Goal: Task Accomplishment & Management: Manage account settings

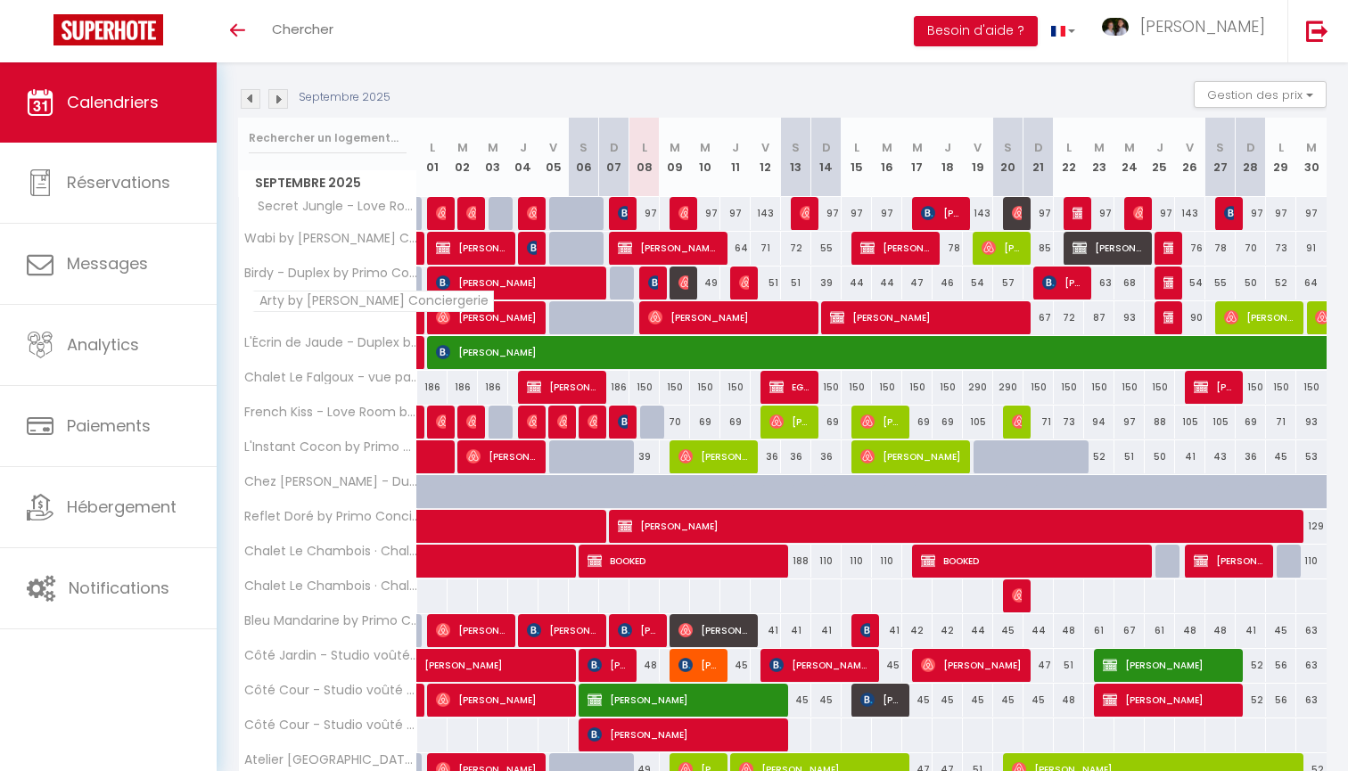
scroll to position [179, 0]
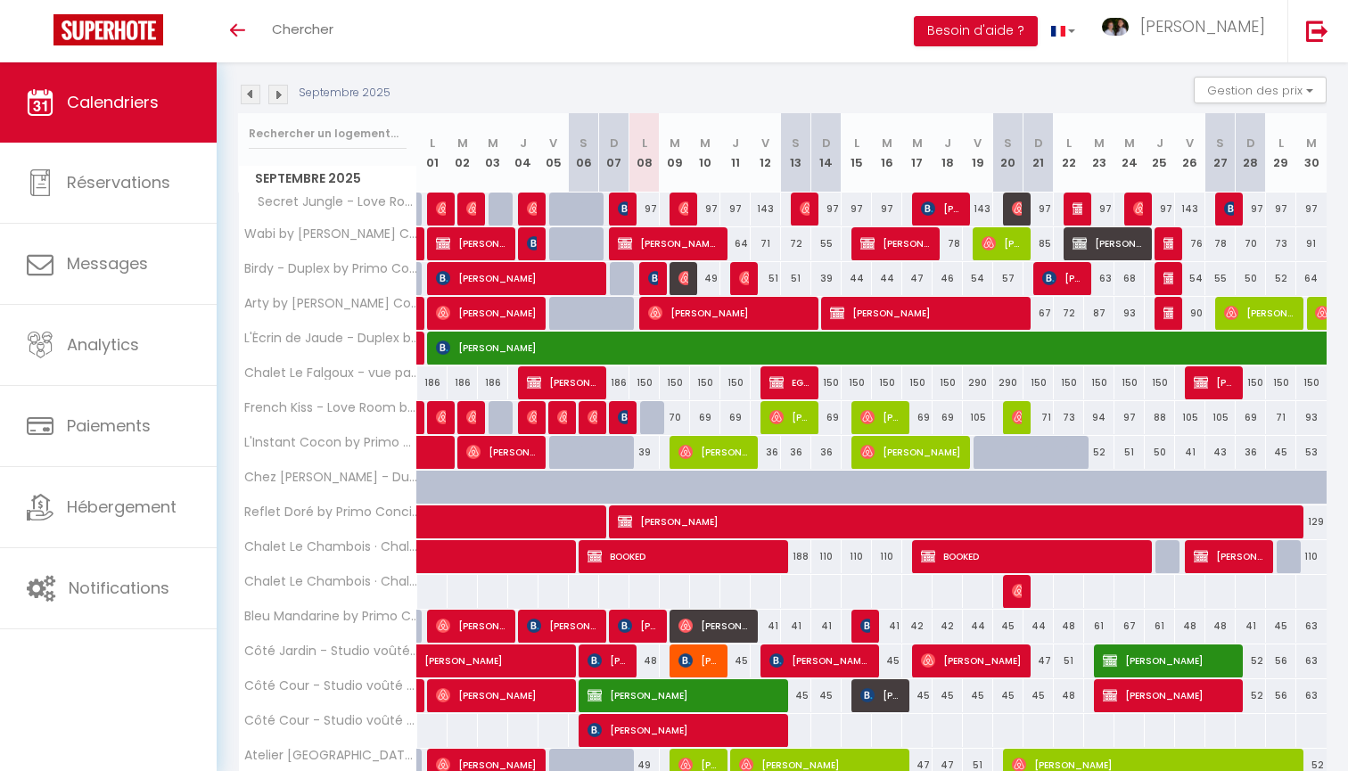
click at [331, 202] on span "Secret Jungle - Love Room" at bounding box center [331, 203] width 178 height 20
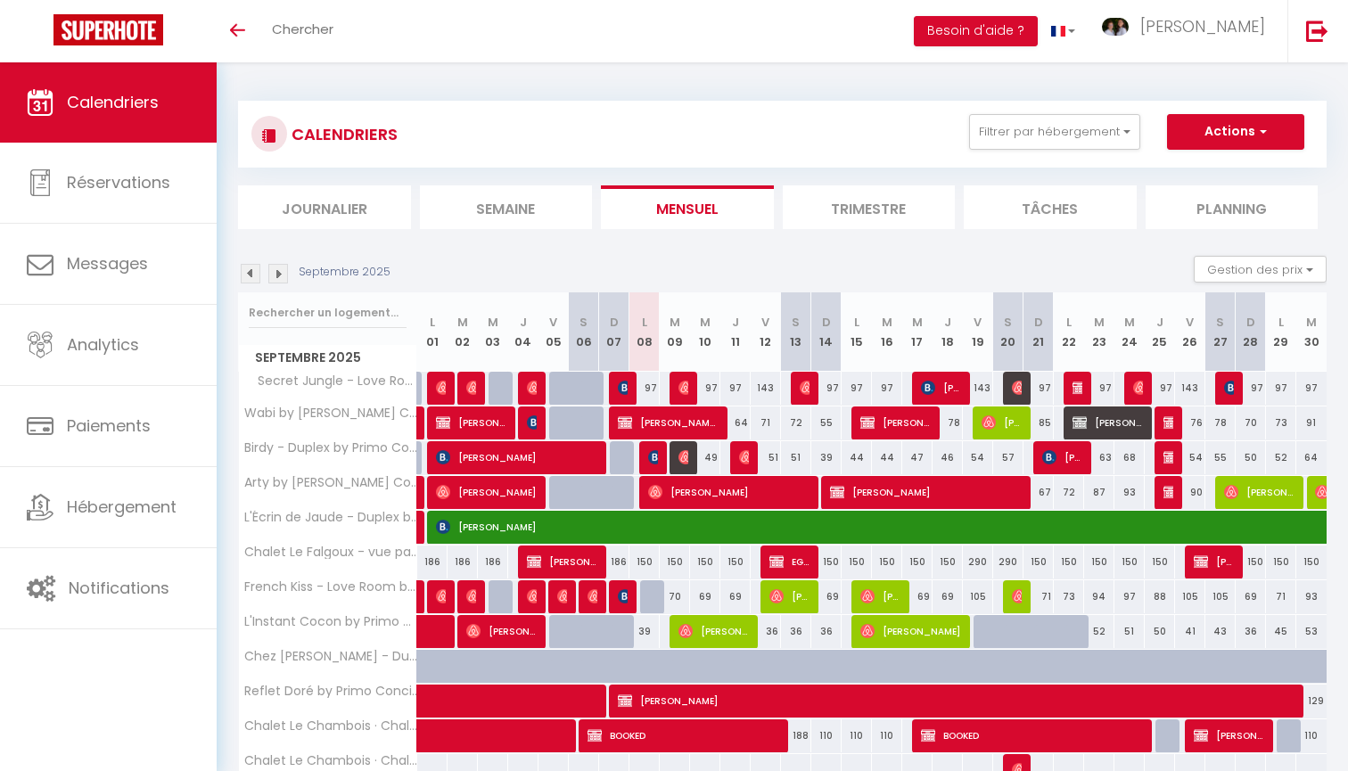
scroll to position [0, 0]
click at [1248, 30] on span "[PERSON_NAME]" at bounding box center [1203, 26] width 125 height 22
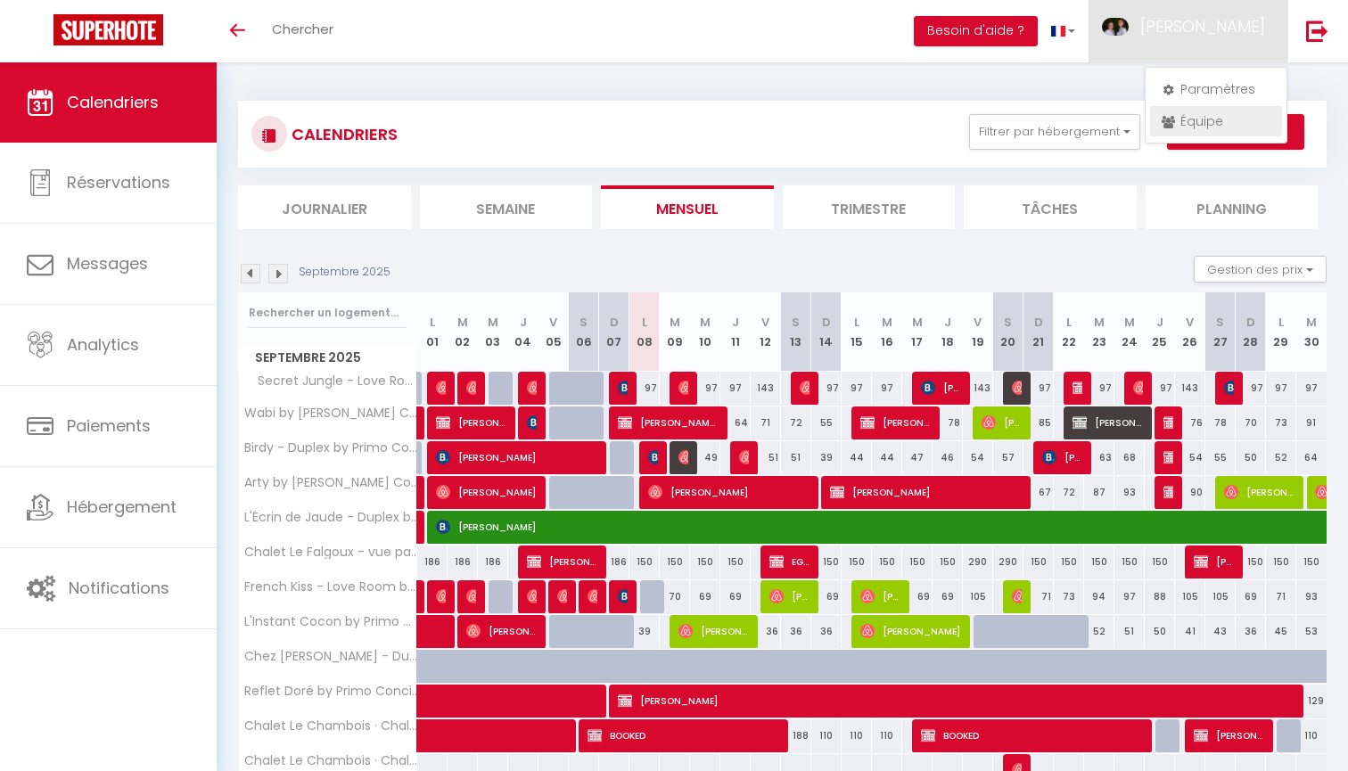
click at [1217, 113] on link "Équipe" at bounding box center [1216, 121] width 132 height 30
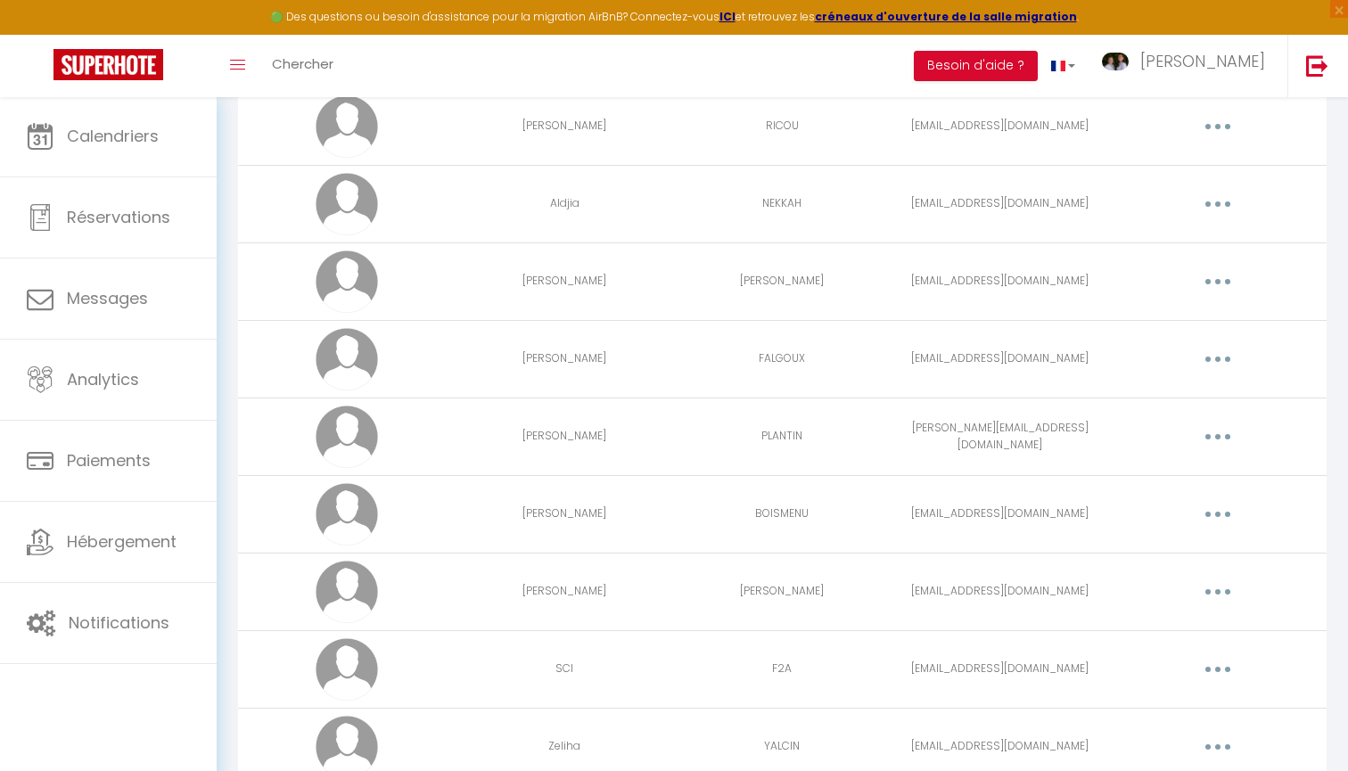
scroll to position [189, 0]
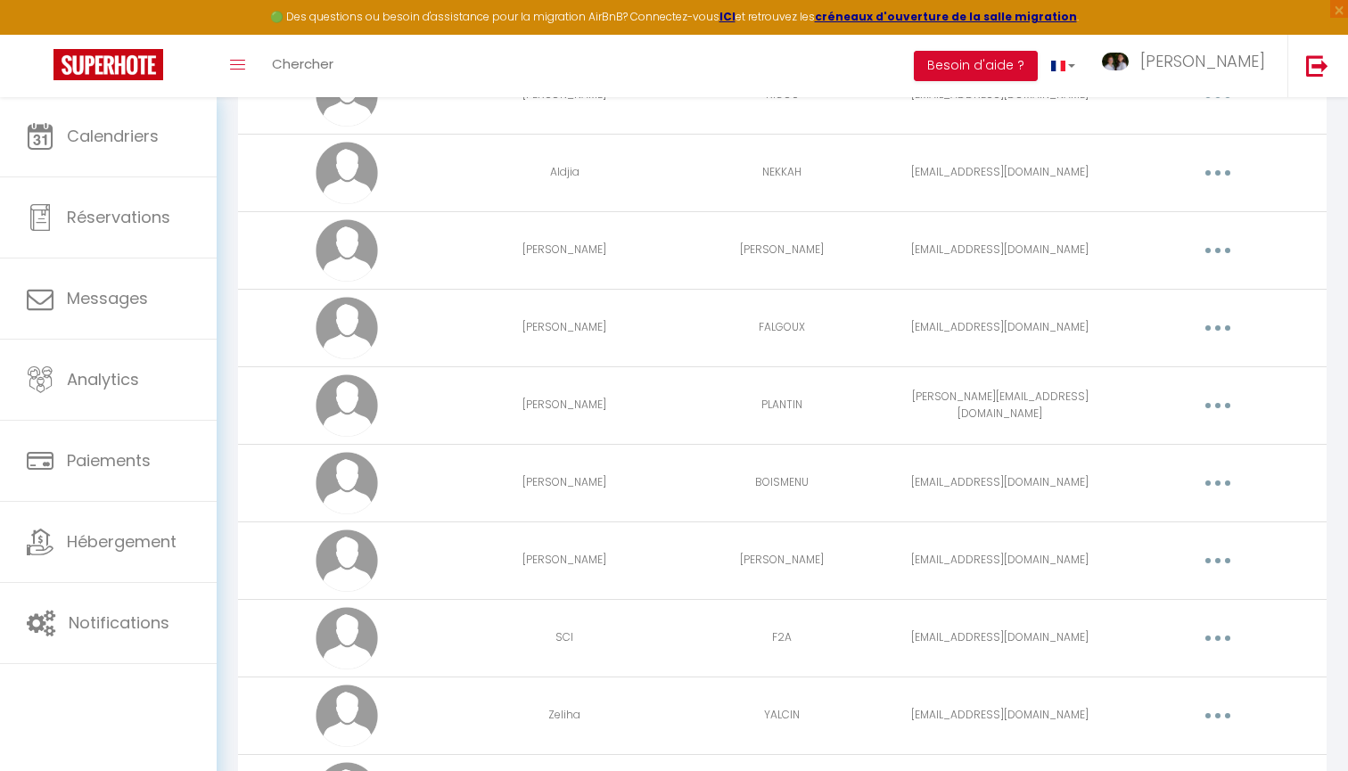
click at [1209, 326] on button "button" at bounding box center [1218, 328] width 50 height 29
click at [1165, 363] on link "Editer" at bounding box center [1172, 369] width 132 height 30
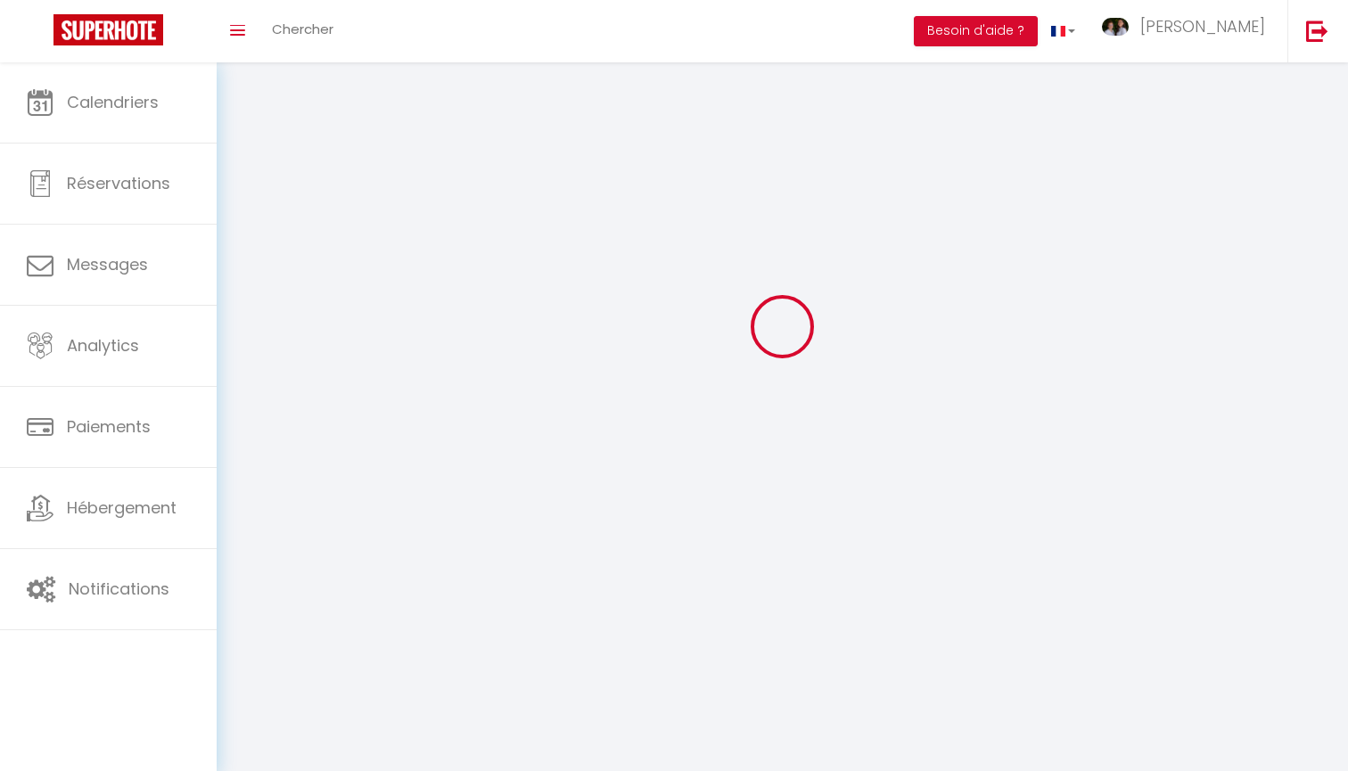
scroll to position [62, 0]
type input "SABRINA"
type input "FALGOUX"
type input "lecloslufbery@gmail.com"
type textarea "https://app.superhote.com/#/connect/2mY6Op44Ml"
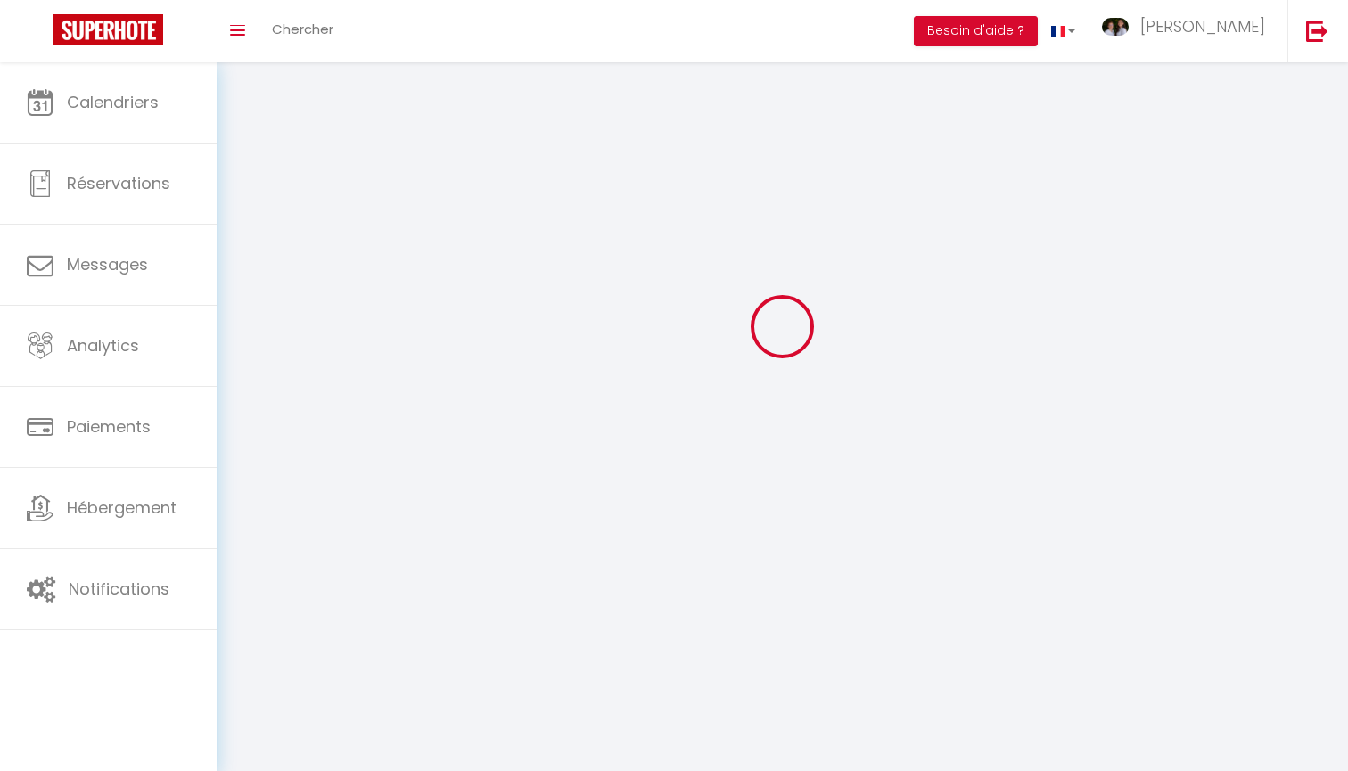
checkbox input "false"
checkbox input "true"
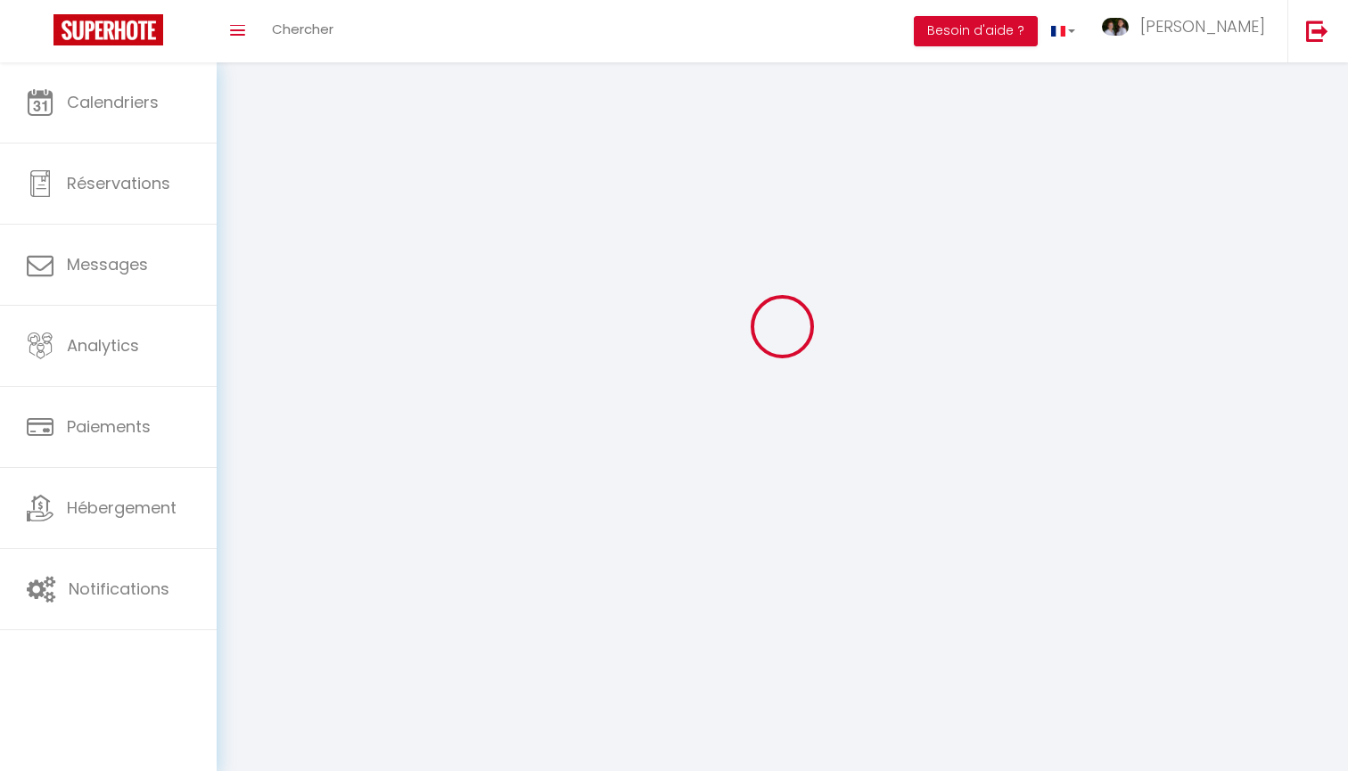
checkbox input "true"
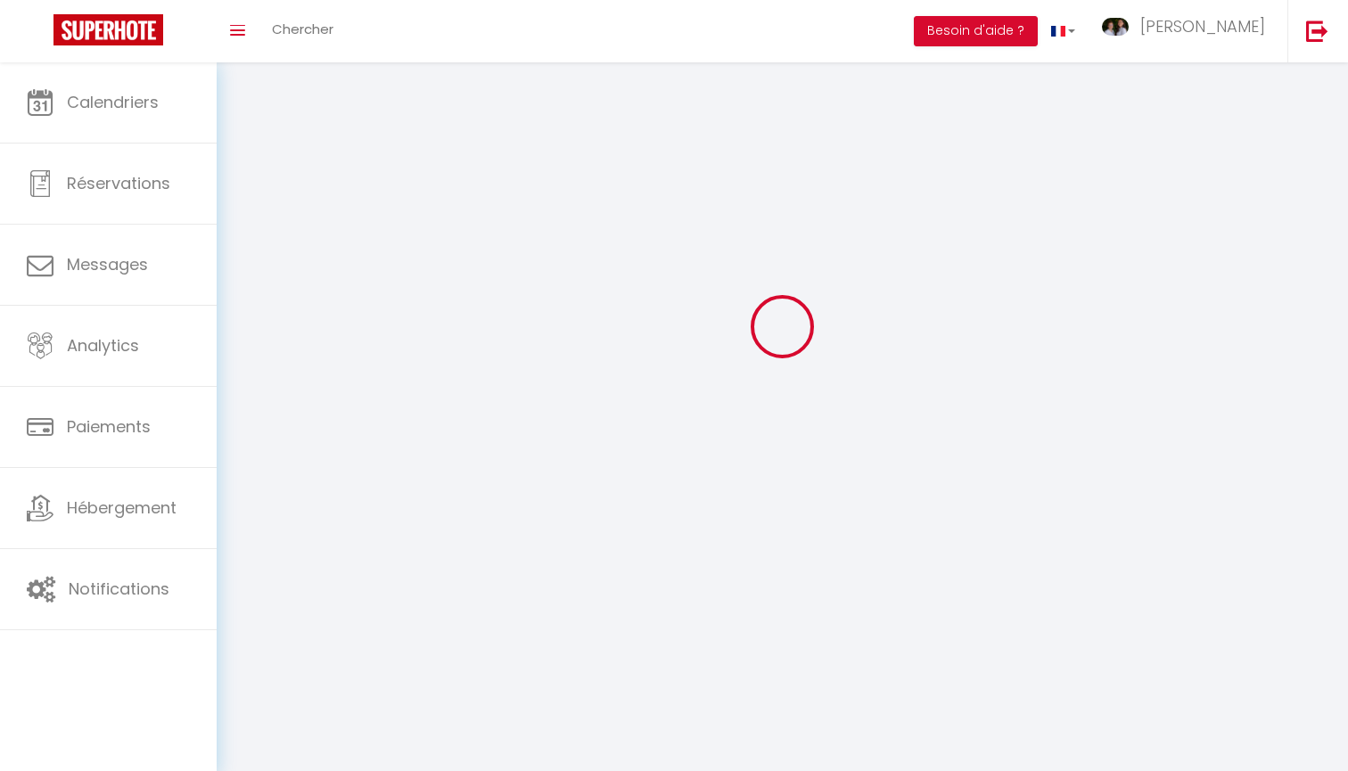
checkbox input "true"
checkbox input "false"
checkbox input "true"
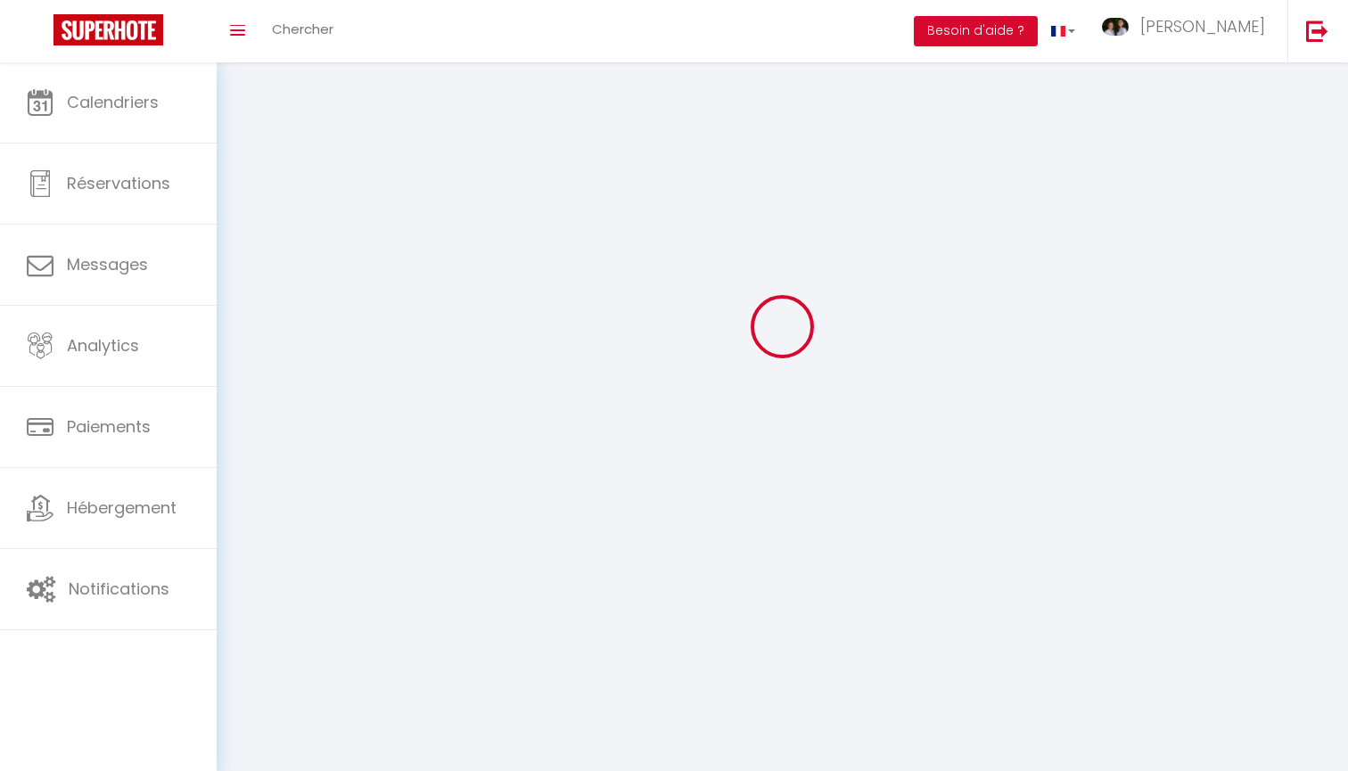
checkbox input "true"
checkbox input "false"
select select
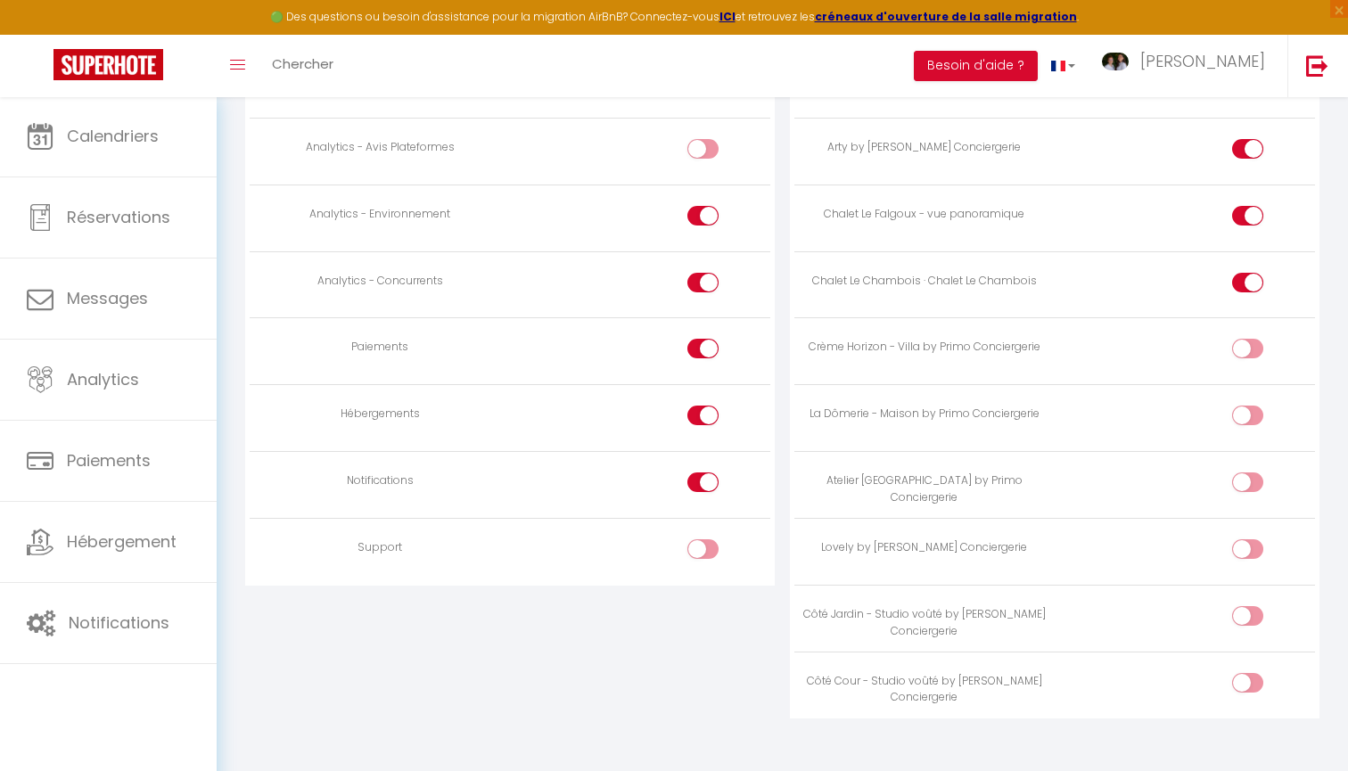
scroll to position [1635, 0]
click at [1244, 540] on div at bounding box center [1247, 550] width 31 height 20
click at [1248, 540] on input "checkbox" at bounding box center [1263, 553] width 31 height 27
checkbox input "true"
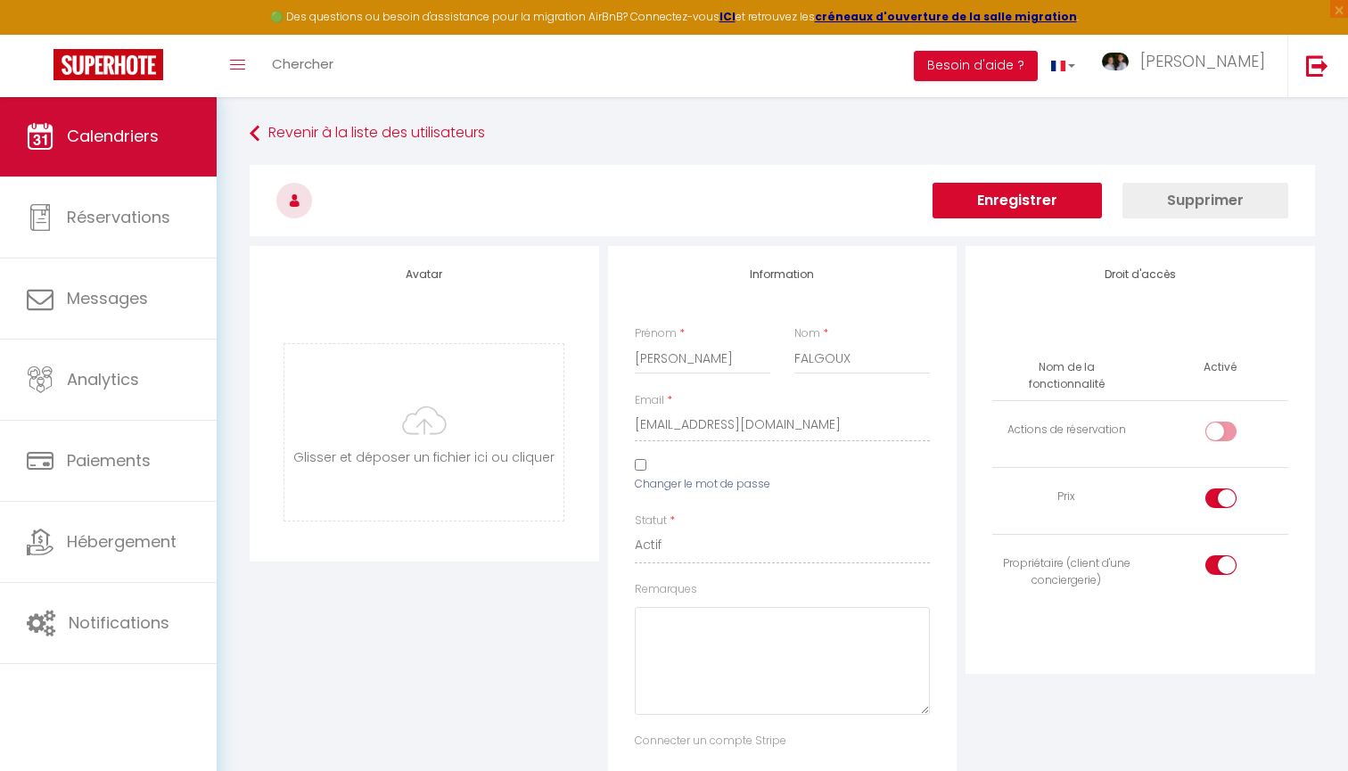
scroll to position [0, 0]
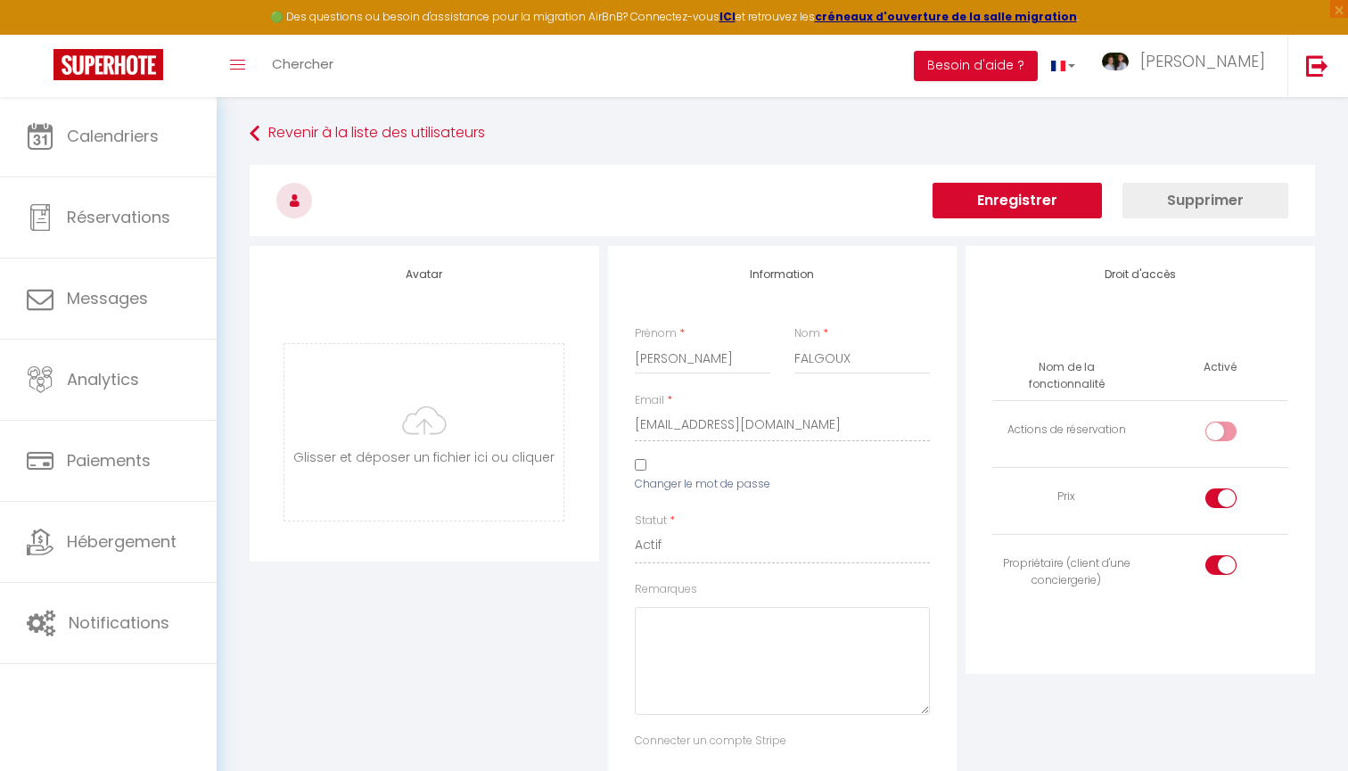
click at [969, 208] on button "Enregistrer" at bounding box center [1017, 201] width 169 height 36
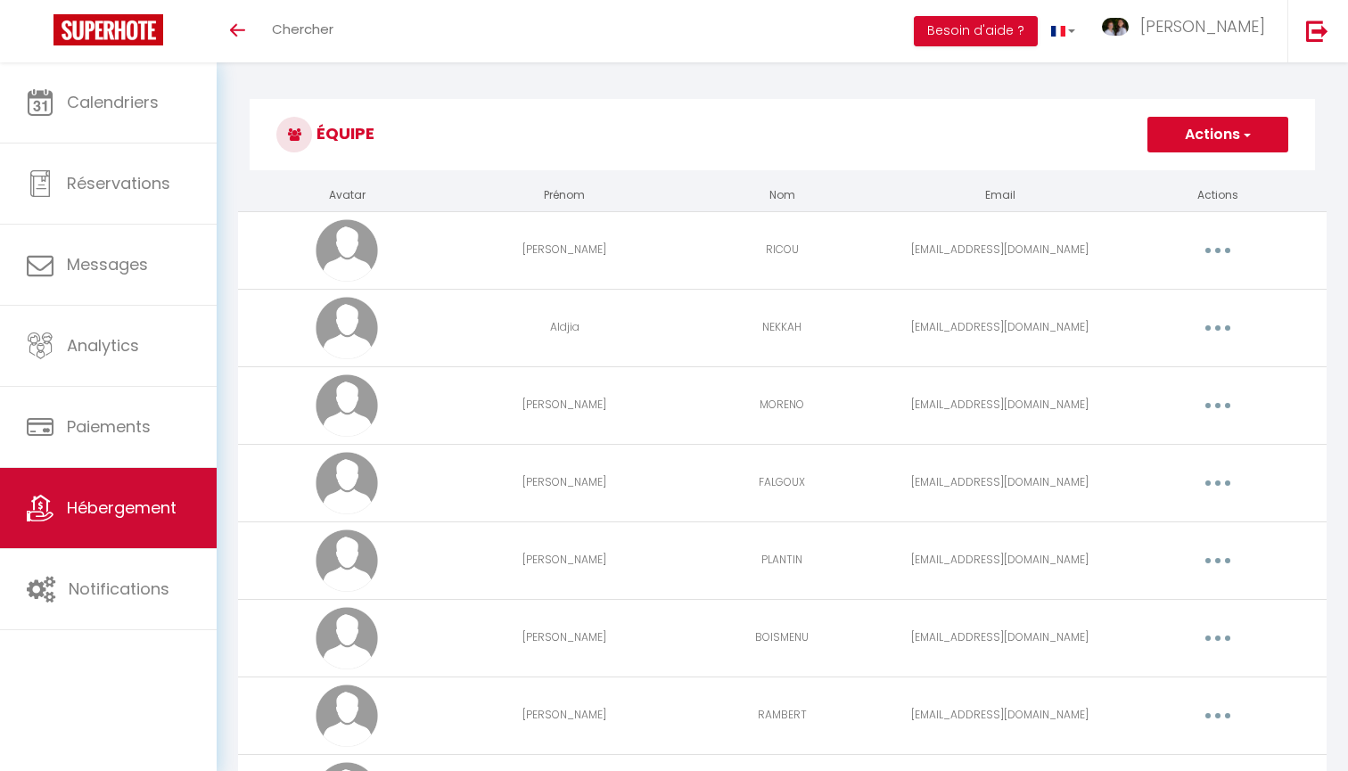
click at [139, 514] on span "Hébergement" at bounding box center [122, 508] width 110 height 22
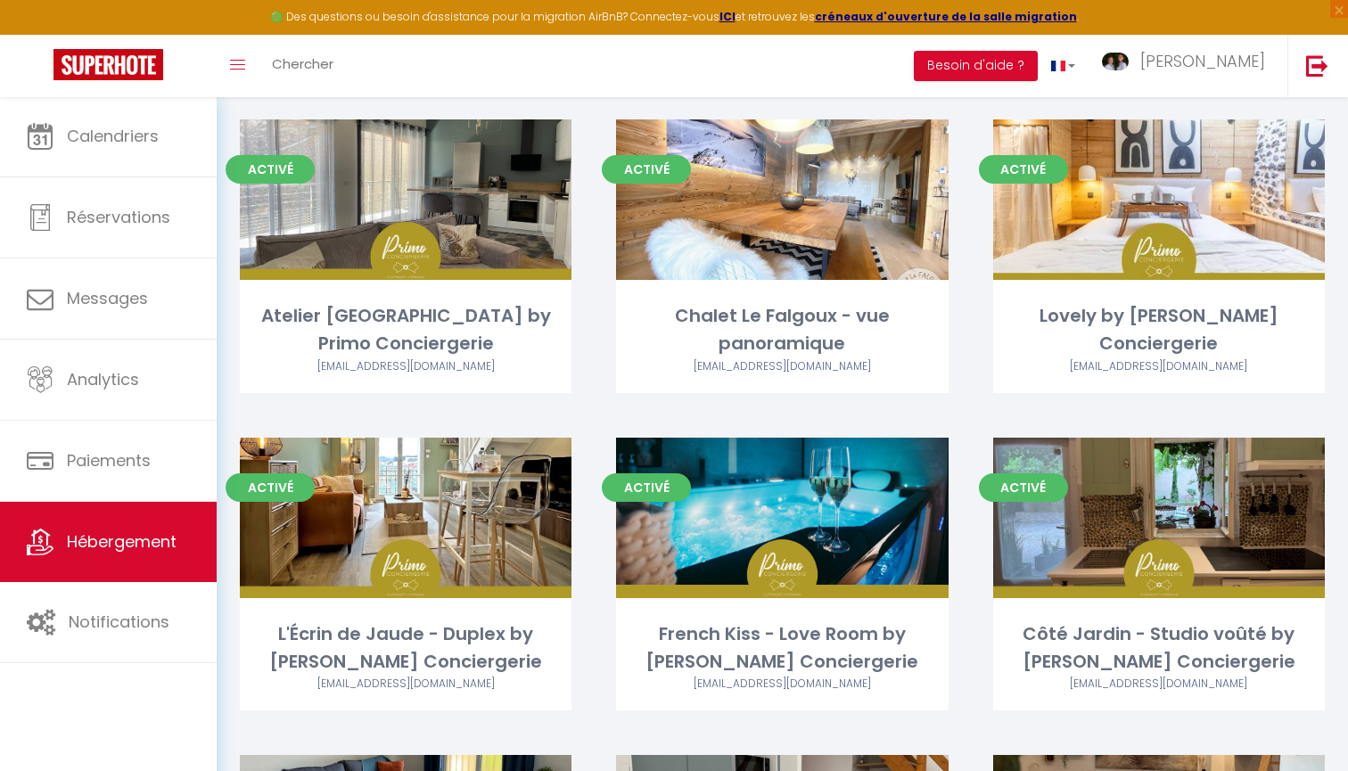
scroll to position [1026, 0]
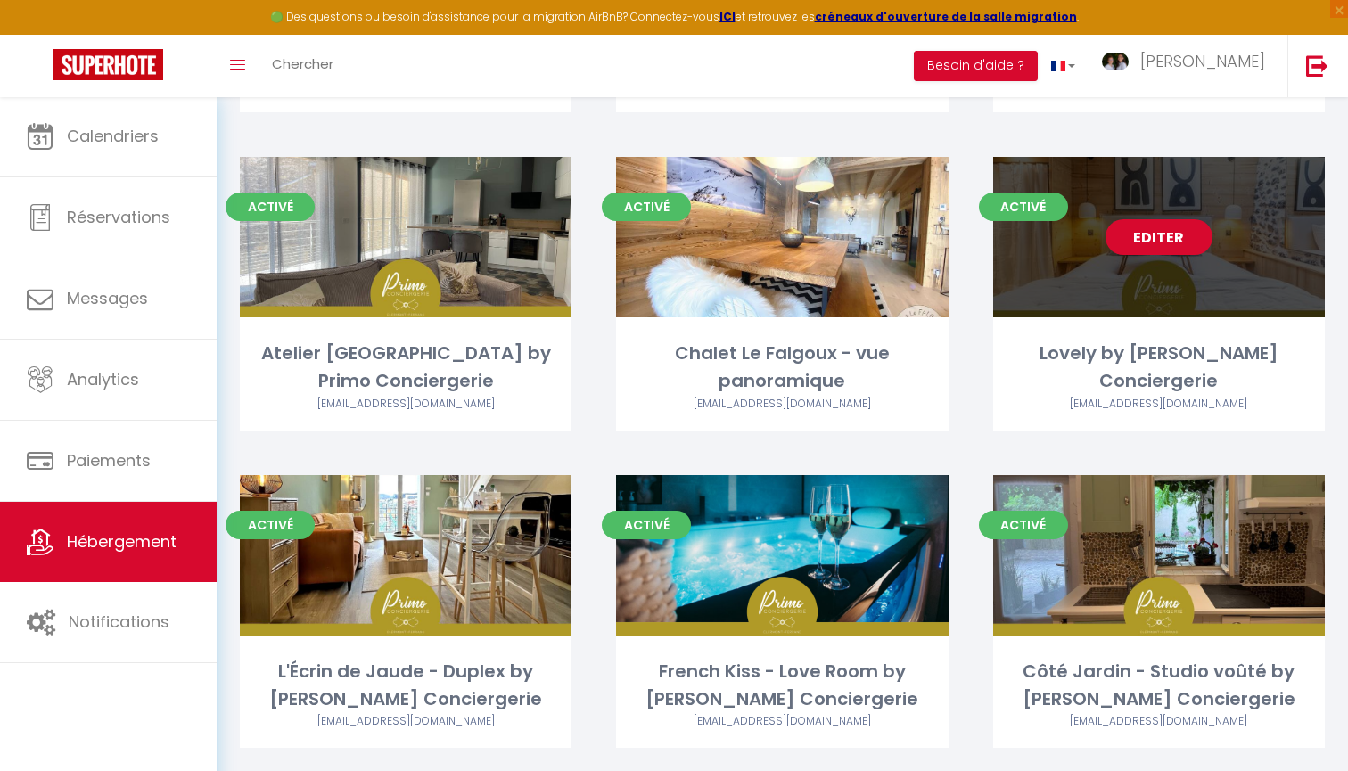
click at [1179, 231] on link "Editer" at bounding box center [1159, 237] width 107 height 36
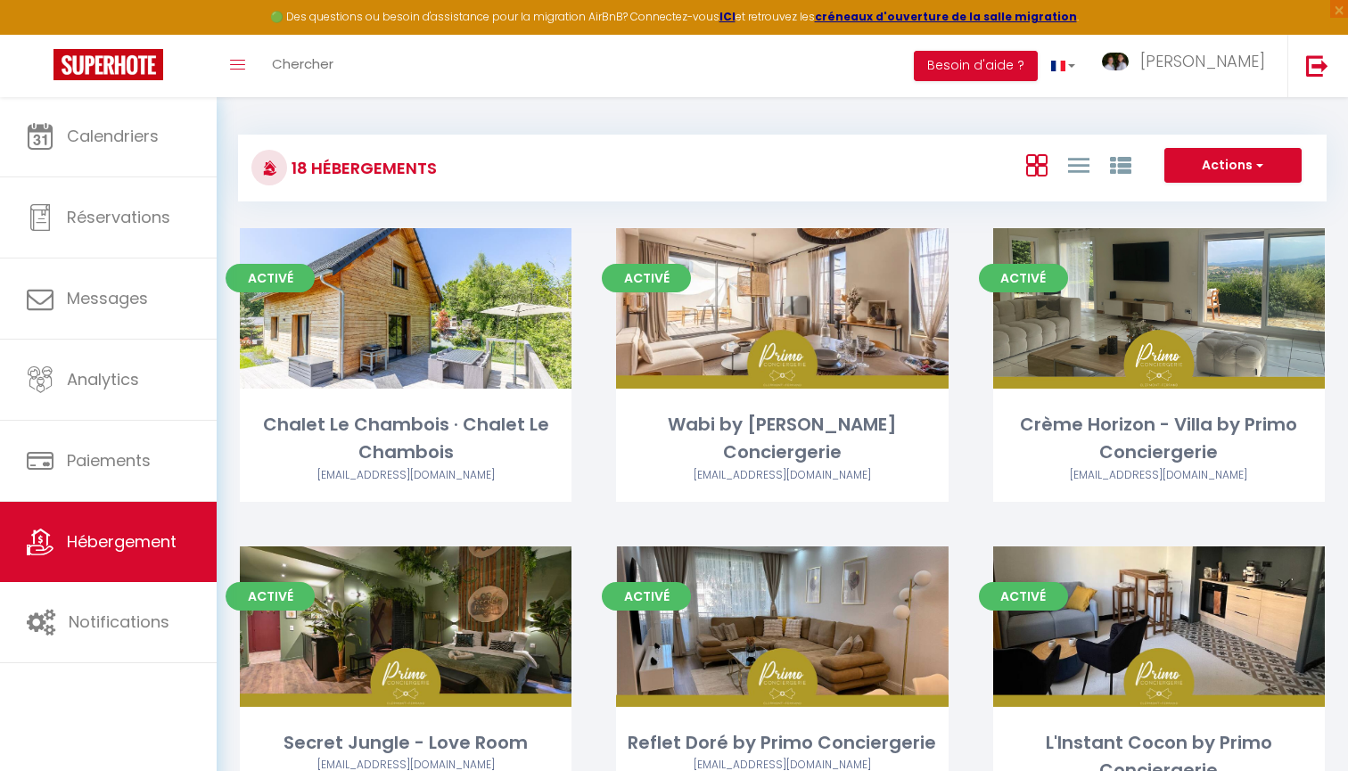
select select "3"
select select "2"
select select "1"
select select
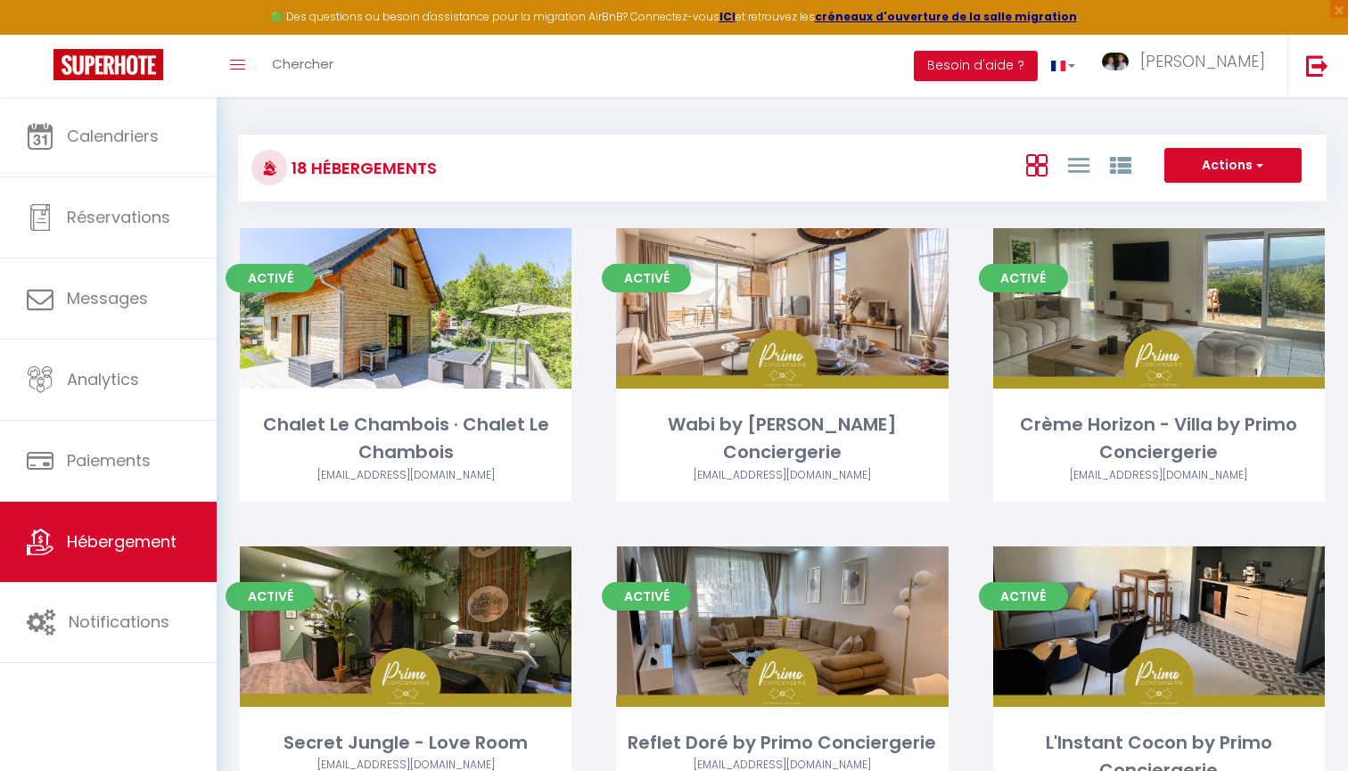
select select "28"
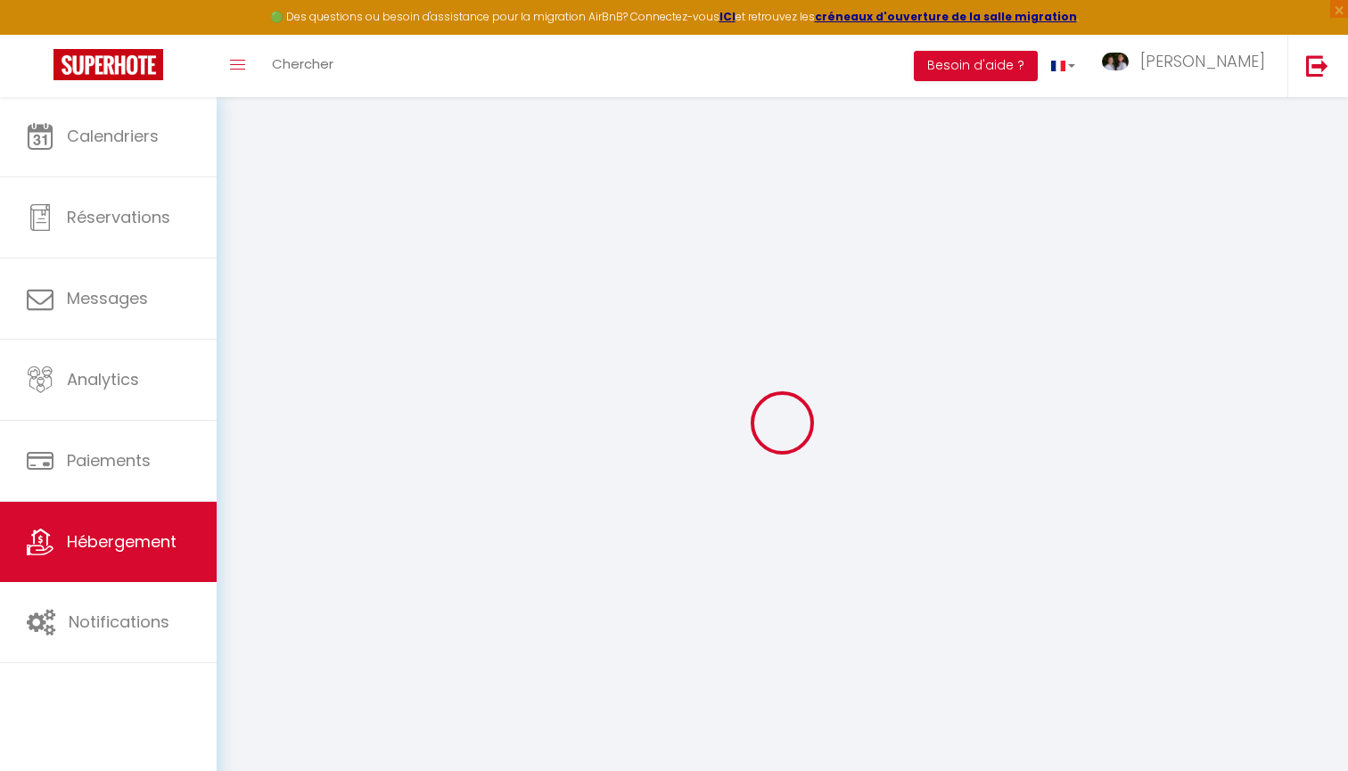
select select
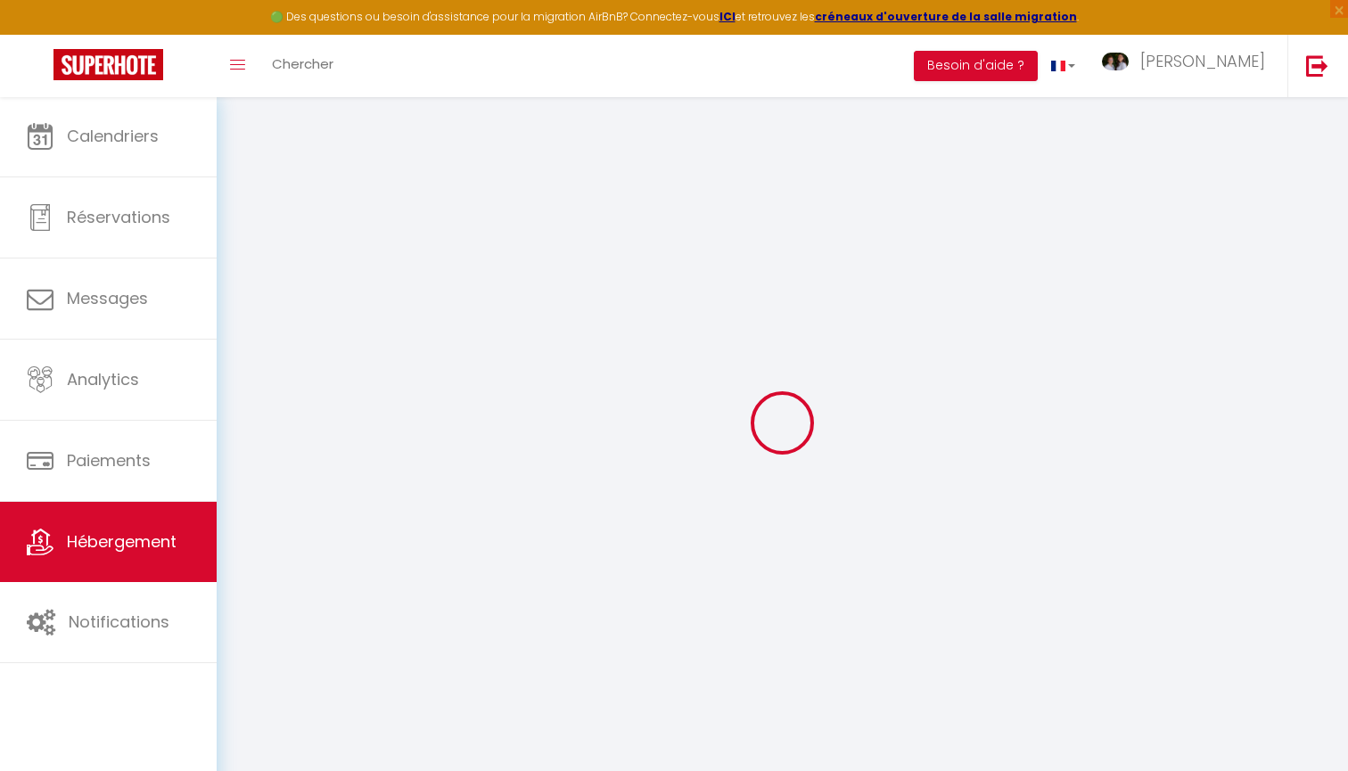
select select
checkbox input "false"
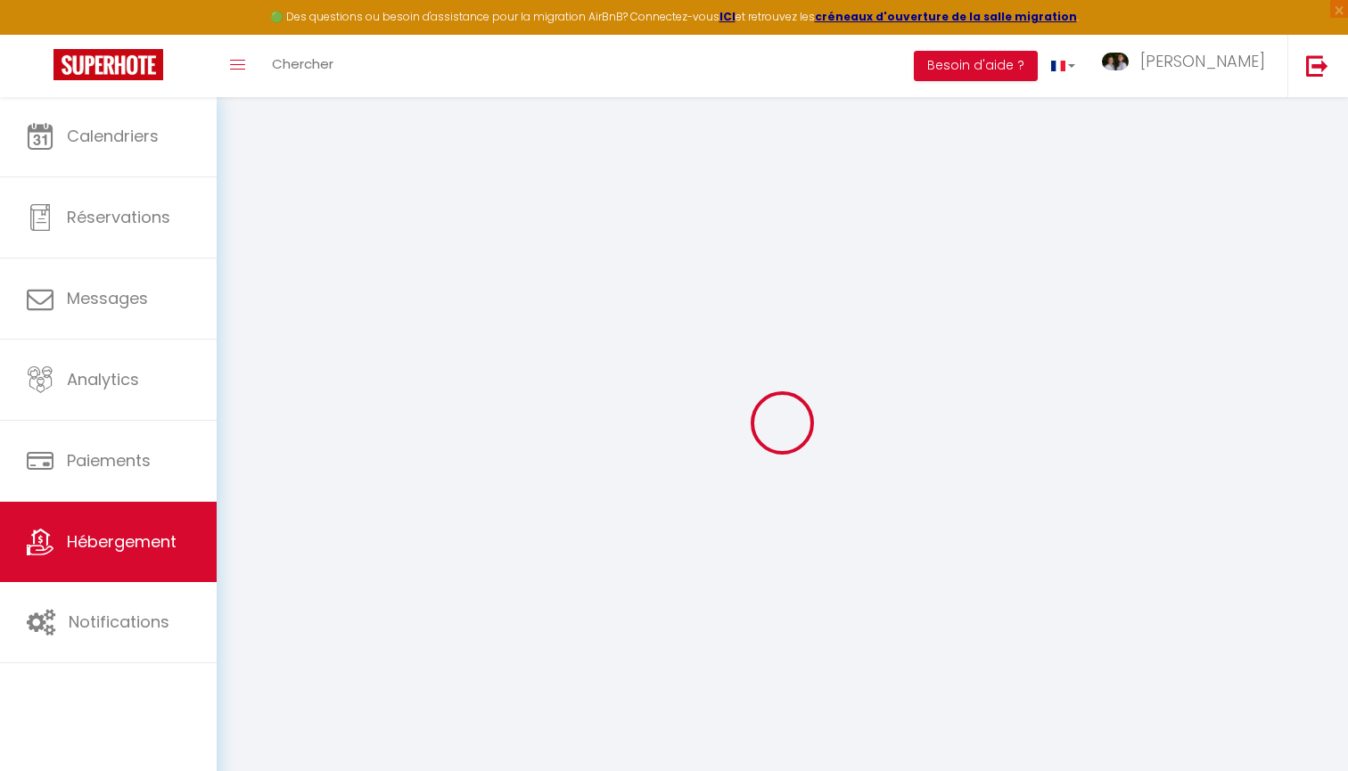
select select
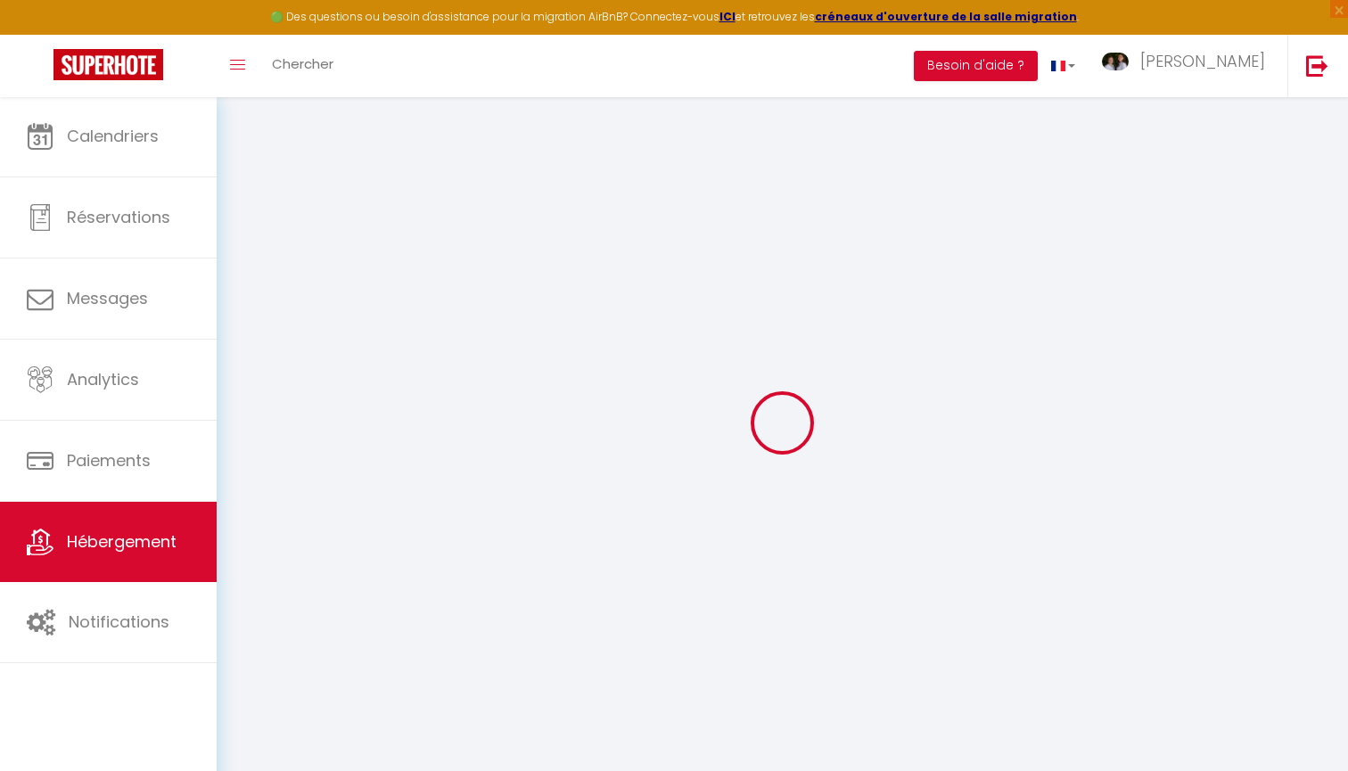
select select
checkbox input "false"
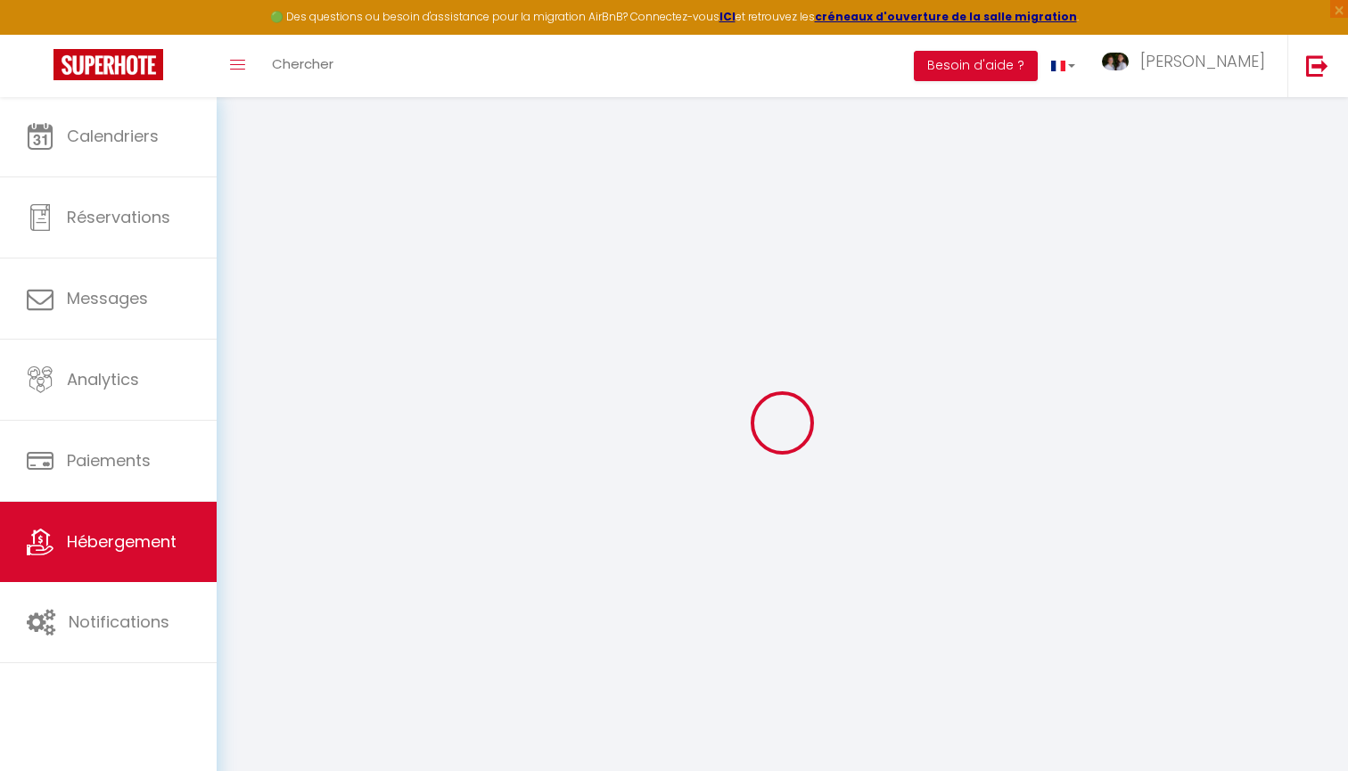
checkbox input "false"
select select
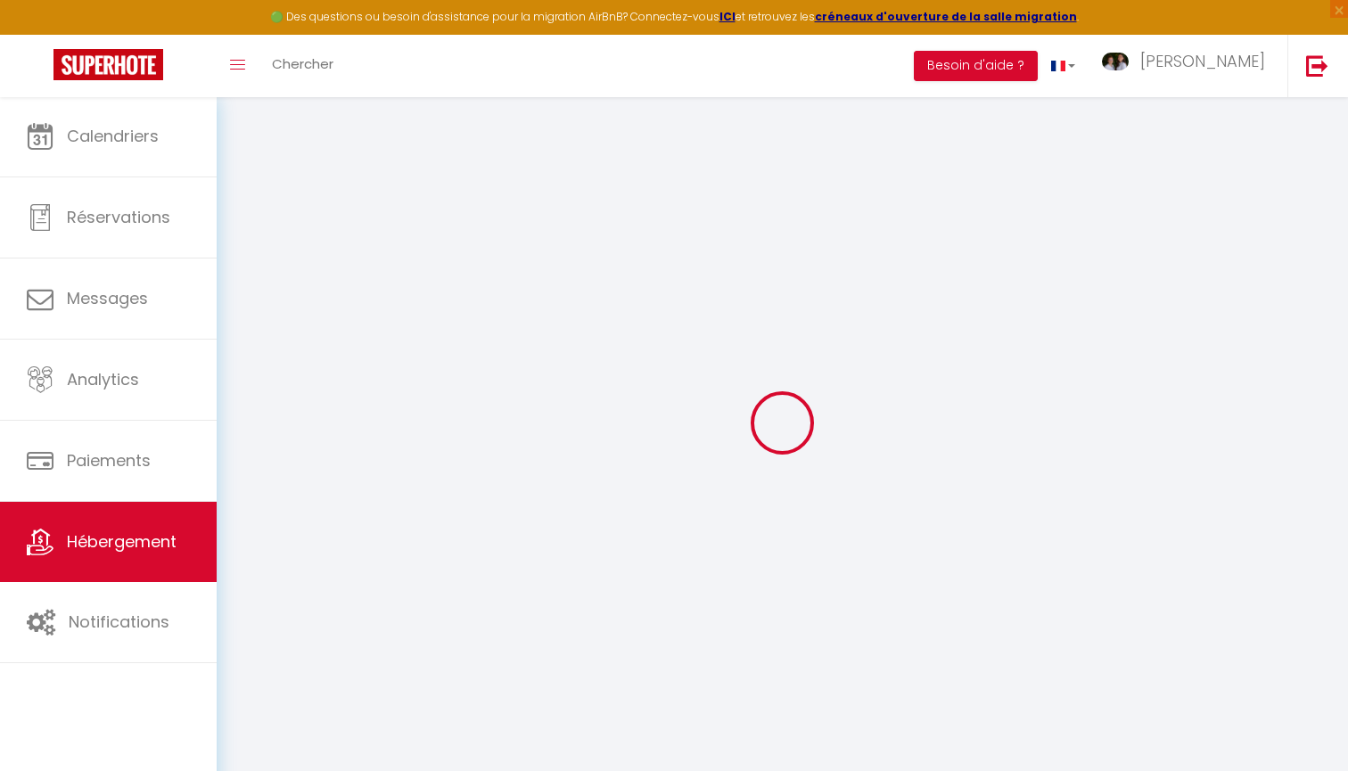
select select
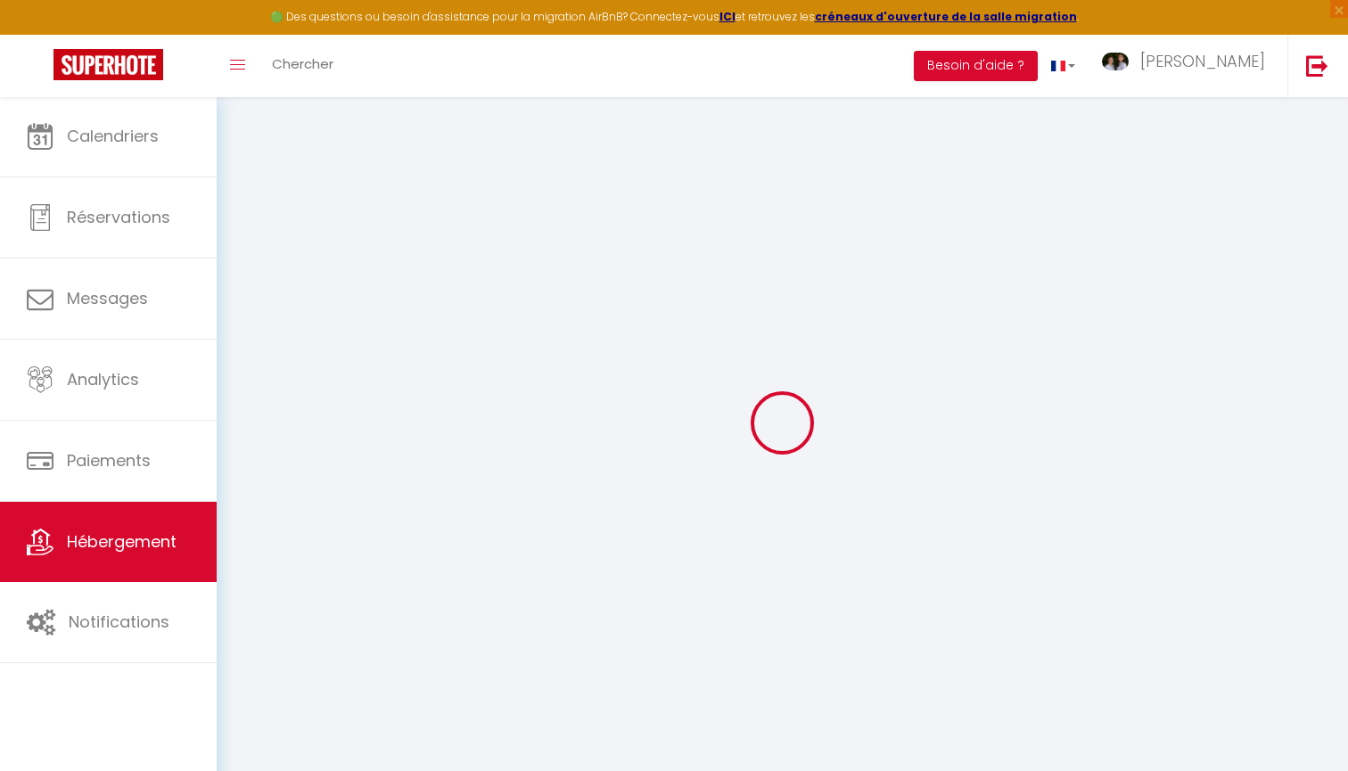
checkbox input "false"
select select
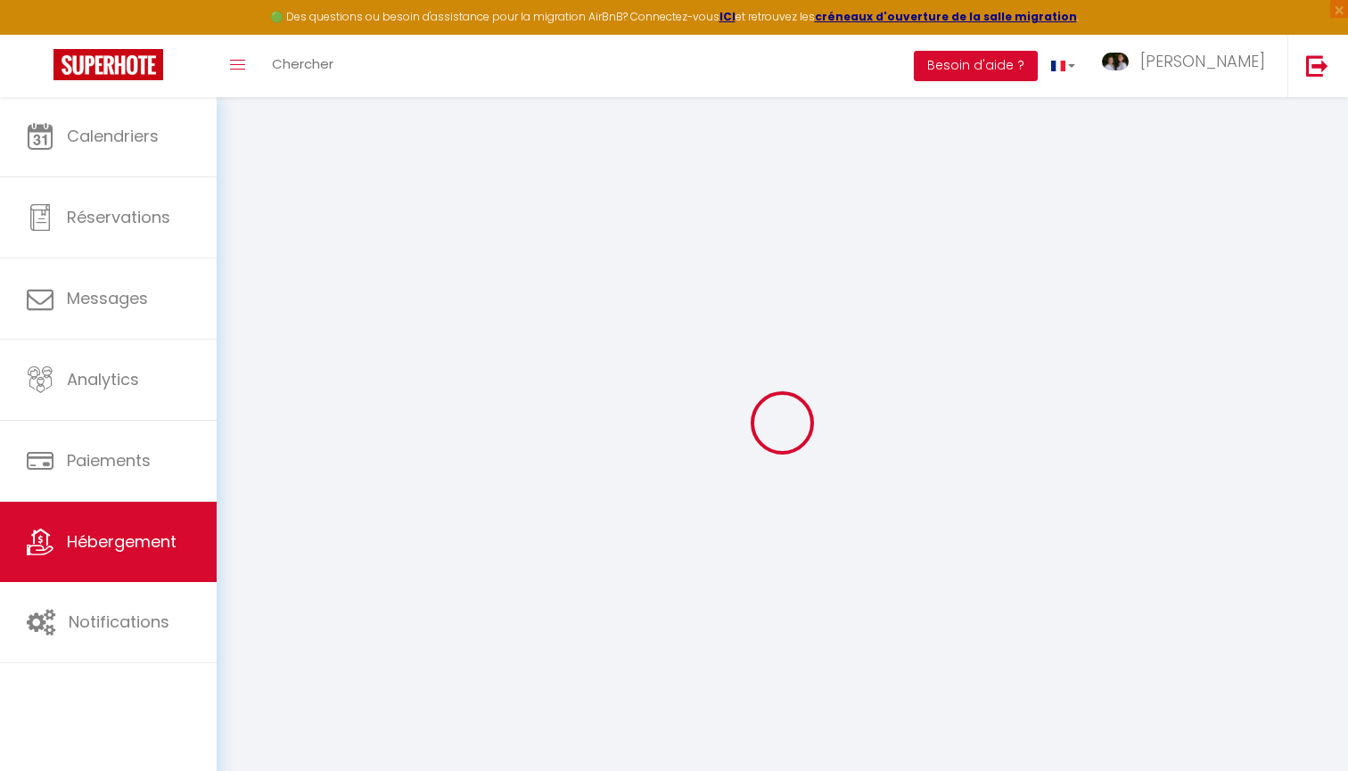
select select
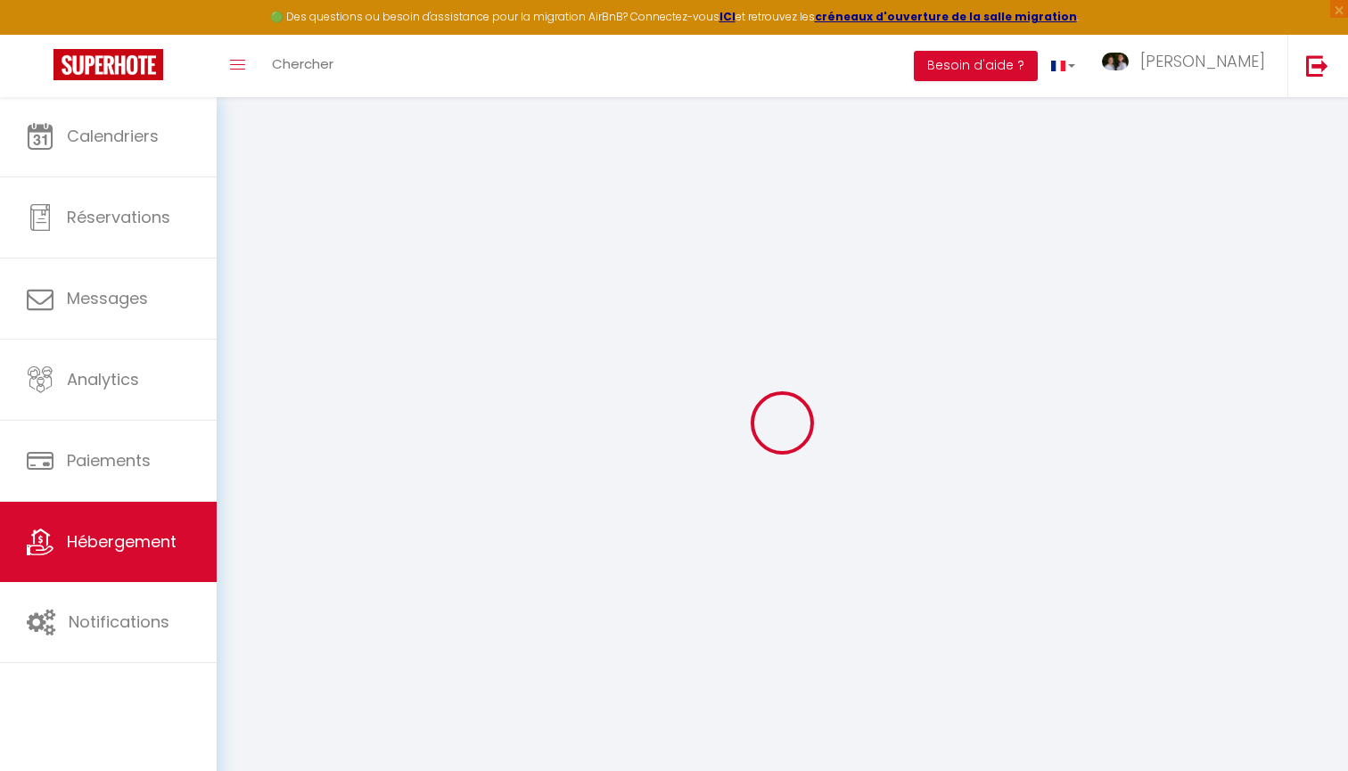
select select
checkbox input "false"
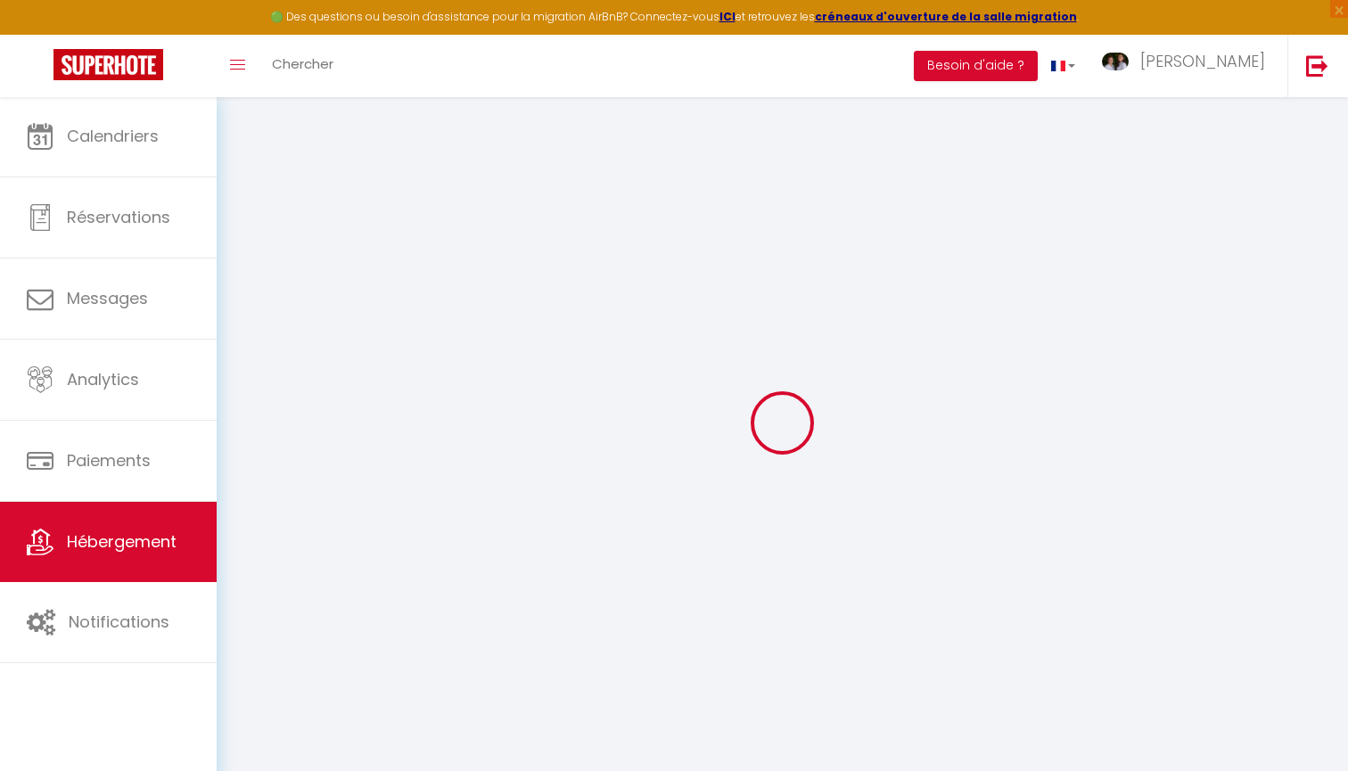
checkbox input "false"
select select
type input "Lovely by [PERSON_NAME] Conciergerie"
select select "2"
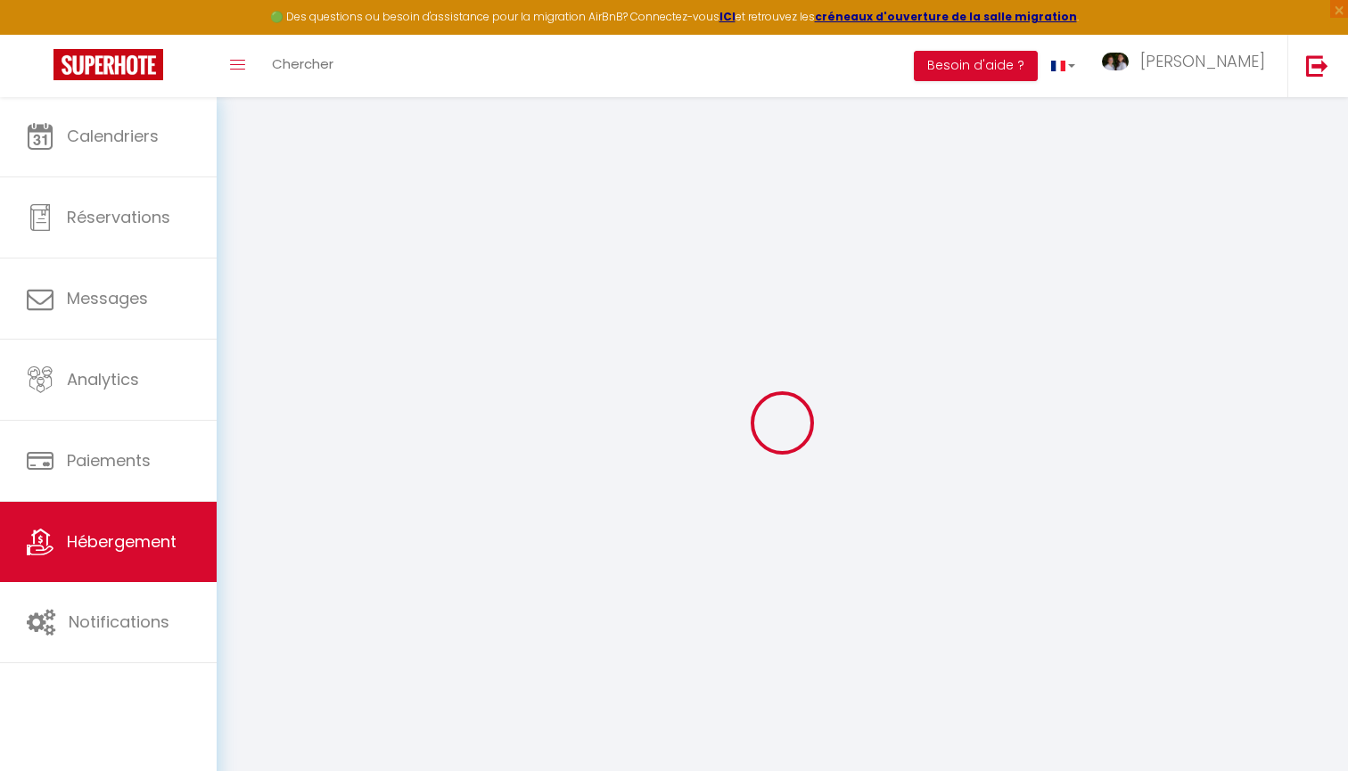
type input "150"
type input "45"
select select
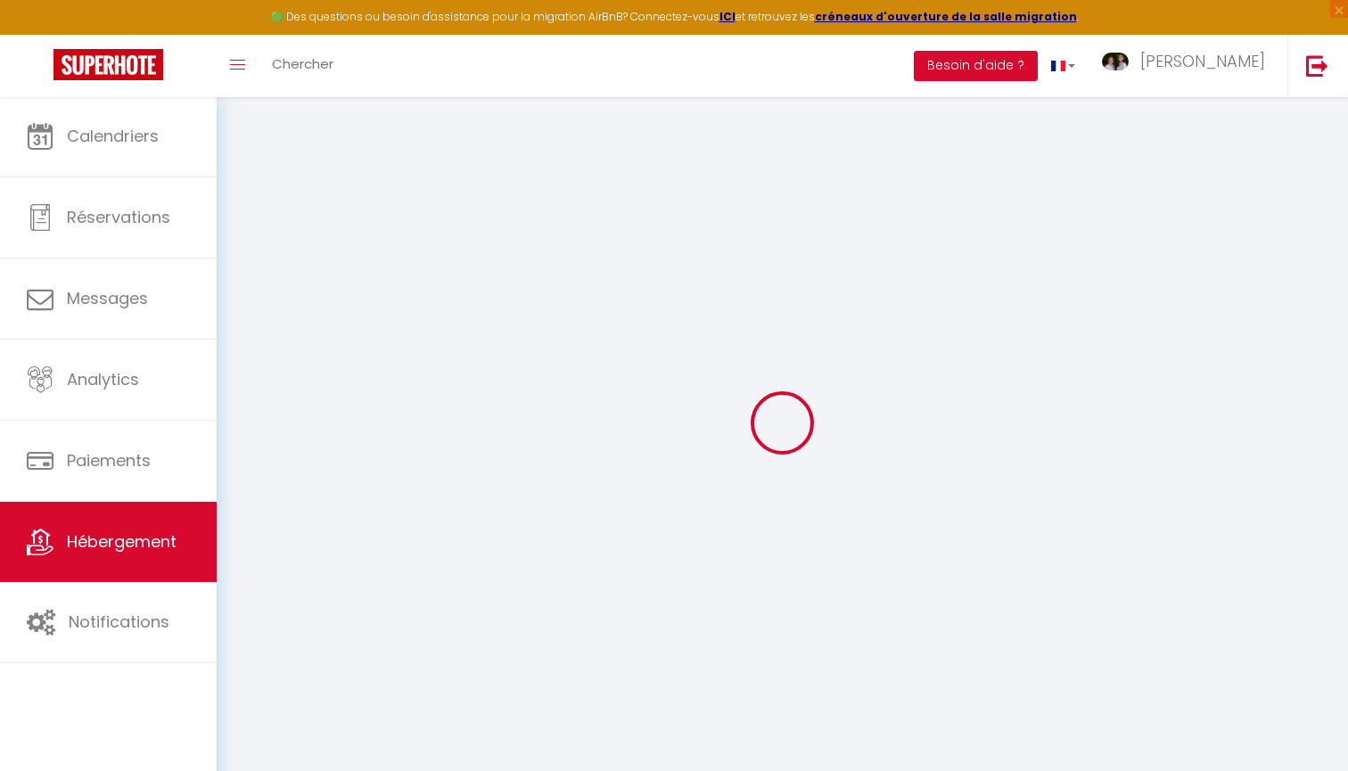
select select
type input "Rue Marceau"
type input "63400"
type input "Chamalières"
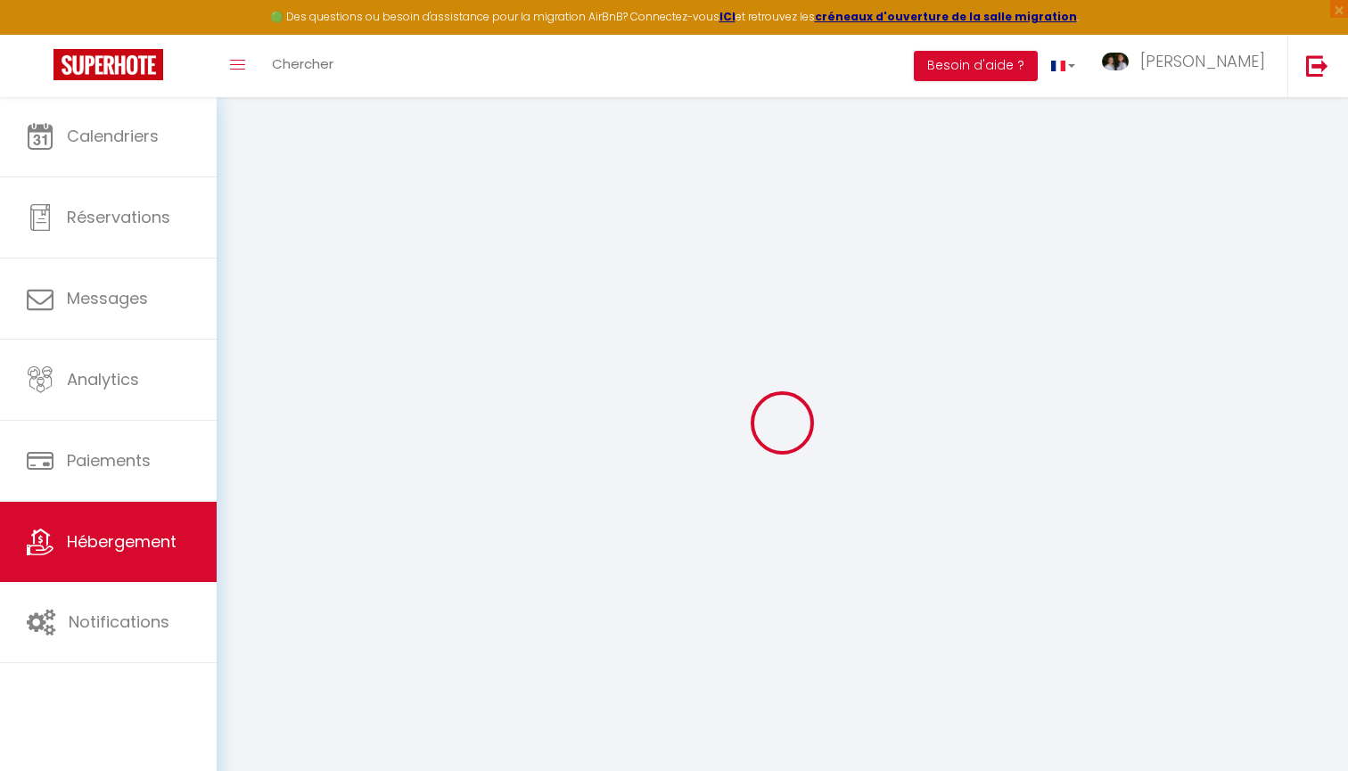
type input "[EMAIL_ADDRESS][DOMAIN_NAME]"
select select
checkbox input "false"
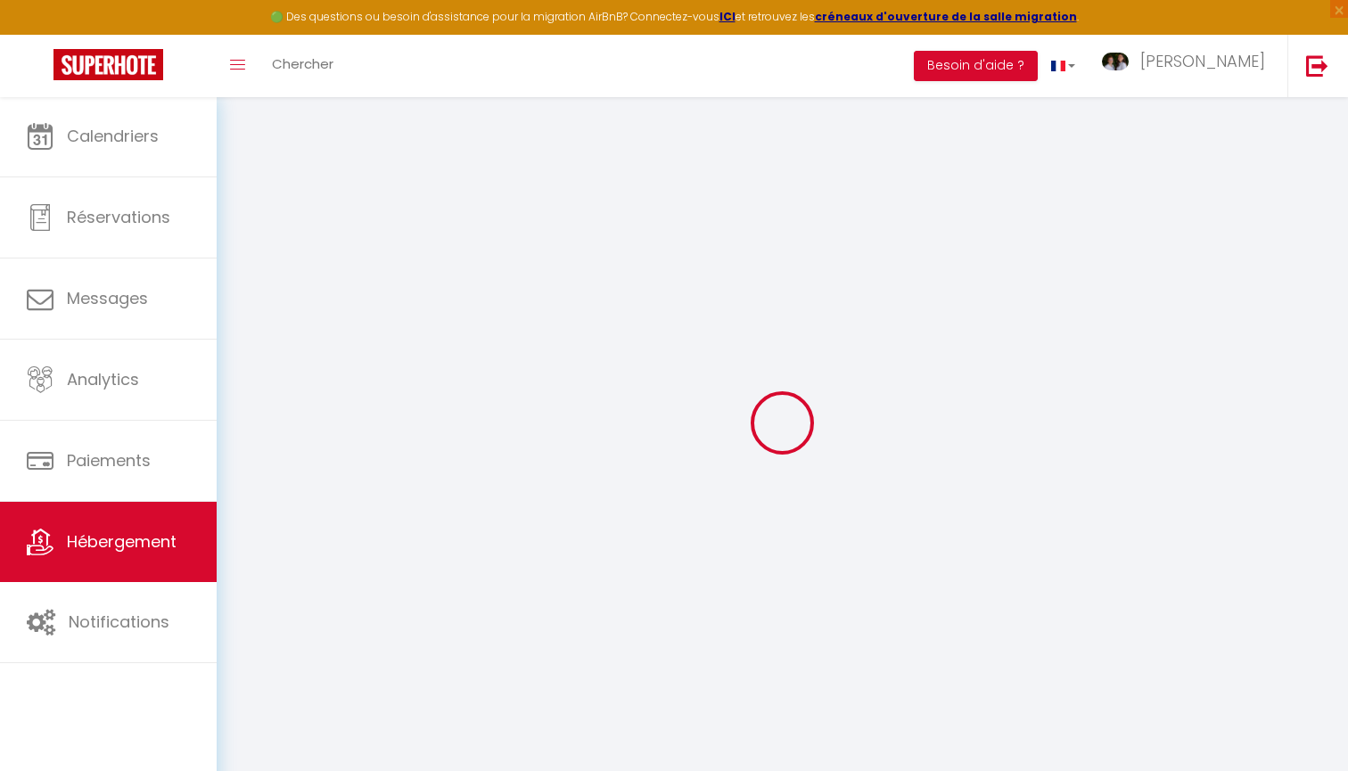
checkbox input "false"
type input "0"
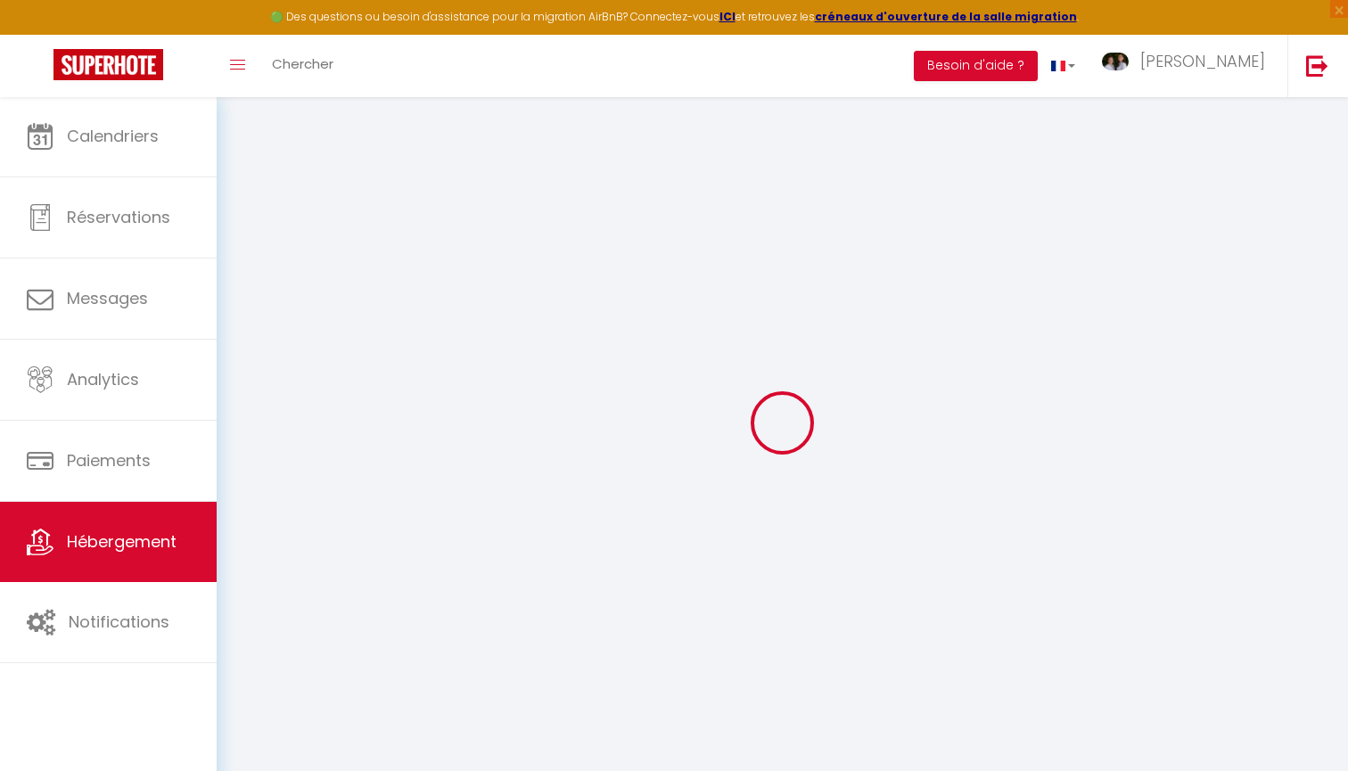
select select
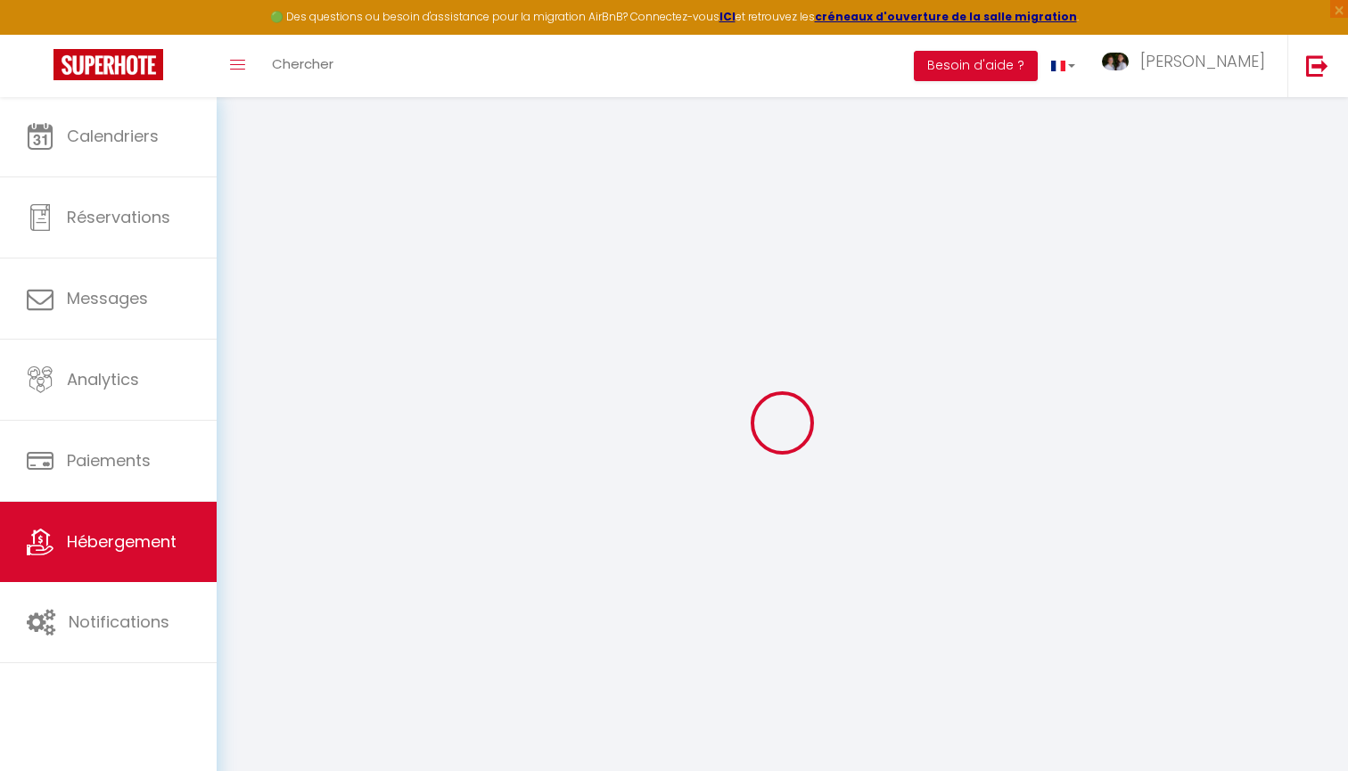
select select
checkbox input "false"
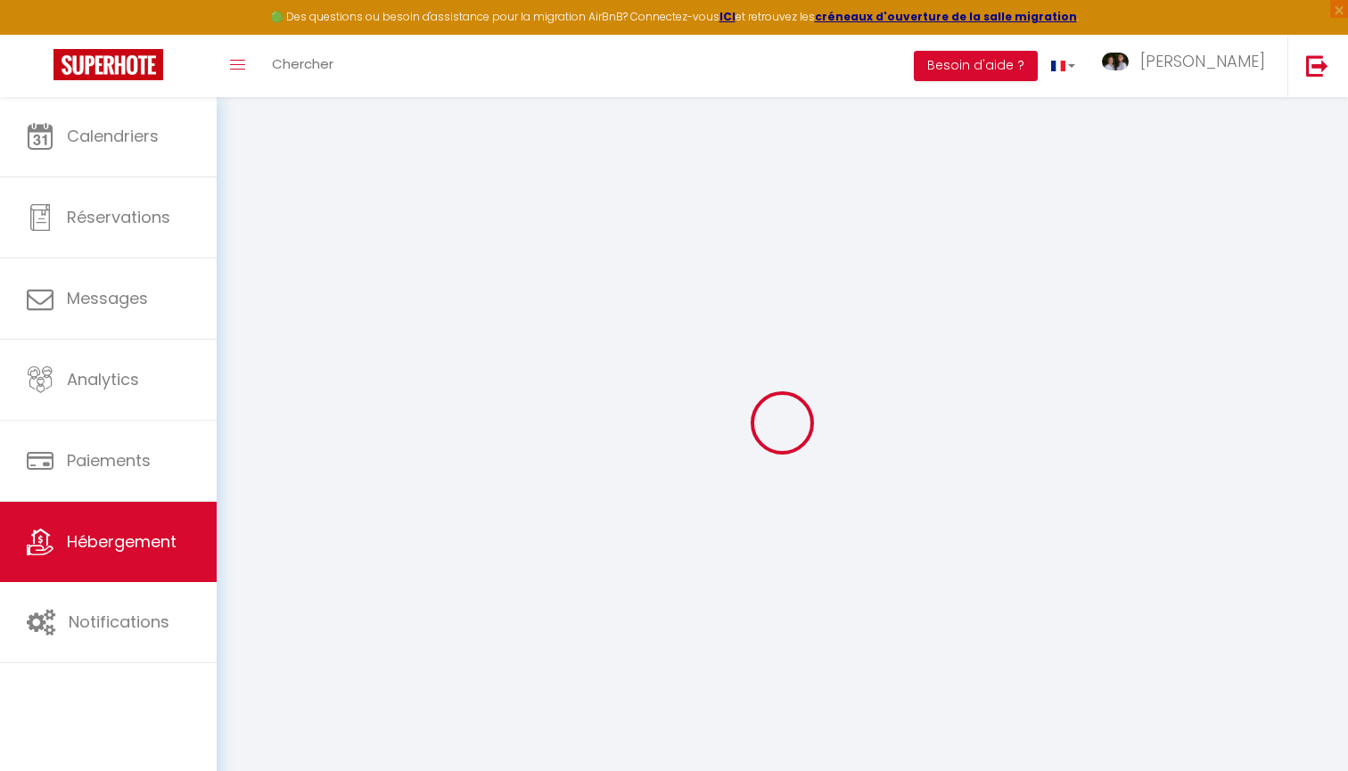
select select
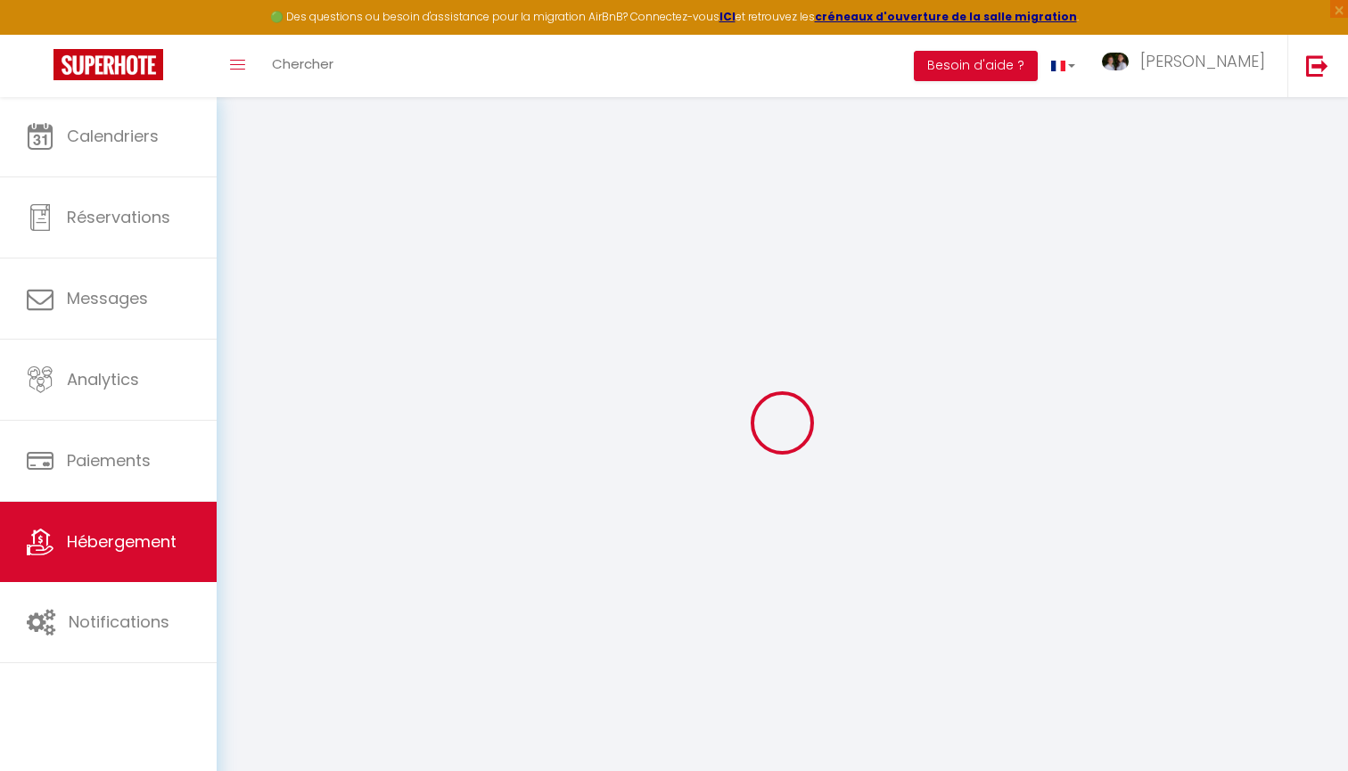
select select
checkbox input "false"
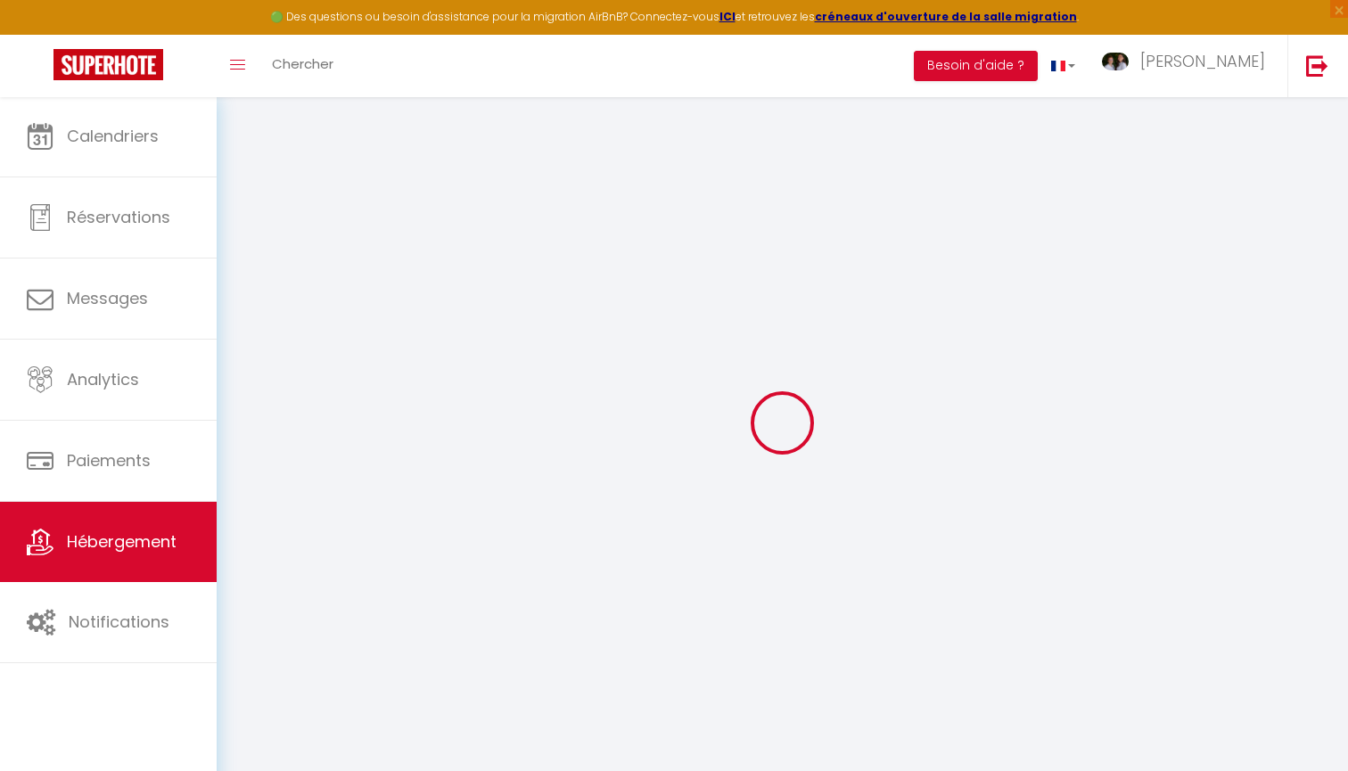
select select
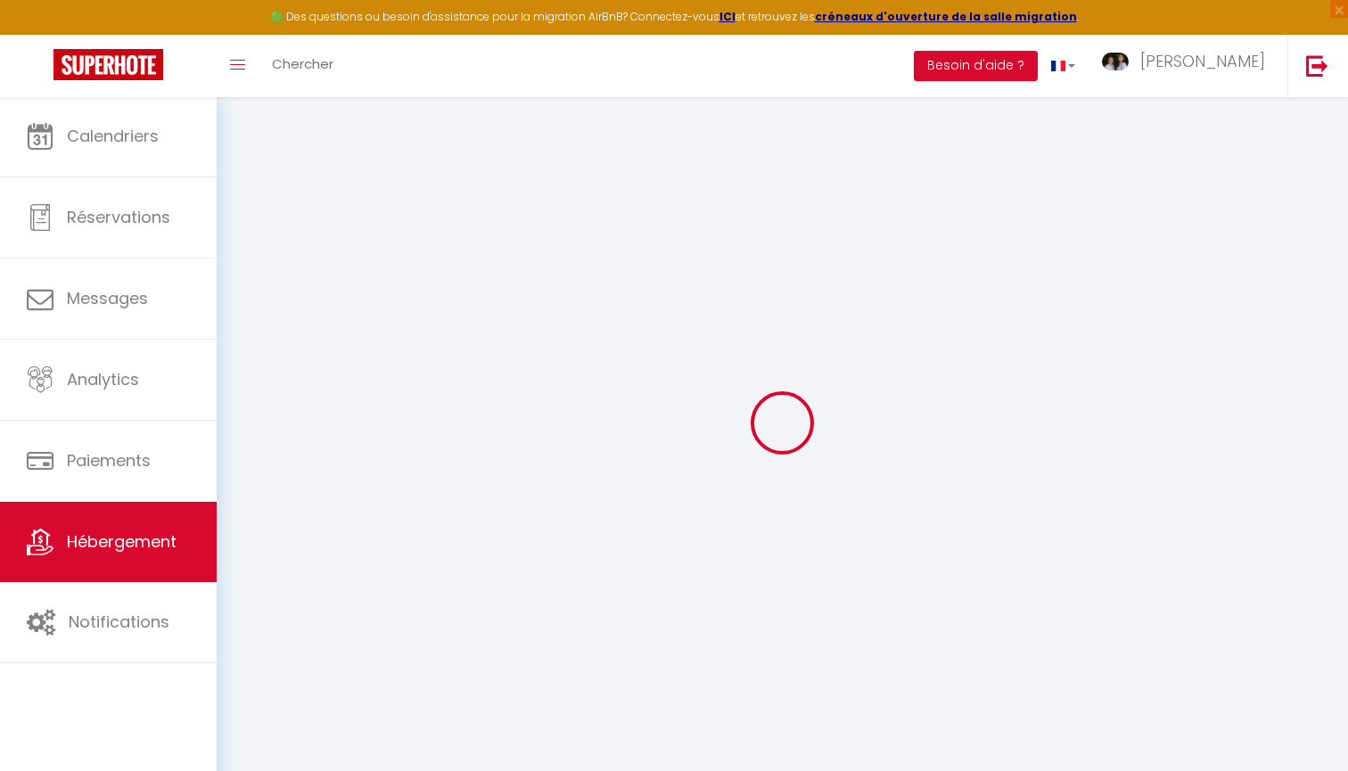
select select
checkbox input "false"
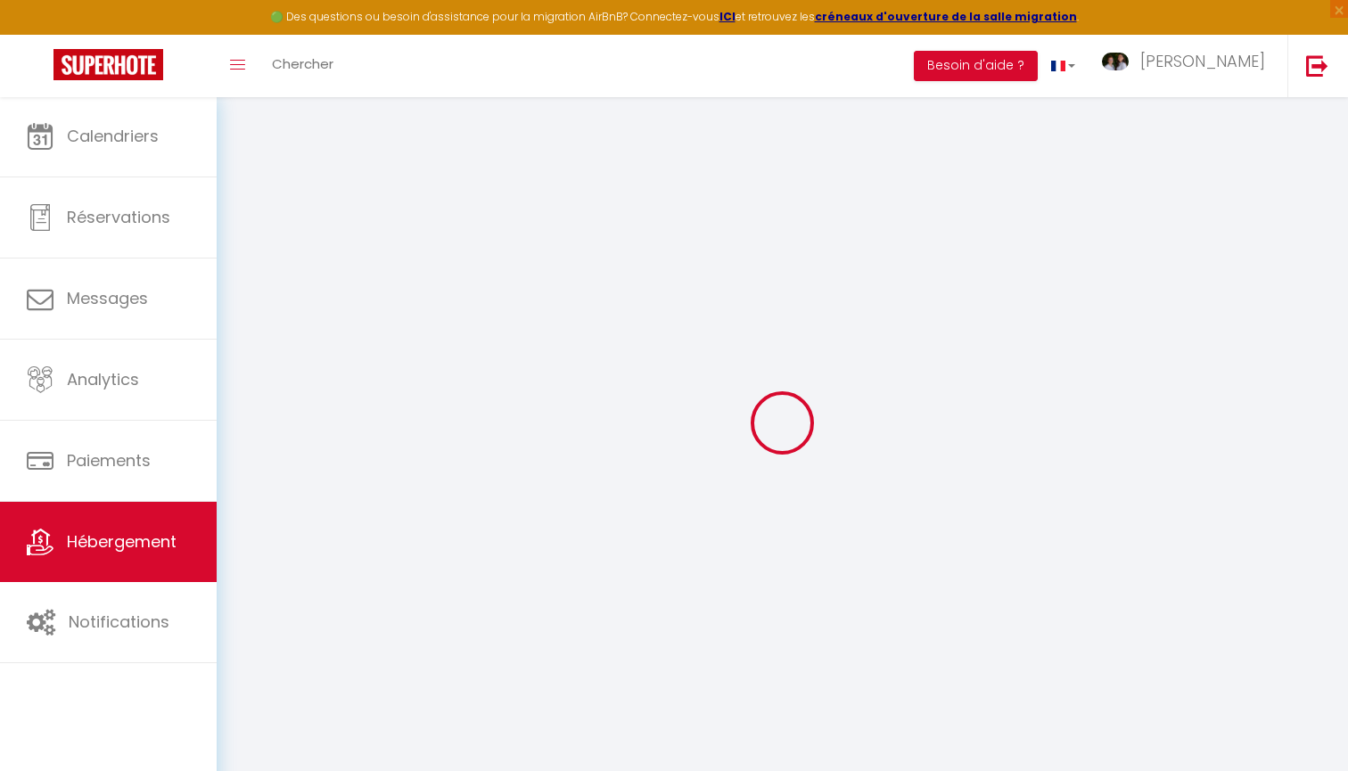
select select
checkbox input "false"
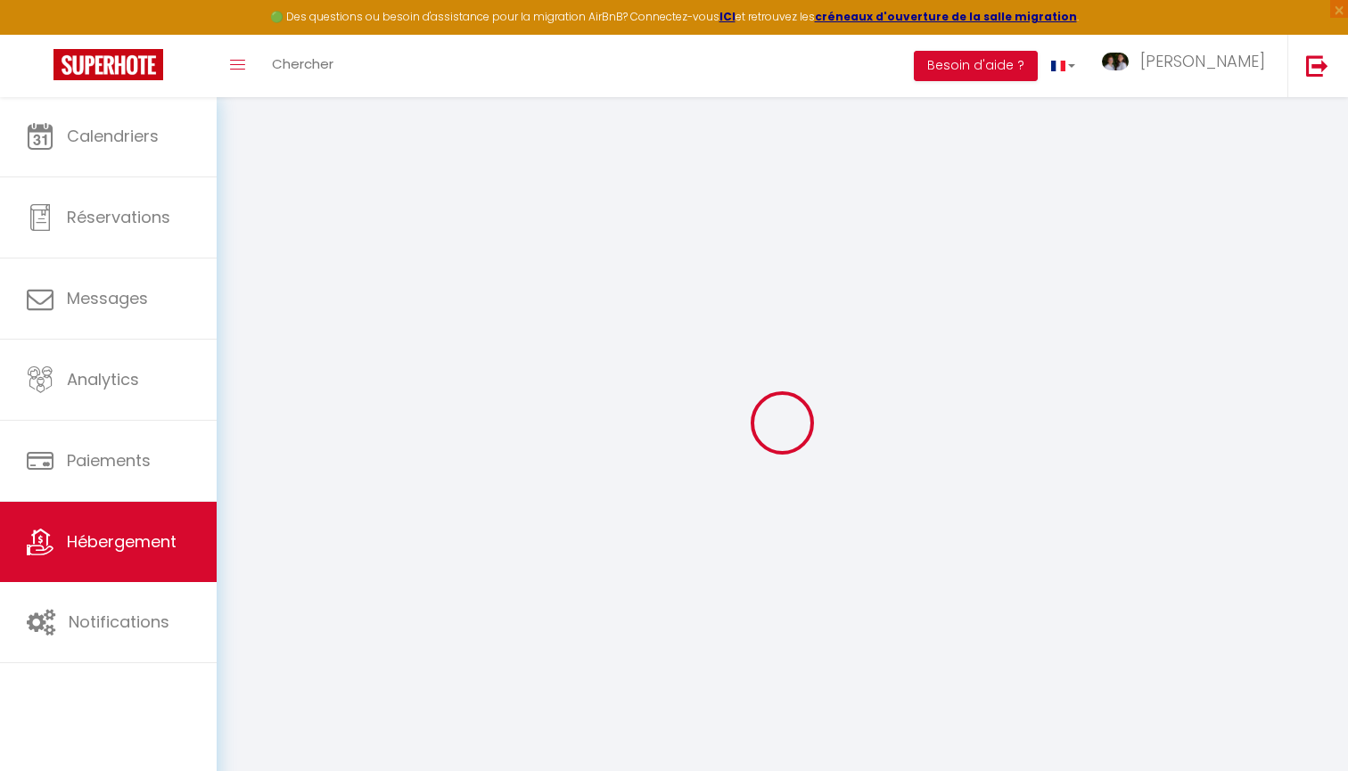
select select "16:00"
select select "23:45"
select select "11:00"
select select "30"
select select "120"
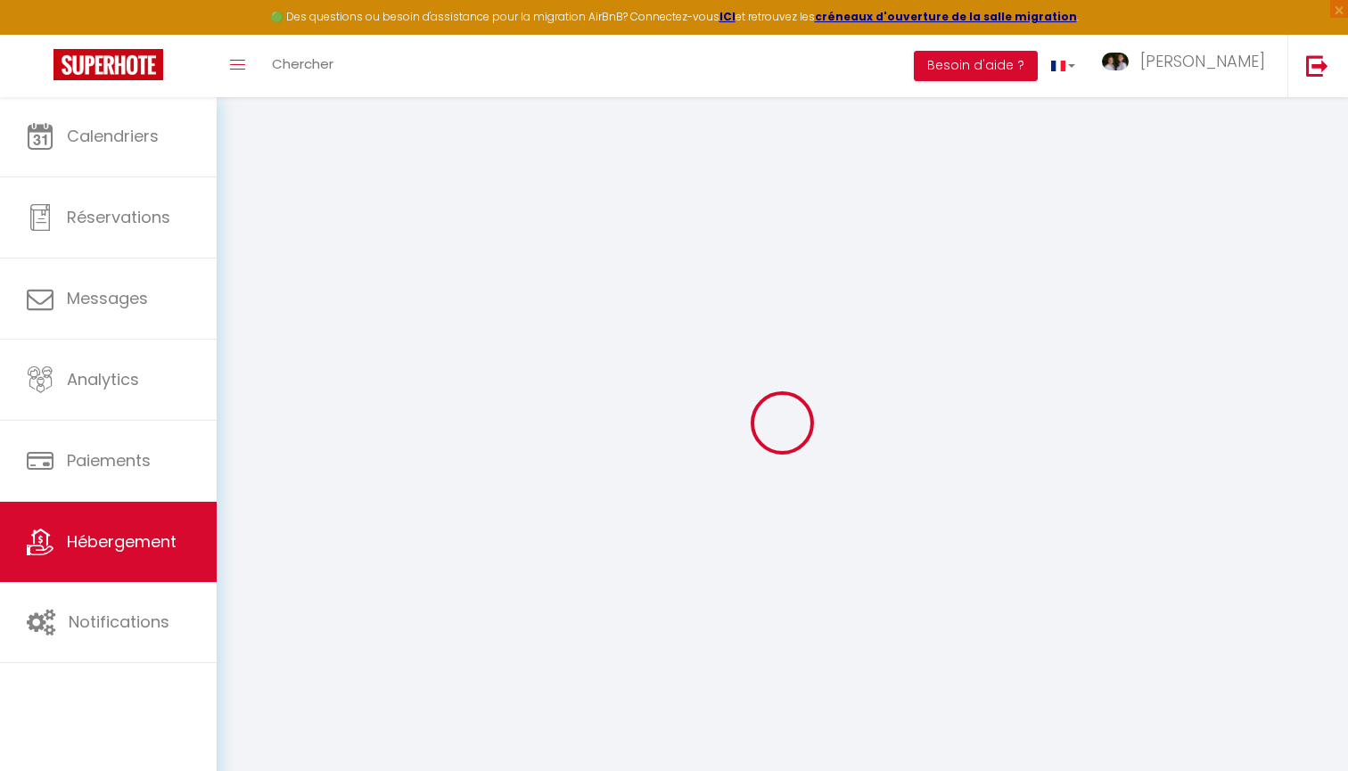
select select
checkbox input "false"
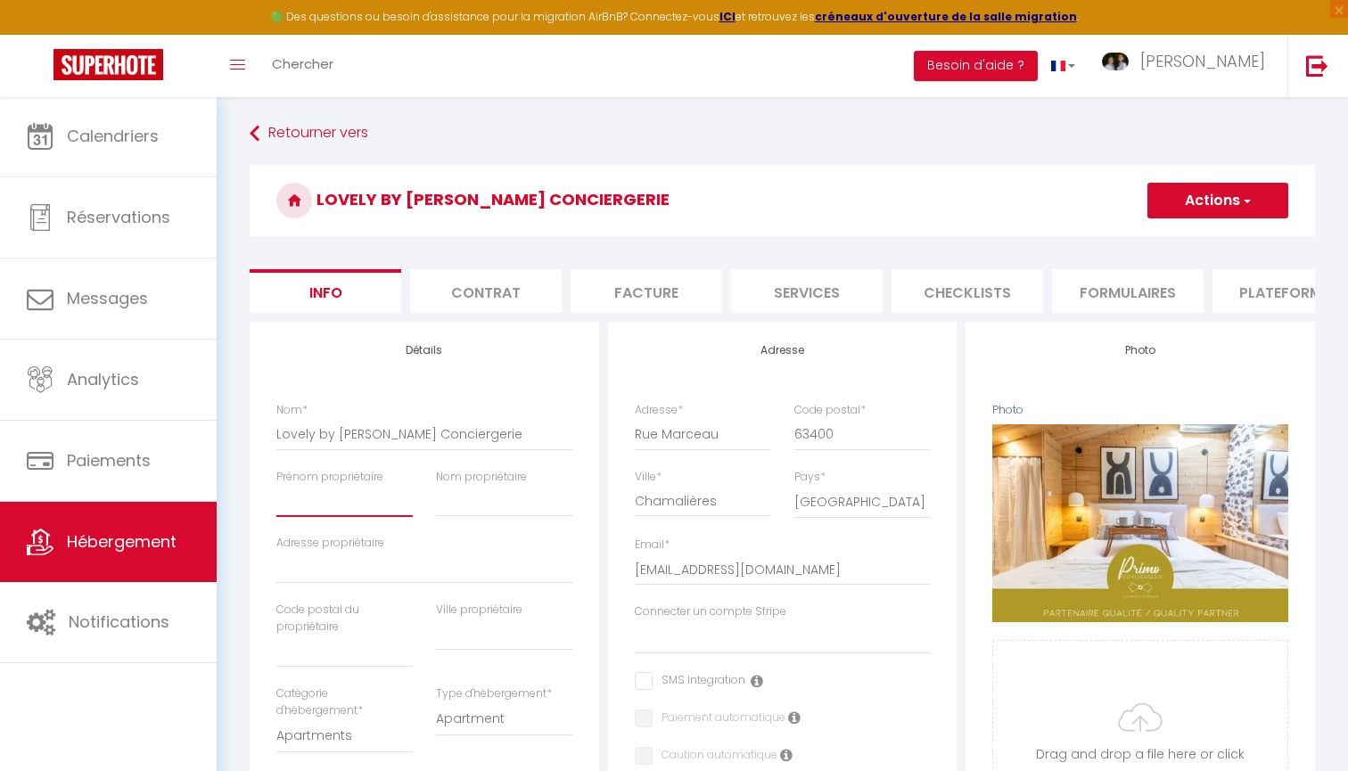
type input "S"
select select
checkbox input "false"
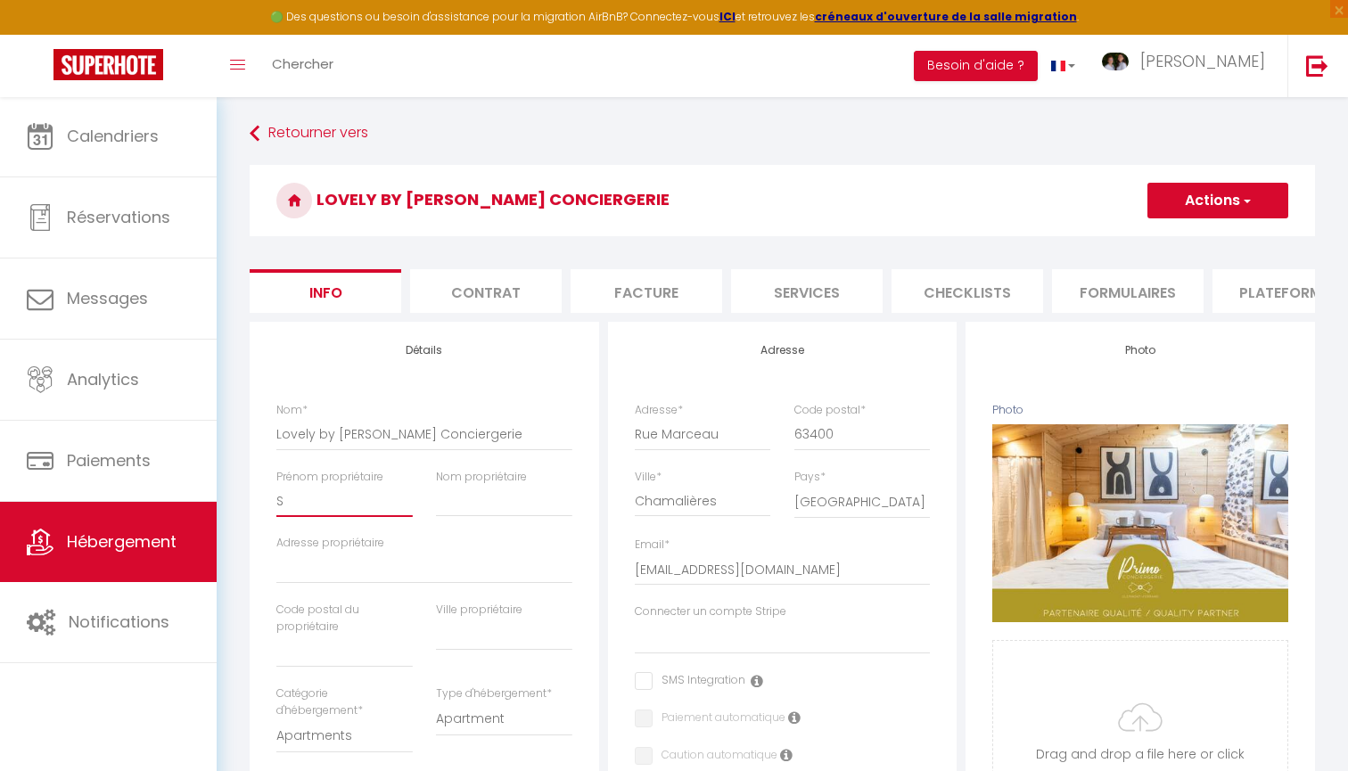
checkbox input "false"
type input "Sa"
select select
checkbox input "false"
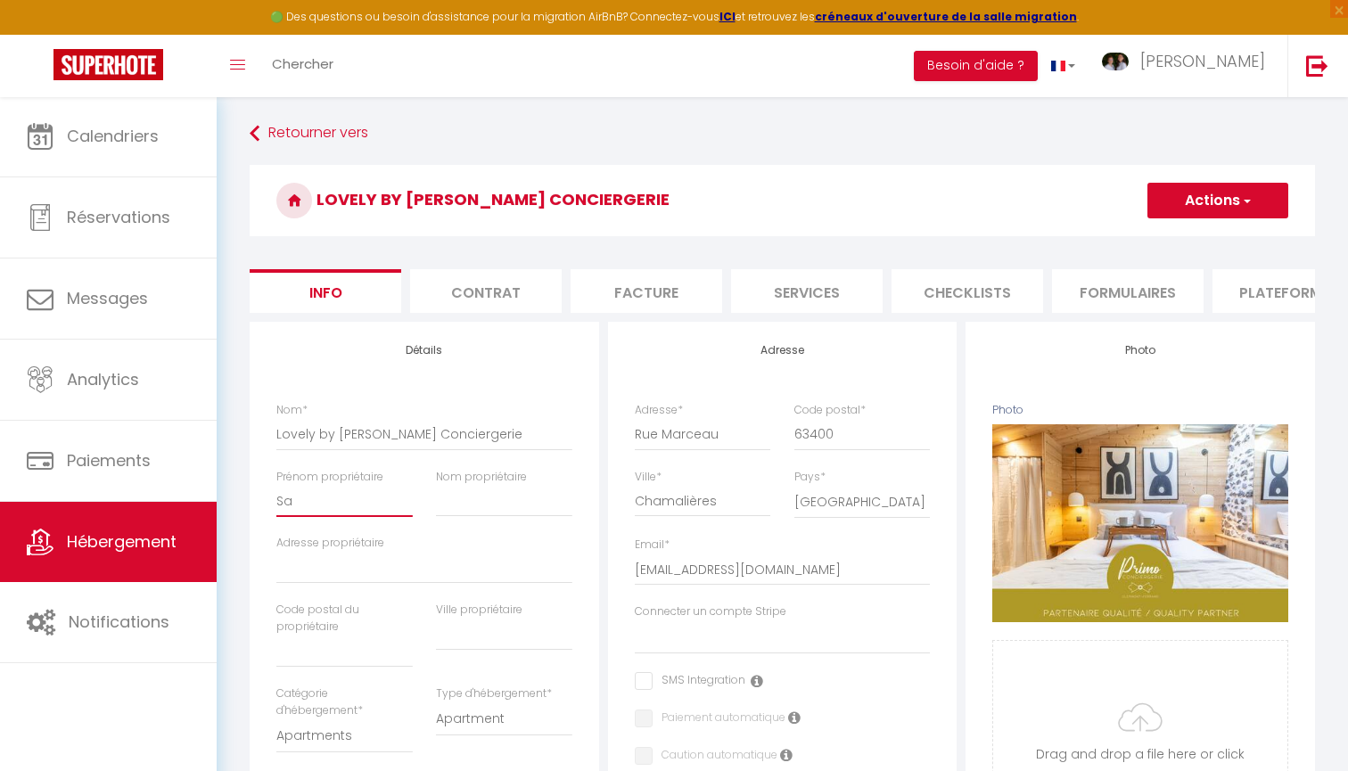
checkbox input "false"
type input "Sab"
select select
checkbox input "false"
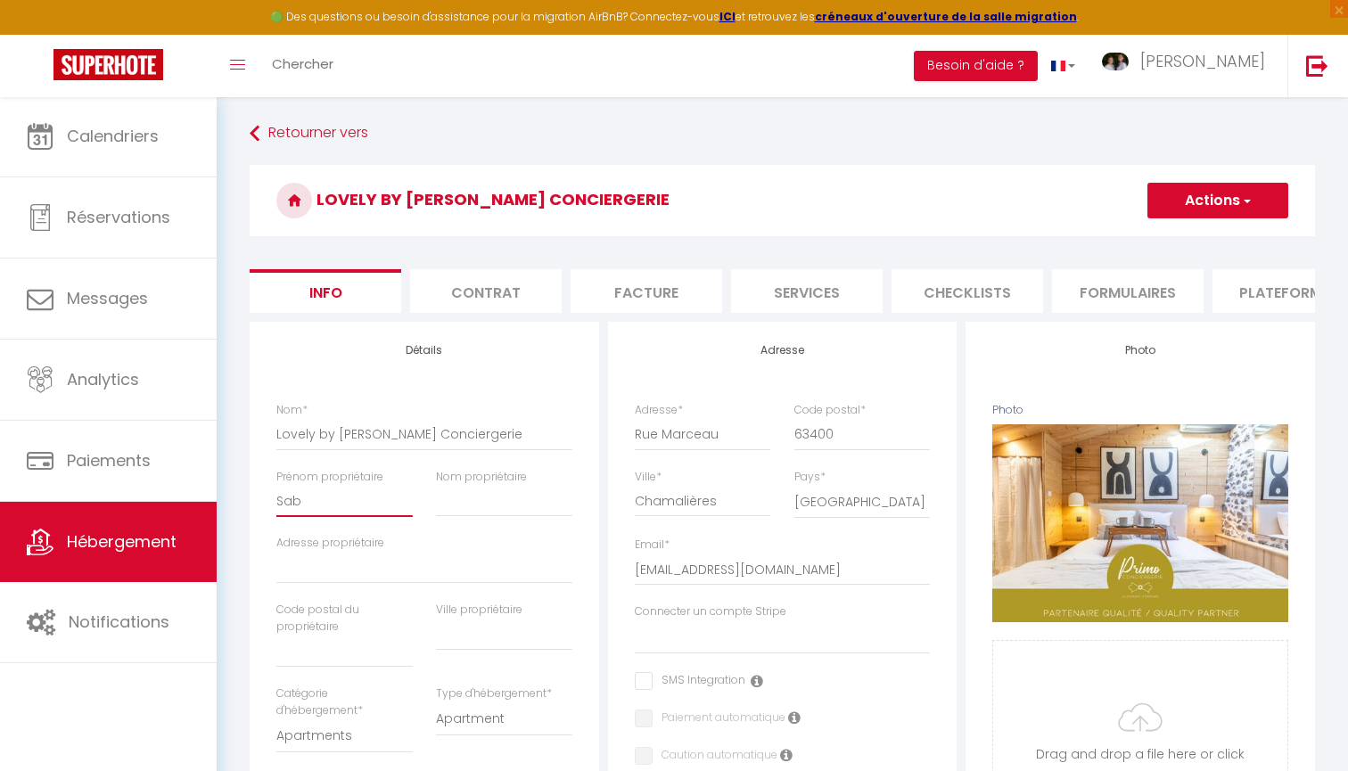
checkbox input "false"
type input "Sabr"
select select
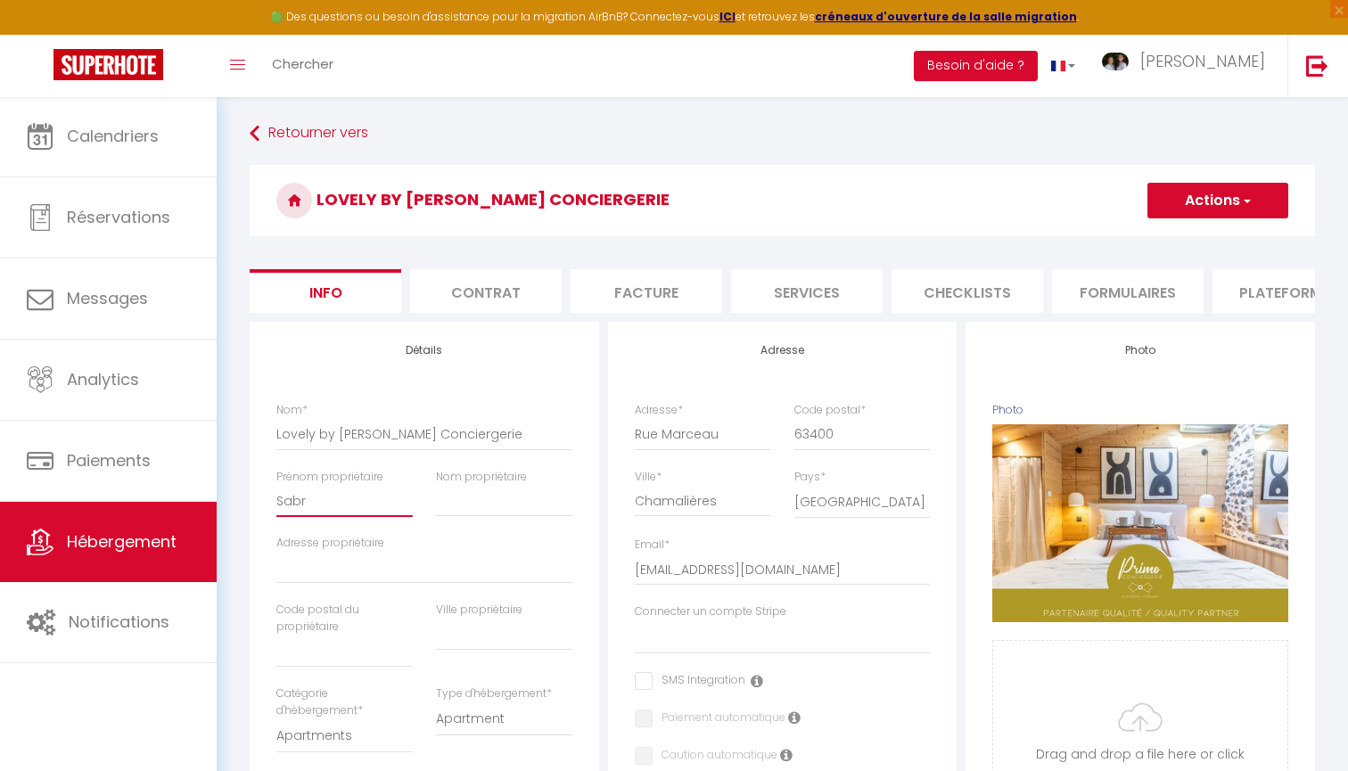
checkbox input "false"
type input "Sabri"
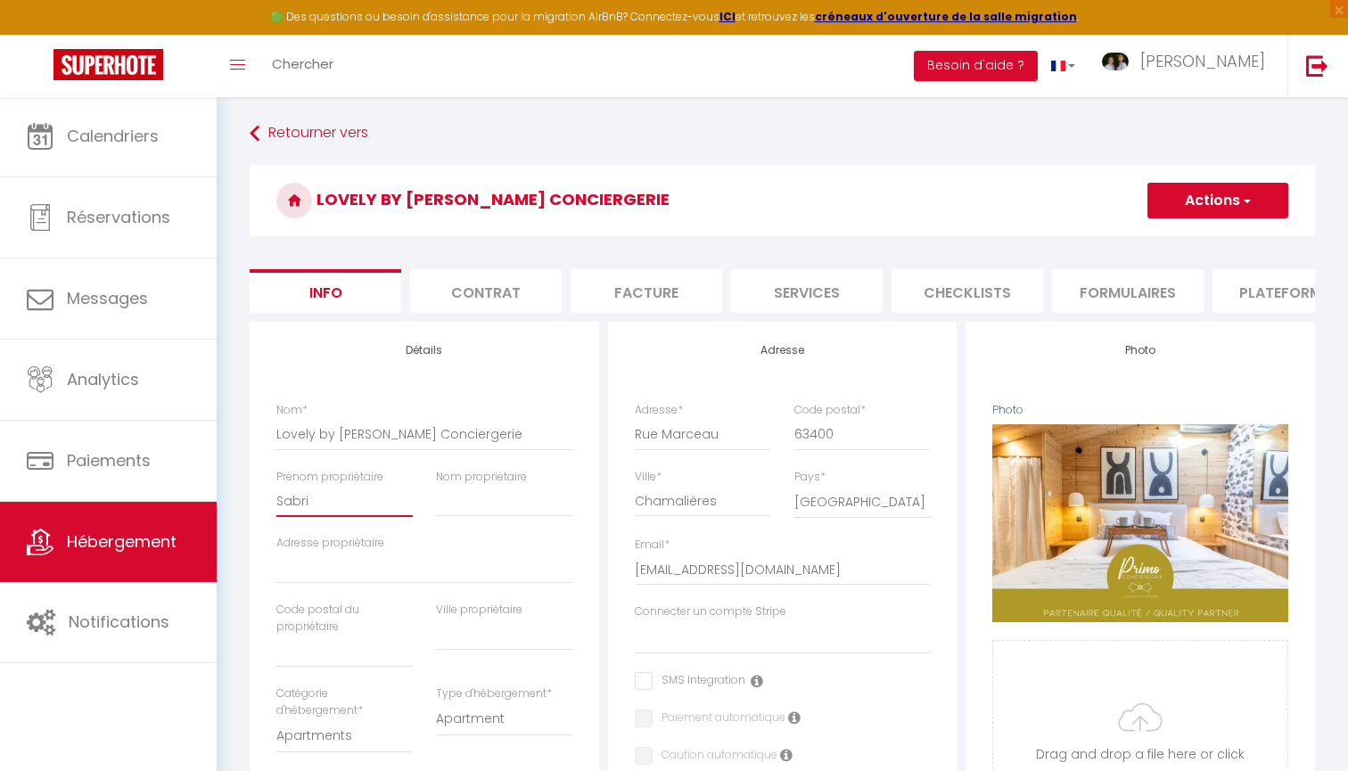
select select
checkbox input "false"
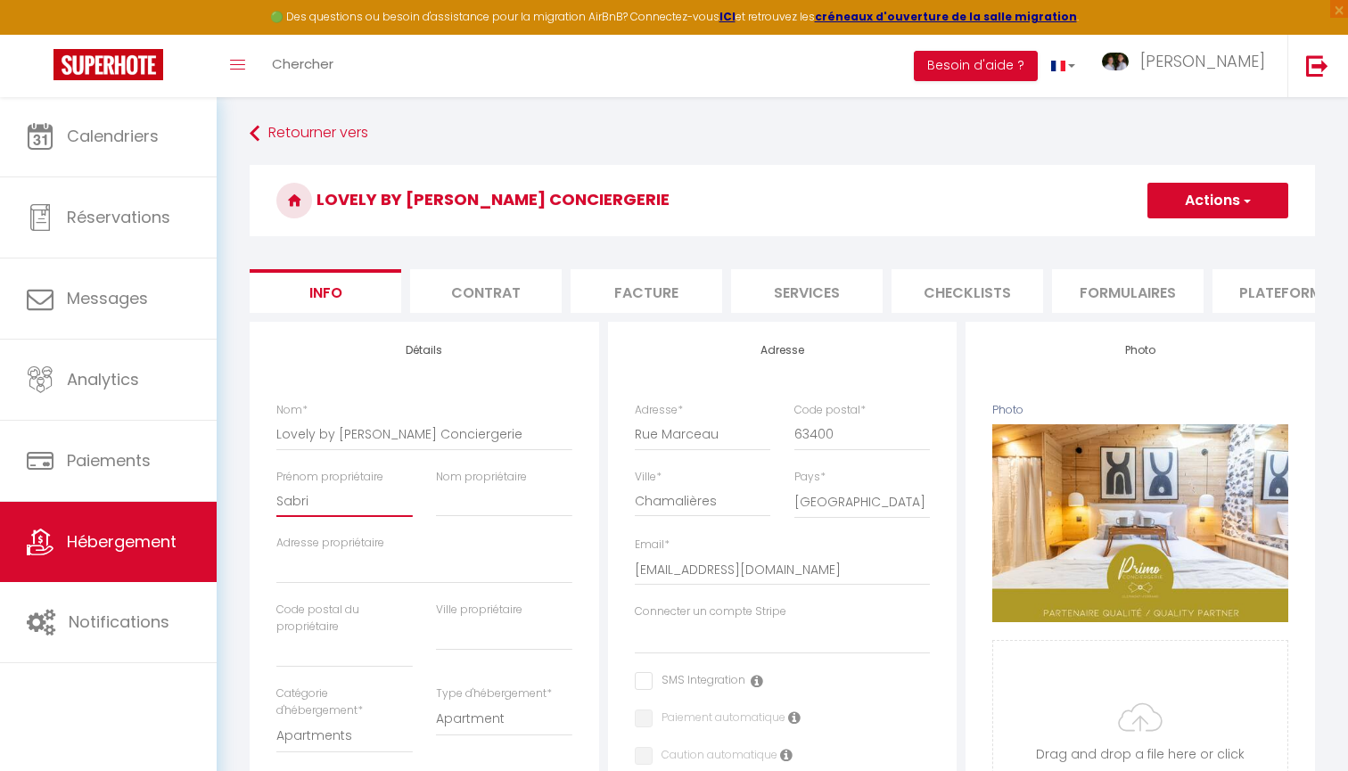
type input "Sabrin"
select select
checkbox input "false"
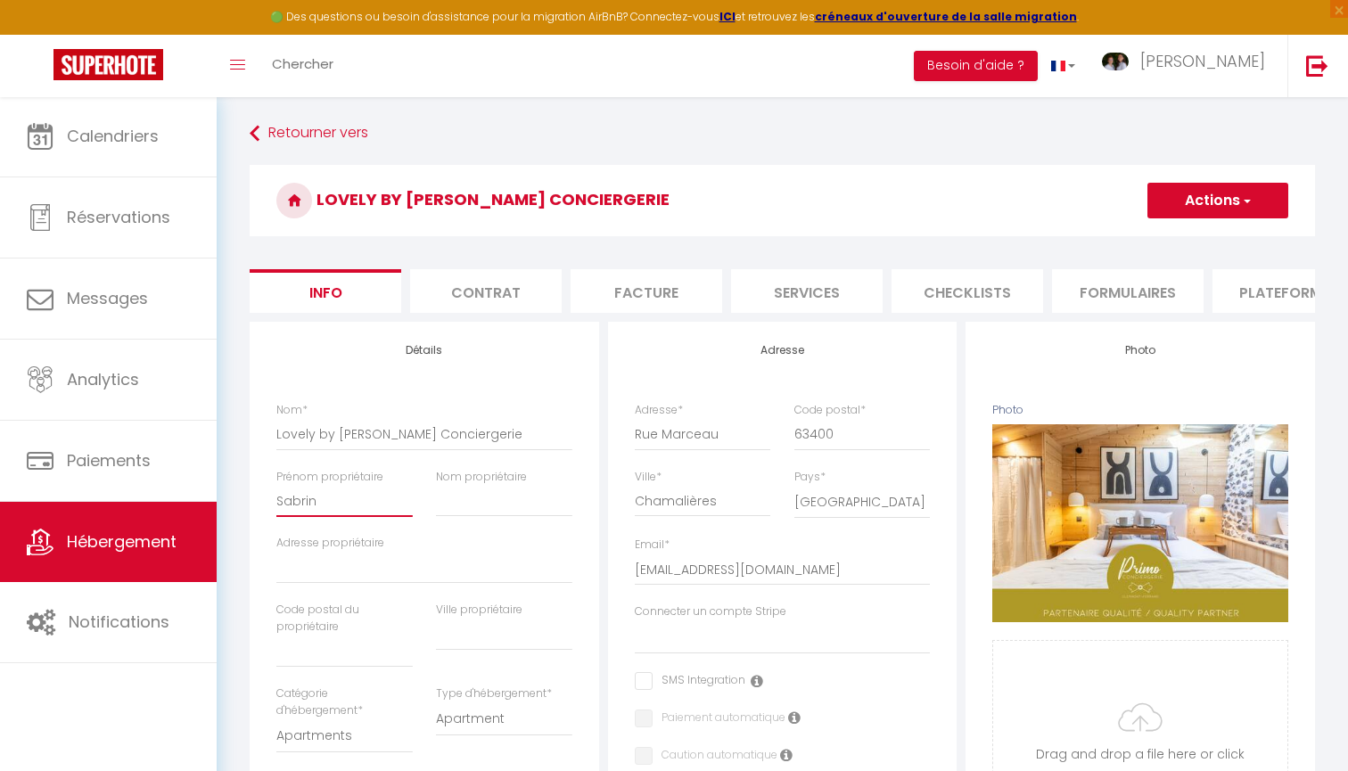
checkbox input "false"
type input "[PERSON_NAME]"
select select
checkbox input "false"
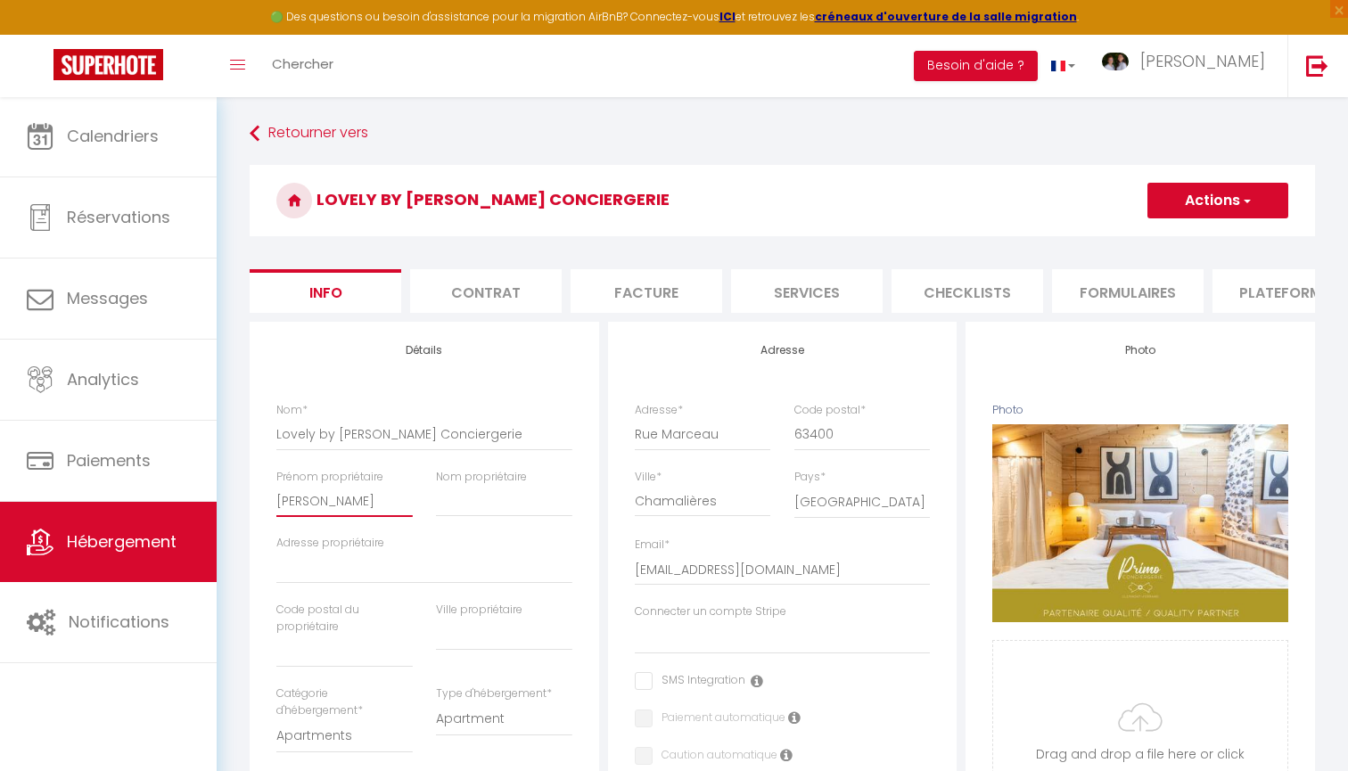
checkbox input "false"
type input "[PERSON_NAME]"
type input "S"
select select
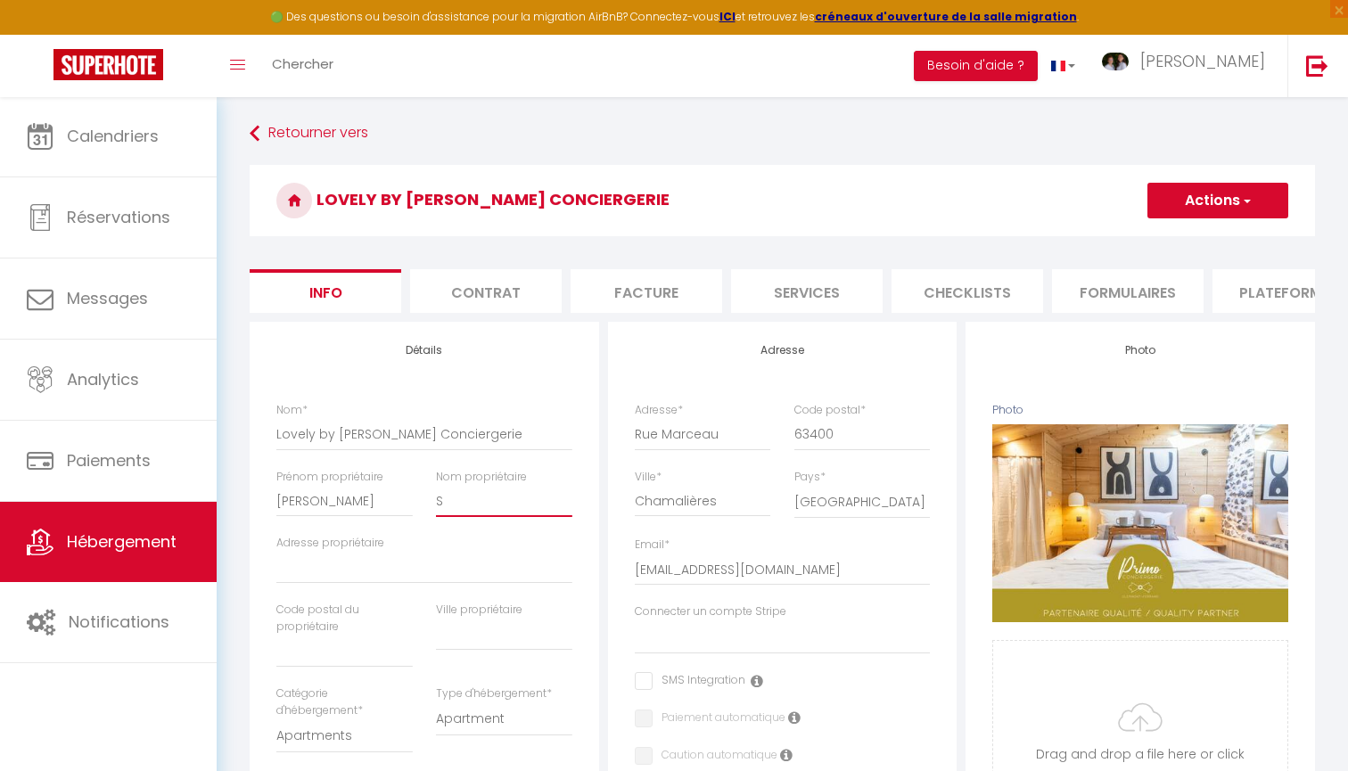
checkbox input "false"
type input "SN"
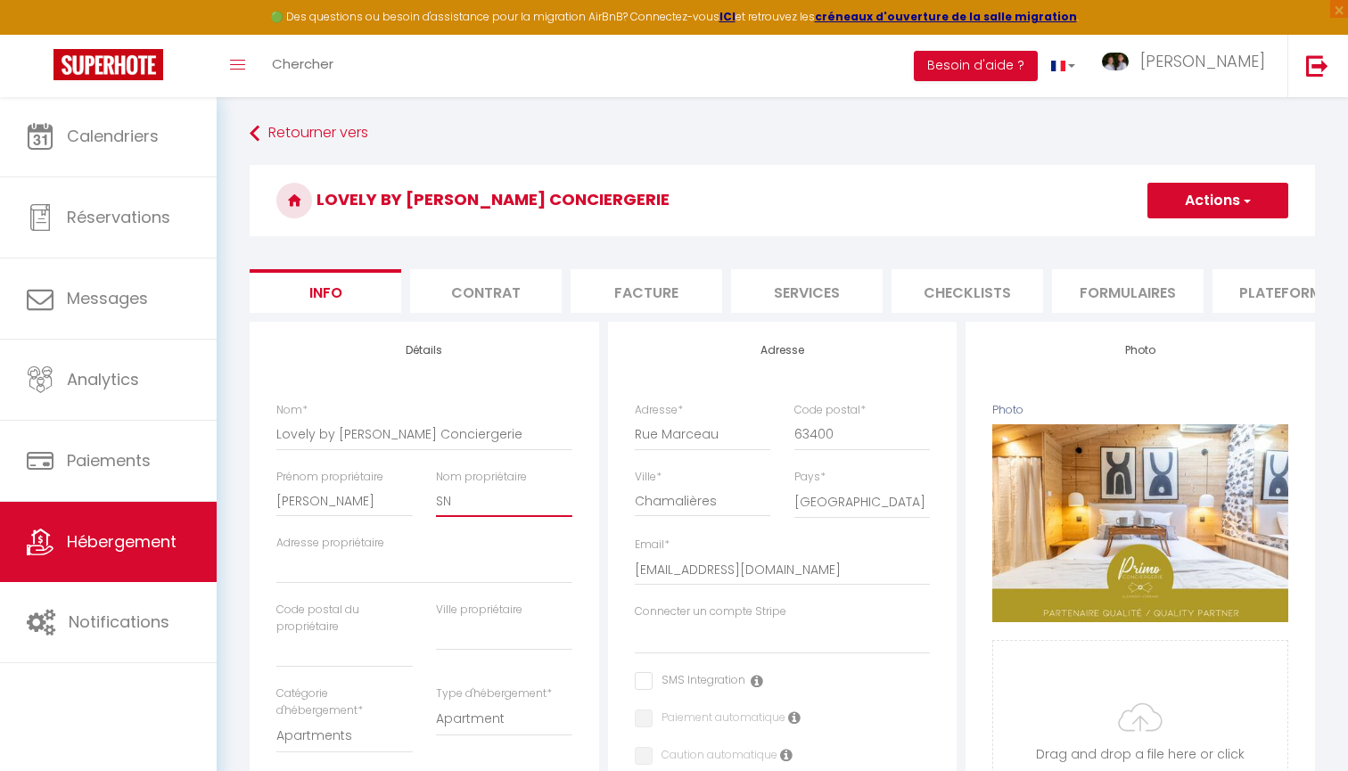
select select
checkbox input "false"
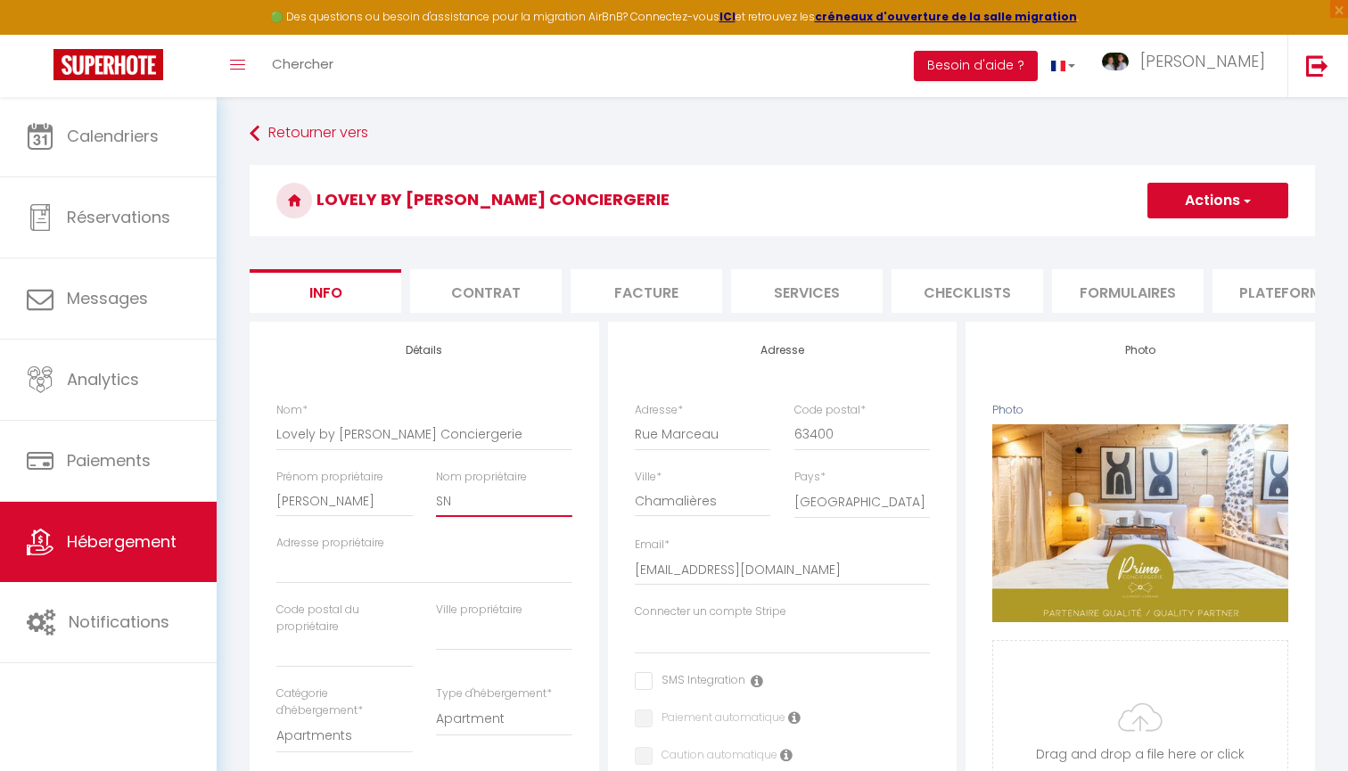
type input "SNC"
select select
checkbox input "false"
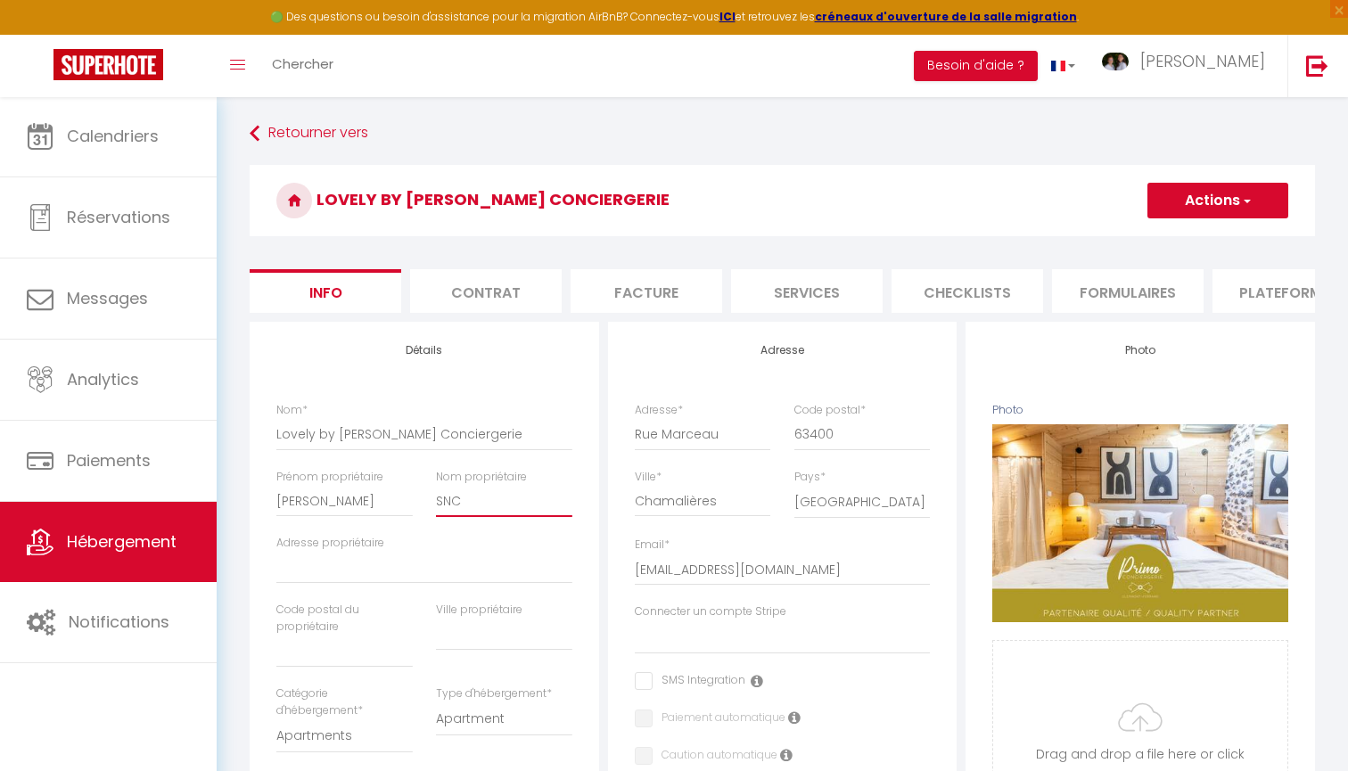
checkbox input "false"
type input "SNC"
select select
checkbox input "false"
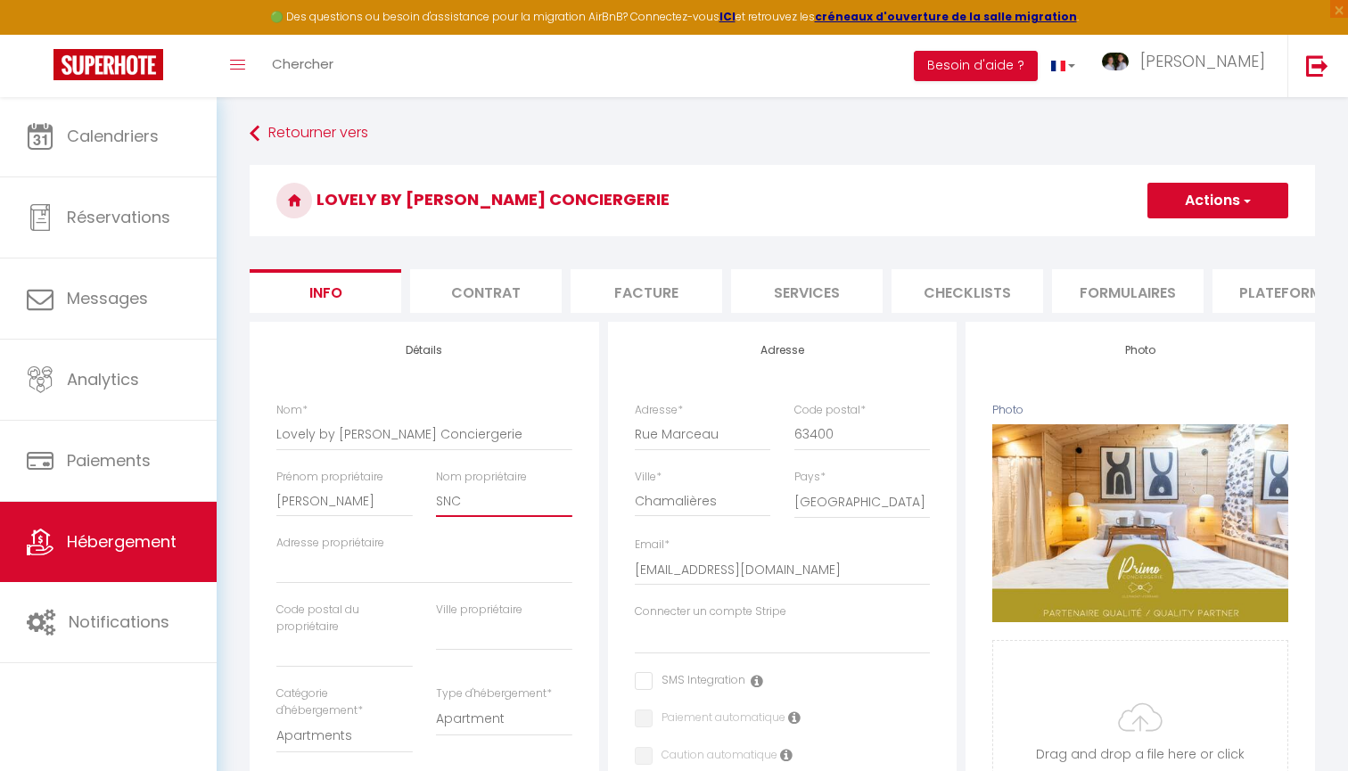
checkbox input "false"
type input "SNC L"
select select
checkbox input "false"
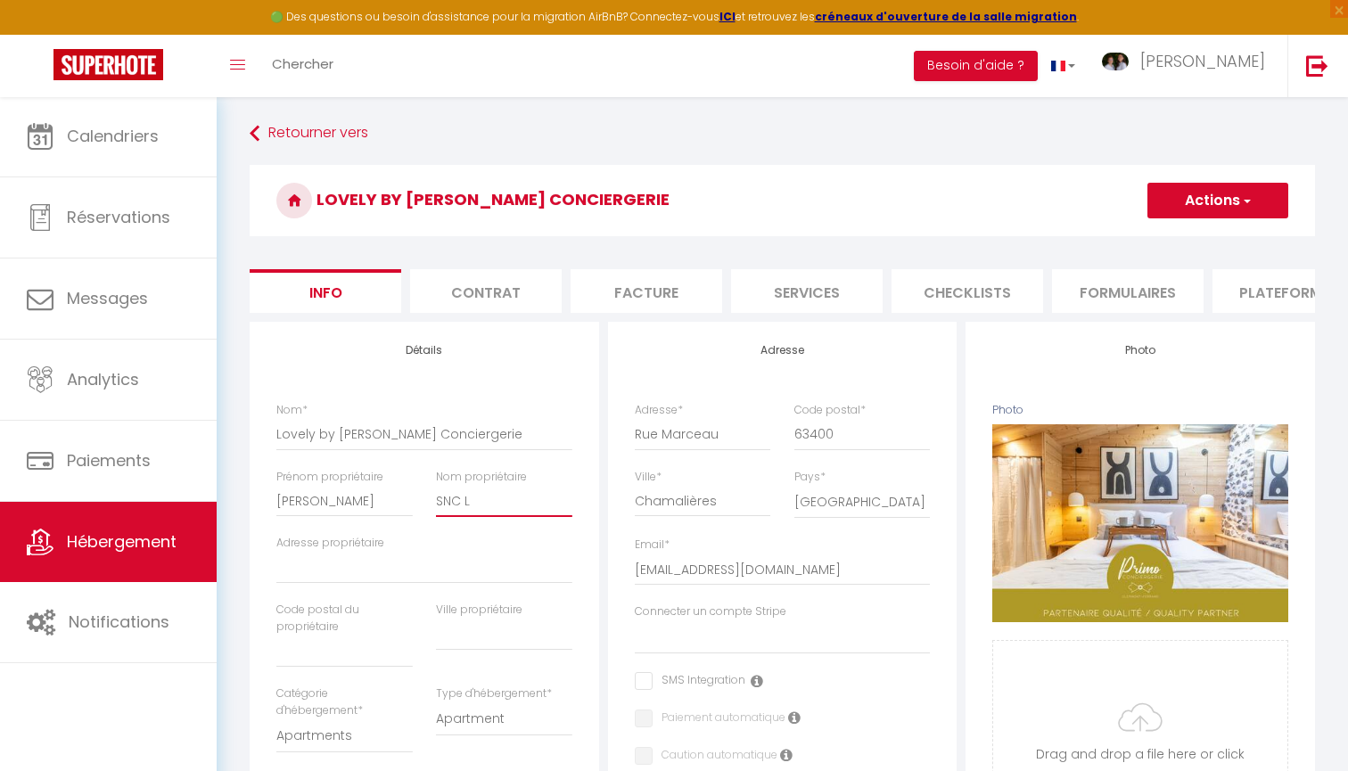
checkbox input "false"
type input "SNC LE"
select select
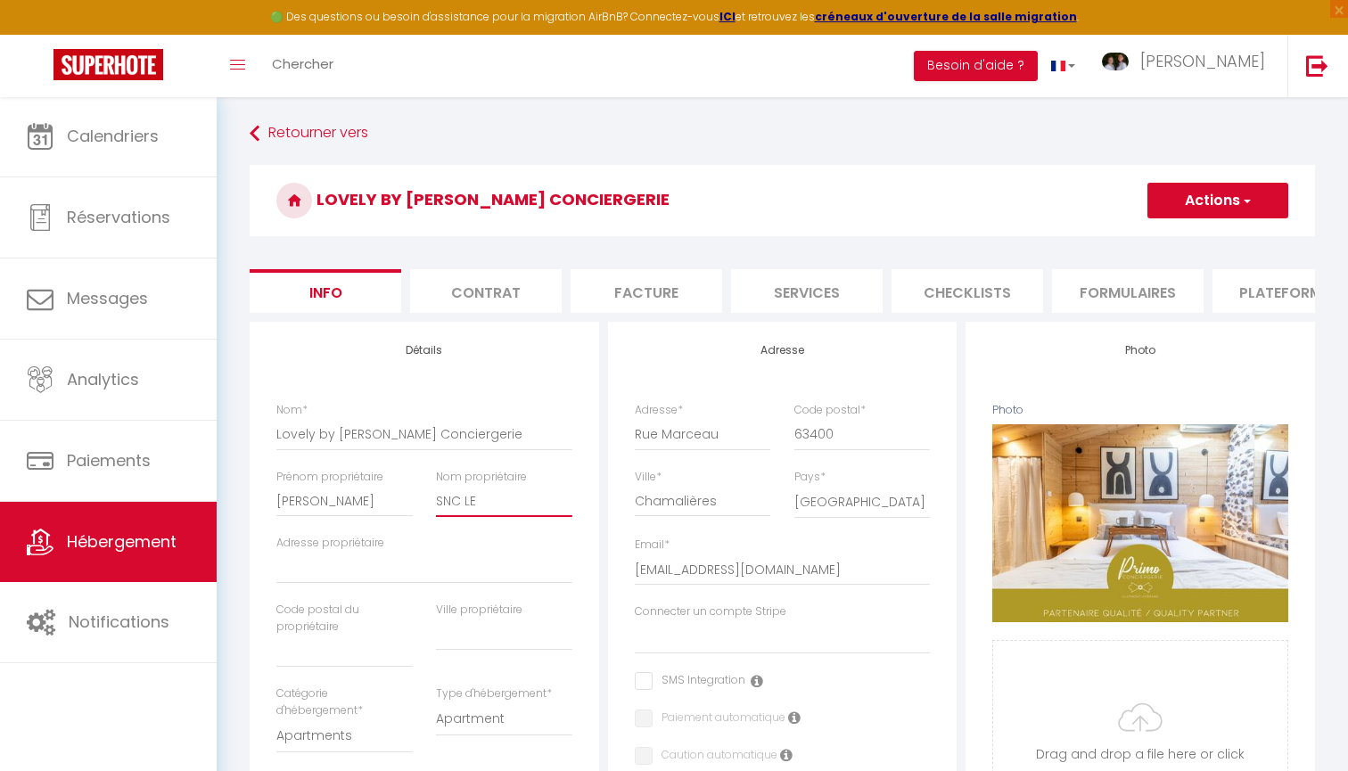
checkbox input "false"
paste input "[STREET_ADDRESS]"
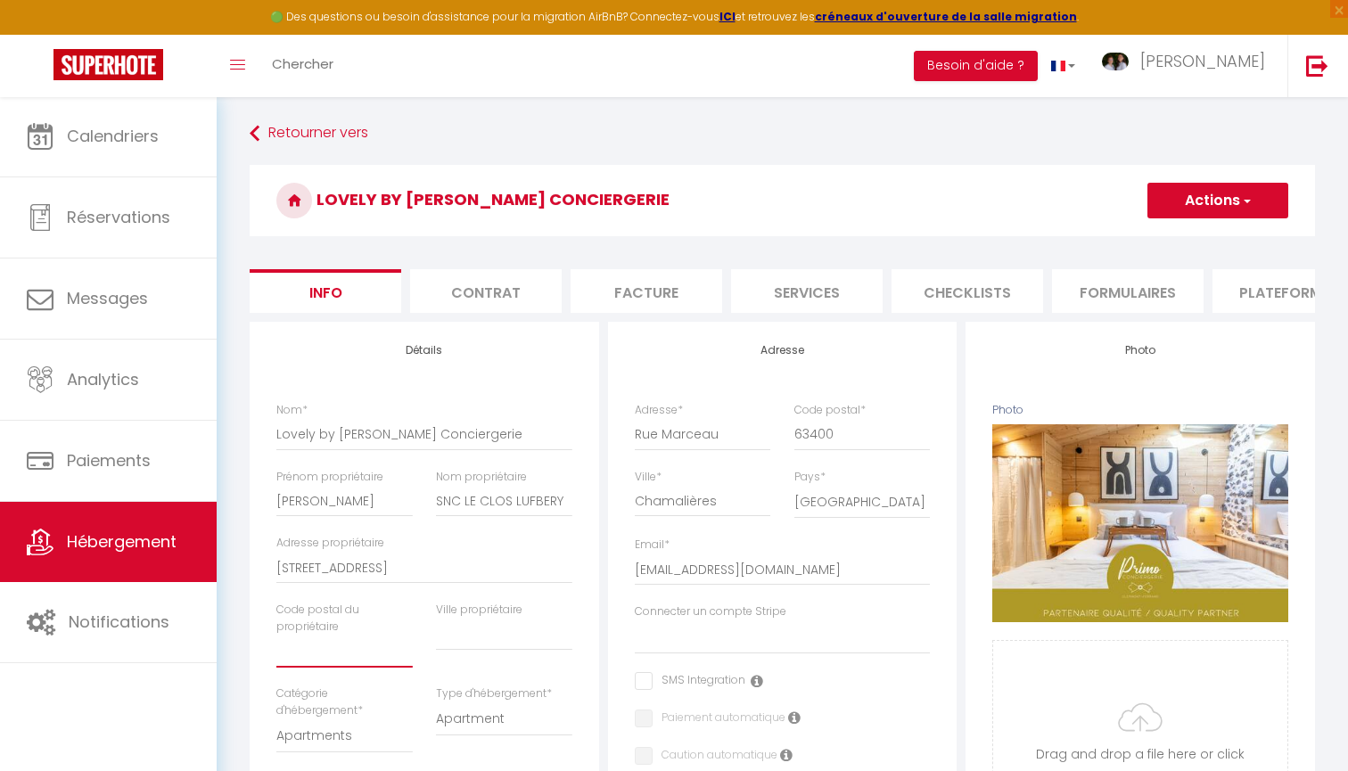
paste input "63130"
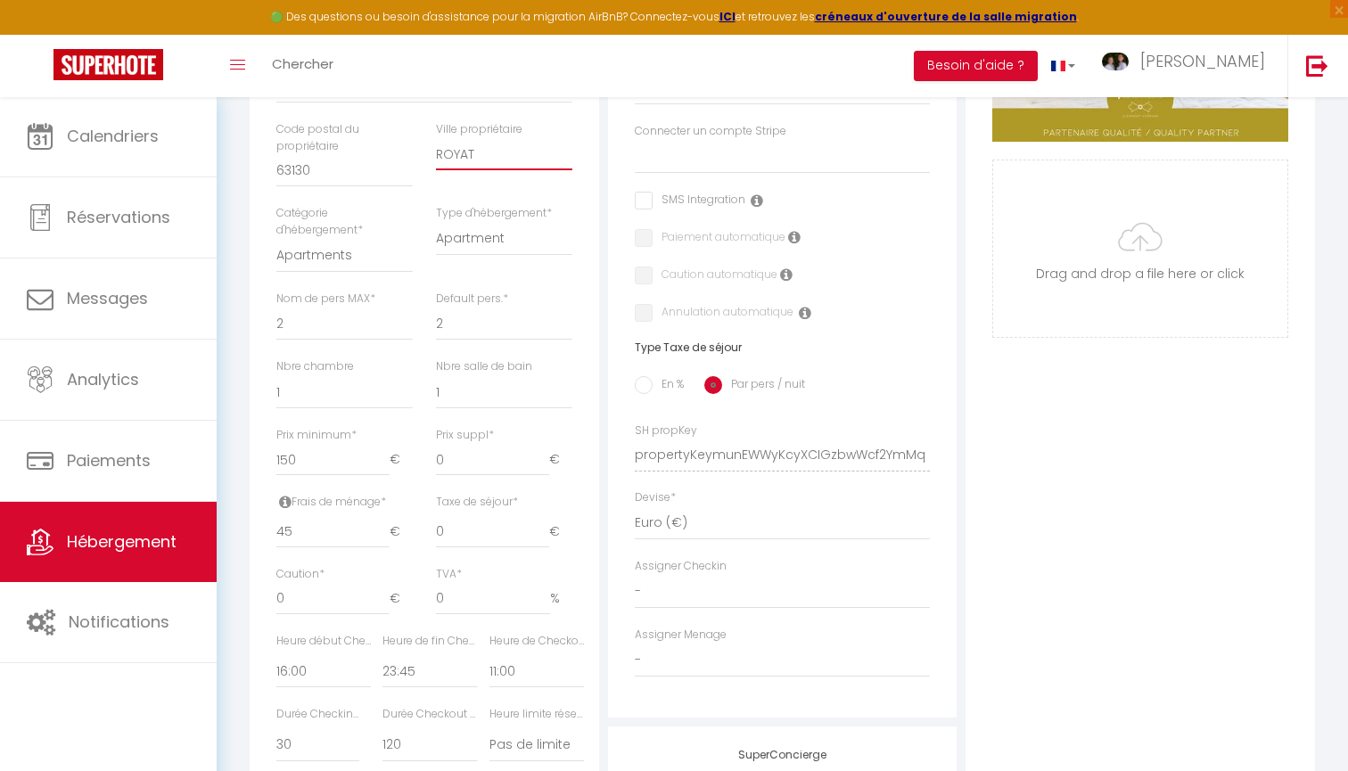
scroll to position [487, 0]
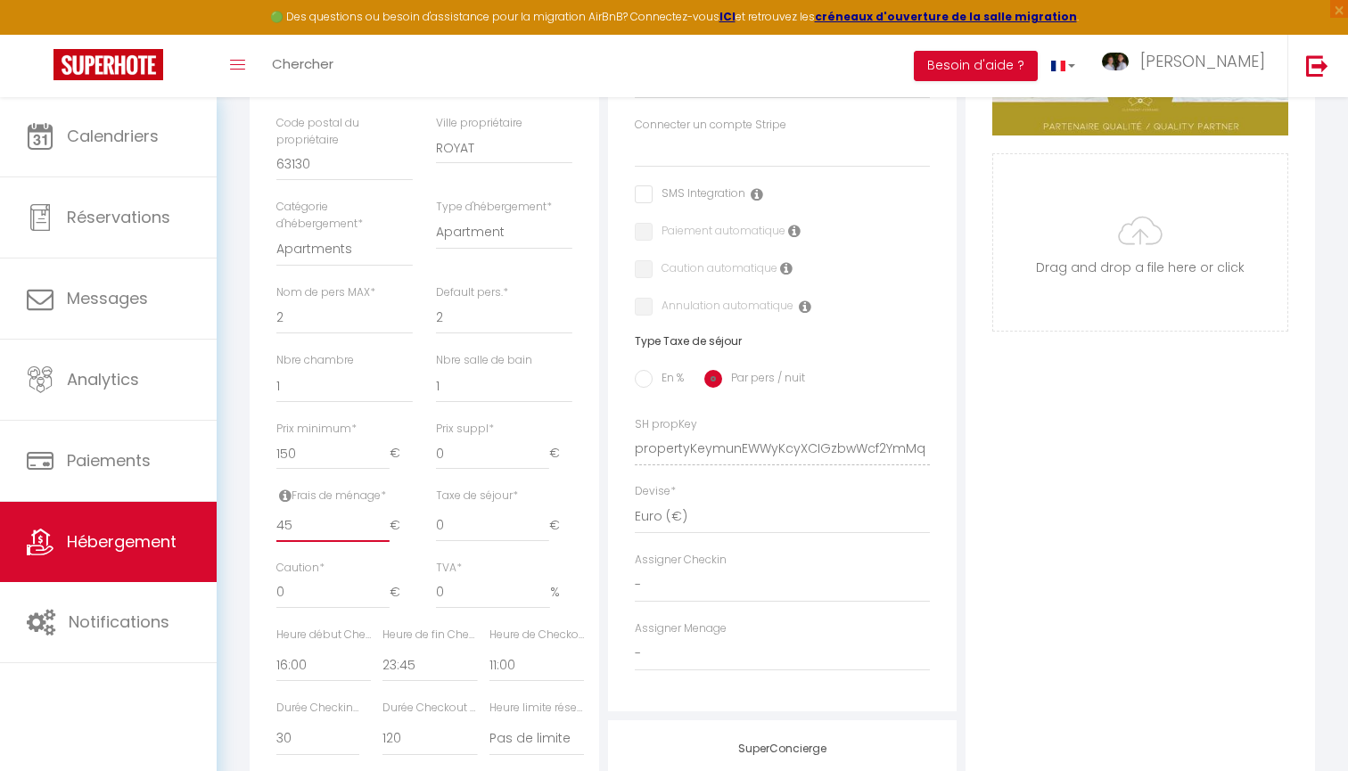
click at [304, 517] on input "45" at bounding box center [332, 526] width 113 height 32
click at [664, 372] on label "En %" at bounding box center [668, 380] width 31 height 20
click at [653, 372] on input "En %" at bounding box center [644, 379] width 18 height 18
click at [409, 519] on input "0" at bounding box center [424, 526] width 83 height 32
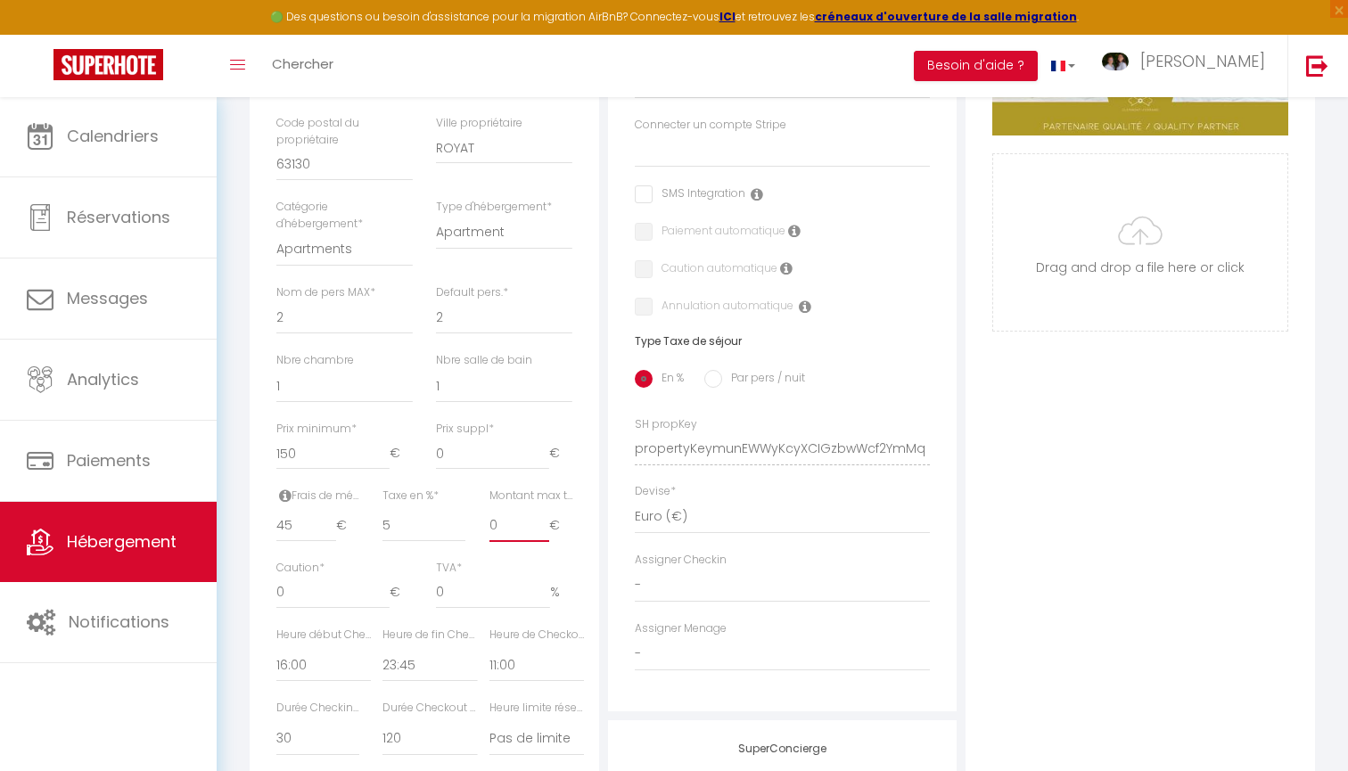
click at [515, 515] on input "0" at bounding box center [520, 526] width 60 height 32
click at [300, 589] on input "0" at bounding box center [332, 593] width 113 height 32
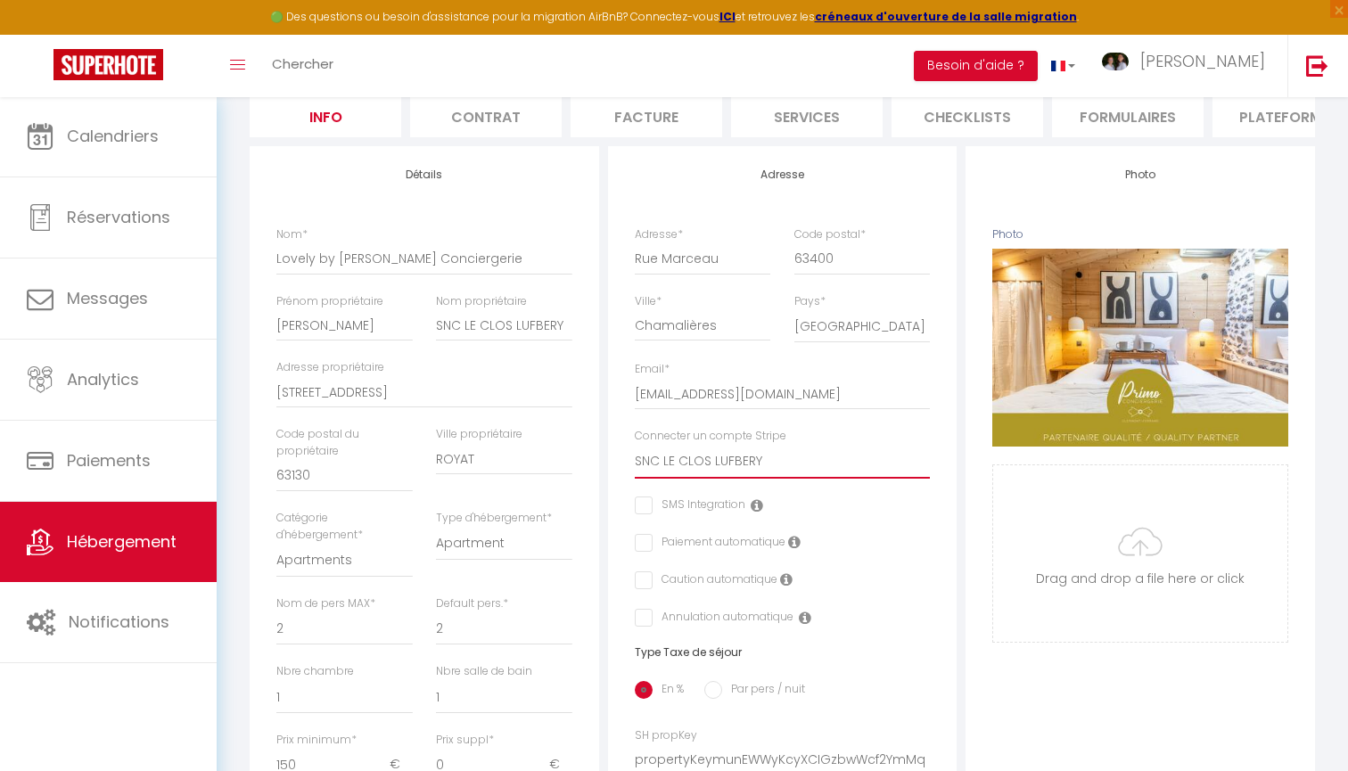
scroll to position [219, 0]
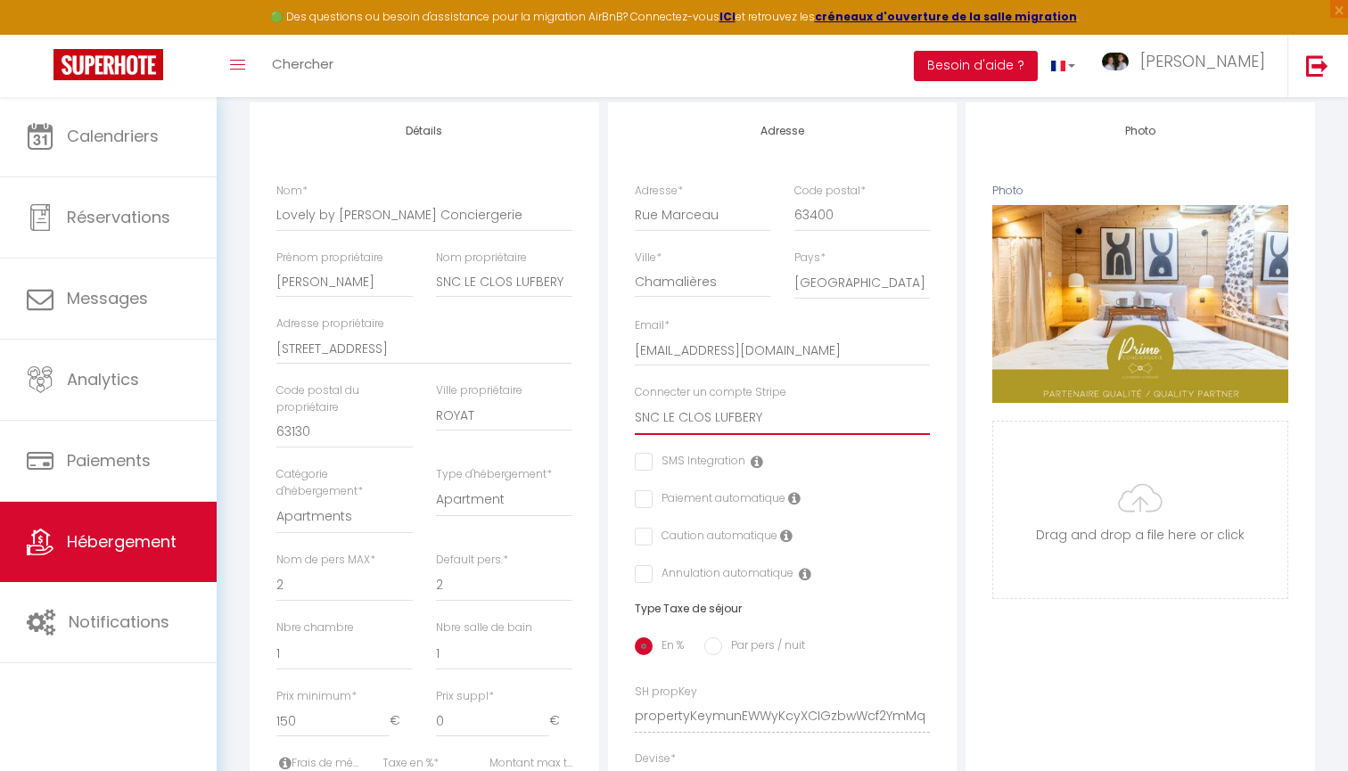
click at [649, 460] on input "checkbox" at bounding box center [690, 462] width 111 height 18
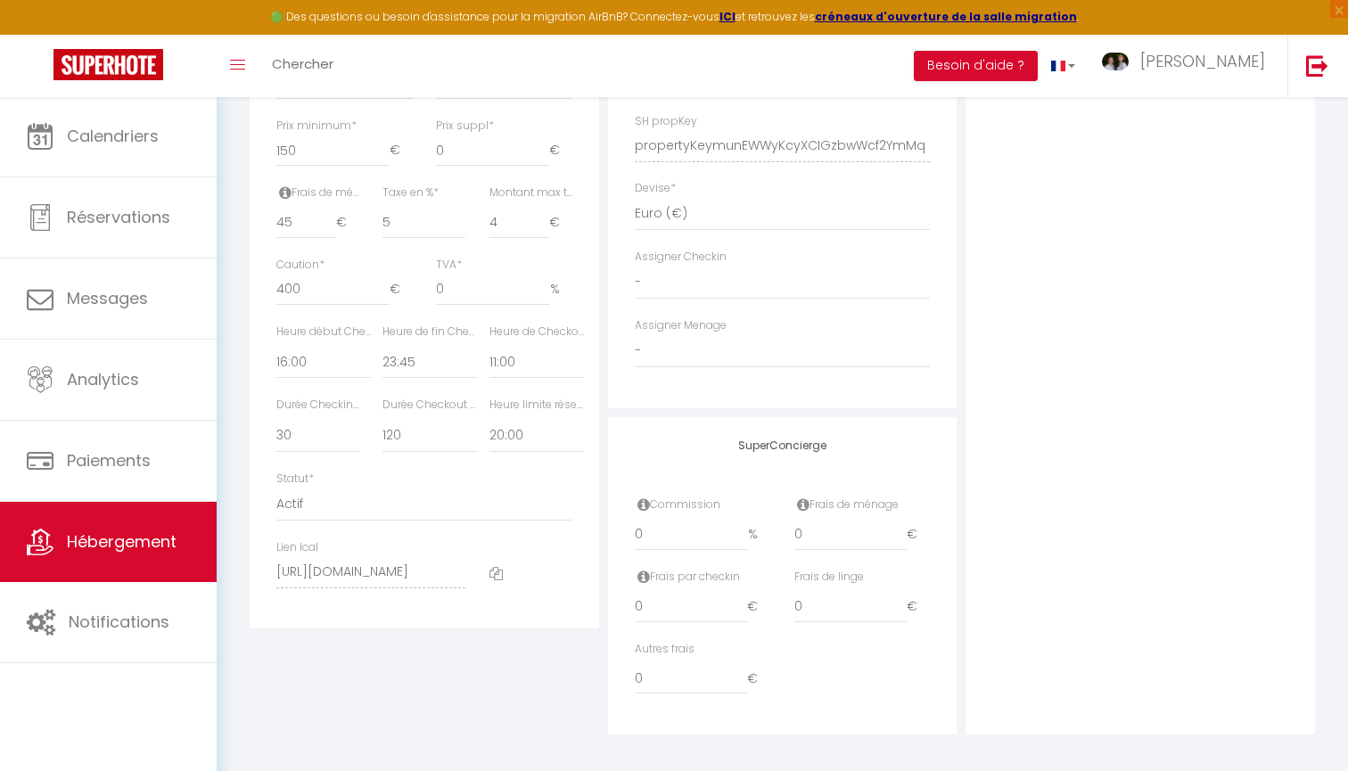
scroll to position [789, 0]
click at [641, 532] on input "0" at bounding box center [692, 536] width 114 height 32
click at [900, 418] on div "SuperConcierge Commission 20 % Frais de ménage 0 € Frais par checkin 0 € Frais …" at bounding box center [783, 577] width 350 height 318
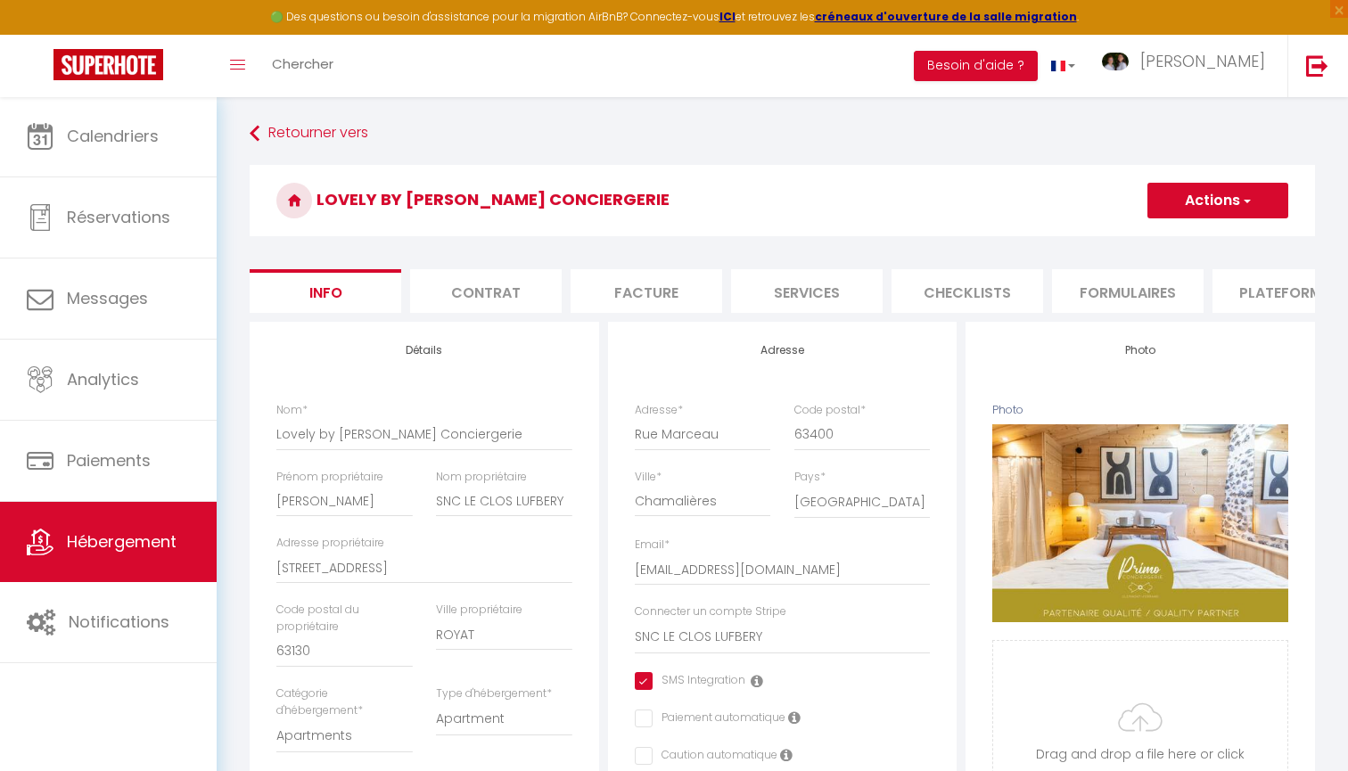
scroll to position [0, 0]
click at [1206, 203] on button "Actions" at bounding box center [1218, 201] width 141 height 36
click at [1171, 236] on input "Enregistrer" at bounding box center [1148, 240] width 66 height 18
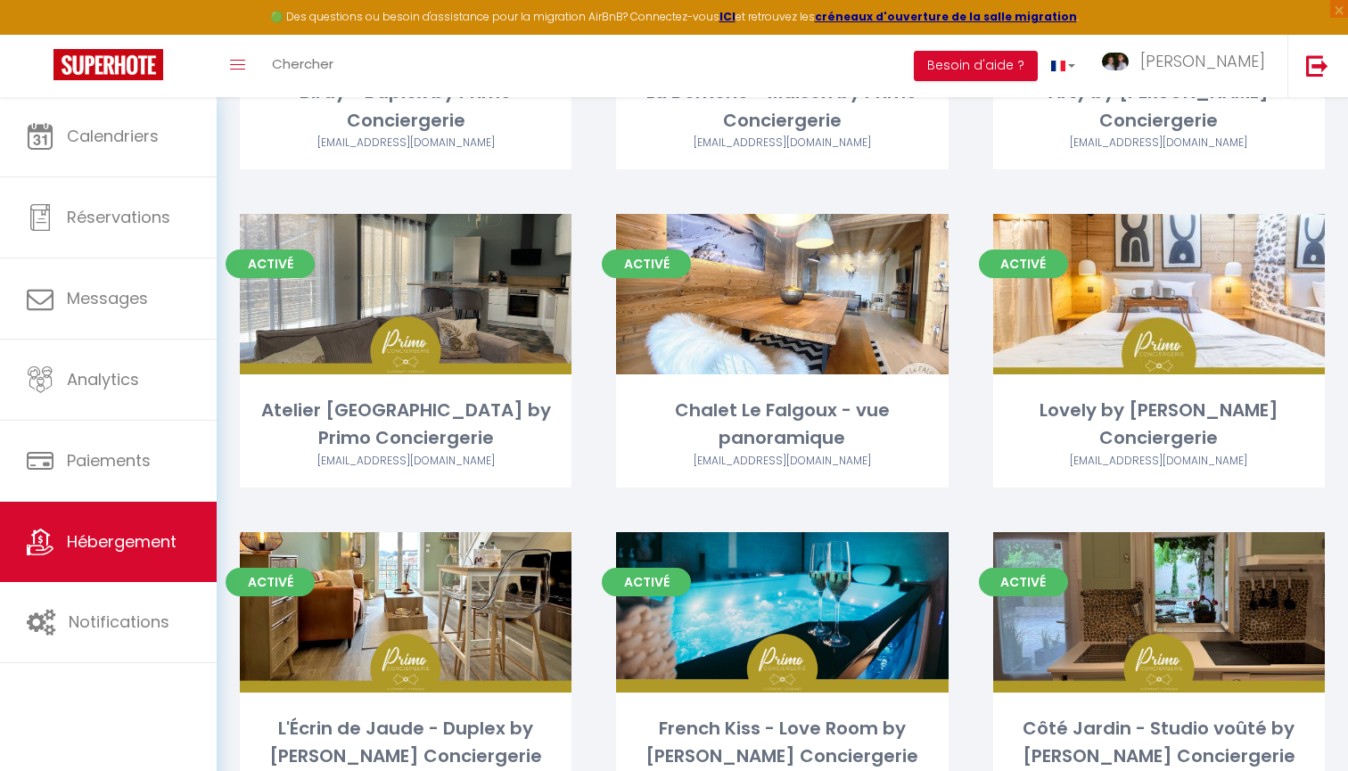
scroll to position [995, 0]
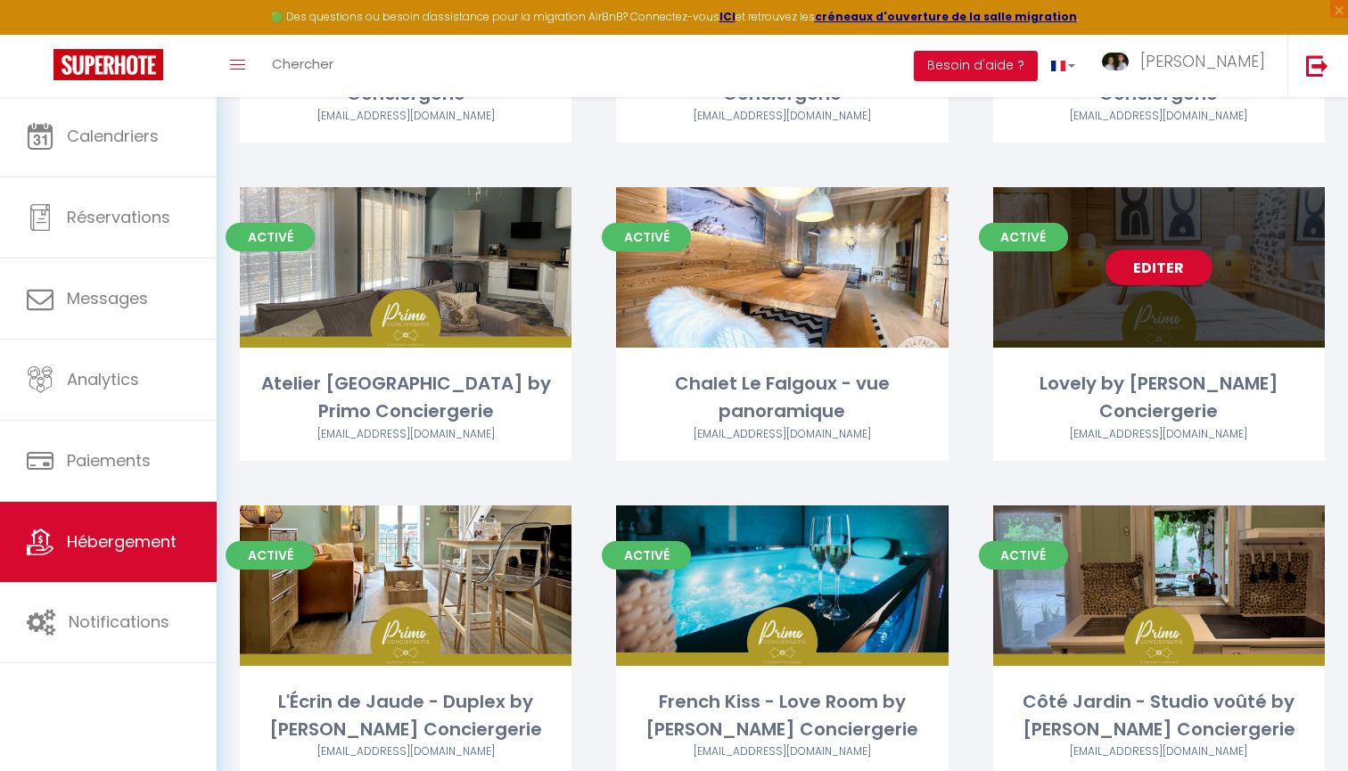
click at [1176, 264] on link "Editer" at bounding box center [1159, 268] width 107 height 36
click at [1130, 268] on link "Editer" at bounding box center [1159, 268] width 107 height 36
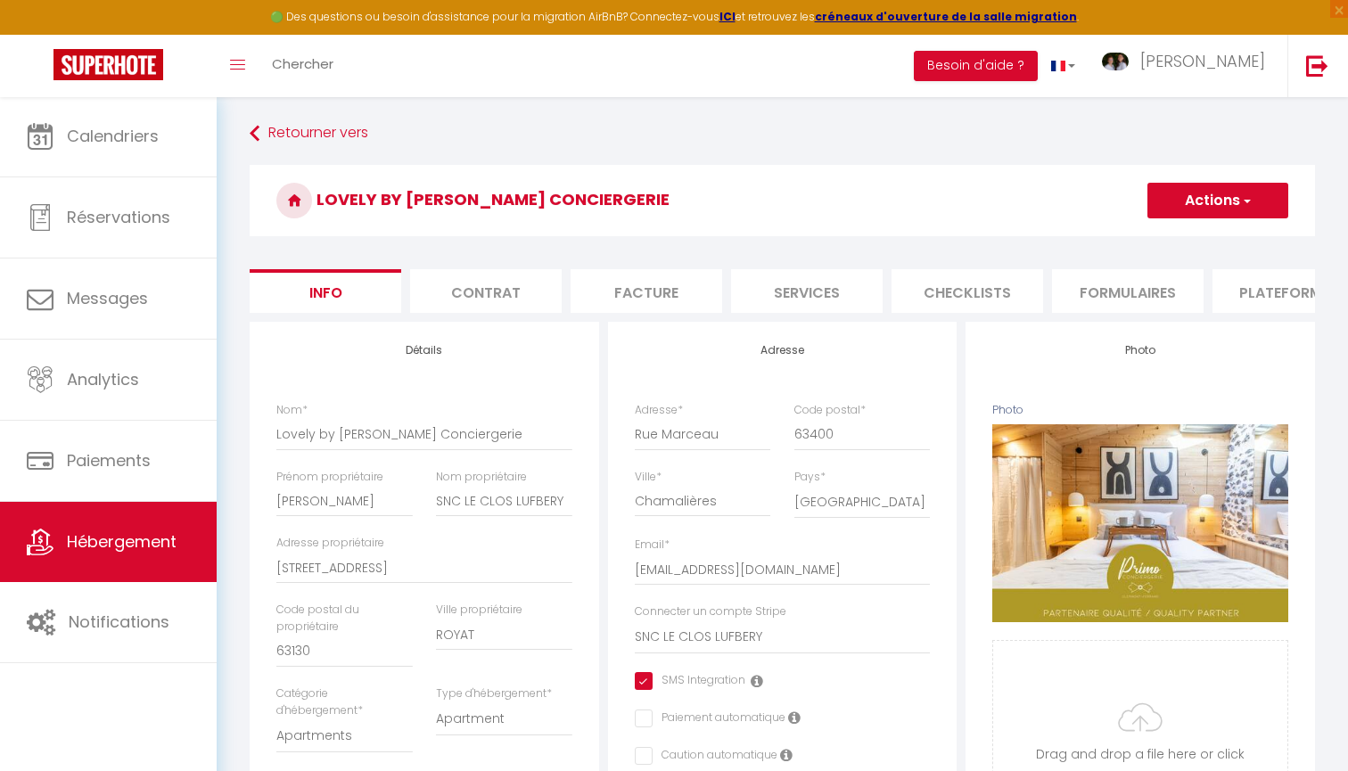
click at [647, 307] on li "Facture" at bounding box center [647, 291] width 152 height 44
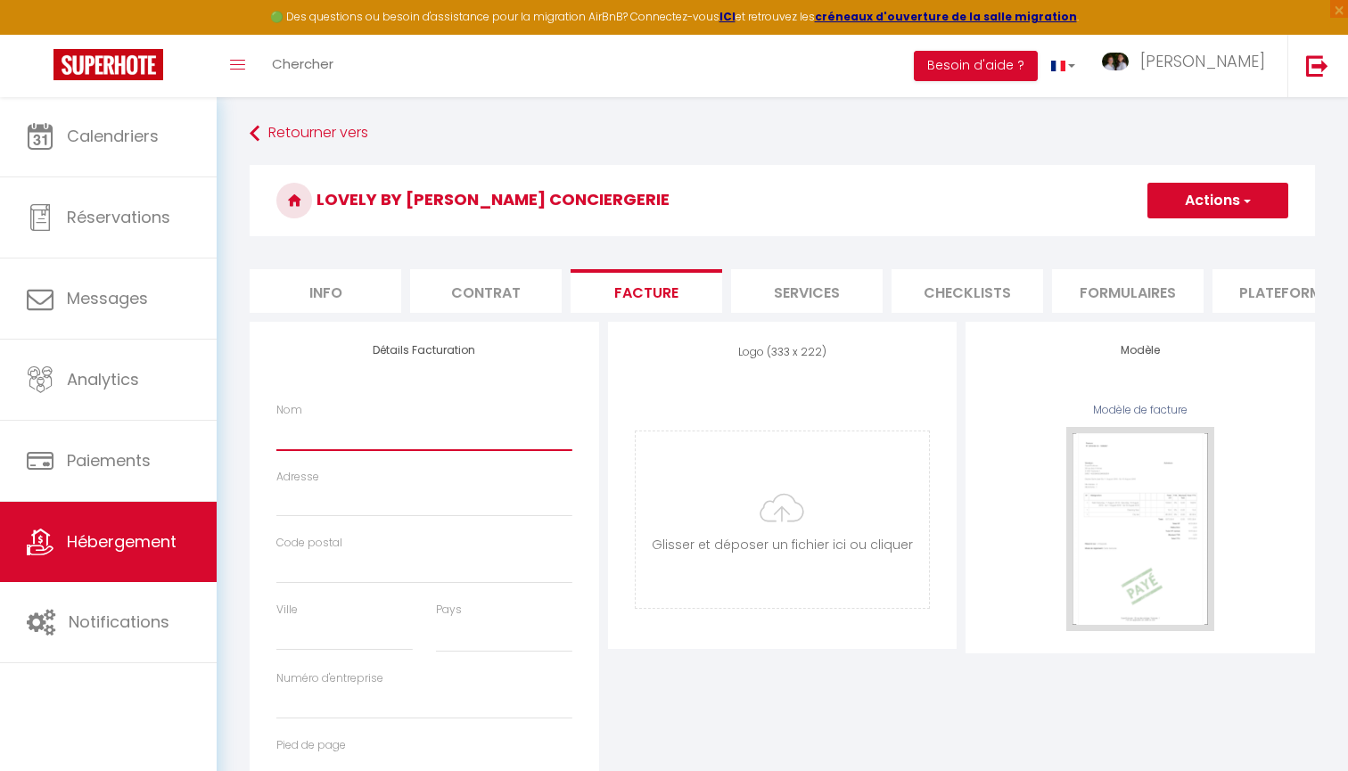
paste input "SNC LE CLOS LUFBERY"
paste input "[STREET_ADDRESS]"
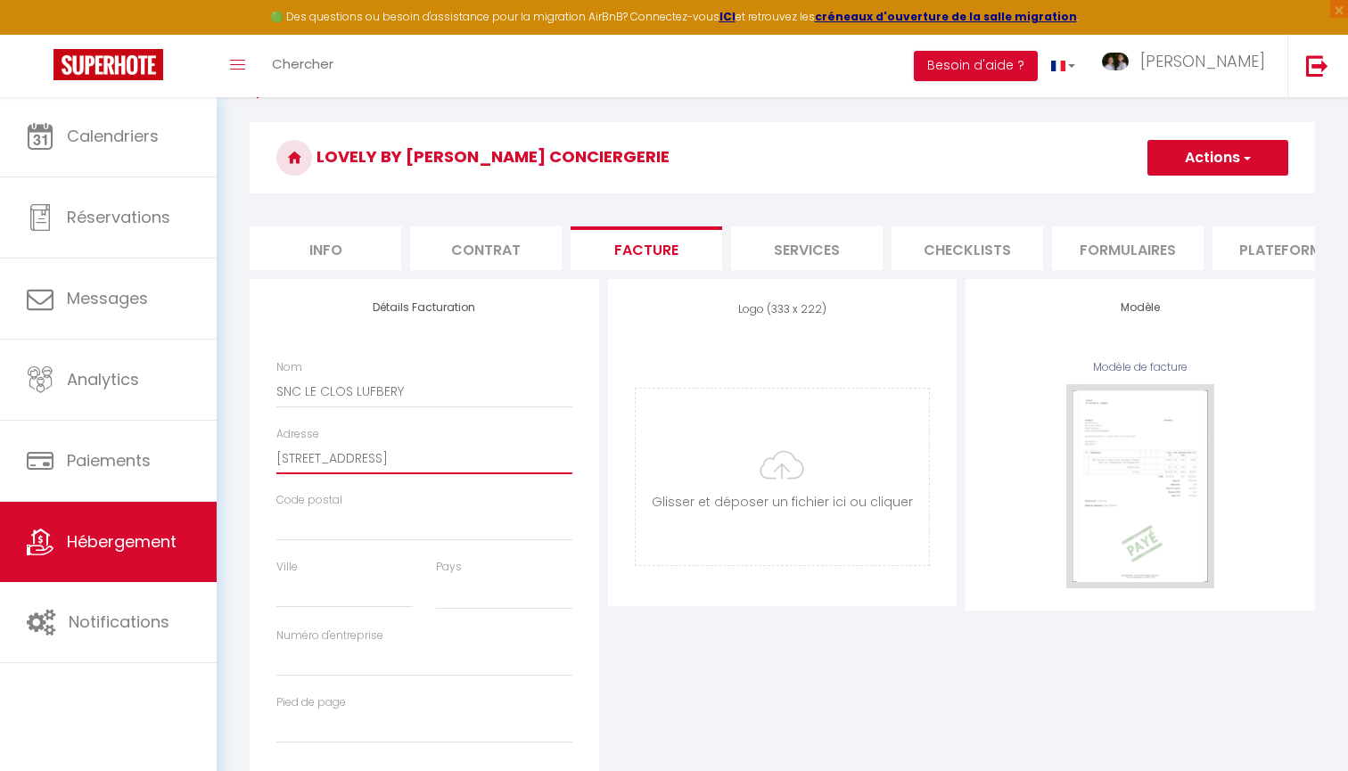
scroll to position [56, 0]
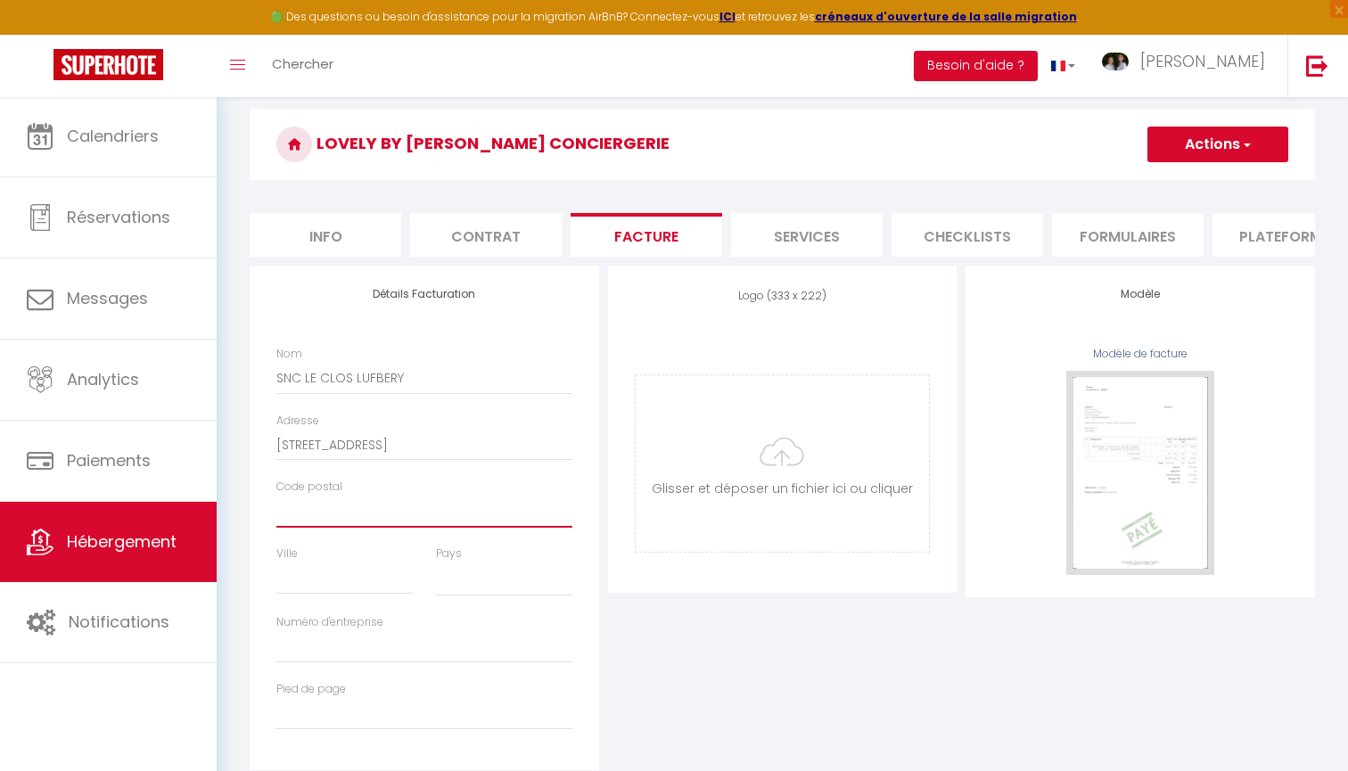
paste input "63130"
paste input "ROYAT"
click at [393, 655] on input "Numéro d'entreprise" at bounding box center [424, 647] width 296 height 32
paste input "899367429"
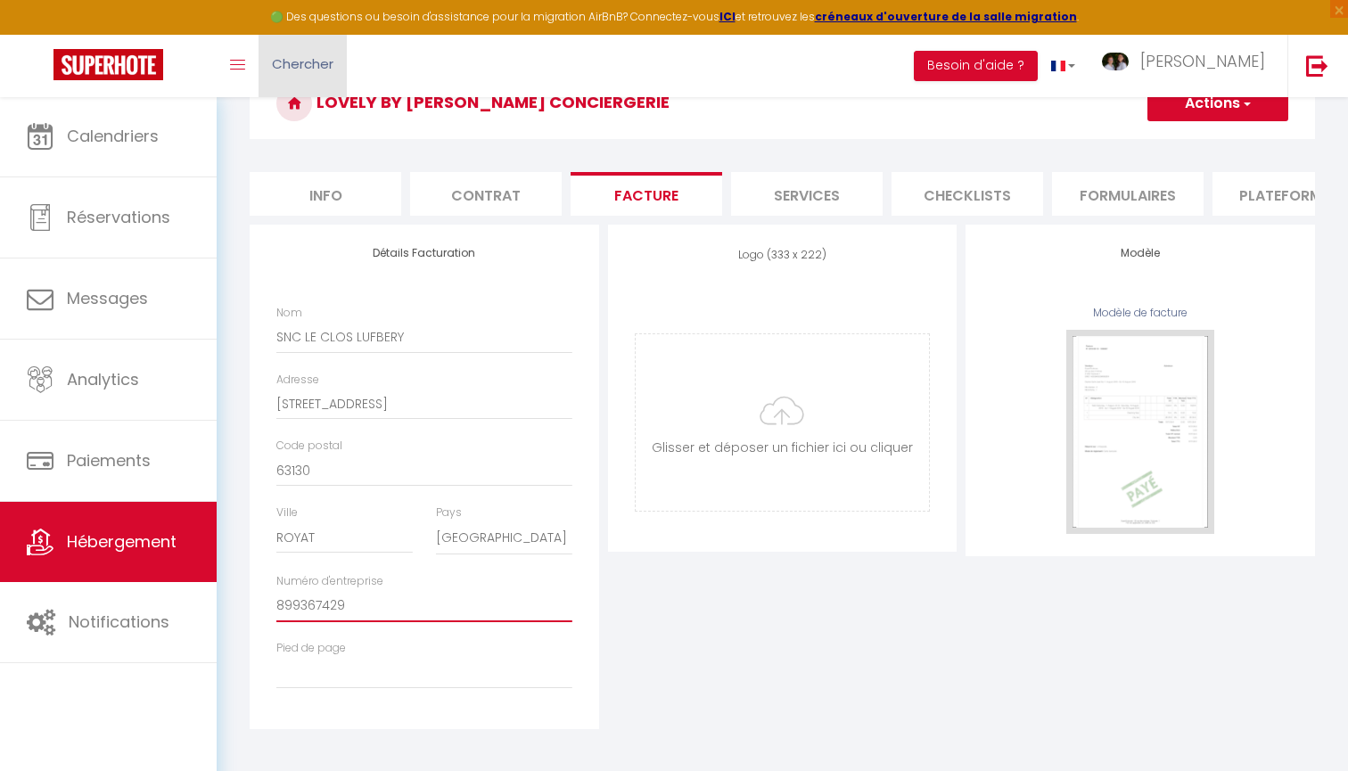
scroll to position [96, 0]
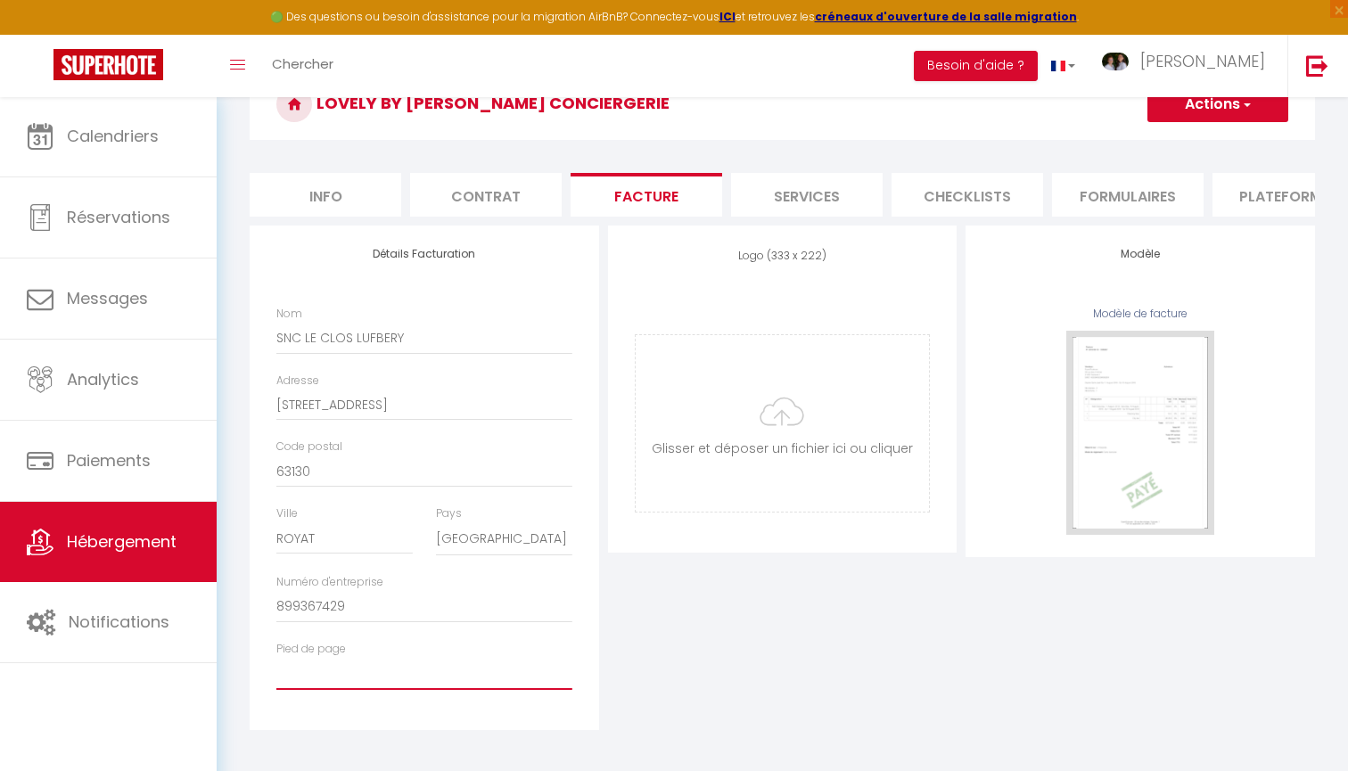
click at [299, 673] on input "Pied de page" at bounding box center [424, 674] width 296 height 32
click at [653, 622] on div "Logo (333 x 222) Supprimer Glisser et déposer un fichier ici ou cliquer Ooops, …" at bounding box center [783, 478] width 359 height 505
click at [754, 479] on input "file" at bounding box center [783, 423] width 294 height 177
click at [814, 419] on input "file" at bounding box center [783, 423] width 294 height 177
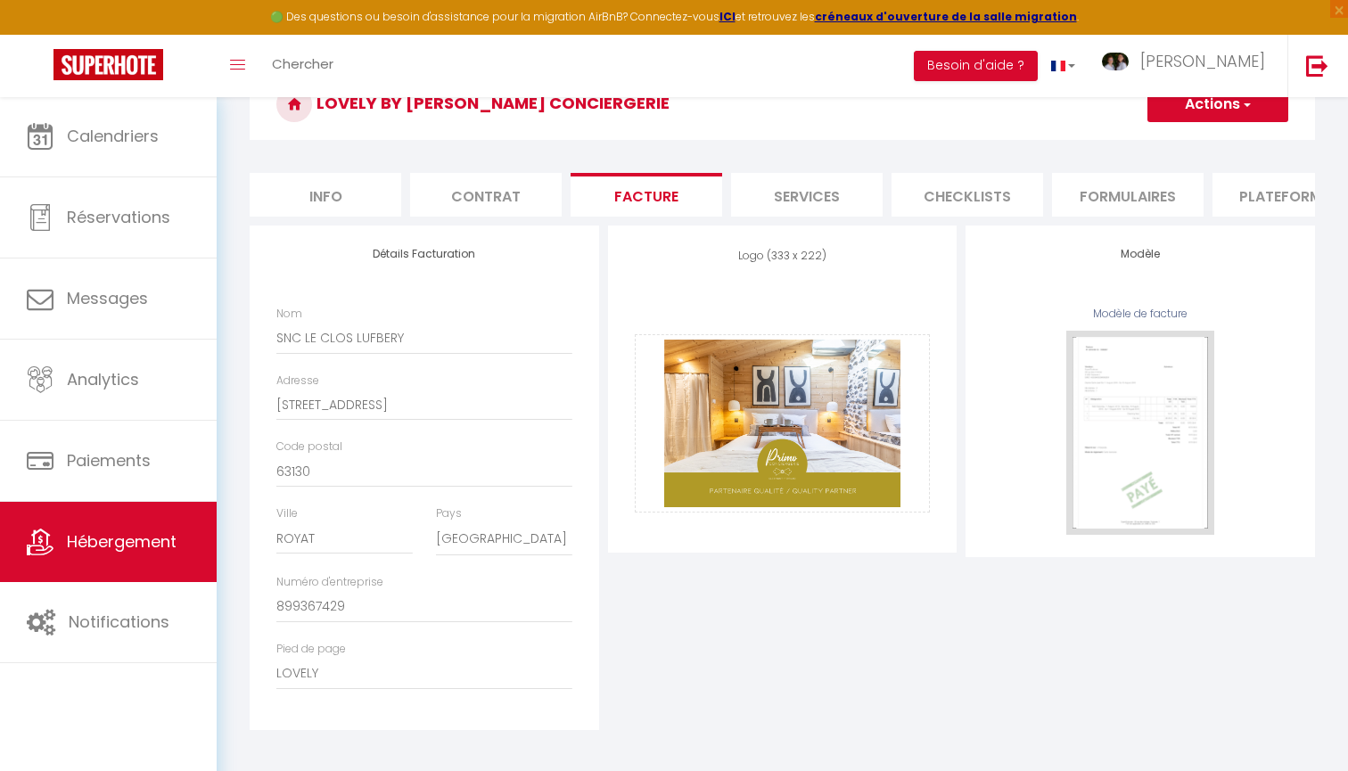
click at [728, 614] on div "Logo (333 x 222) Supprimer Glisser et déposer un fichier ici ou cliquer Ooops, …" at bounding box center [783, 478] width 359 height 505
click at [1183, 103] on button "Actions" at bounding box center [1218, 105] width 141 height 36
click at [1185, 138] on link "Enregistrer" at bounding box center [1217, 143] width 141 height 23
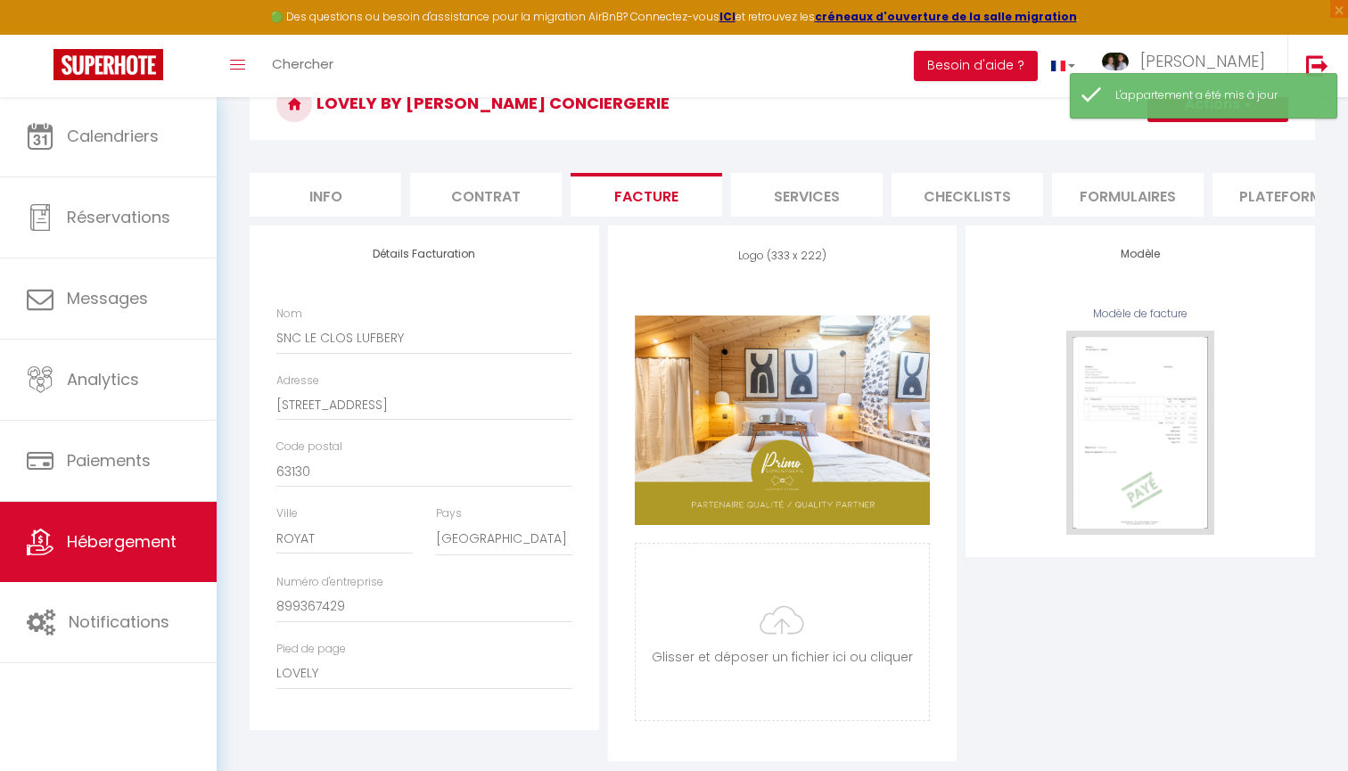
click at [463, 197] on li "Contrat" at bounding box center [486, 195] width 152 height 44
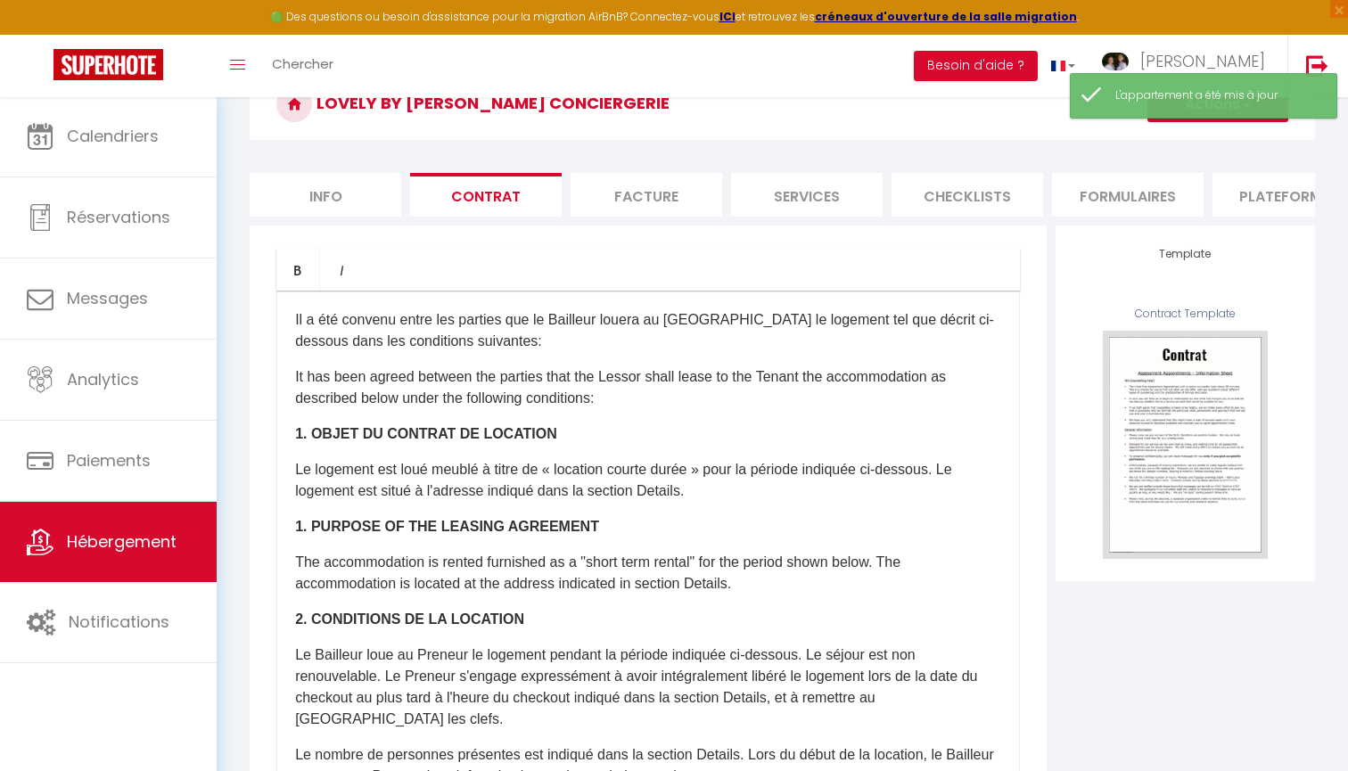
click at [331, 185] on li "Info" at bounding box center [326, 195] width 152 height 44
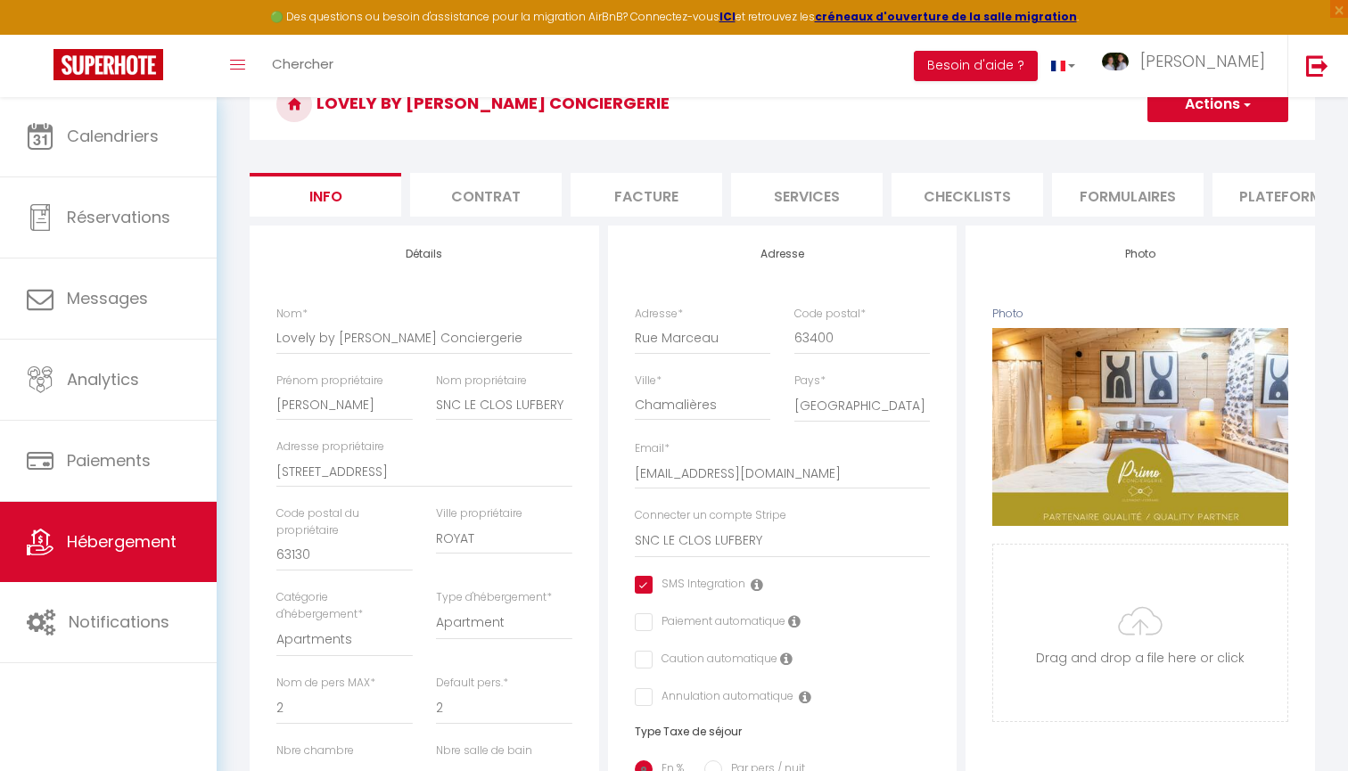
click at [650, 202] on li "Facture" at bounding box center [647, 195] width 152 height 44
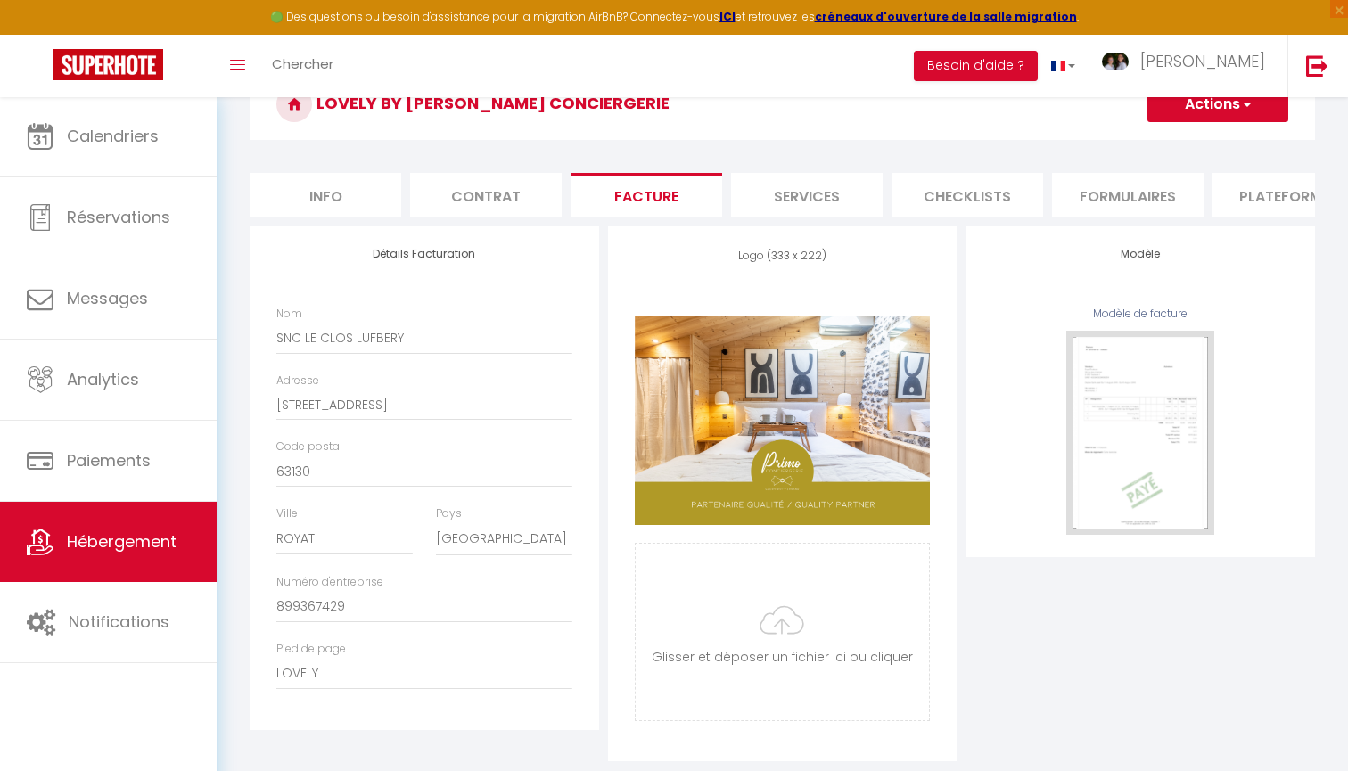
click at [786, 202] on li "Services" at bounding box center [807, 195] width 152 height 44
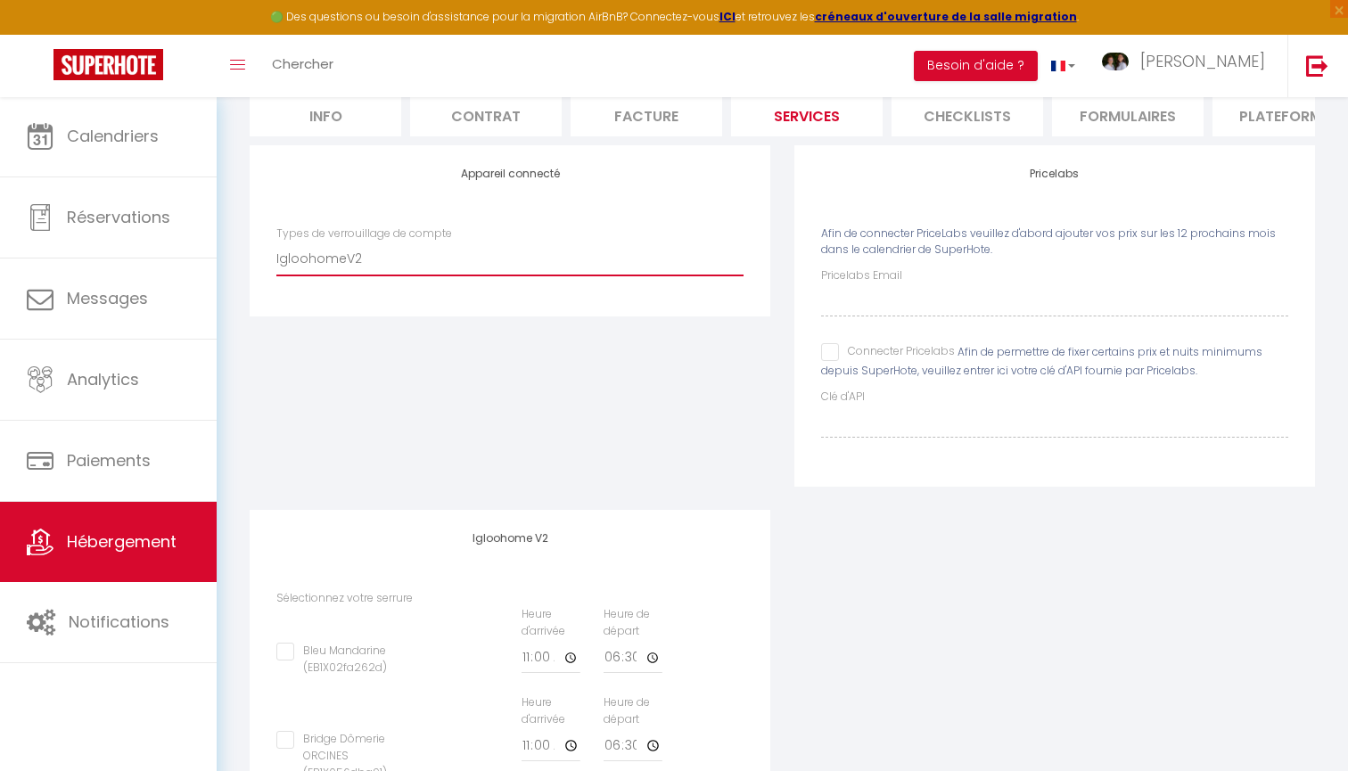
scroll to position [94, 0]
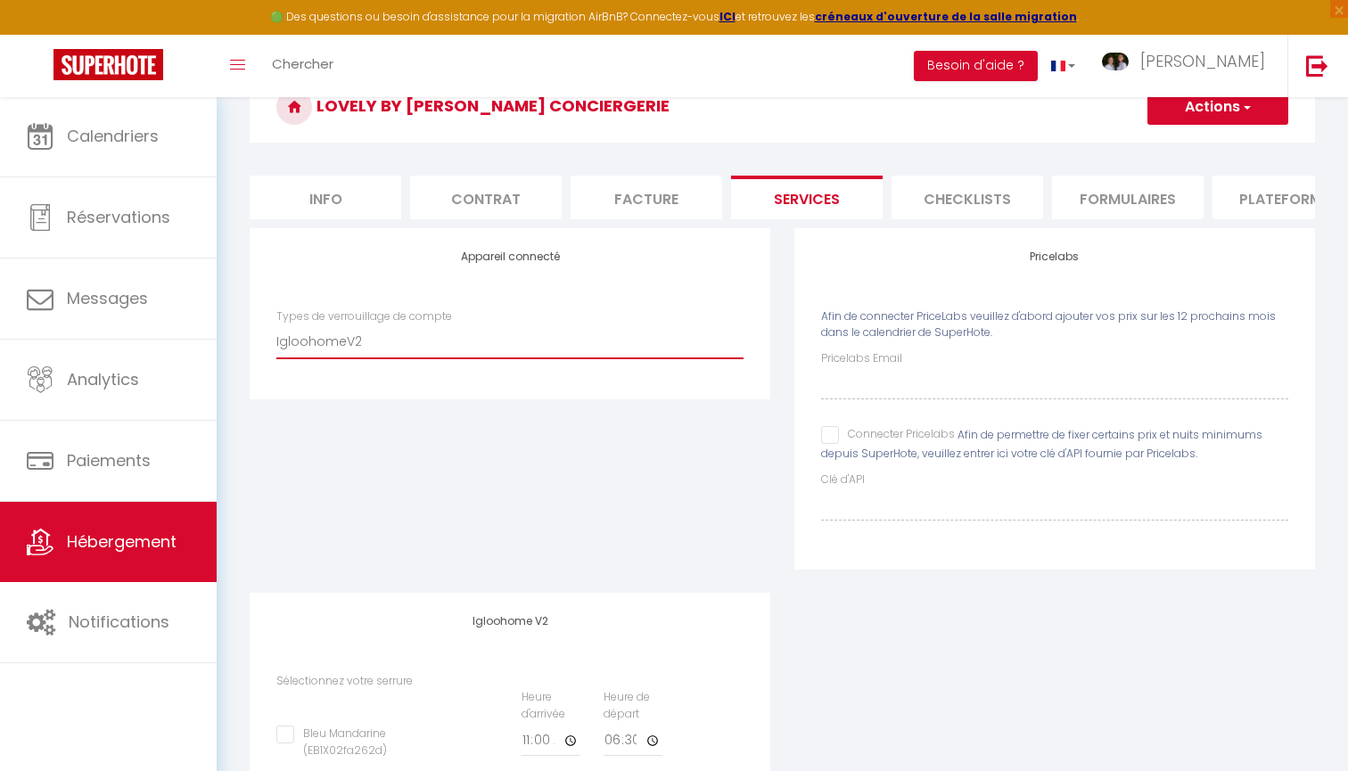
click at [433, 485] on div "Appareil connecté Types de verrouillage de compte SuperCheckin Igloohome Iglooh…" at bounding box center [510, 410] width 545 height 365
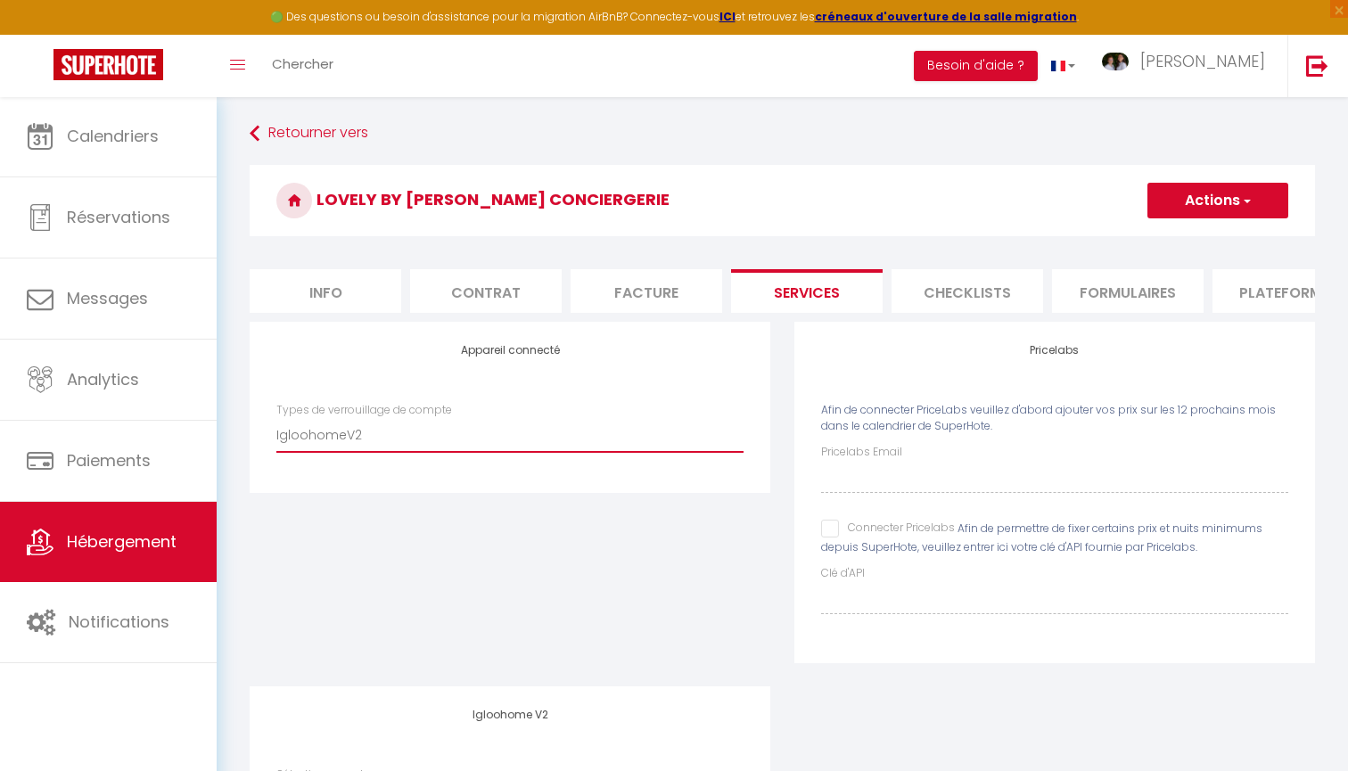
scroll to position [0, 0]
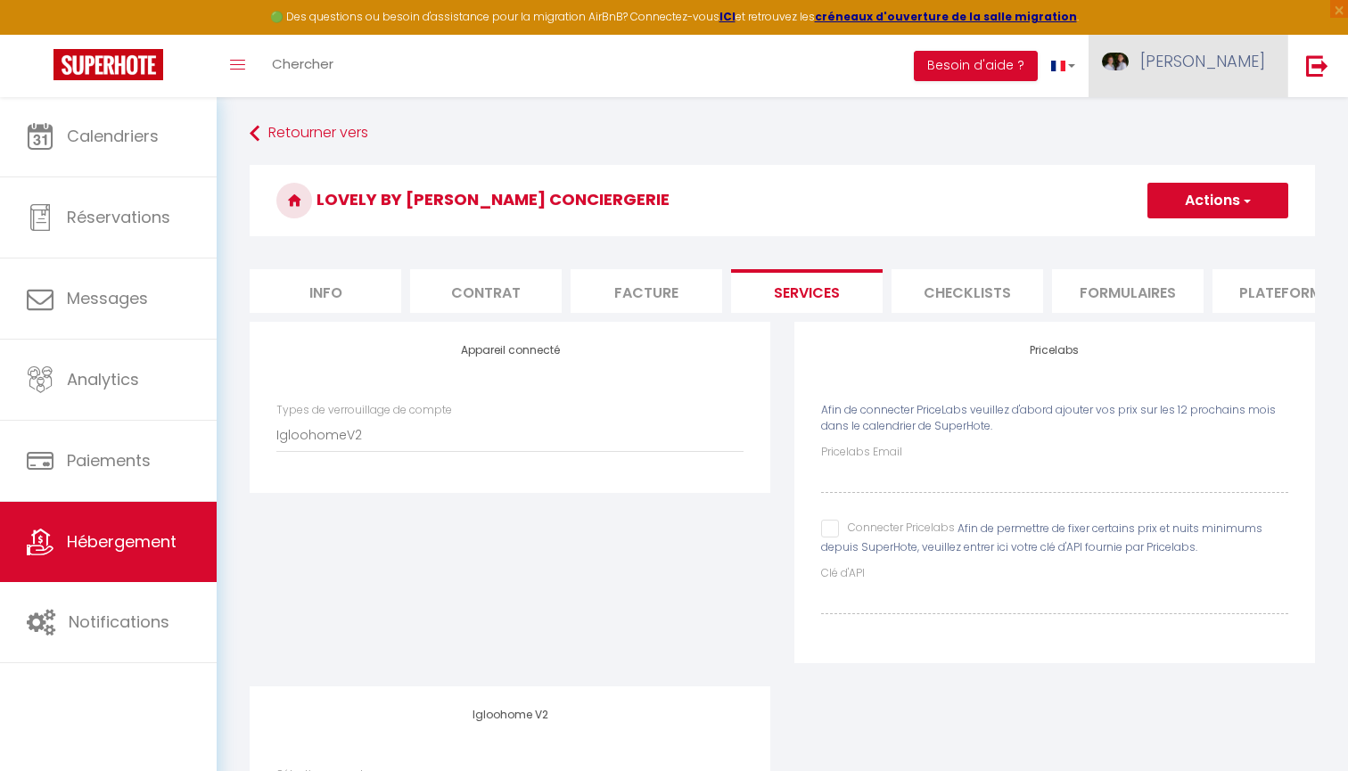
click at [1243, 78] on link "[PERSON_NAME]" at bounding box center [1188, 66] width 199 height 62
click at [1016, 220] on h3 "Lovely by [PERSON_NAME] Conciergerie" at bounding box center [783, 200] width 1066 height 71
click at [688, 292] on li "Facture" at bounding box center [647, 291] width 152 height 44
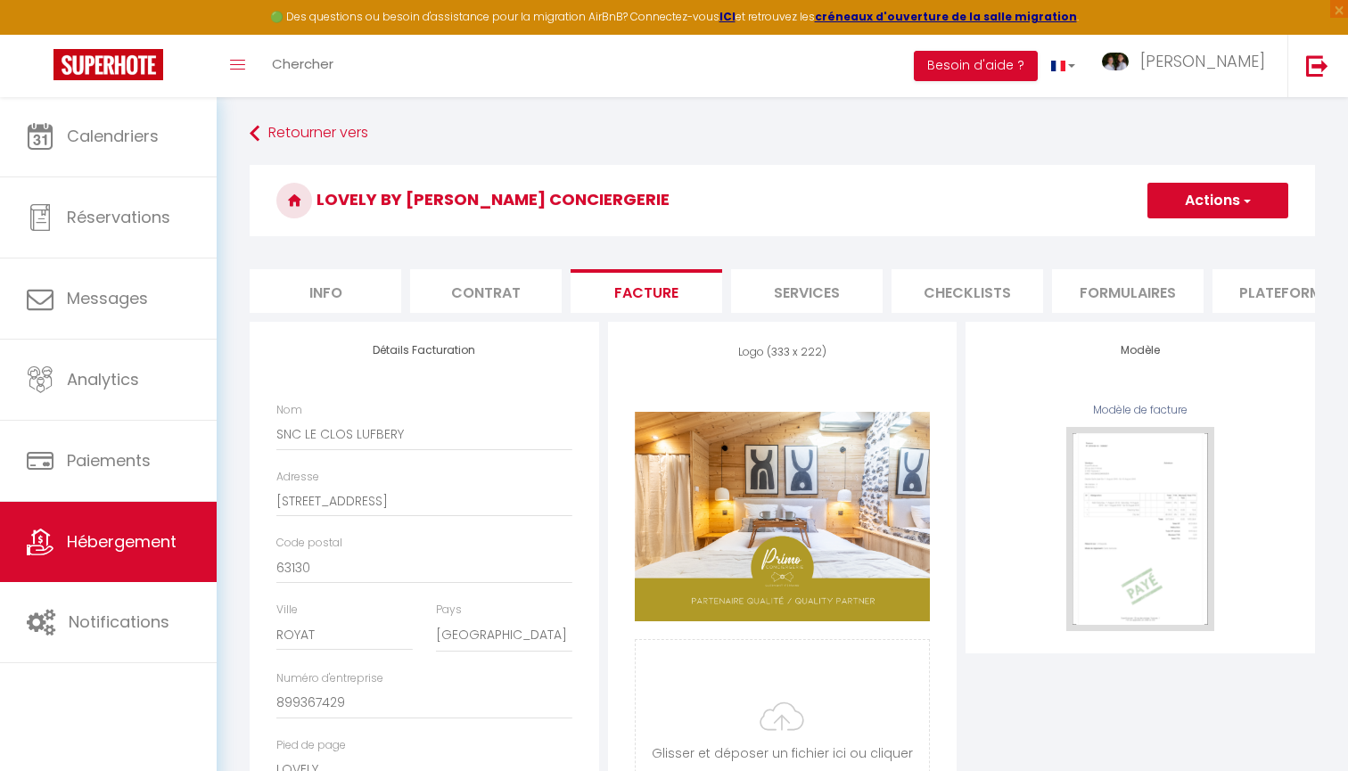
click at [1252, 200] on span "button" at bounding box center [1247, 201] width 12 height 18
click at [1192, 235] on link "Enregistrer" at bounding box center [1217, 239] width 141 height 23
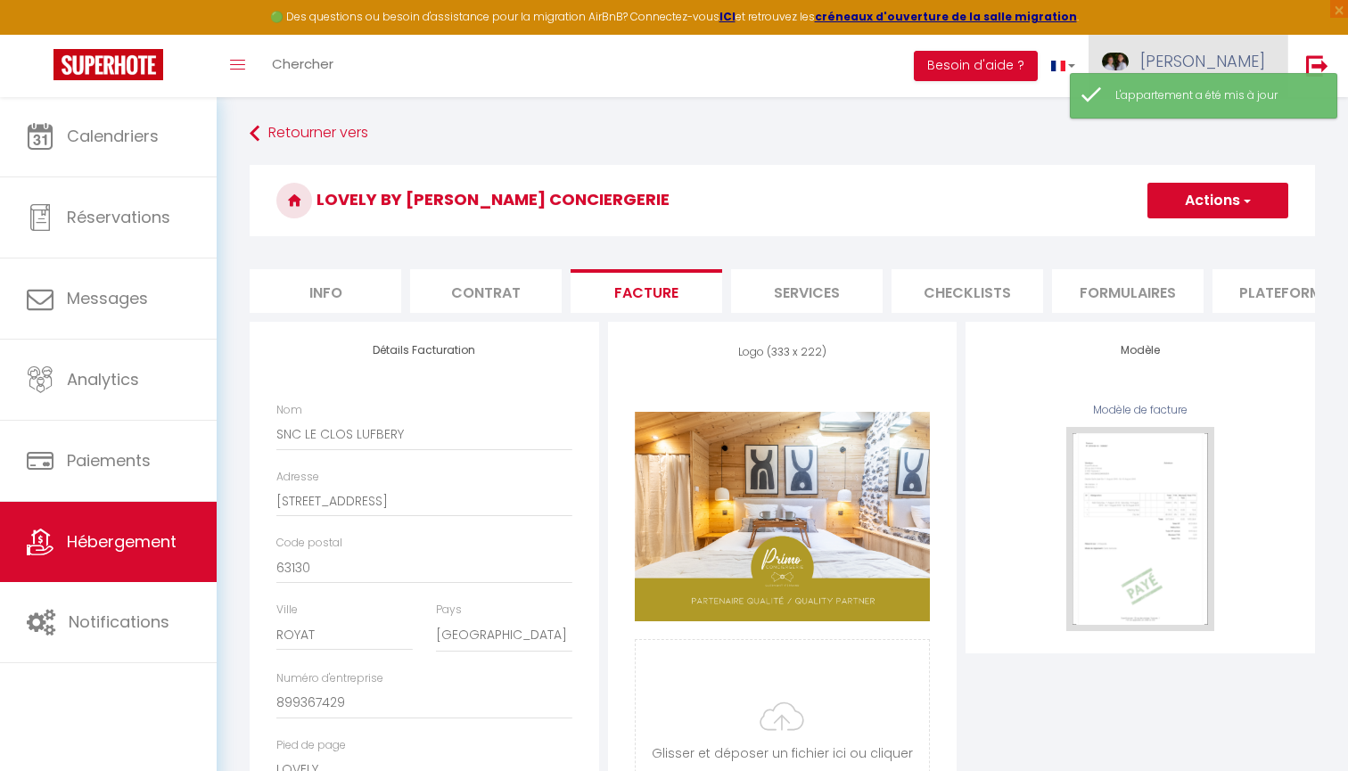
click at [1242, 45] on link "[PERSON_NAME]" at bounding box center [1188, 66] width 199 height 62
click at [1202, 127] on link "Paramètres" at bounding box center [1216, 124] width 132 height 30
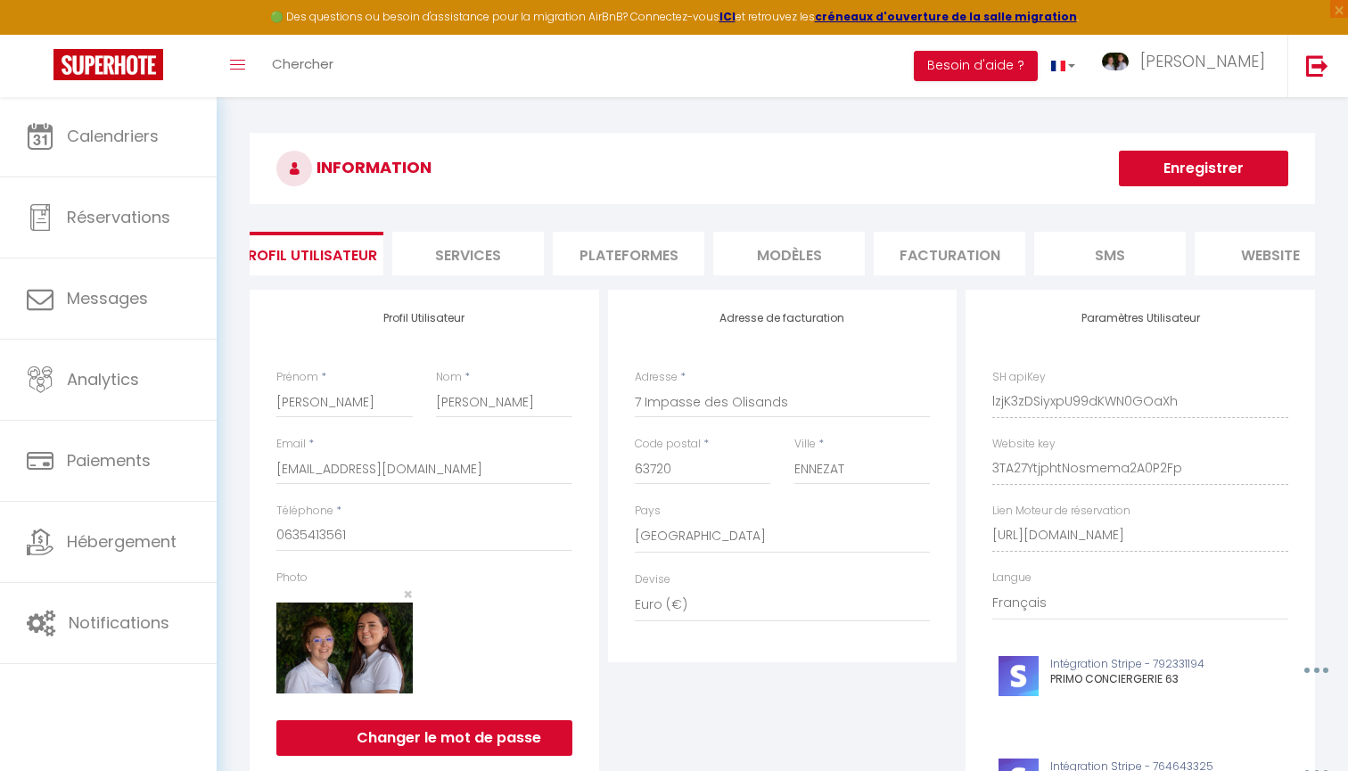
scroll to position [0, 21]
click at [491, 250] on li "Services" at bounding box center [466, 254] width 152 height 44
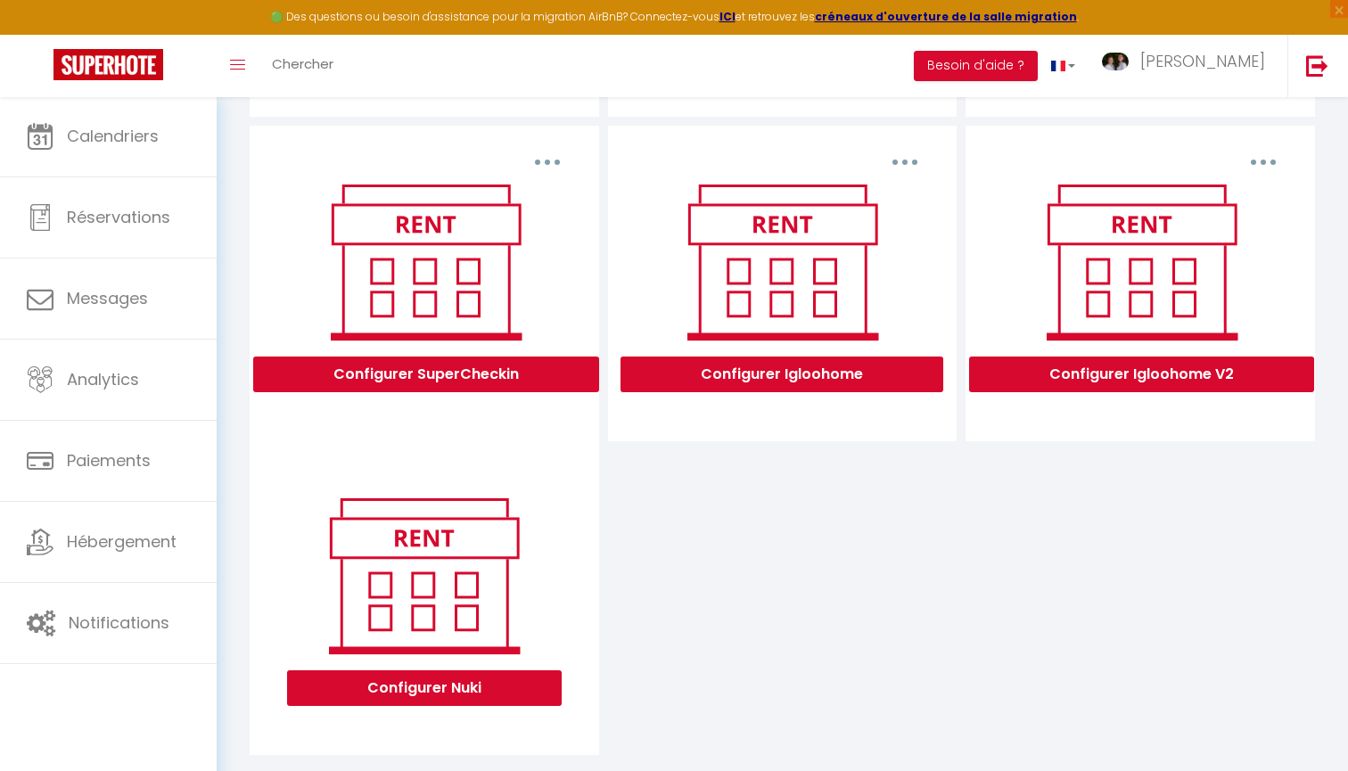
scroll to position [505, 0]
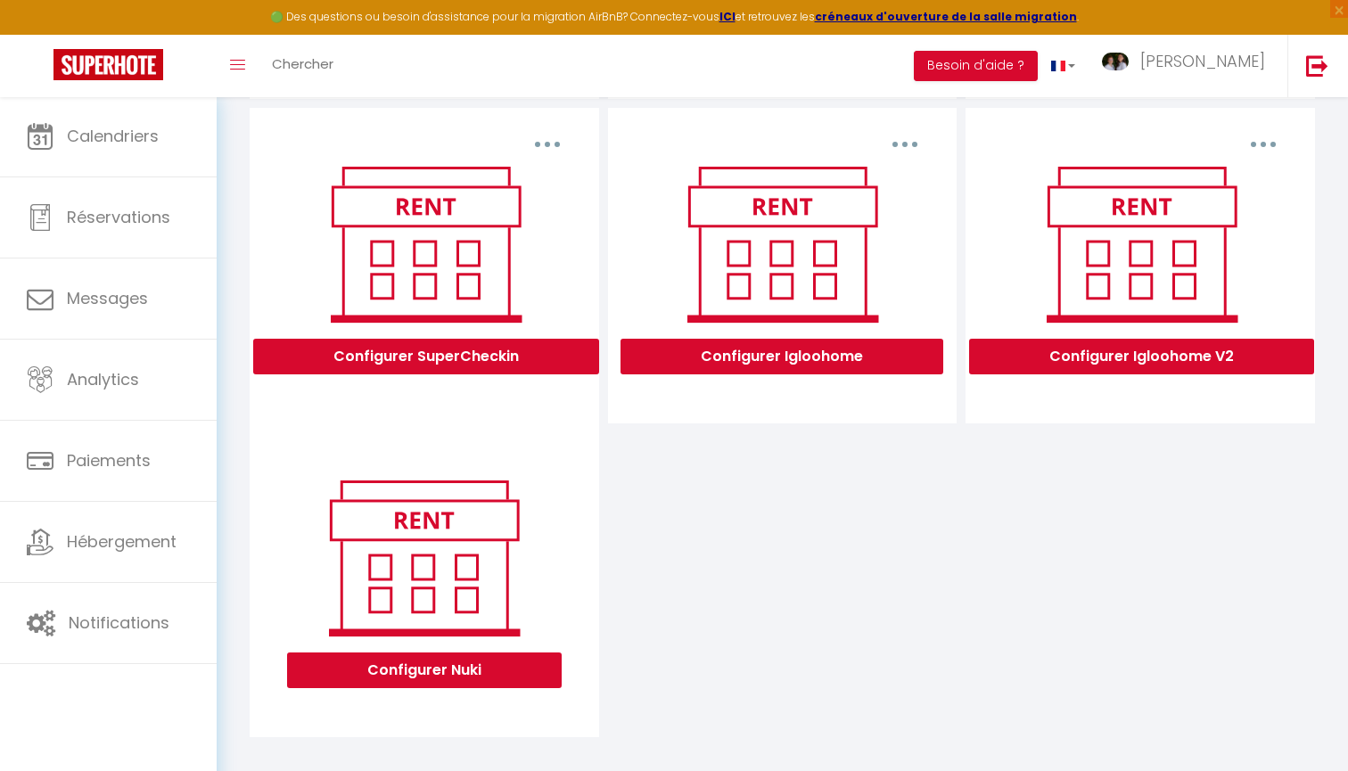
click at [1180, 359] on button "Configurer Igloohome V2" at bounding box center [1141, 357] width 345 height 36
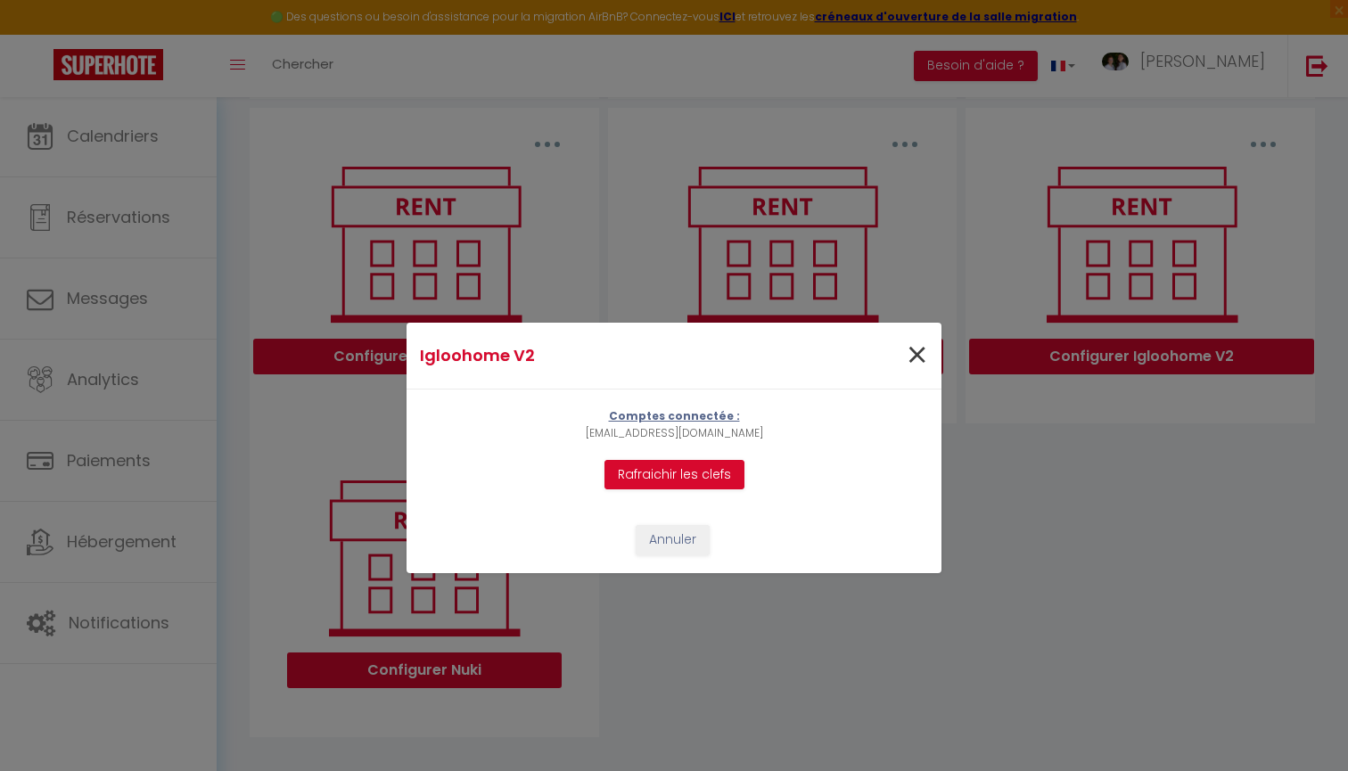
click at [911, 361] on span "×" at bounding box center [917, 356] width 22 height 54
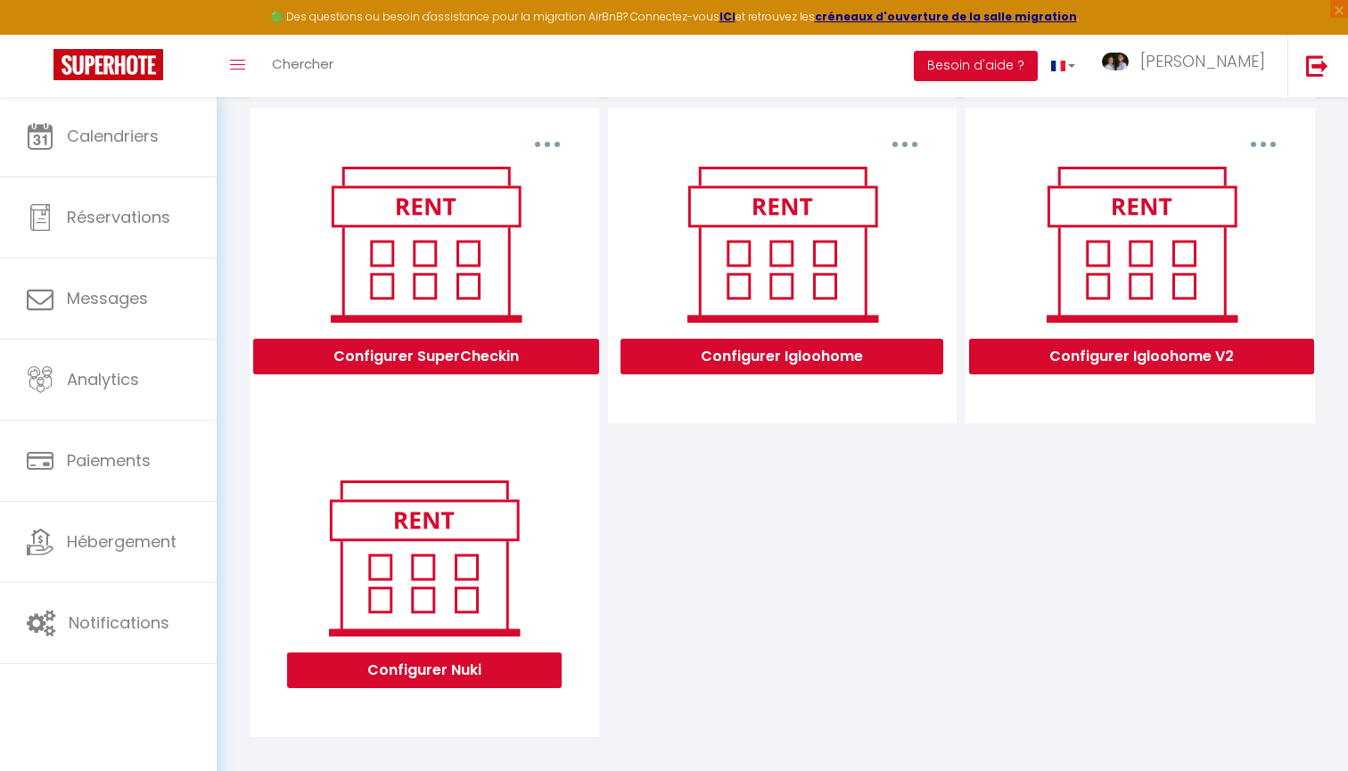
click at [1259, 148] on button "button" at bounding box center [1264, 144] width 50 height 29
click at [1134, 434] on div "Supprimer Configurer SuperCheckin Supprimer Configurer Igloohome Supprimer Conf…" at bounding box center [782, 423] width 1075 height 630
click at [1159, 367] on button "Configurer Igloohome V2" at bounding box center [1141, 357] width 345 height 36
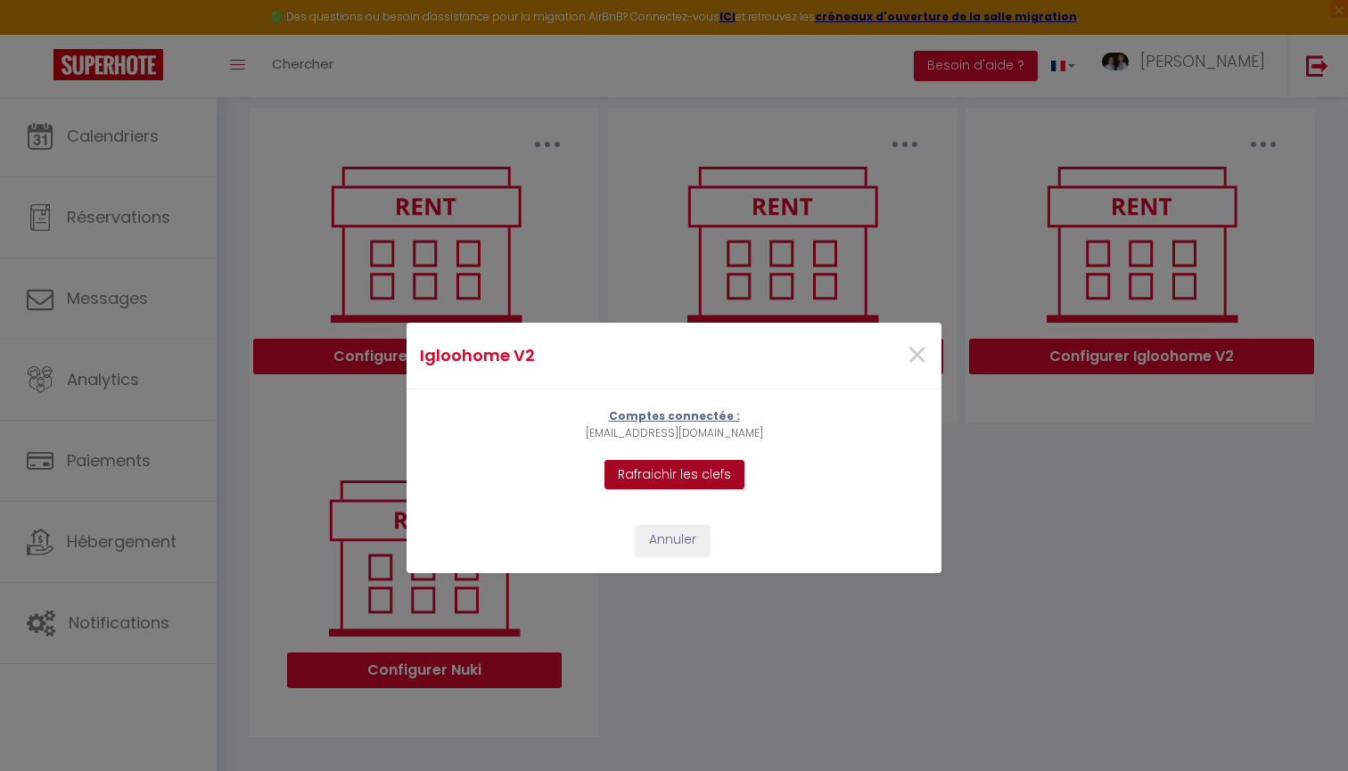
click at [693, 478] on button "Rafraichir les clefs" at bounding box center [675, 475] width 140 height 30
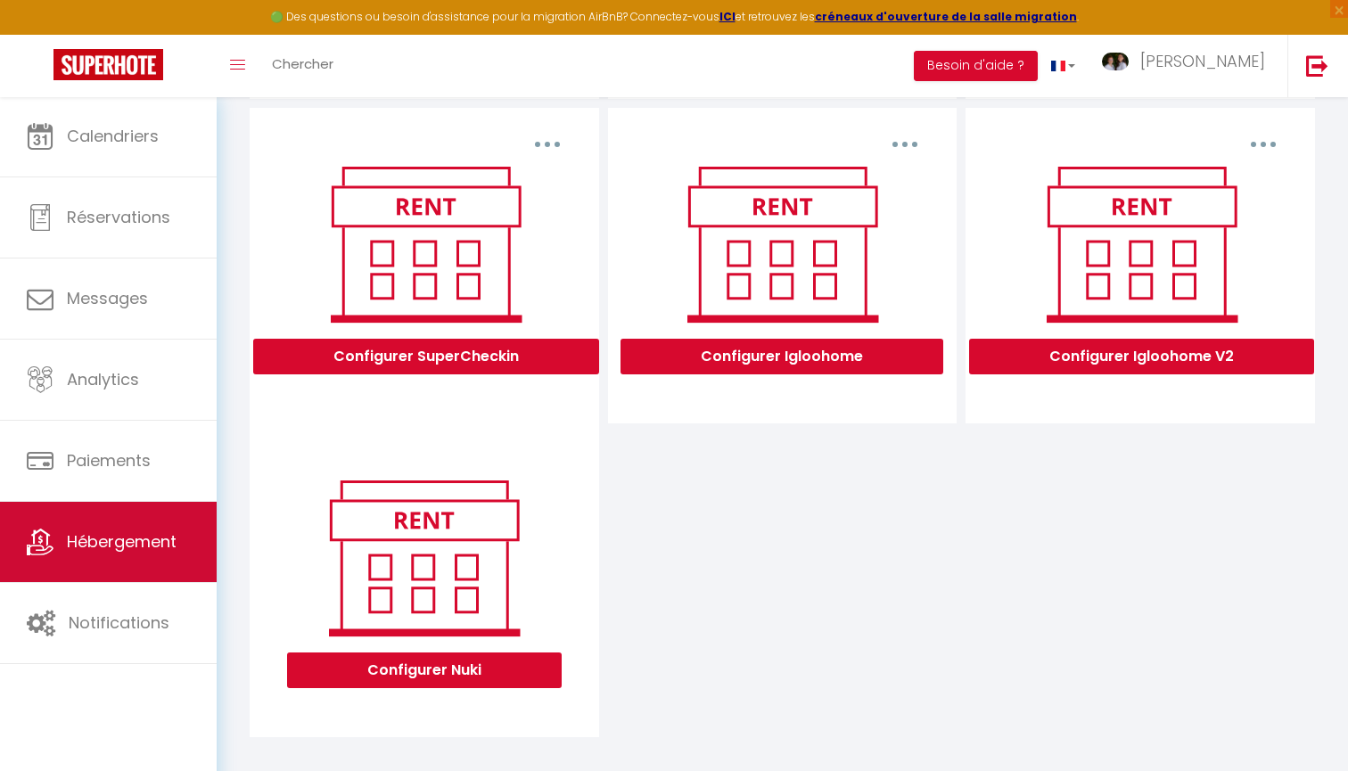
click at [134, 561] on link "Hébergement" at bounding box center [108, 542] width 217 height 80
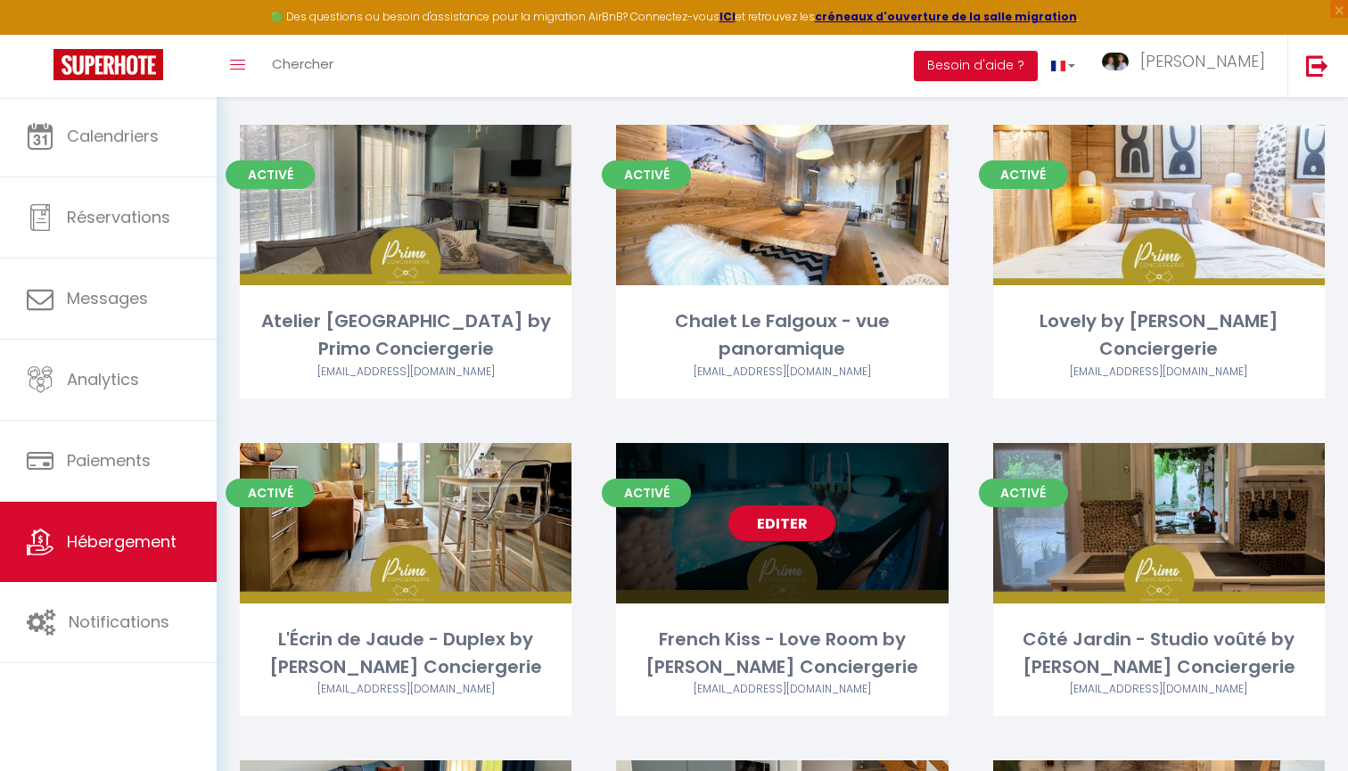
scroll to position [1098, 0]
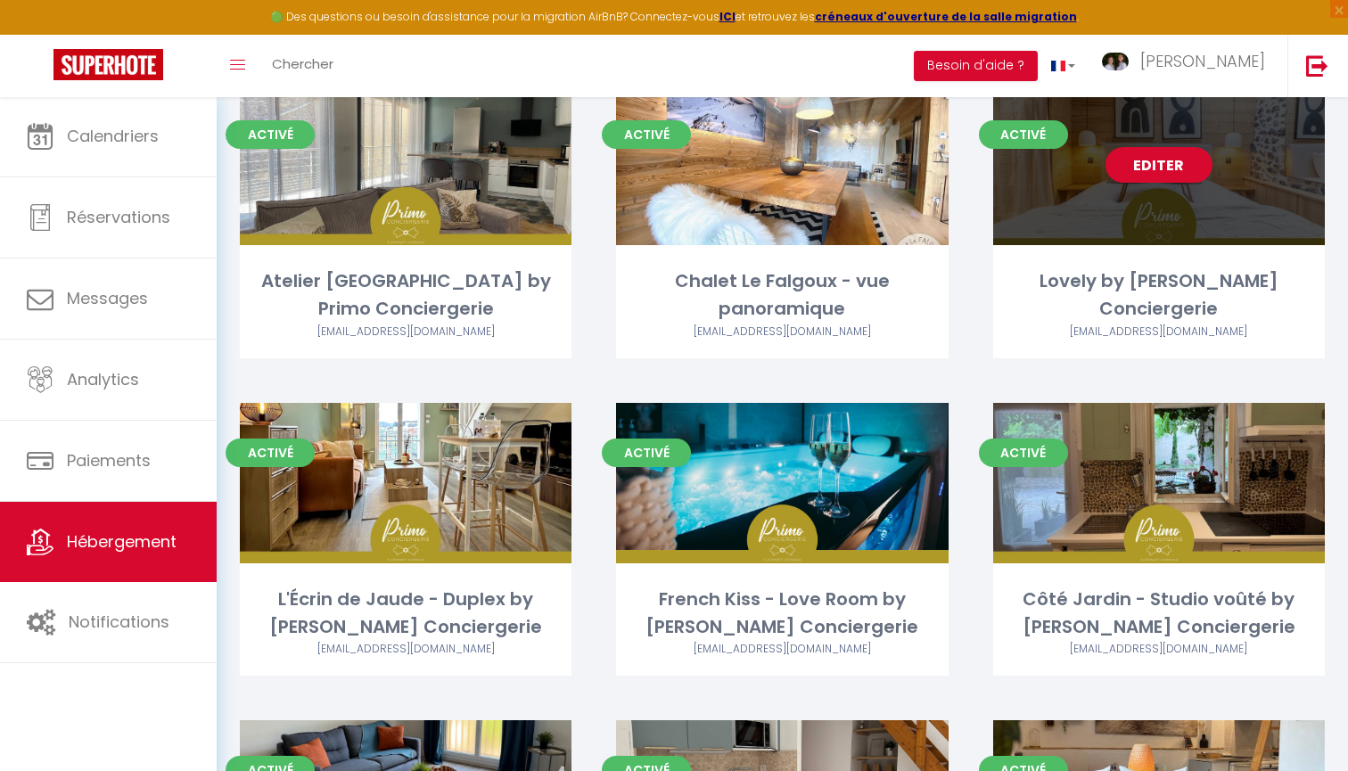
click at [1173, 162] on link "Editer" at bounding box center [1159, 165] width 107 height 36
click at [1164, 161] on link "Editer" at bounding box center [1159, 165] width 107 height 36
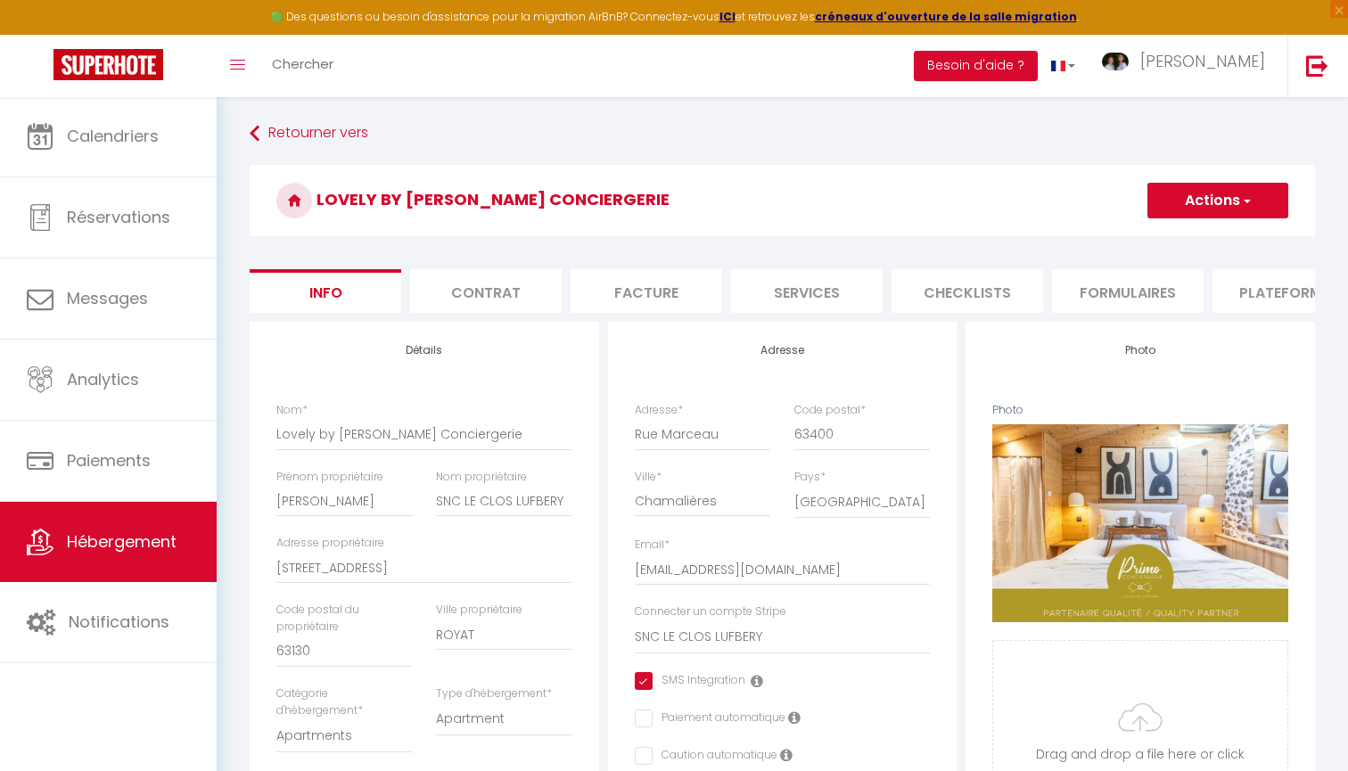
click at [862, 300] on li "Services" at bounding box center [807, 291] width 152 height 44
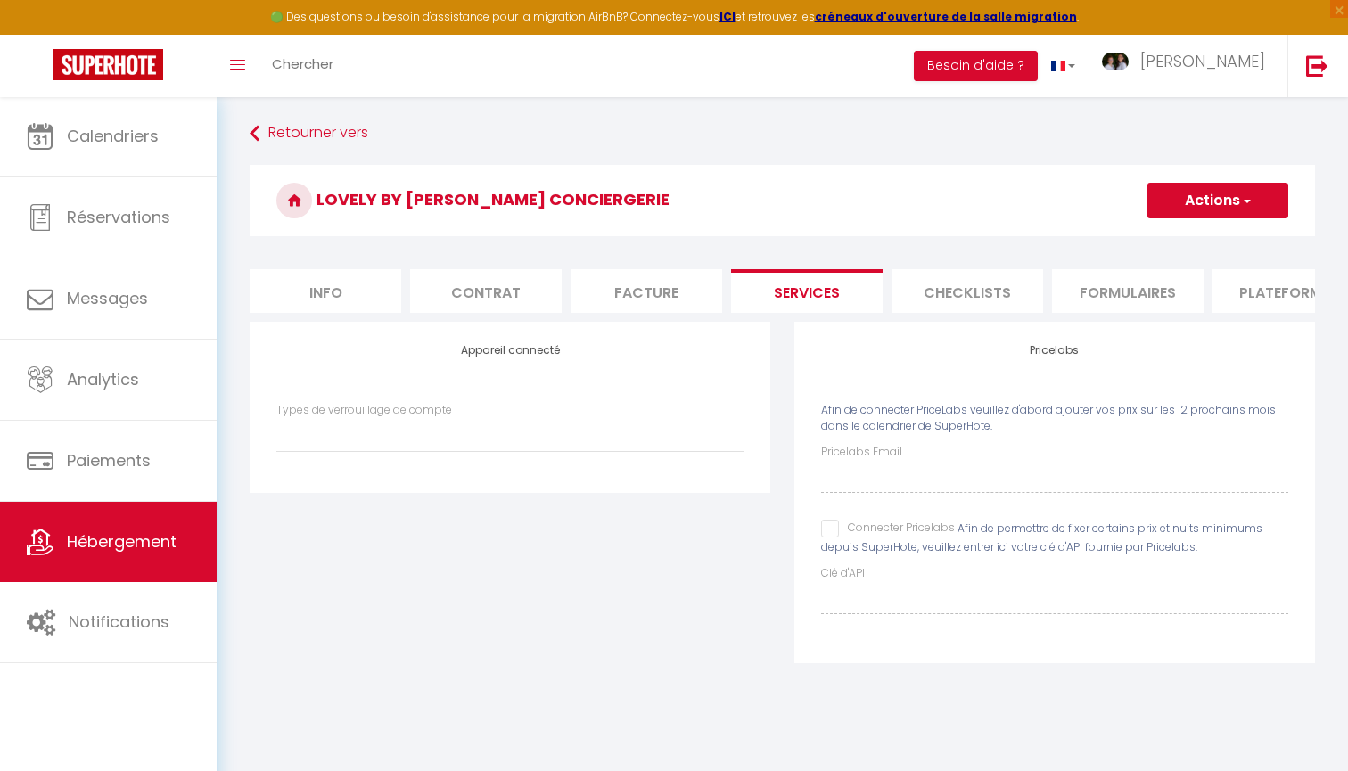
click at [656, 303] on li "Facture" at bounding box center [647, 291] width 152 height 44
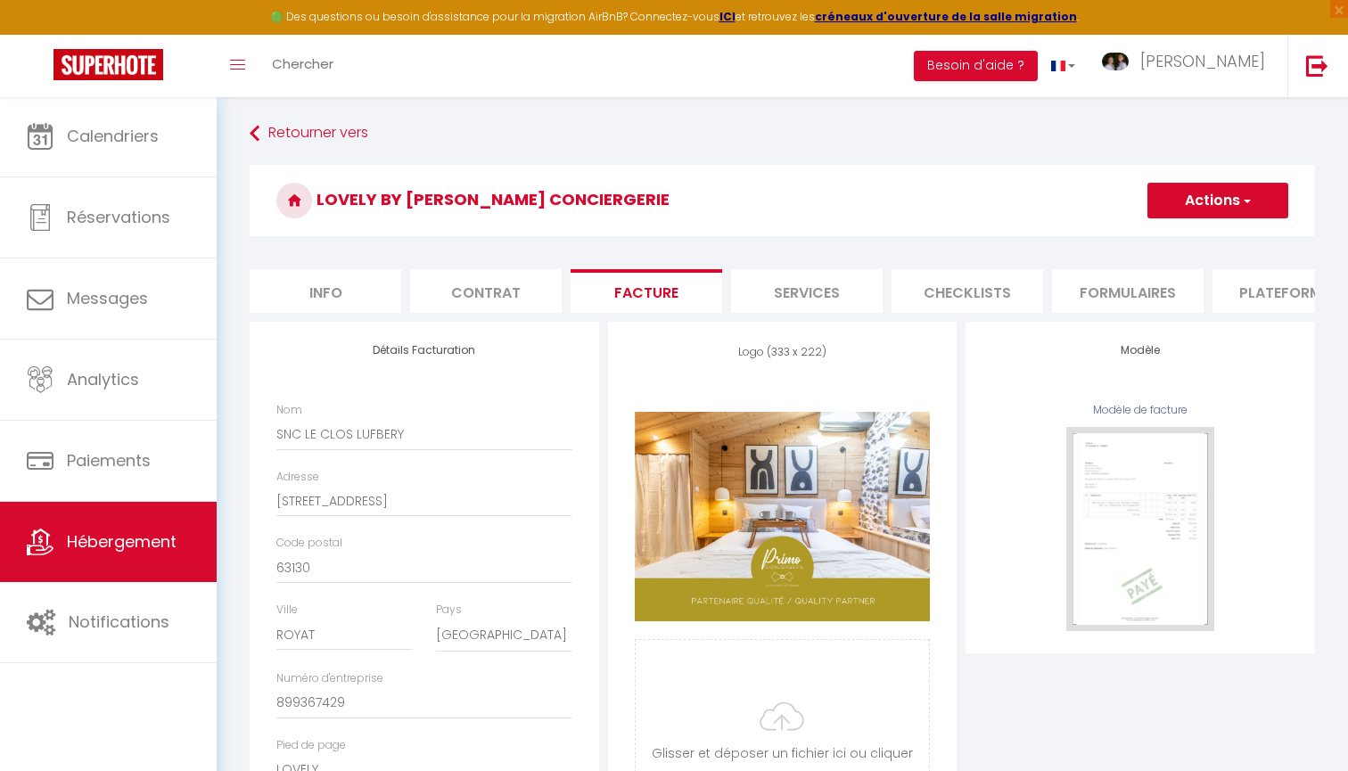
click at [807, 295] on li "Services" at bounding box center [807, 291] width 152 height 44
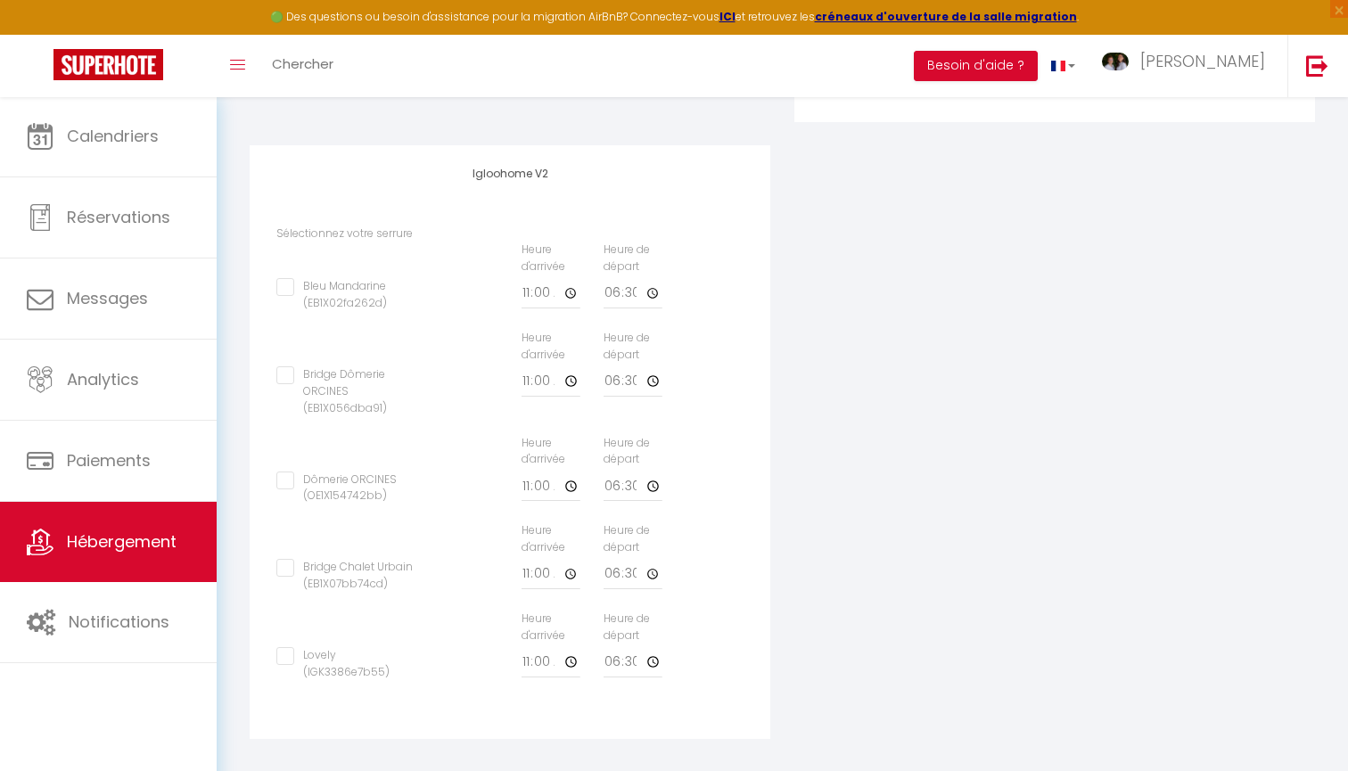
scroll to position [540, 0]
click at [286, 648] on input "Lovely (IGK3386e7b55)" at bounding box center [346, 657] width 140 height 18
click at [531, 647] on input "11:00" at bounding box center [551, 663] width 59 height 32
click at [614, 647] on input "18:30" at bounding box center [633, 663] width 59 height 32
click at [616, 649] on input "18:30" at bounding box center [633, 663] width 59 height 32
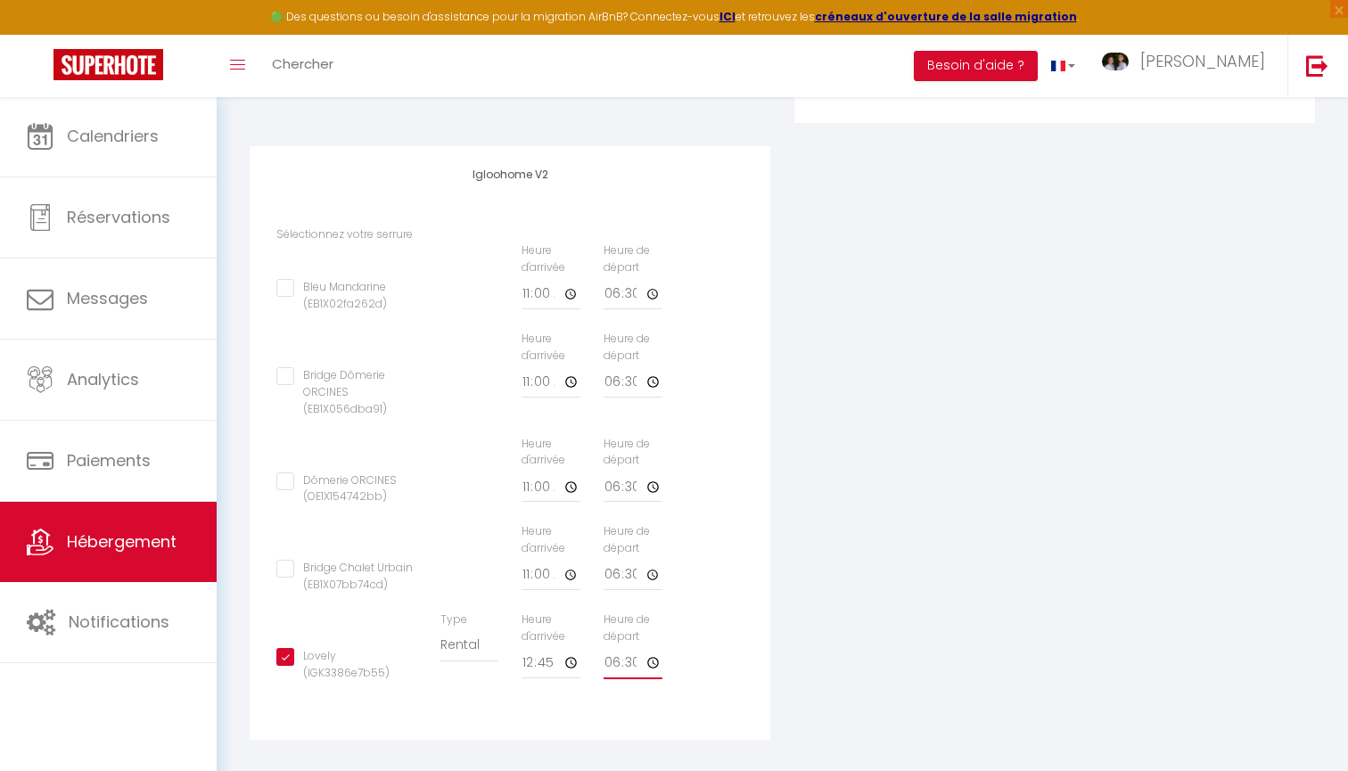
click at [616, 649] on input "18:30" at bounding box center [633, 663] width 59 height 32
click at [608, 647] on input "18:30" at bounding box center [633, 663] width 59 height 32
click at [936, 603] on div "Appareil connecté Types de verrouillage de compte SuperCheckin Igloohome Iglooh…" at bounding box center [782, 273] width 1089 height 982
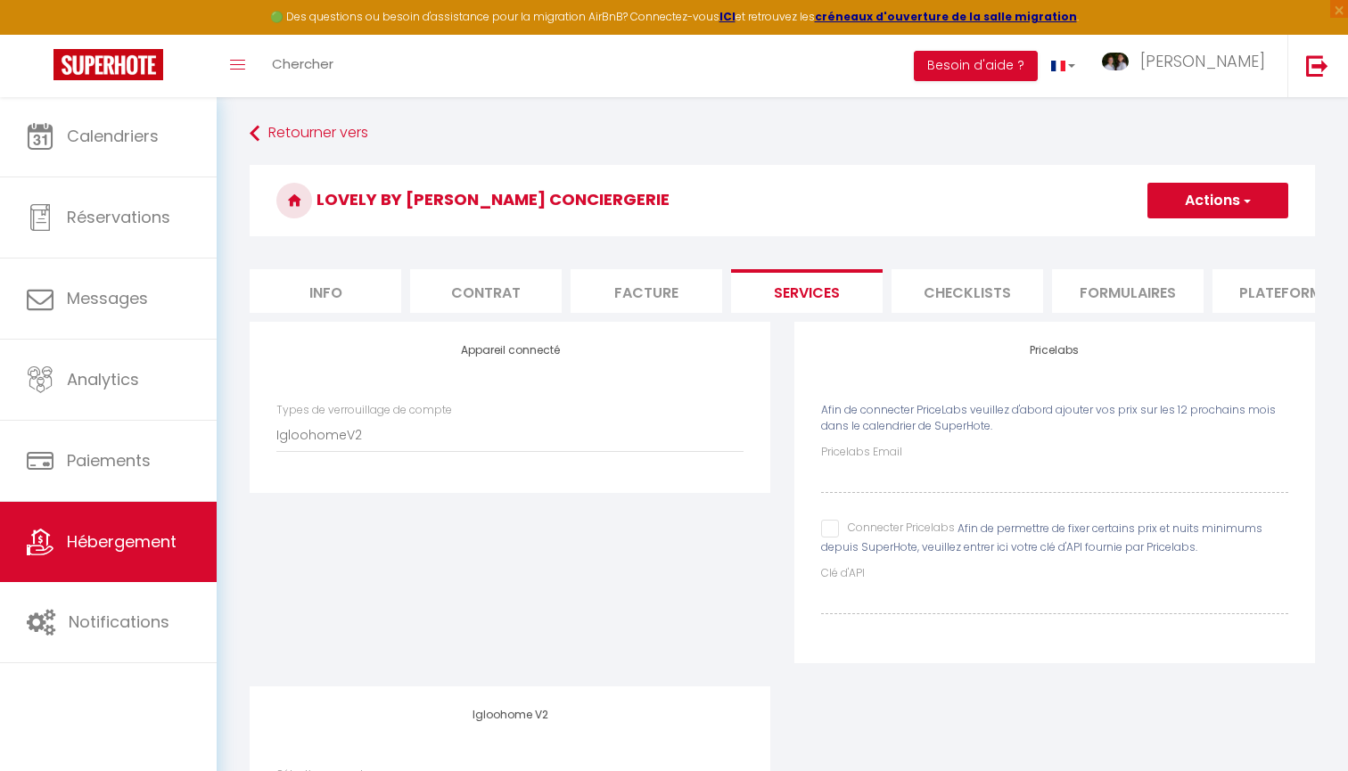
scroll to position [0, 0]
click at [1226, 201] on button "Actions" at bounding box center [1218, 201] width 141 height 36
click at [1208, 235] on link "Enregistrer" at bounding box center [1217, 239] width 141 height 23
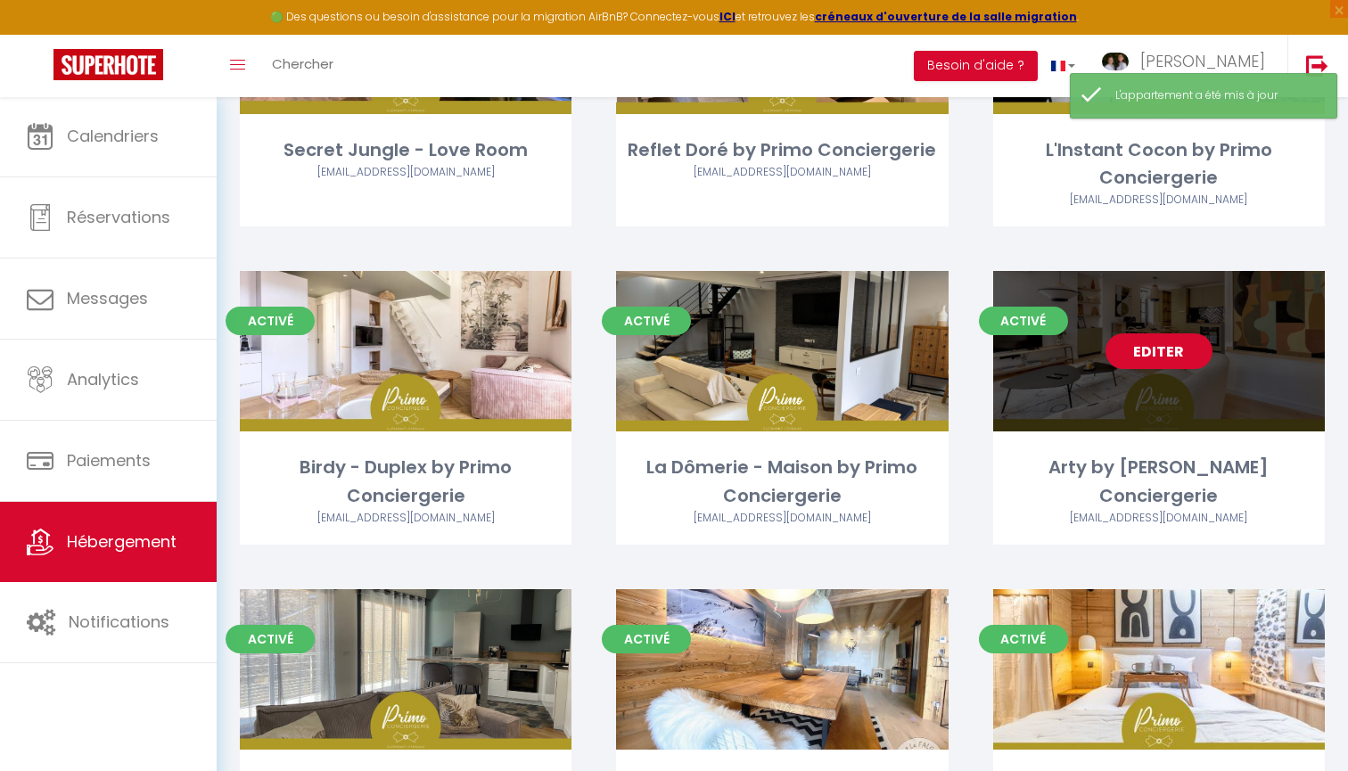
scroll to position [592, 0]
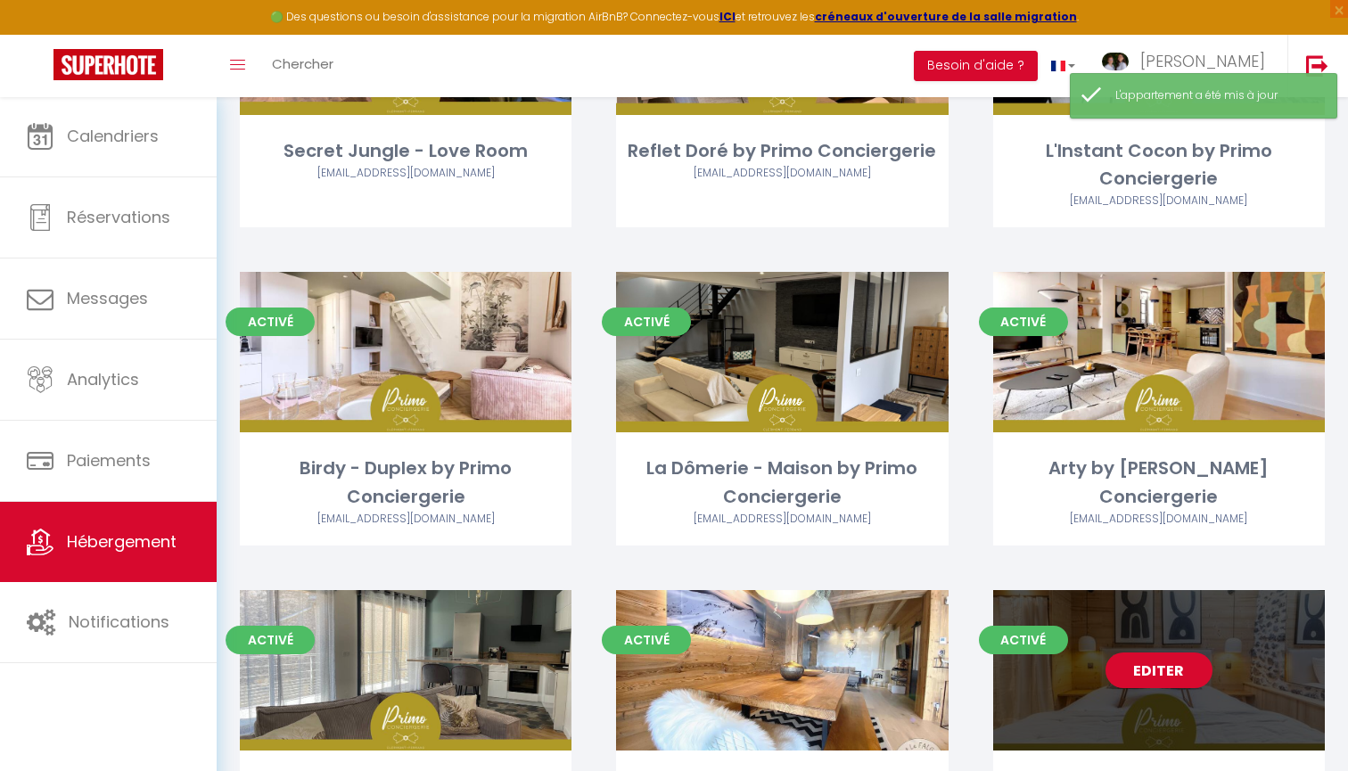
click at [1149, 669] on link "Editer" at bounding box center [1159, 671] width 107 height 36
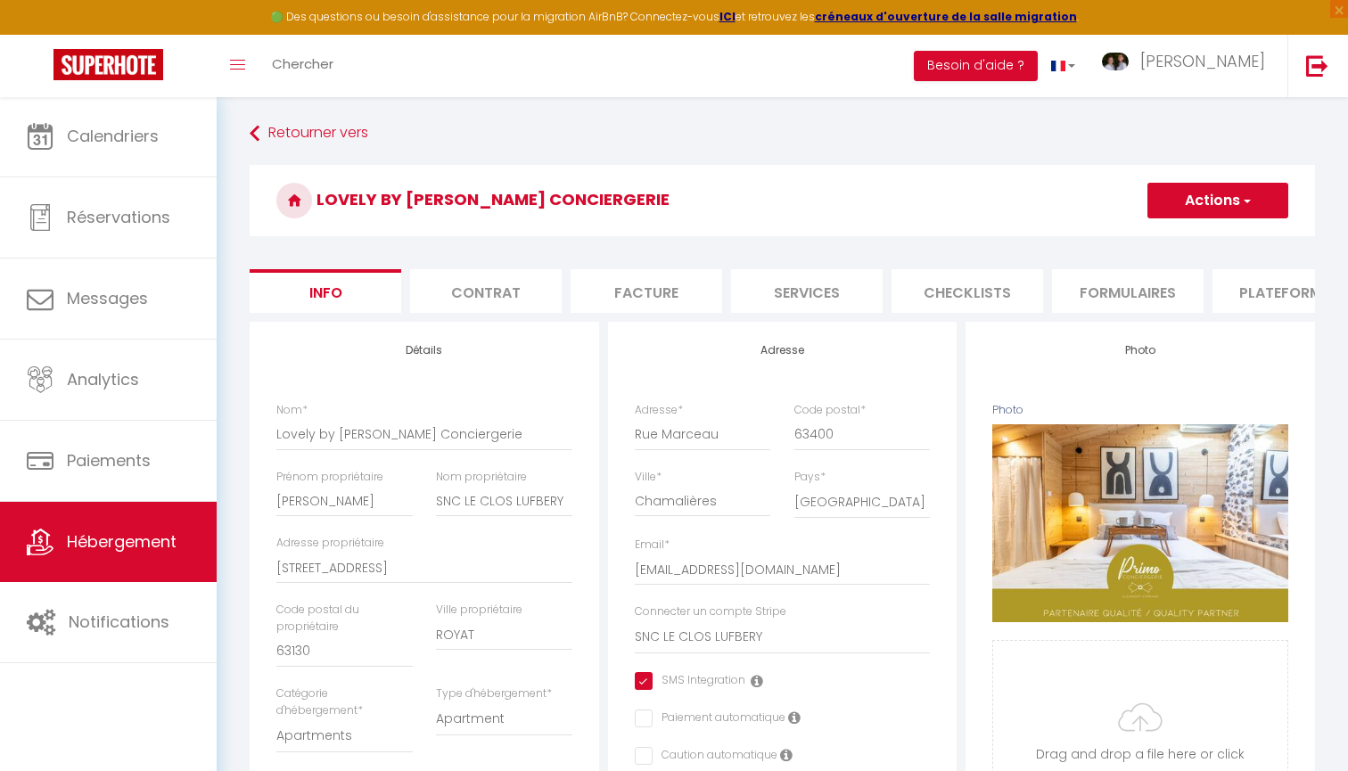
click at [686, 293] on li "Facture" at bounding box center [647, 291] width 152 height 44
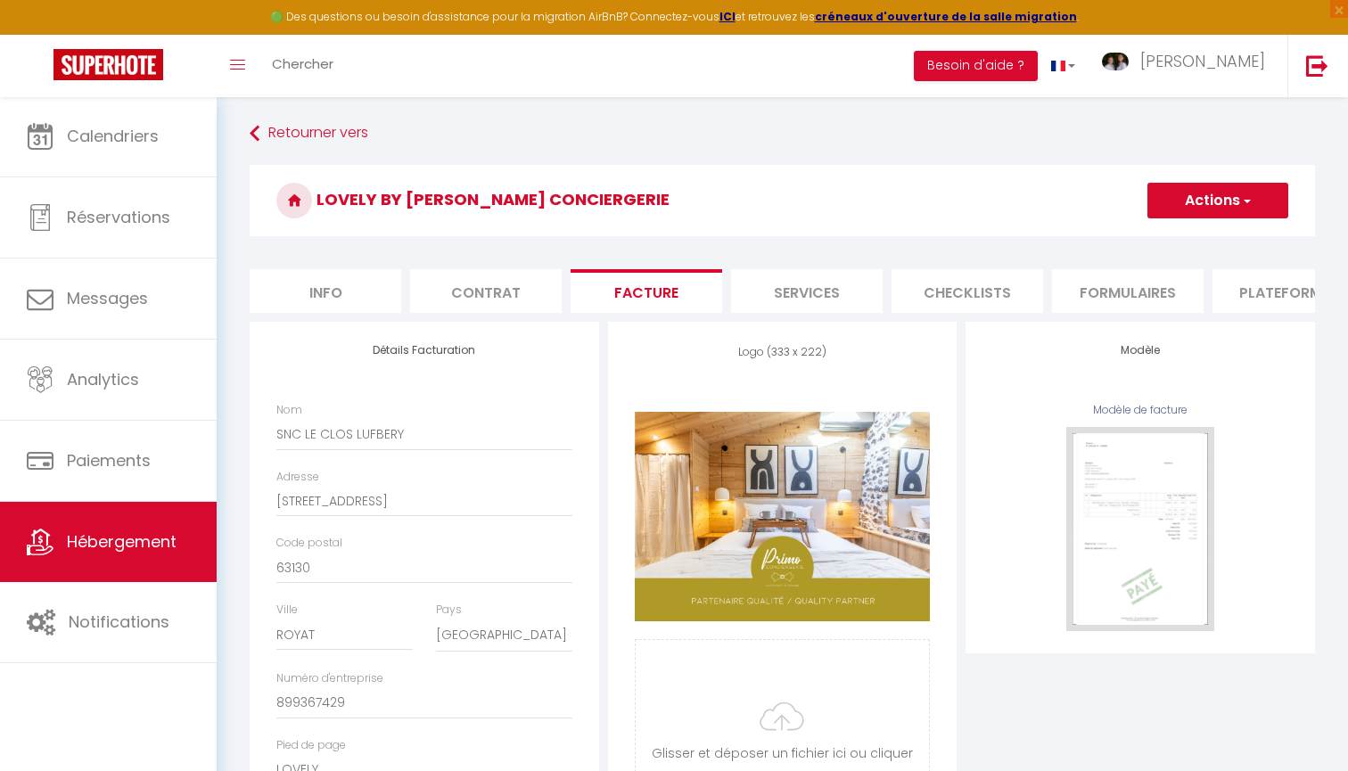
click at [806, 301] on li "Services" at bounding box center [807, 291] width 152 height 44
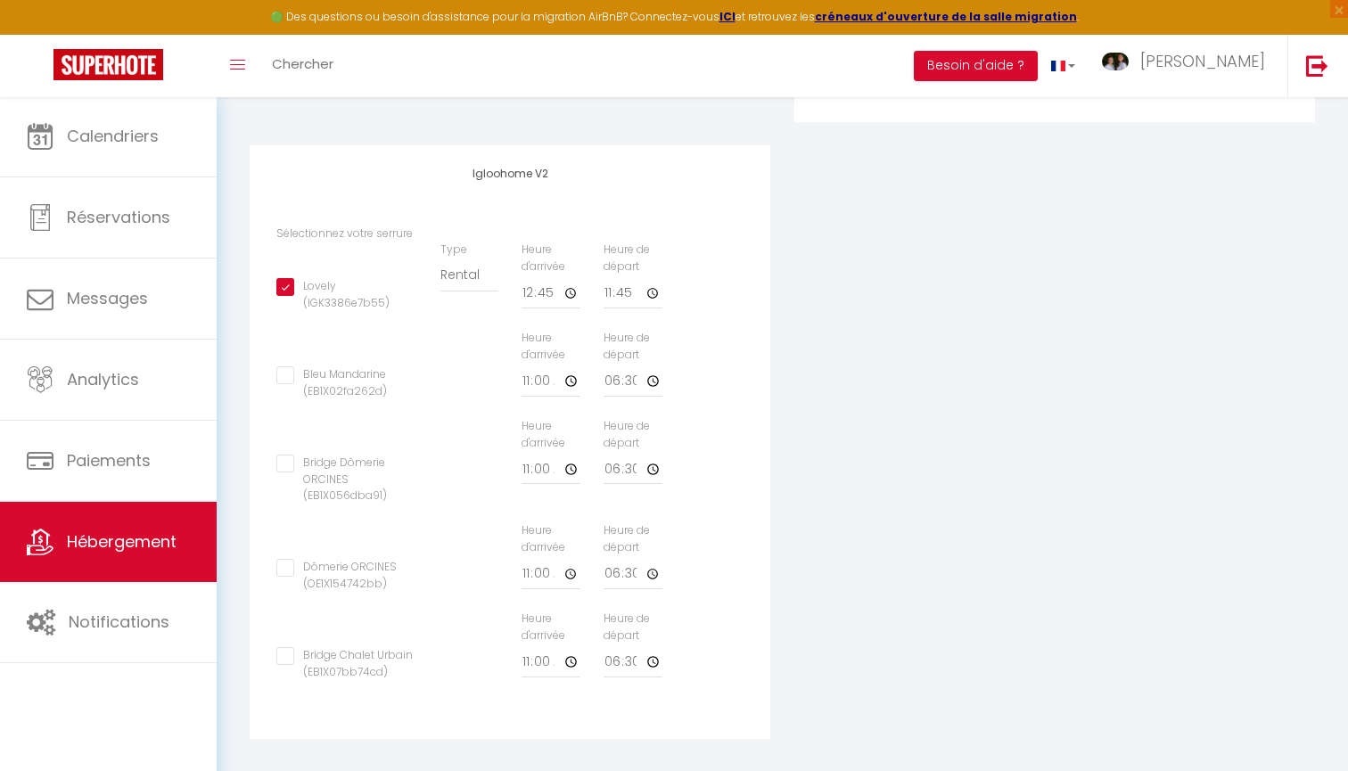
scroll to position [540, 0]
click at [823, 466] on div "Appareil connecté Types de verrouillage de compte SuperCheckin Igloohome Iglooh…" at bounding box center [782, 273] width 1089 height 982
click at [551, 284] on input "00:45" at bounding box center [551, 294] width 59 height 32
click at [751, 337] on div "Bleu Mandarine (EB1X02fa262d) Type Building Rental Heure d'arrivée 11:00 Heure …" at bounding box center [510, 375] width 491 height 88
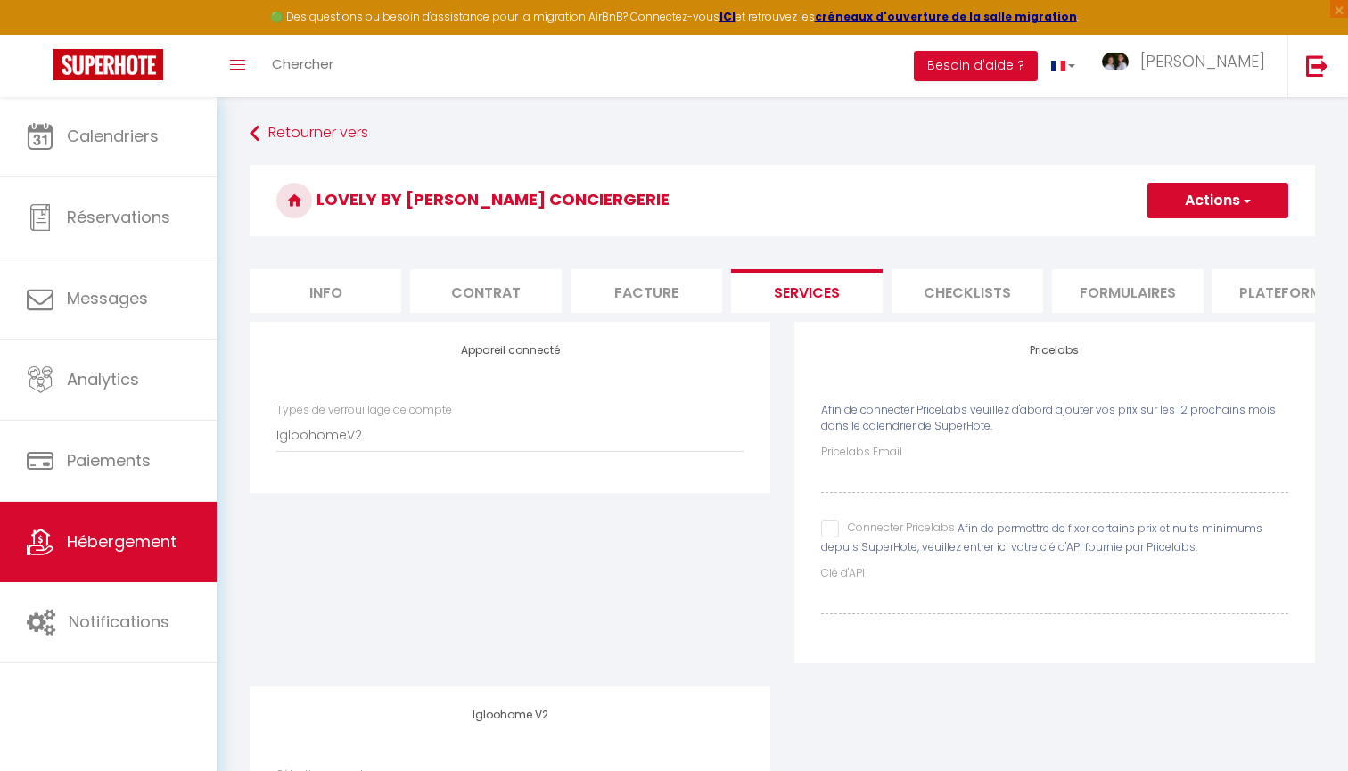
scroll to position [0, 0]
click at [1232, 205] on button "Actions" at bounding box center [1218, 201] width 141 height 36
click at [1200, 236] on link "Enregistrer" at bounding box center [1217, 239] width 141 height 23
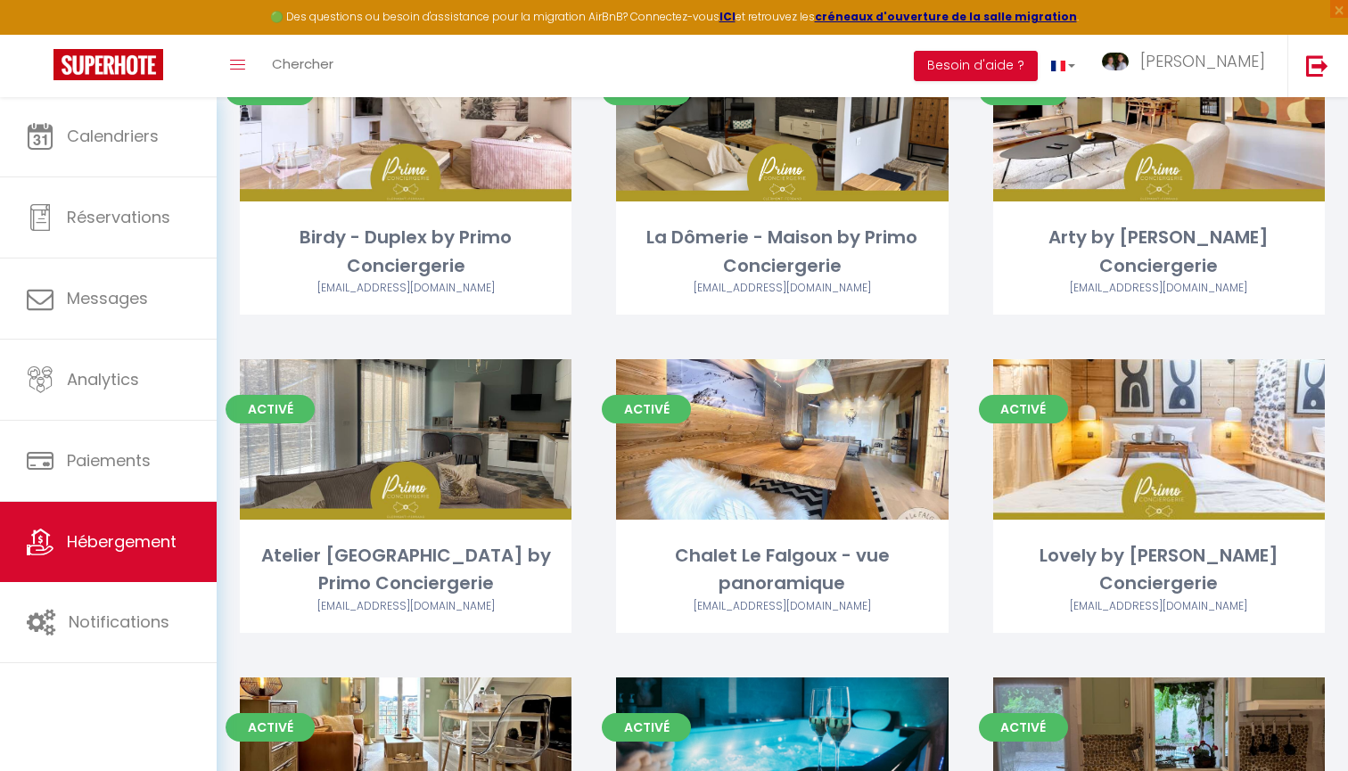
scroll to position [824, 0]
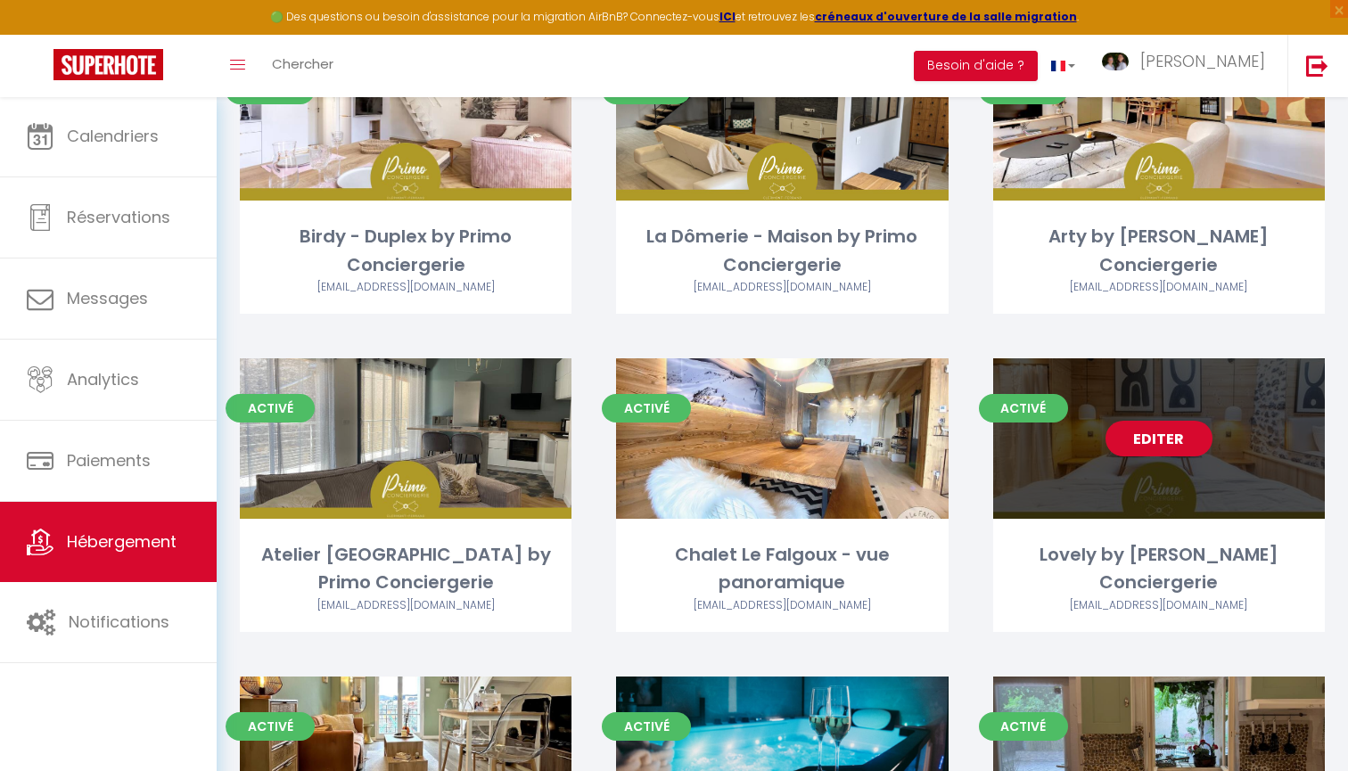
click at [1185, 439] on link "Editer" at bounding box center [1159, 439] width 107 height 36
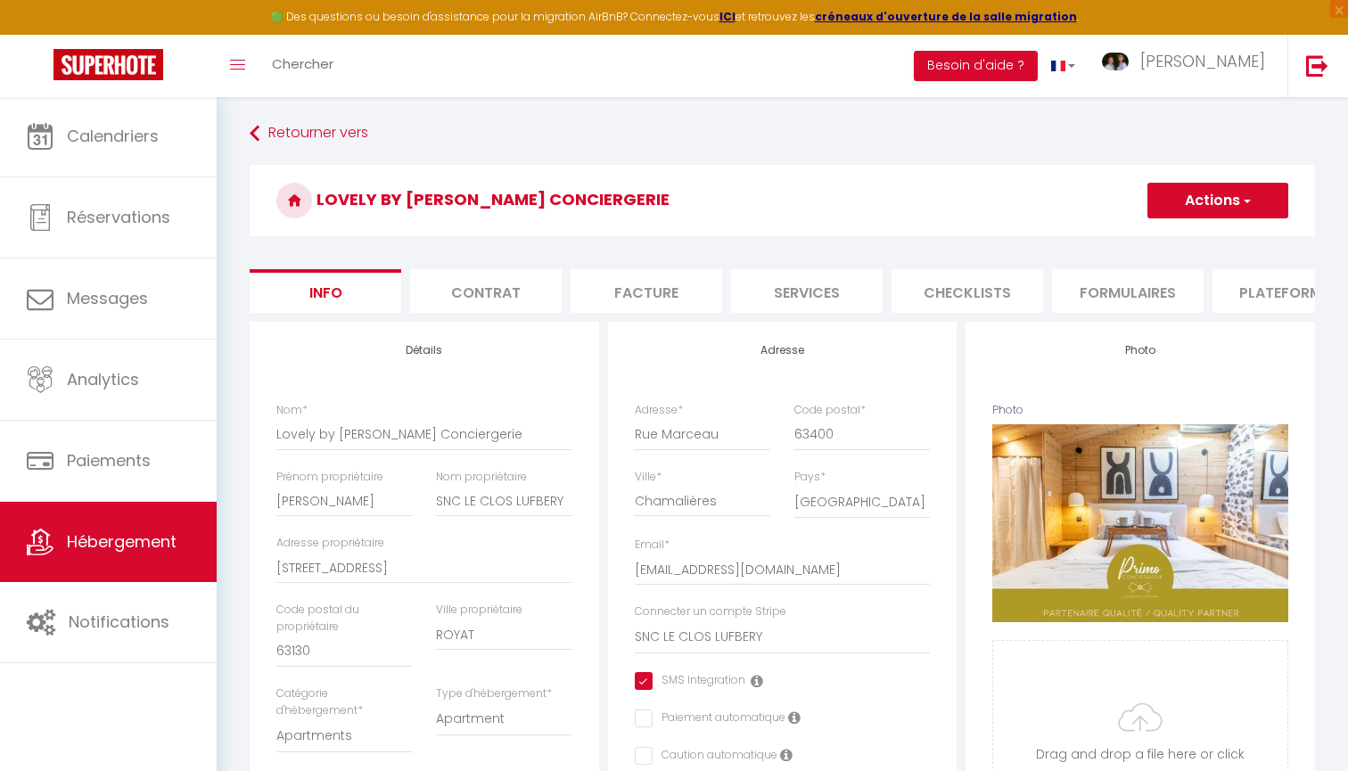
click at [834, 290] on li "Services" at bounding box center [807, 291] width 152 height 44
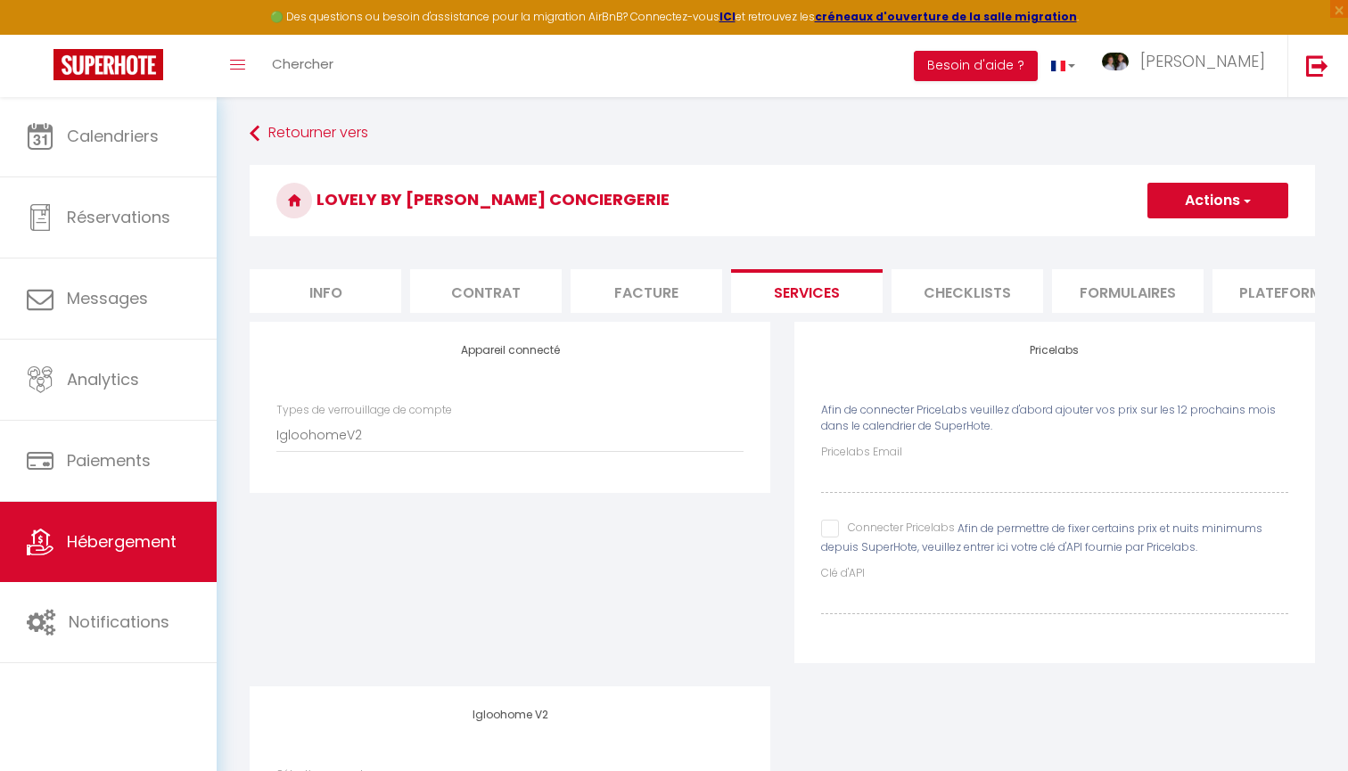
click at [952, 298] on li "Checklists" at bounding box center [968, 291] width 152 height 44
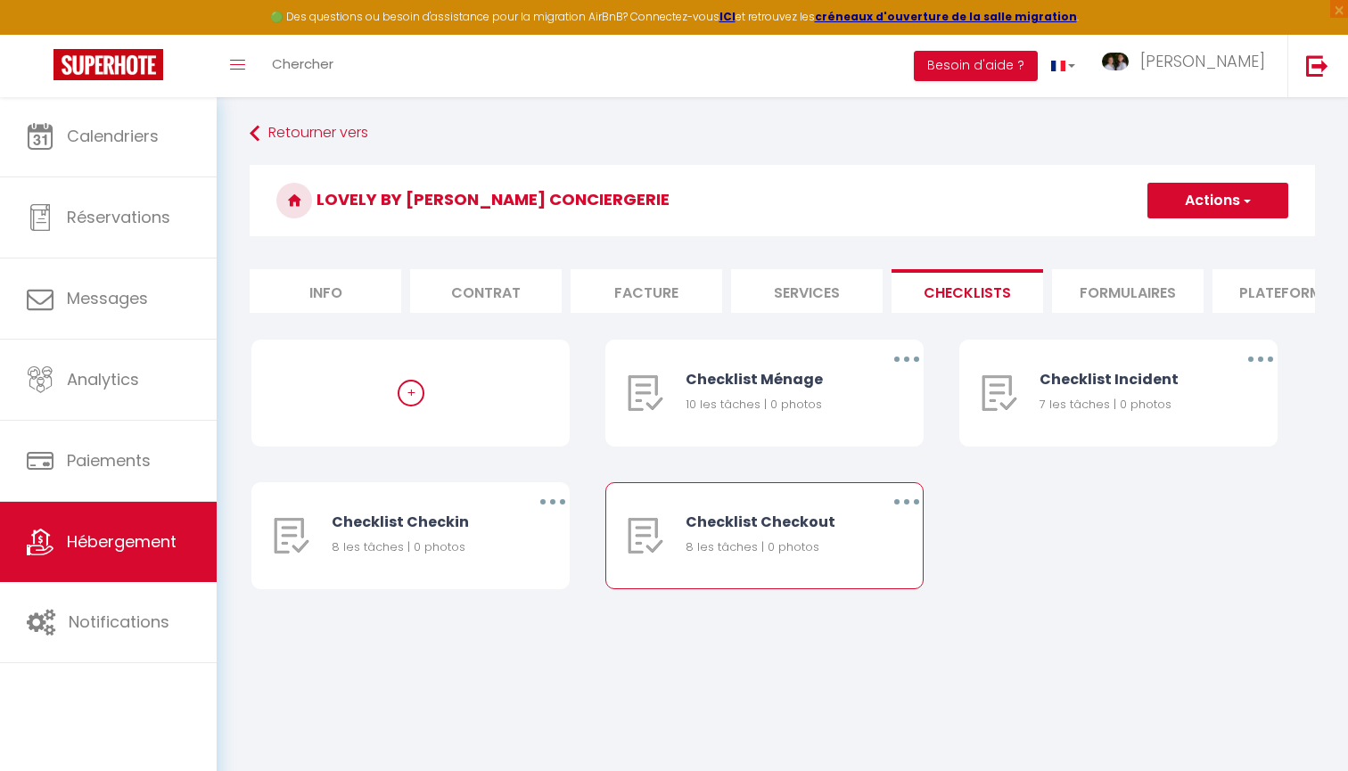
click at [899, 501] on button "button" at bounding box center [907, 502] width 50 height 29
click at [864, 614] on link "Supprimer" at bounding box center [861, 607] width 132 height 30
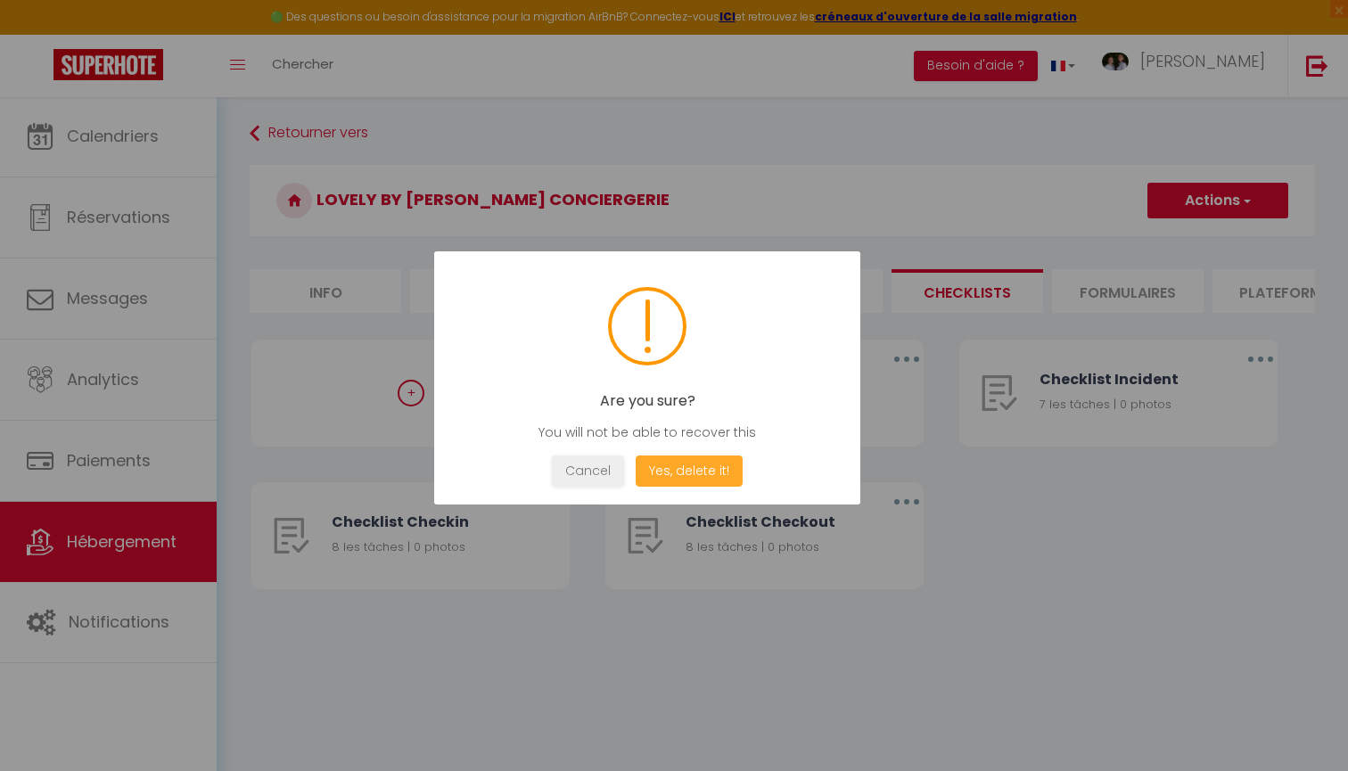
click at [714, 474] on button "Yes, delete it!" at bounding box center [689, 471] width 107 height 31
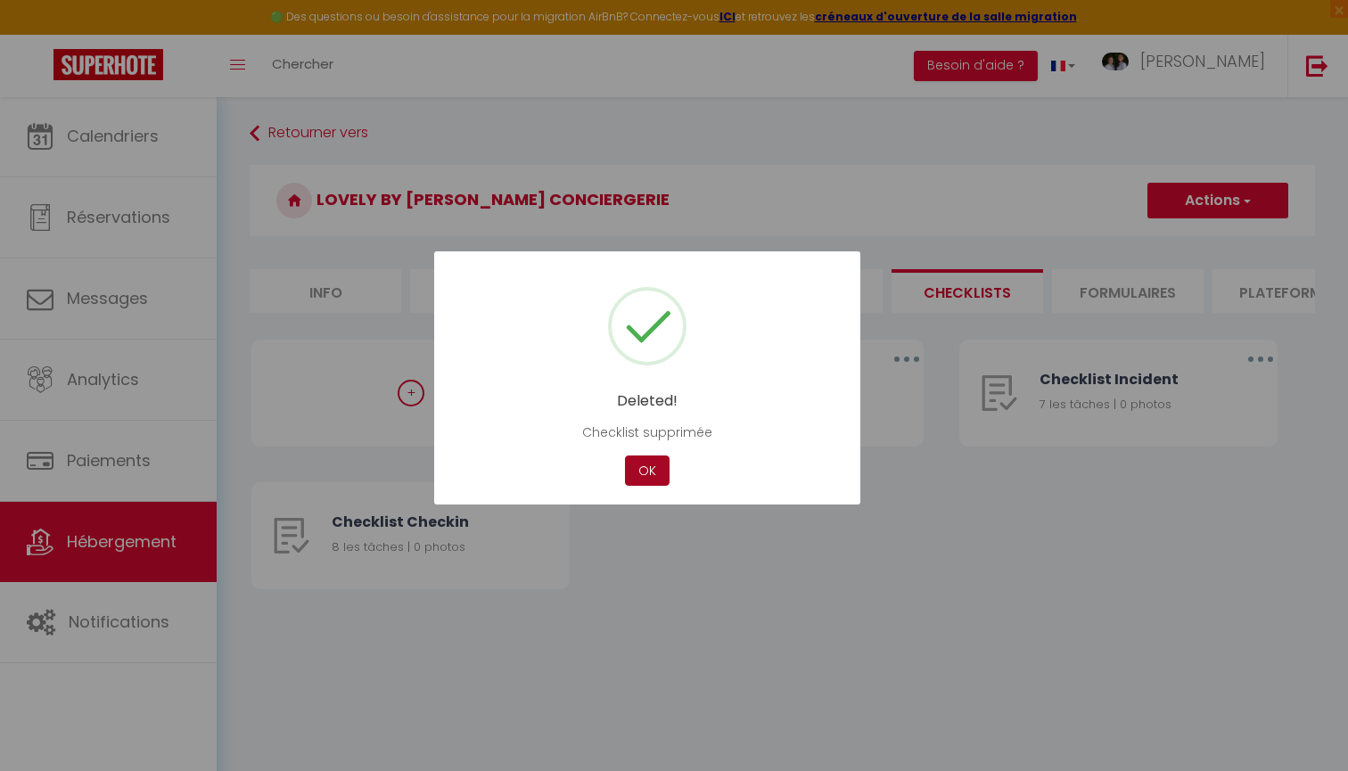
click at [631, 464] on button "OK" at bounding box center [647, 471] width 45 height 31
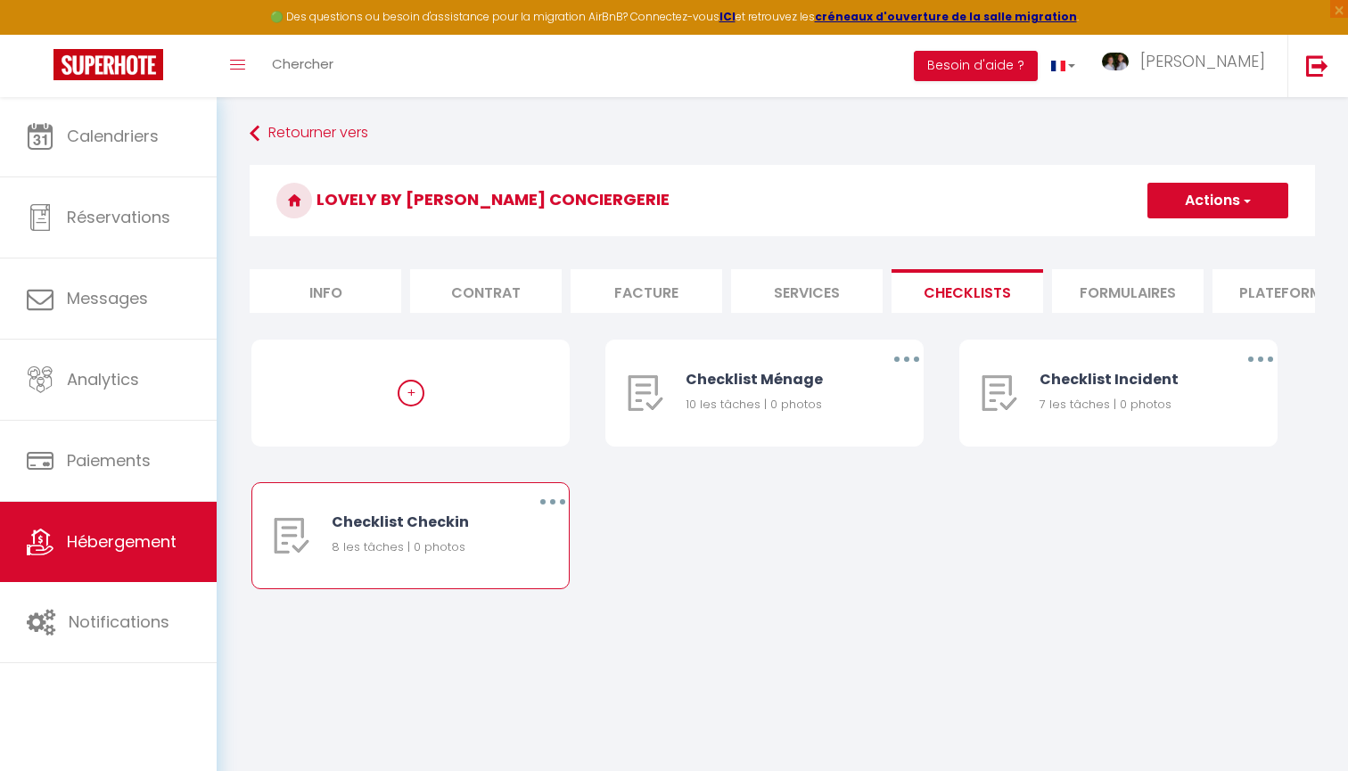
click at [556, 495] on button "button" at bounding box center [553, 502] width 50 height 29
click at [507, 597] on link "Supprimer" at bounding box center [507, 607] width 132 height 30
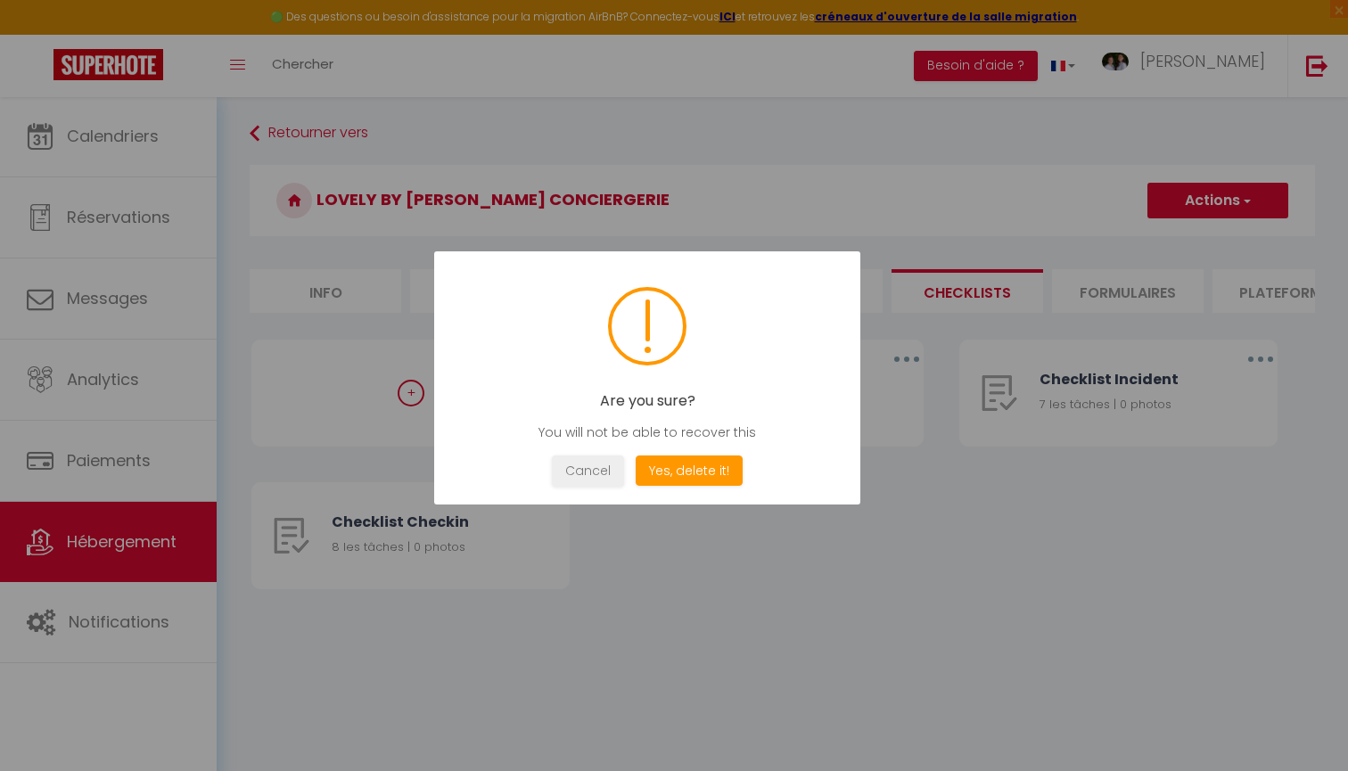
click at [726, 454] on div "Are you sure? You will not be able to recover this Not valid Cancel Yes, delete…" at bounding box center [647, 377] width 426 height 253
click at [724, 467] on button "Yes, delete it!" at bounding box center [689, 471] width 107 height 31
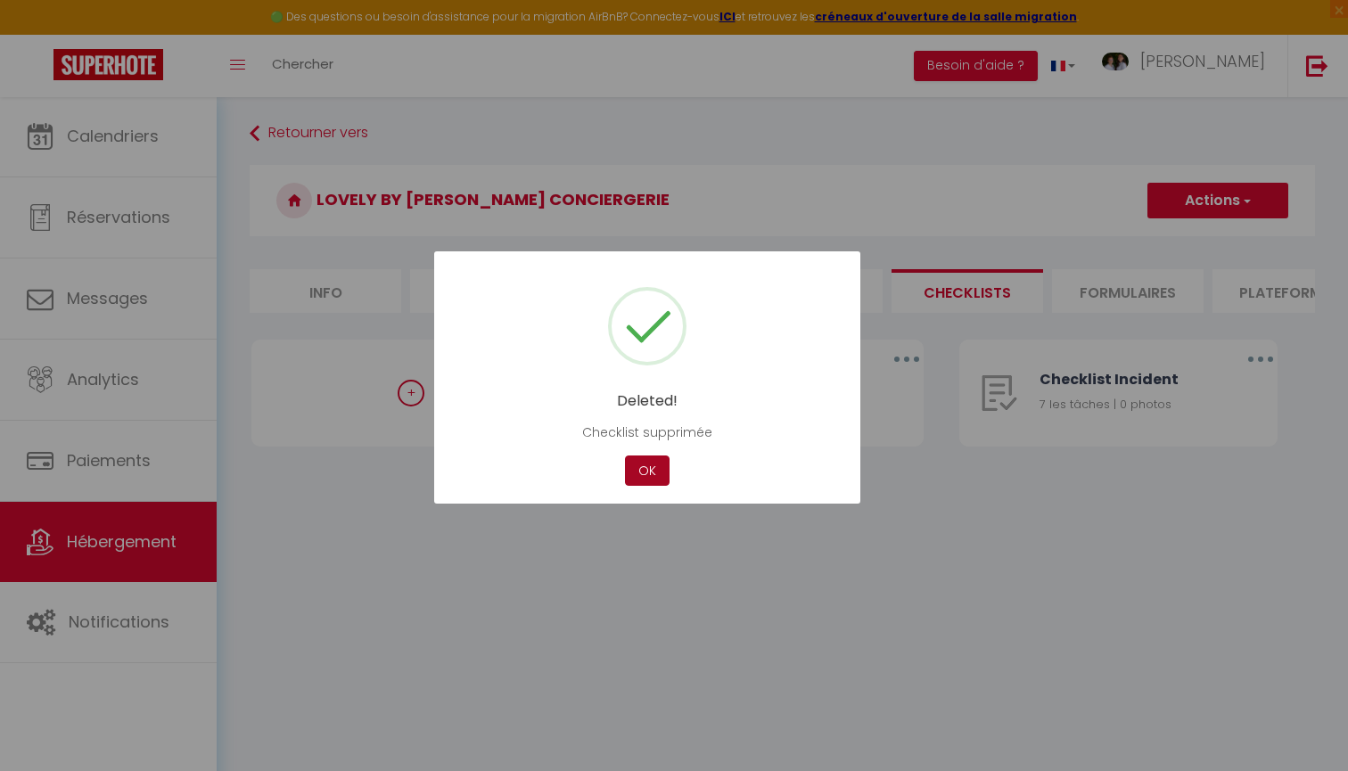
click at [652, 462] on button "OK" at bounding box center [647, 471] width 45 height 31
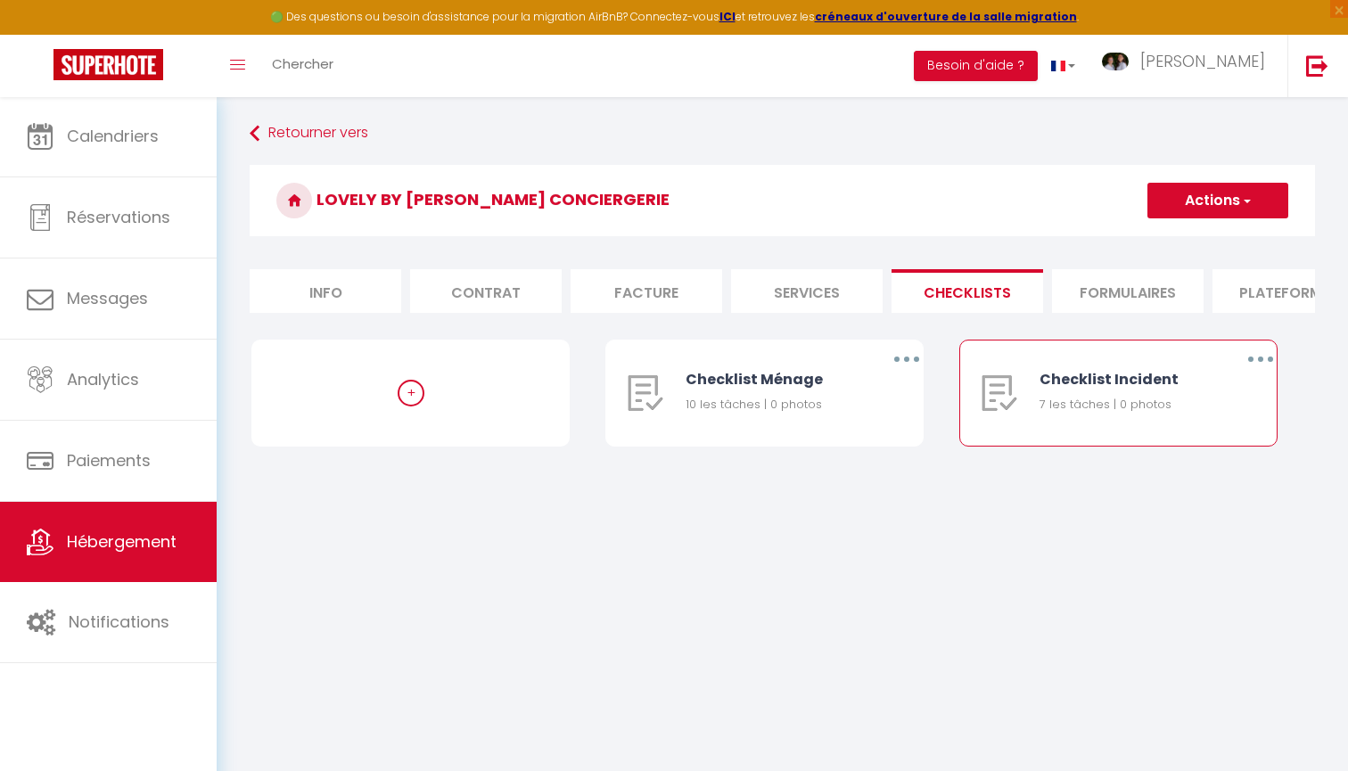
click at [1260, 351] on button "button" at bounding box center [1261, 359] width 50 height 29
click at [1215, 463] on link "Supprimer" at bounding box center [1215, 464] width 132 height 30
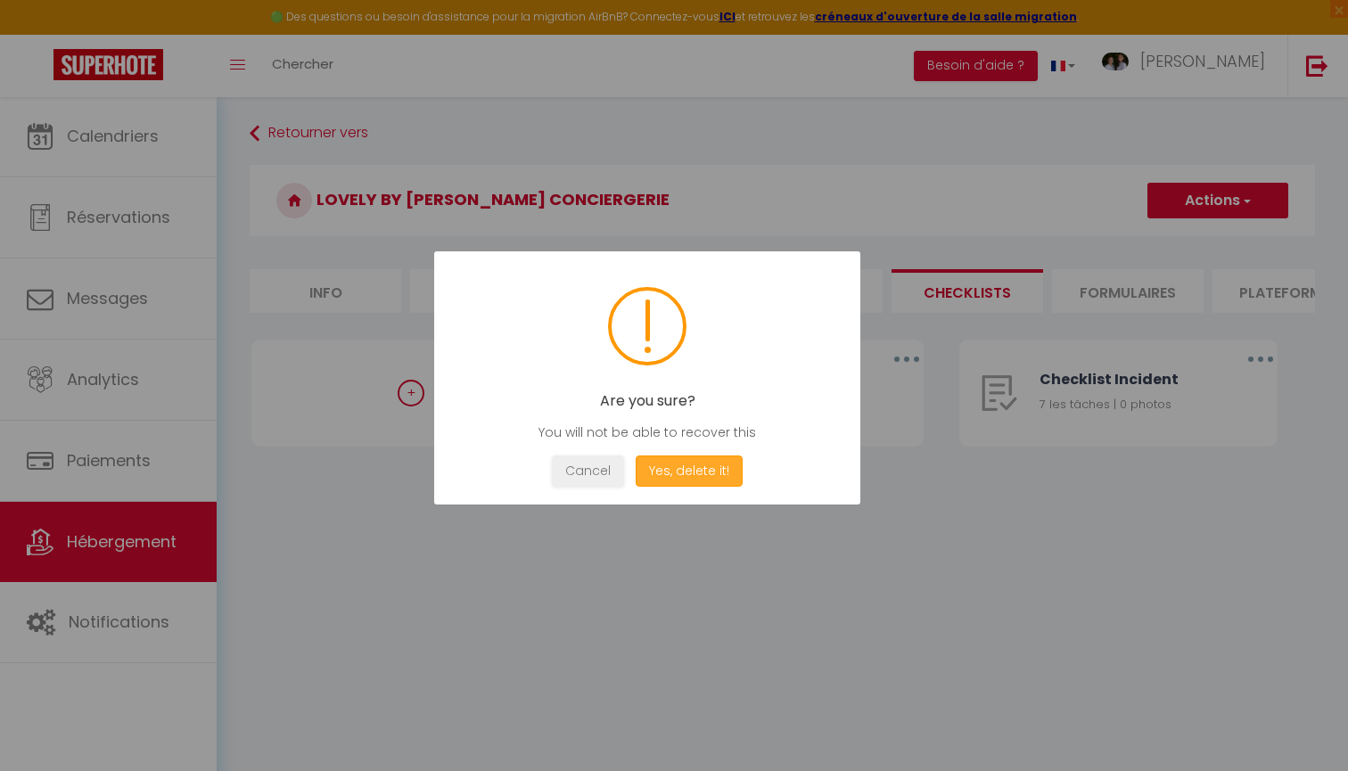
click at [738, 466] on button "Yes, delete it!" at bounding box center [689, 471] width 107 height 31
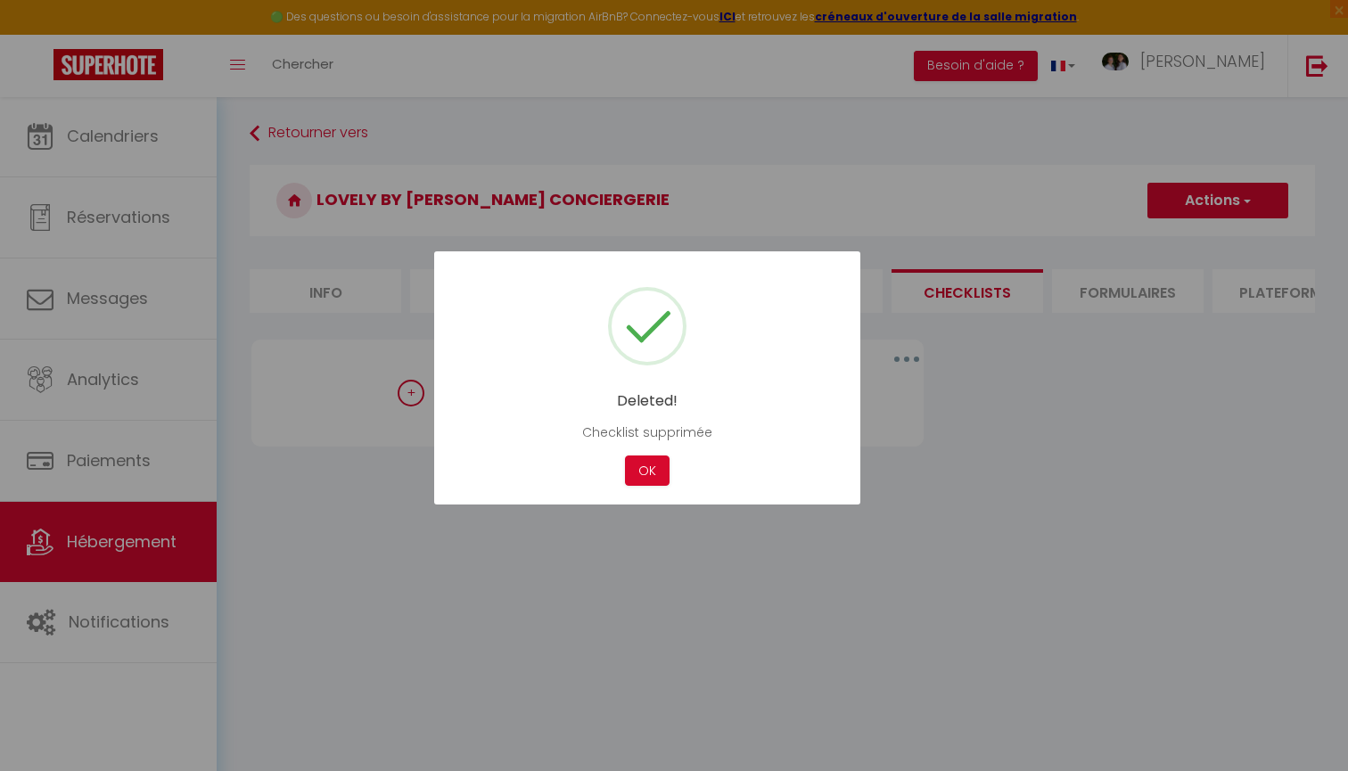
click at [610, 475] on div "Cancel OK" at bounding box center [647, 471] width 373 height 31
click at [637, 475] on button "OK" at bounding box center [647, 471] width 45 height 31
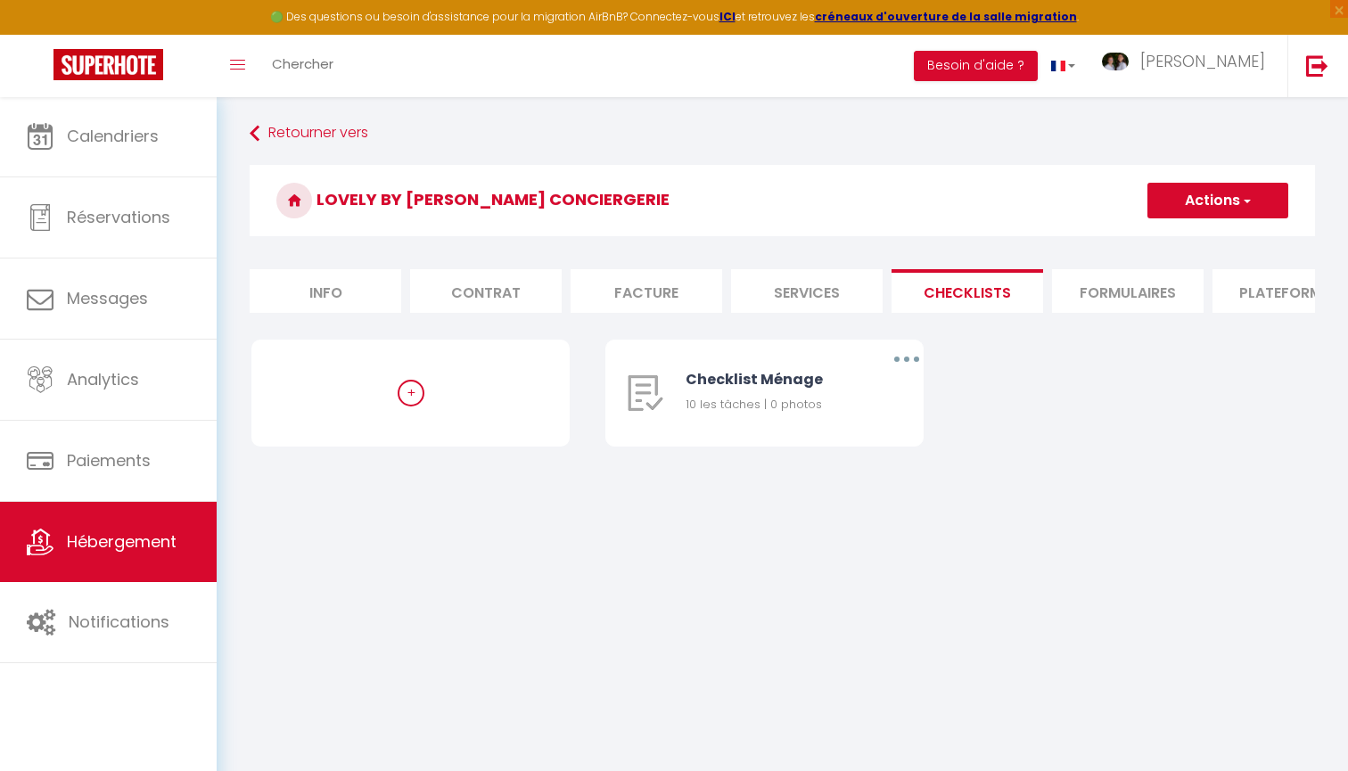
click at [1134, 300] on li "Formulaires" at bounding box center [1128, 291] width 152 height 44
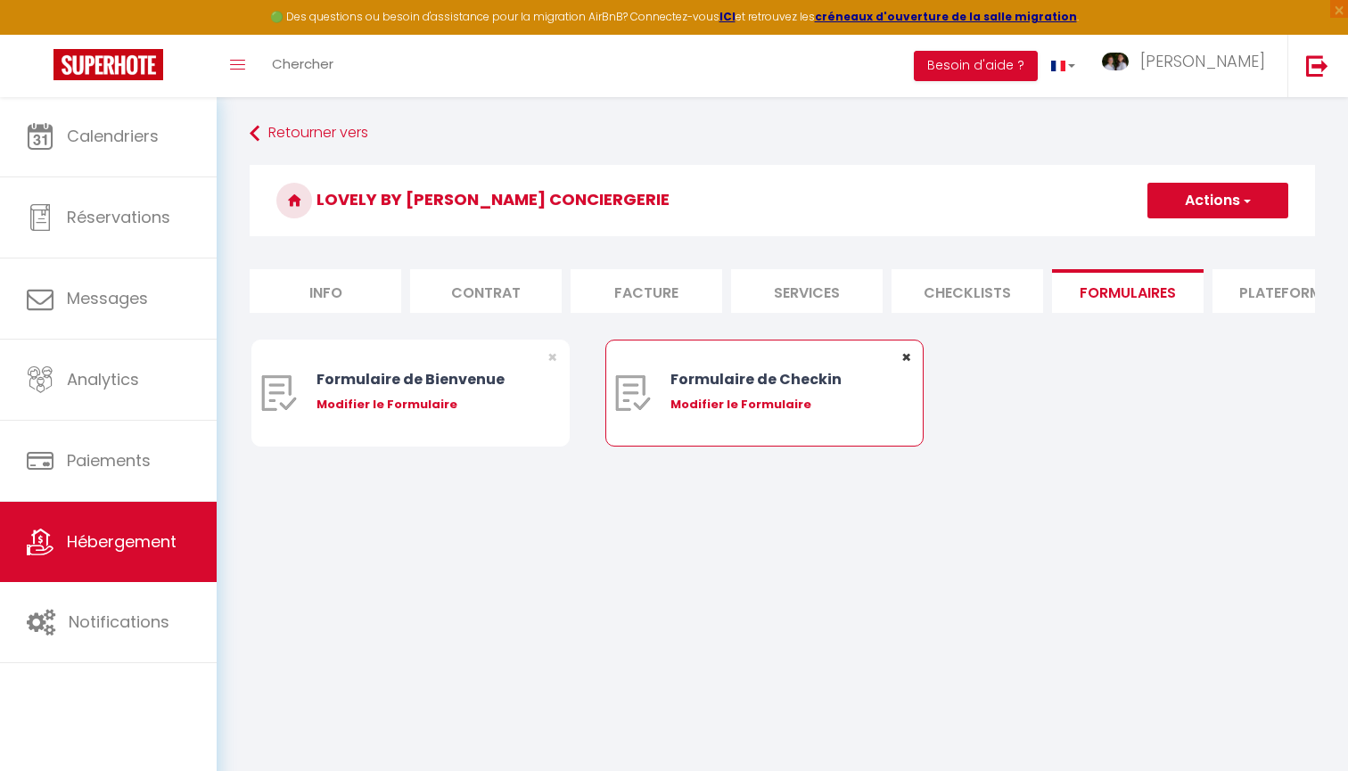
click at [907, 359] on span "×" at bounding box center [907, 357] width 10 height 22
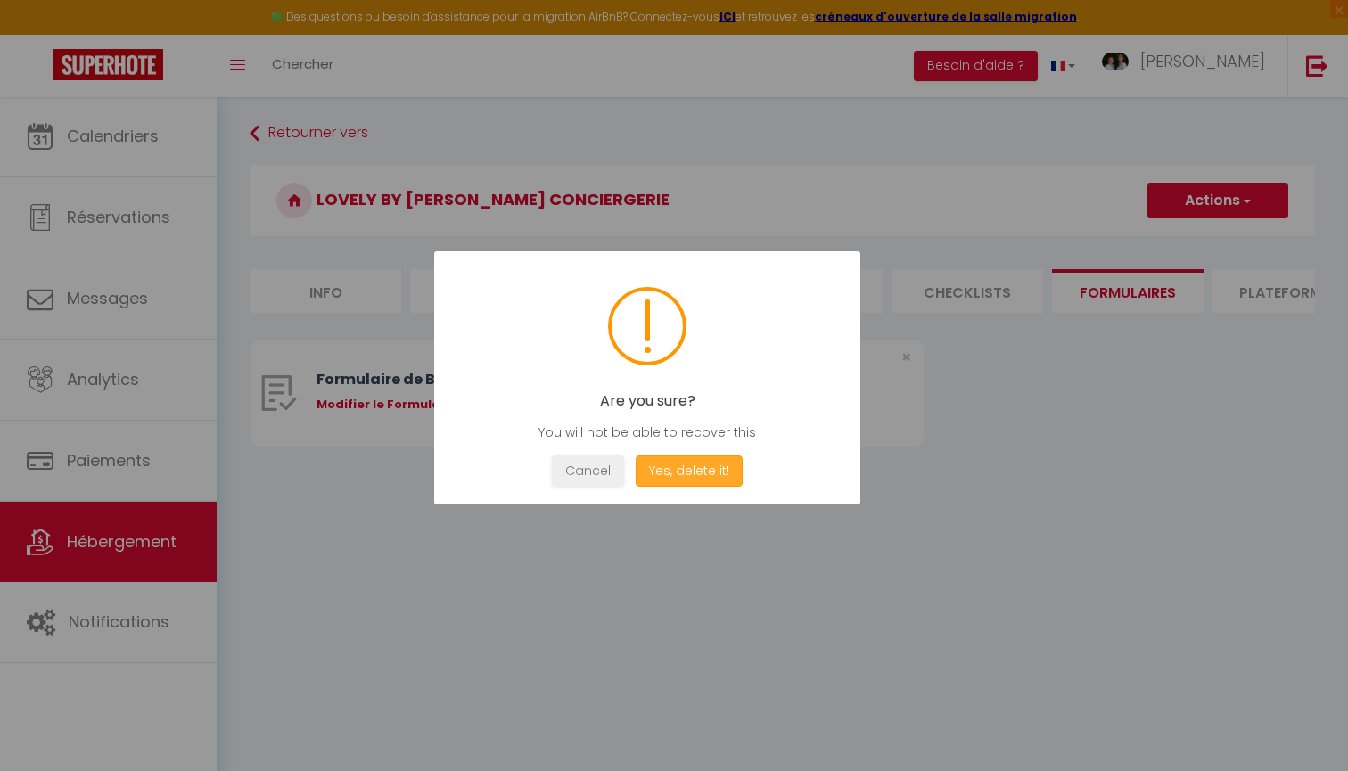
click at [711, 471] on button "Yes, delete it!" at bounding box center [689, 471] width 107 height 31
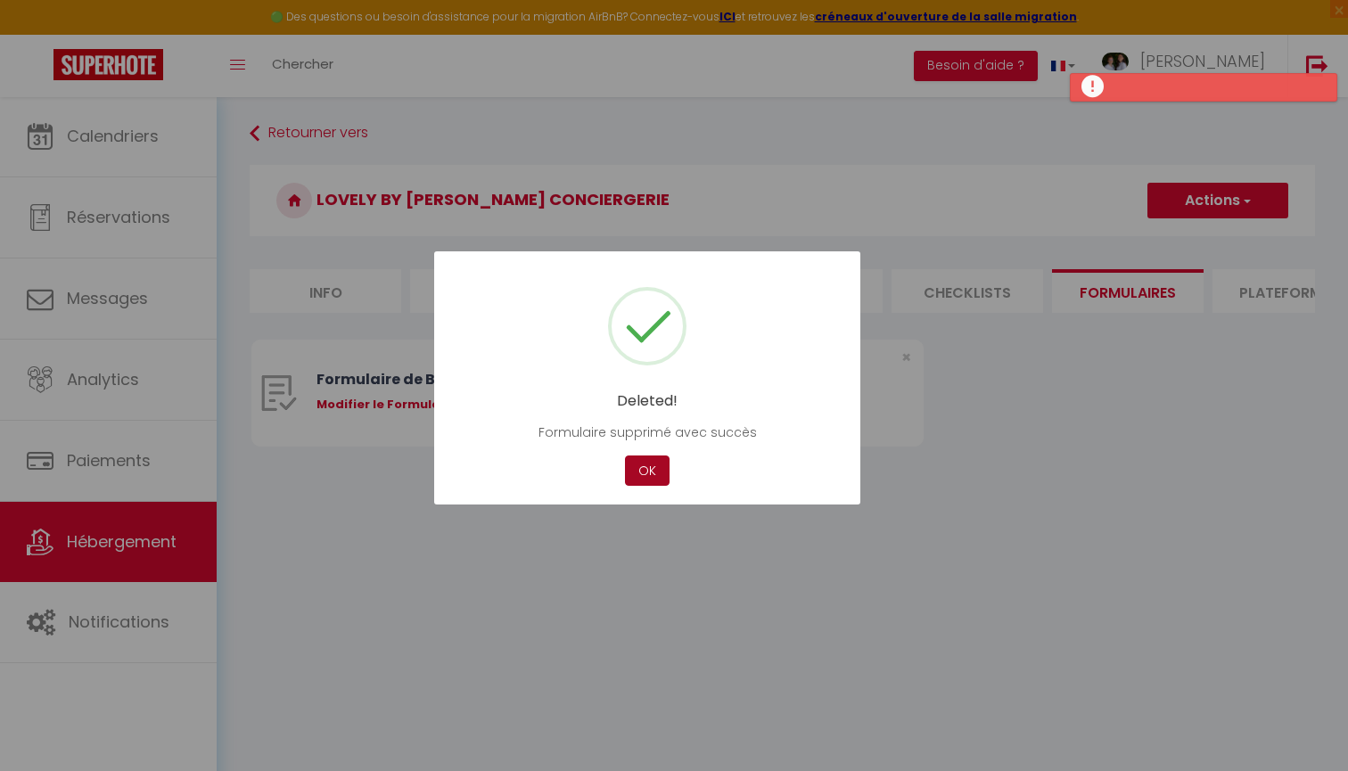
click at [630, 461] on button "OK" at bounding box center [647, 471] width 45 height 31
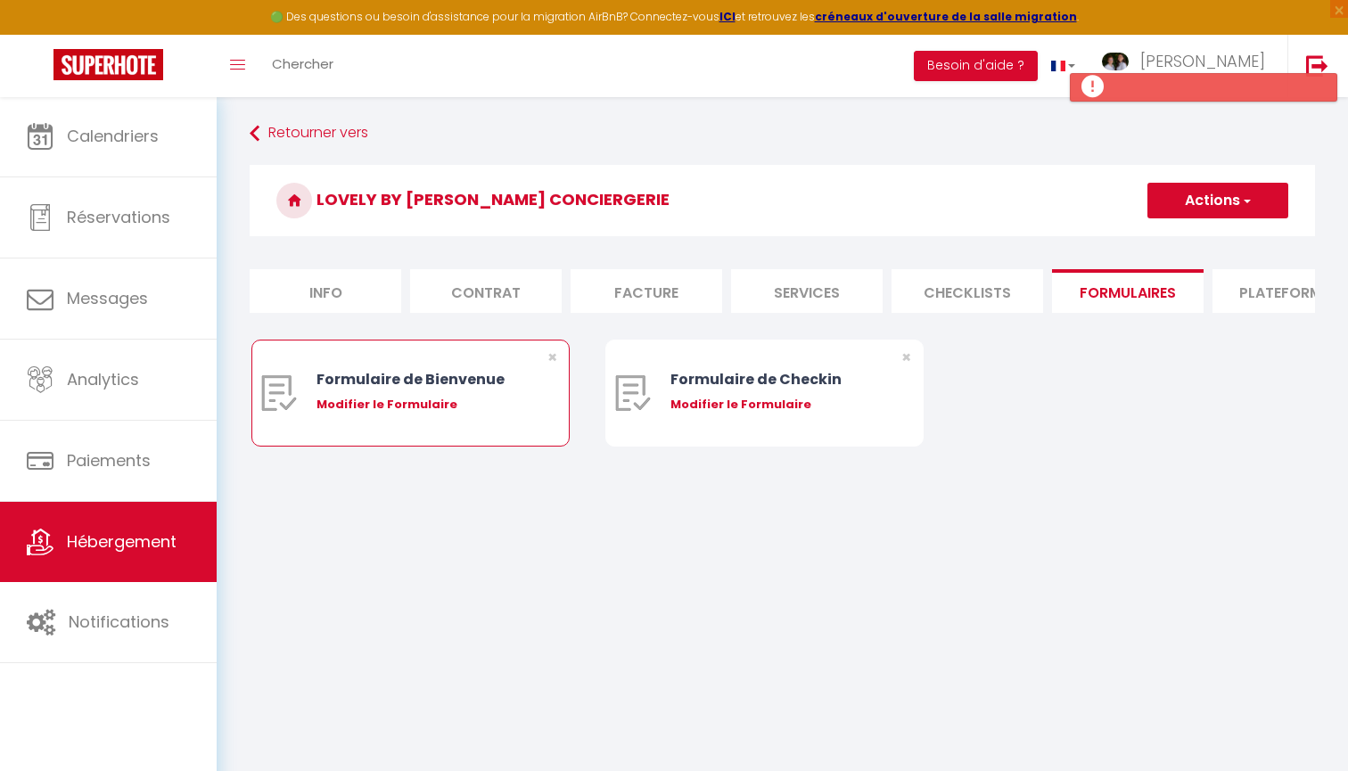
click at [423, 407] on div "Modifier le Formulaire" at bounding box center [424, 405] width 214 height 18
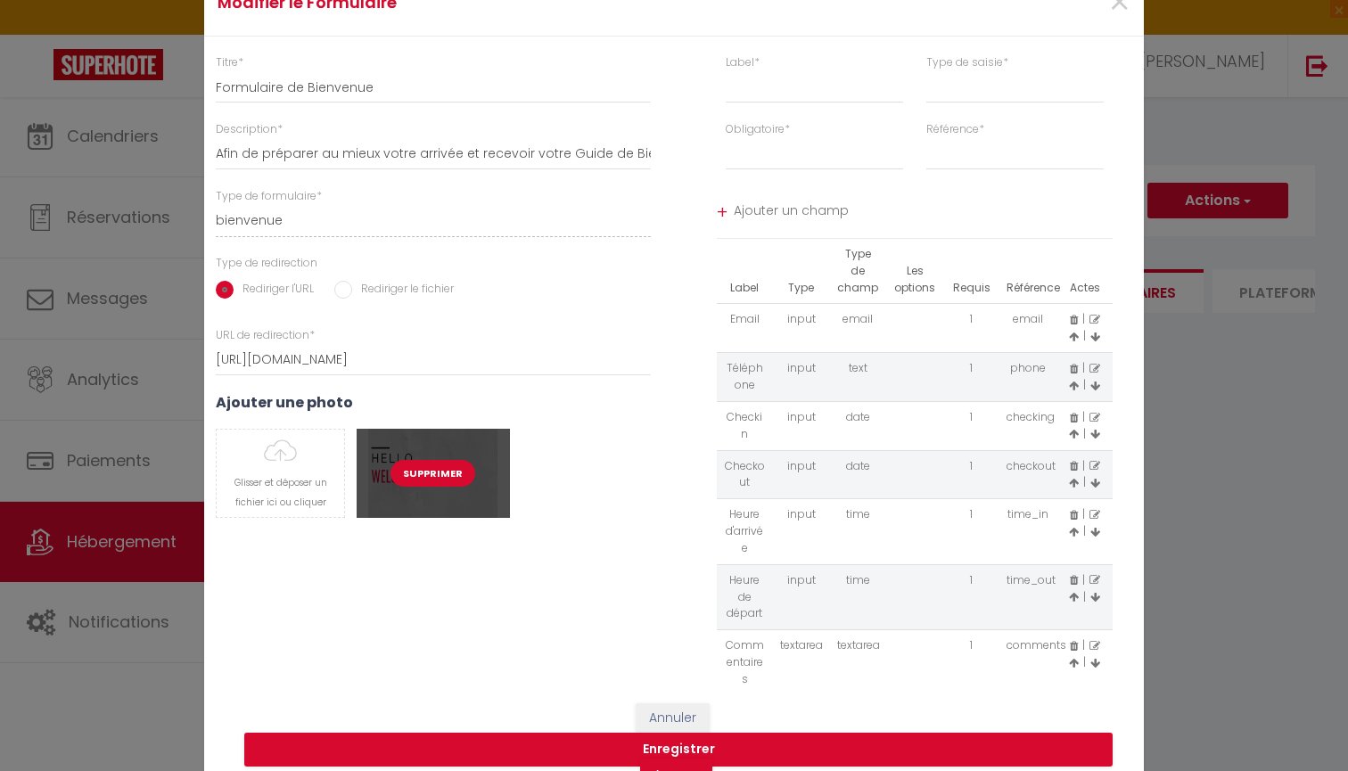
click at [438, 481] on button "Supprimer" at bounding box center [433, 473] width 85 height 27
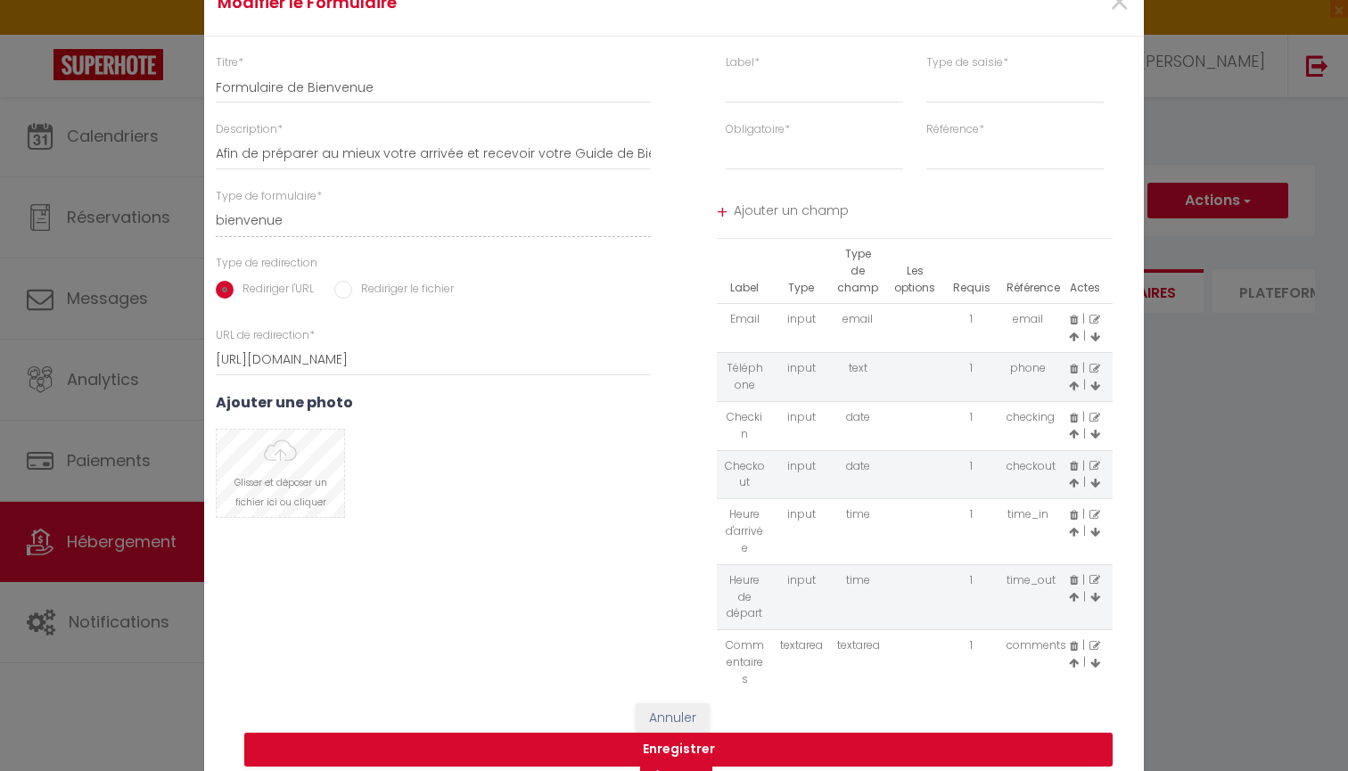
click at [294, 462] on input "file" at bounding box center [281, 473] width 128 height 87
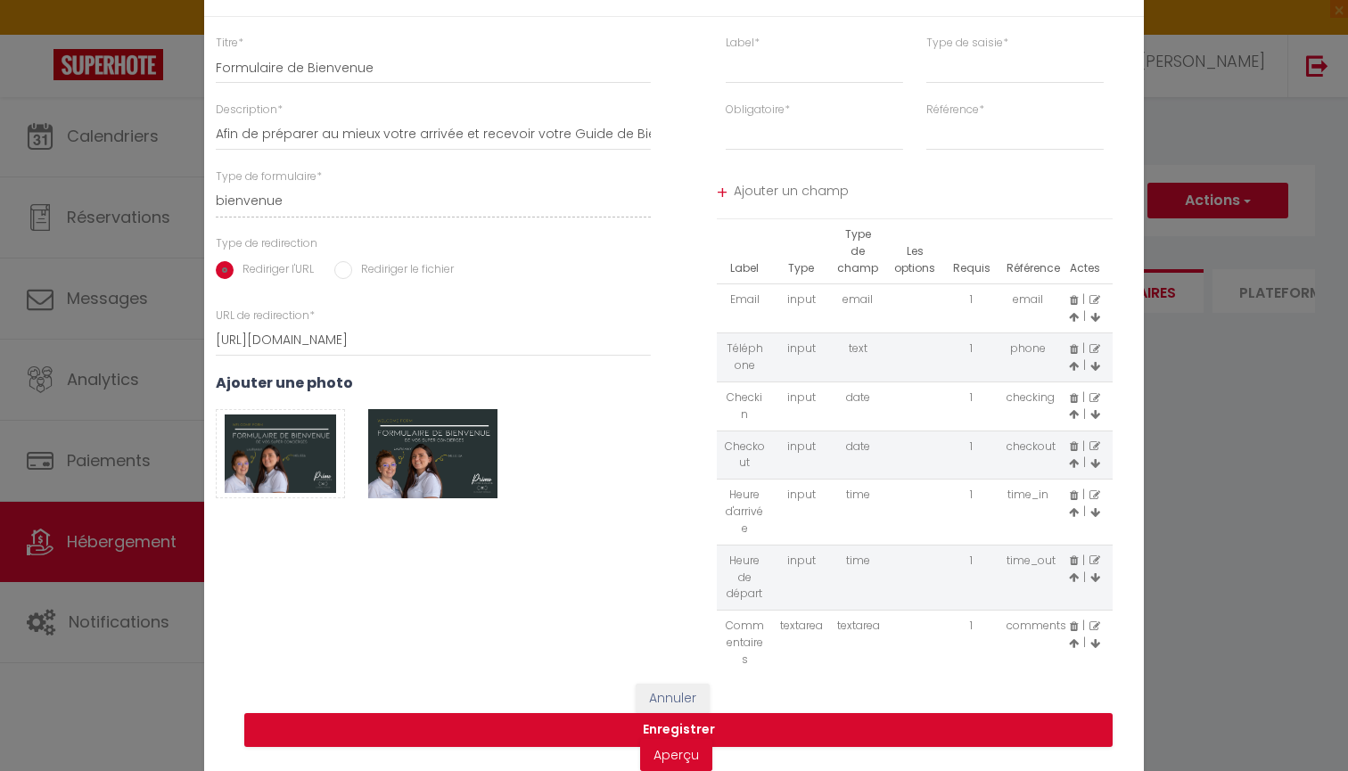
scroll to position [19, 0]
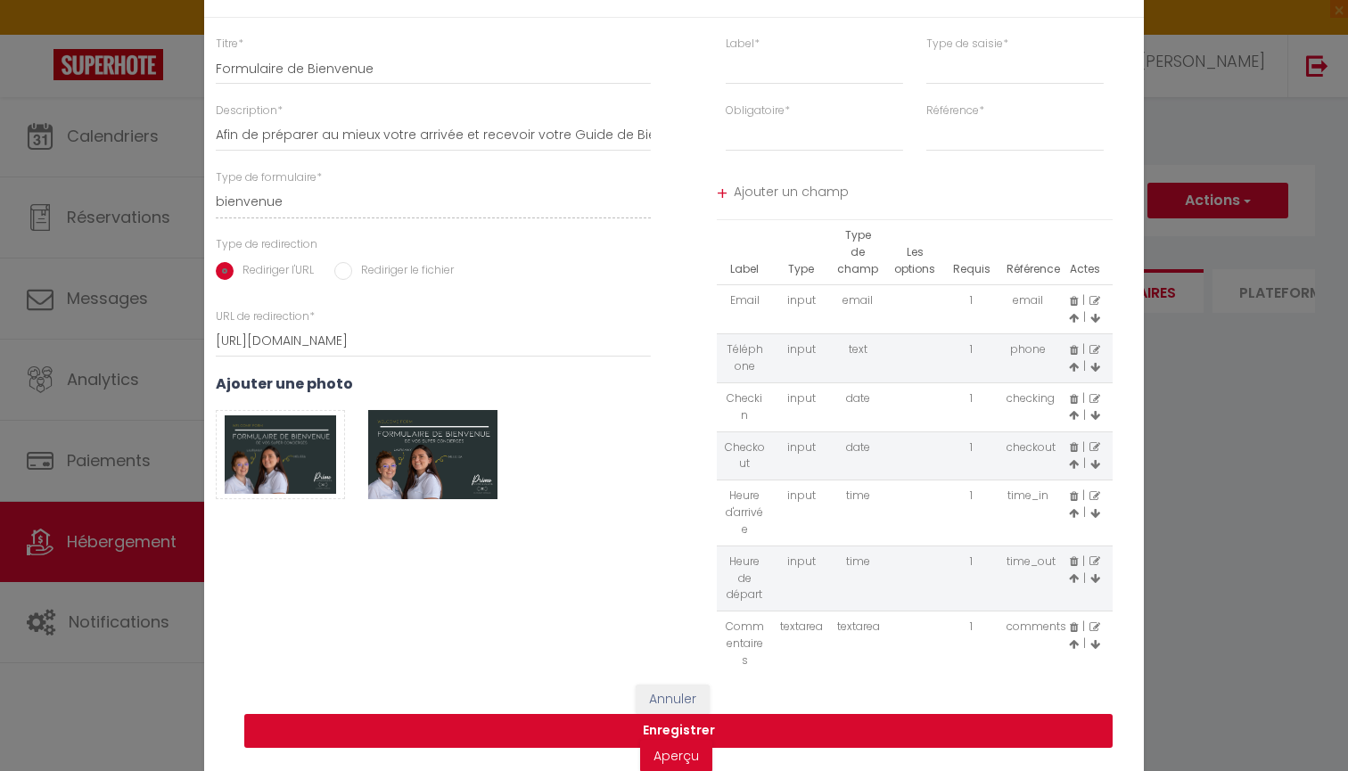
click at [690, 720] on button "Enregistrer" at bounding box center [678, 731] width 869 height 34
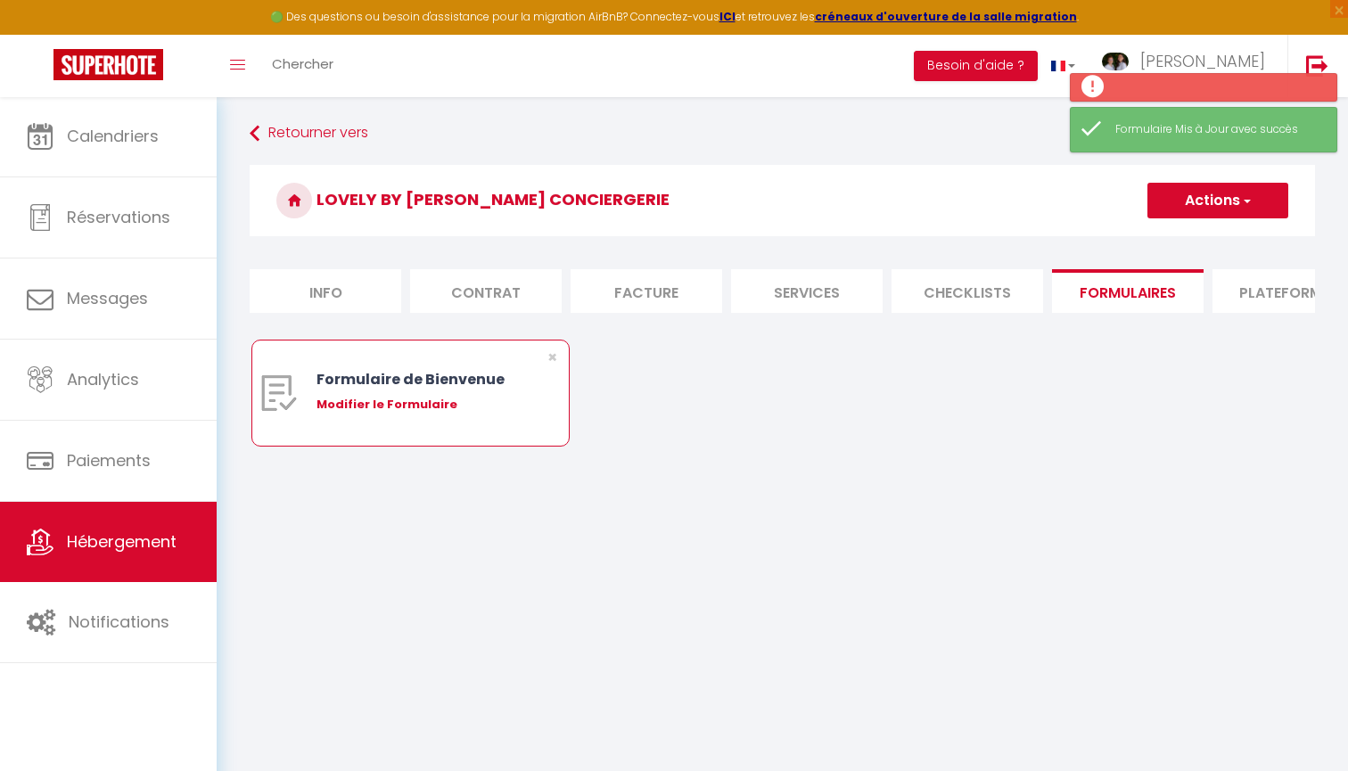
click at [406, 406] on div "Modifier le Formulaire" at bounding box center [424, 405] width 214 height 18
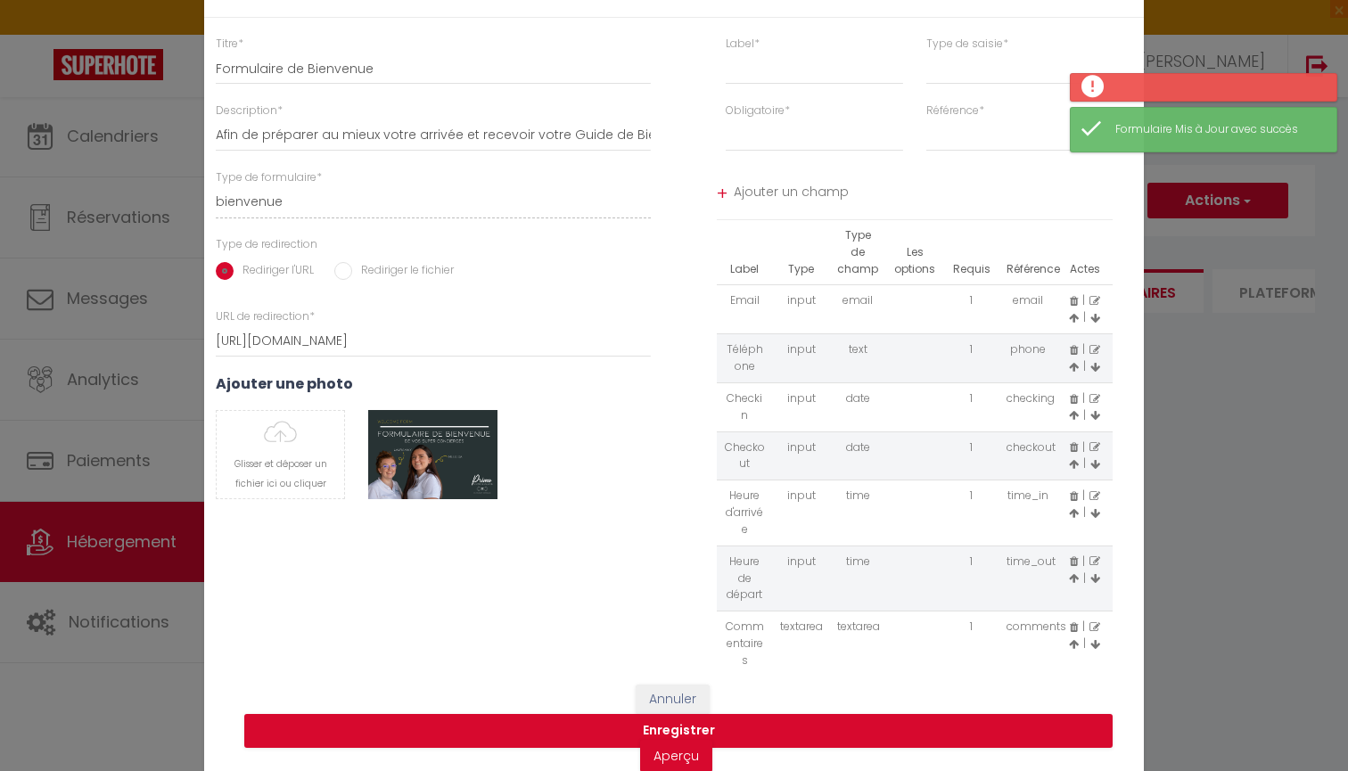
scroll to position [0, 0]
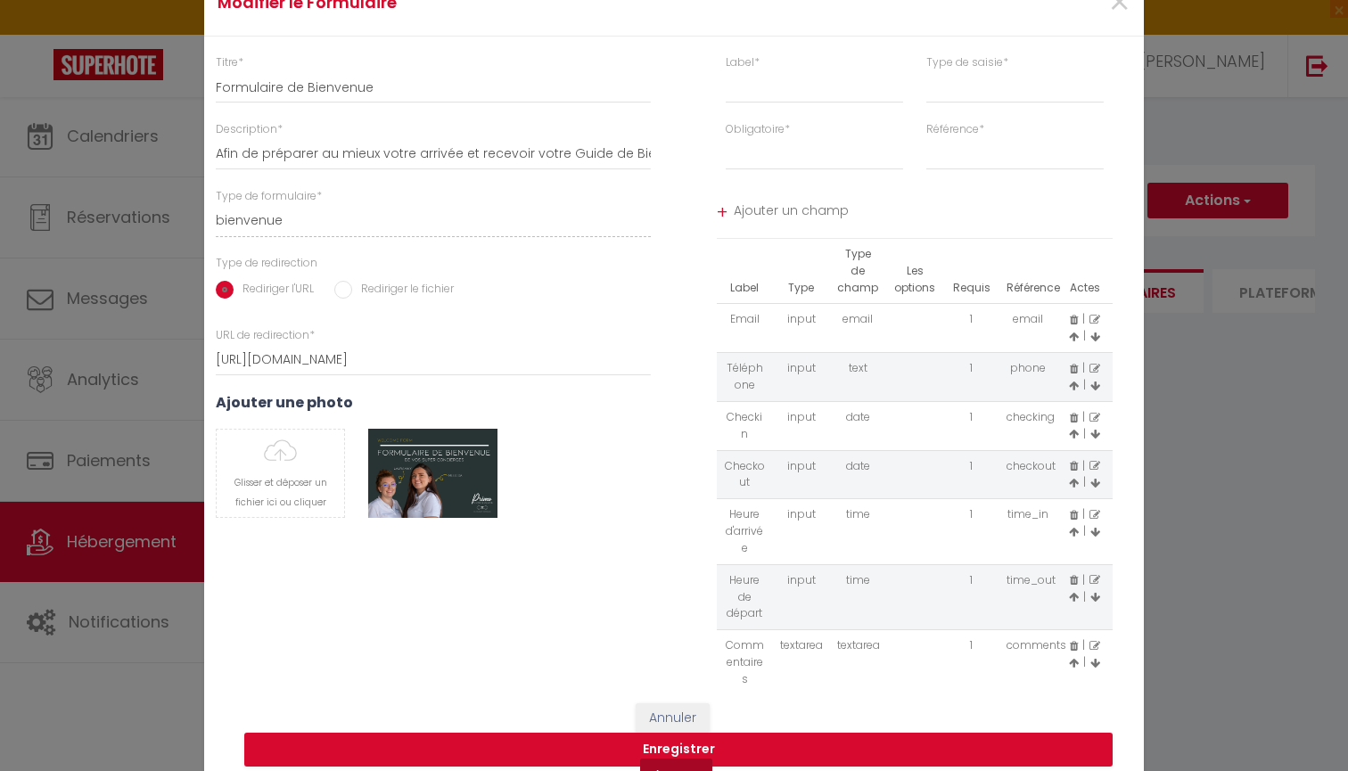
click at [670, 766] on link "Aperçu" at bounding box center [676, 775] width 72 height 32
click at [678, 733] on button "Enregistrer" at bounding box center [678, 750] width 869 height 34
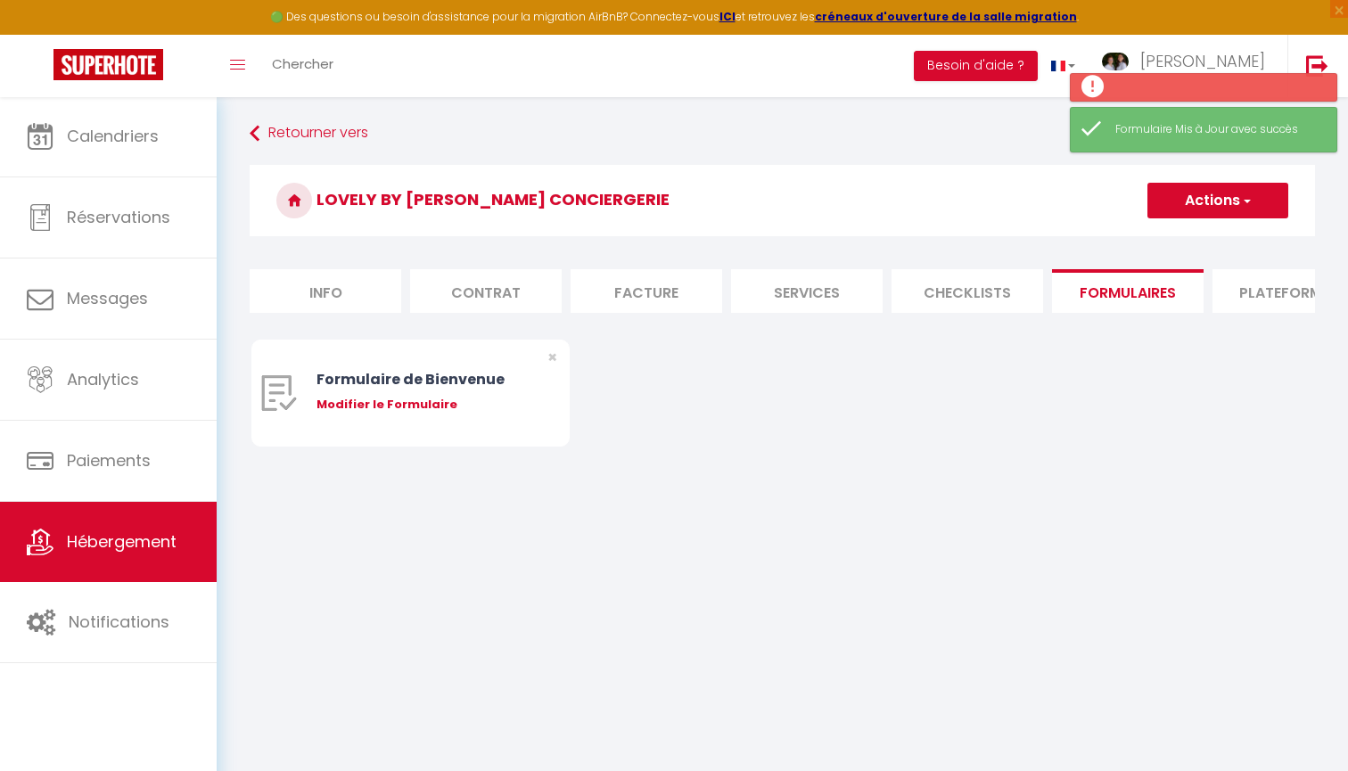
click at [1241, 293] on li "Plateformes" at bounding box center [1289, 291] width 152 height 44
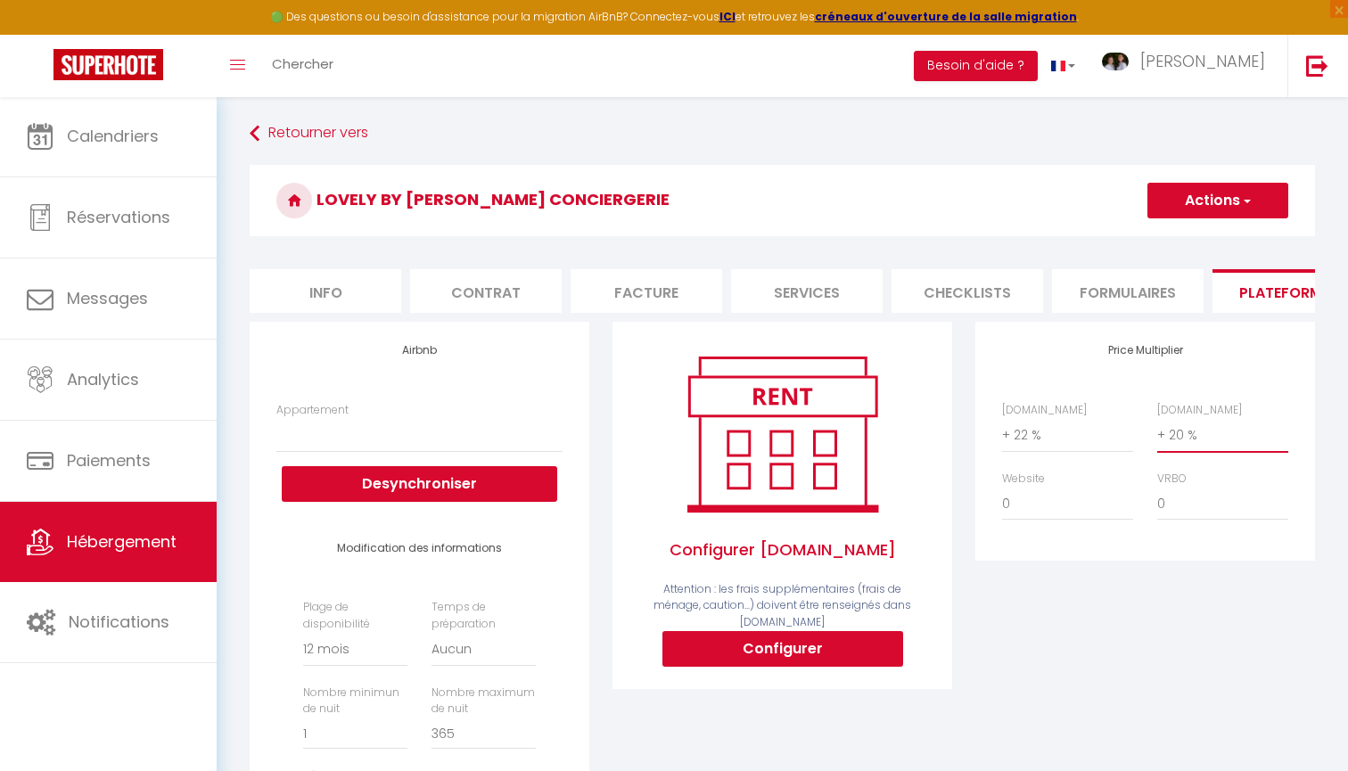
click at [1208, 192] on button "Actions" at bounding box center [1218, 201] width 141 height 36
click at [1189, 239] on link "Enregistrer" at bounding box center [1217, 239] width 141 height 23
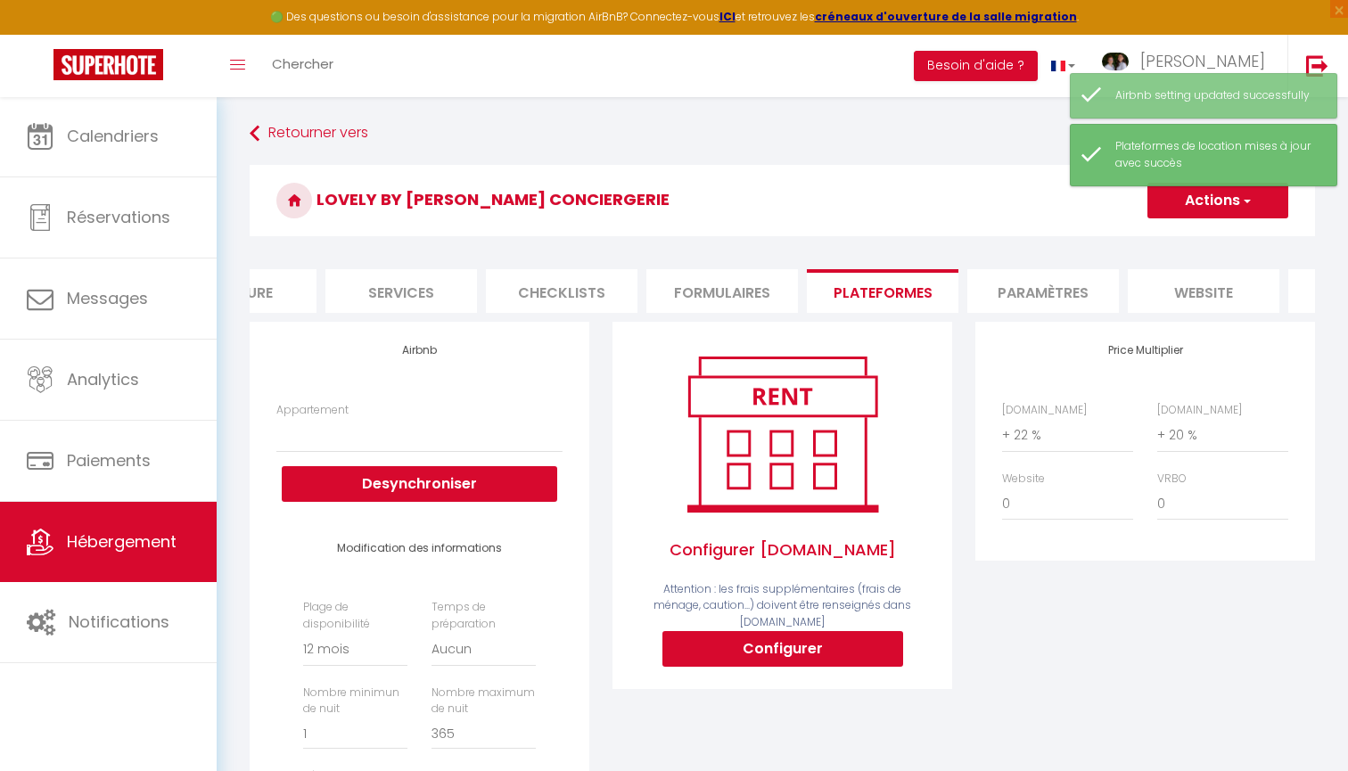
scroll to position [0, 412]
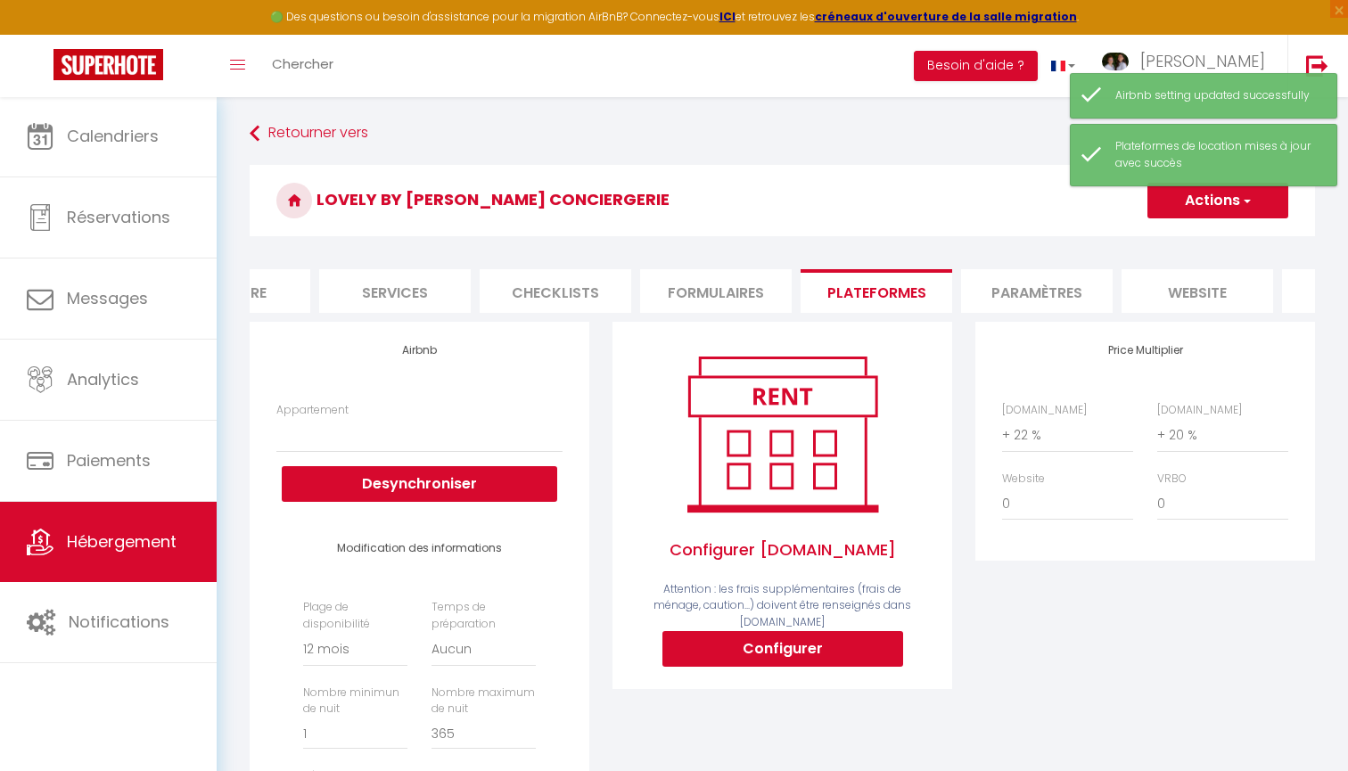
click at [1022, 288] on li "Paramètres" at bounding box center [1037, 291] width 152 height 44
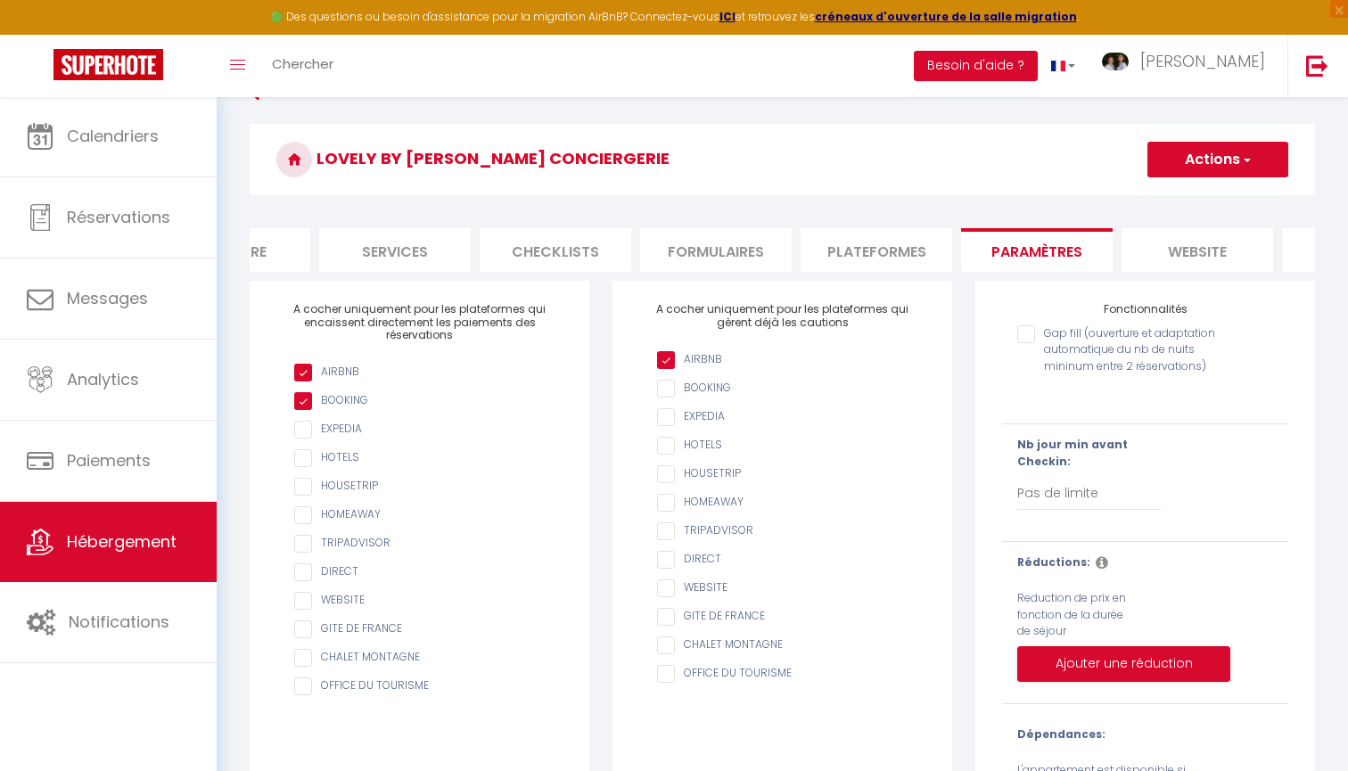
scroll to position [37, 0]
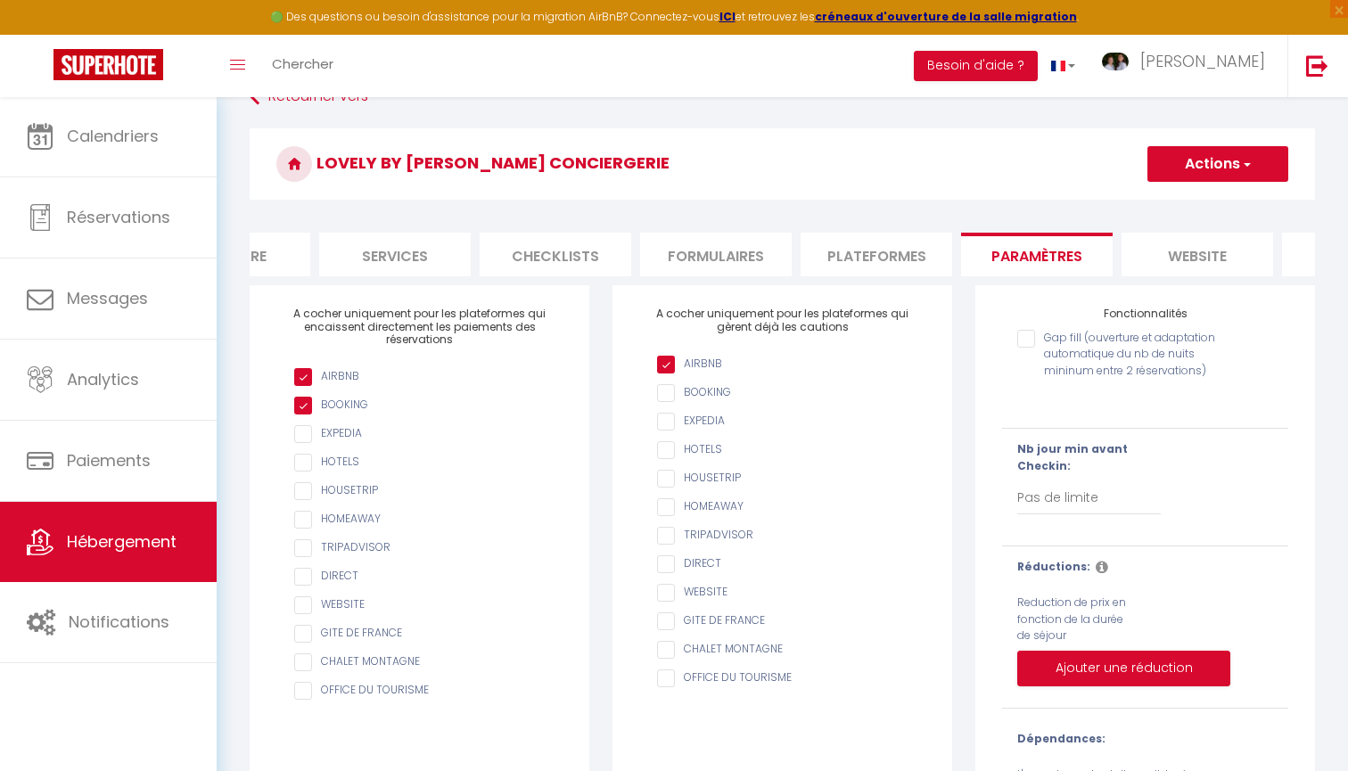
click at [1212, 260] on li "website" at bounding box center [1198, 255] width 152 height 44
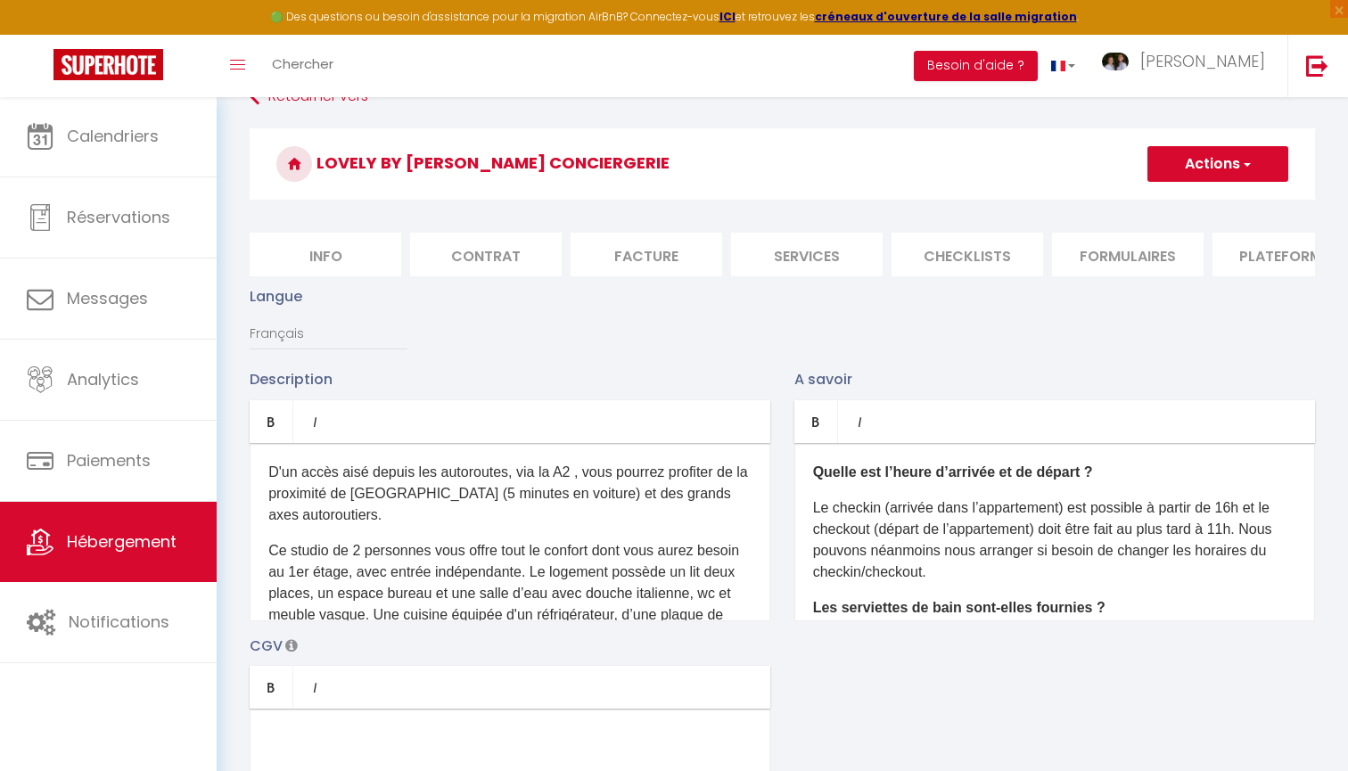
click at [1163, 173] on button "Actions" at bounding box center [1218, 164] width 141 height 36
click at [1181, 202] on input "Enregistrer" at bounding box center [1198, 203] width 66 height 18
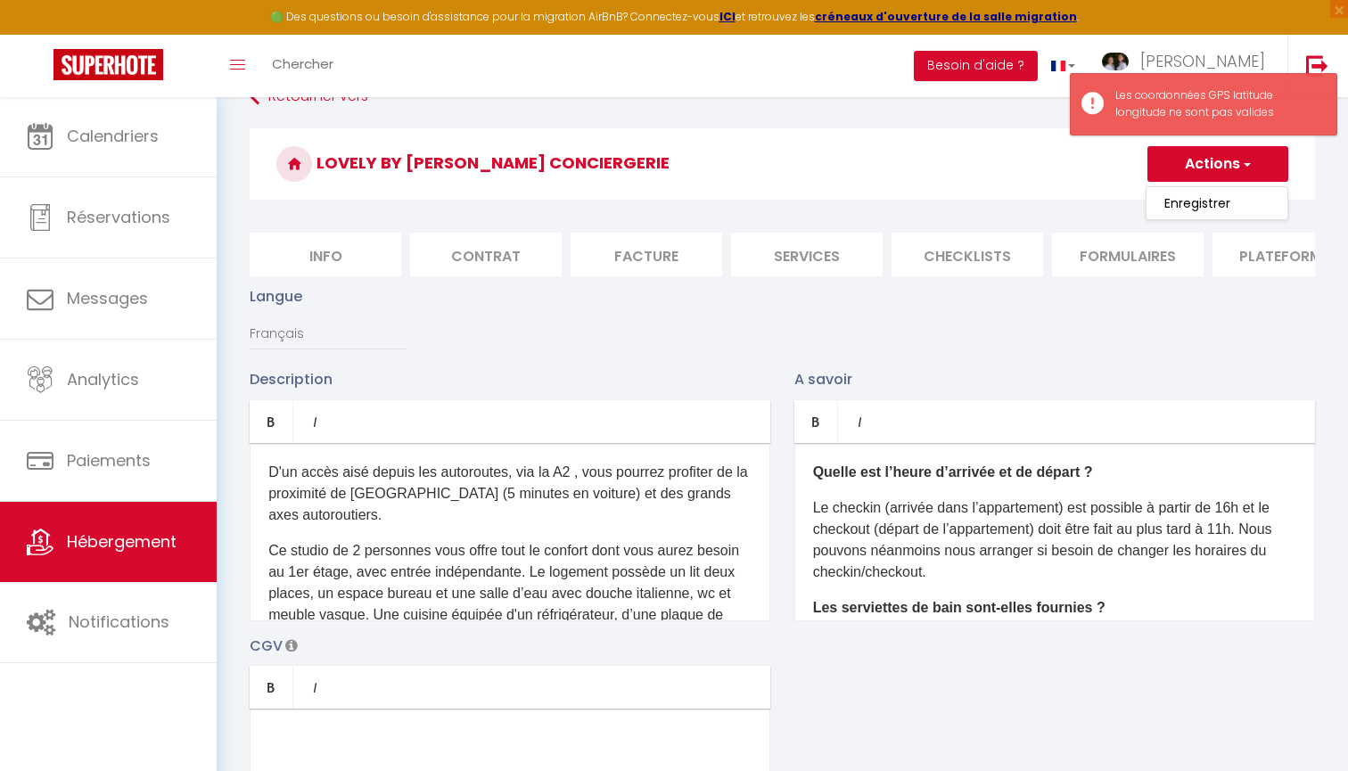
click at [1112, 254] on li "Formulaires" at bounding box center [1128, 255] width 152 height 44
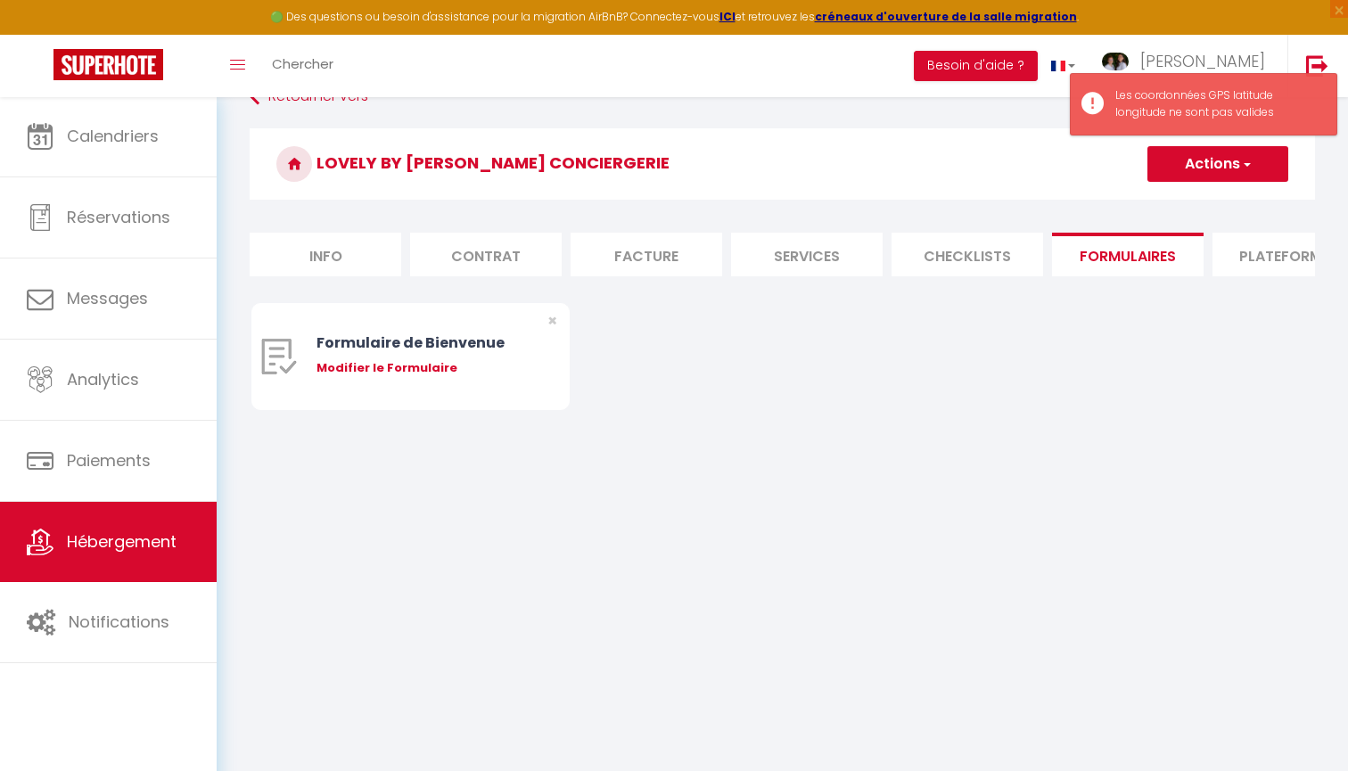
click at [1267, 255] on li "Plateformes" at bounding box center [1289, 255] width 152 height 44
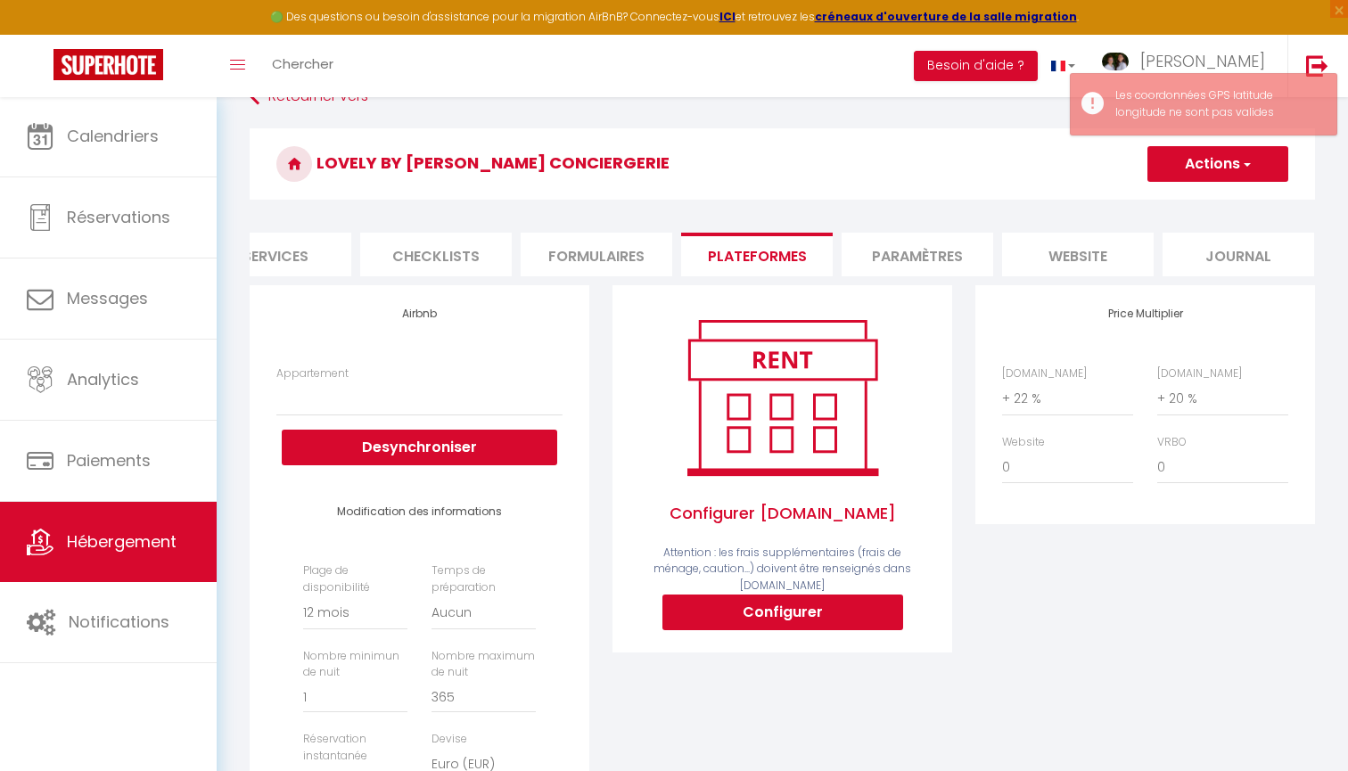
scroll to position [0, 531]
click at [1088, 255] on li "website" at bounding box center [1079, 255] width 152 height 44
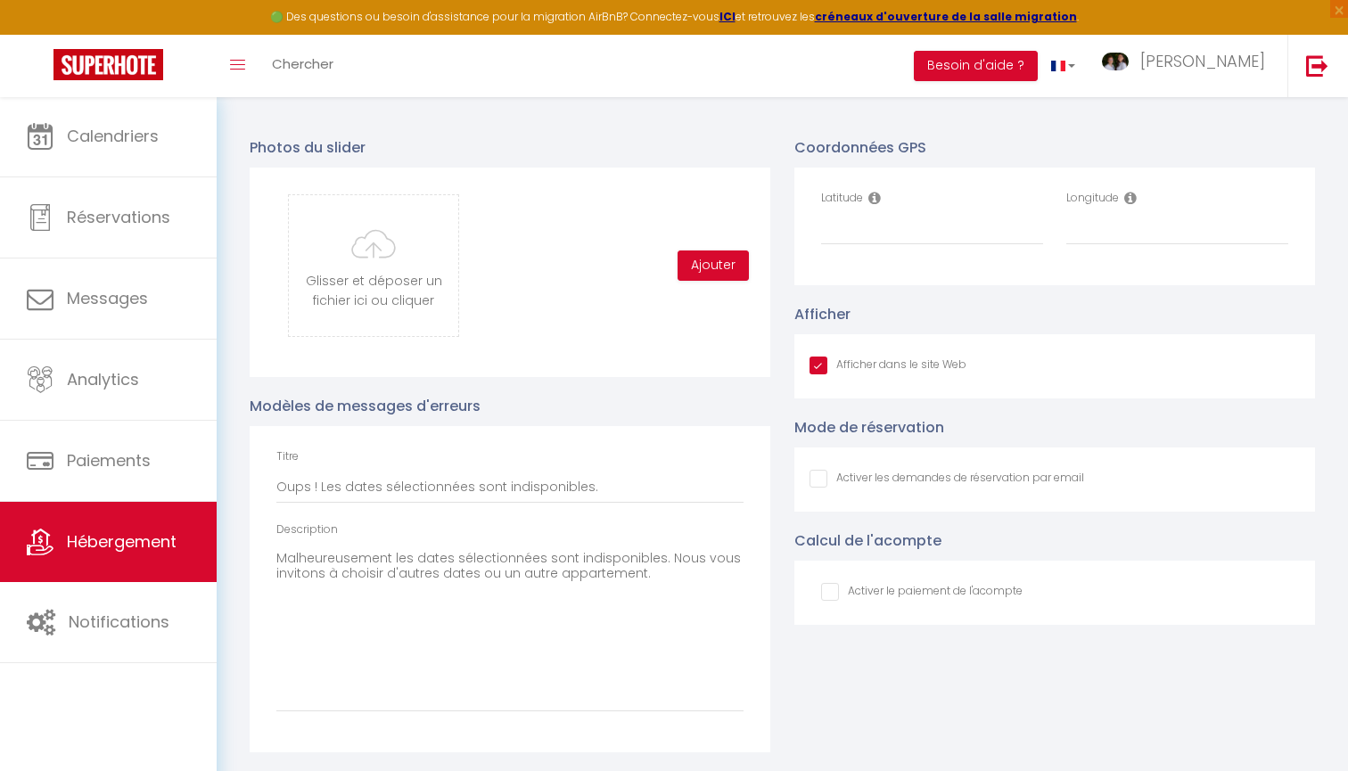
scroll to position [1851, 0]
click at [855, 237] on input "Latitude" at bounding box center [932, 230] width 222 height 32
paste input "45.7761306"
click at [1113, 231] on input "Longitude" at bounding box center [1178, 230] width 222 height 32
paste input "3.0676980"
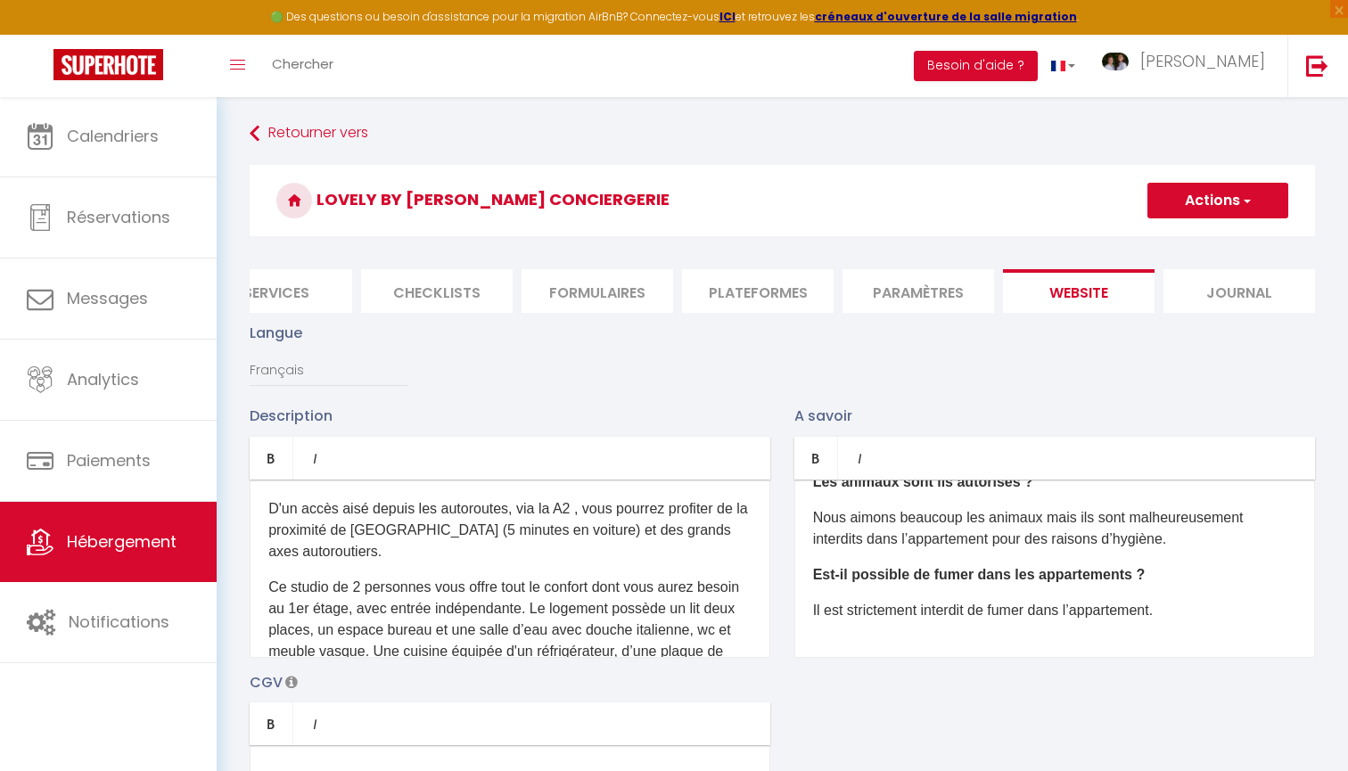
scroll to position [0, 0]
click at [1215, 198] on button "Actions" at bounding box center [1218, 201] width 141 height 36
click at [1200, 229] on link "Enregistrer" at bounding box center [1217, 239] width 141 height 23
click at [1204, 201] on button "Actions" at bounding box center [1218, 201] width 141 height 36
click at [1201, 240] on input "Enregistrer" at bounding box center [1198, 240] width 66 height 18
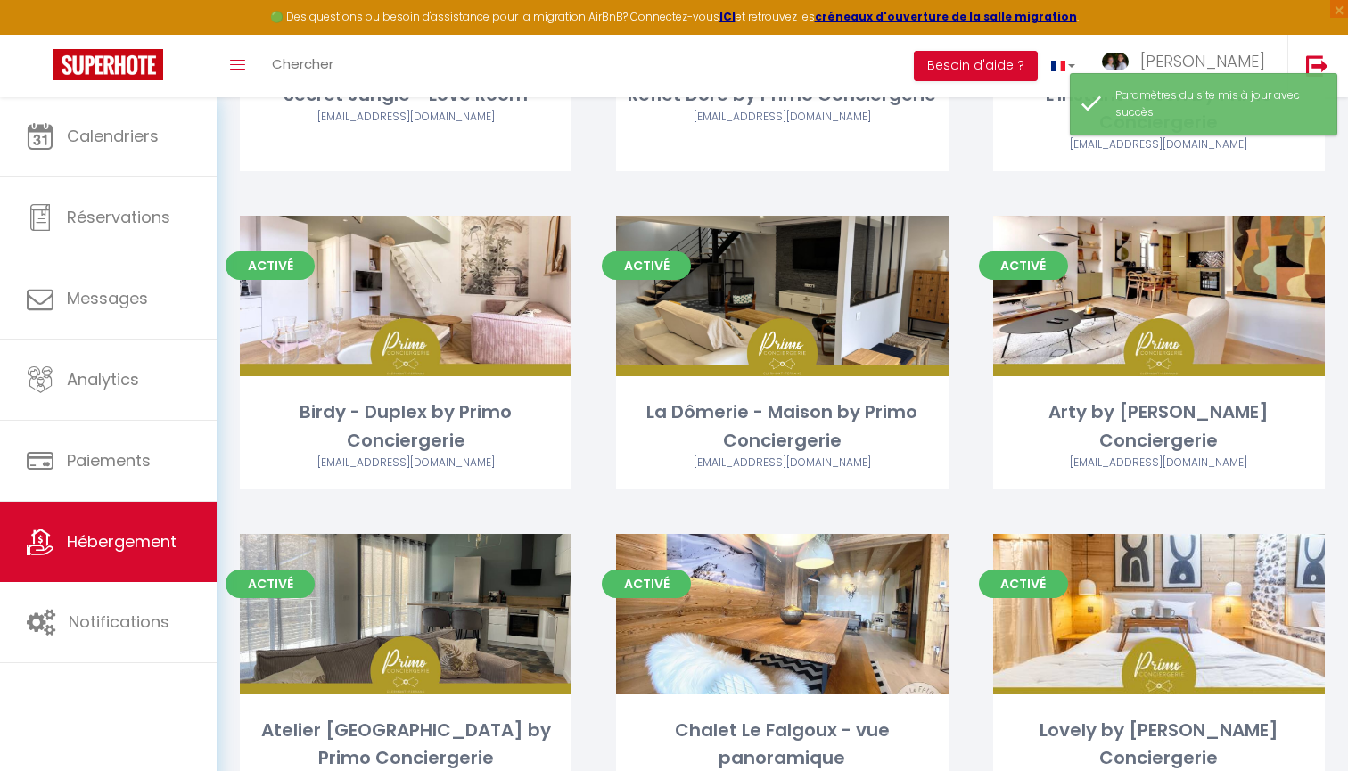
scroll to position [934, 0]
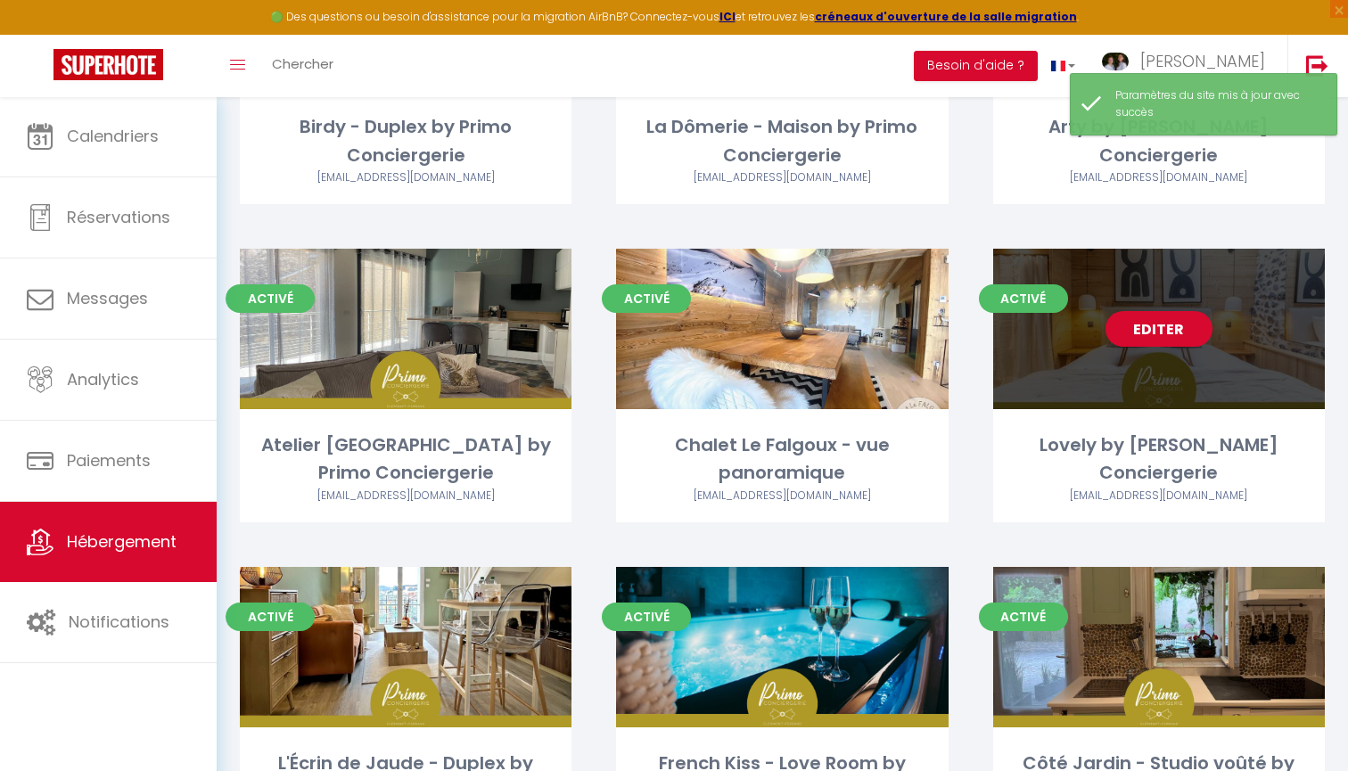
click at [1167, 324] on link "Editer" at bounding box center [1159, 329] width 107 height 36
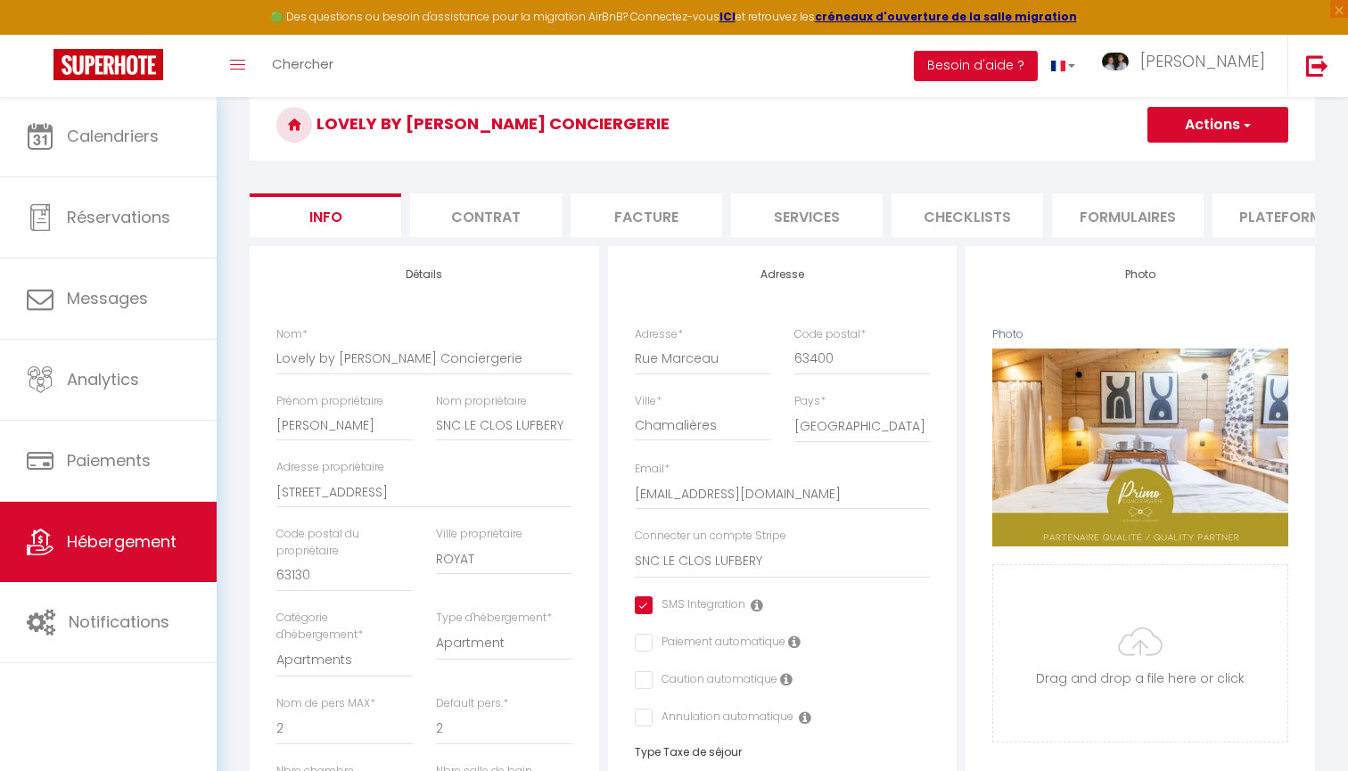
scroll to position [30, 0]
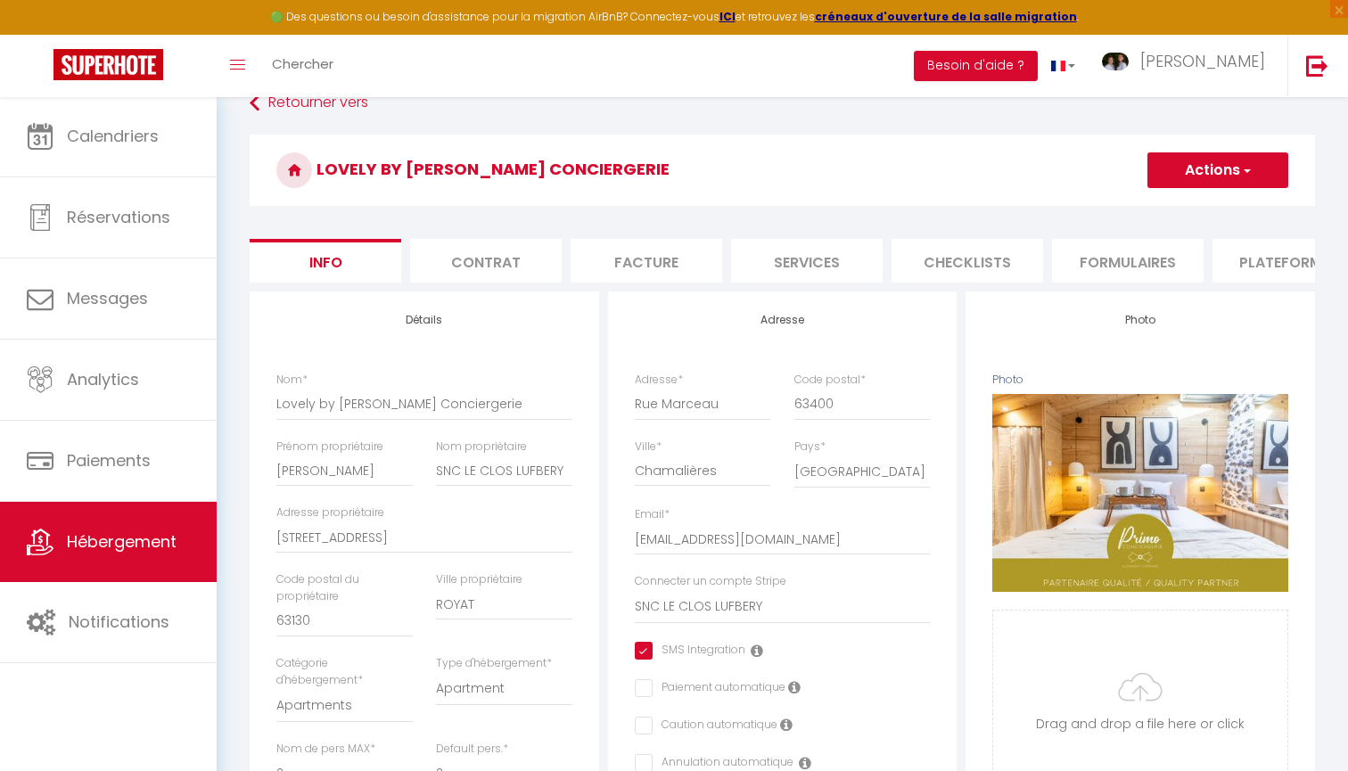
click at [515, 256] on li "Contrat" at bounding box center [486, 261] width 152 height 44
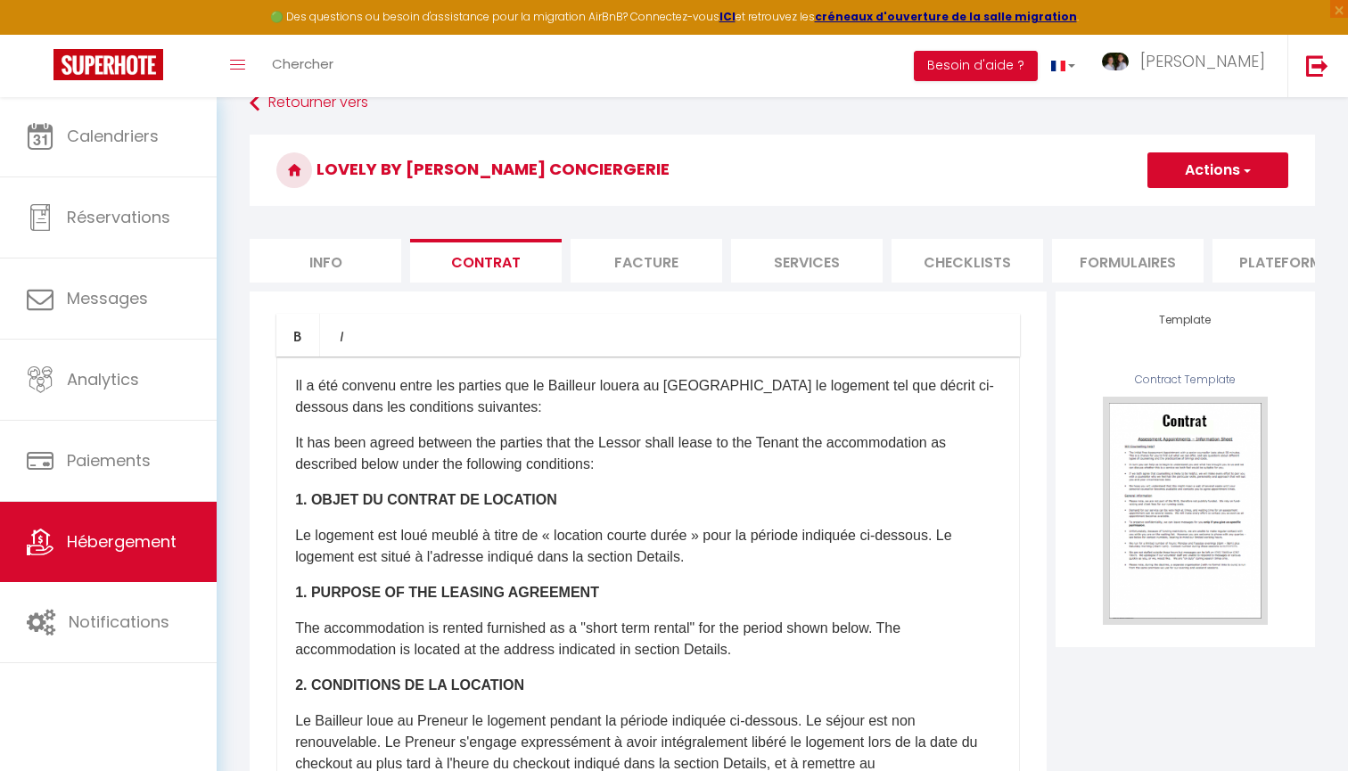
click at [664, 259] on li "Facture" at bounding box center [647, 261] width 152 height 44
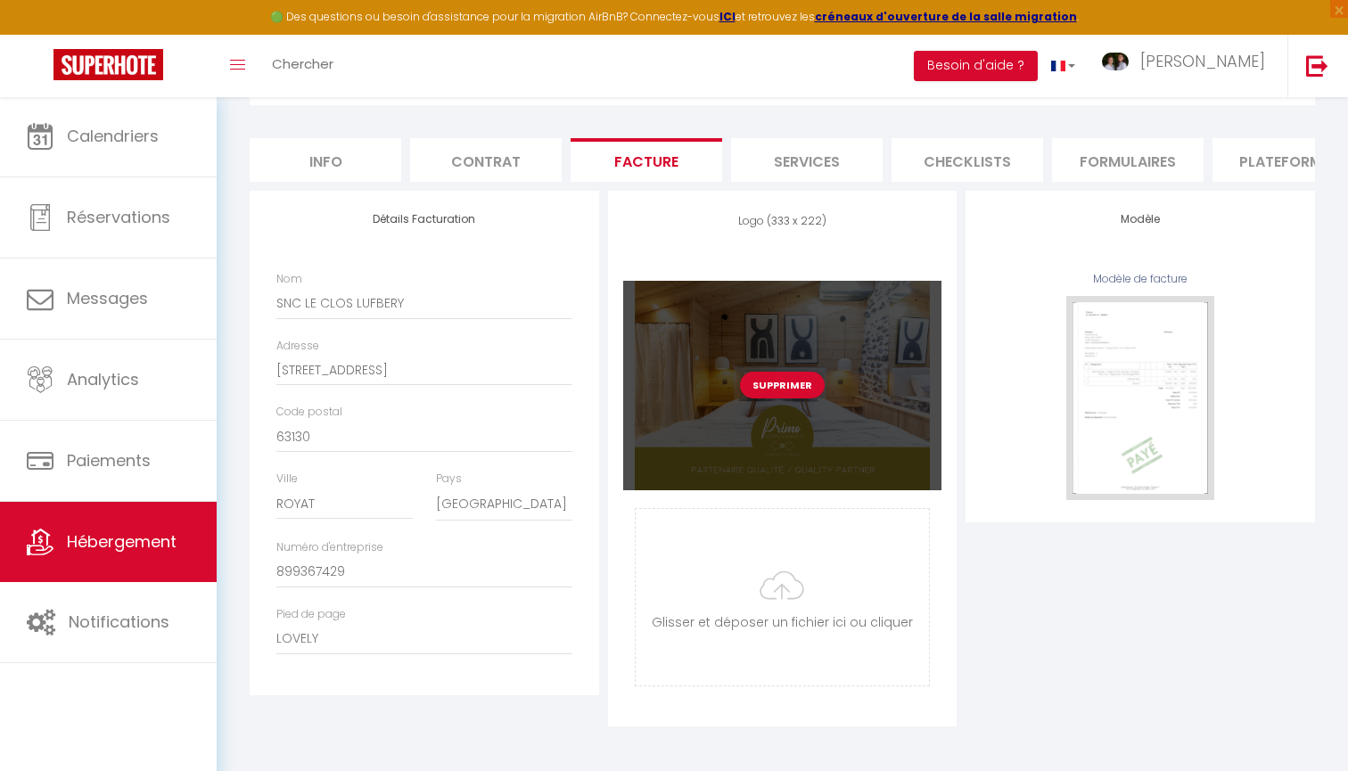
scroll to position [130, 0]
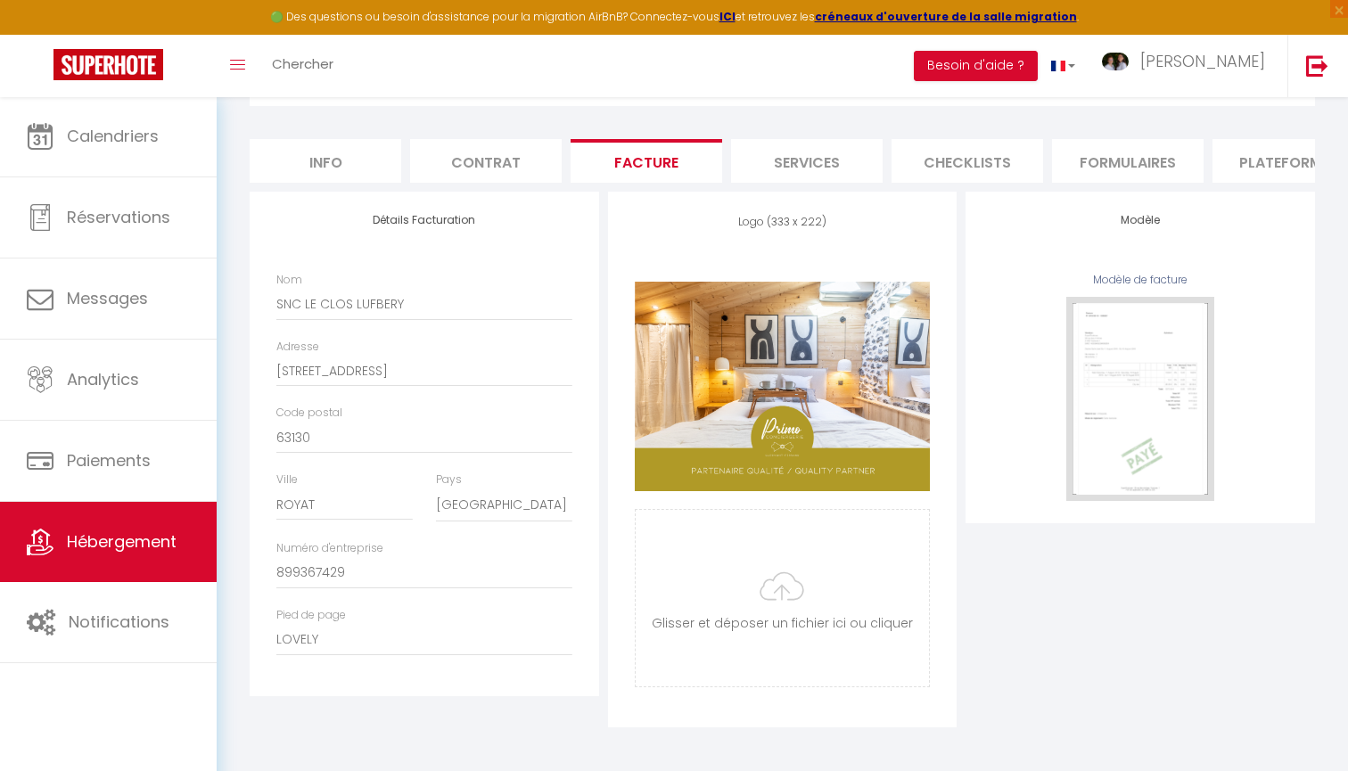
click at [796, 150] on li "Services" at bounding box center [807, 161] width 152 height 44
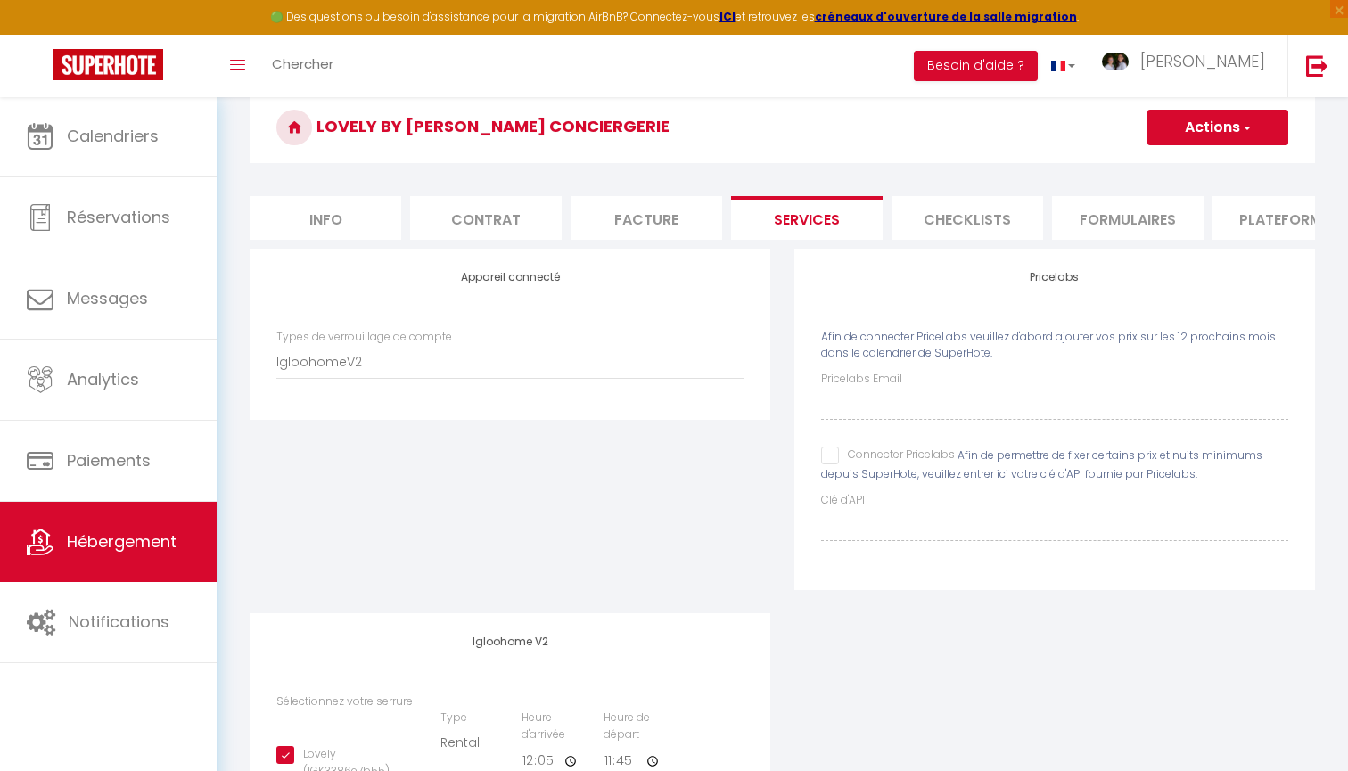
scroll to position [66, 0]
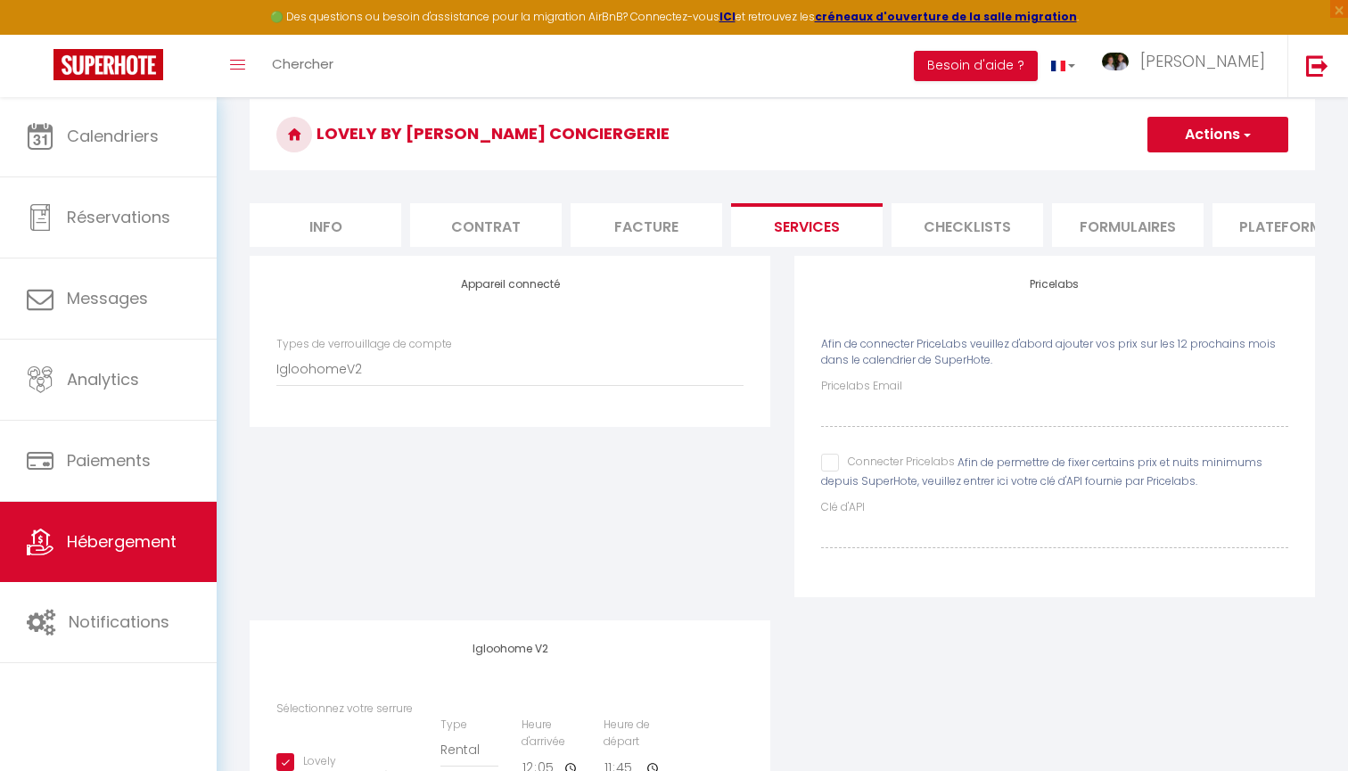
click at [923, 225] on li "Checklists" at bounding box center [968, 225] width 152 height 44
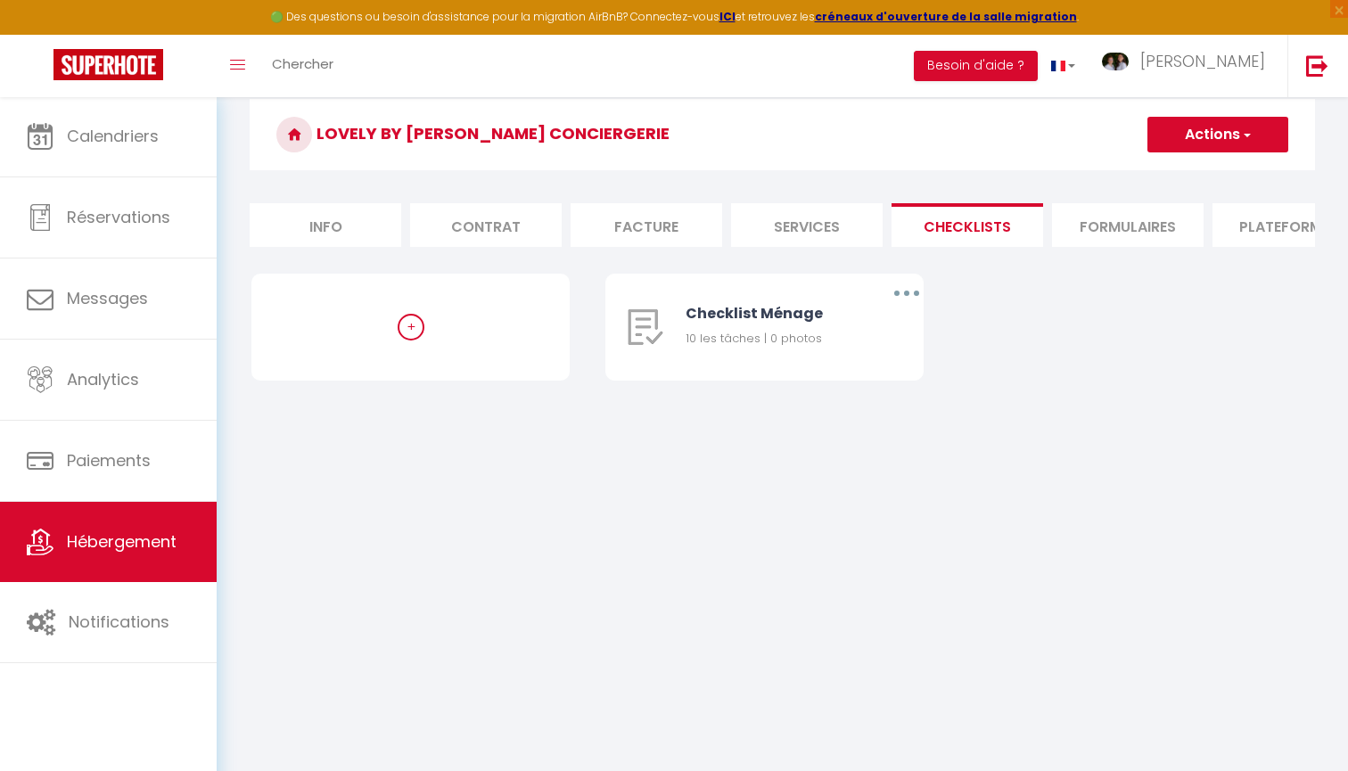
click at [1084, 231] on li "Formulaires" at bounding box center [1128, 225] width 152 height 44
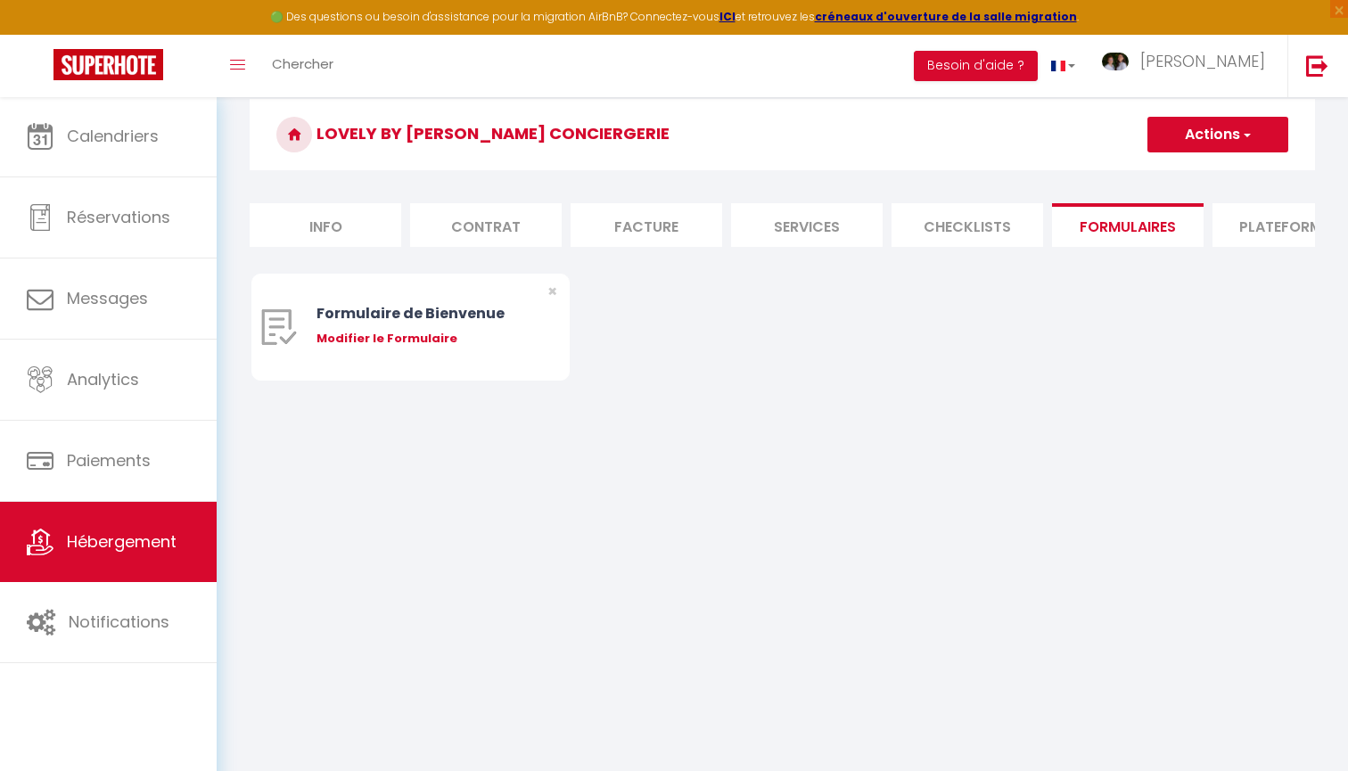
click at [1017, 235] on li "Checklists" at bounding box center [968, 225] width 152 height 44
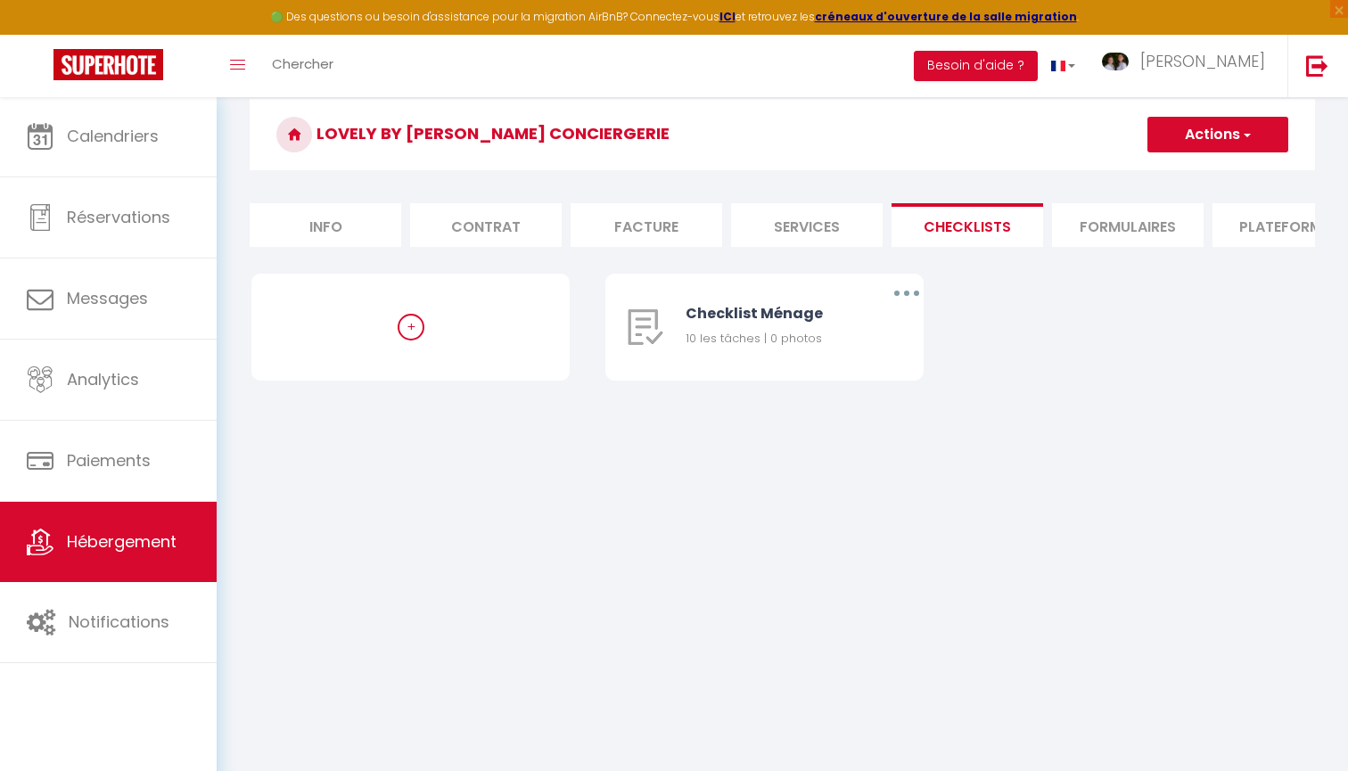
click at [1096, 237] on li "Formulaires" at bounding box center [1128, 225] width 152 height 44
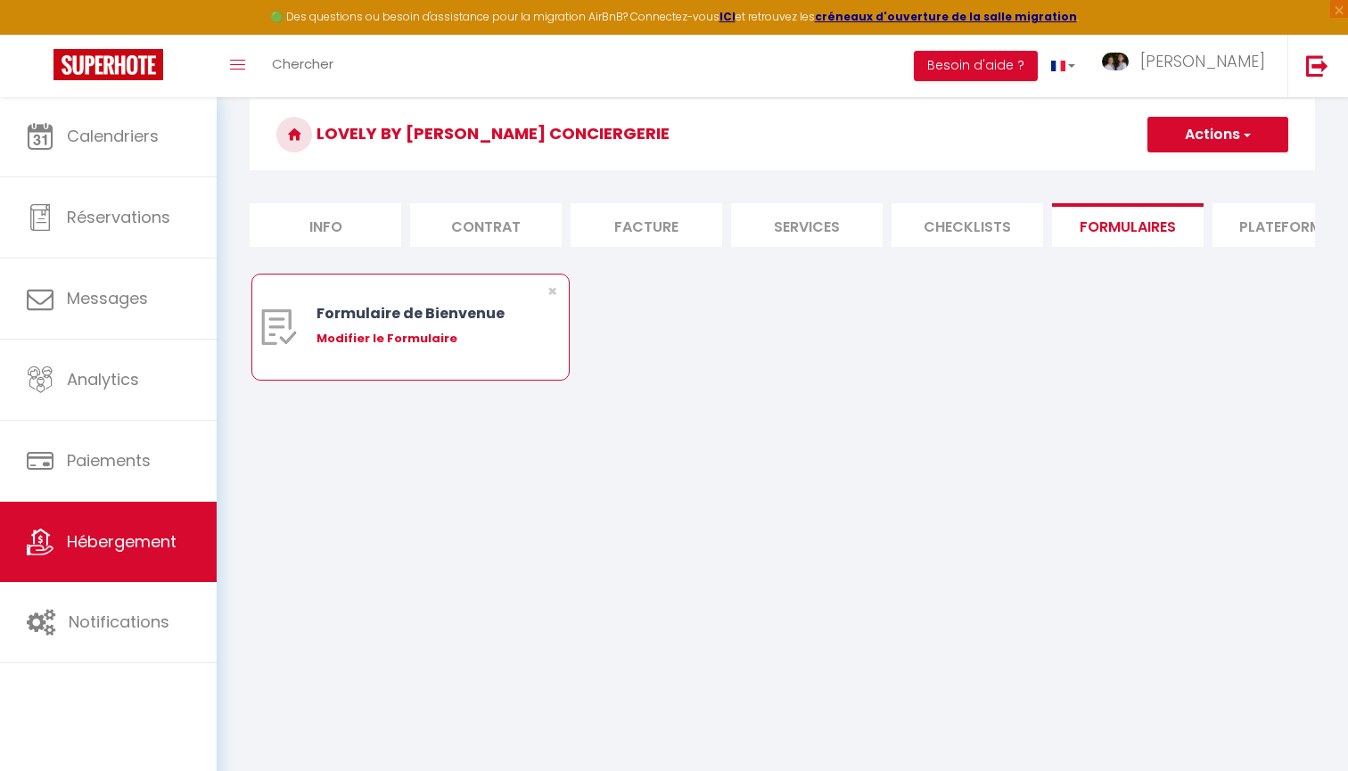
click at [421, 339] on div "Modifier le Formulaire" at bounding box center [424, 339] width 214 height 18
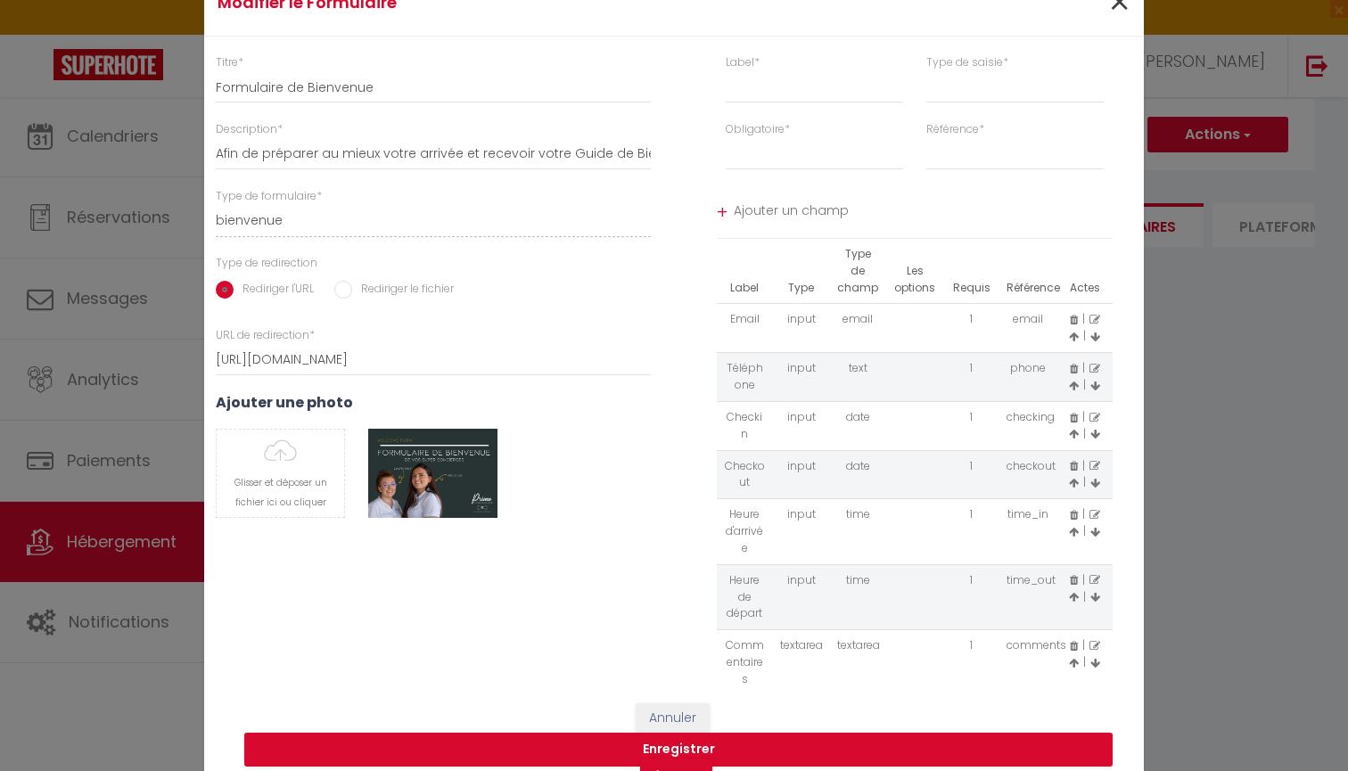
click at [1125, 14] on span "×" at bounding box center [1120, 3] width 22 height 54
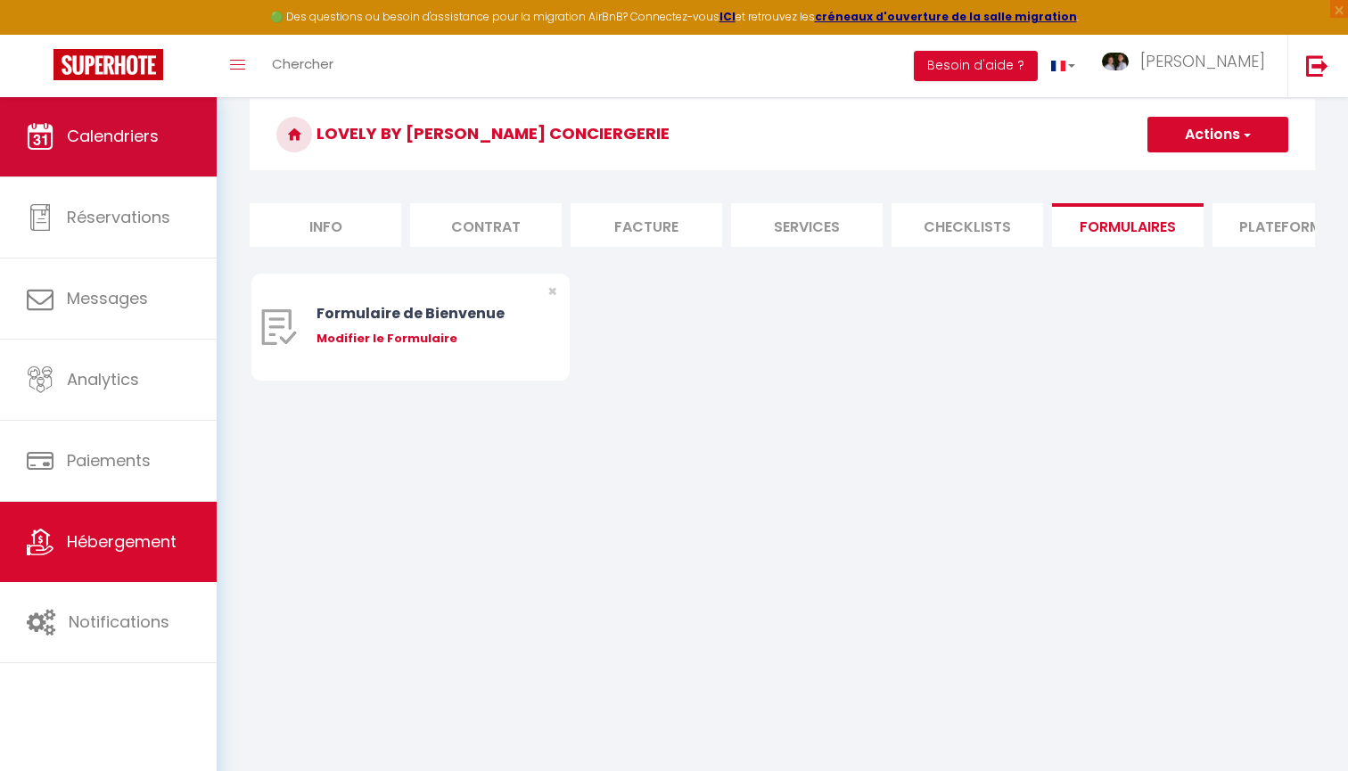
click at [87, 158] on link "Calendriers" at bounding box center [108, 136] width 217 height 80
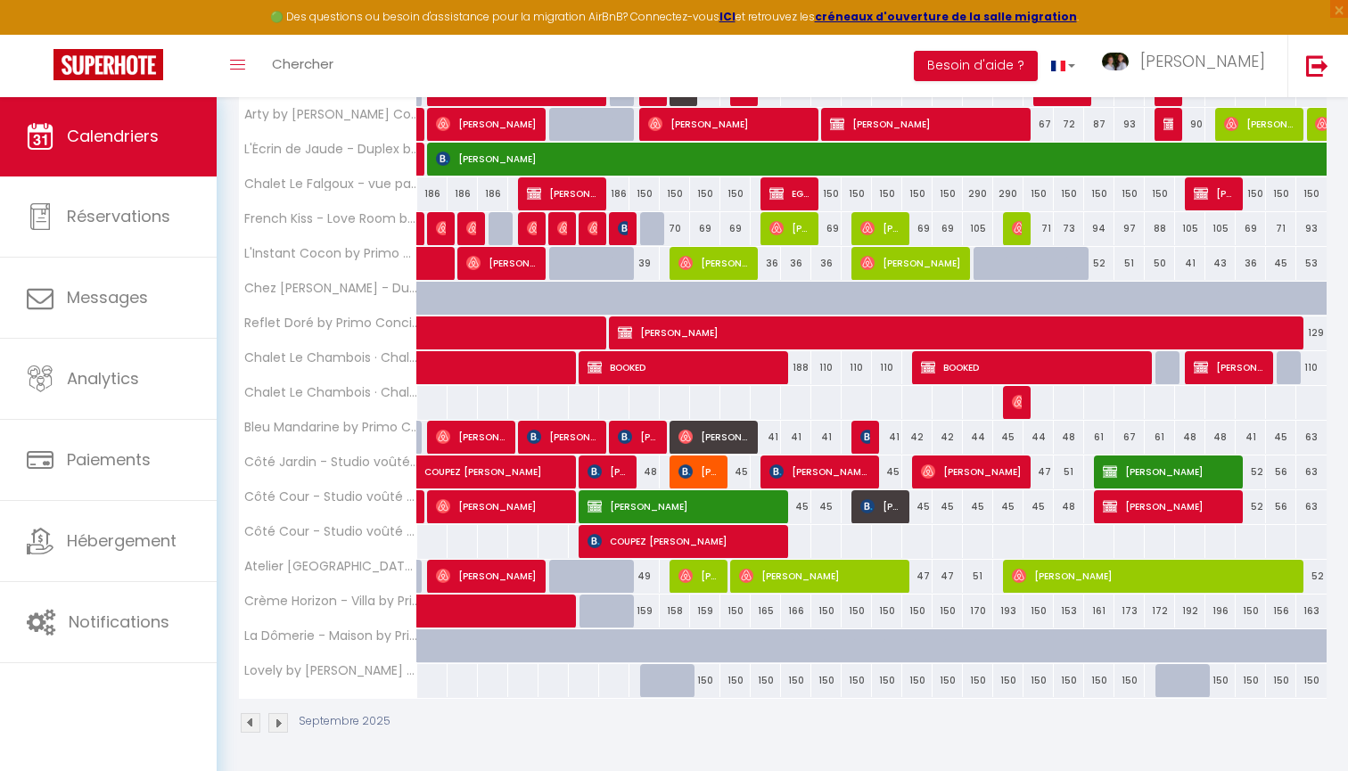
scroll to position [379, 0]
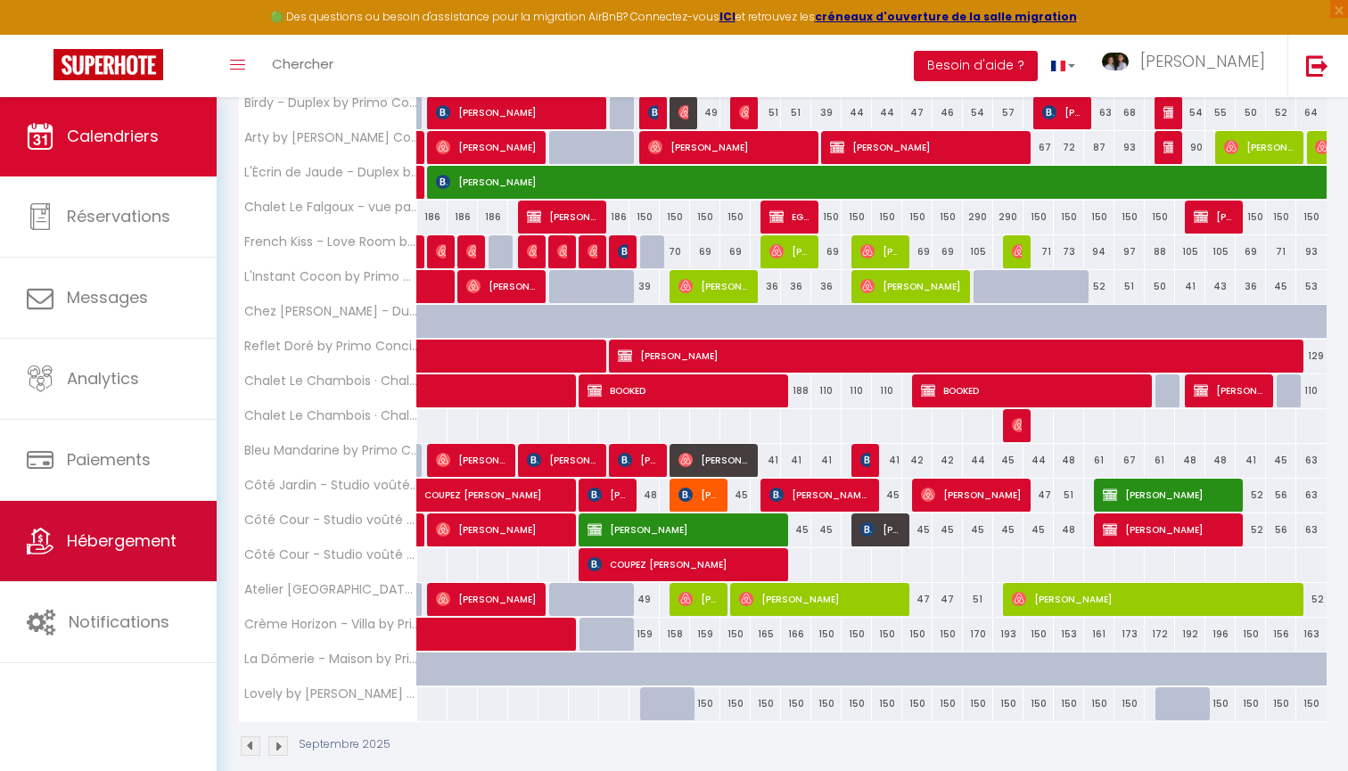
click at [114, 529] on link "Hébergement" at bounding box center [108, 541] width 217 height 80
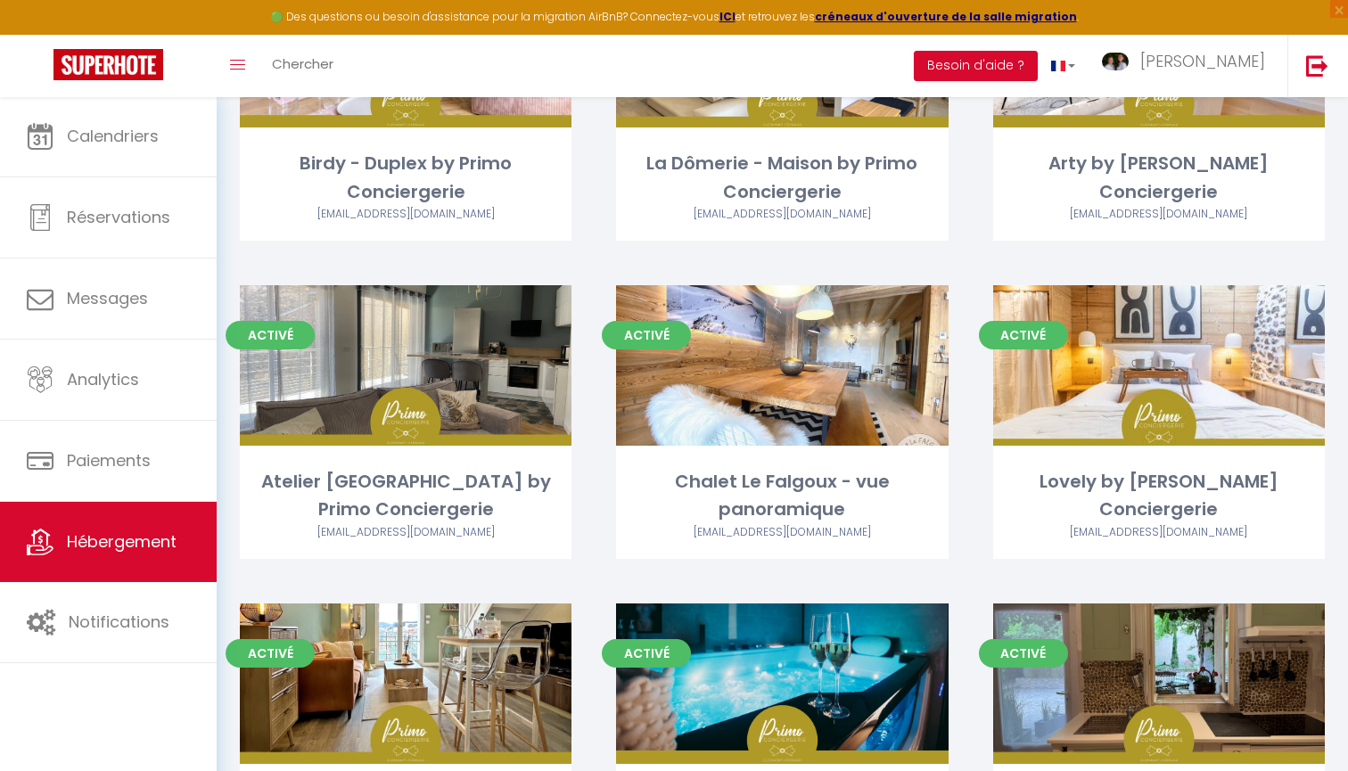
scroll to position [938, 0]
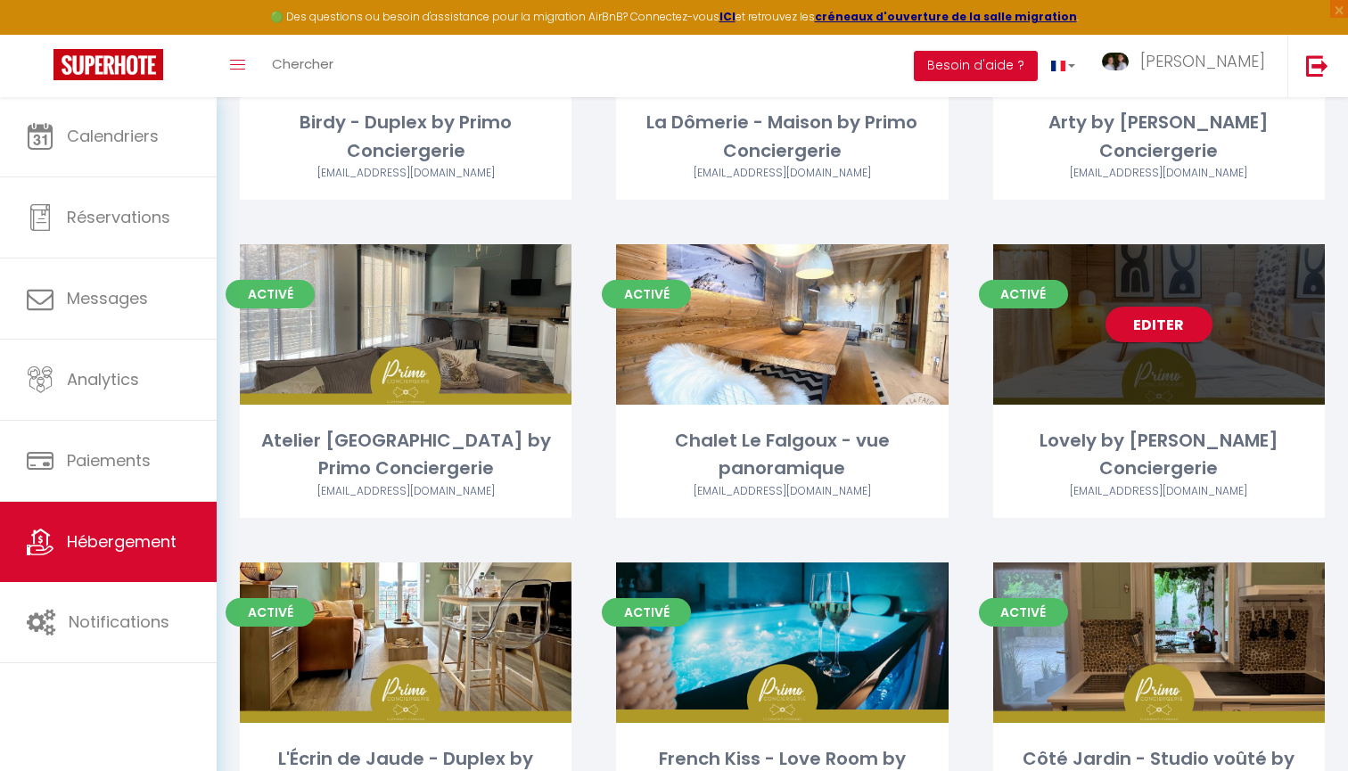
click at [1174, 327] on link "Editer" at bounding box center [1159, 325] width 107 height 36
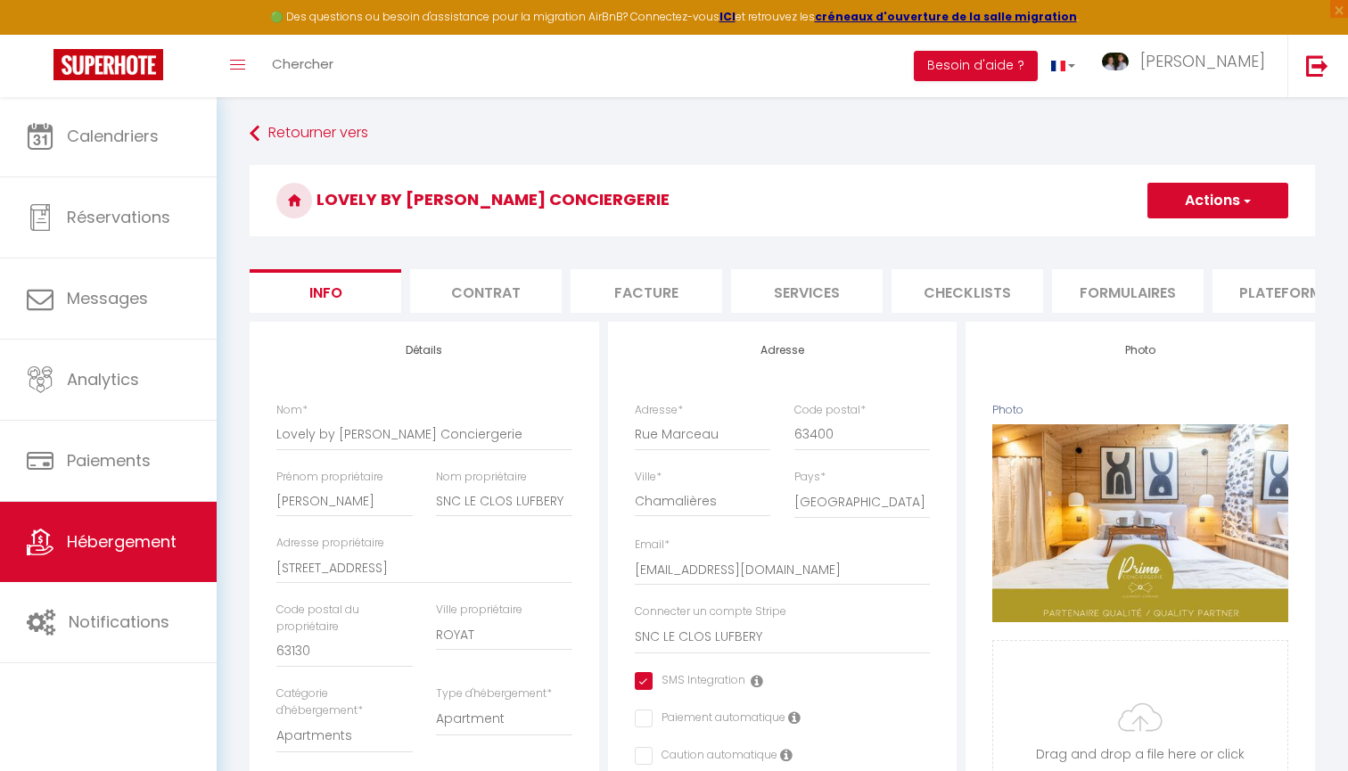
click at [922, 304] on li "Checklists" at bounding box center [968, 291] width 152 height 44
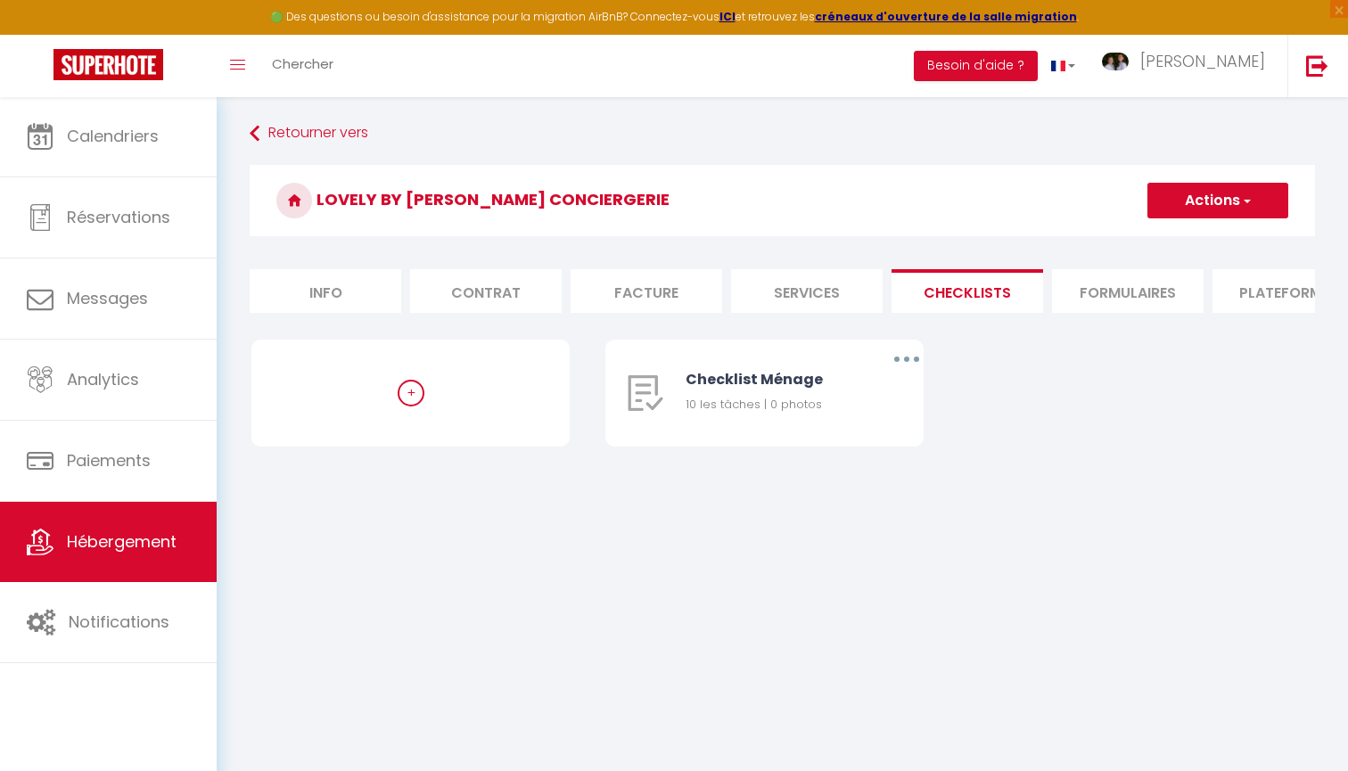
click at [842, 291] on li "Services" at bounding box center [807, 291] width 152 height 44
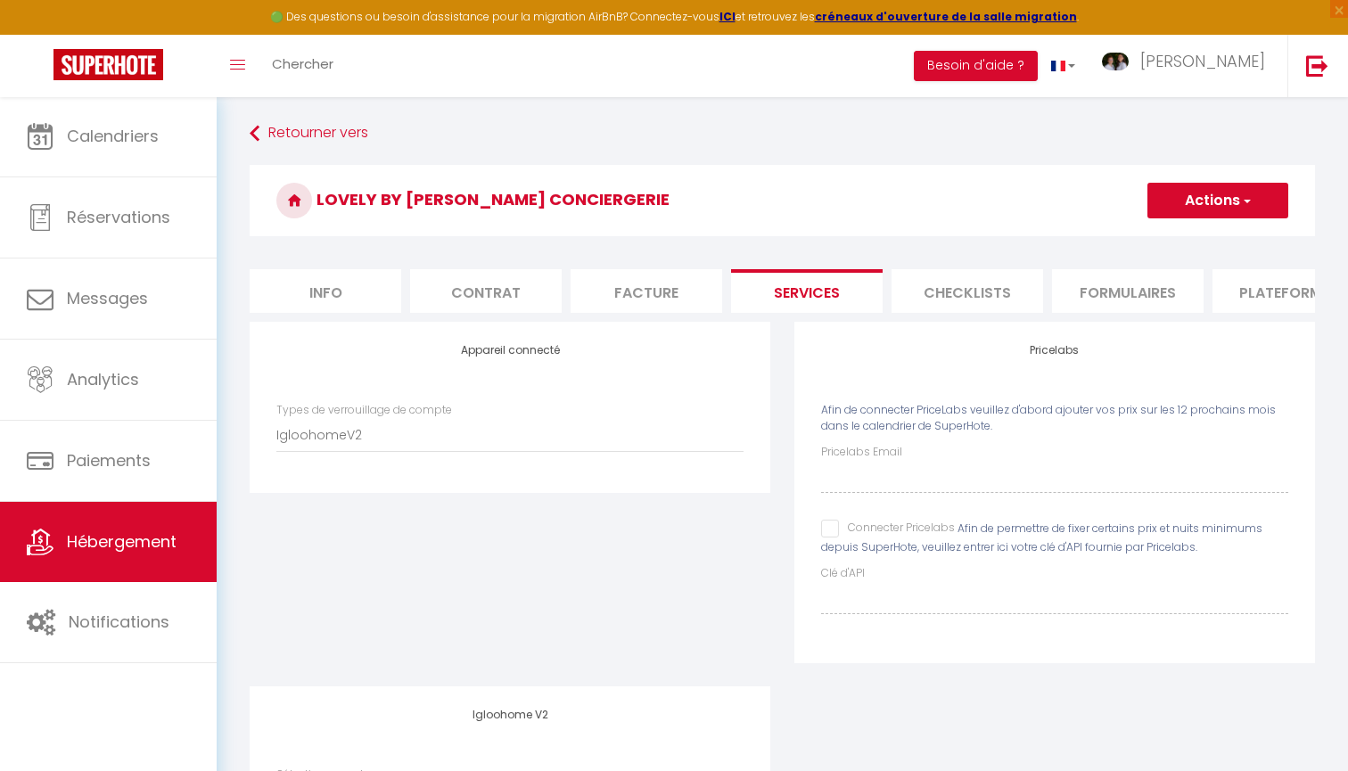
click at [827, 525] on input "Connecter Pricelabs" at bounding box center [888, 529] width 134 height 18
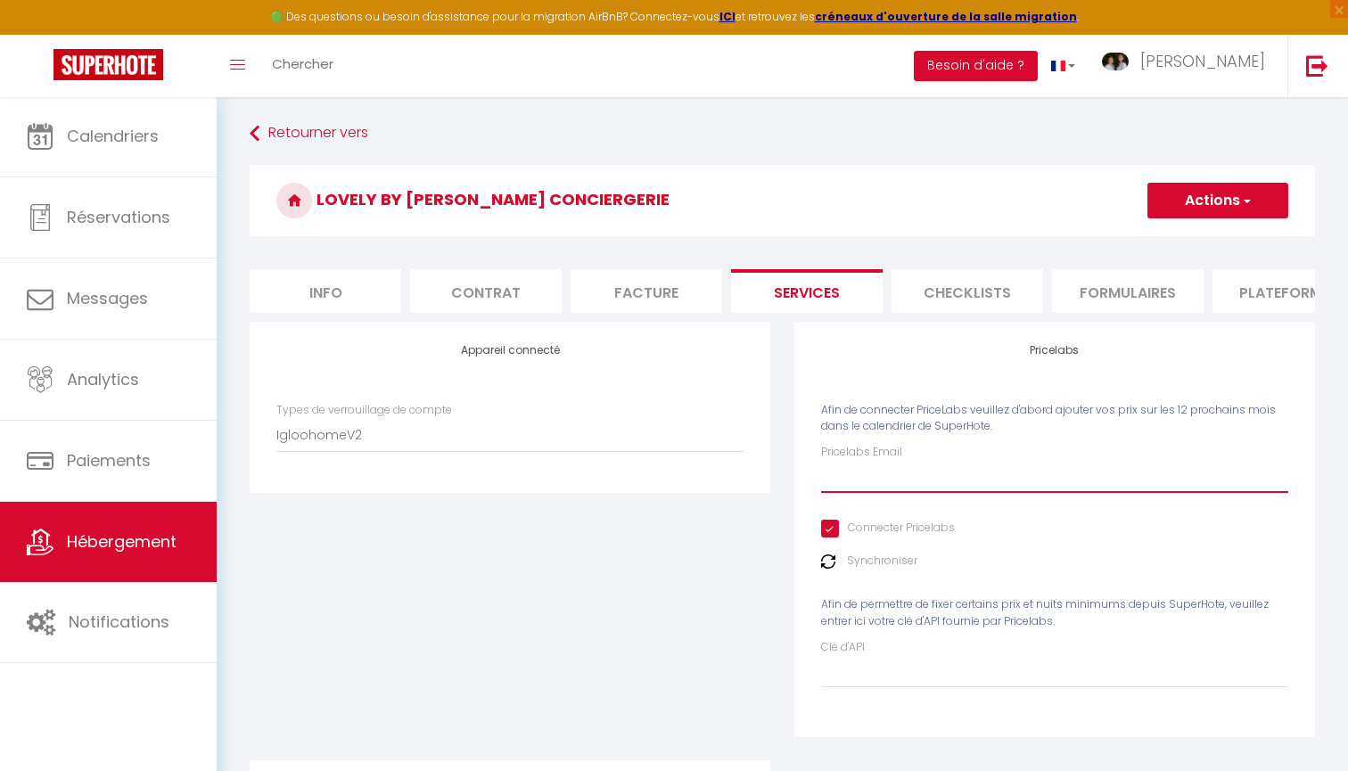
click at [883, 478] on input "Pricelabs Email" at bounding box center [1054, 477] width 467 height 32
click at [1222, 211] on button "Actions" at bounding box center [1218, 201] width 141 height 36
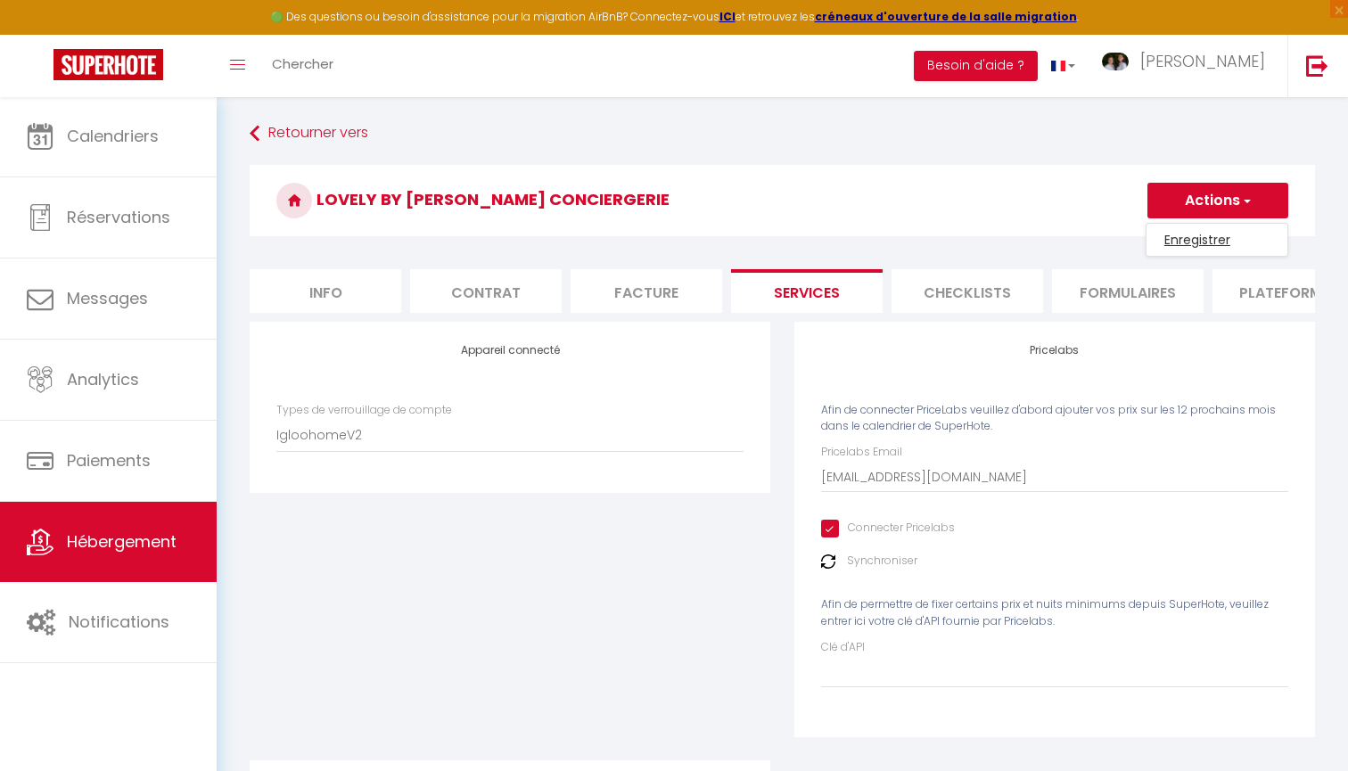
click at [1202, 239] on link "Enregistrer" at bounding box center [1217, 239] width 141 height 23
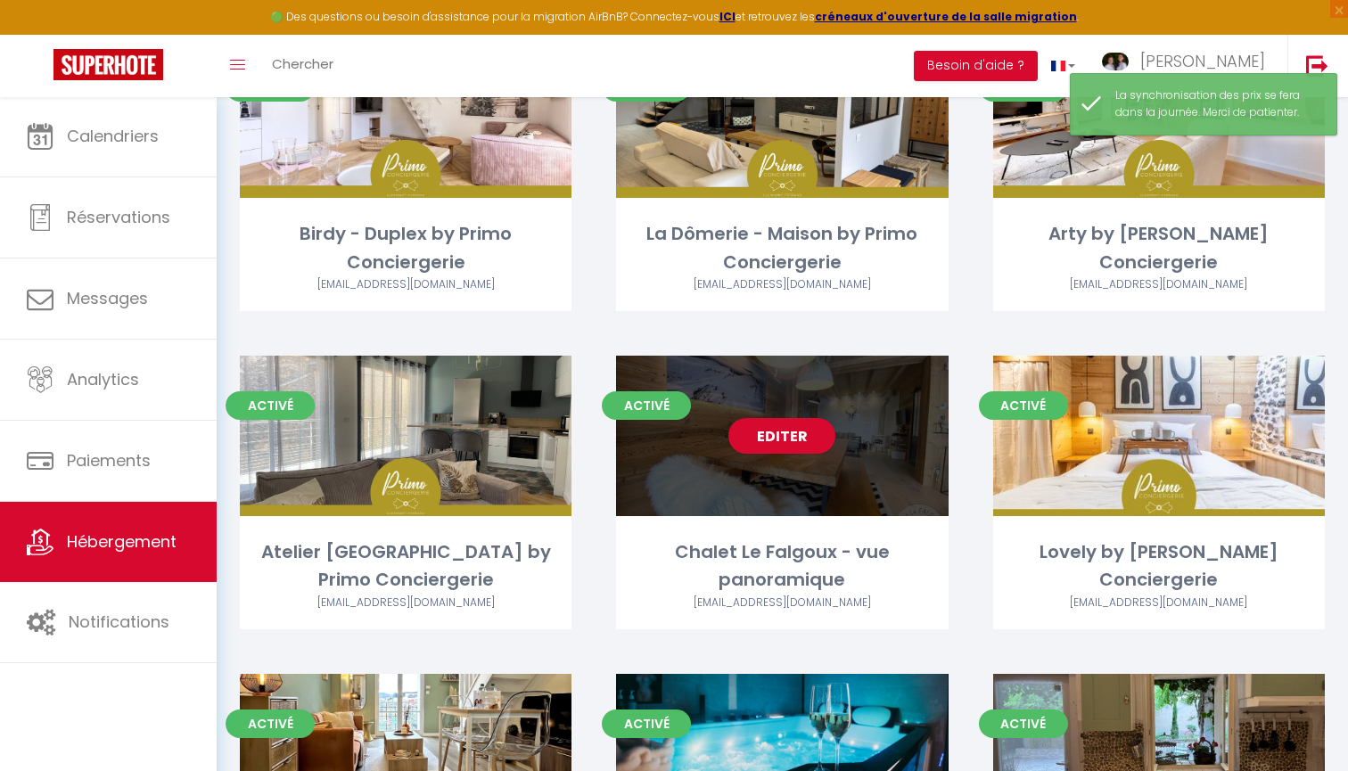
scroll to position [880, 0]
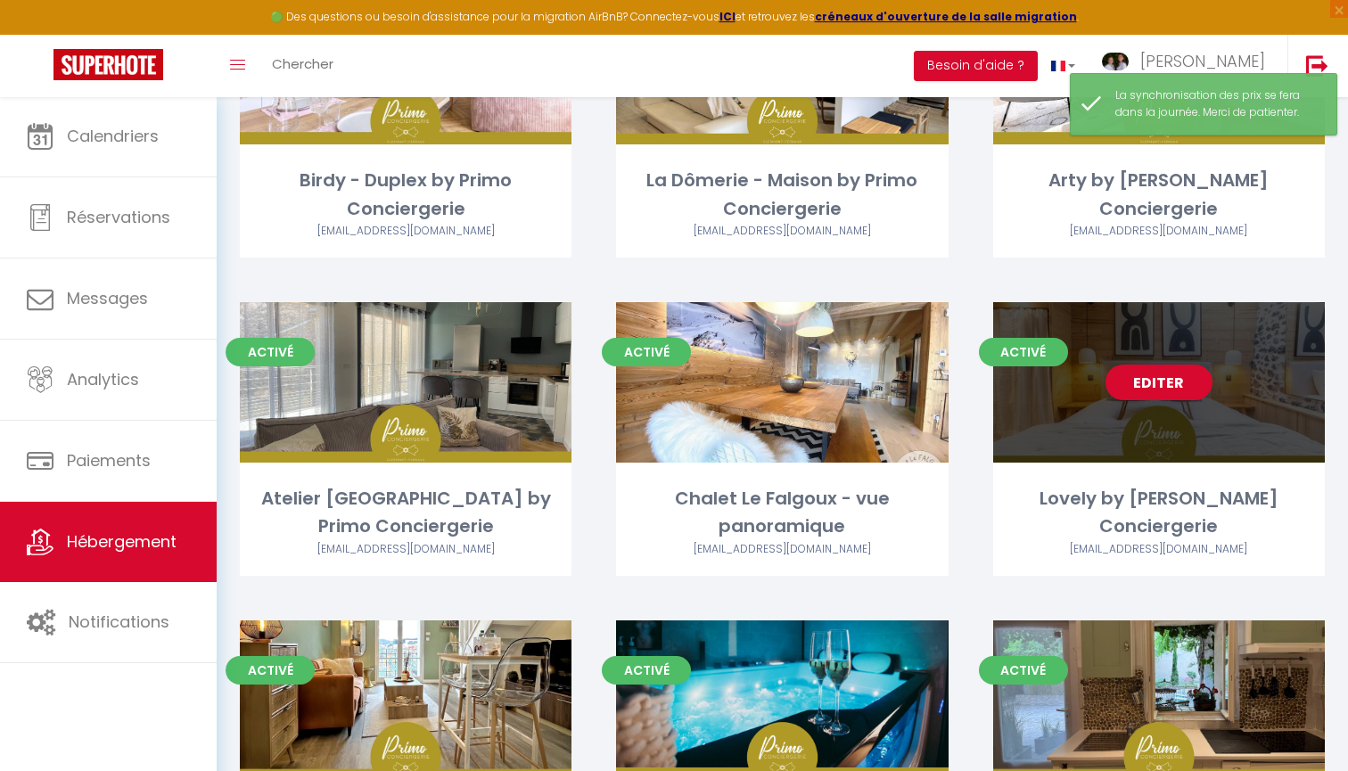
click at [1143, 369] on link "Editer" at bounding box center [1159, 383] width 107 height 36
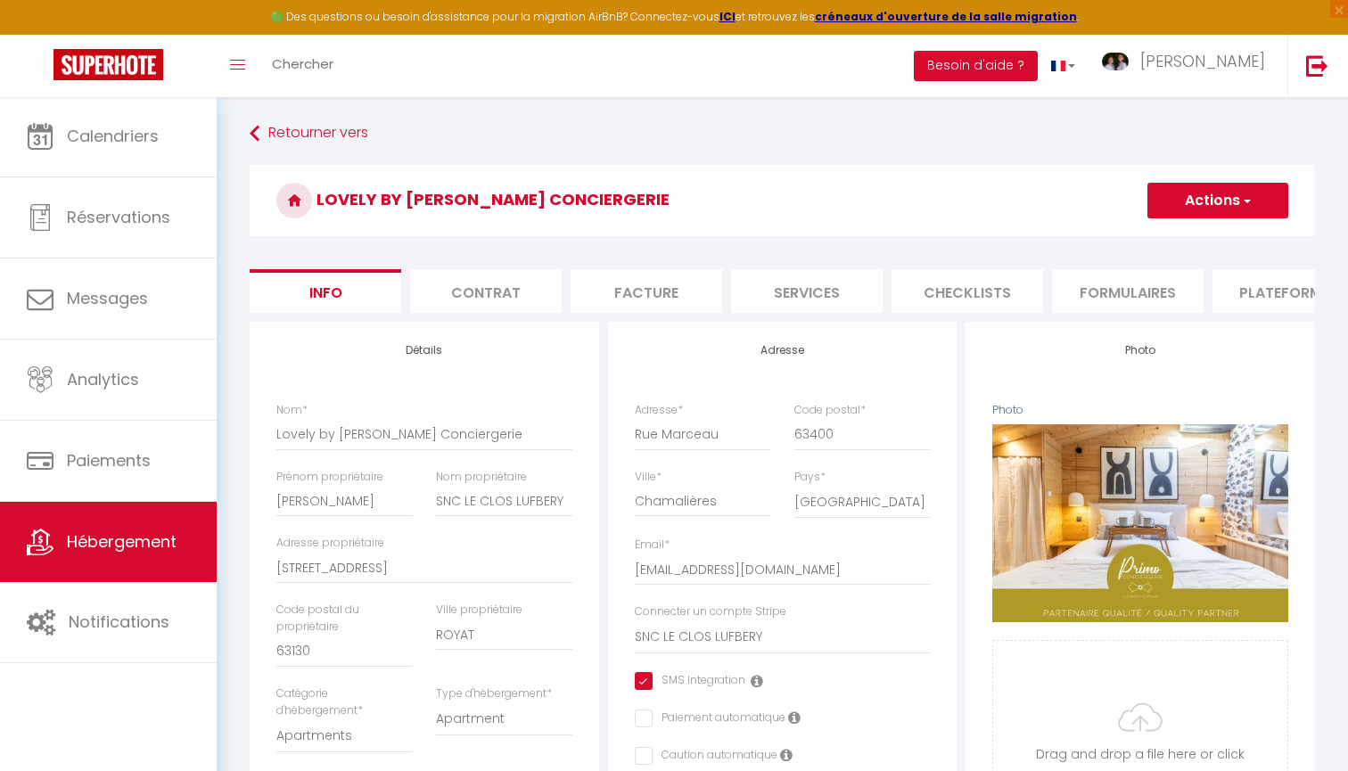
click at [971, 294] on li "Checklists" at bounding box center [968, 291] width 152 height 44
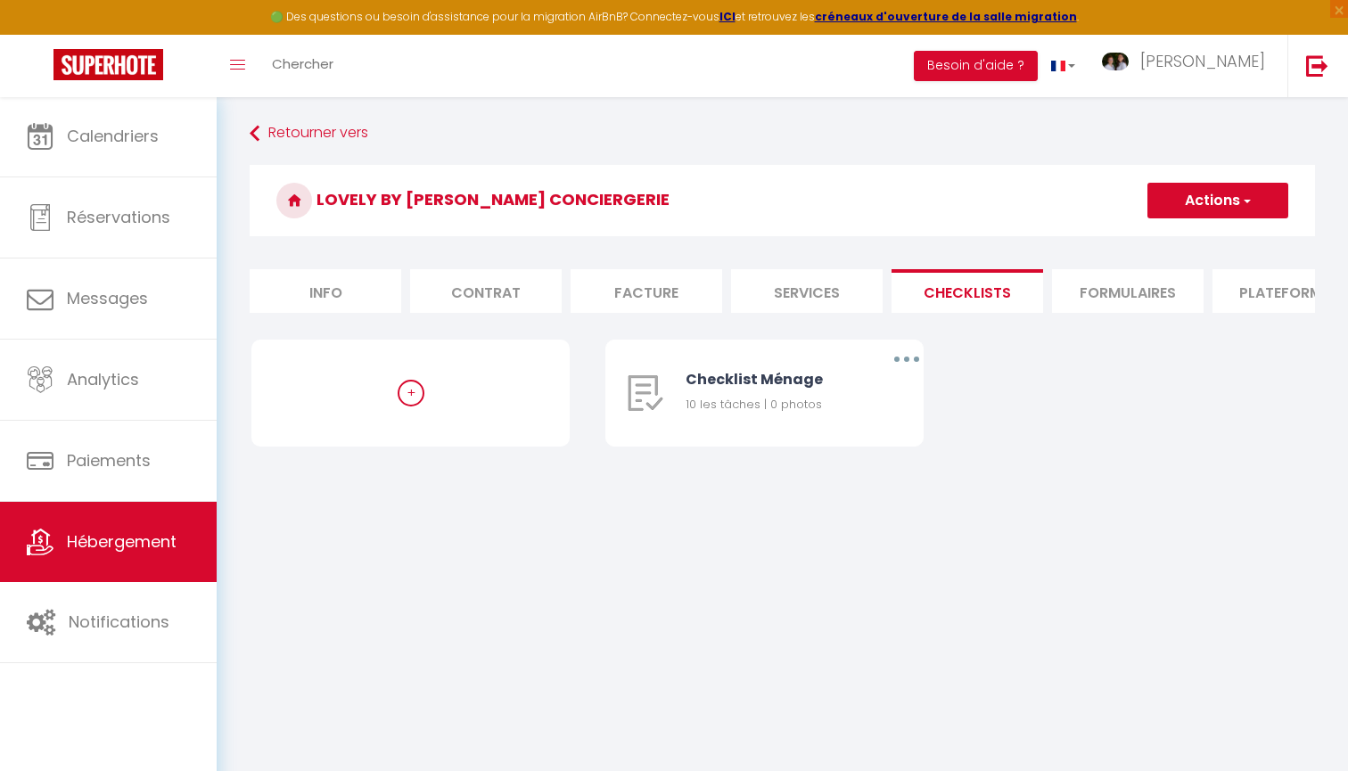
click at [823, 283] on li "Services" at bounding box center [807, 291] width 152 height 44
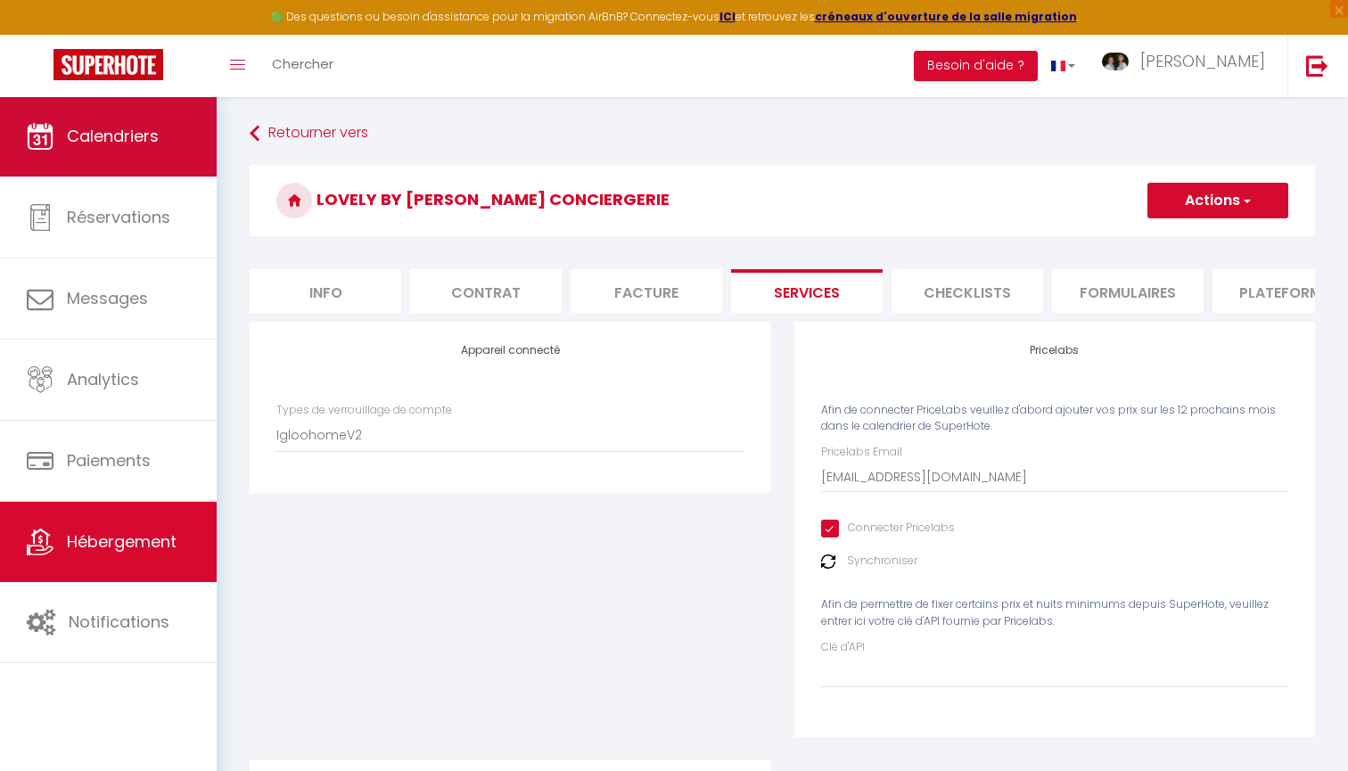
click at [139, 134] on span "Calendriers" at bounding box center [113, 136] width 92 height 22
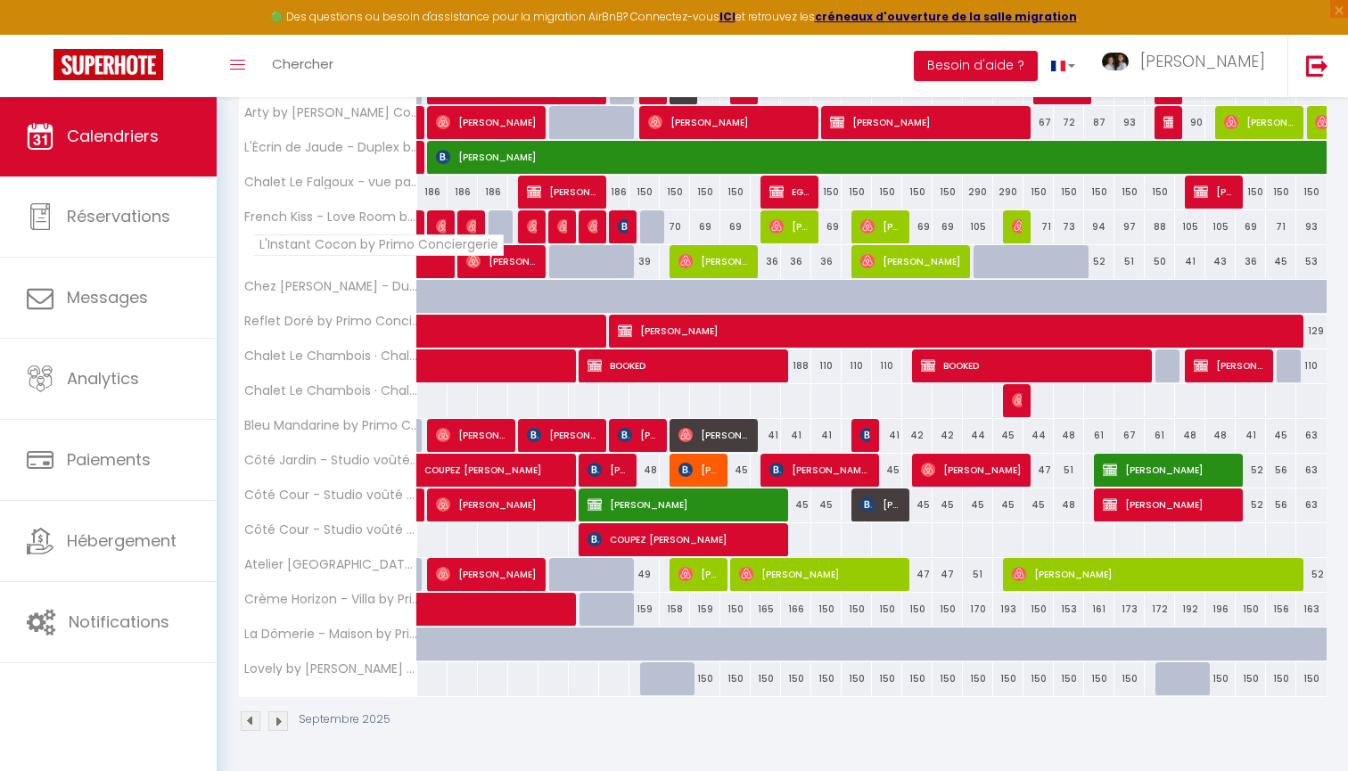
scroll to position [402, 0]
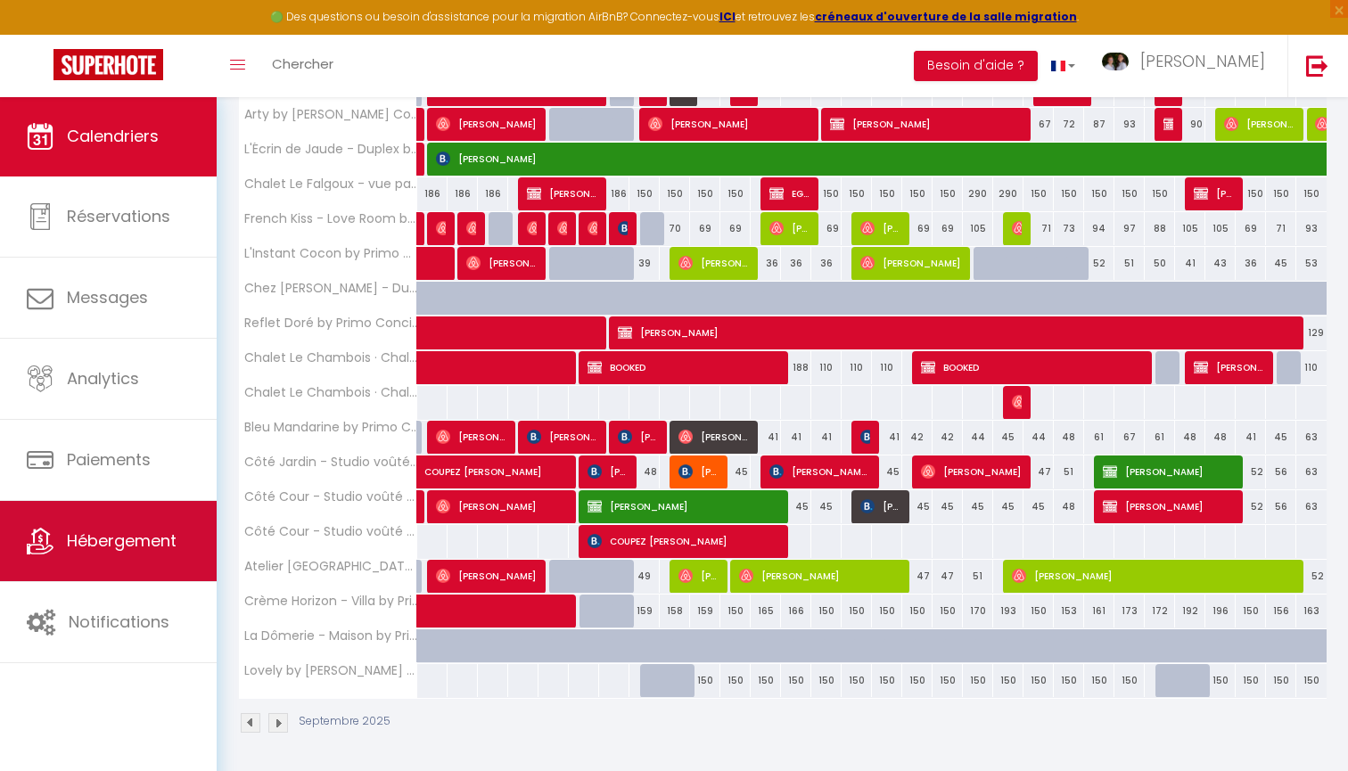
click at [97, 536] on span "Hébergement" at bounding box center [122, 541] width 110 height 22
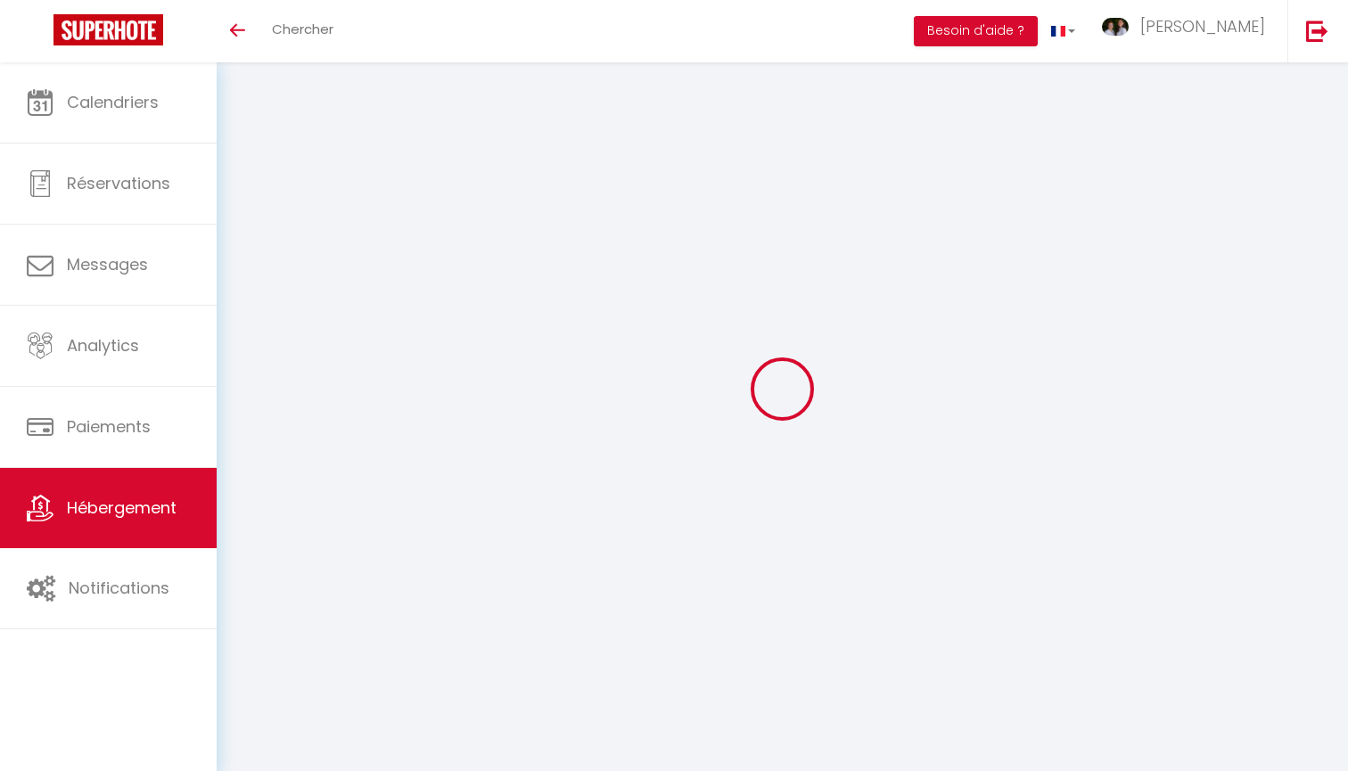
select select "3"
select select "2"
select select "1"
select select
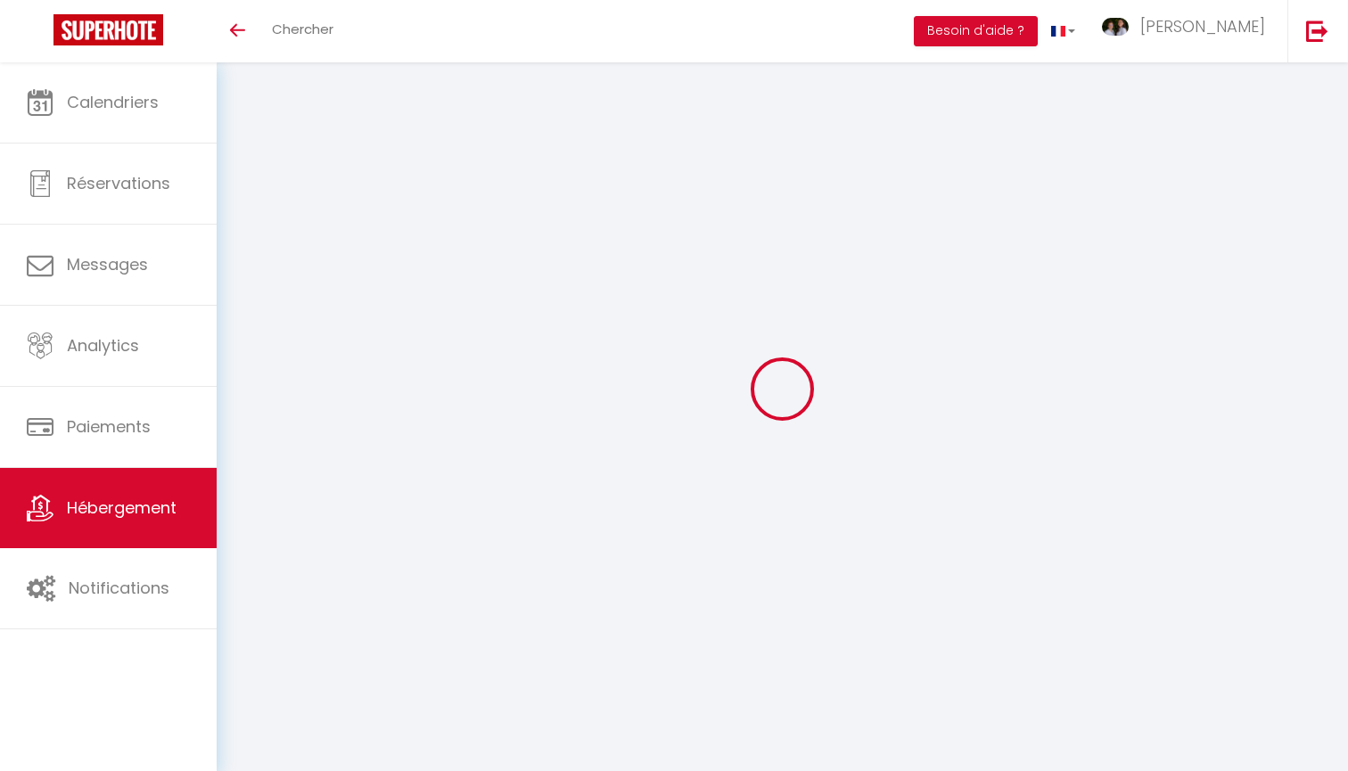
select select "28"
select select
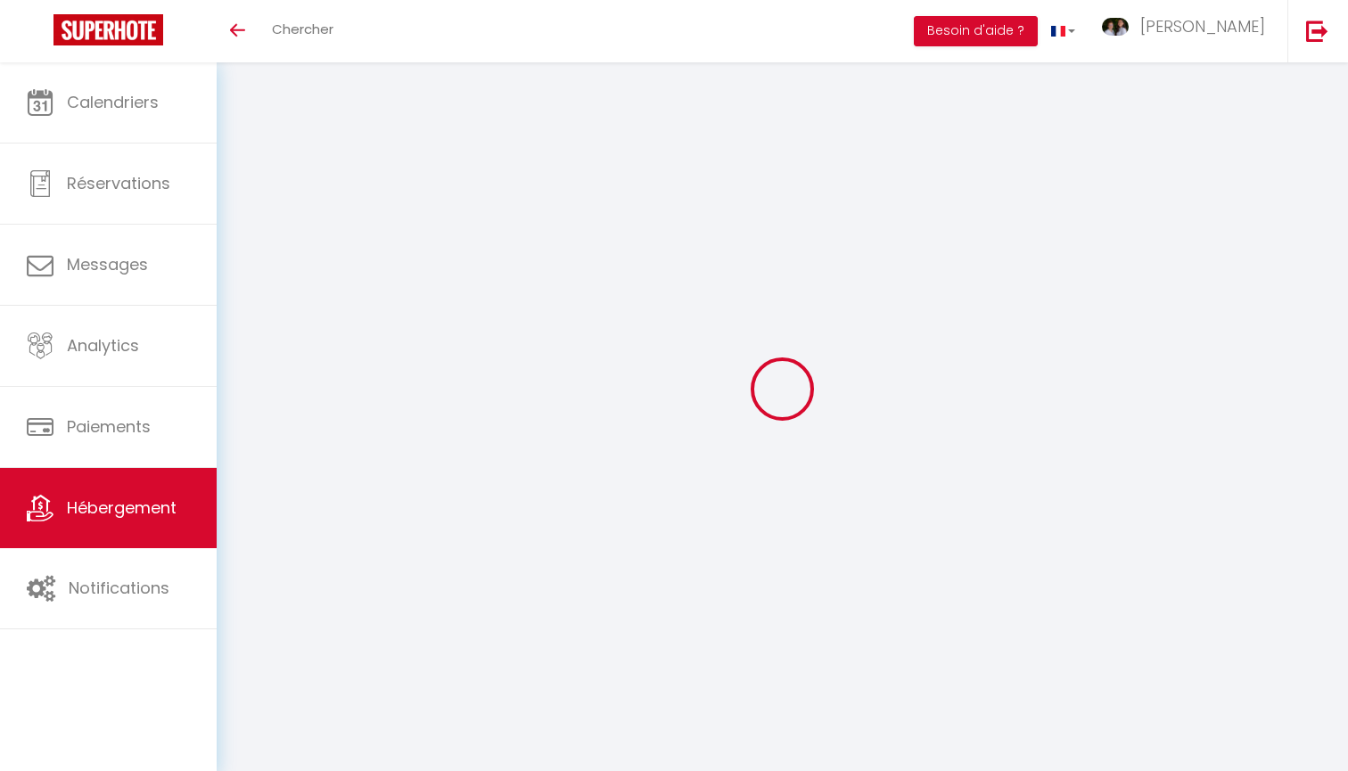
select select
checkbox input "false"
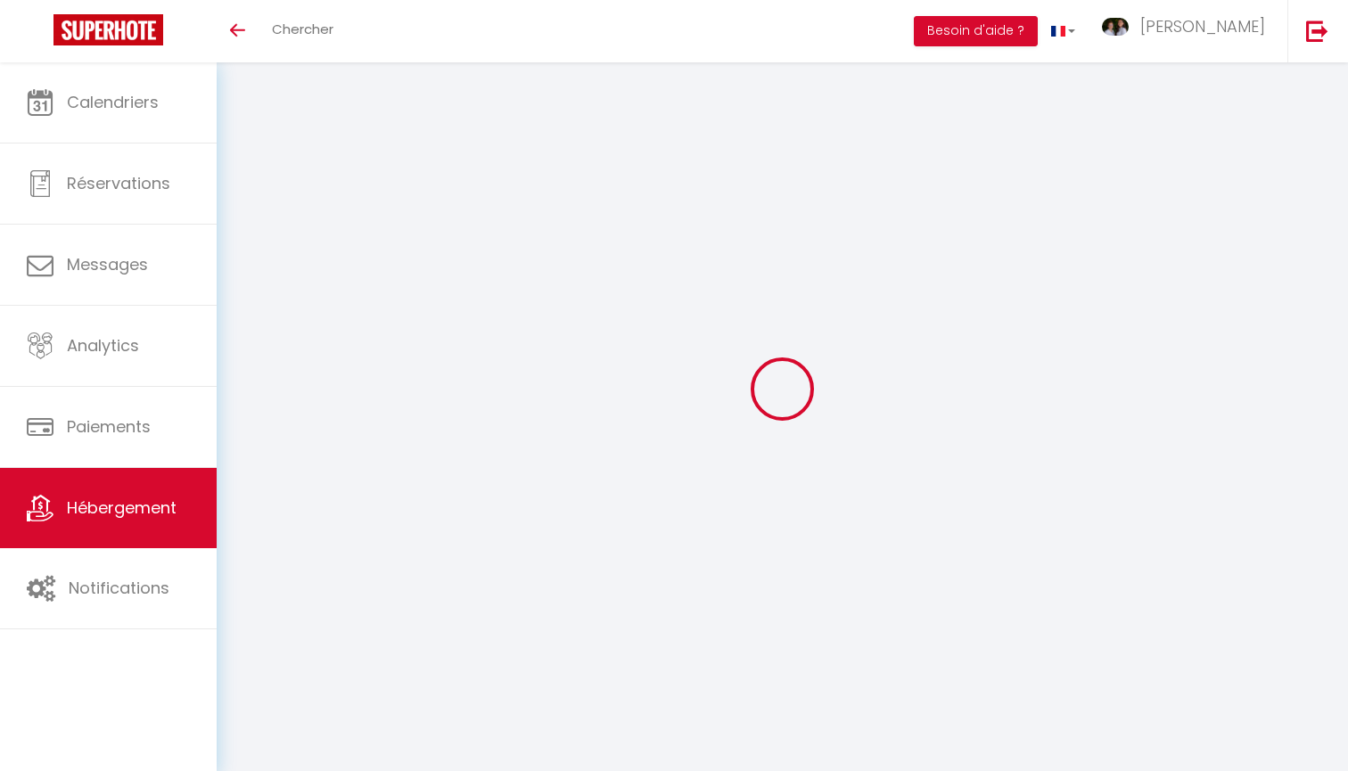
checkbox input "false"
select select
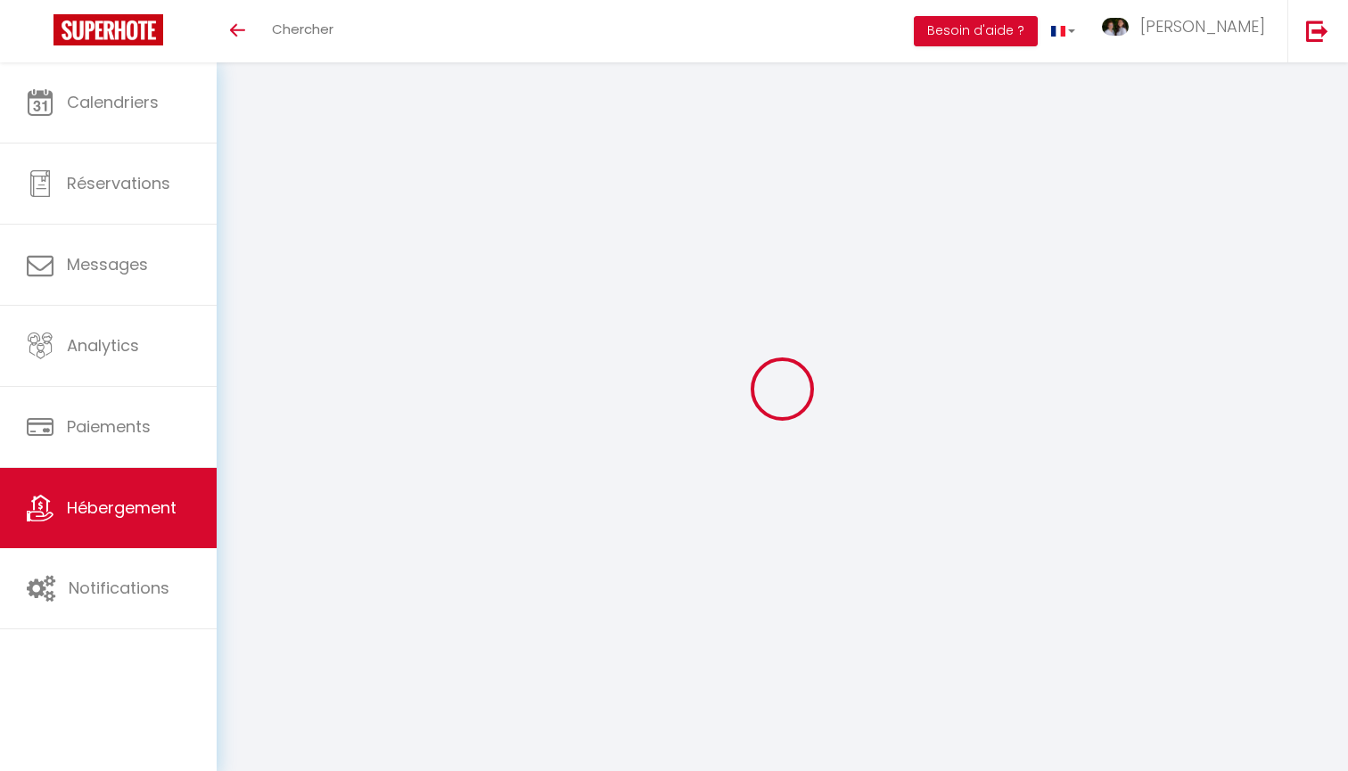
select select
checkbox input "false"
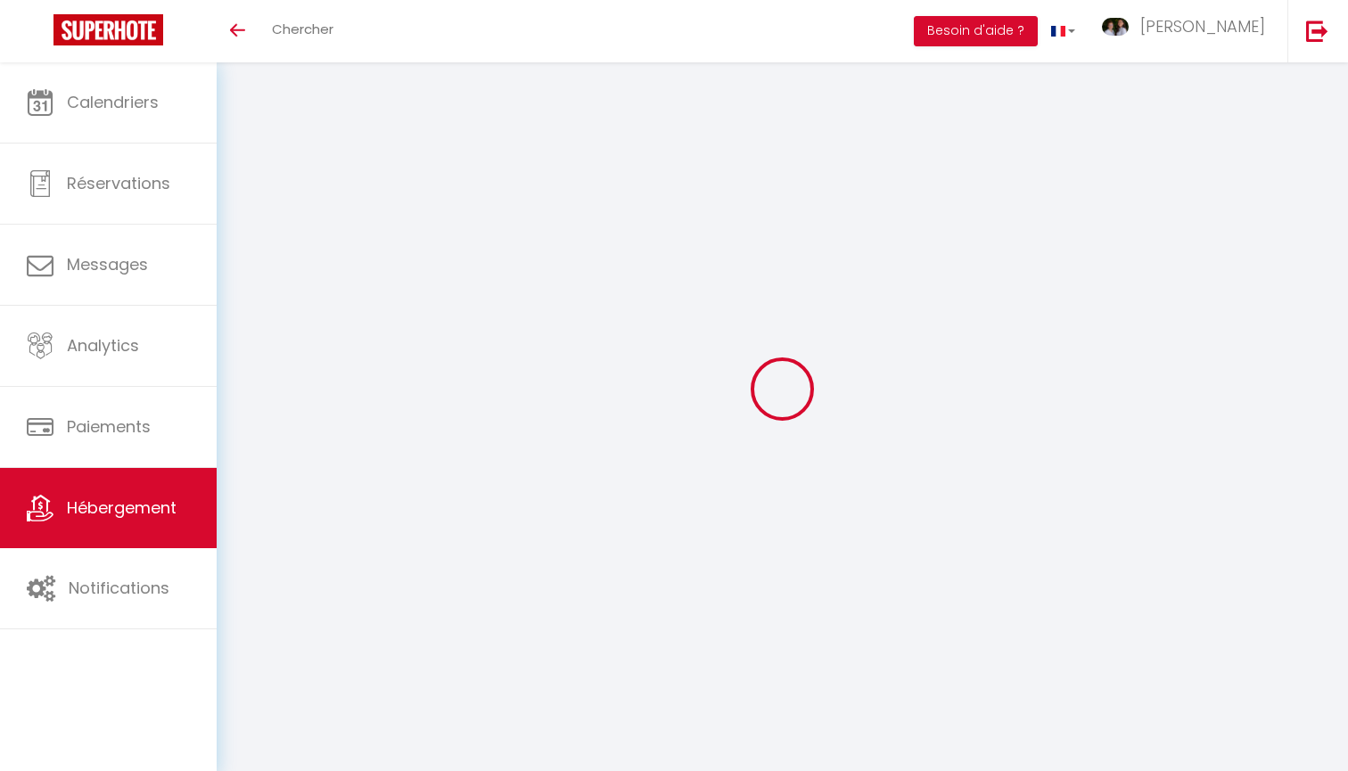
checkbox input "false"
select select
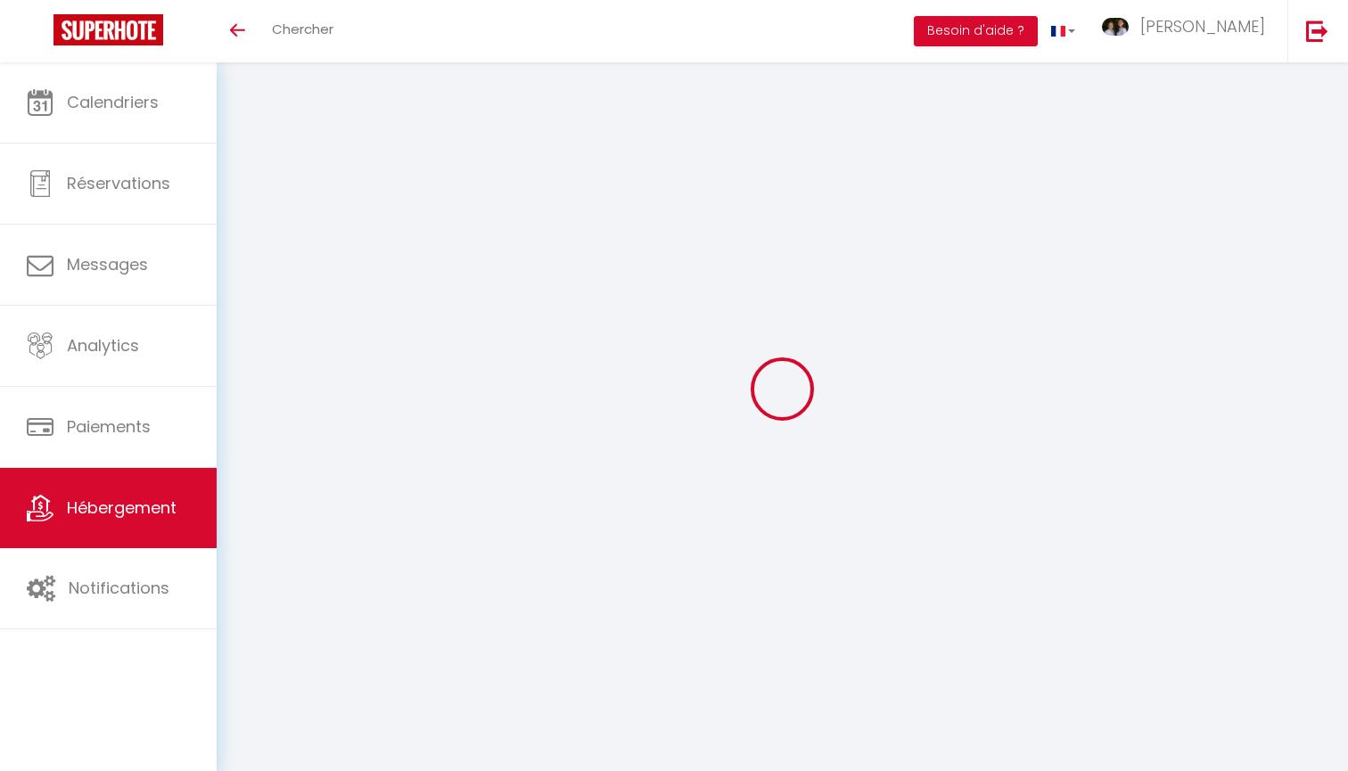
select select
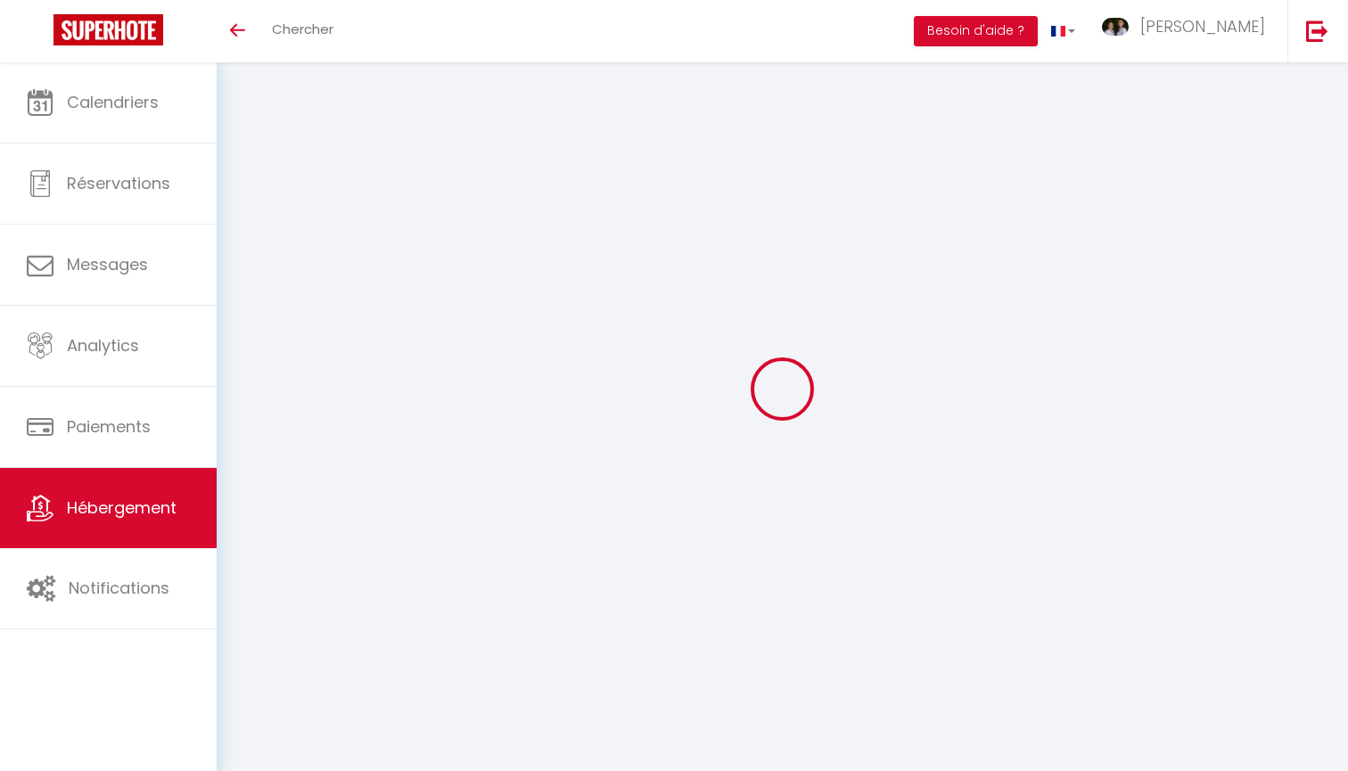
select select
checkbox input "false"
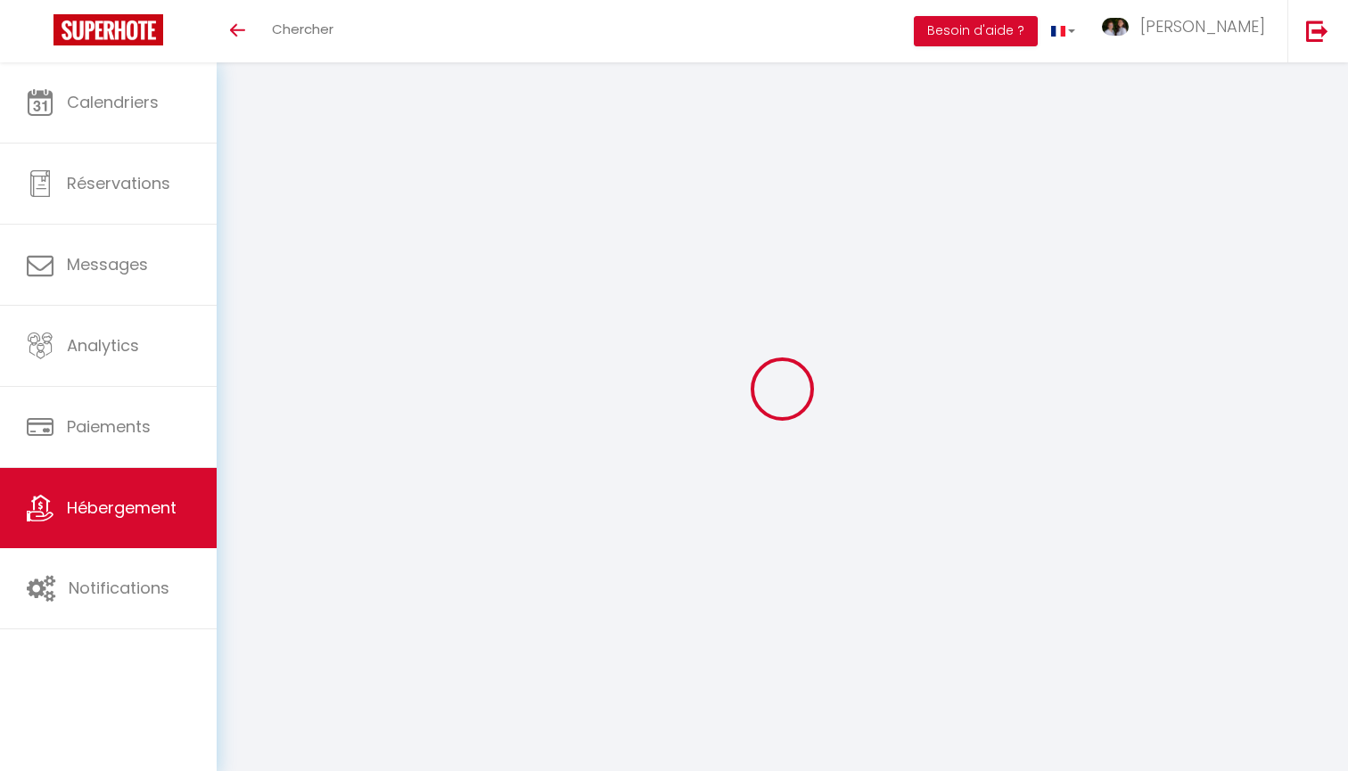
select select
type input "Wabi by [PERSON_NAME] Conciergerie"
type input "Sabrina"
type input "SNC LE CLOS LUFBERY"
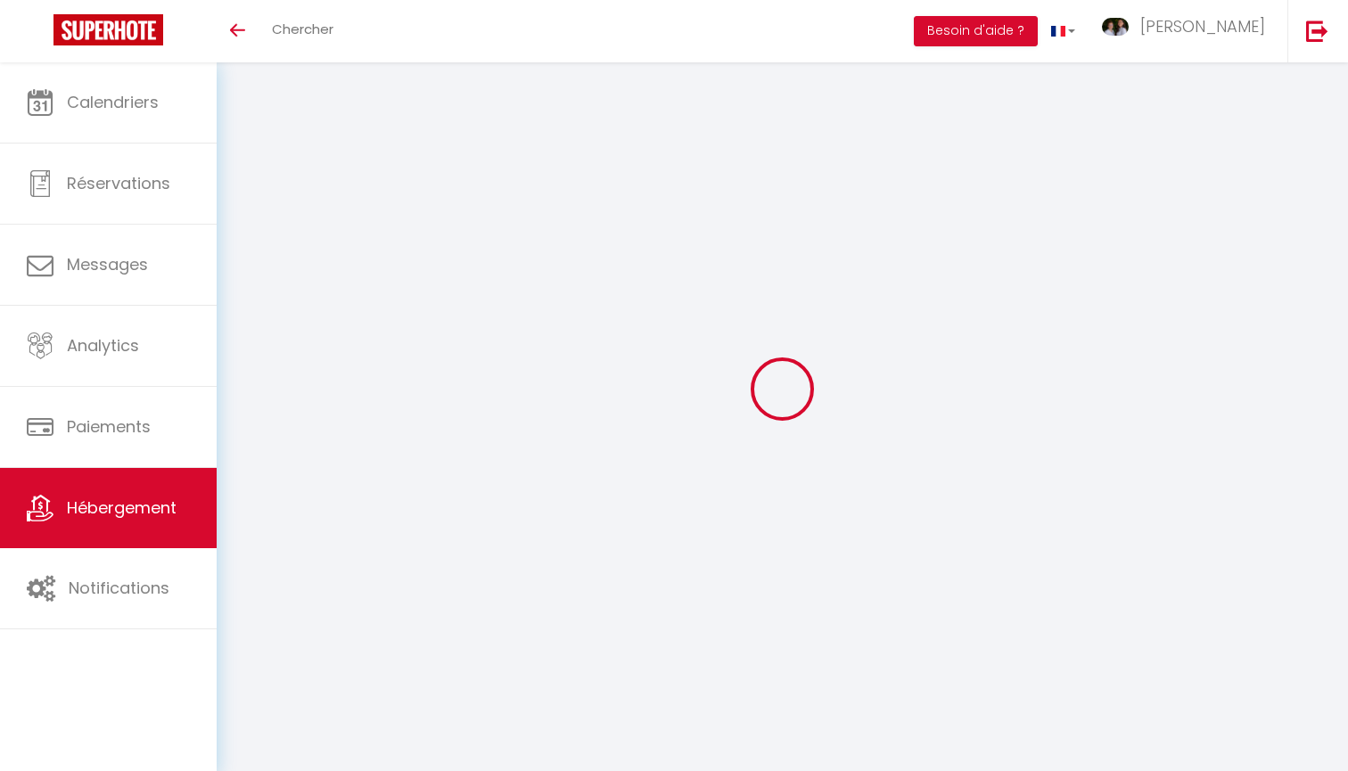
type input "54 Avenue du Belvedere"
type input "63130"
type input "Royat"
select select "2"
type input "66"
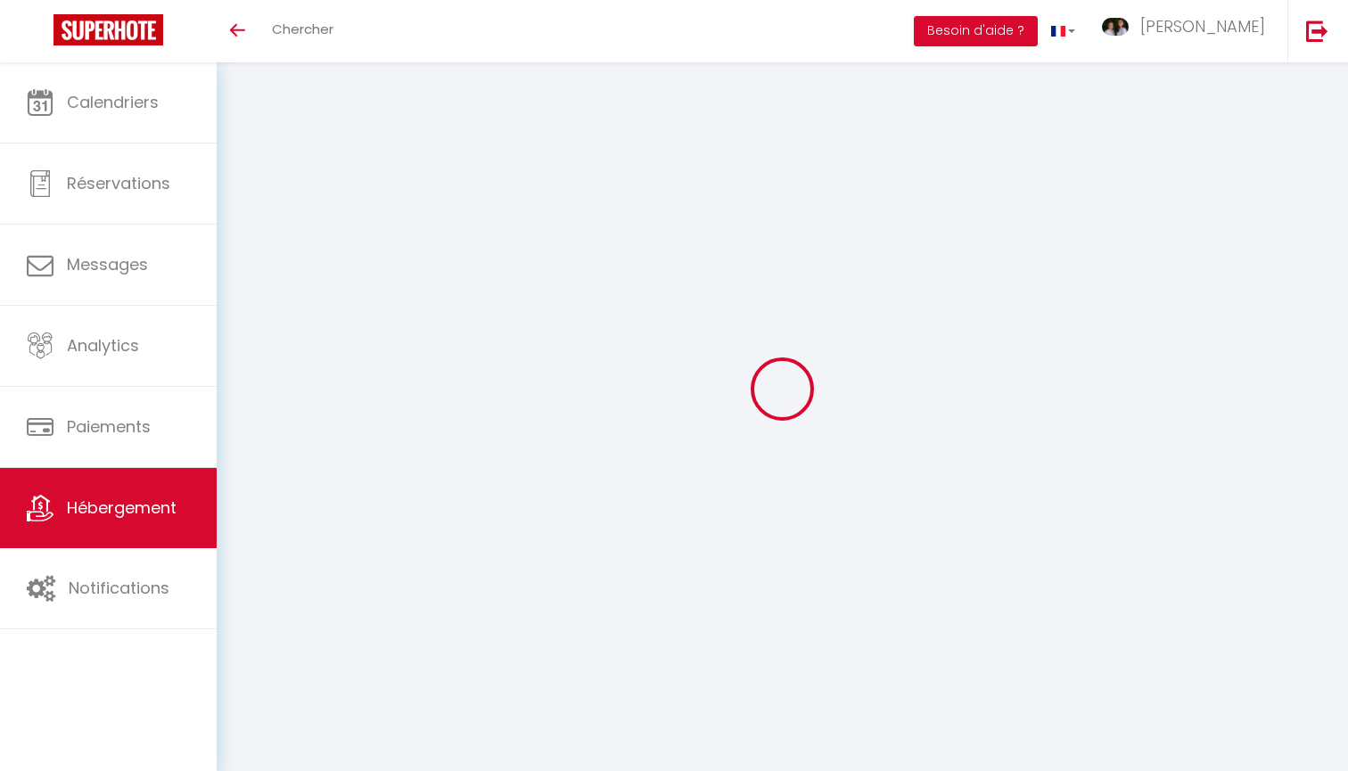
type input "42"
type input "5"
type input "4"
type input "400"
select select
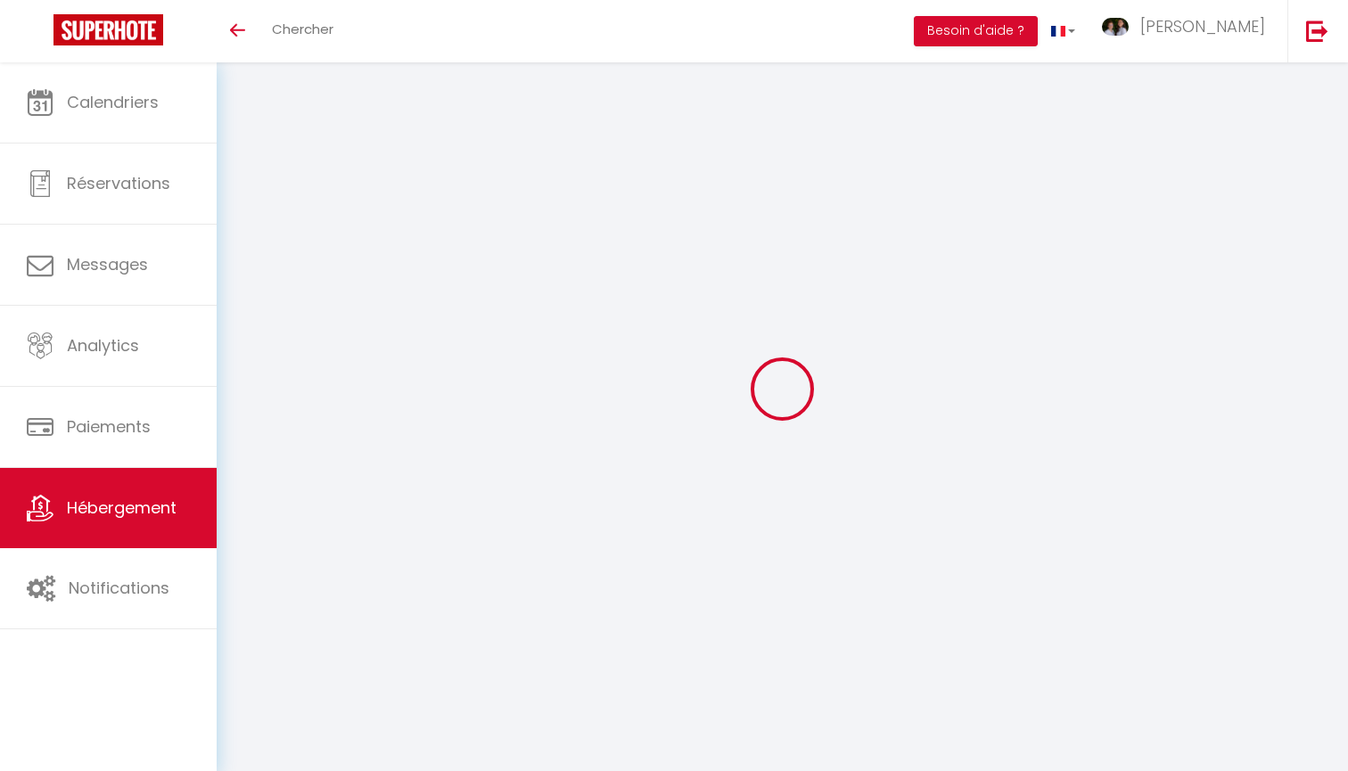
select select
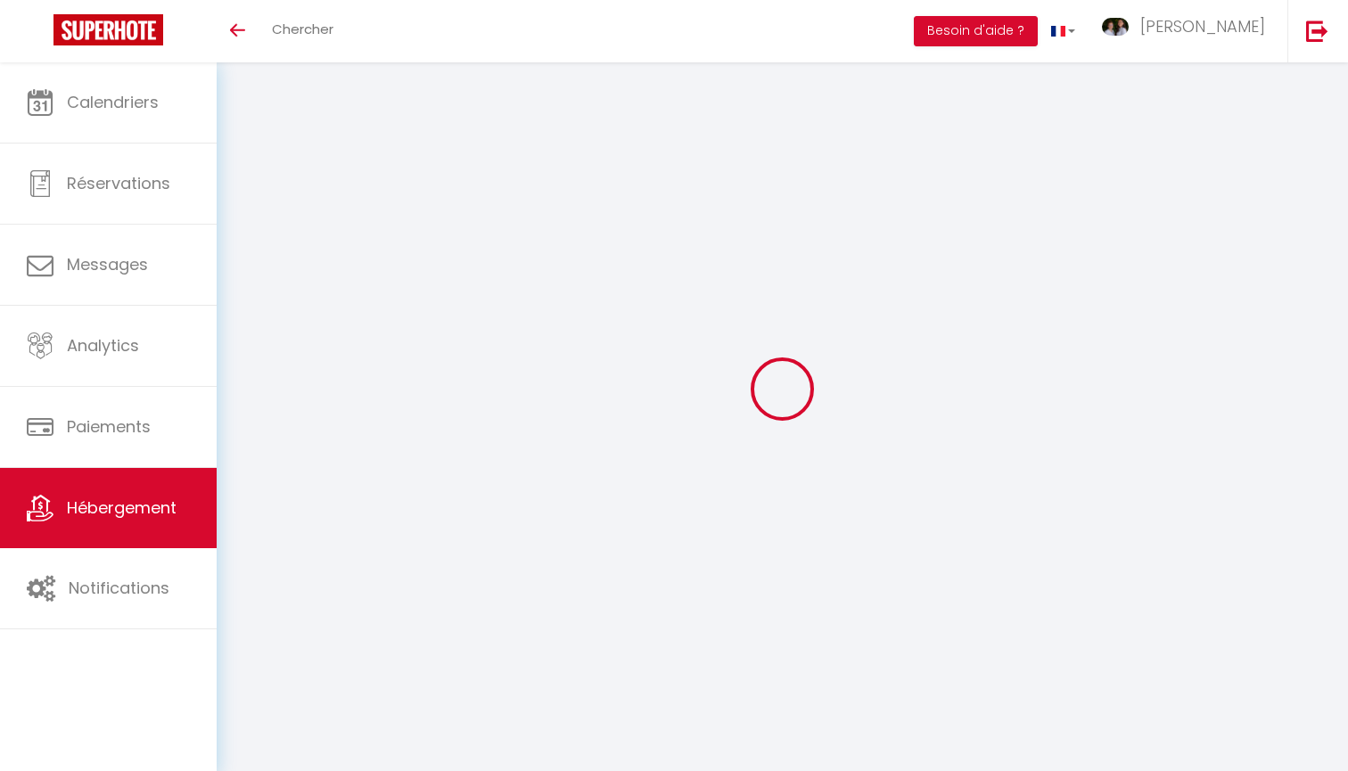
type input "Rue Marceau"
type input "63400"
type input "Chamalières"
type input "[EMAIL_ADDRESS][DOMAIN_NAME]"
select select "10278"
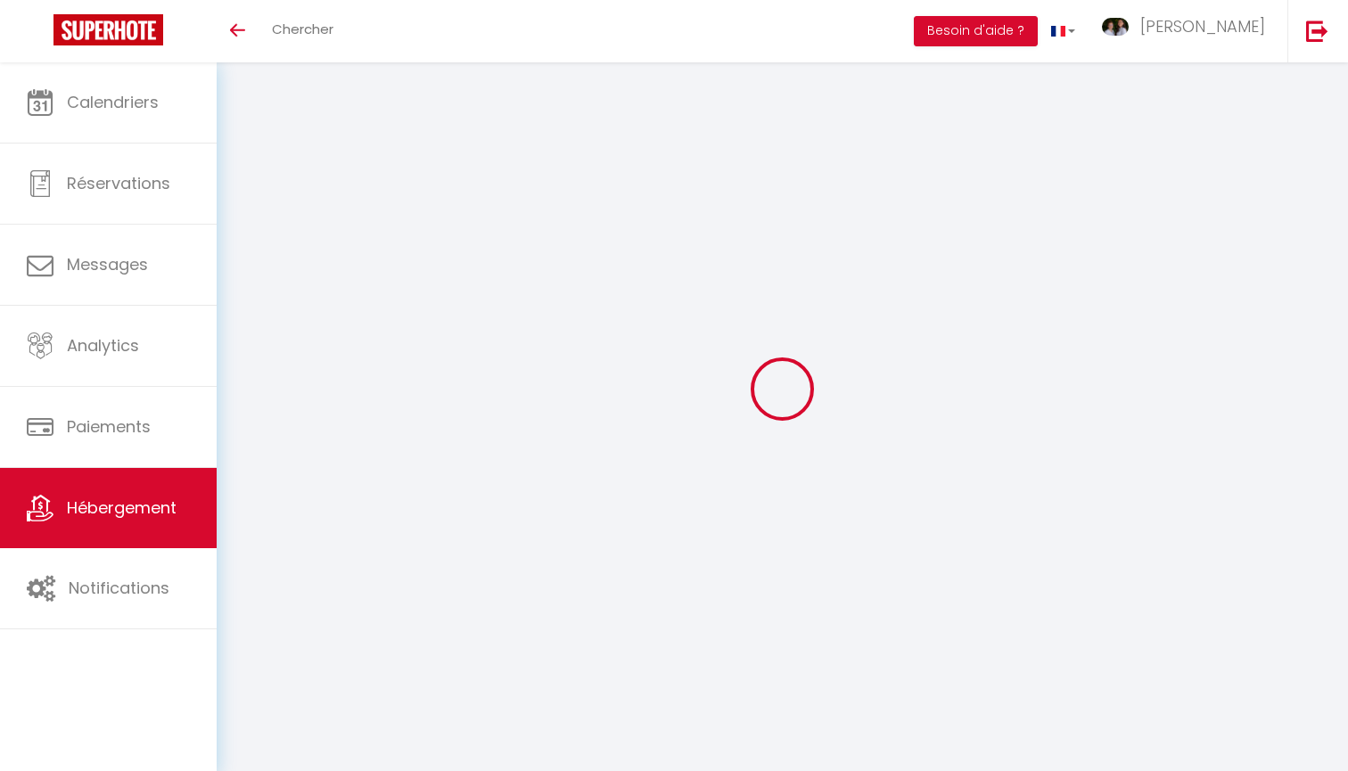
checkbox input "true"
checkbox input "false"
radio input "true"
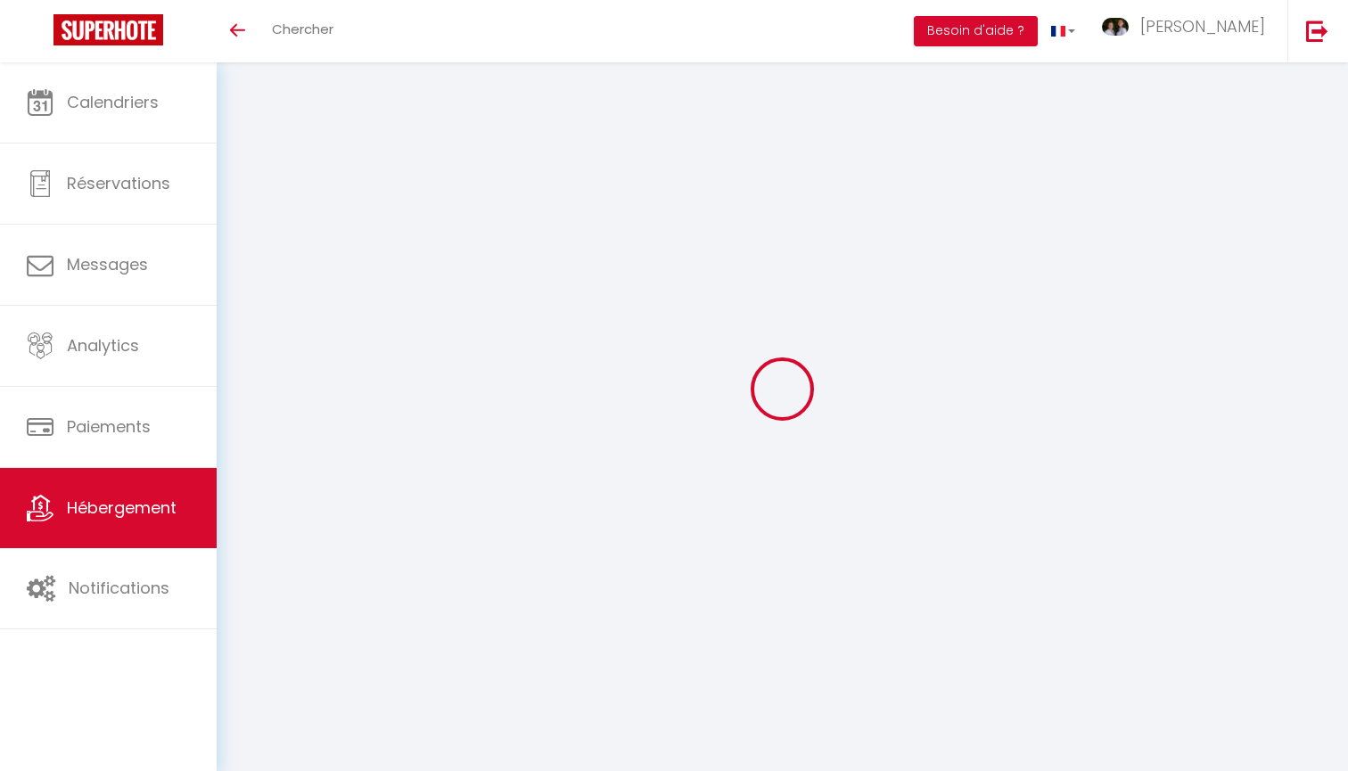
type input "0"
select select
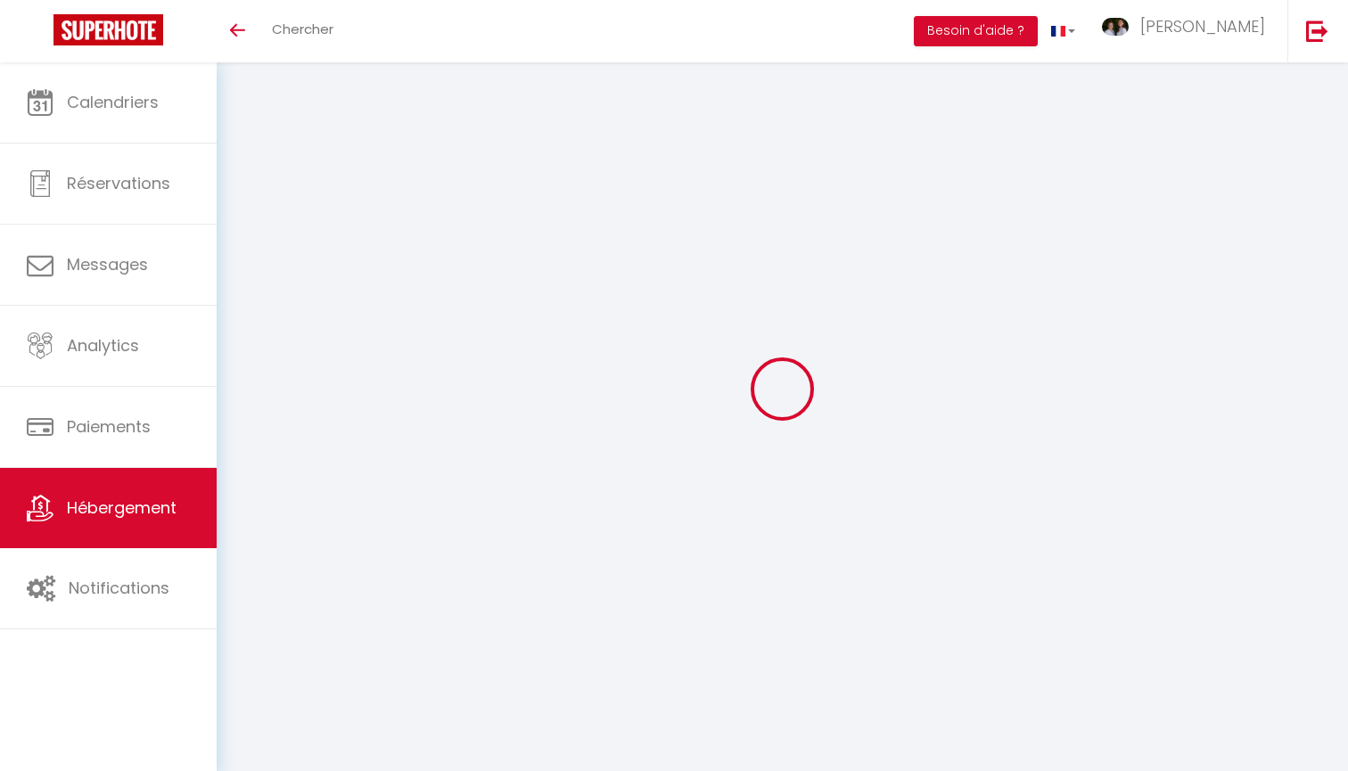
select select
checkbox input "true"
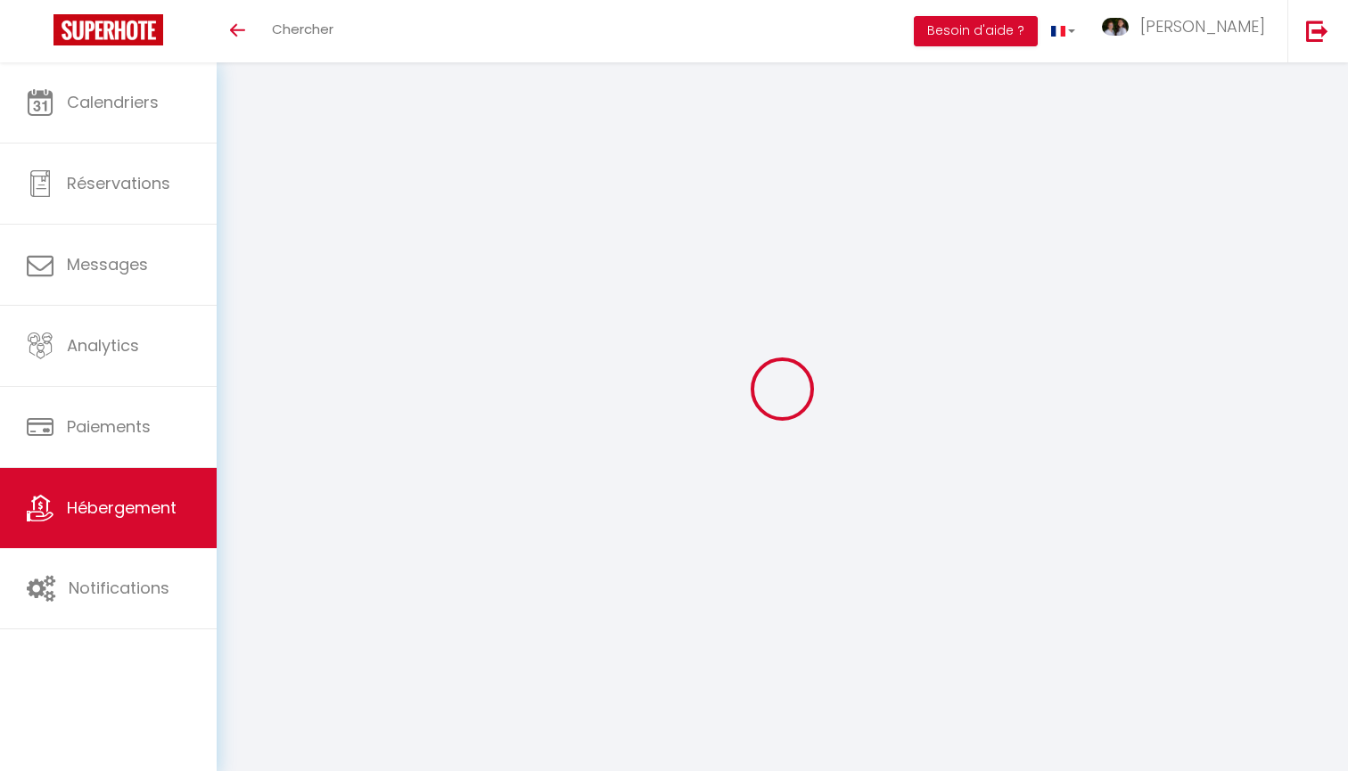
checkbox input "false"
checkbox input "true"
checkbox input "false"
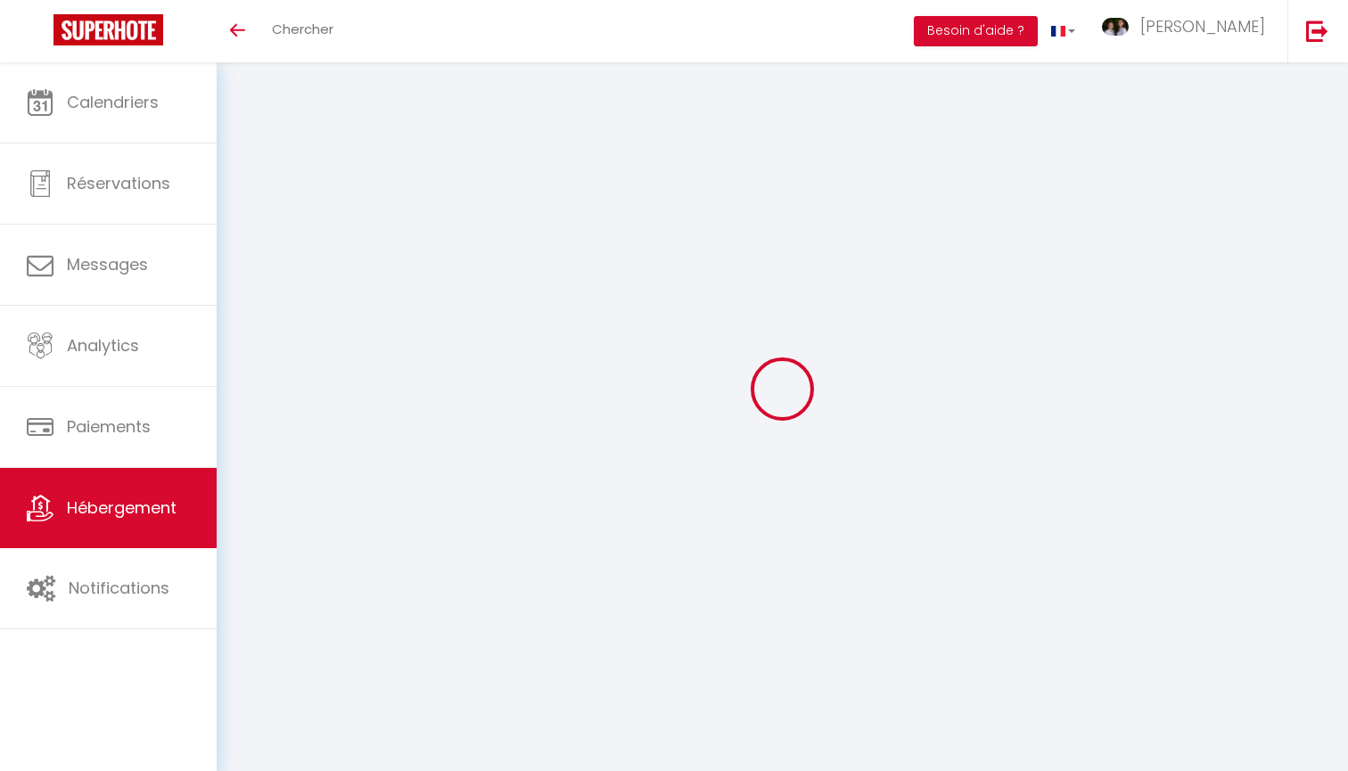
checkbox input "false"
select select "16:00"
select select "23:45"
select select "11:00"
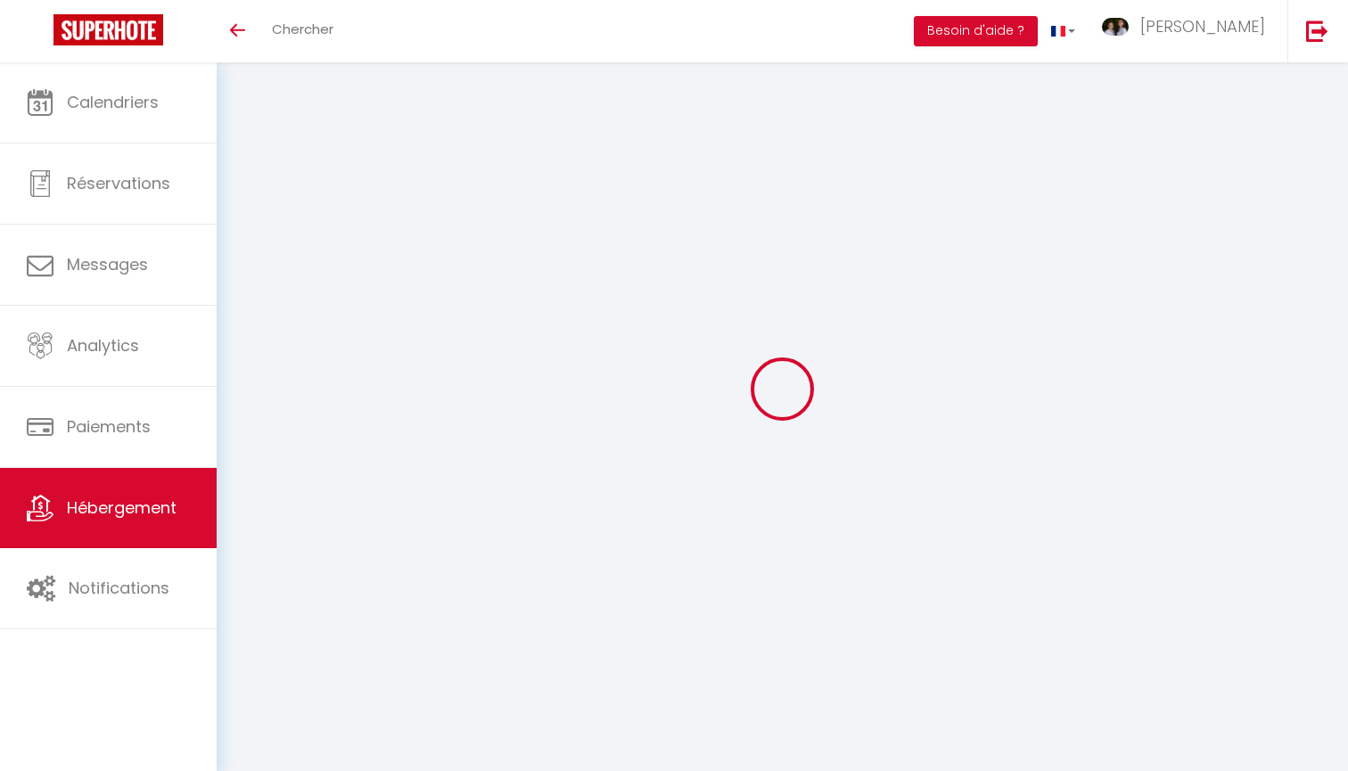
select select "30"
select select "120"
select select "20:00"
checkbox input "true"
checkbox input "false"
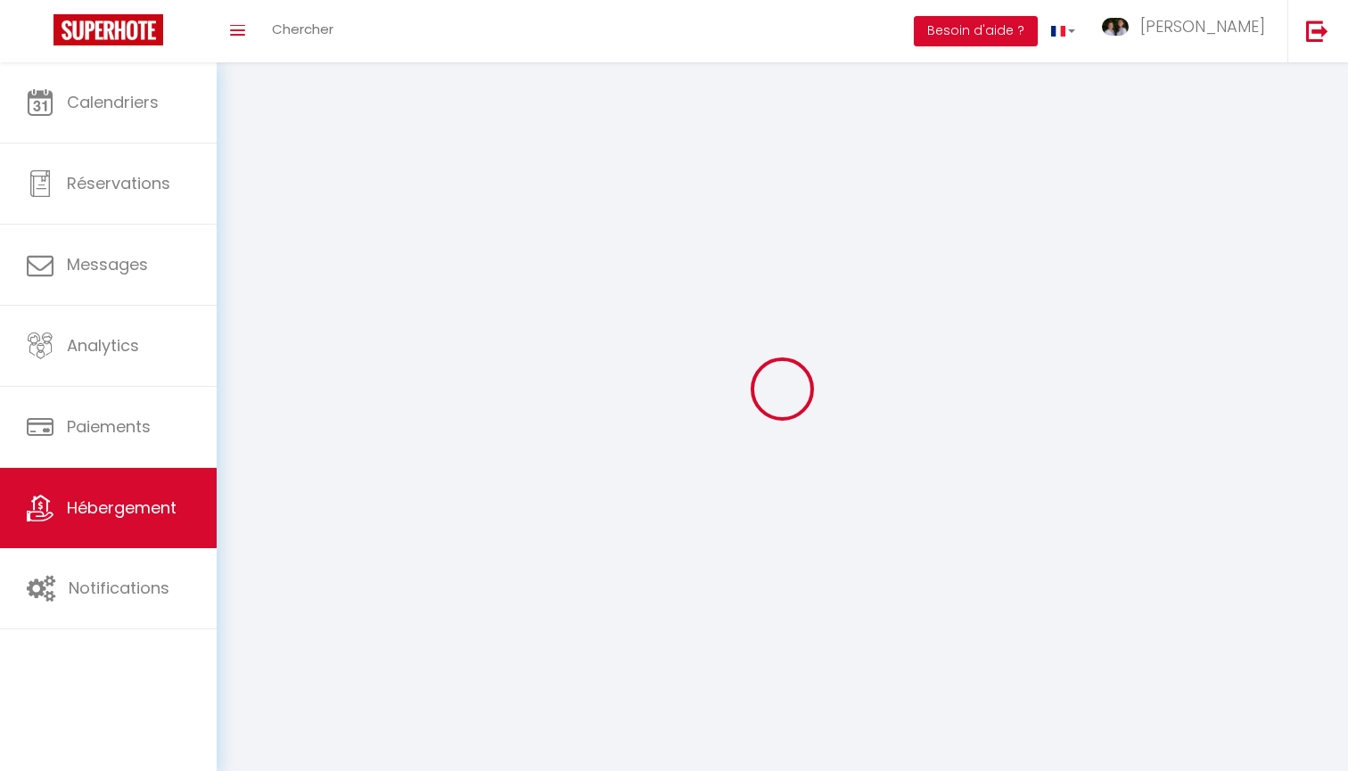
checkbox input "false"
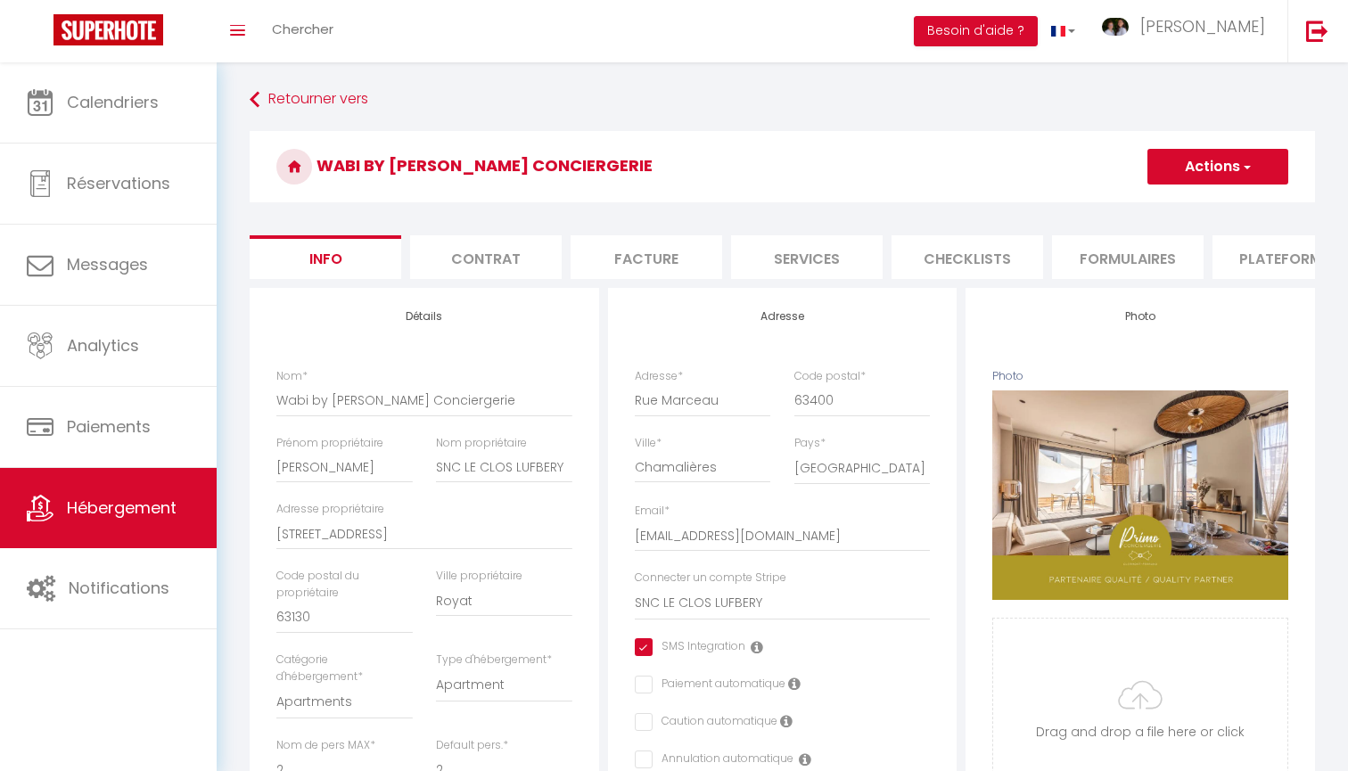
checkbox input "true"
checkbox input "false"
drag, startPoint x: 432, startPoint y: 535, endPoint x: 254, endPoint y: 535, distance: 177.5
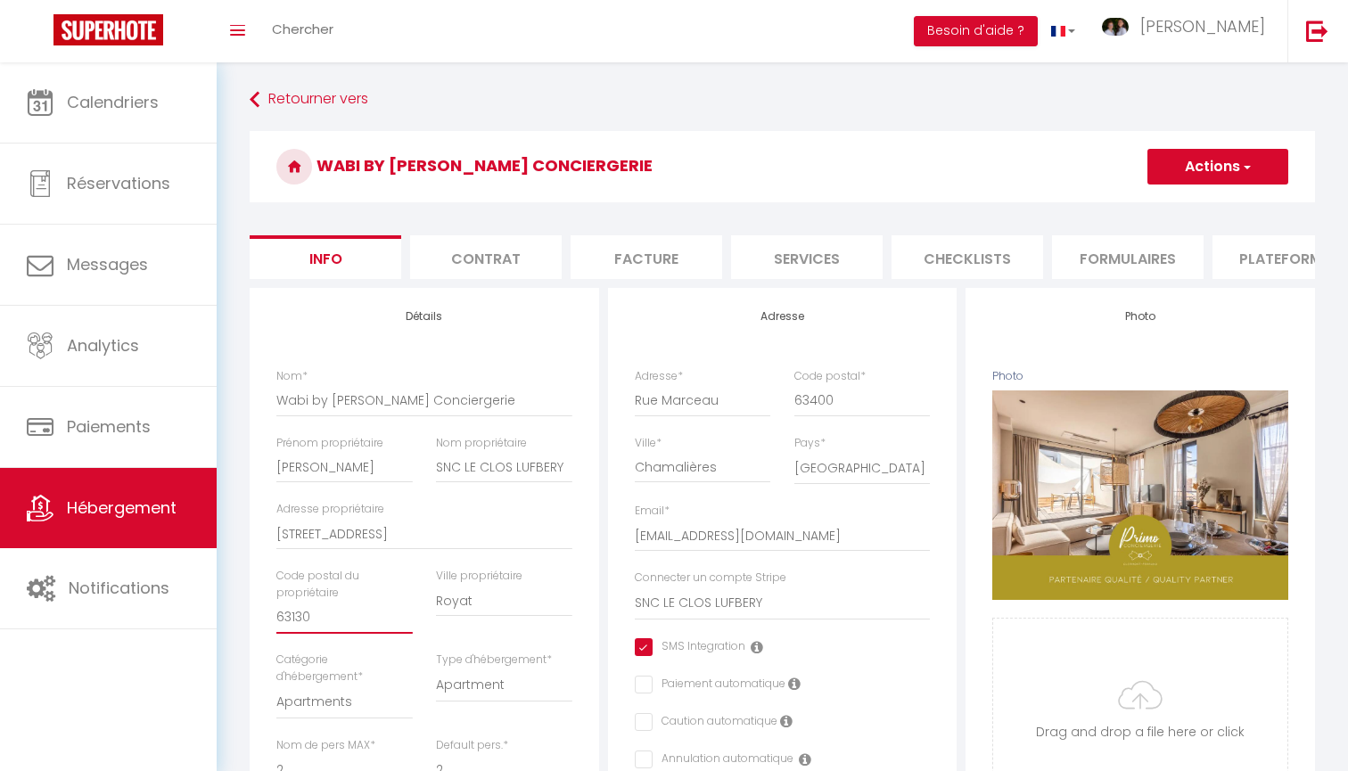
click at [299, 615] on input "63130" at bounding box center [344, 618] width 136 height 32
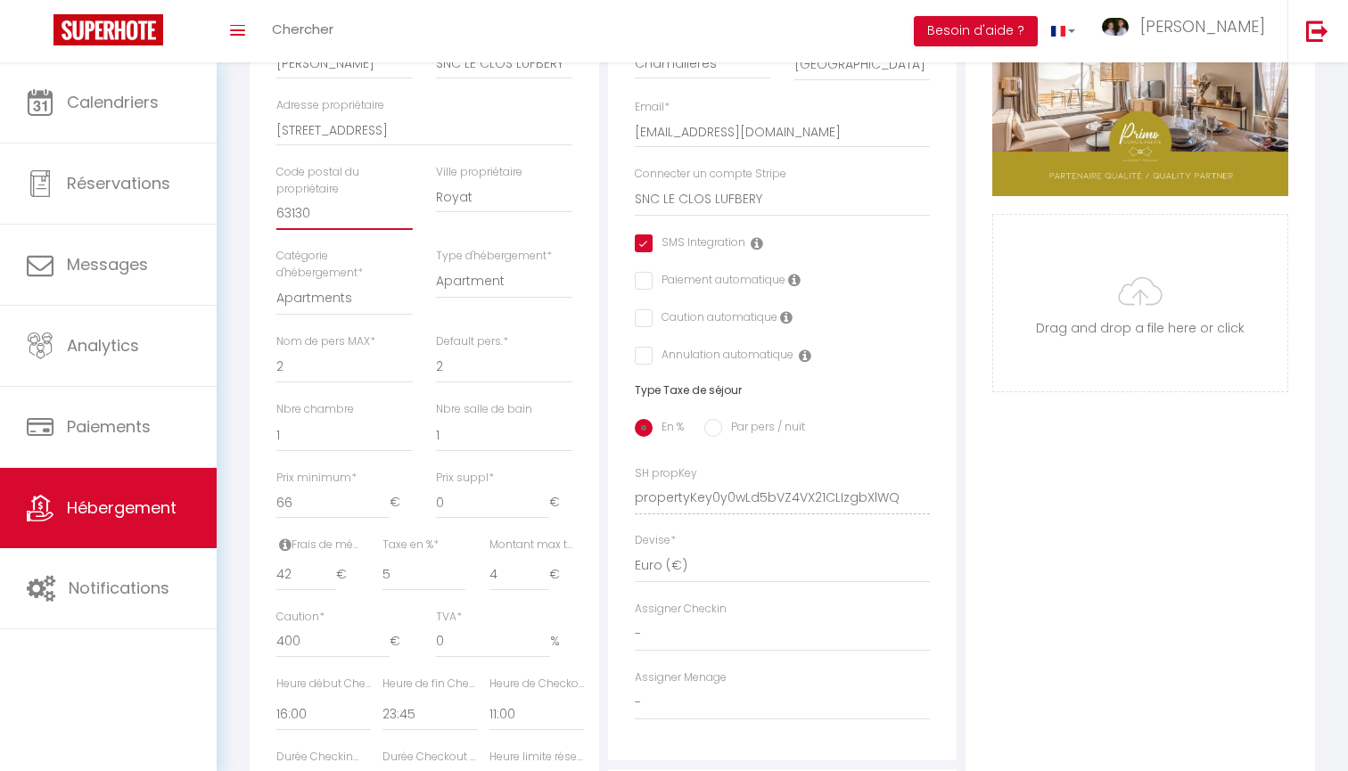
scroll to position [397, 0]
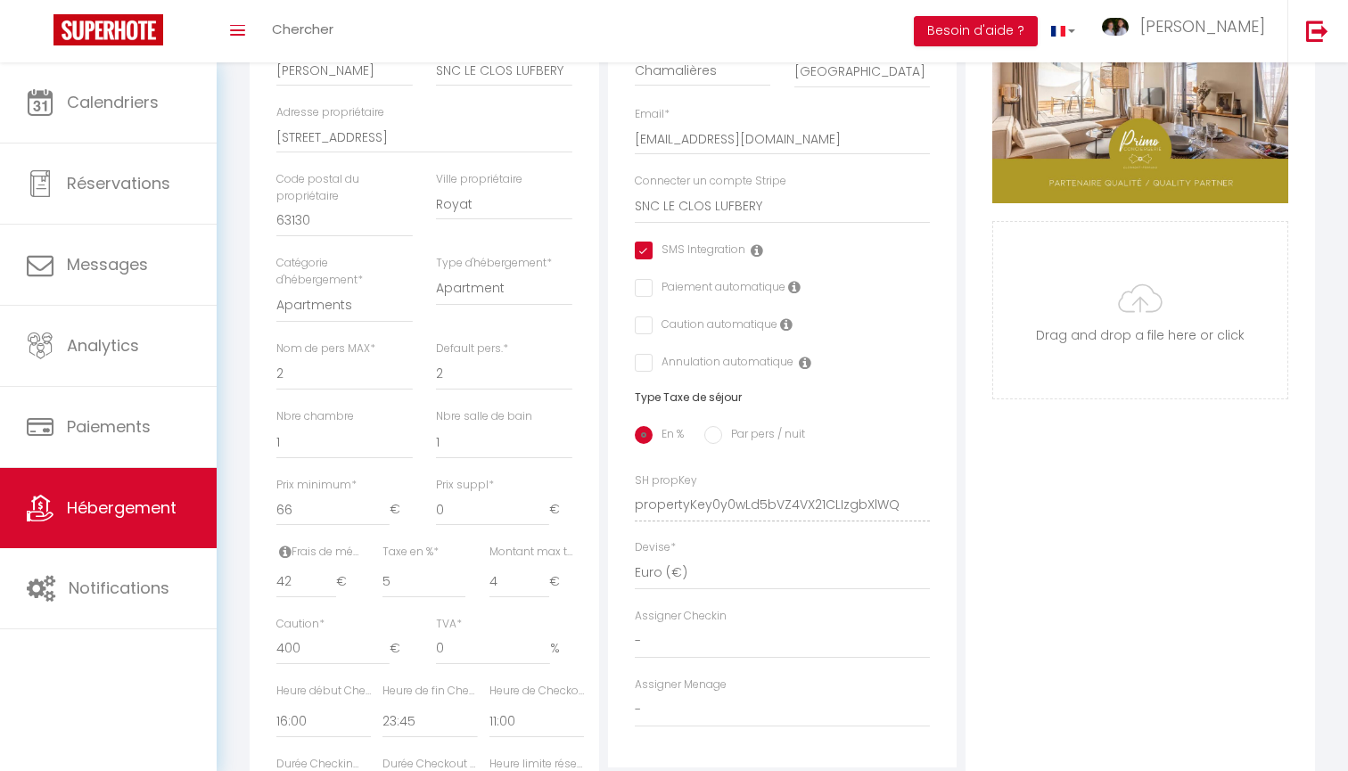
click at [553, 172] on div "Ville propriétaire Royat" at bounding box center [504, 195] width 136 height 49
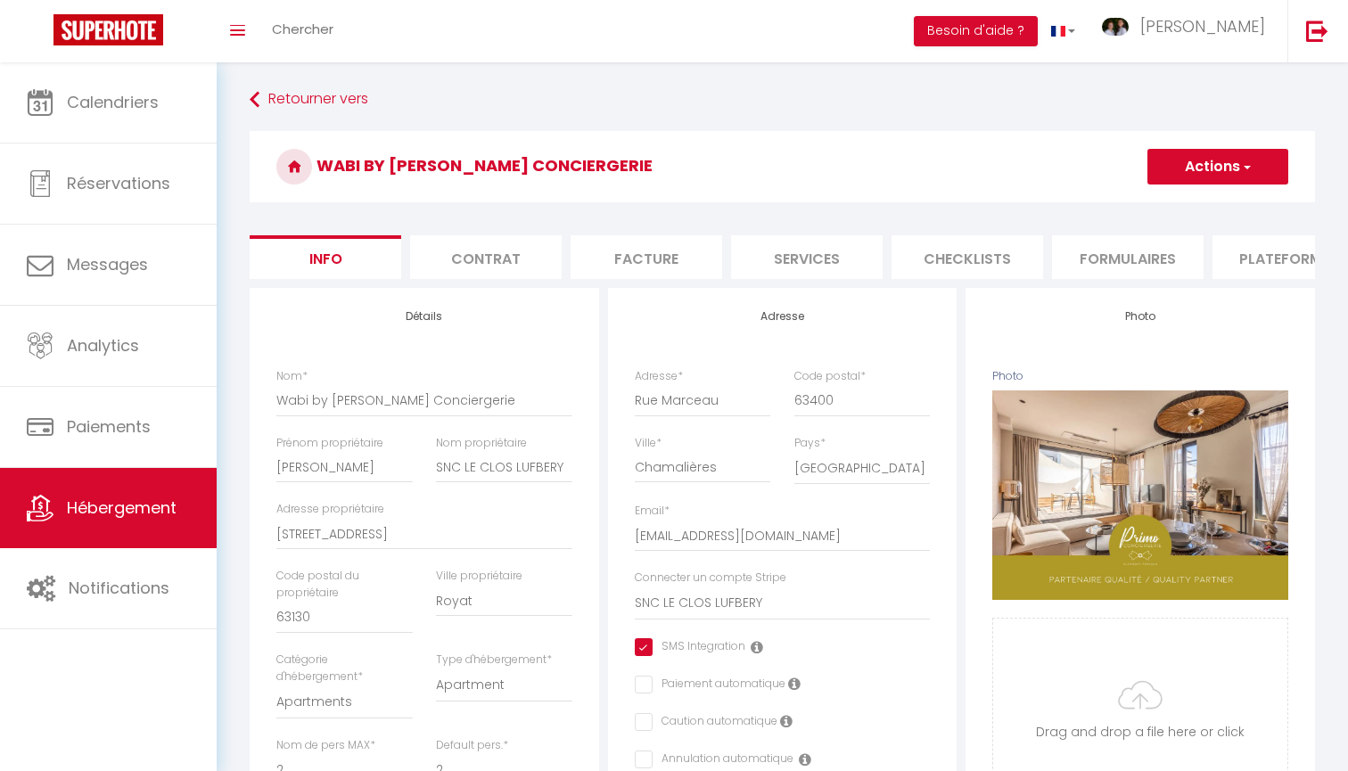
scroll to position [0, 0]
click at [461, 271] on li "Contrat" at bounding box center [486, 257] width 152 height 44
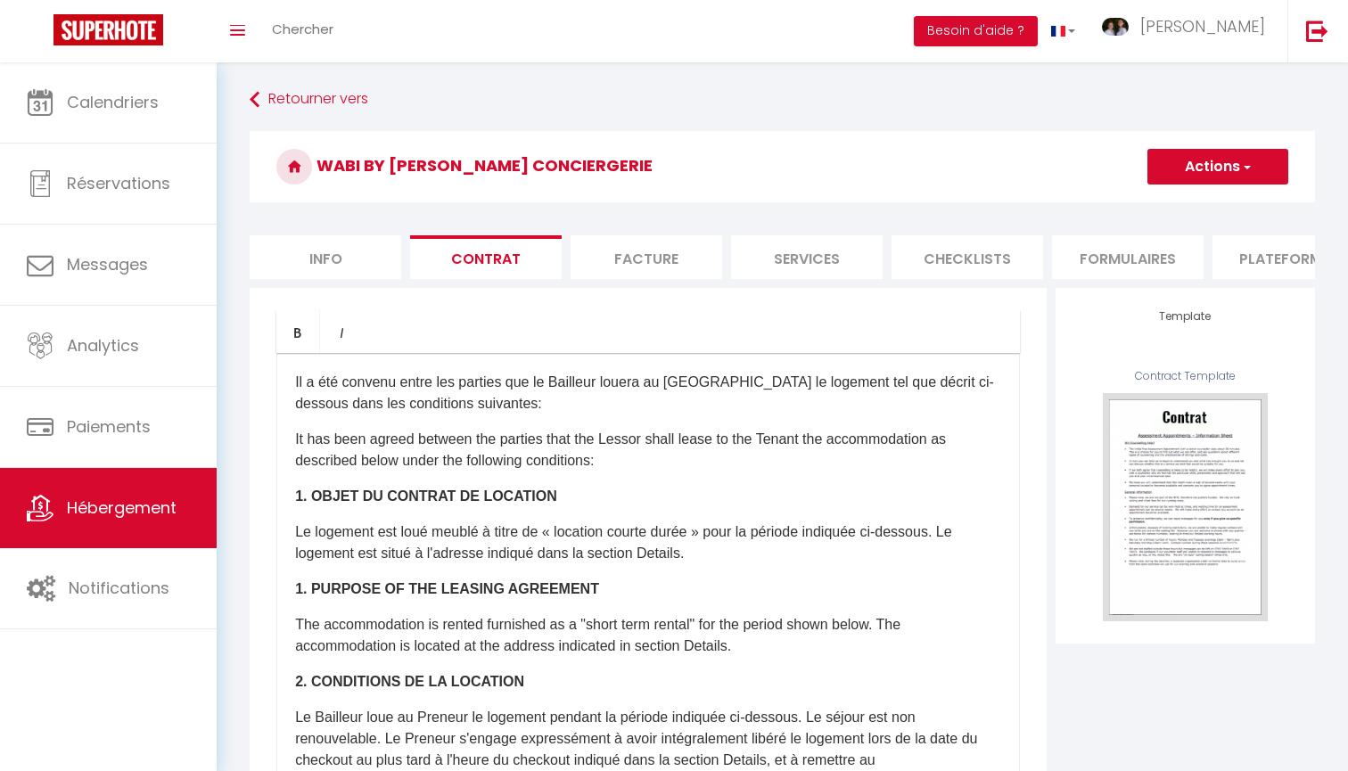
click at [662, 268] on li "Facture" at bounding box center [647, 257] width 152 height 44
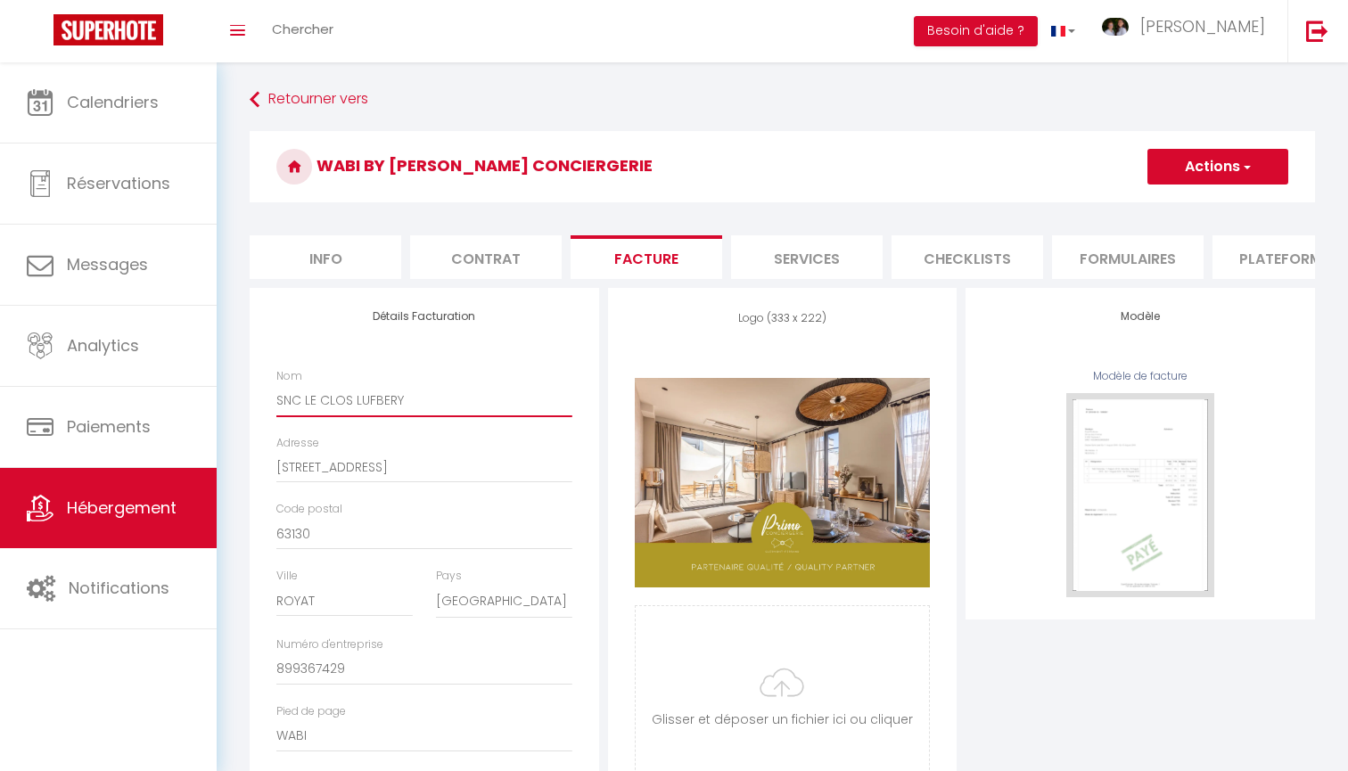
click at [294, 398] on input "SNC LE CLOS LUFBERY" at bounding box center [424, 400] width 296 height 32
click at [337, 458] on input "[STREET_ADDRESS]" at bounding box center [424, 467] width 296 height 32
click at [307, 532] on input "63130" at bounding box center [424, 534] width 296 height 32
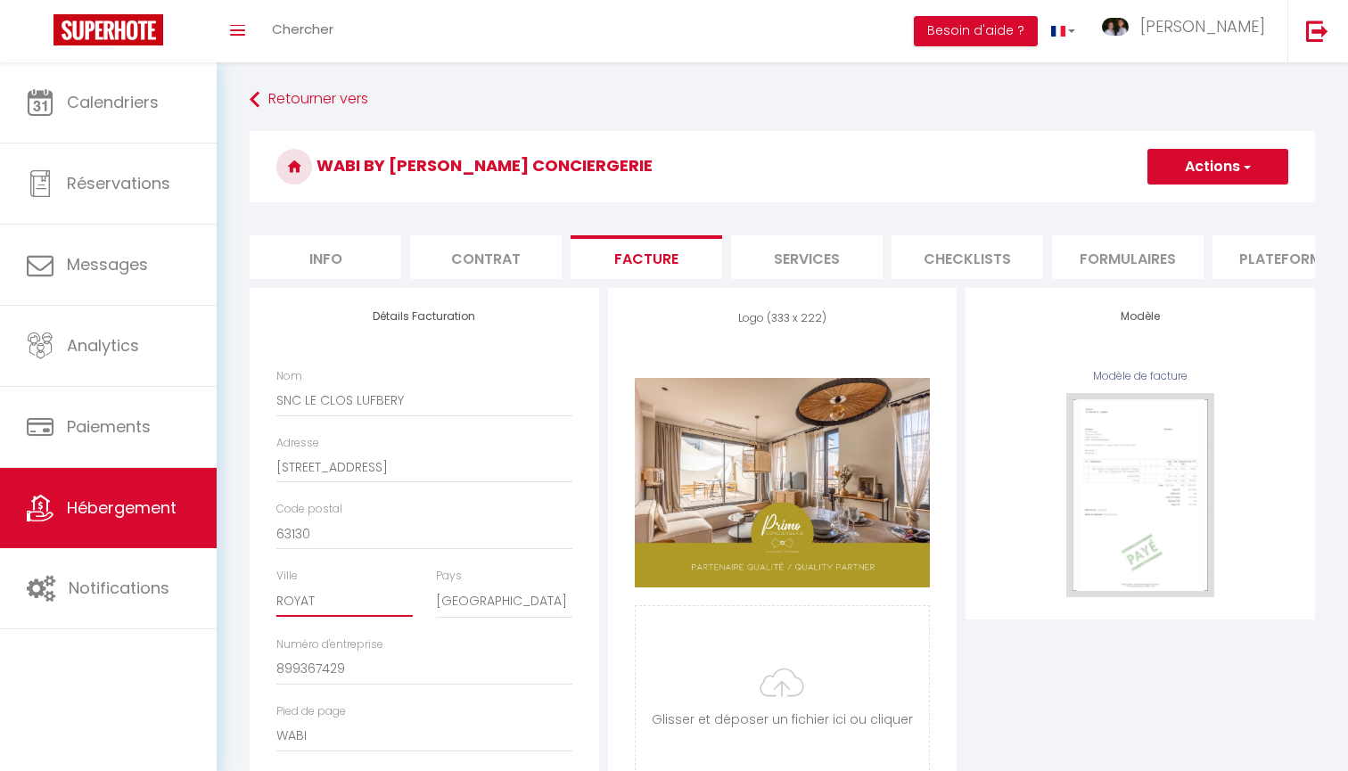
click at [309, 601] on input "ROYAT" at bounding box center [344, 601] width 136 height 32
click at [306, 666] on input "899367429" at bounding box center [424, 670] width 296 height 32
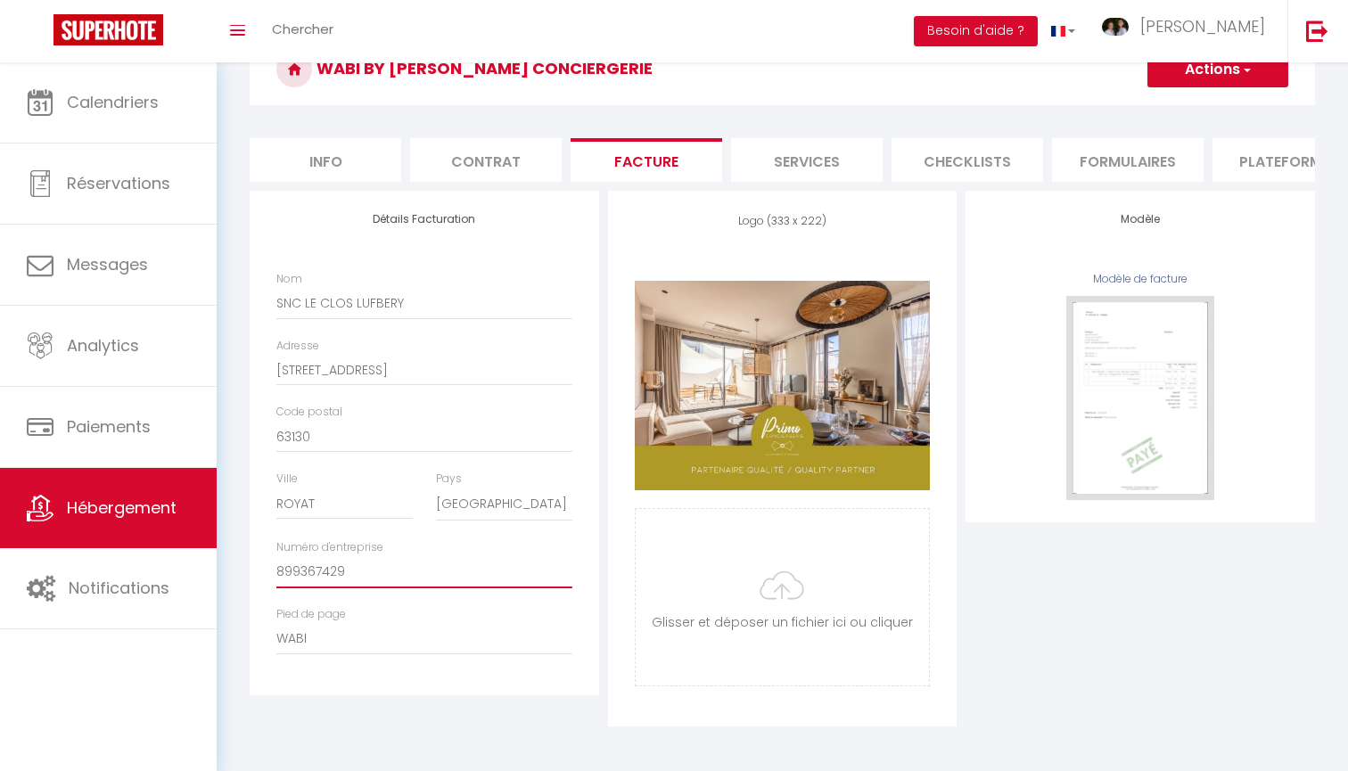
scroll to position [96, 0]
click at [830, 154] on li "Services" at bounding box center [807, 161] width 152 height 44
checkbox input "true"
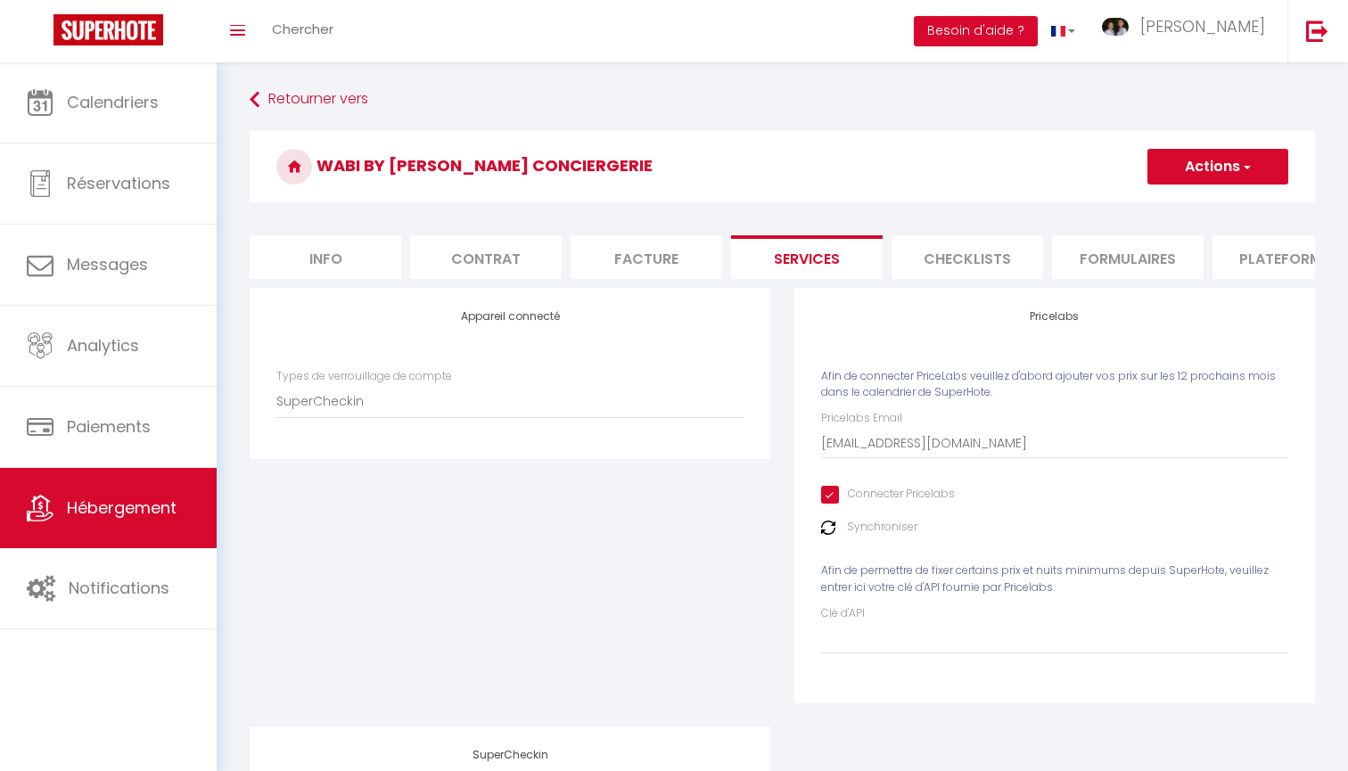
click at [1241, 266] on li "Plateformes" at bounding box center [1289, 257] width 152 height 44
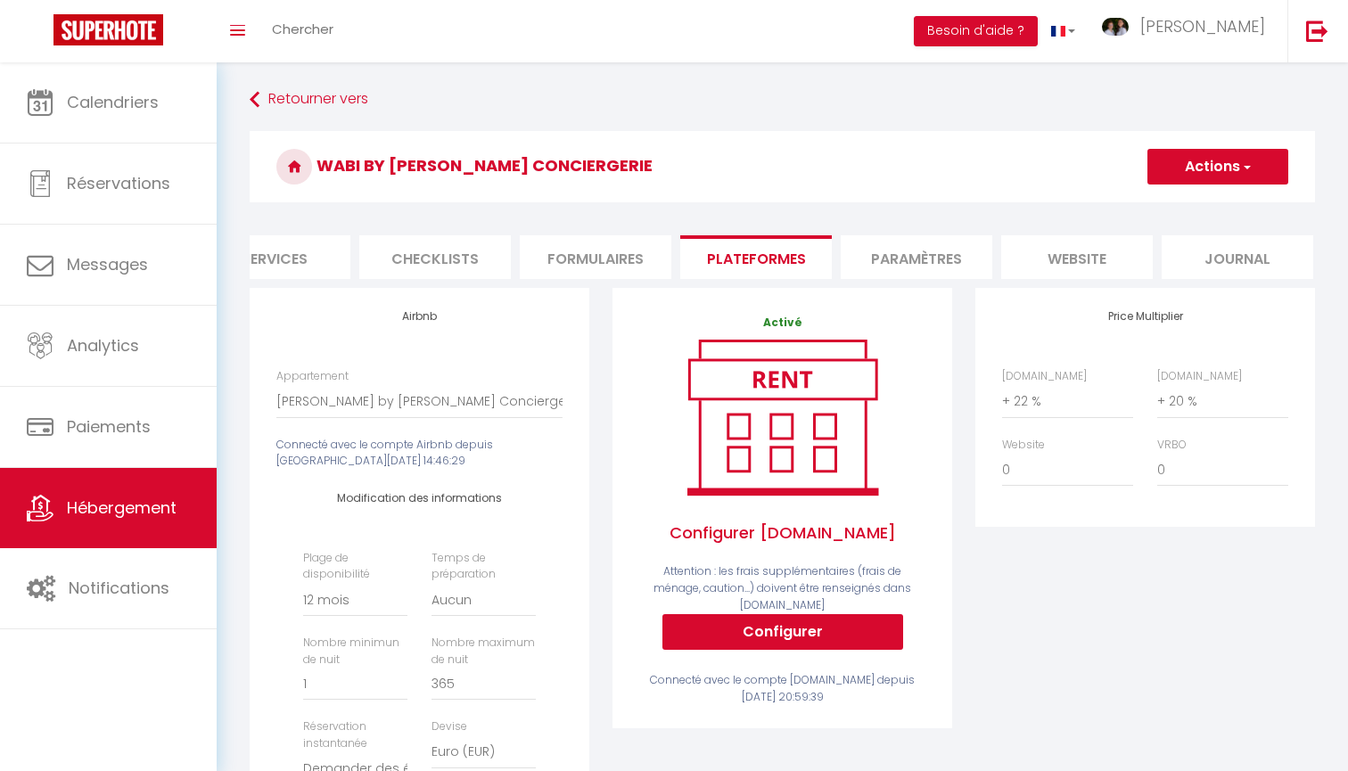
scroll to position [0, 531]
click at [915, 262] on li "Paramètres" at bounding box center [919, 257] width 152 height 44
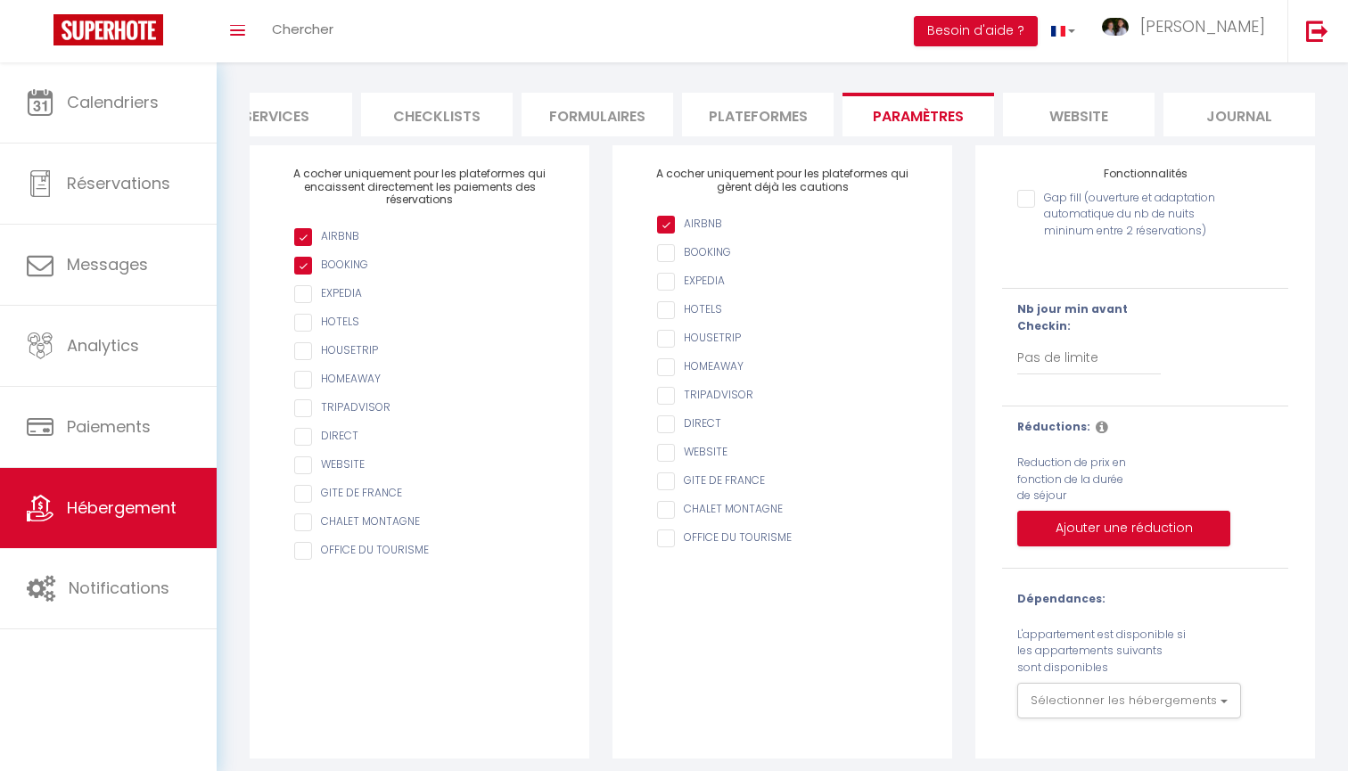
scroll to position [142, 0]
click at [1068, 133] on ul "Info Contrat Facture Services Checklists Formulaires Plateformes Paramètres web…" at bounding box center [783, 116] width 1066 height 44
click at [1061, 117] on li "website" at bounding box center [1079, 116] width 152 height 44
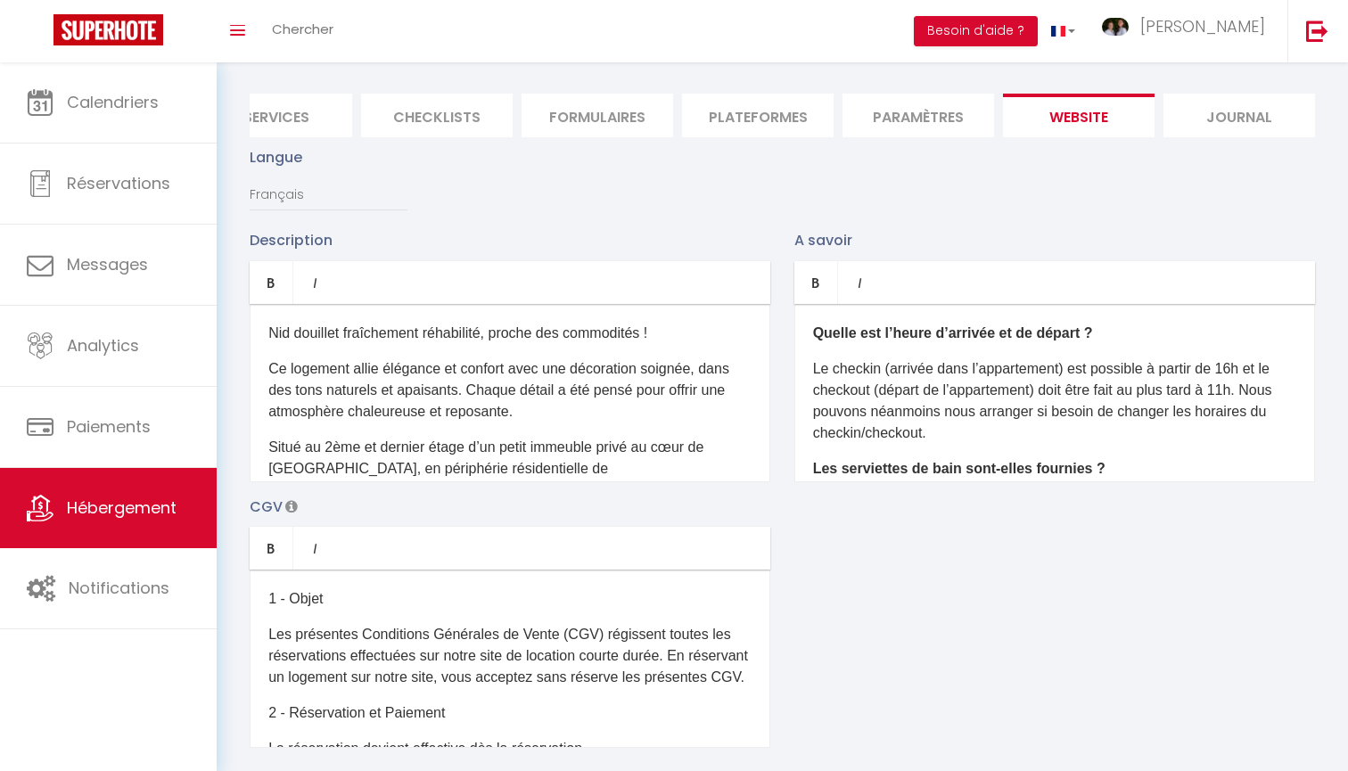
click at [1094, 118] on li "website" at bounding box center [1079, 116] width 152 height 44
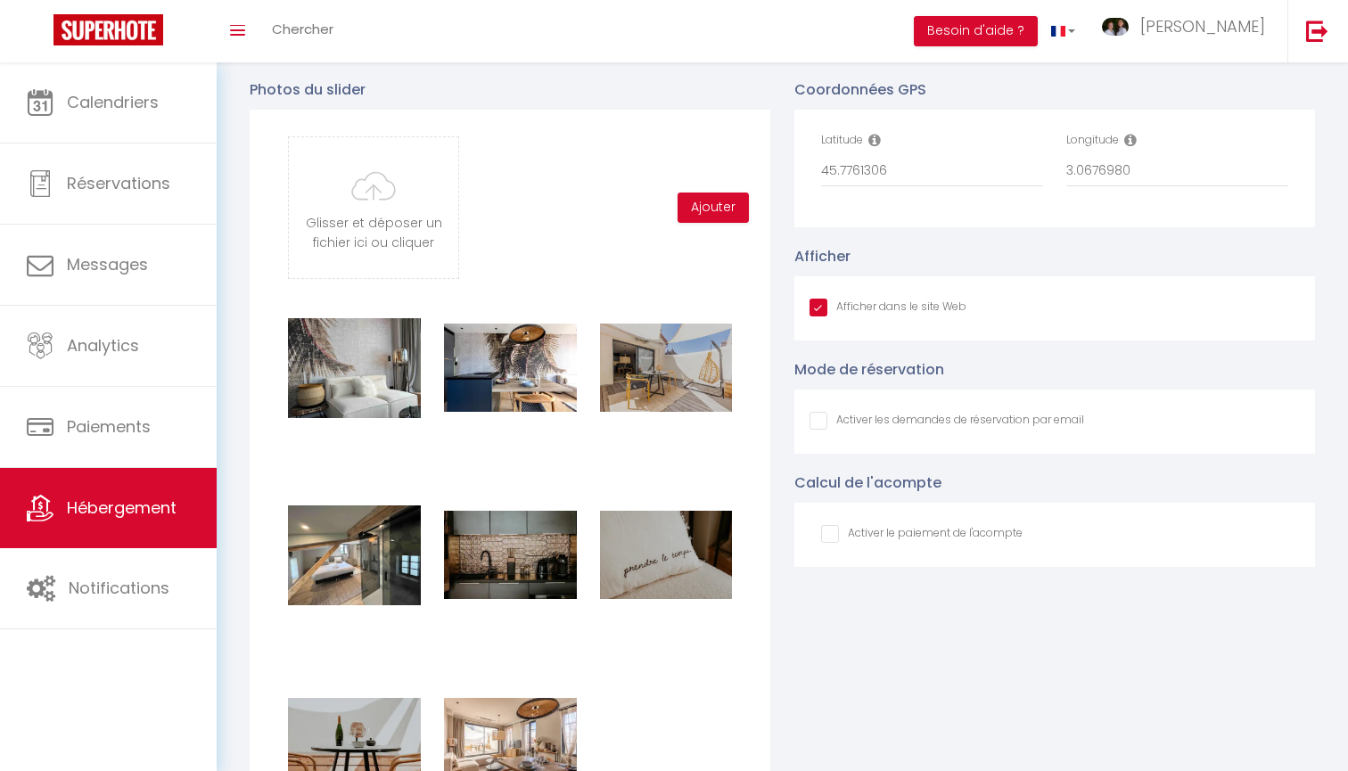
scroll to position [3869, 0]
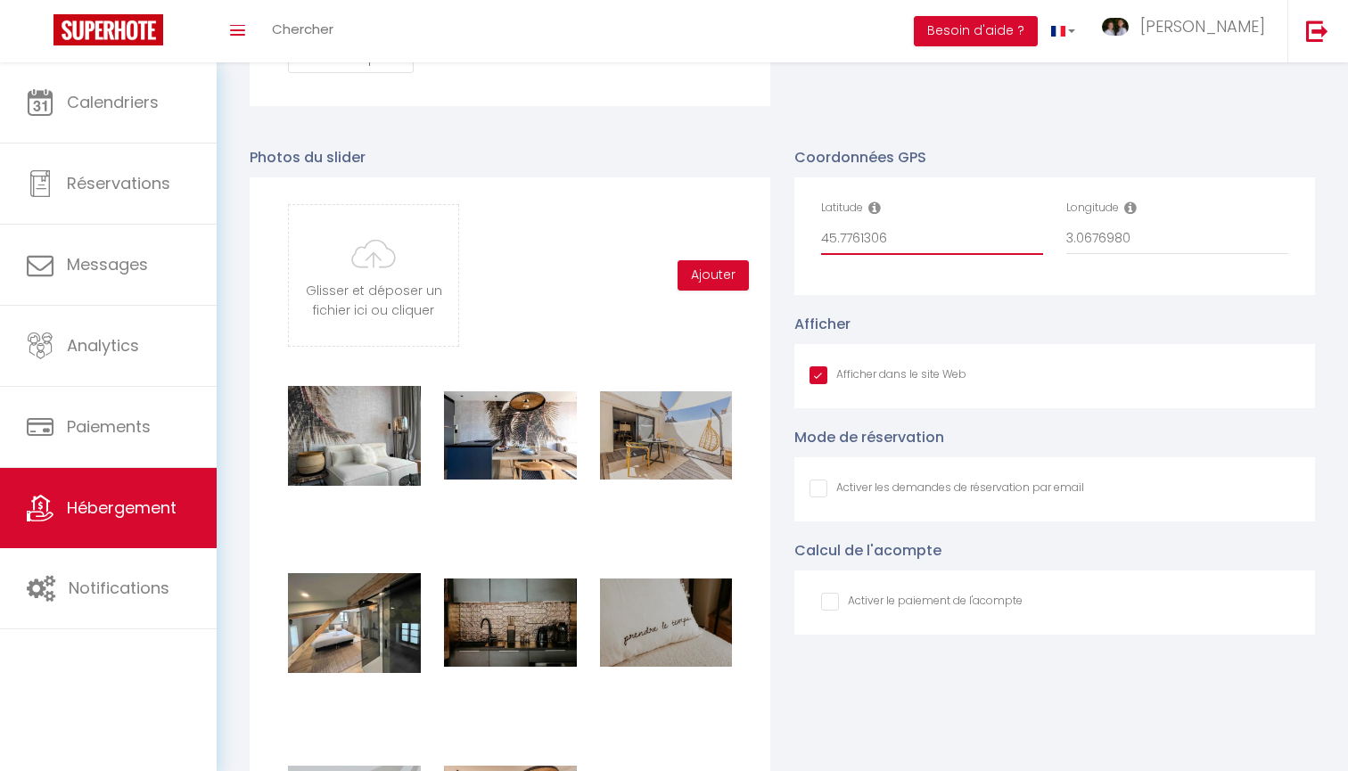
click at [878, 243] on input "45.7761306" at bounding box center [932, 239] width 222 height 32
click at [1092, 233] on input "3.0676980" at bounding box center [1178, 239] width 222 height 32
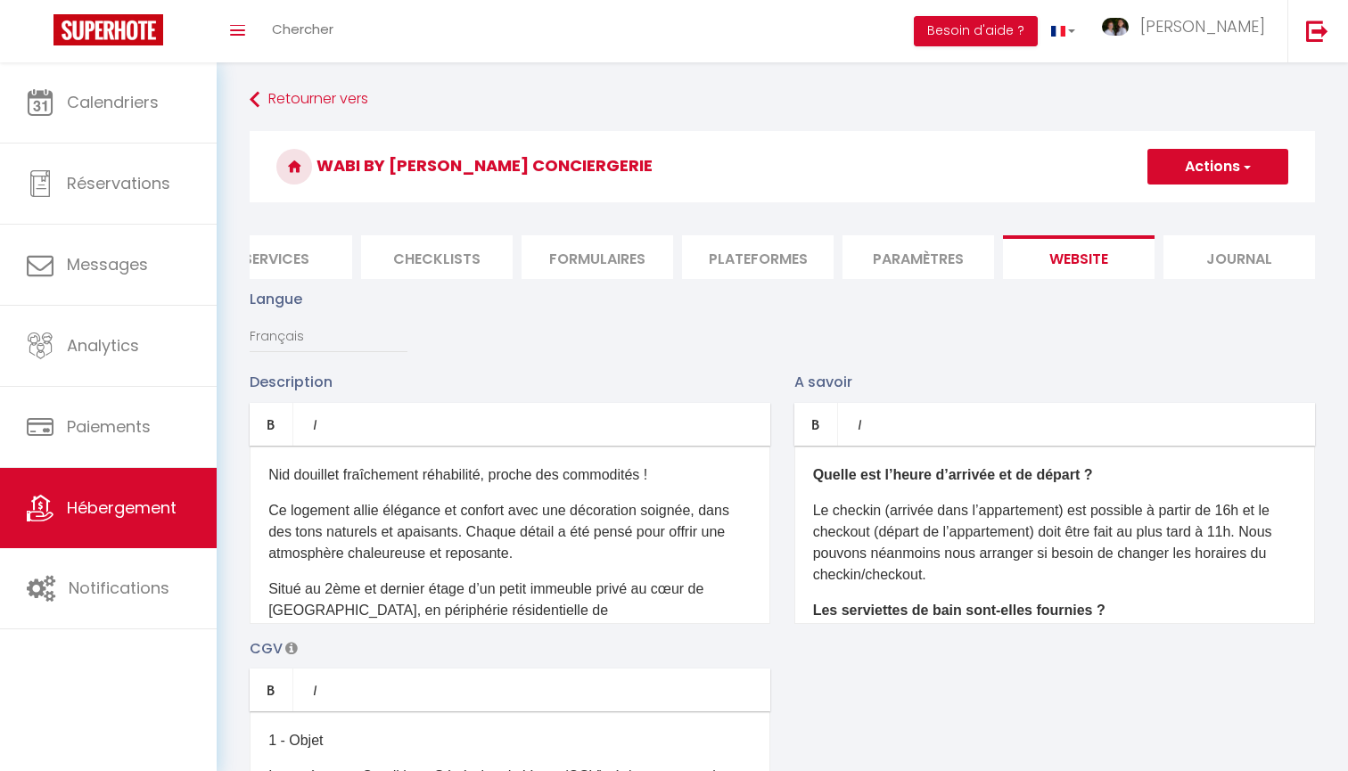
scroll to position [0, 0]
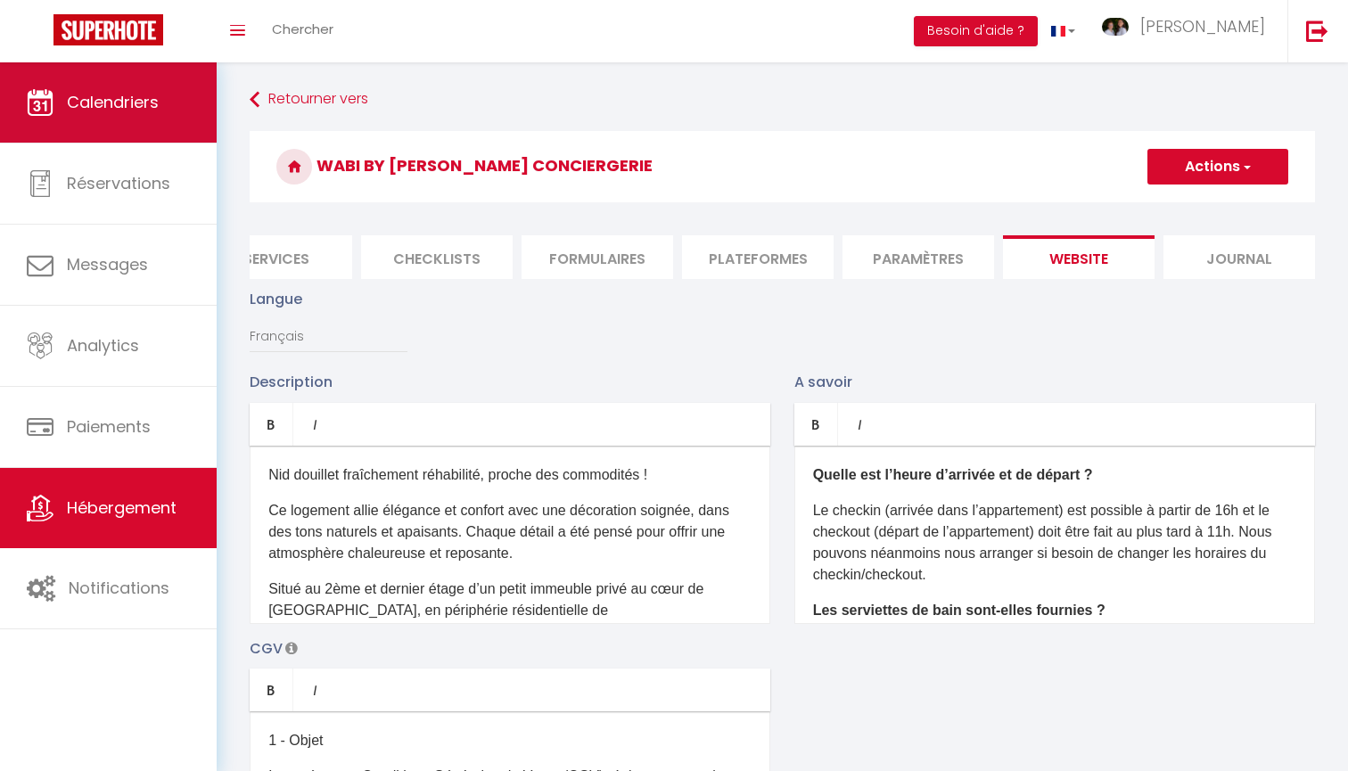
click at [177, 107] on link "Calendriers" at bounding box center [108, 102] width 217 height 80
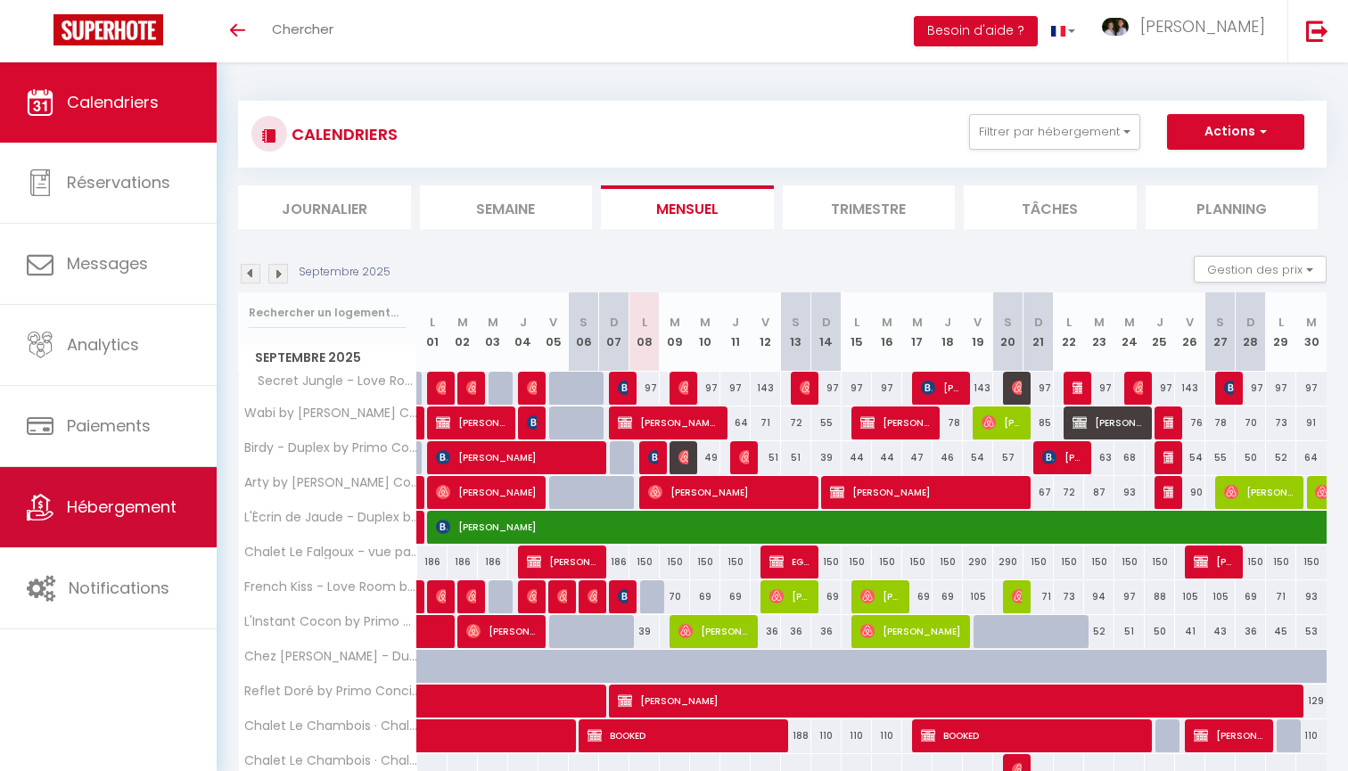
click at [163, 474] on link "Hébergement" at bounding box center [108, 507] width 217 height 80
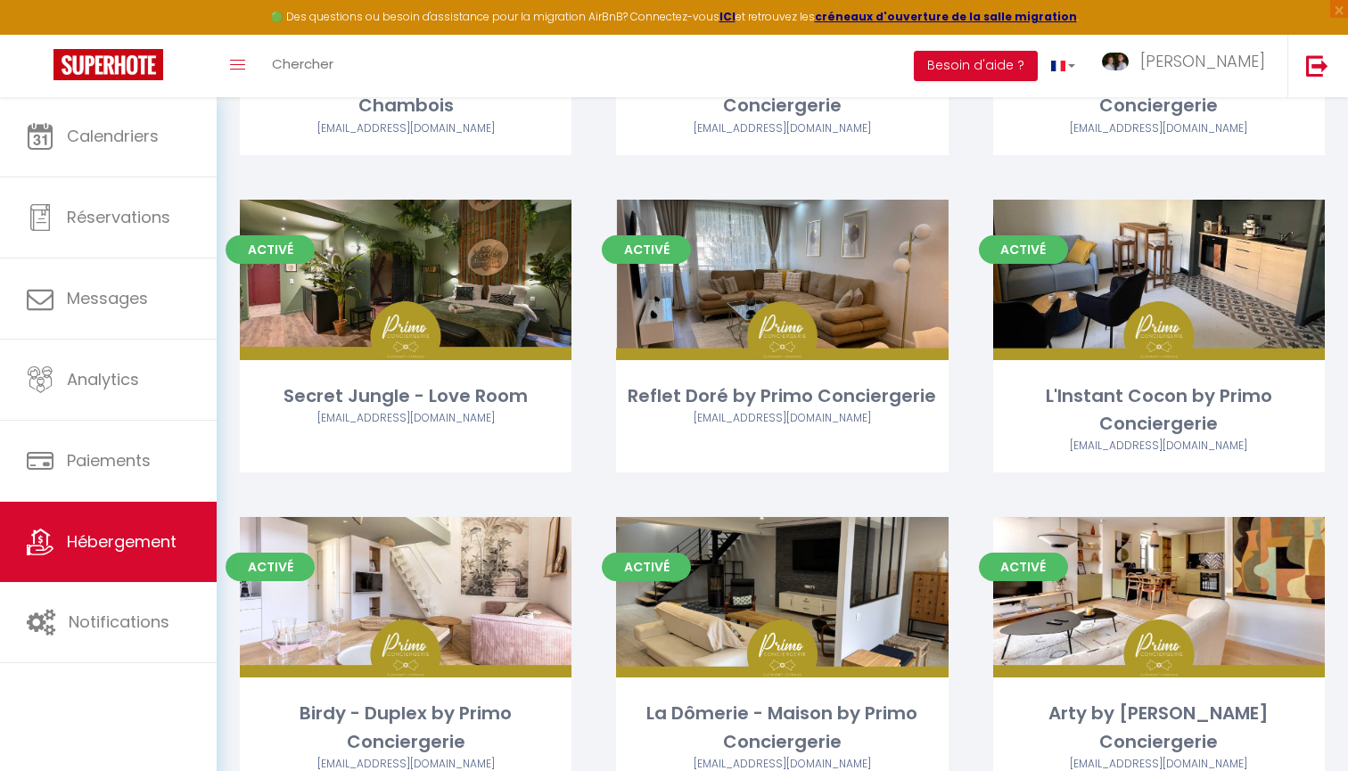
scroll to position [424, 0]
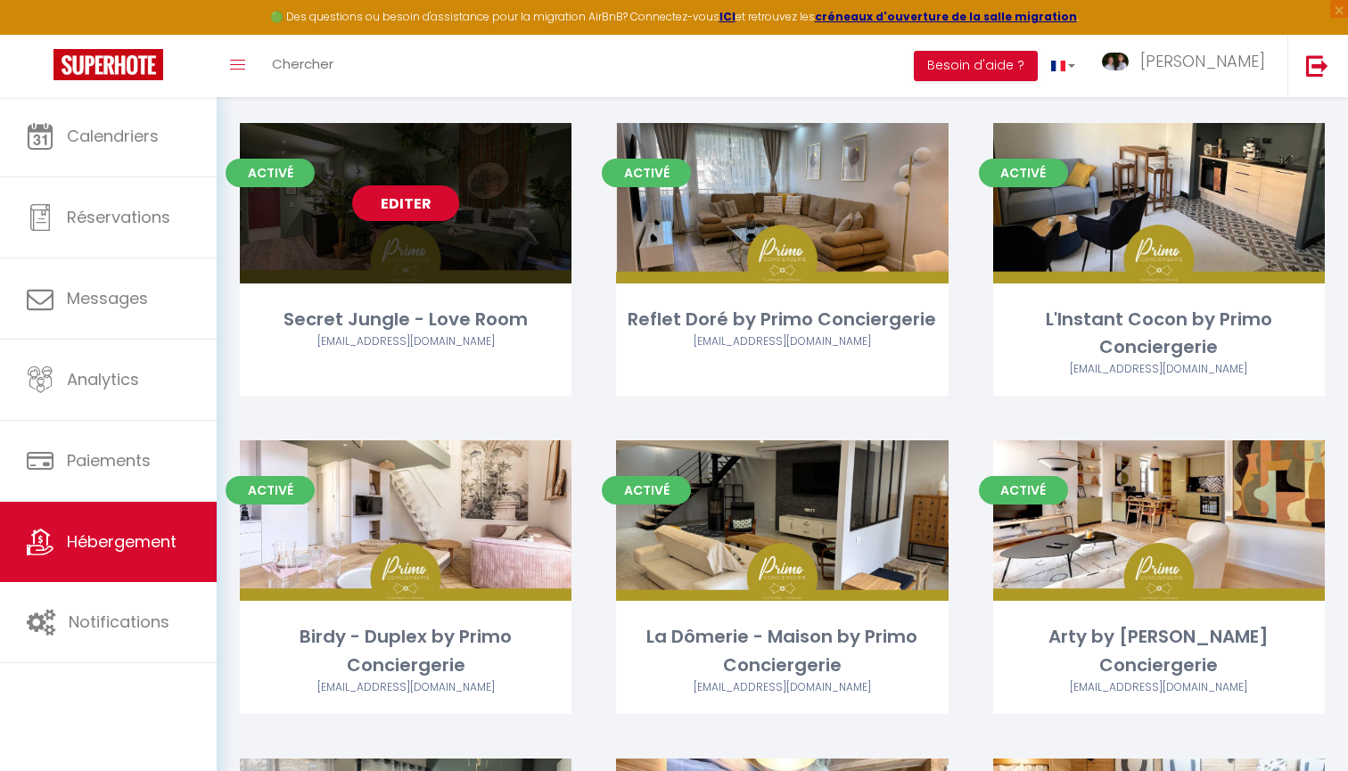
click at [418, 203] on link "Editer" at bounding box center [405, 203] width 107 height 36
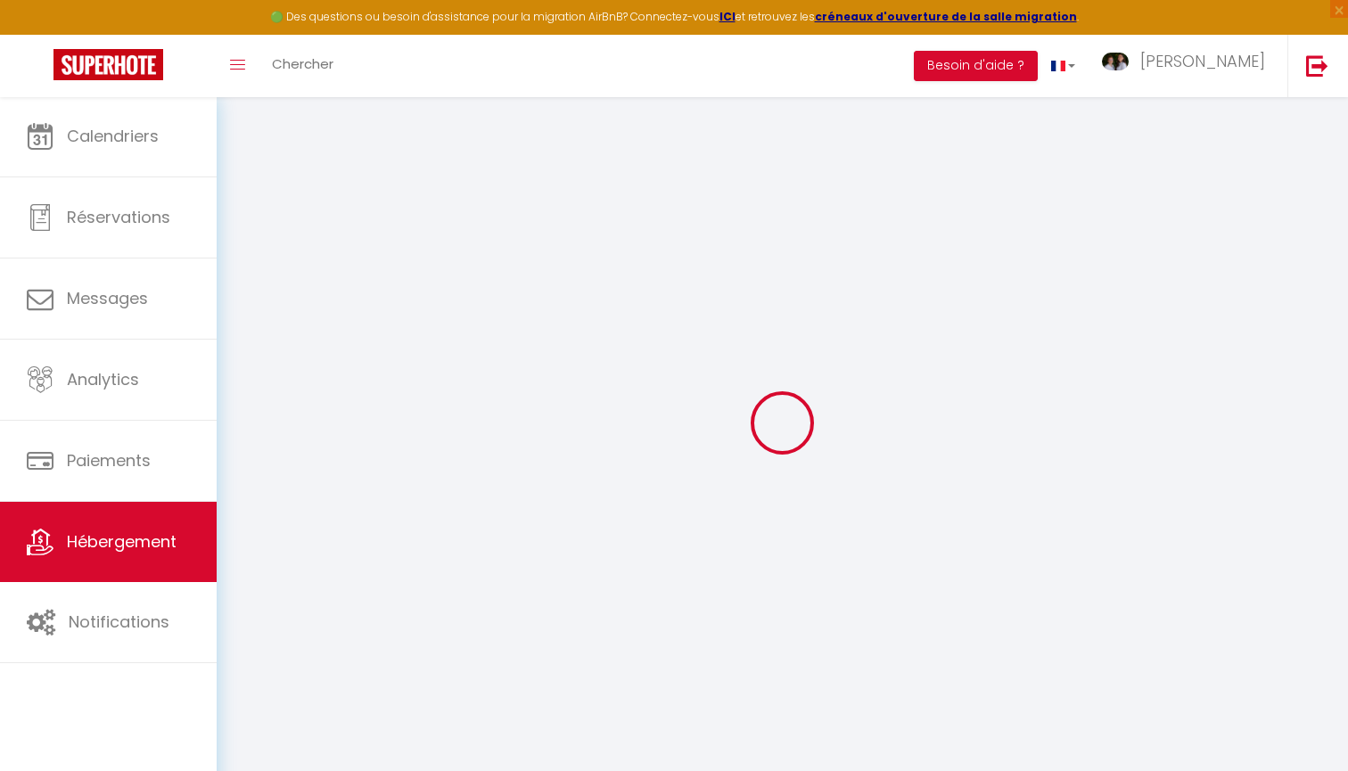
select select
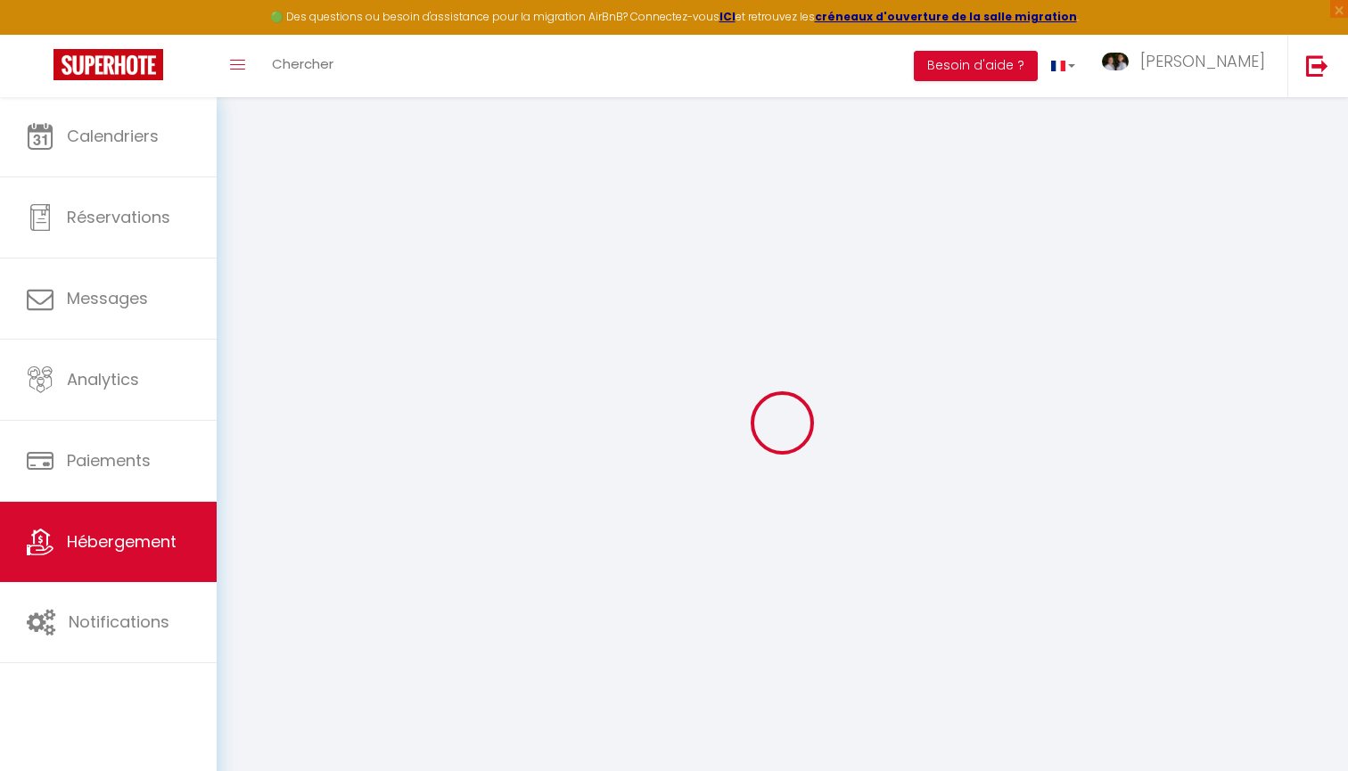
select select
checkbox input "false"
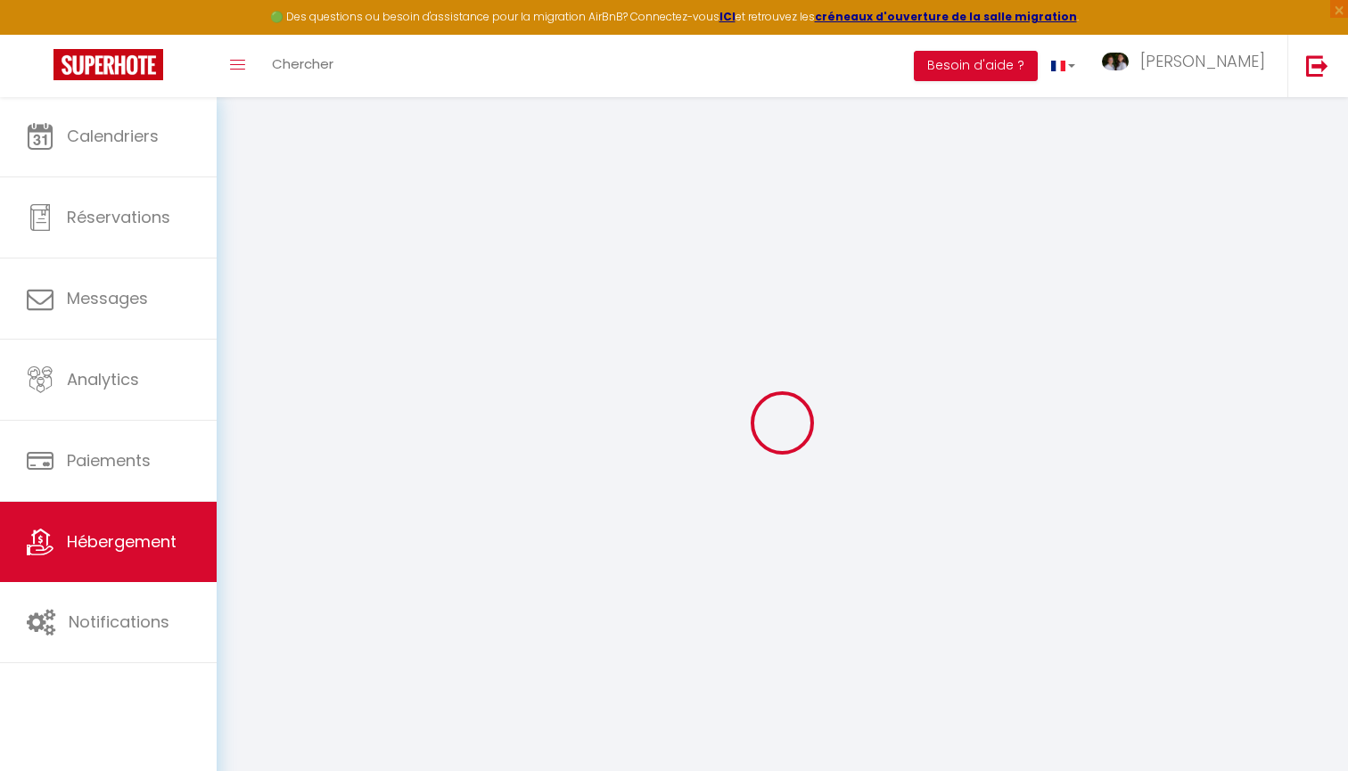
select select
type input "Secret Jungle - Love Room"
type input "JEAN -FRANÇOIS"
type input "SAS LOV'ERGNE"
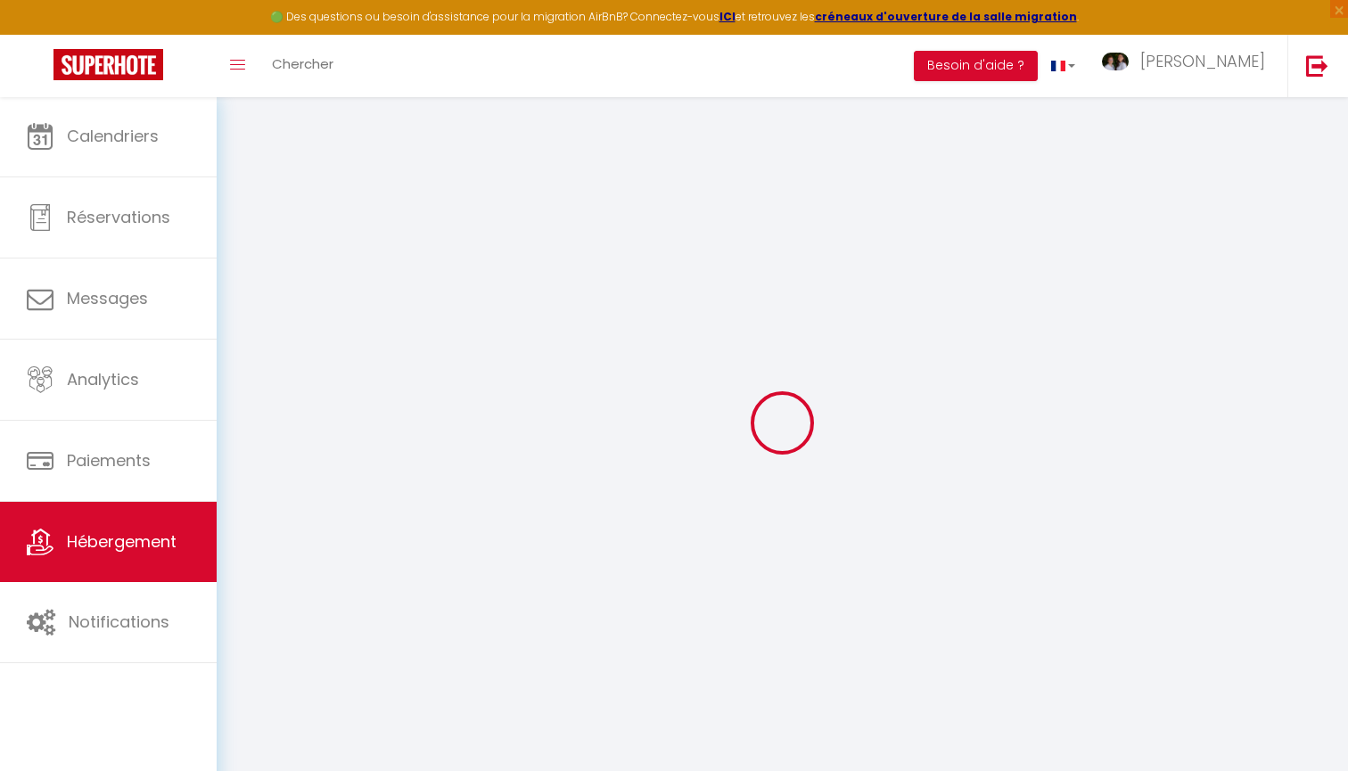
type input "25 Rue André Turichy"
type input "63360"
type input "GERZAT"
select select "2"
type input "100"
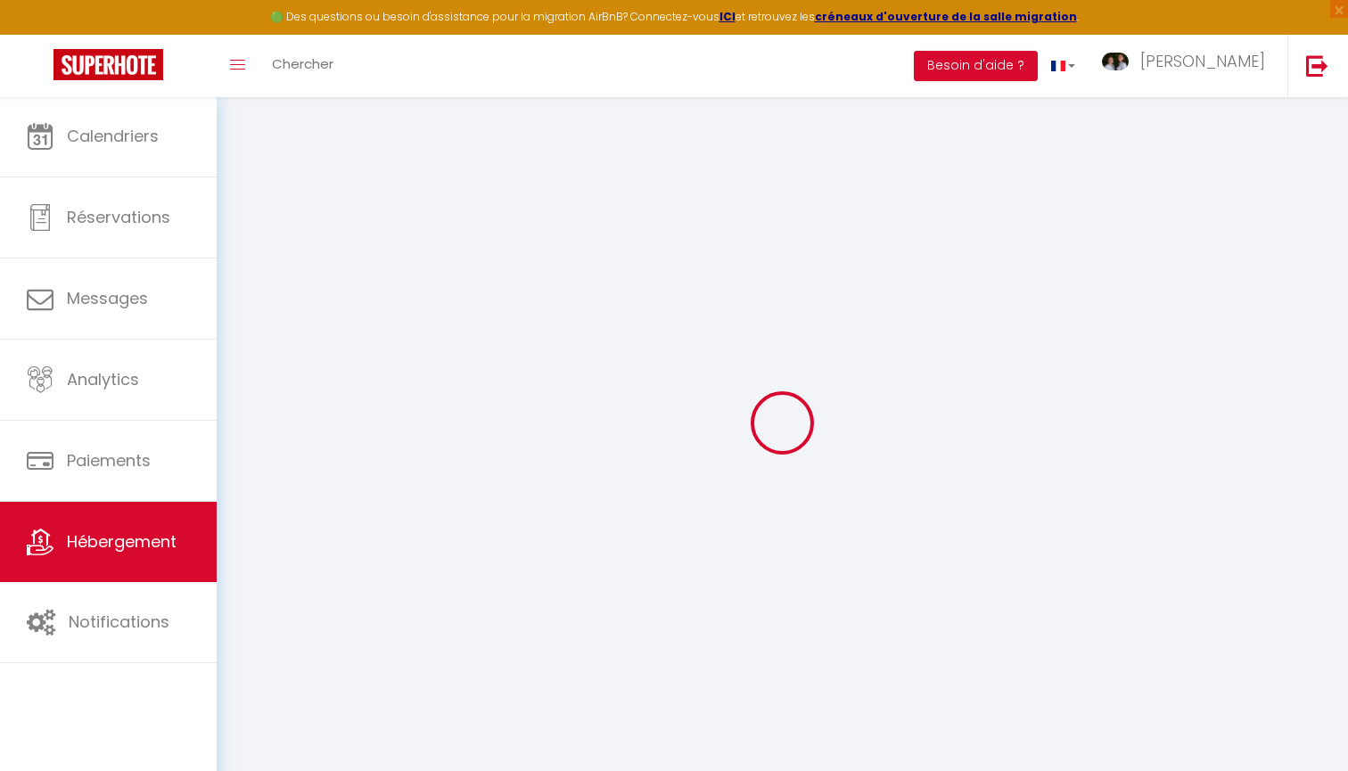
type input "5"
type input "4"
type input "400"
type input "10"
select select
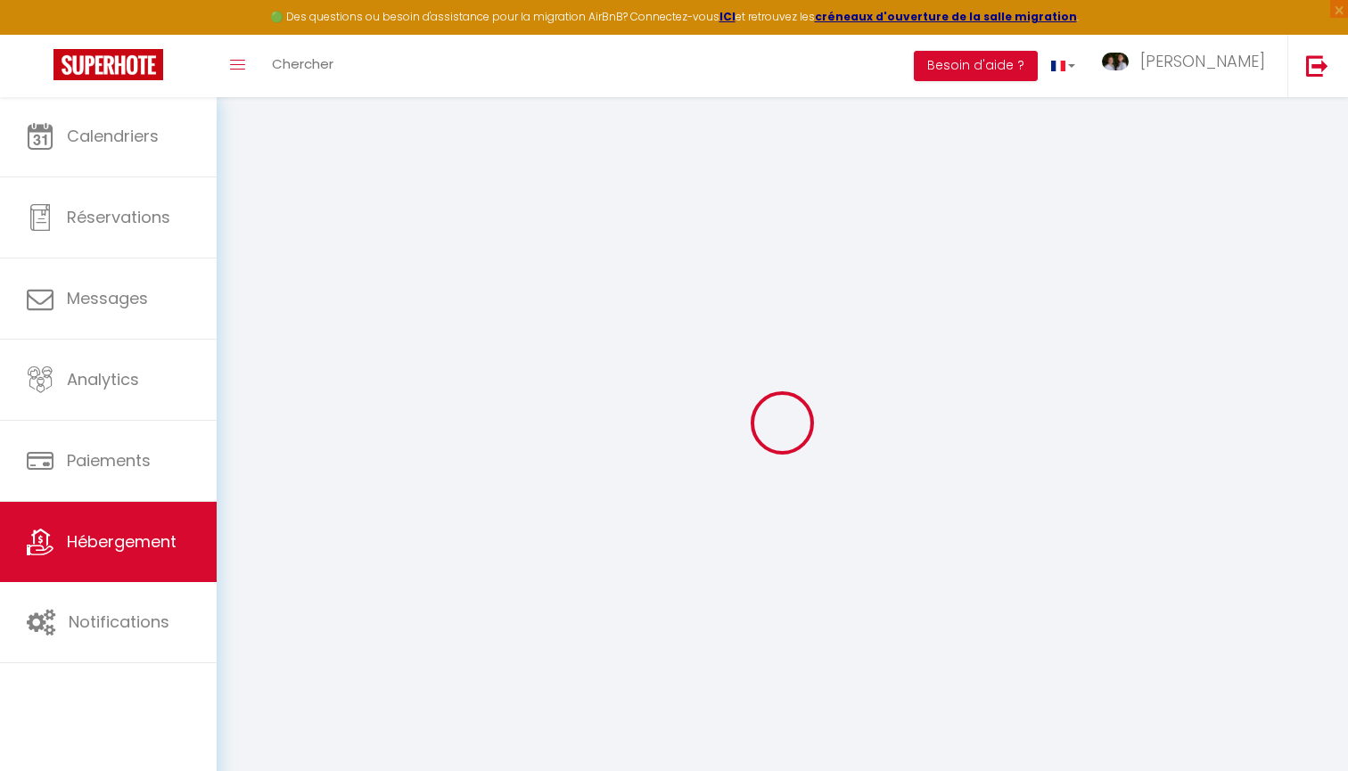
select select
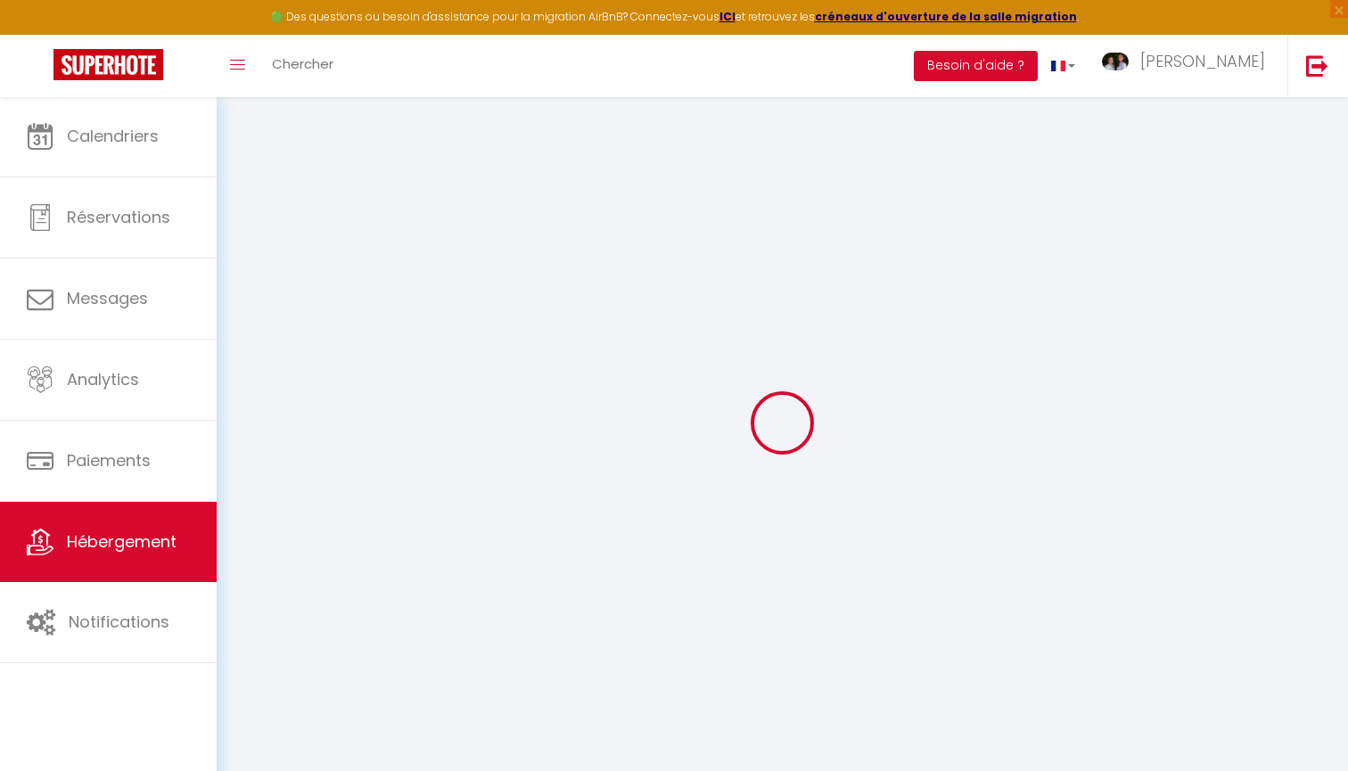
type input "6 Boulevard Vaquez"
type input "63130"
type input "Royat"
type input "[EMAIL_ADDRESS][DOMAIN_NAME]"
select select "9150"
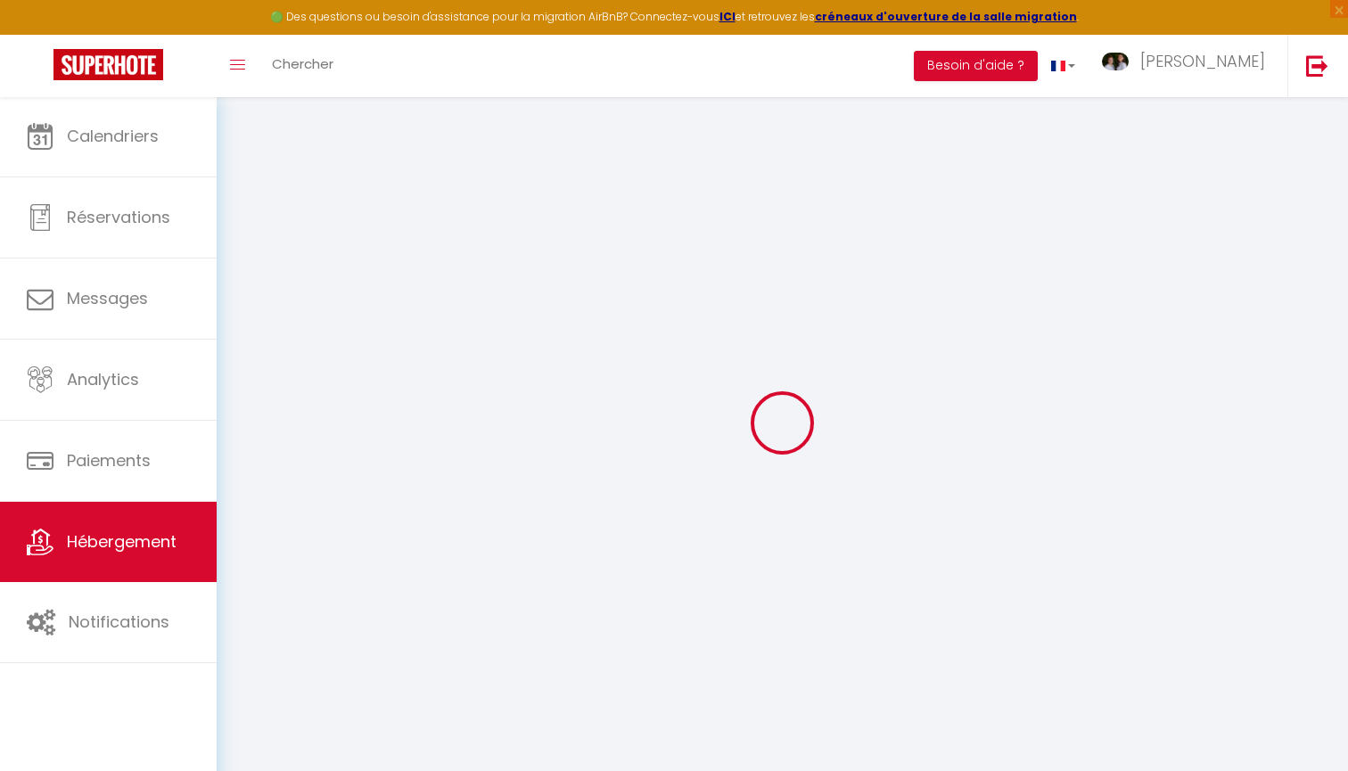
checkbox input "true"
checkbox input "false"
radio input "true"
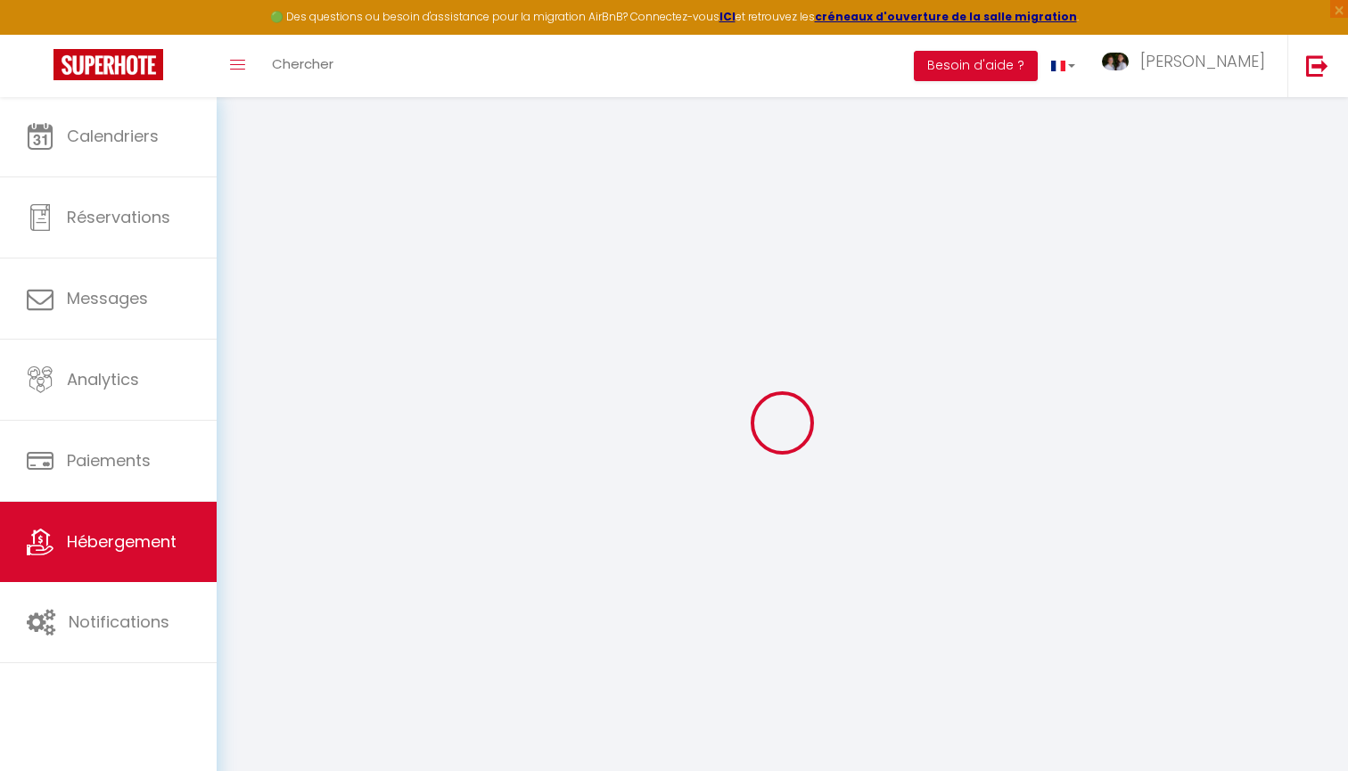
type input "0"
select select "2"
checkbox input "true"
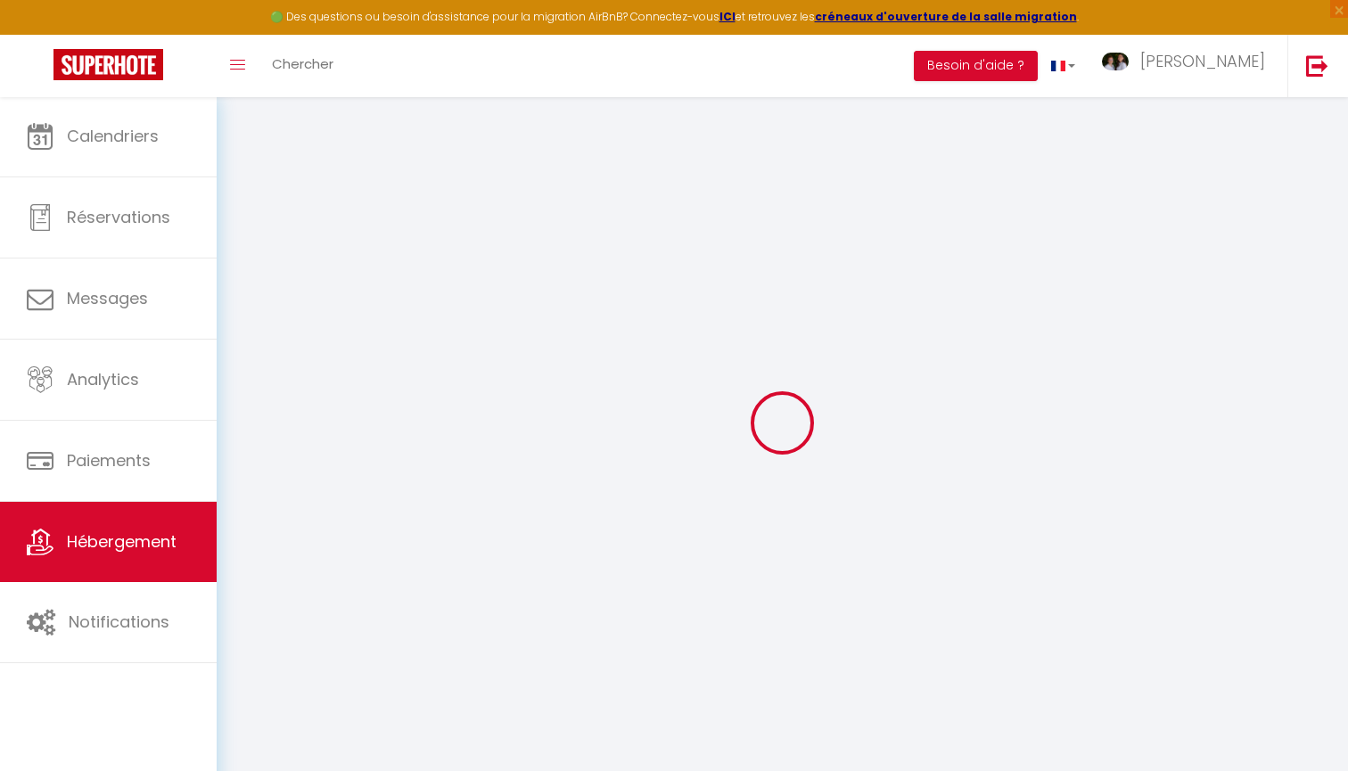
checkbox input "false"
checkbox input "true"
checkbox input "false"
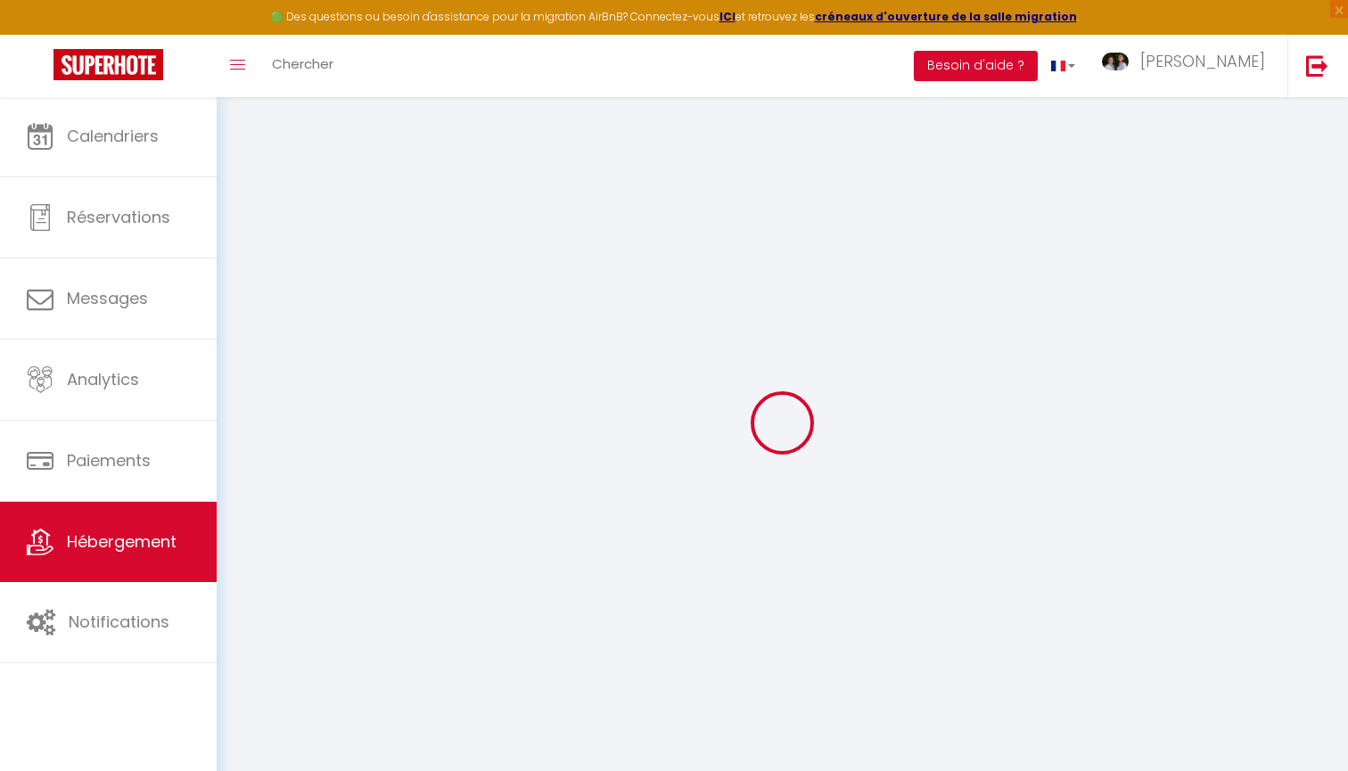
checkbox input "false"
checkbox input "true"
checkbox input "false"
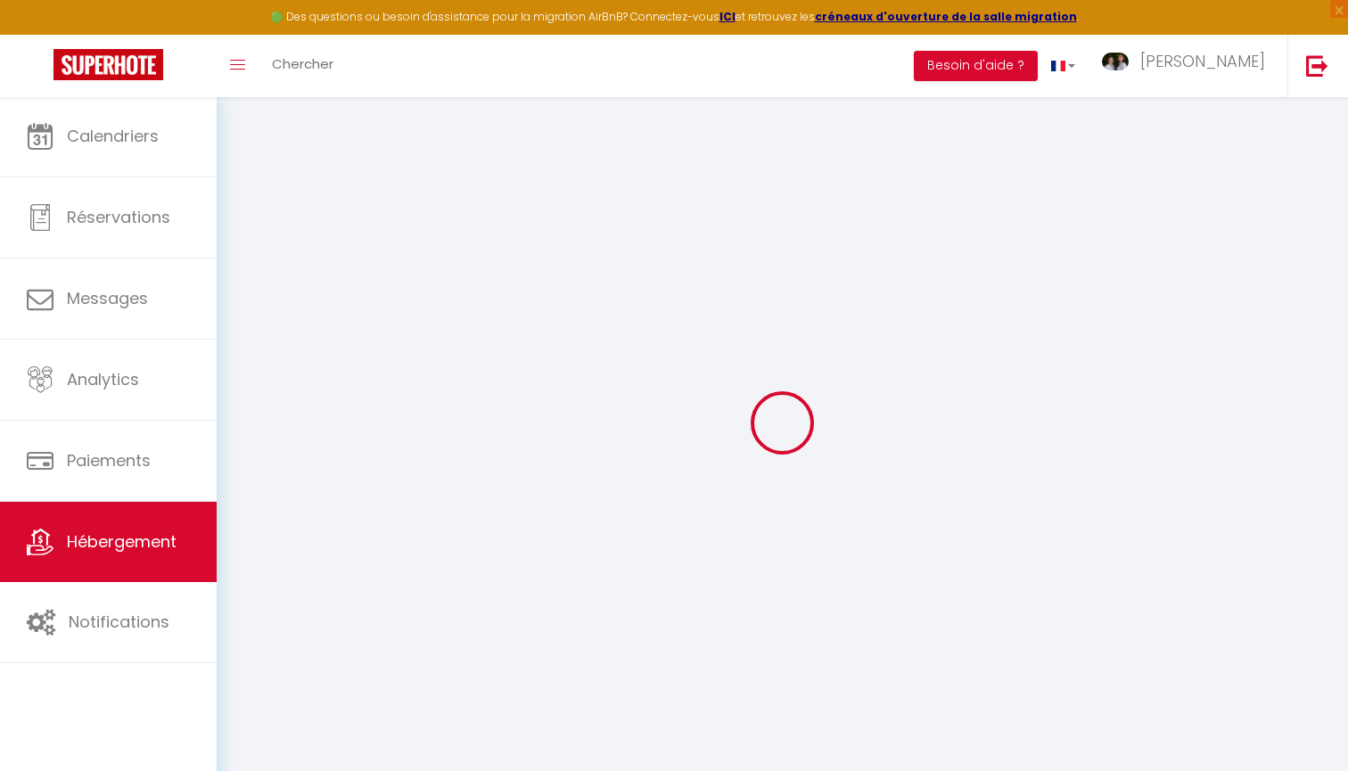
checkbox input "false"
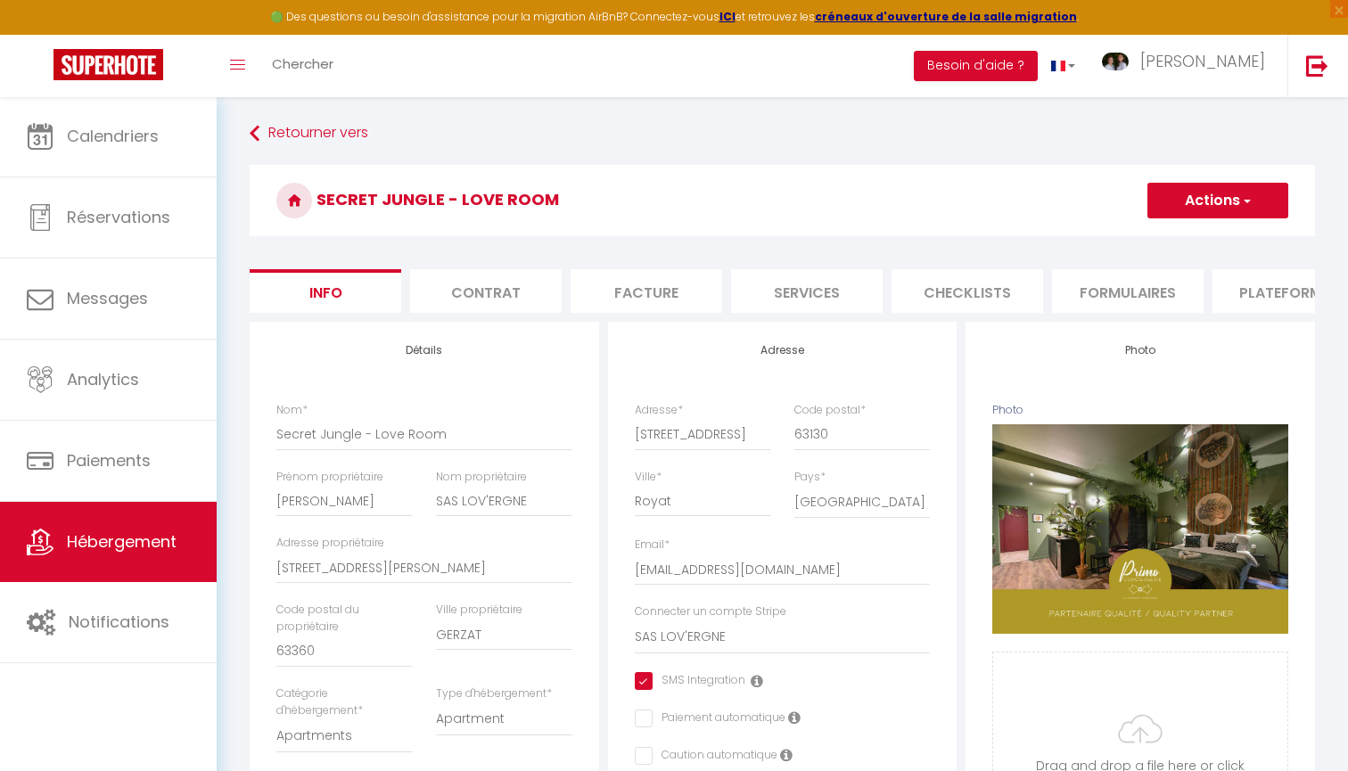
click at [801, 285] on li "Services" at bounding box center [807, 291] width 152 height 44
checkbox input "true"
checkbox input "false"
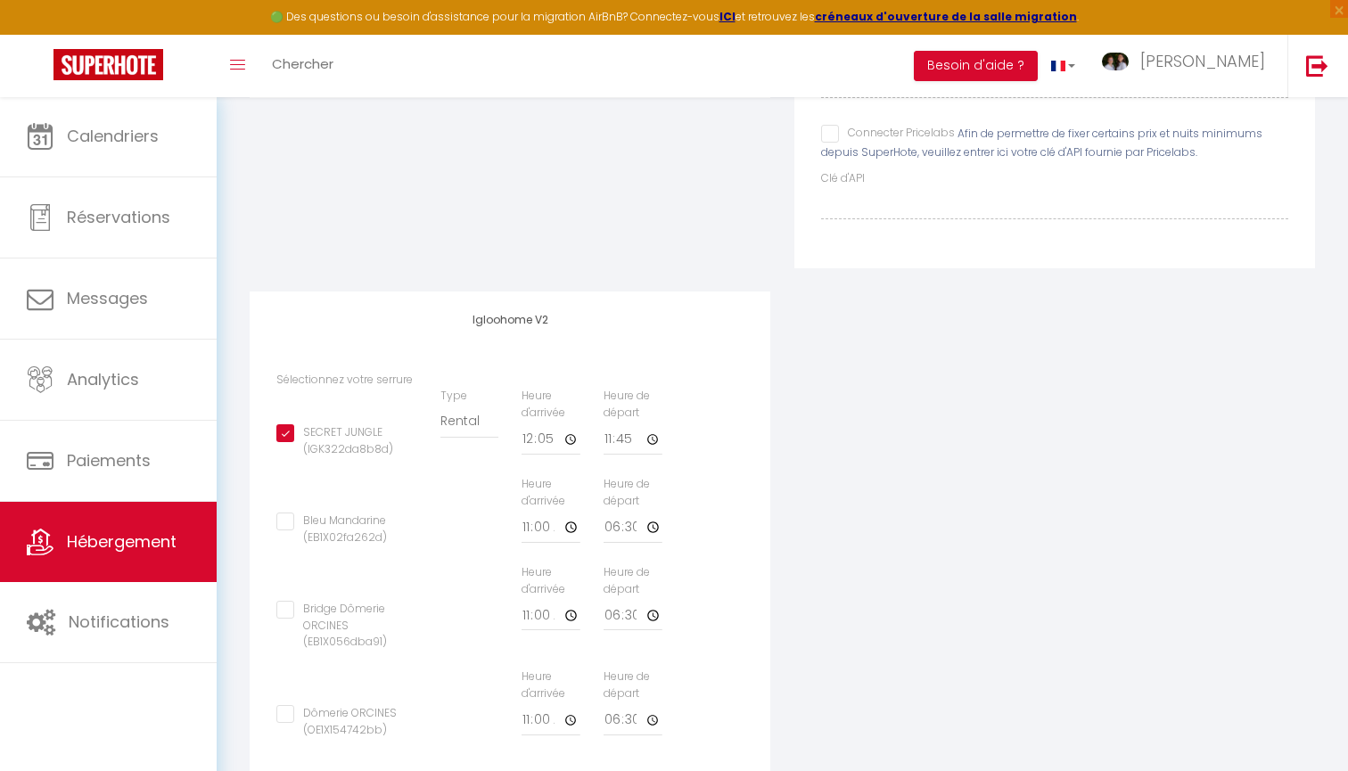
scroll to position [442, 0]
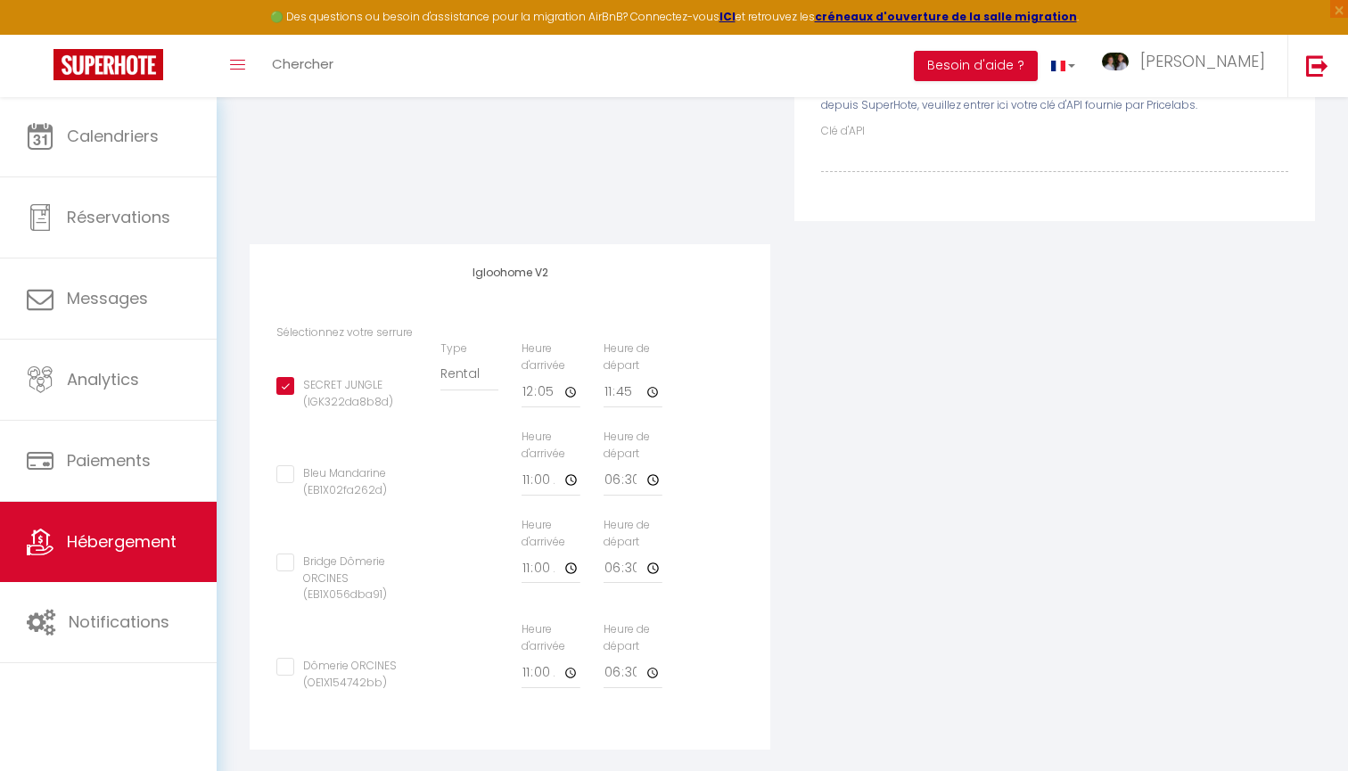
click at [146, 559] on link "Hébergement" at bounding box center [108, 542] width 217 height 80
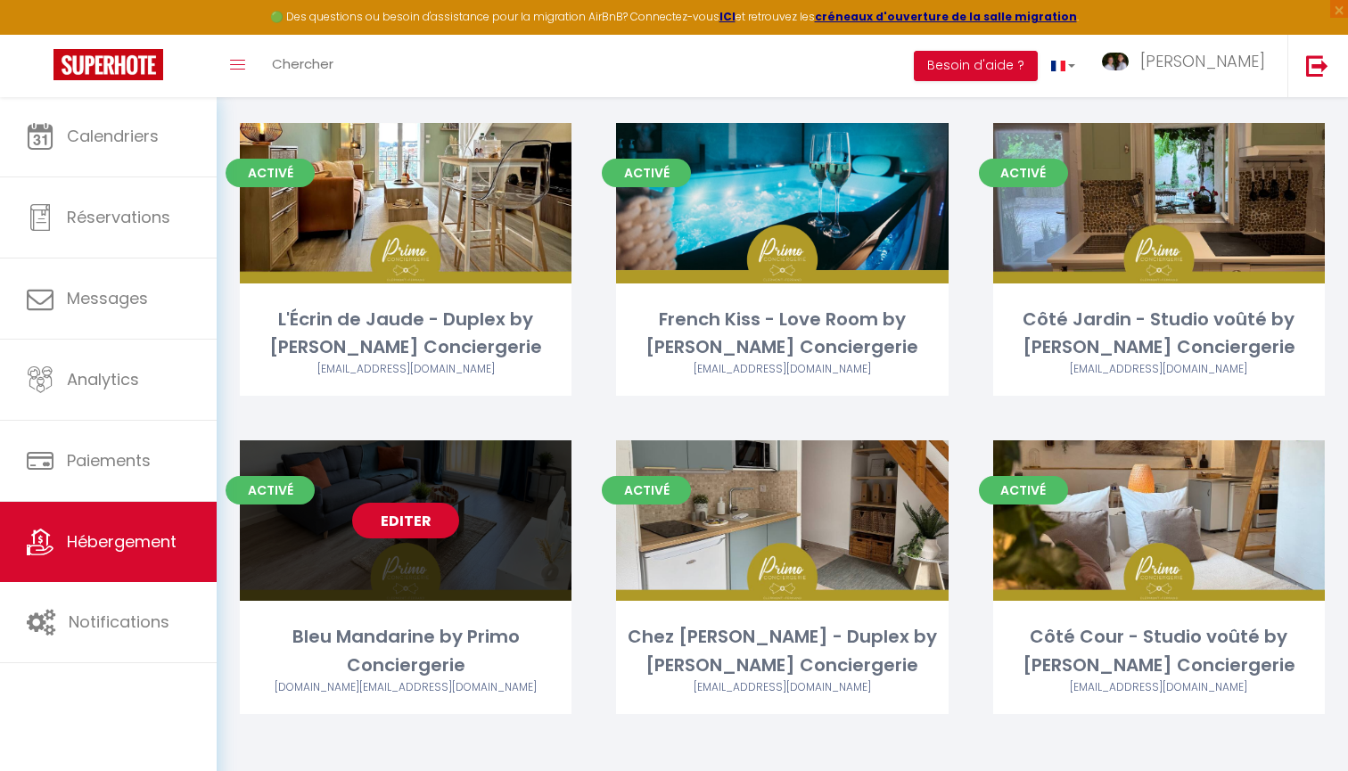
scroll to position [1377, 0]
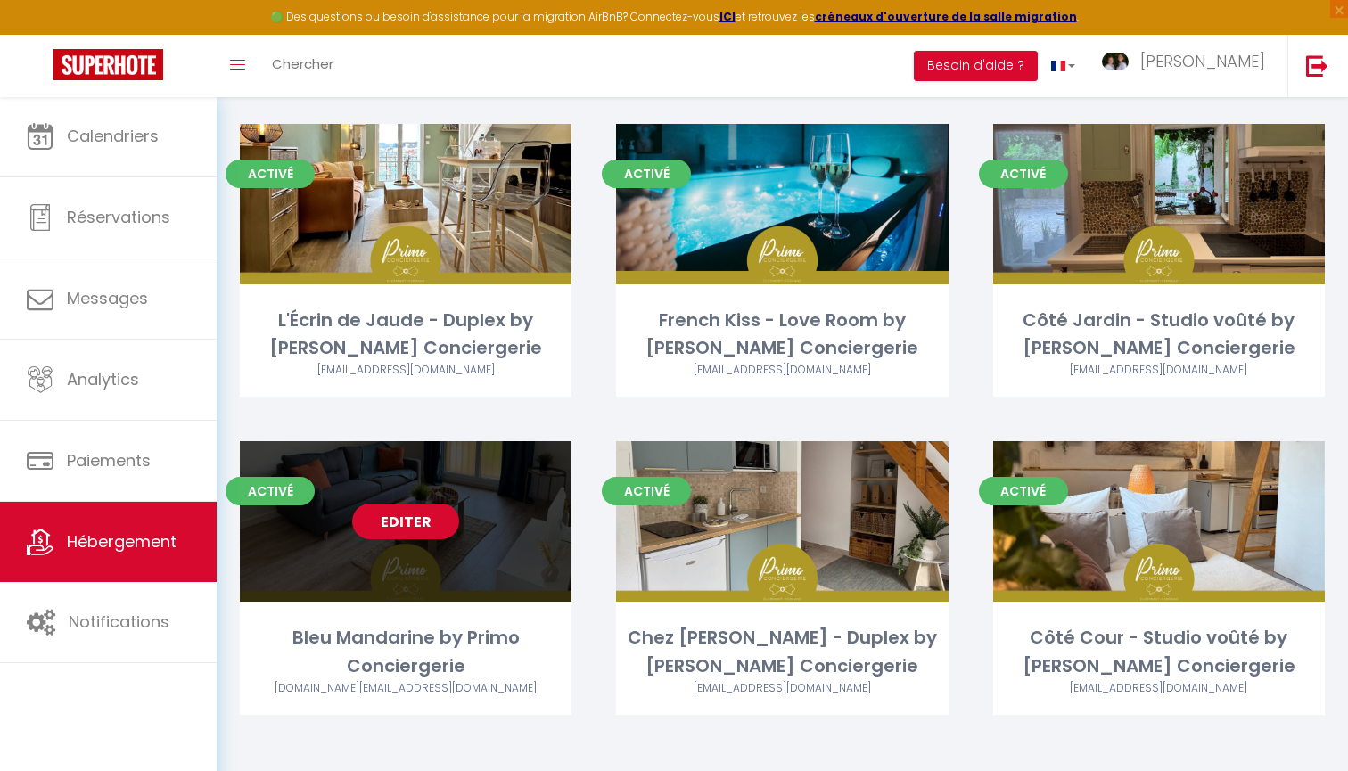
click at [404, 505] on link "Editer" at bounding box center [405, 522] width 107 height 36
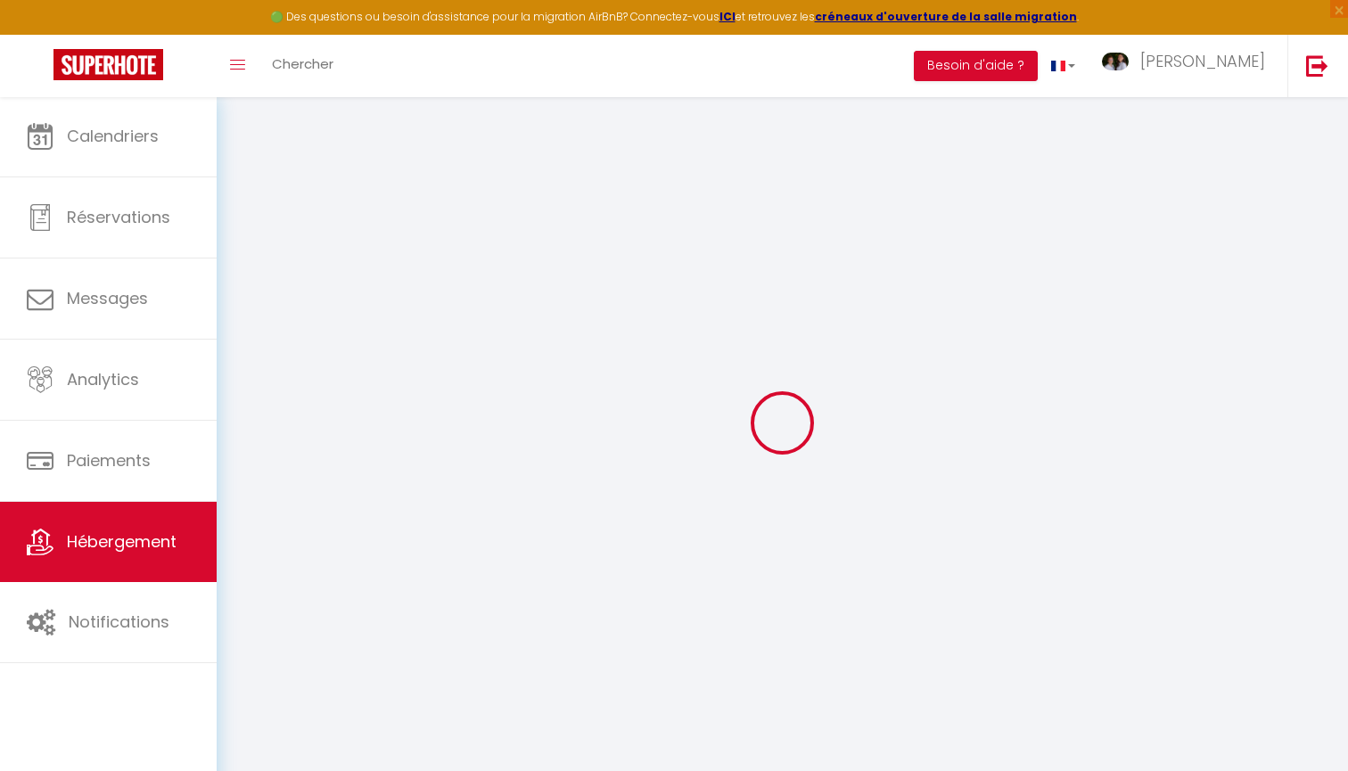
select select "IgloohomeV2"
type input "[EMAIL_ADDRESS][DOMAIN_NAME]"
checkbox input "true"
select select "2"
checkbox input "true"
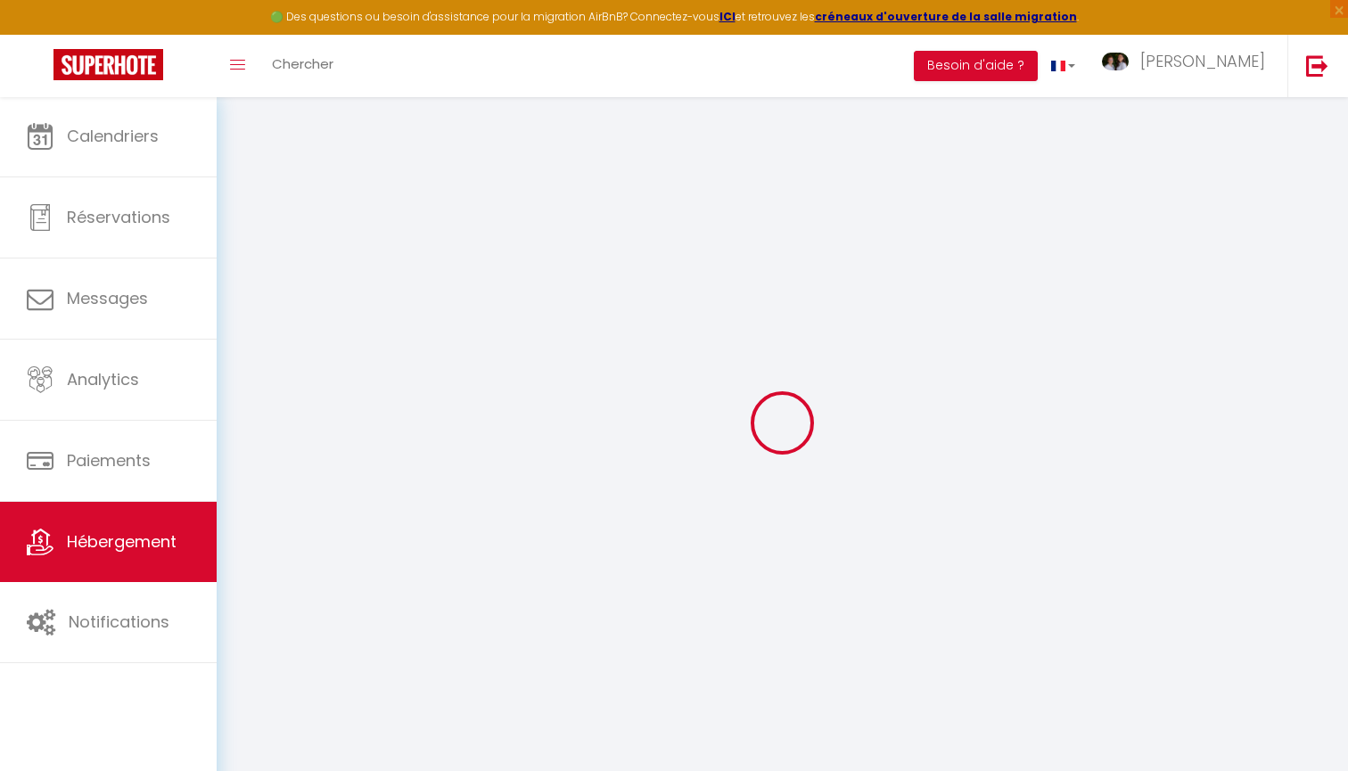
checkbox input "false"
checkbox input "true"
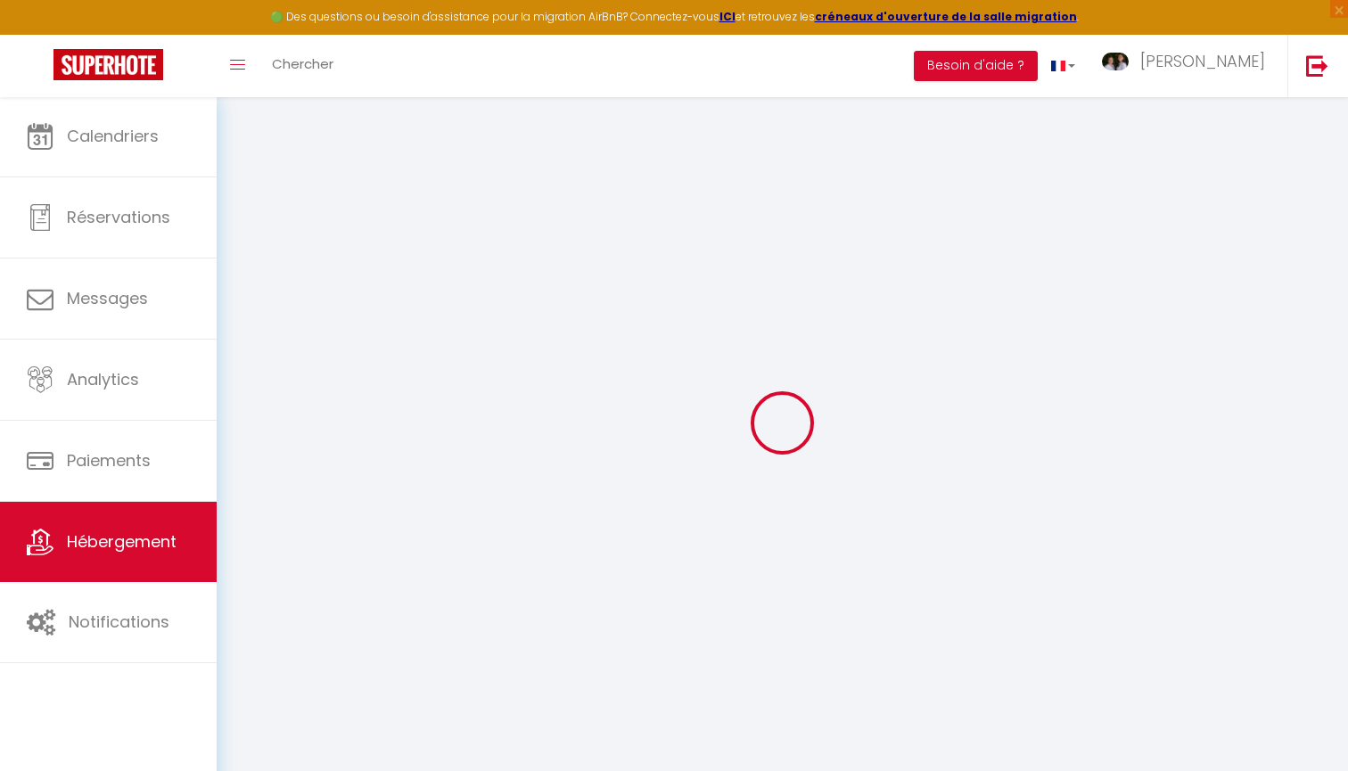
checkbox input "false"
checkbox input "true"
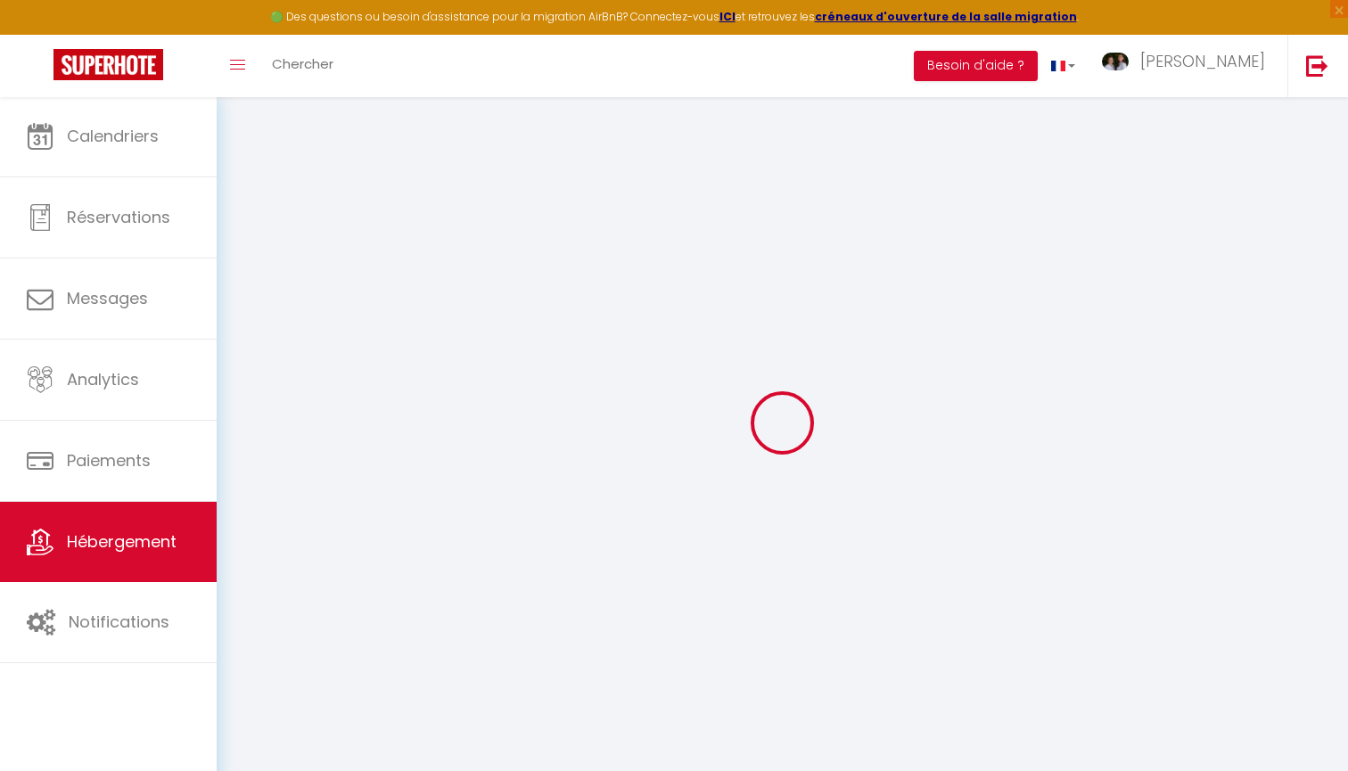
checkbox input "false"
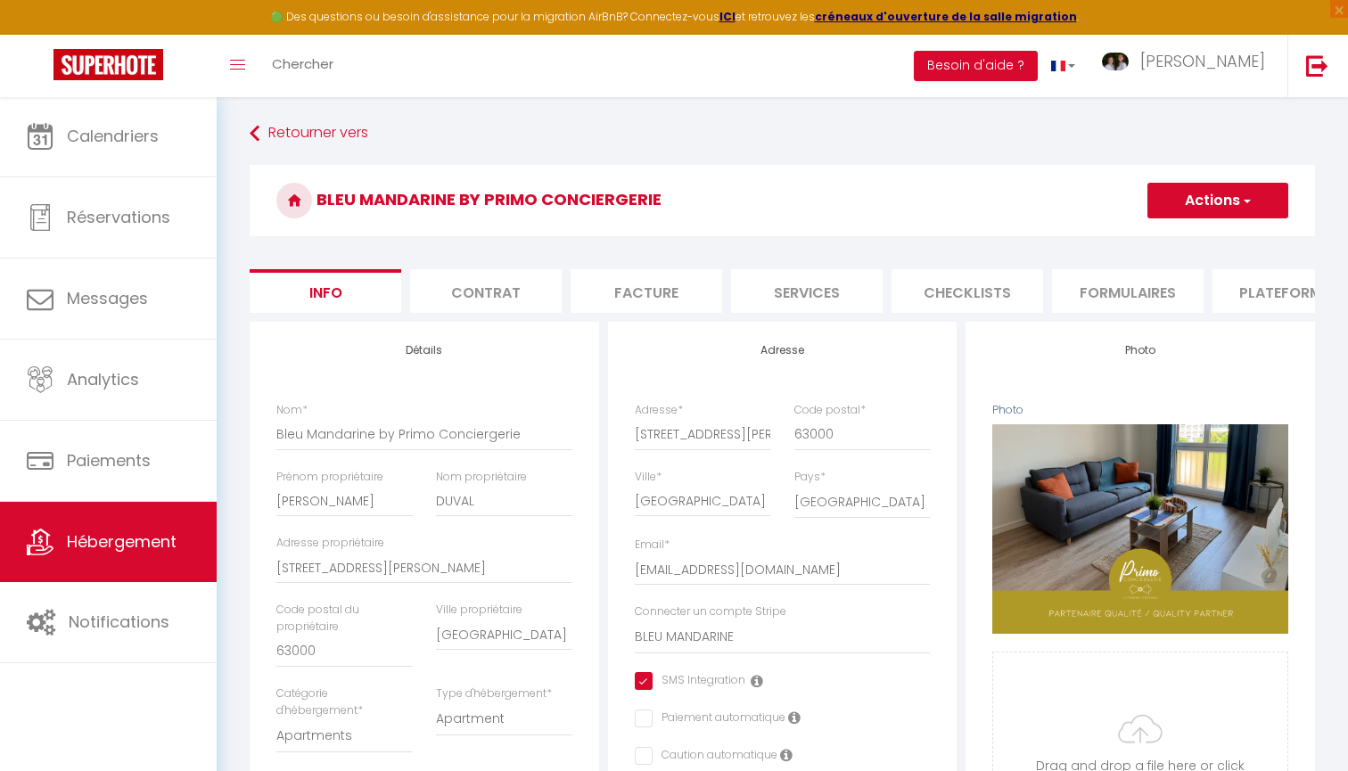
click at [820, 289] on li "Services" at bounding box center [807, 291] width 152 height 44
checkbox input "true"
checkbox input "false"
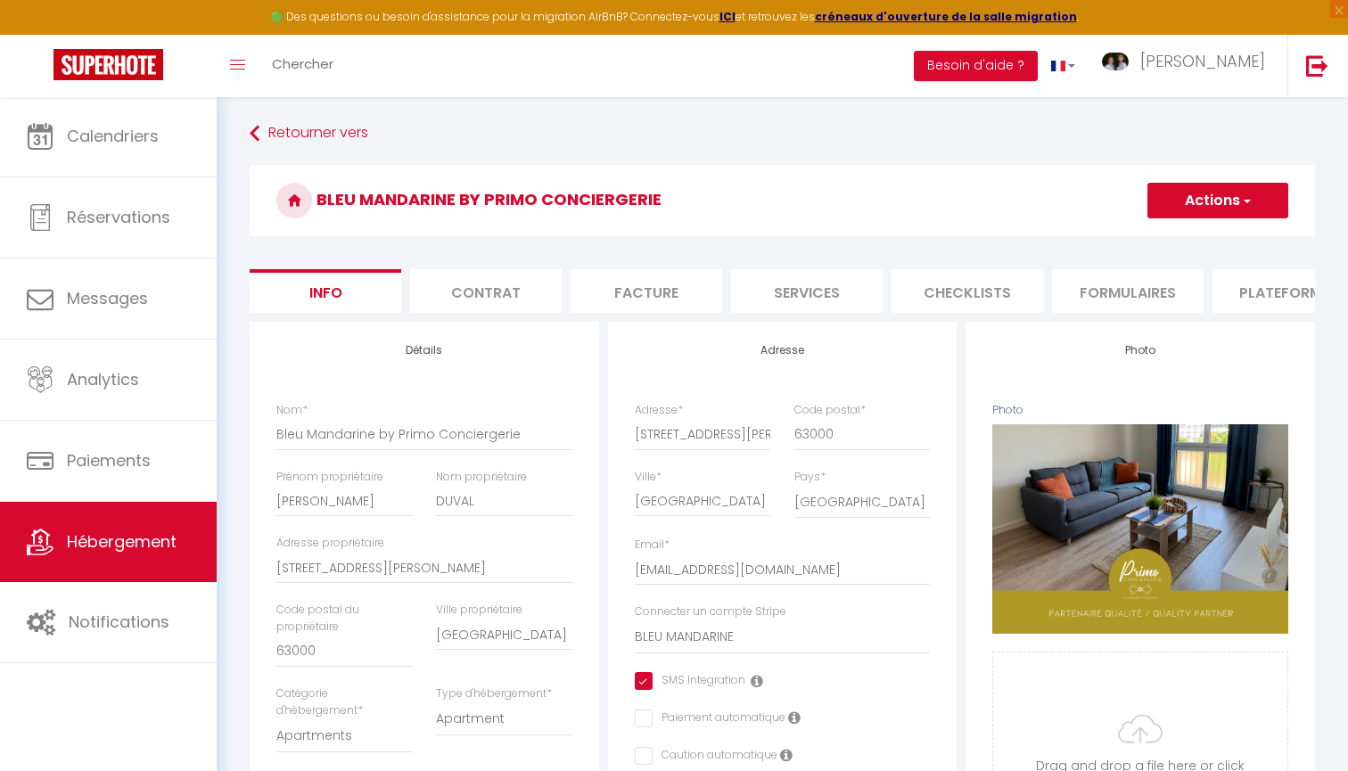
checkbox input "false"
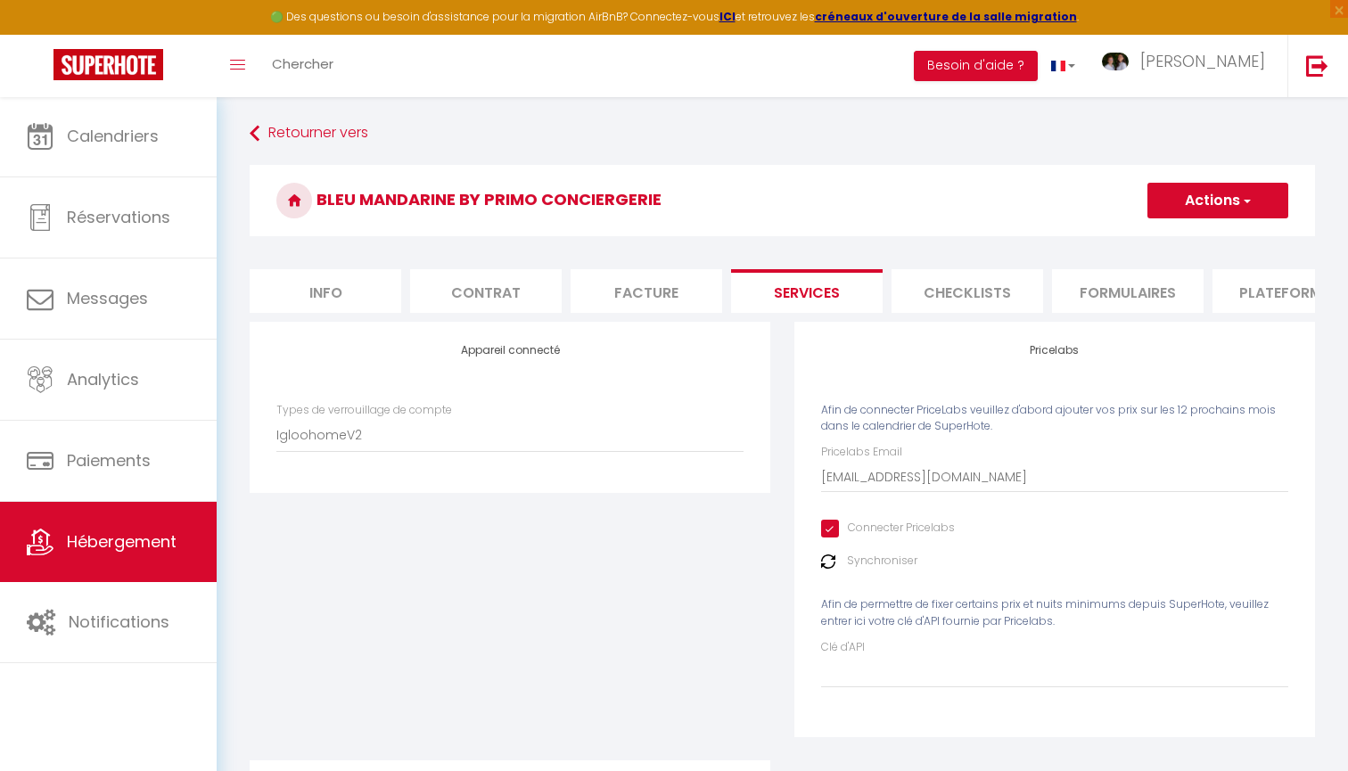
click at [1142, 296] on li "Formulaires" at bounding box center [1128, 291] width 152 height 44
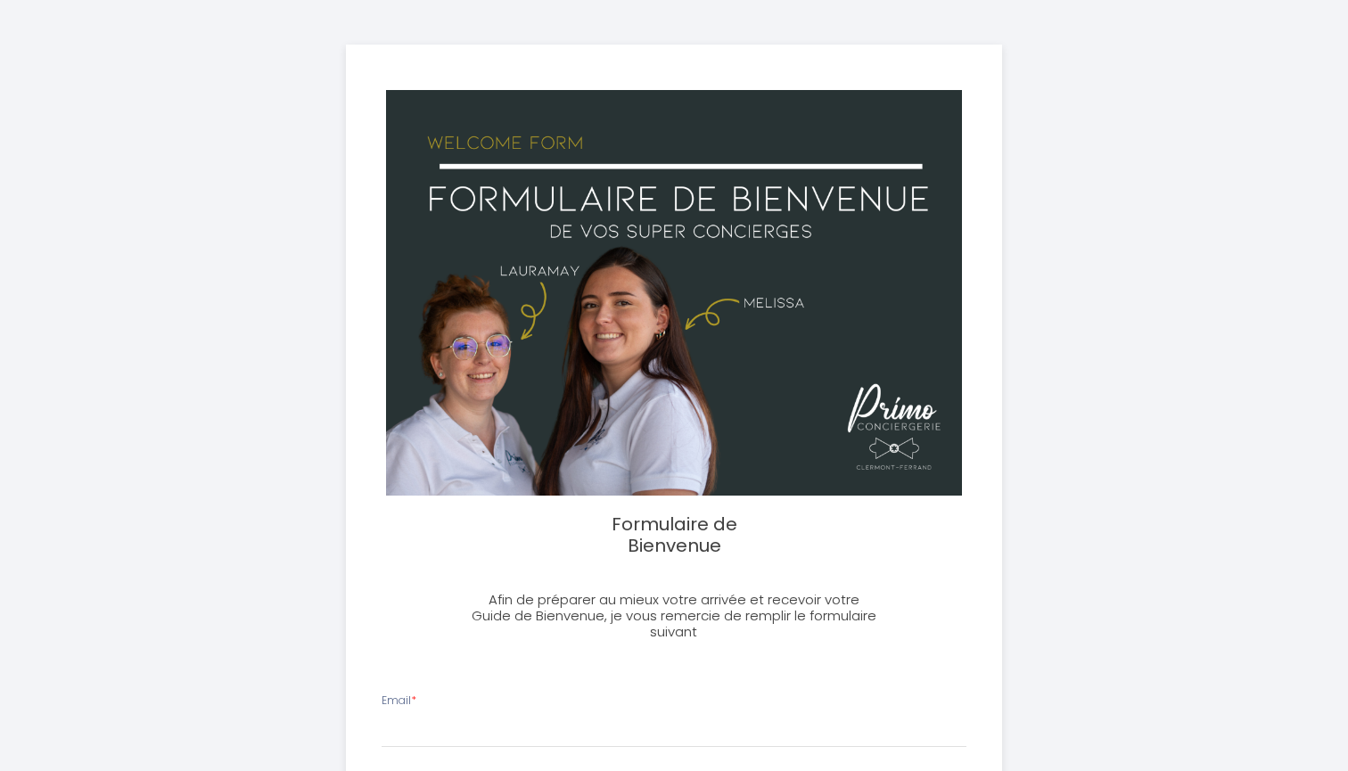
select select
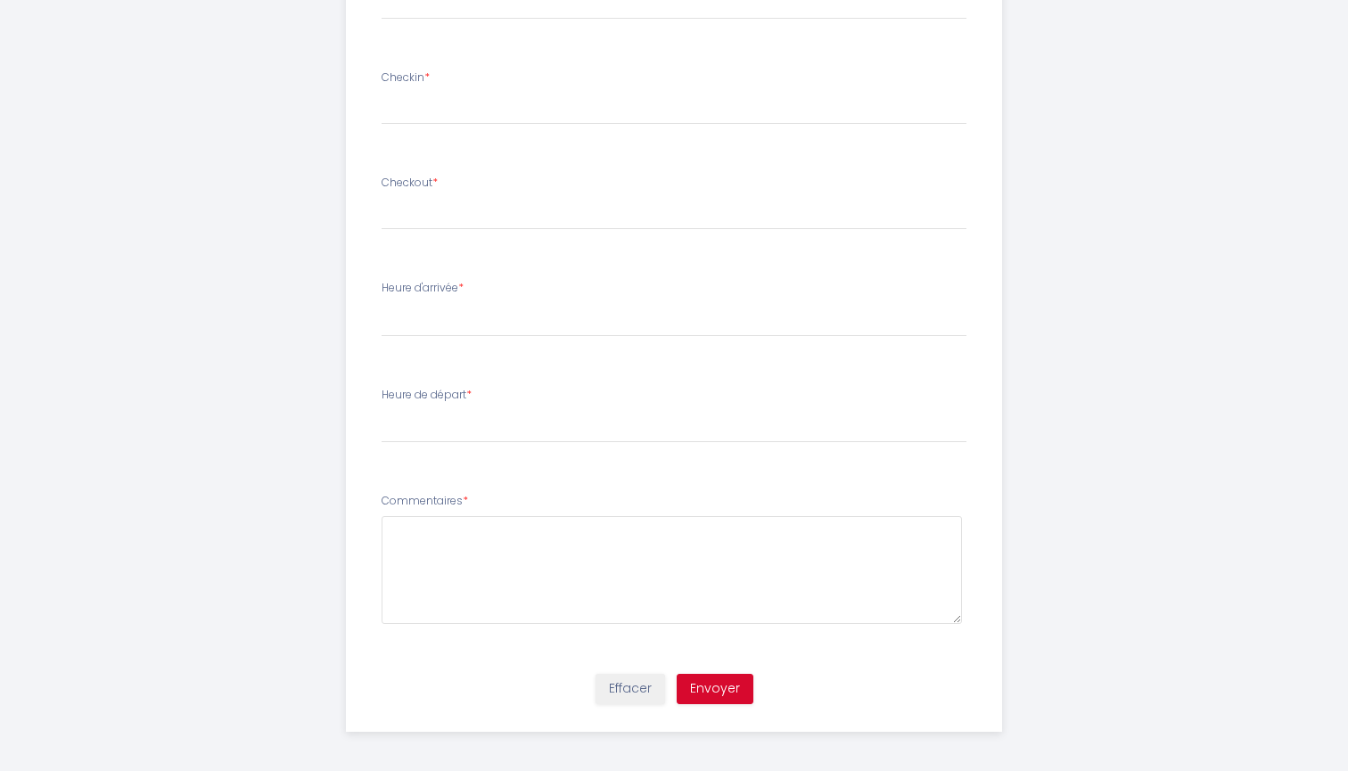
scroll to position [833, 0]
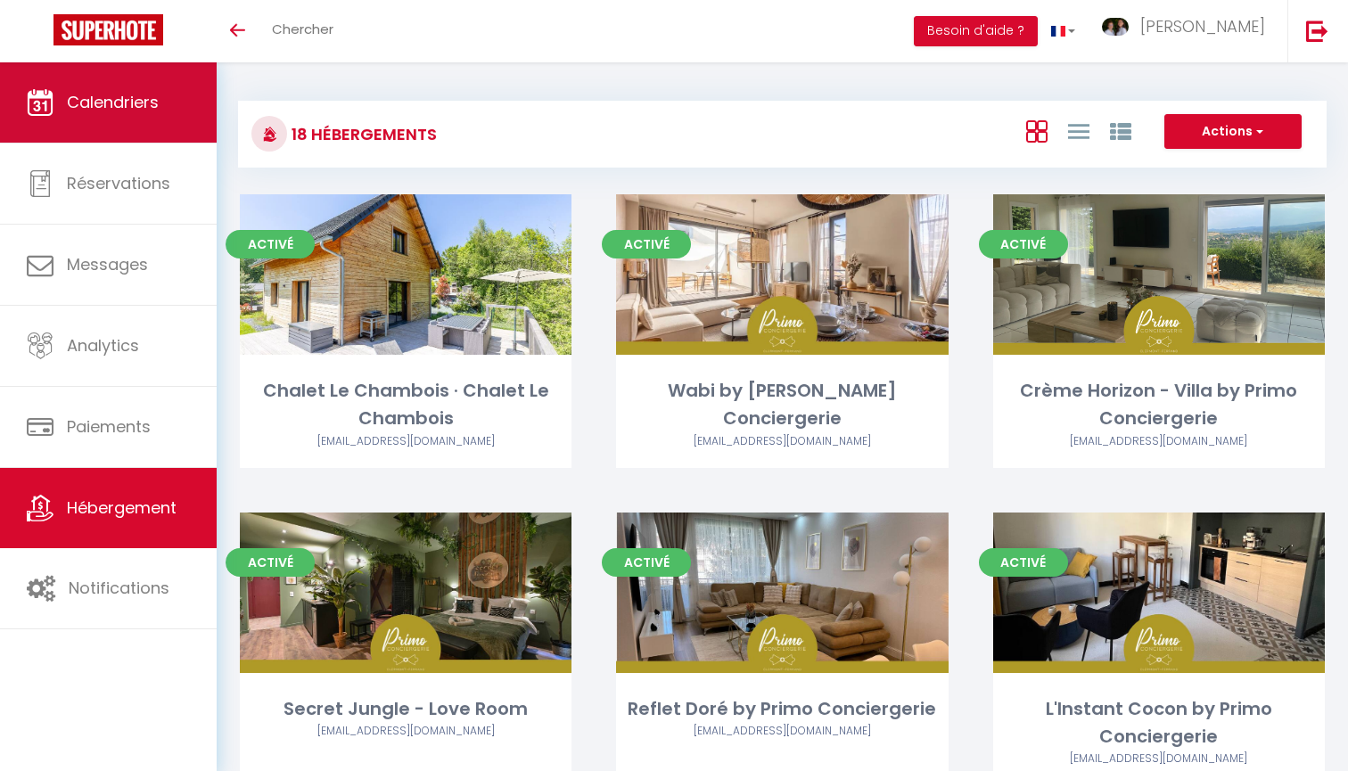
click at [104, 89] on link "Calendriers" at bounding box center [108, 102] width 217 height 80
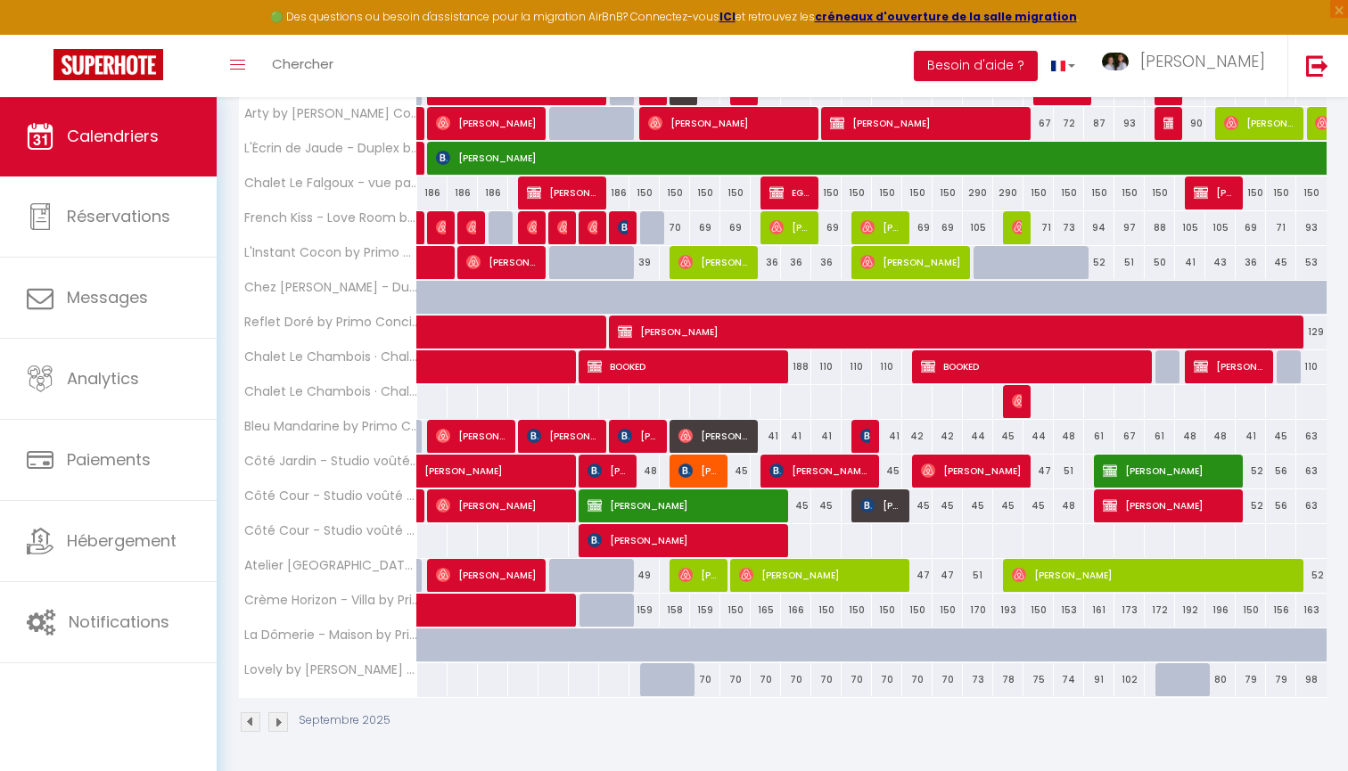
scroll to position [402, 0]
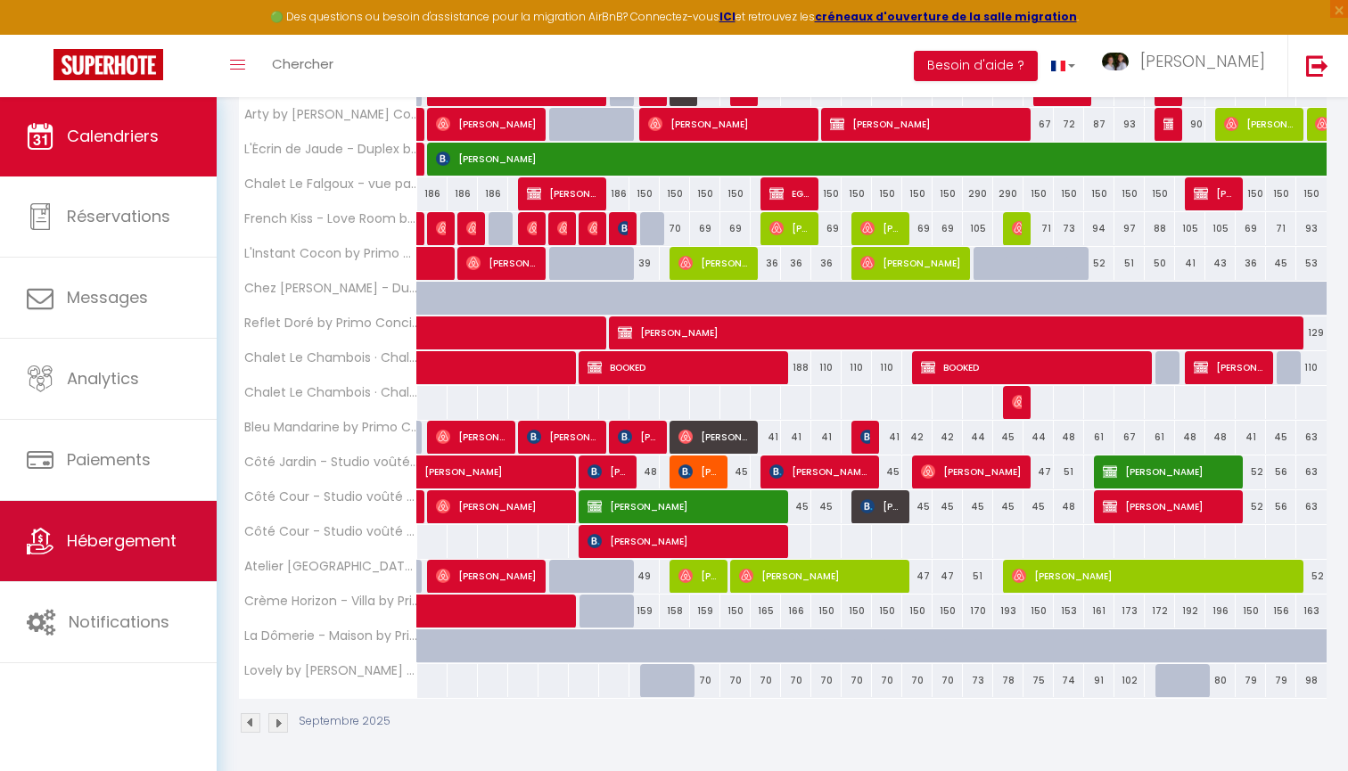
click at [165, 537] on span "Hébergement" at bounding box center [122, 541] width 110 height 22
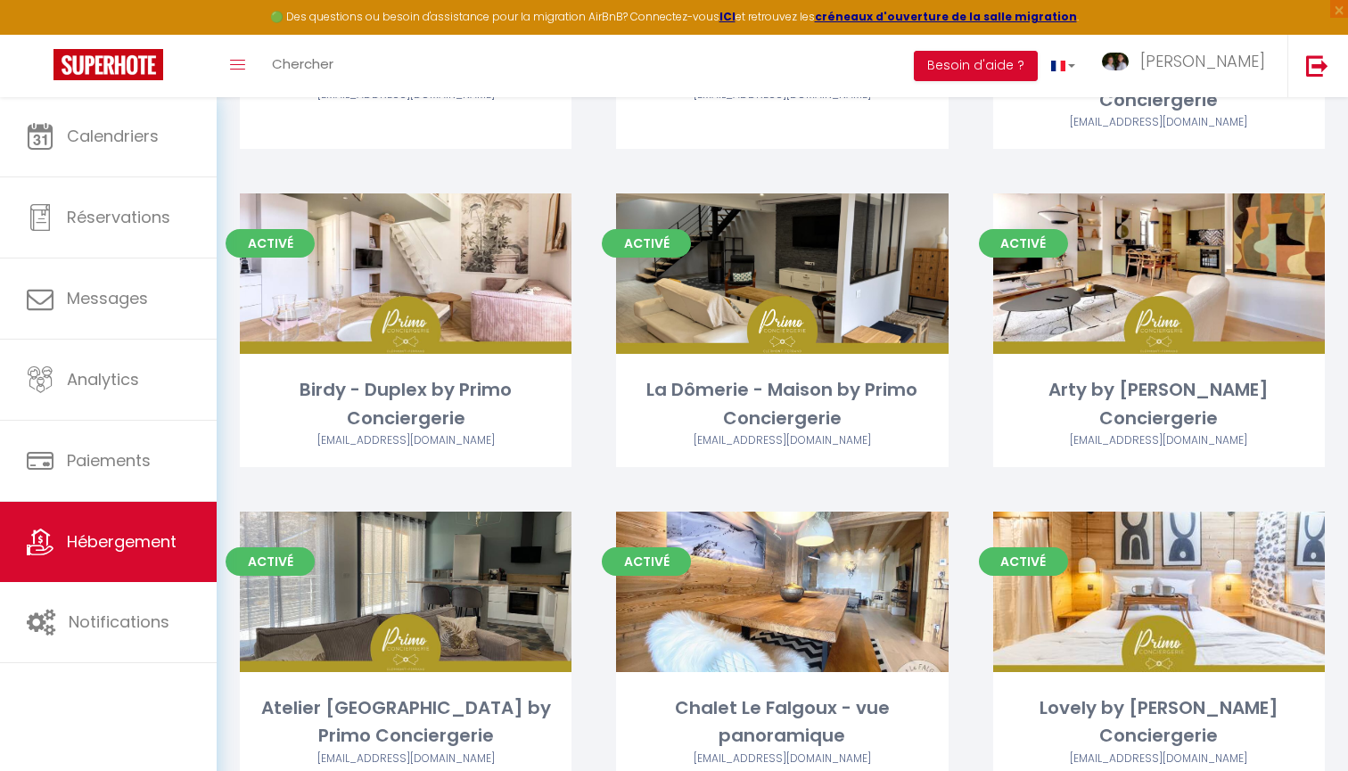
scroll to position [694, 0]
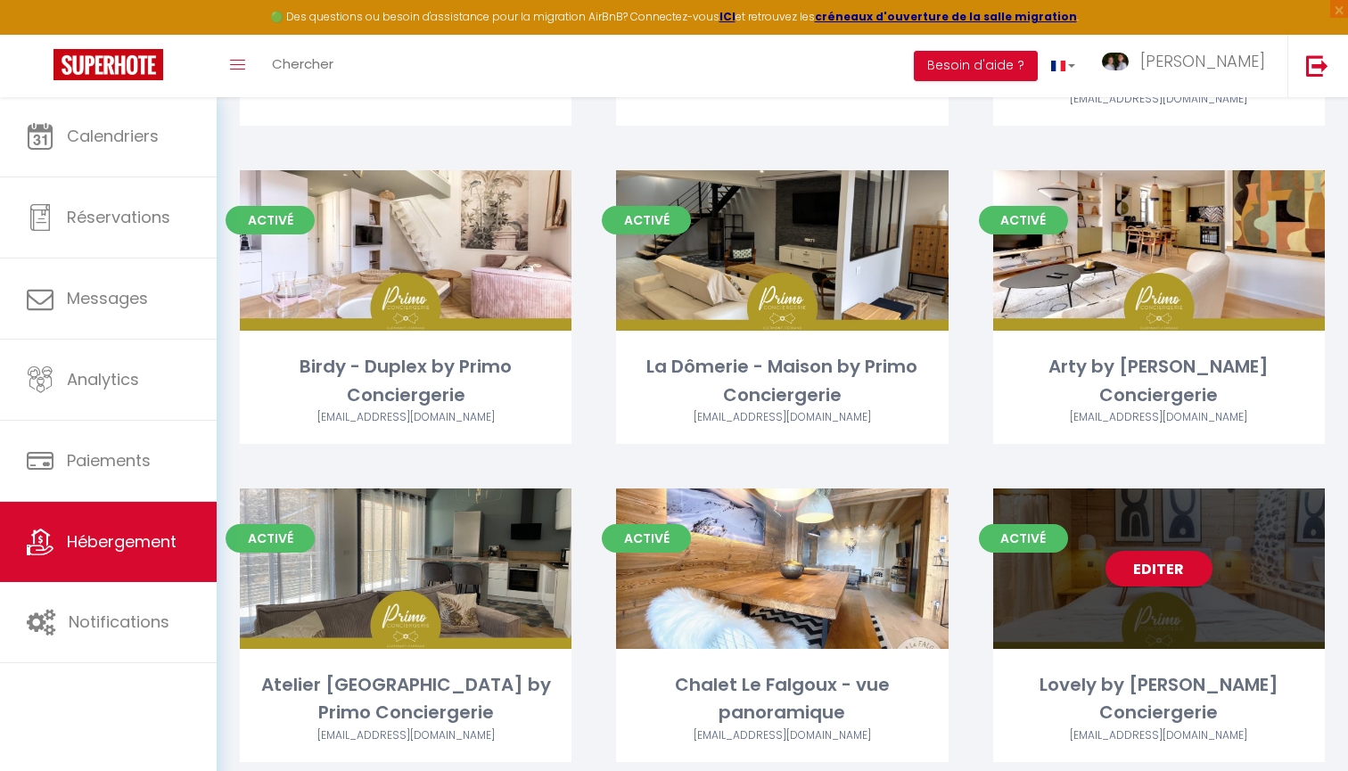
click at [1156, 565] on link "Editer" at bounding box center [1159, 569] width 107 height 36
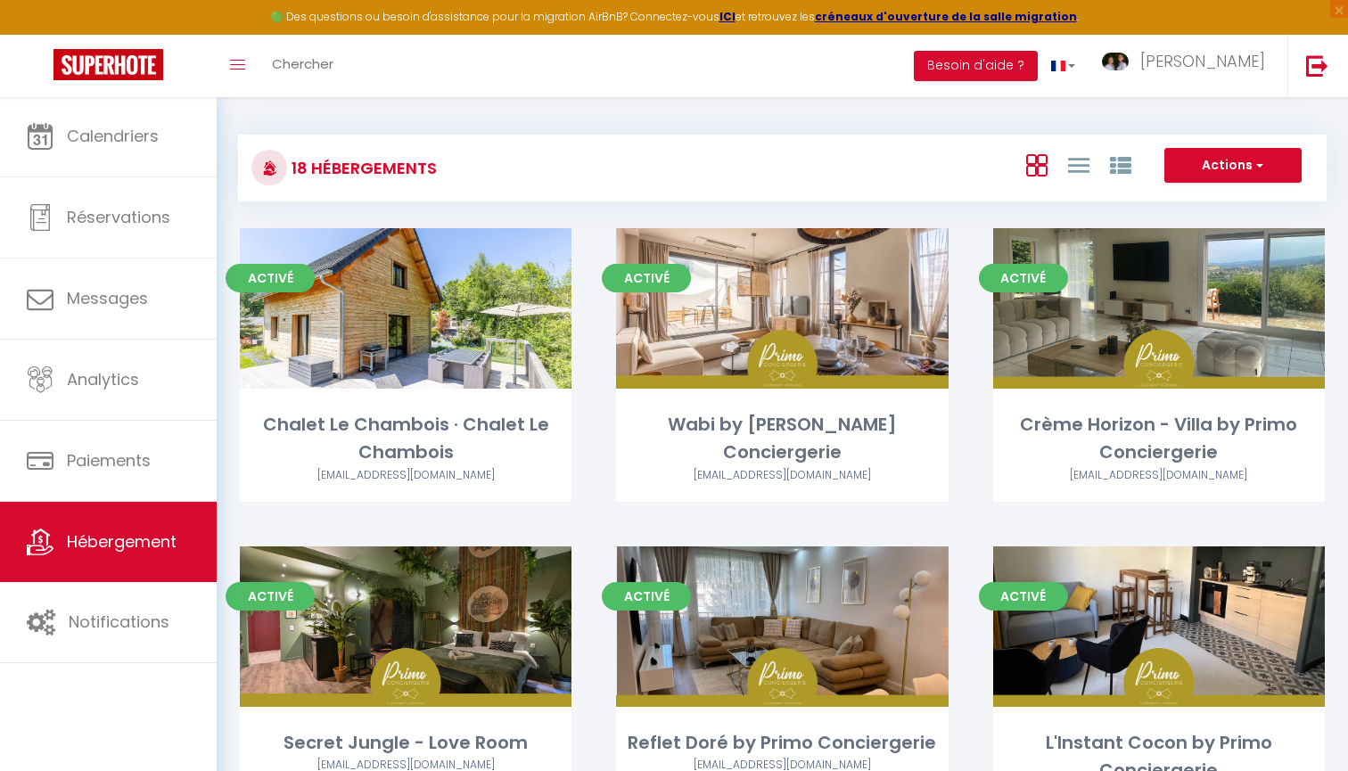
select select "3"
select select "2"
select select "1"
select select
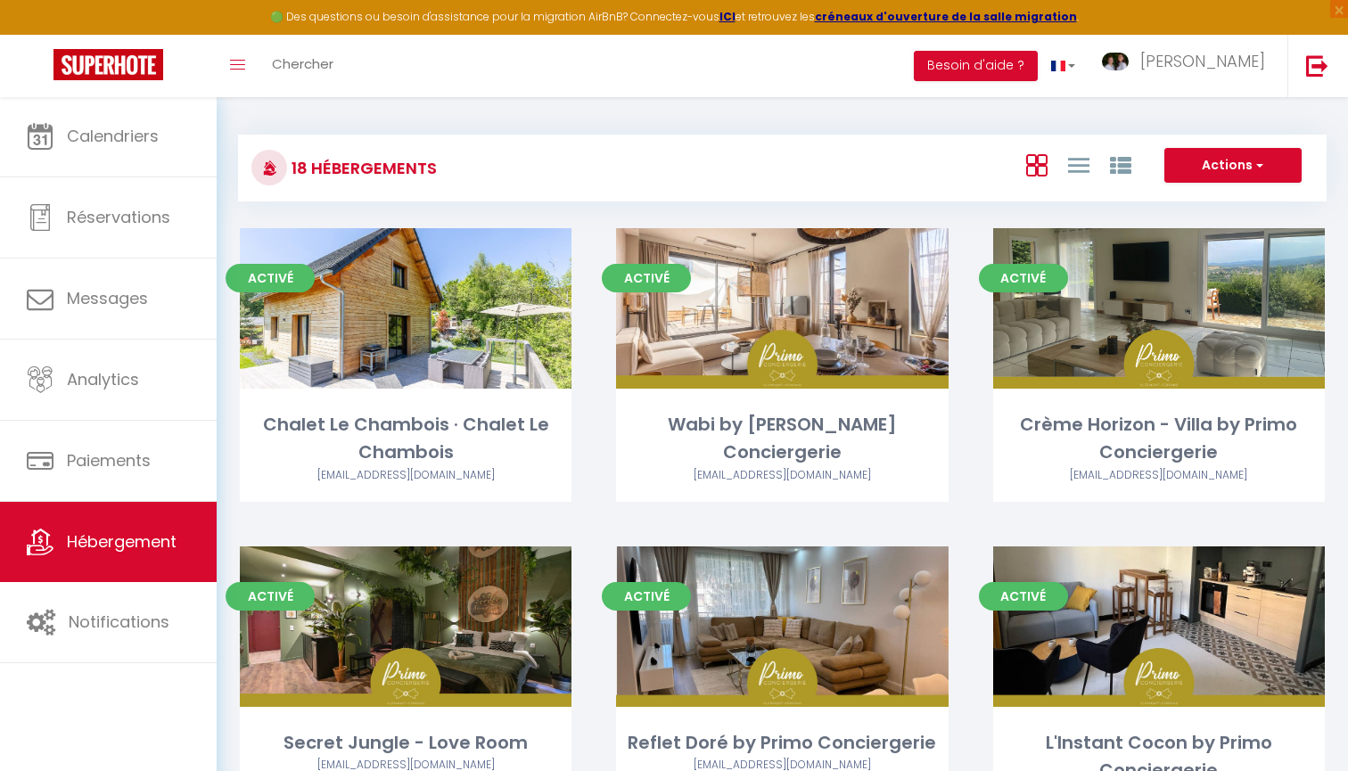
select select "28"
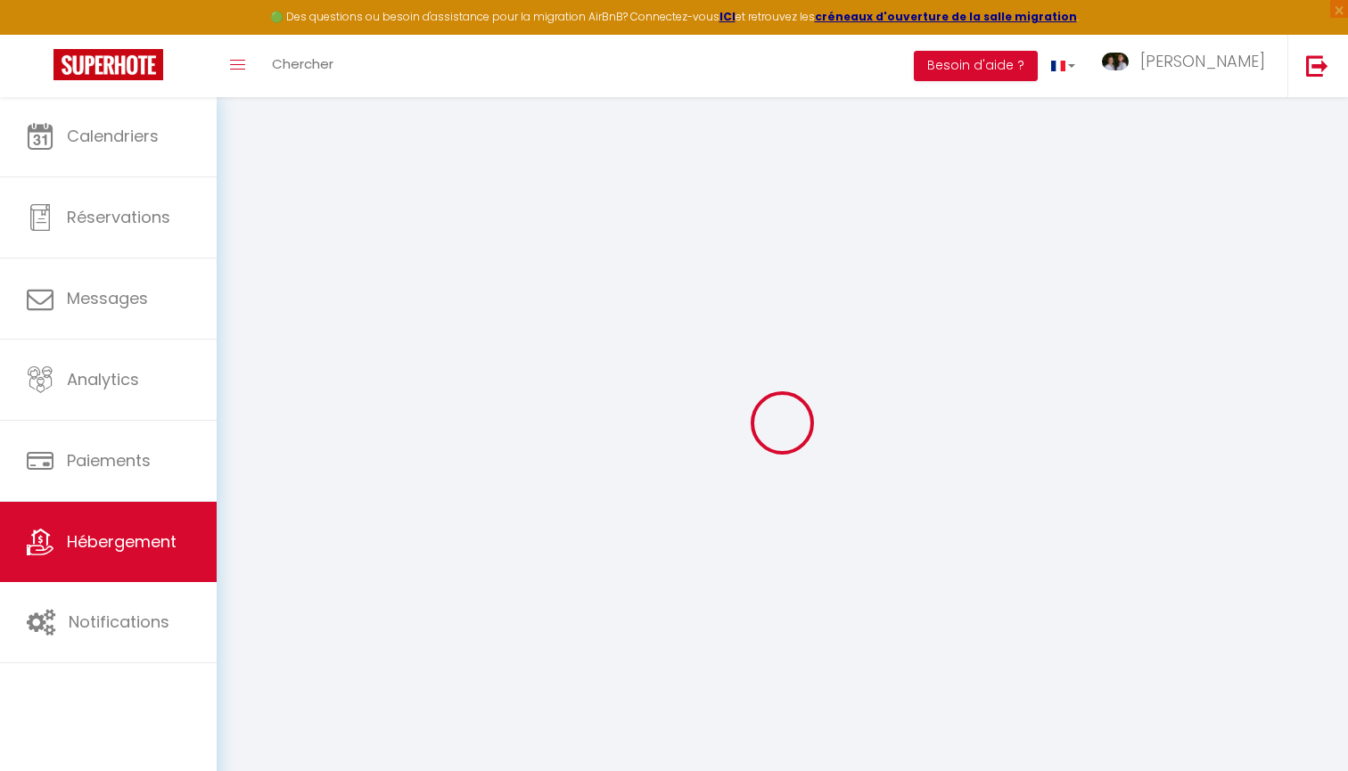
select select
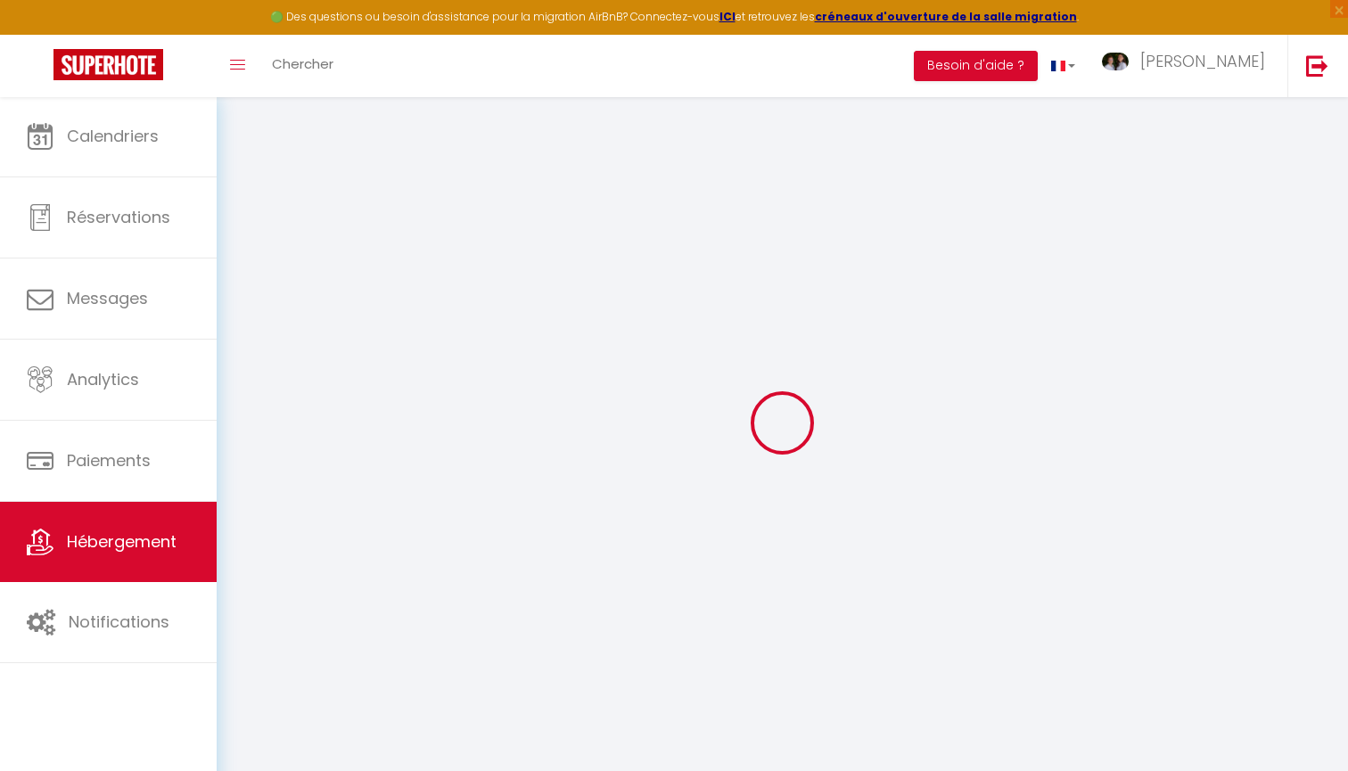
select select
checkbox input "false"
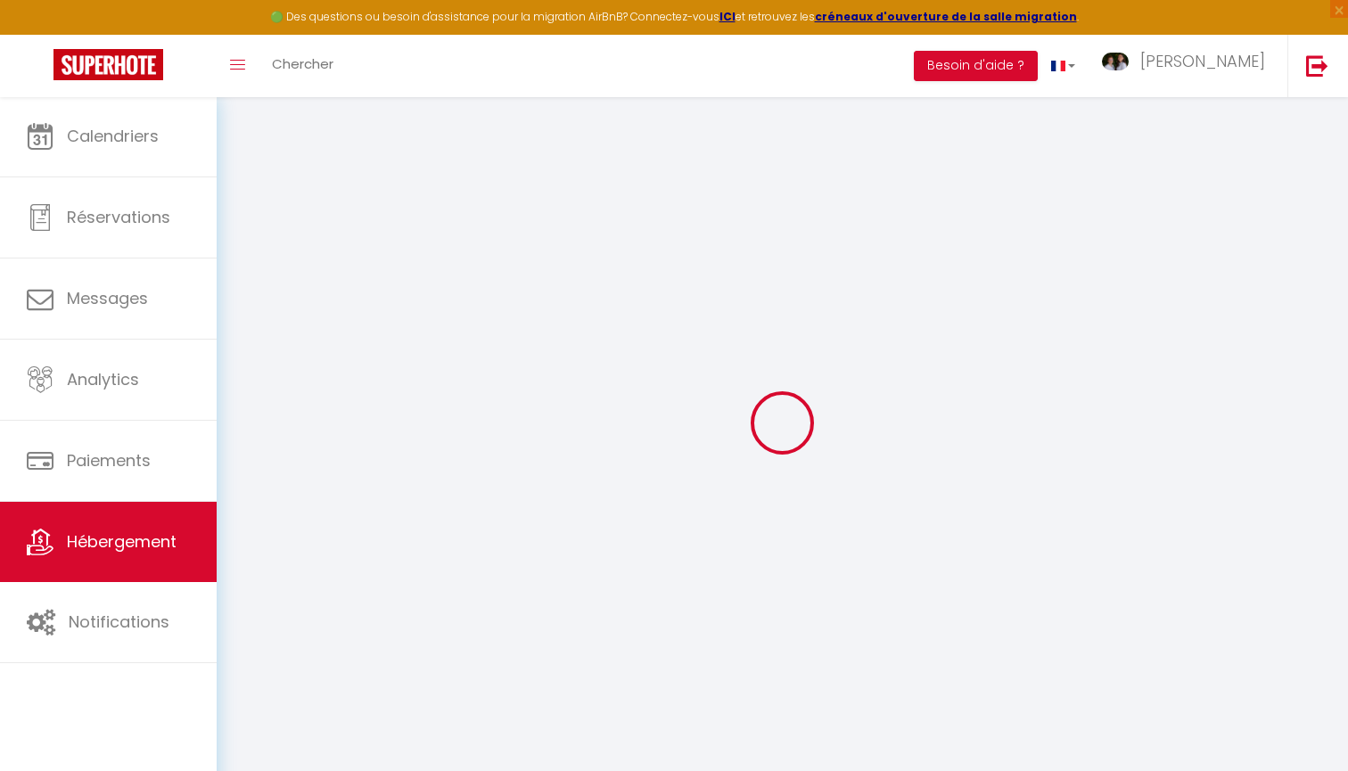
select select
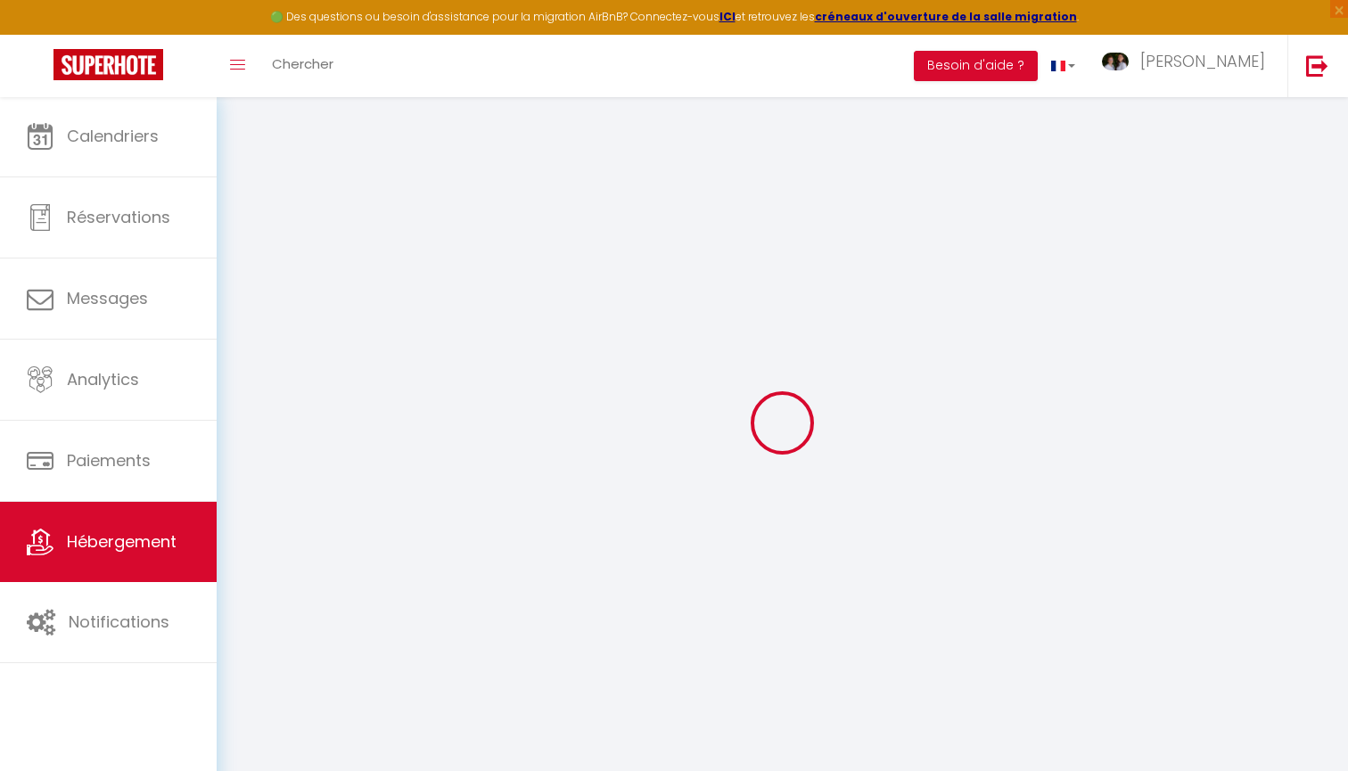
select select
checkbox input "false"
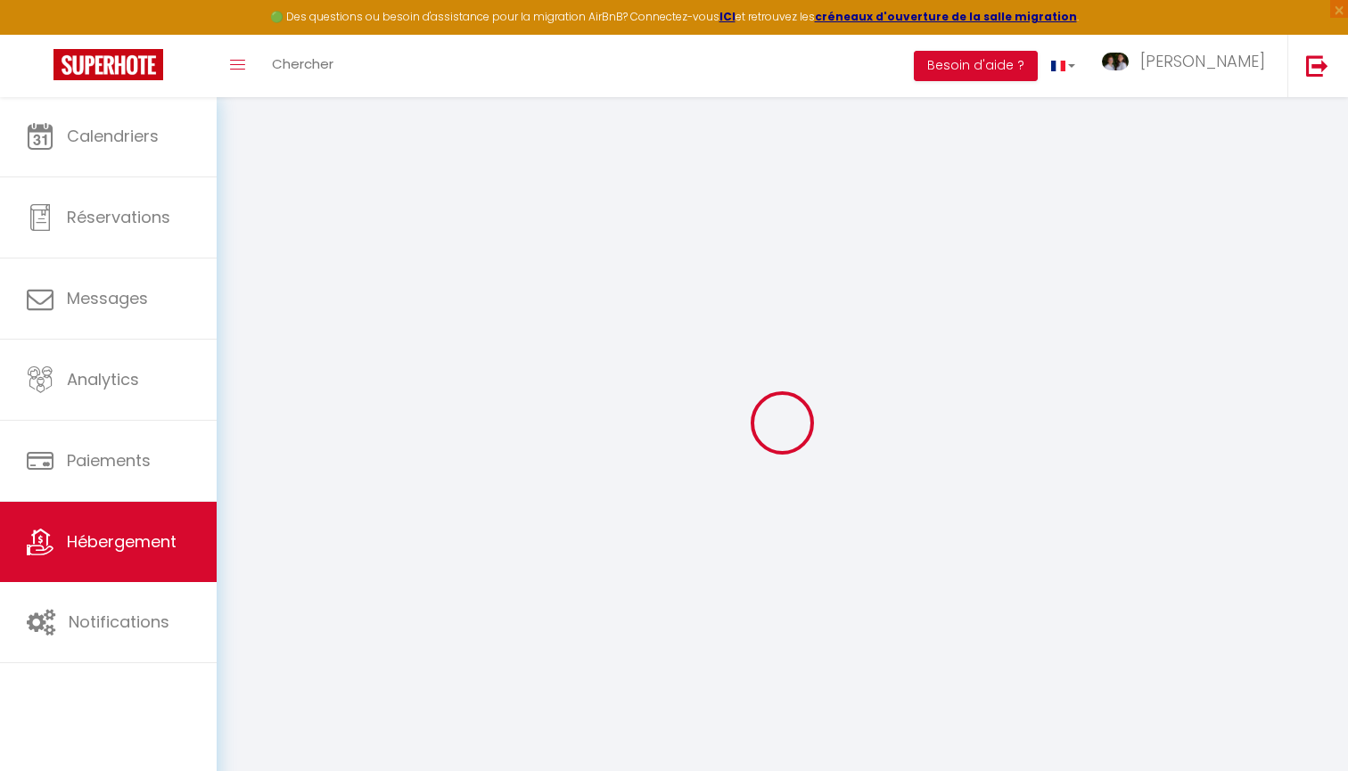
checkbox input "false"
select select
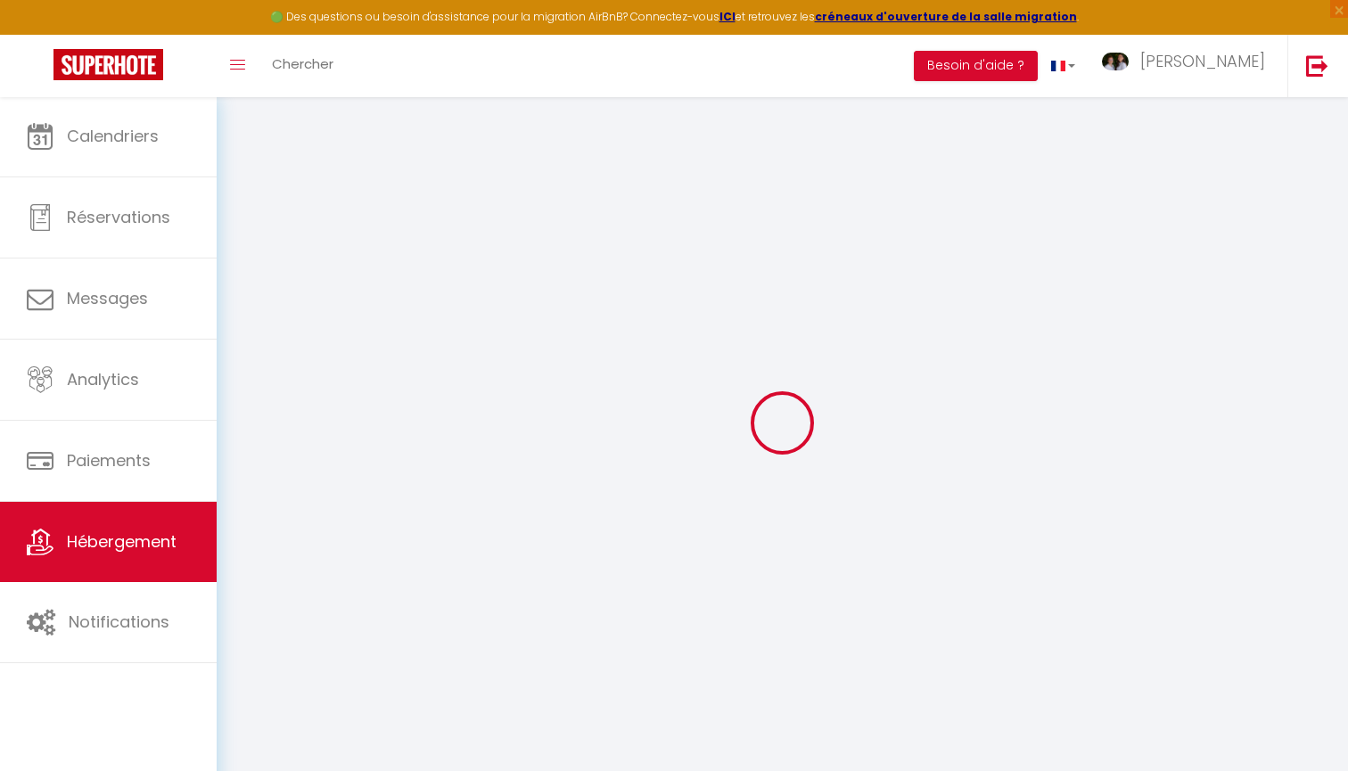
select select
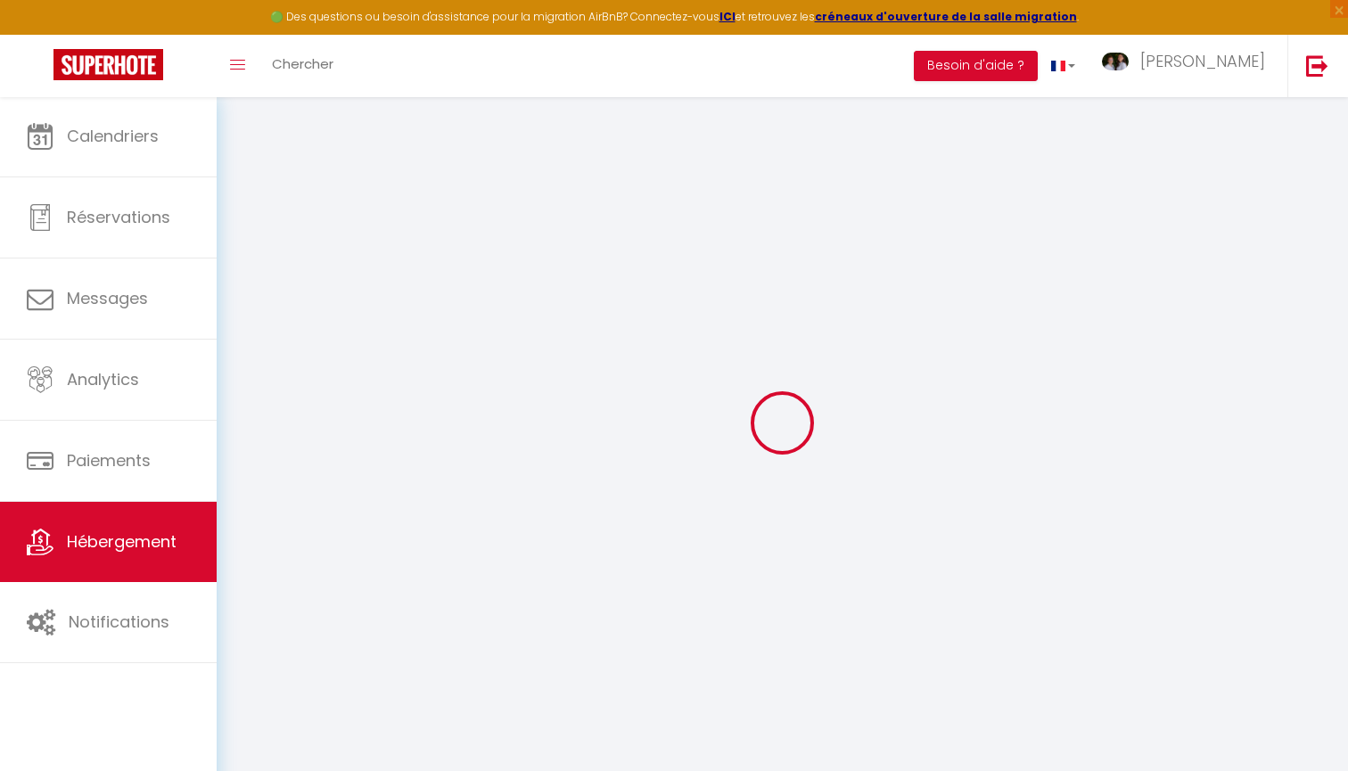
checkbox input "false"
select select
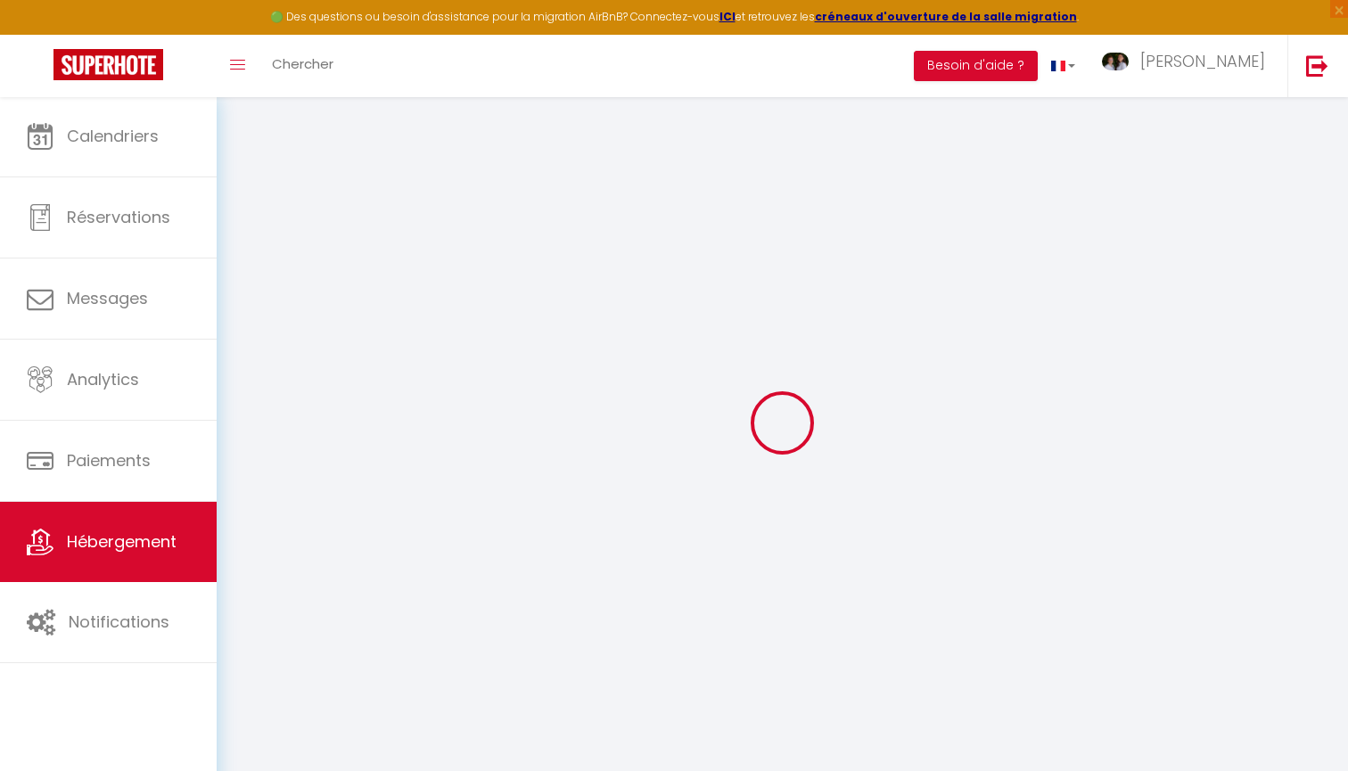
select select
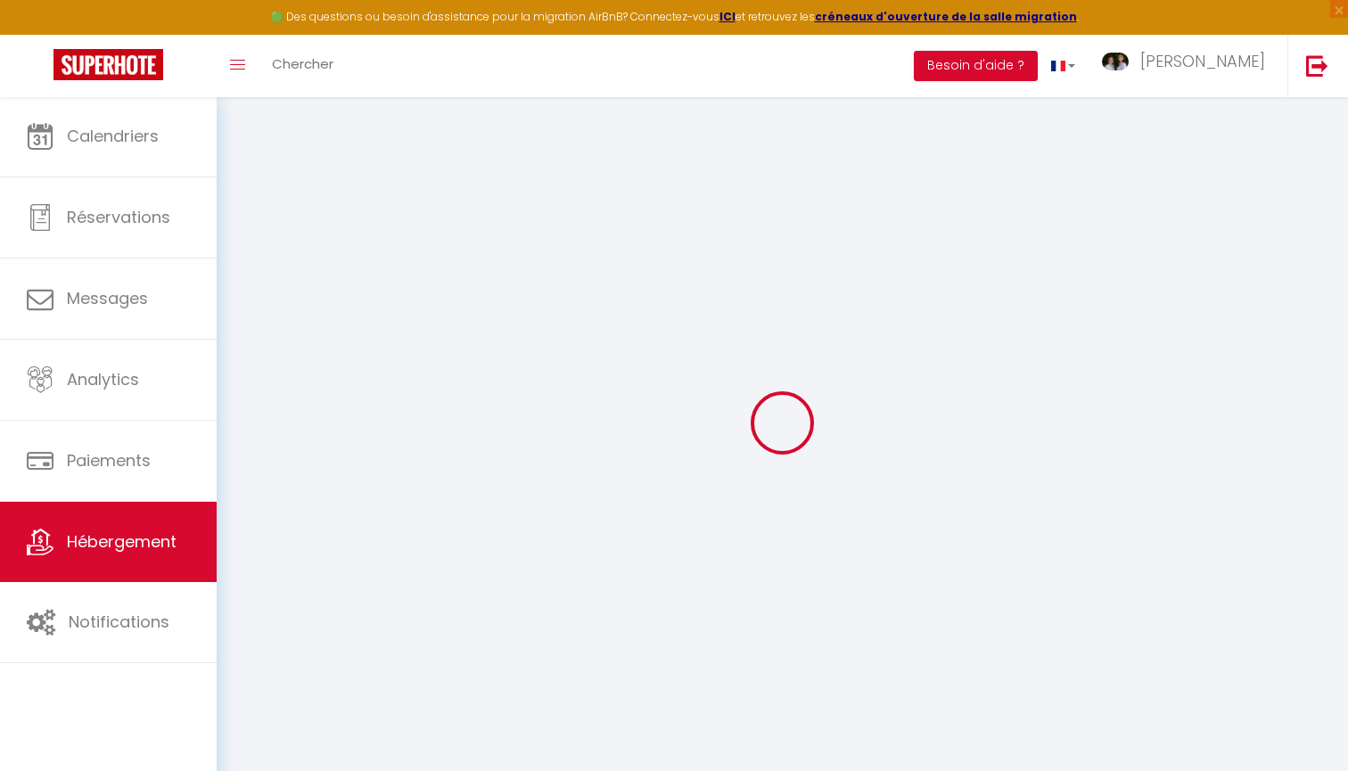
select select
checkbox input "false"
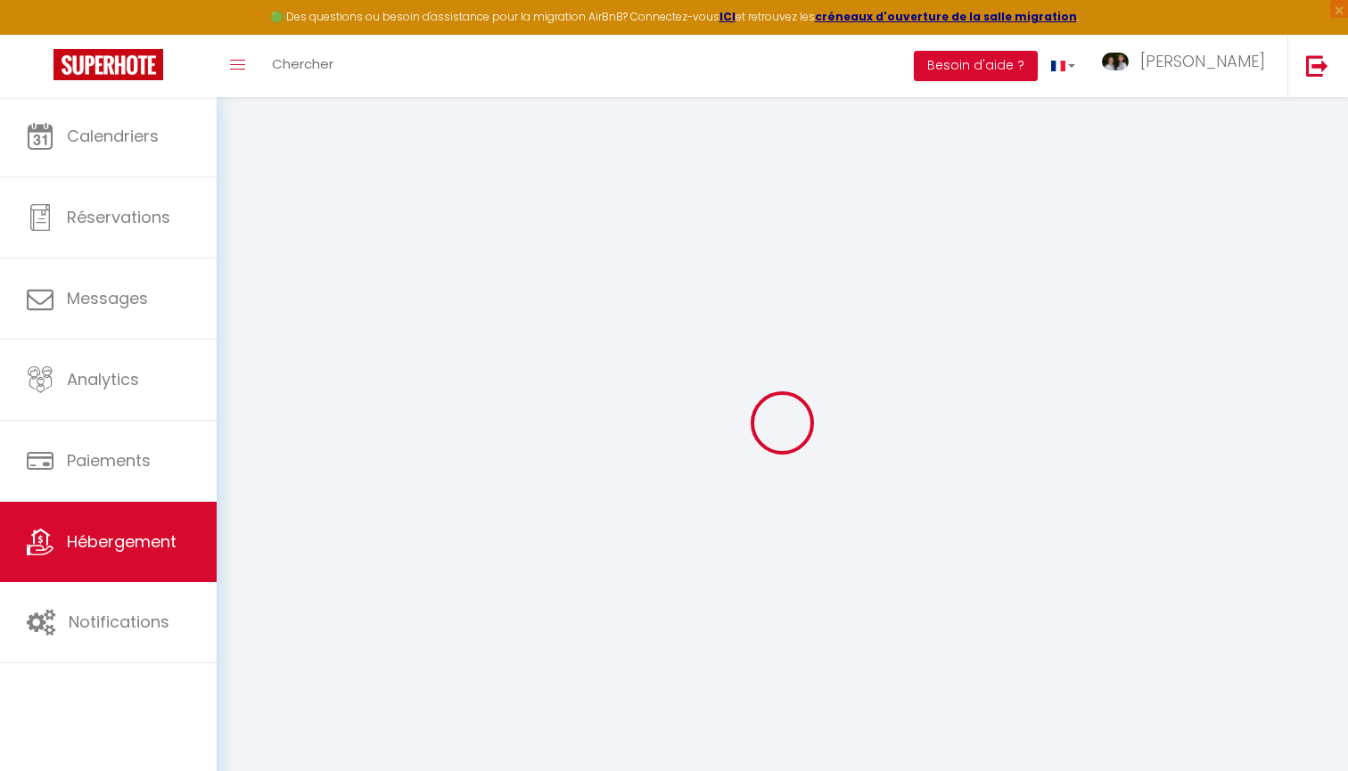
checkbox input "false"
select select
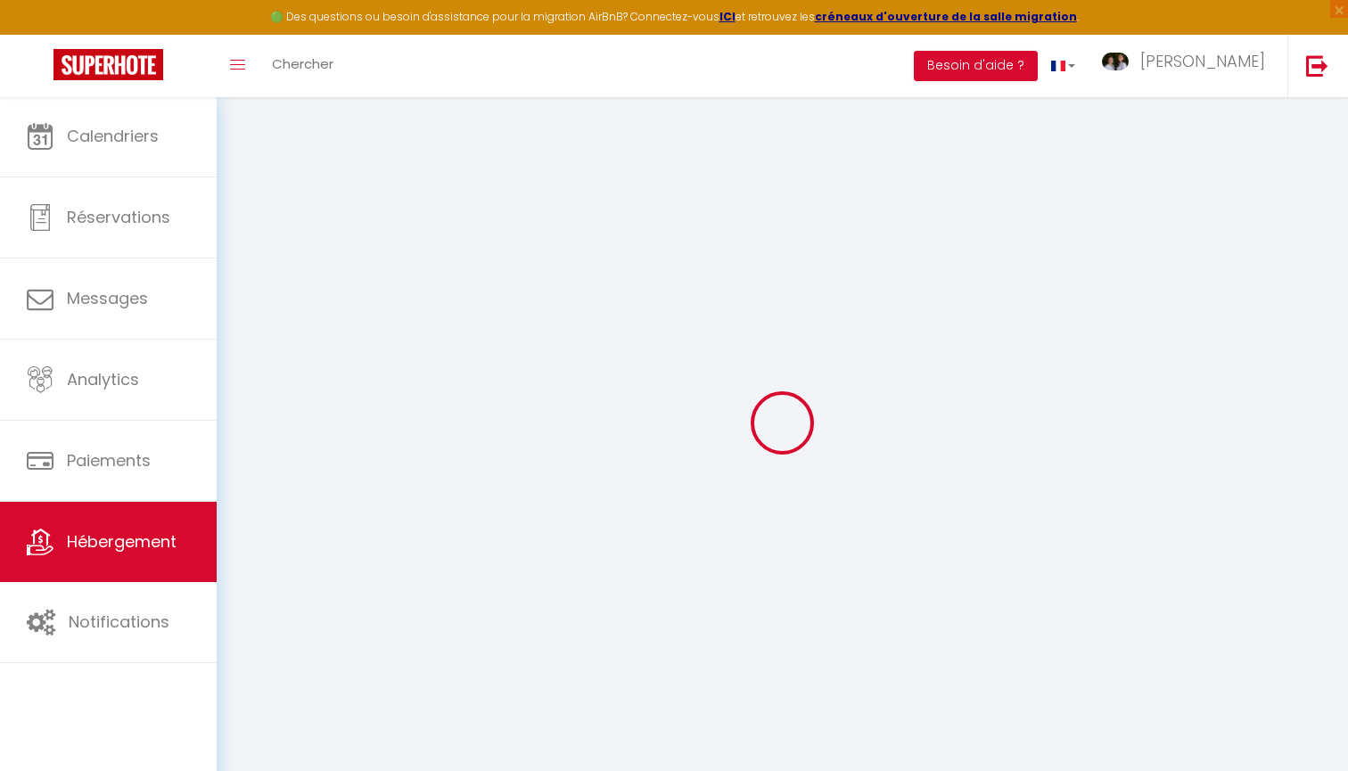
select select
checkbox input "false"
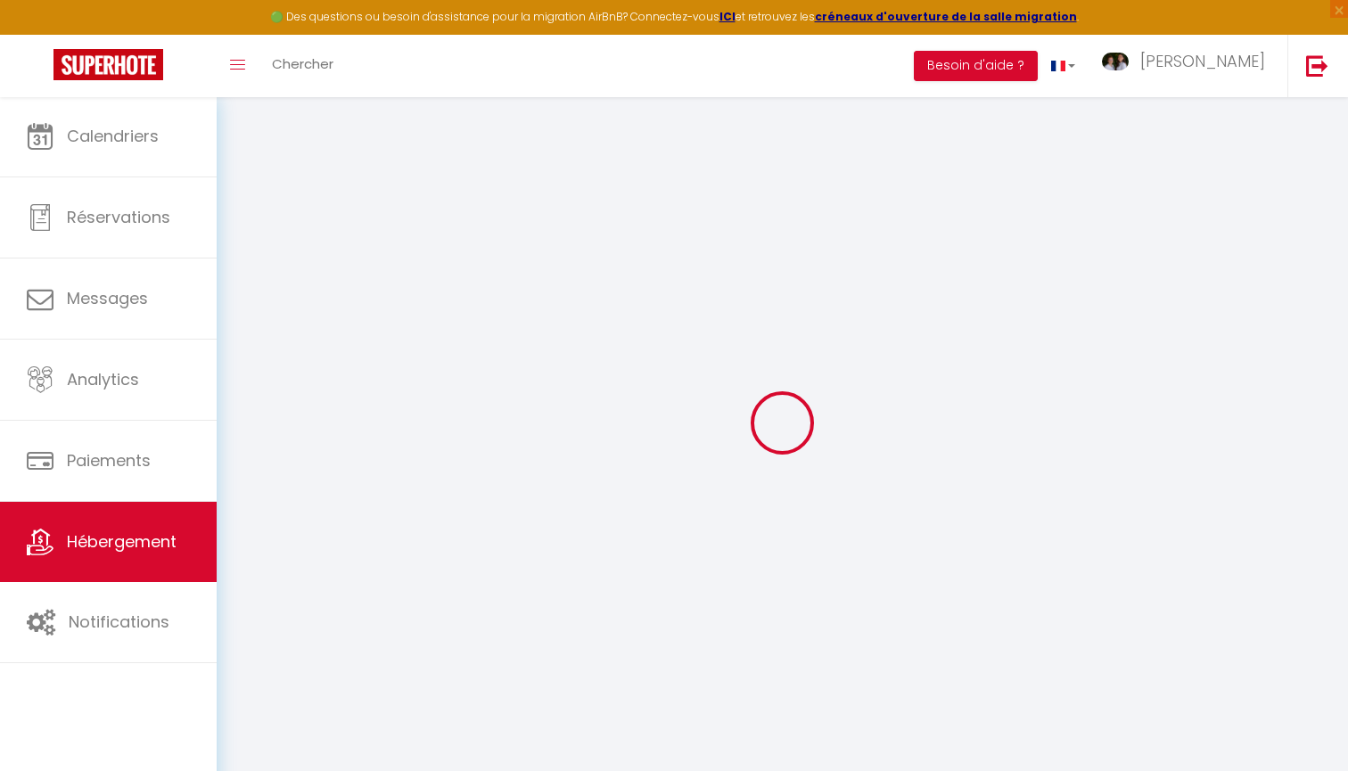
checkbox input "false"
select select
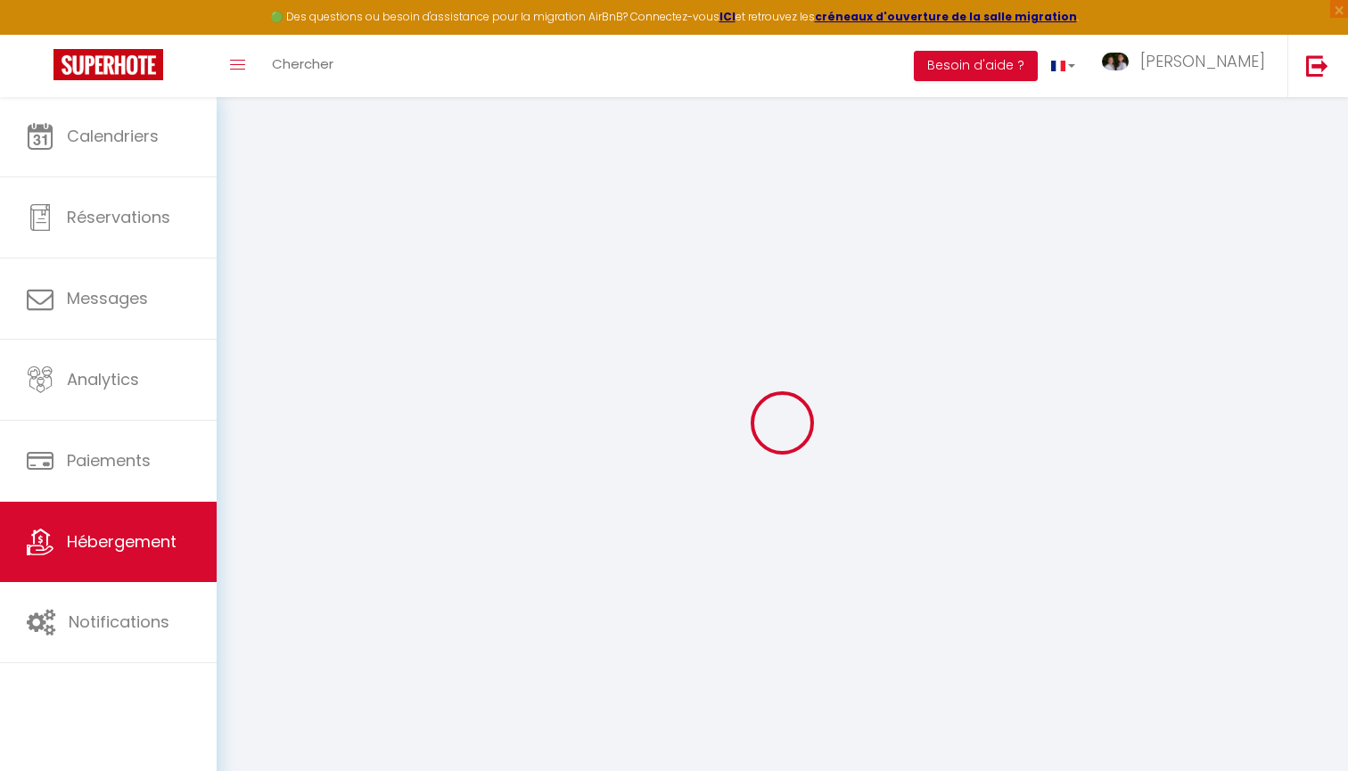
type input "Oups ! Les dates sélectionnées sont indisponibles."
type textarea "Malheureusement les dates sélectionnées sont indisponibles. Nous vous invitons …"
type input "45.7761306"
type input "3.0676980"
checkbox input "true"
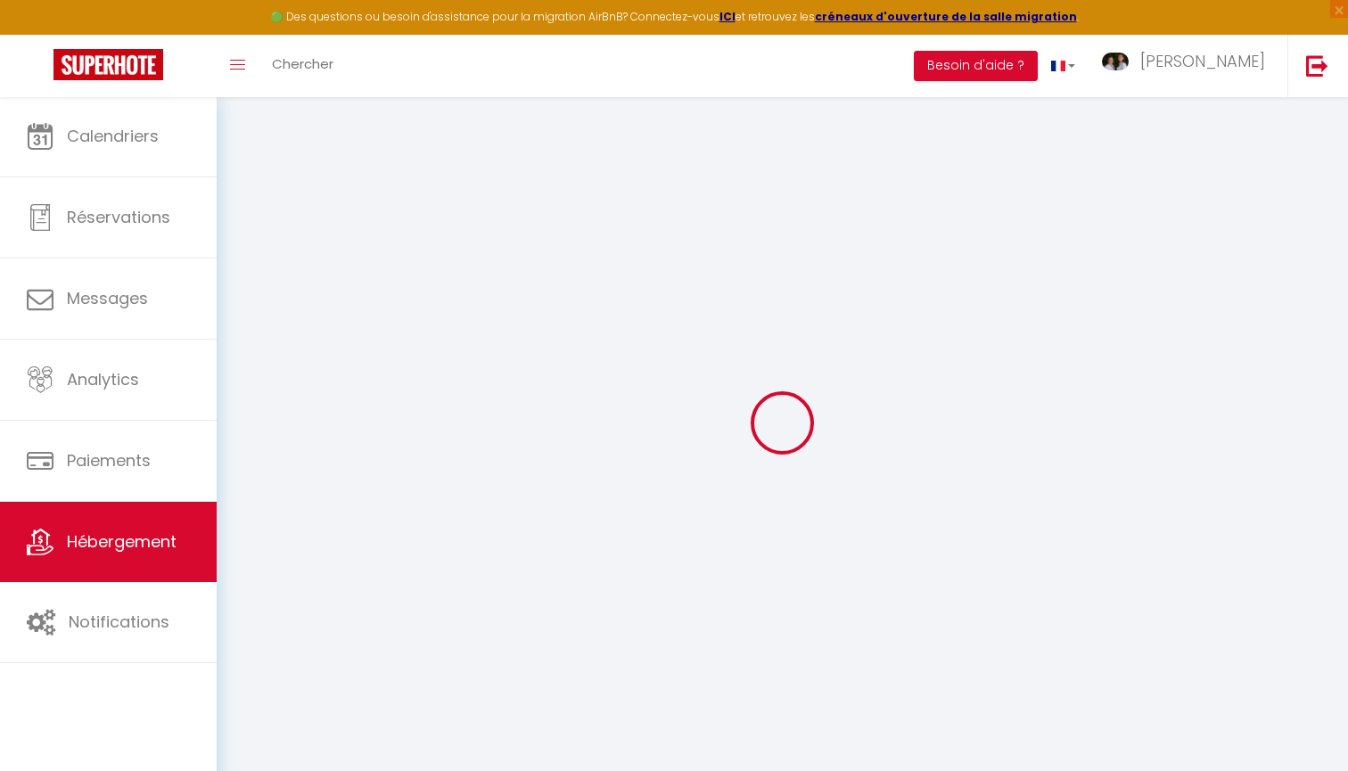
checkbox input "false"
checkbox input "true"
checkbox input "false"
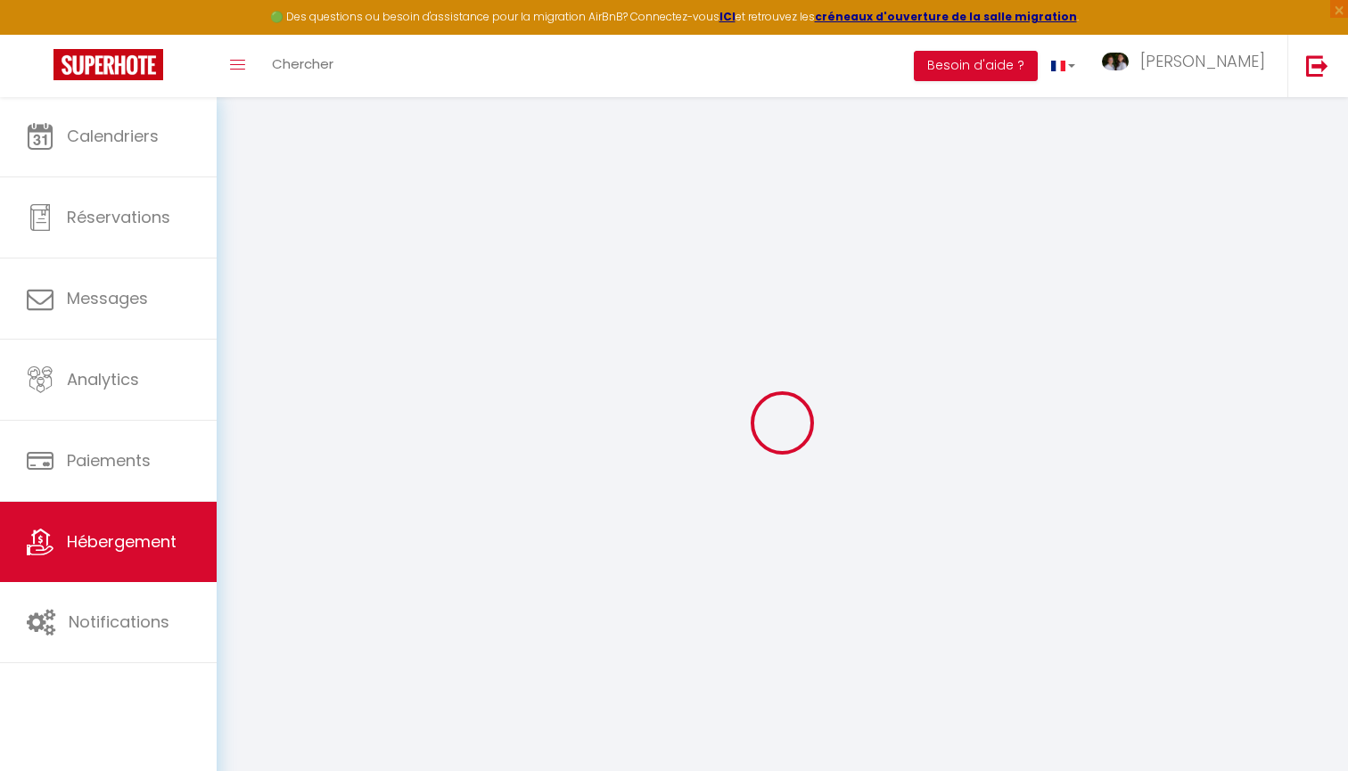
checkbox input "false"
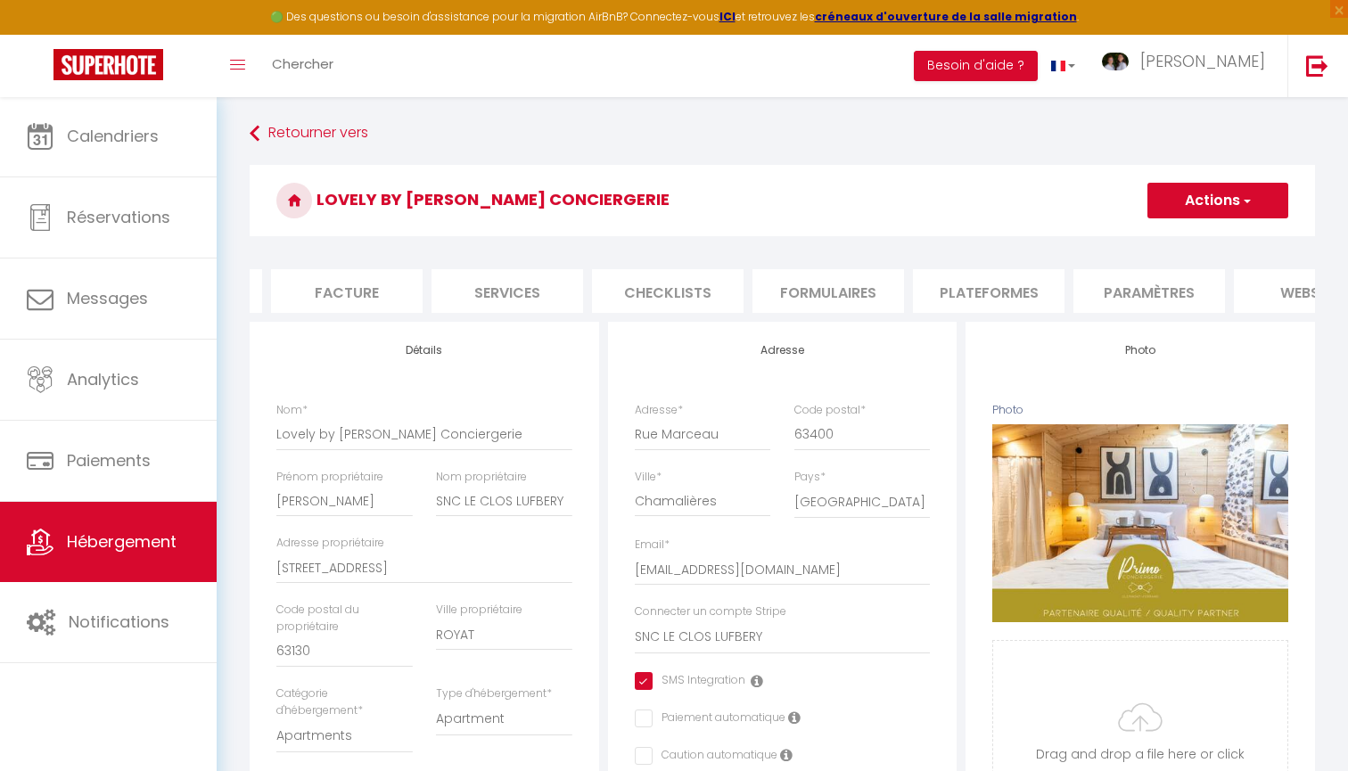
scroll to position [0, 351]
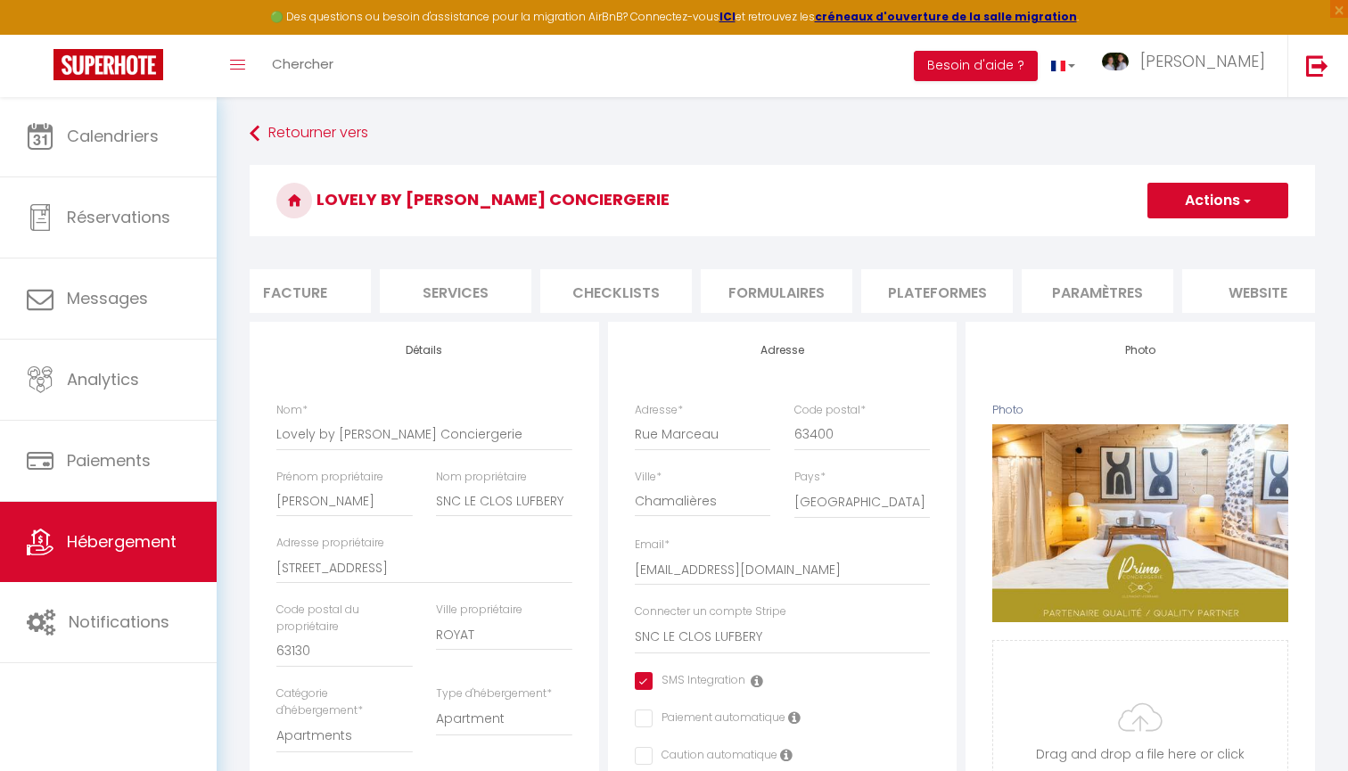
click at [1277, 280] on li "website" at bounding box center [1259, 291] width 152 height 44
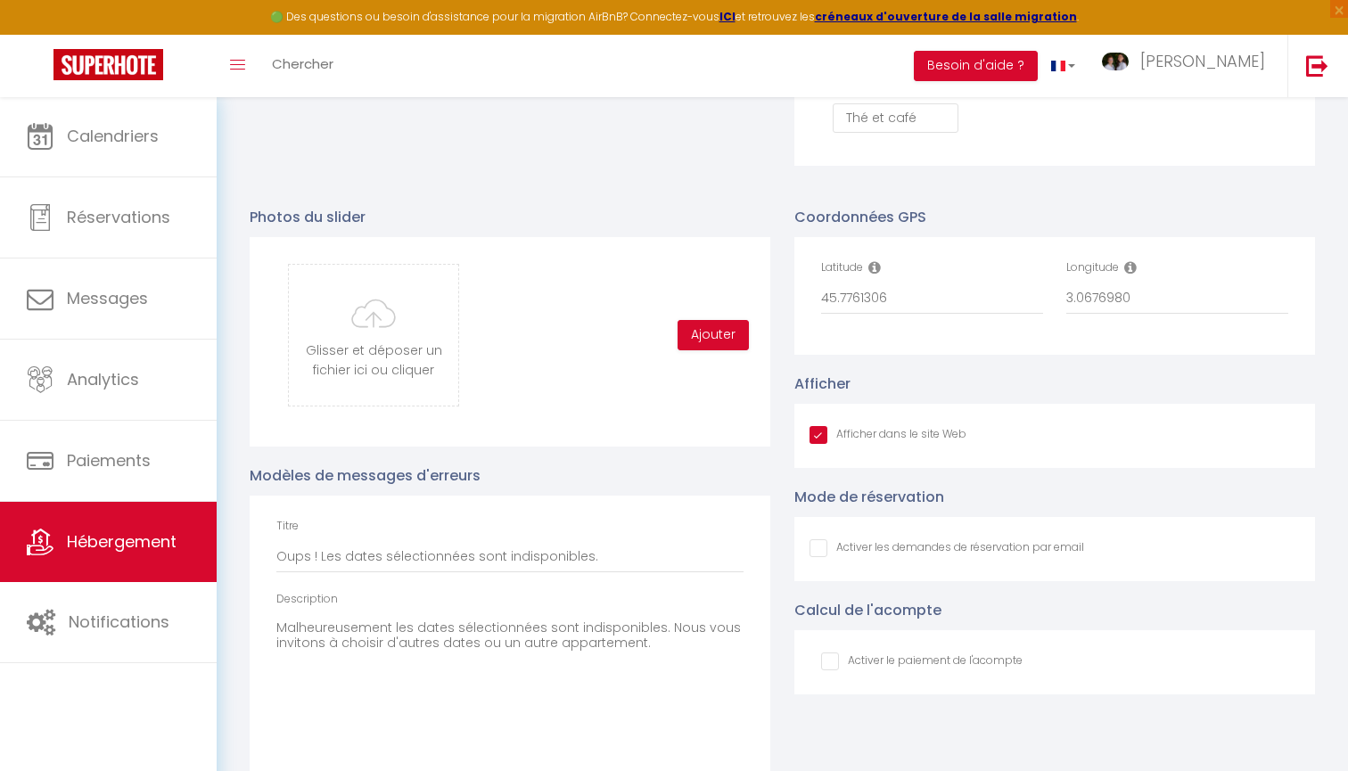
scroll to position [1794, 0]
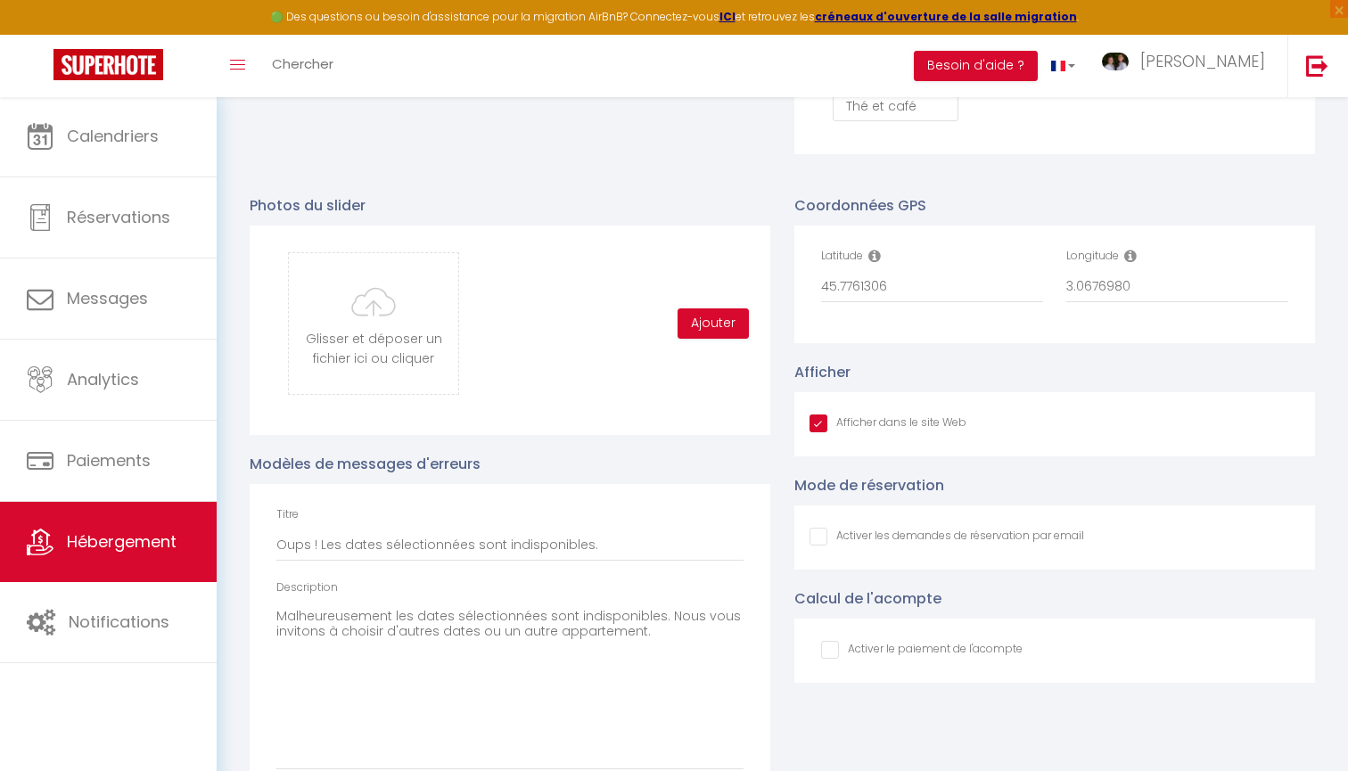
click at [812, 418] on input "Afficher dans le site Web" at bounding box center [888, 424] width 157 height 18
checkbox input "false"
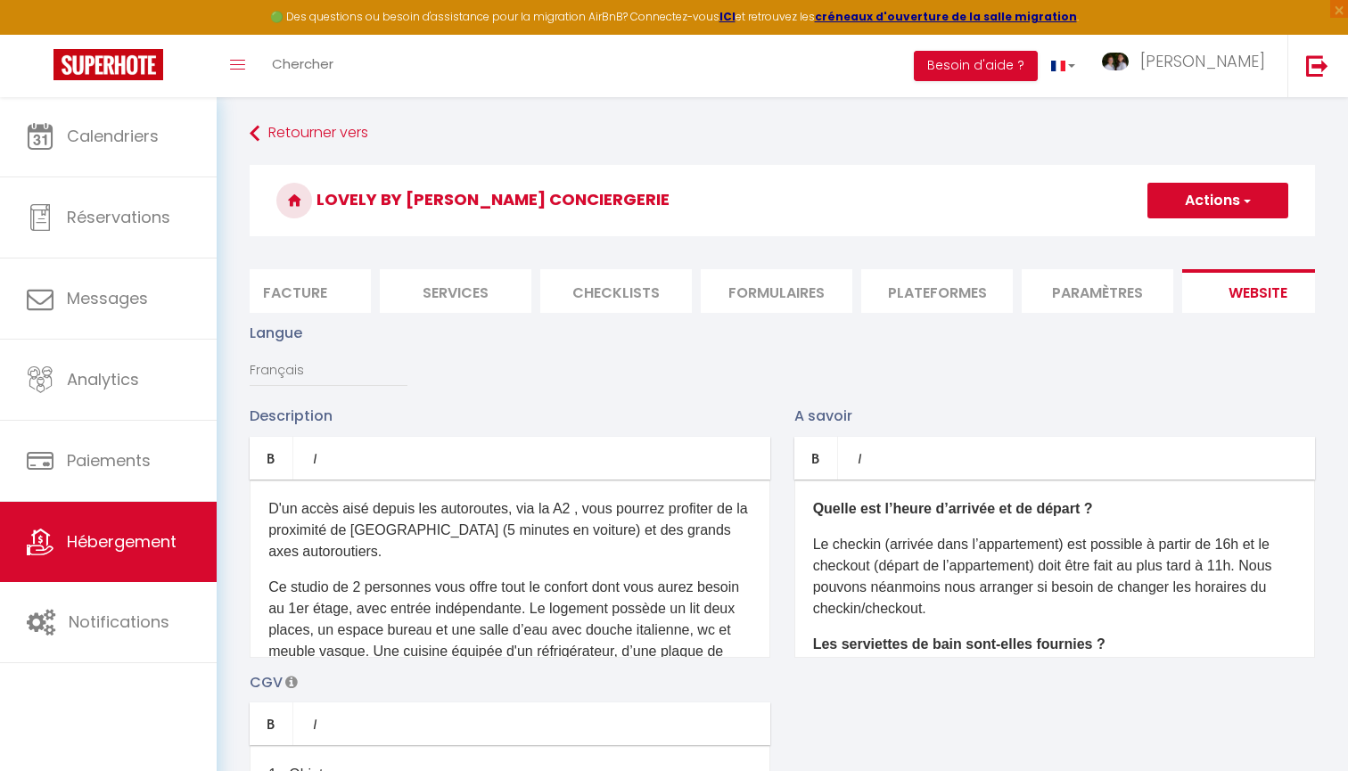
scroll to position [0, 0]
click at [1217, 202] on button "Actions" at bounding box center [1218, 201] width 141 height 36
click at [1200, 236] on input "Enregistrer" at bounding box center [1198, 240] width 66 height 18
checkbox input "false"
